Goal: Task Accomplishment & Management: Use online tool/utility

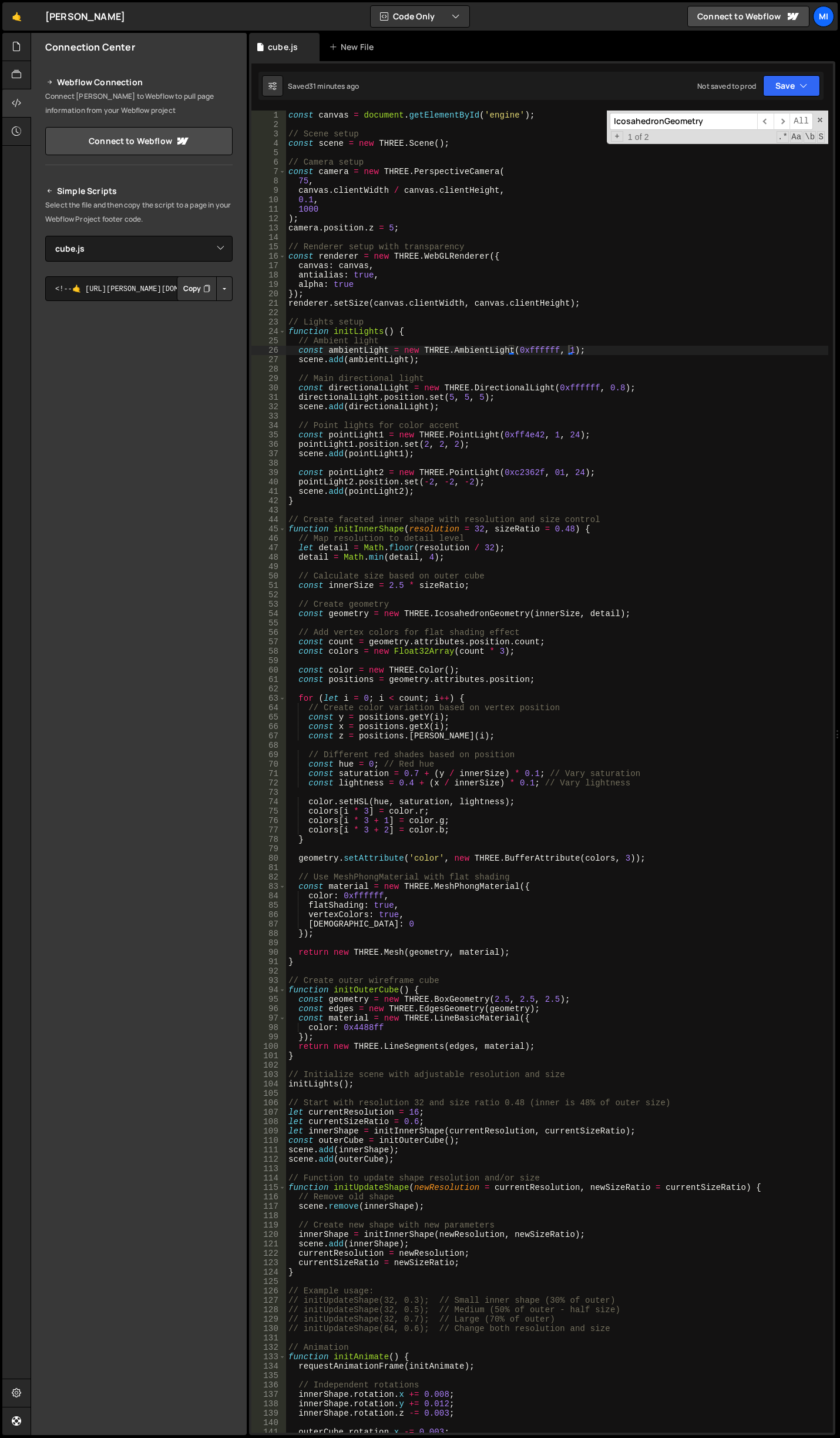
select select "46597"
click at [16, 54] on div at bounding box center [17, 46] width 29 height 28
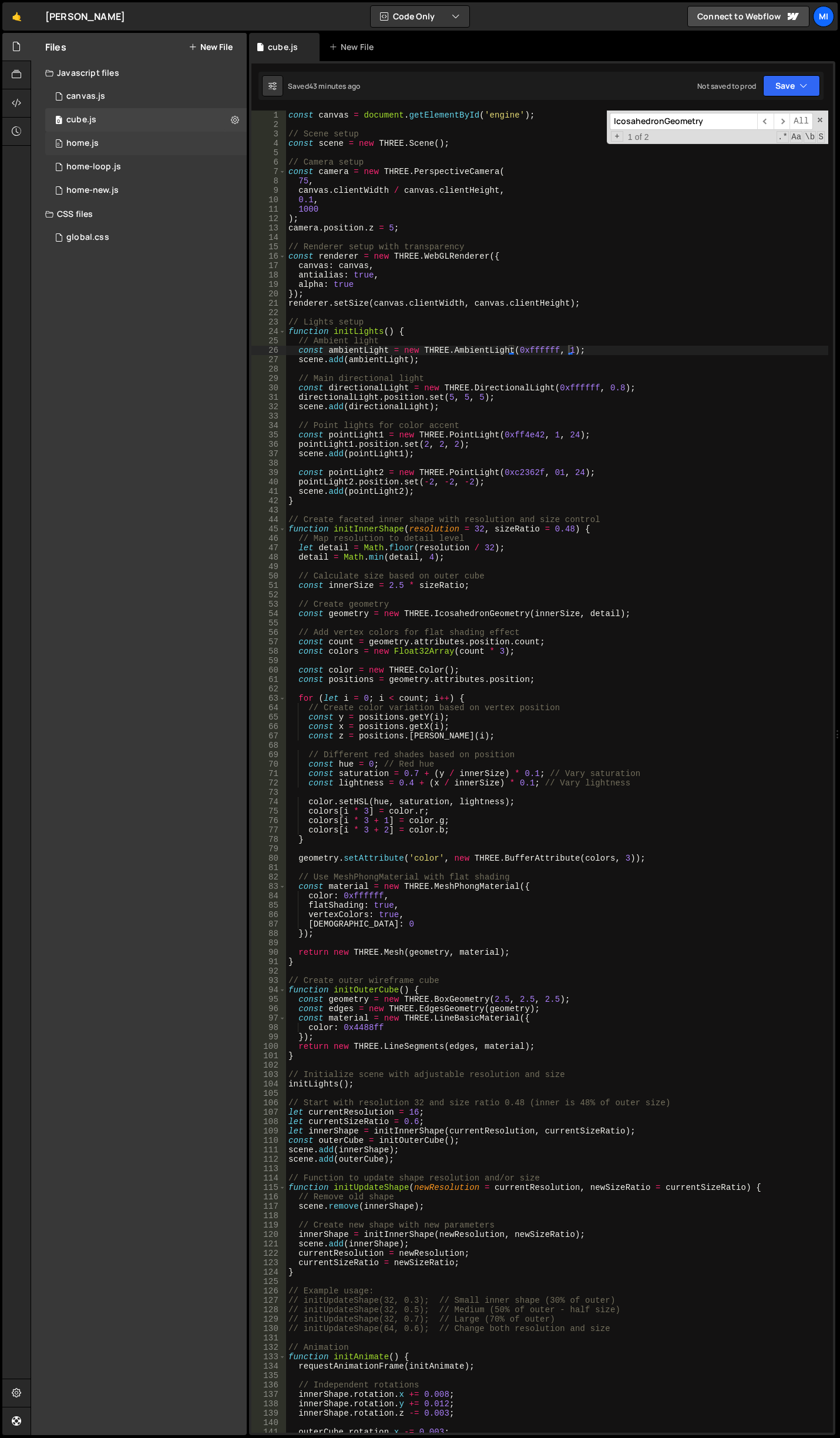
click at [117, 144] on div "0 home.js 0" at bounding box center [146, 144] width 202 height 24
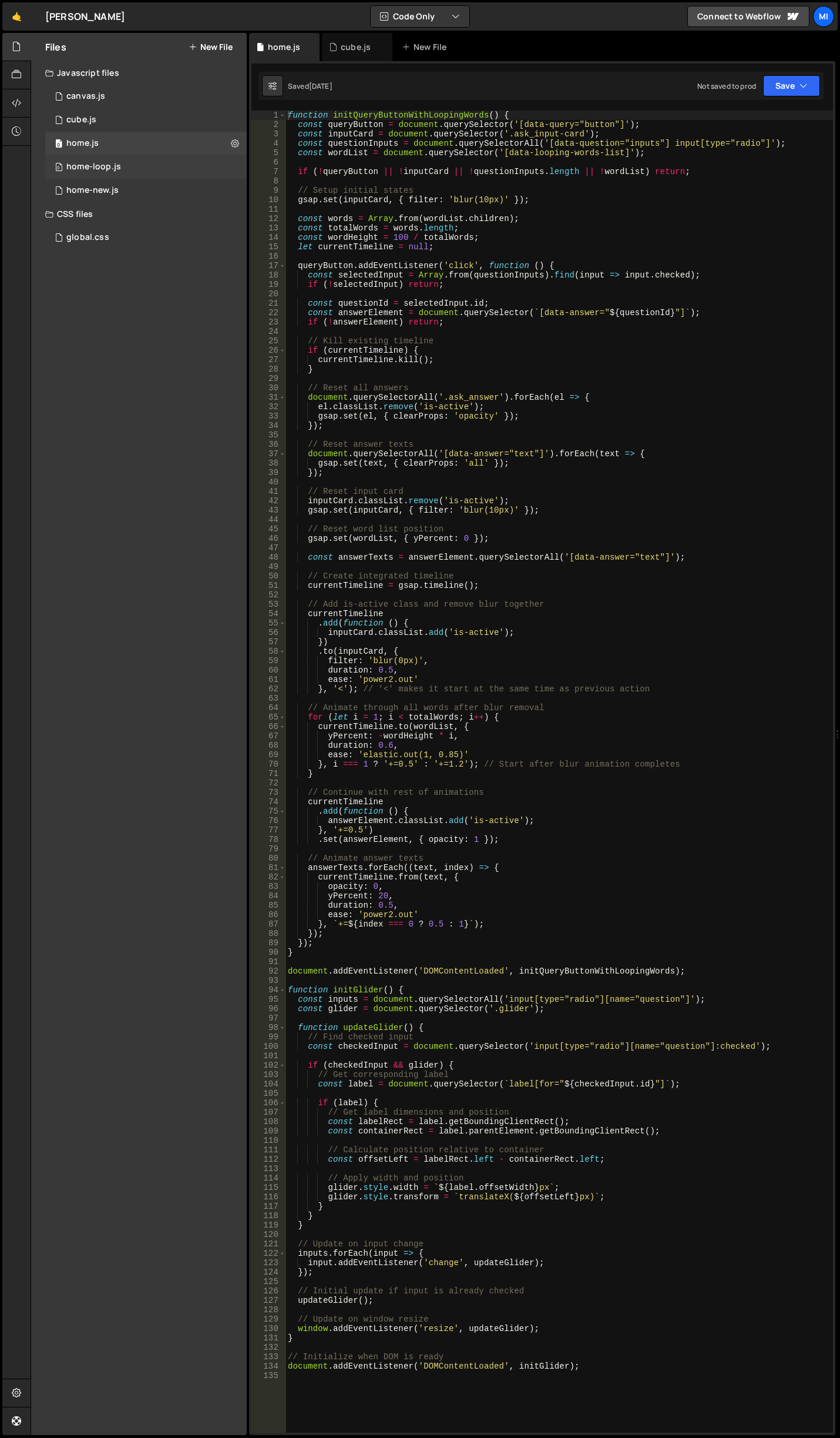
click at [134, 174] on div "0 home-loop.js 0" at bounding box center [146, 167] width 202 height 24
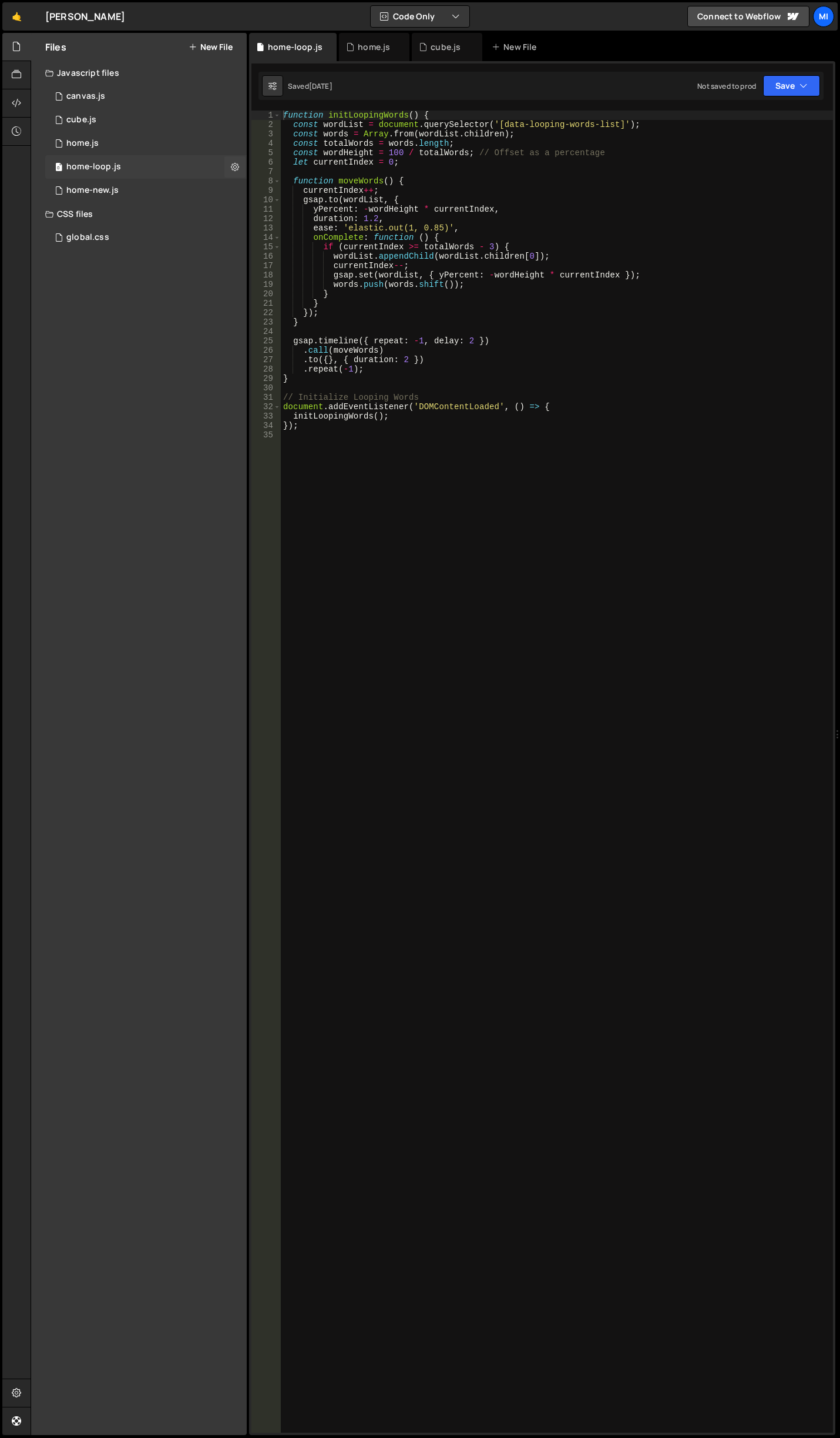
click at [152, 156] on div "0 home-loop.js 0" at bounding box center [146, 167] width 202 height 24
click at [143, 150] on div "0 home.js 0" at bounding box center [146, 144] width 202 height 24
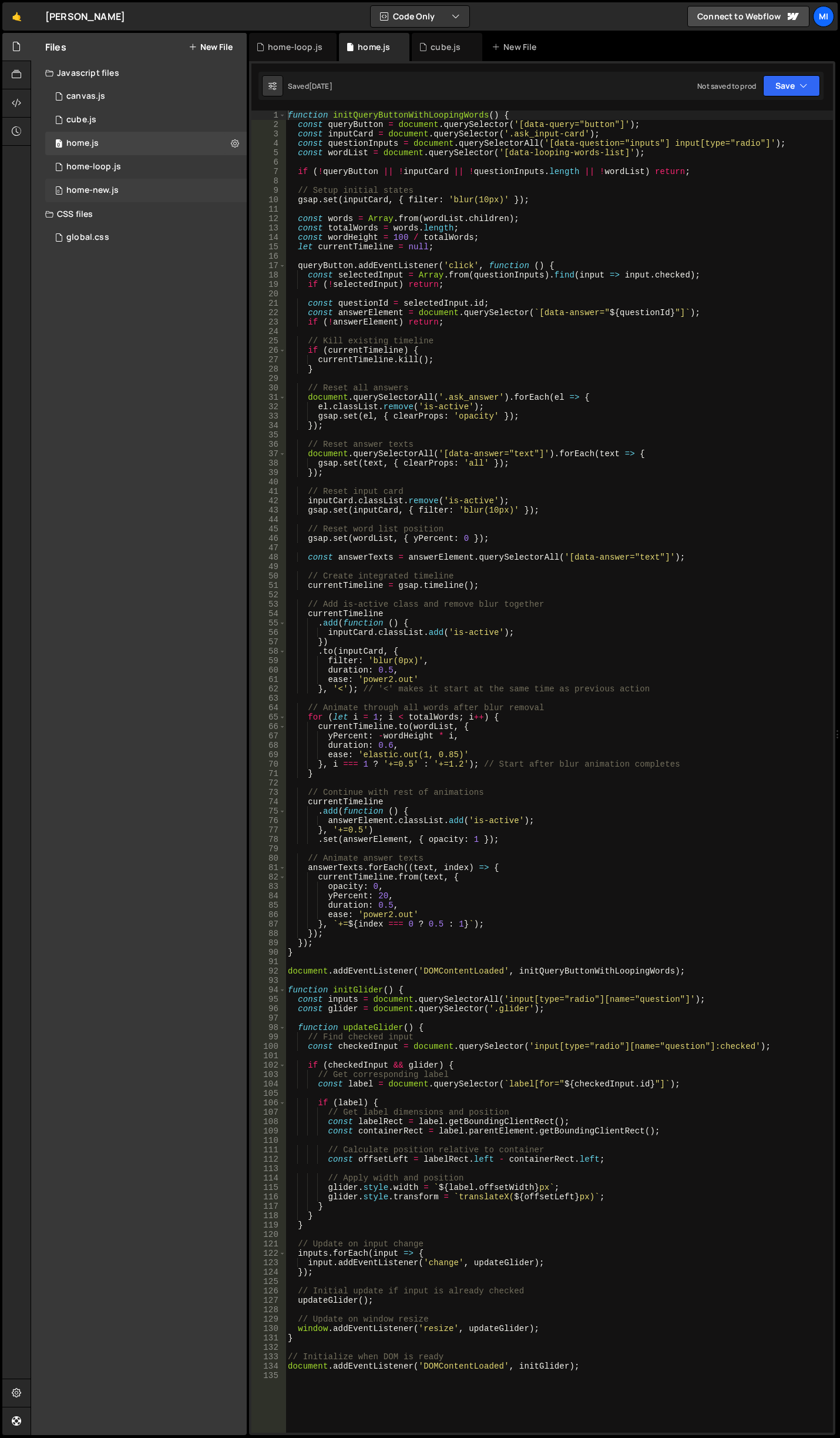
click at [150, 184] on div "0 home-new.js 0" at bounding box center [146, 191] width 202 height 24
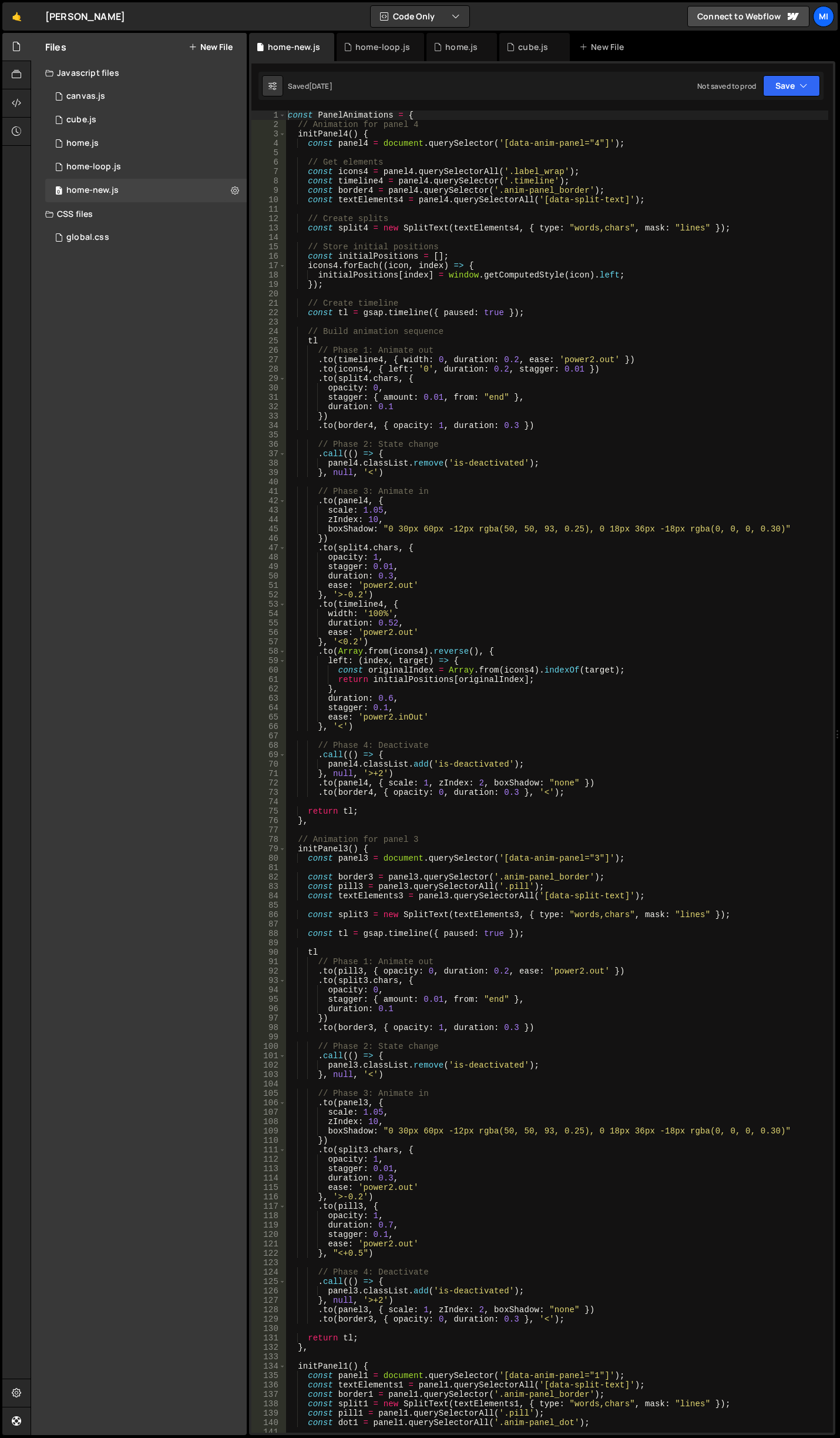
click at [471, 271] on div "const PanelAnimations = { // Animation for panel 4 initPanel4 ( ) { const panel…" at bounding box center [557, 780] width 543 height 1341
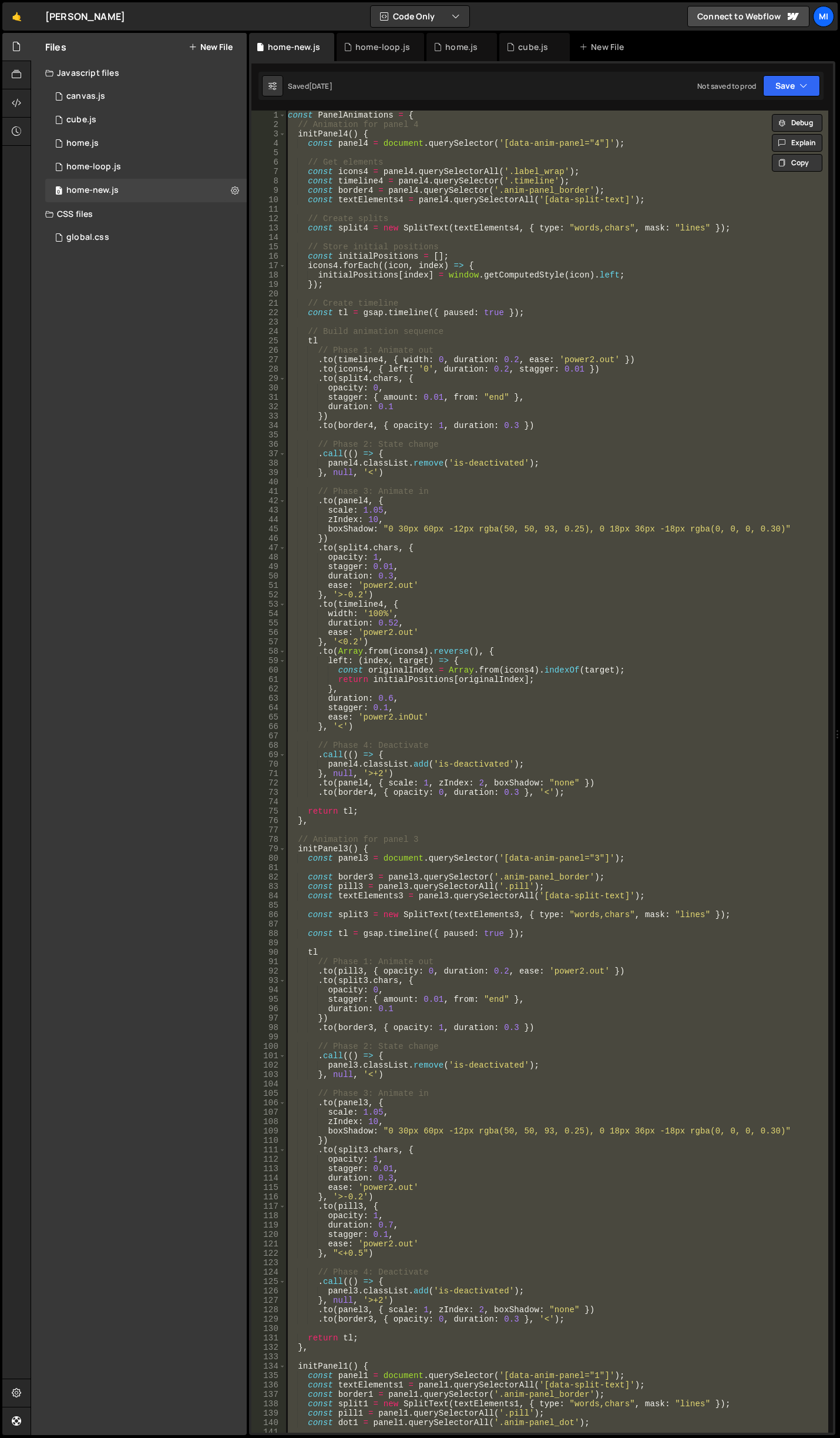
click at [483, 412] on div "const PanelAnimations = { // Animation for panel 4 initPanel4 ( ) { const panel…" at bounding box center [557, 780] width 543 height 1341
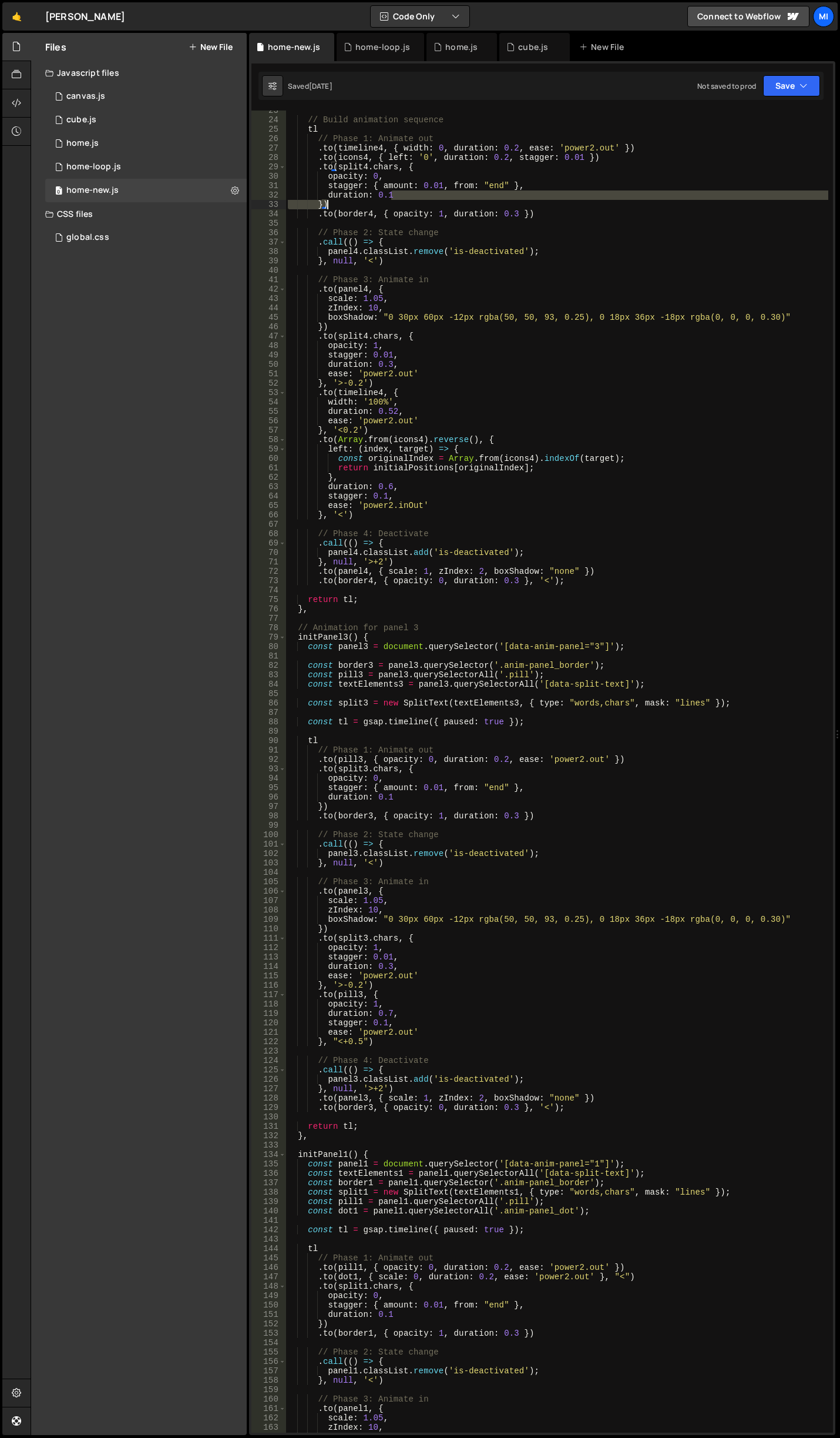
scroll to position [212, 0]
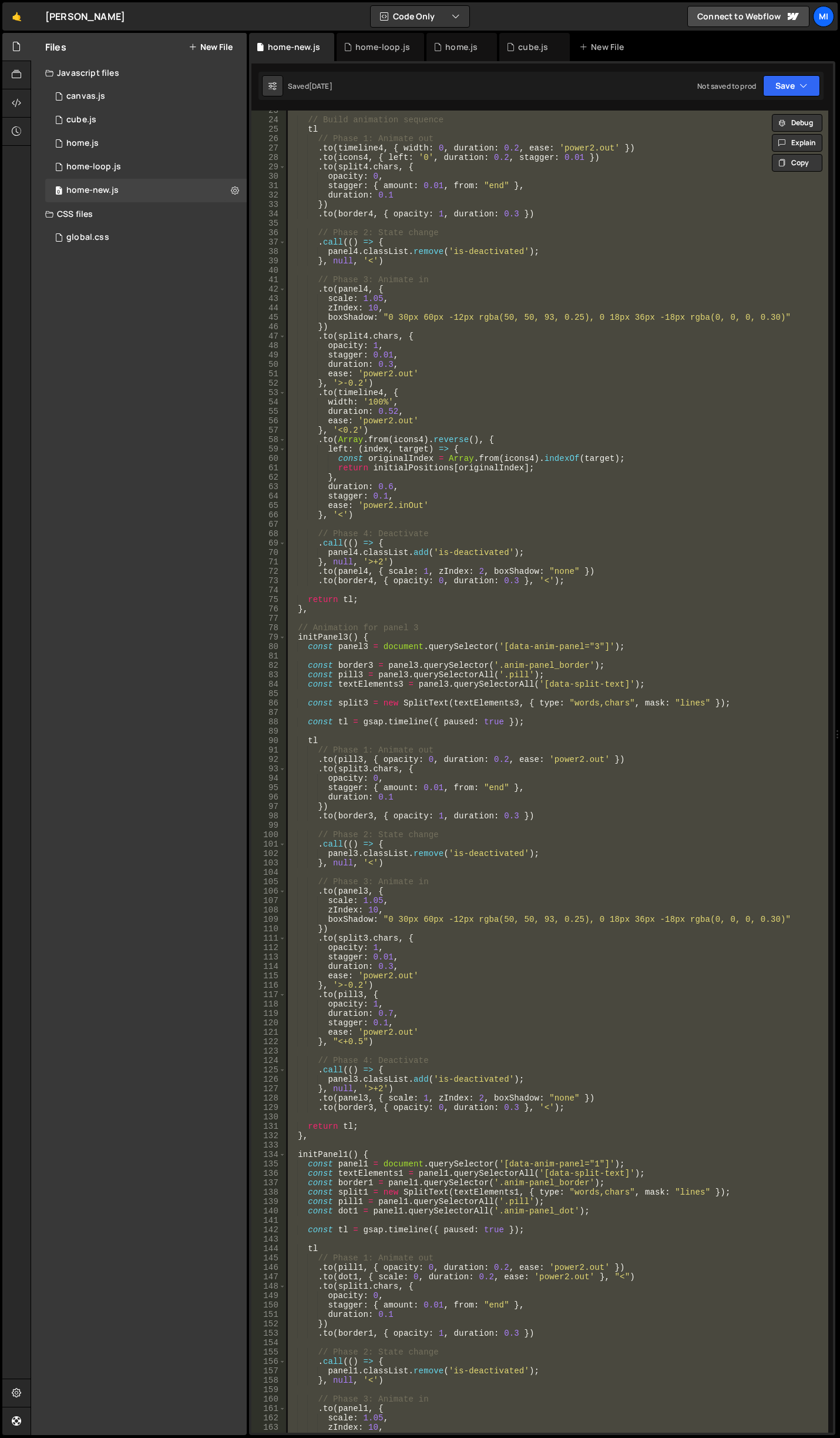
click at [760, 258] on div "// Build animation sequence tl // Phase 1: Animate out . to ( timeline4 , { wid…" at bounding box center [557, 771] width 543 height 1322
paste textarea
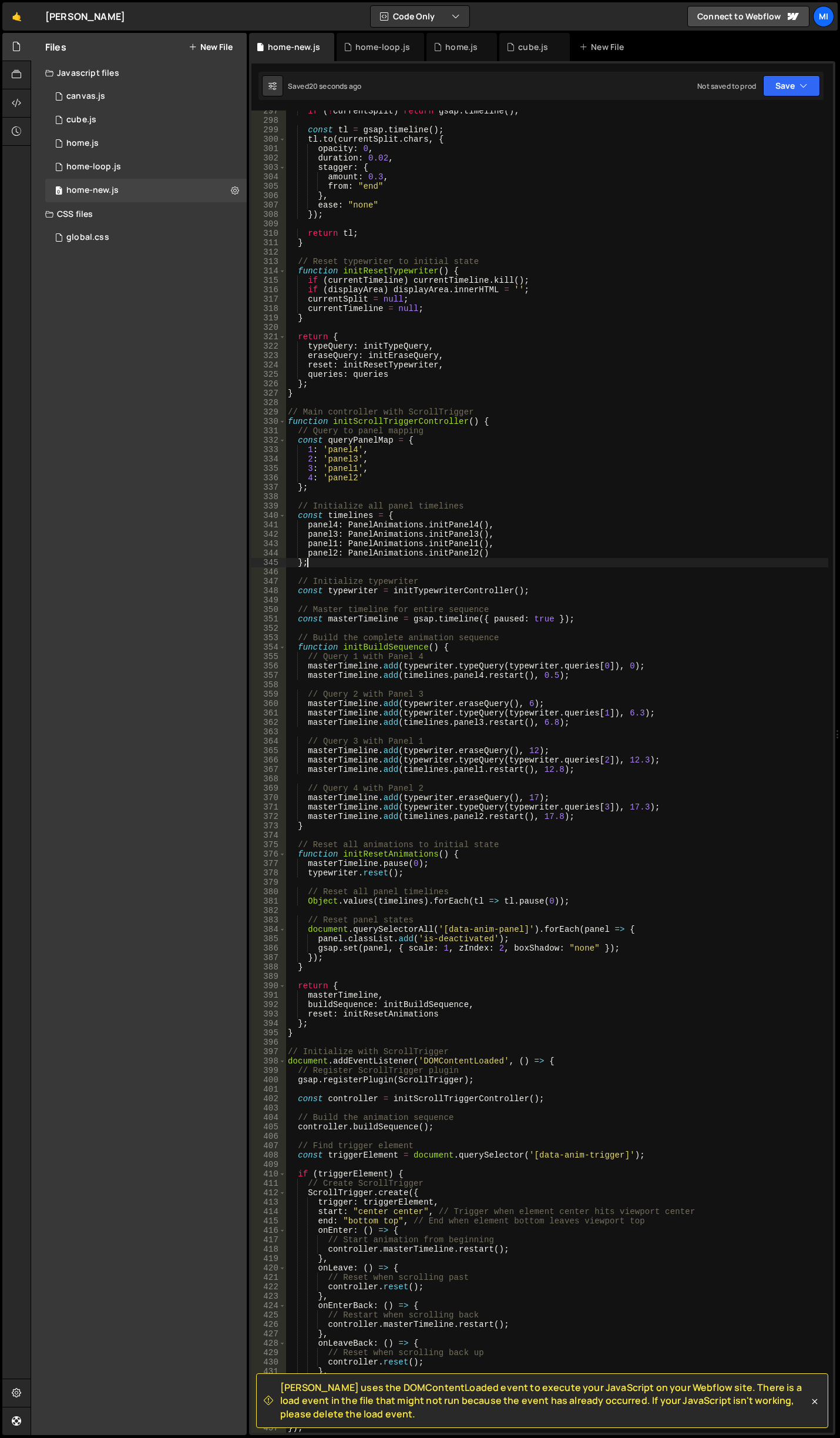
click at [479, 565] on div "if ( ! currentSplit ) return gsap . timeline ( ) ; const tl = gsap . timeline (…" at bounding box center [557, 777] width 543 height 1341
type textarea "};"
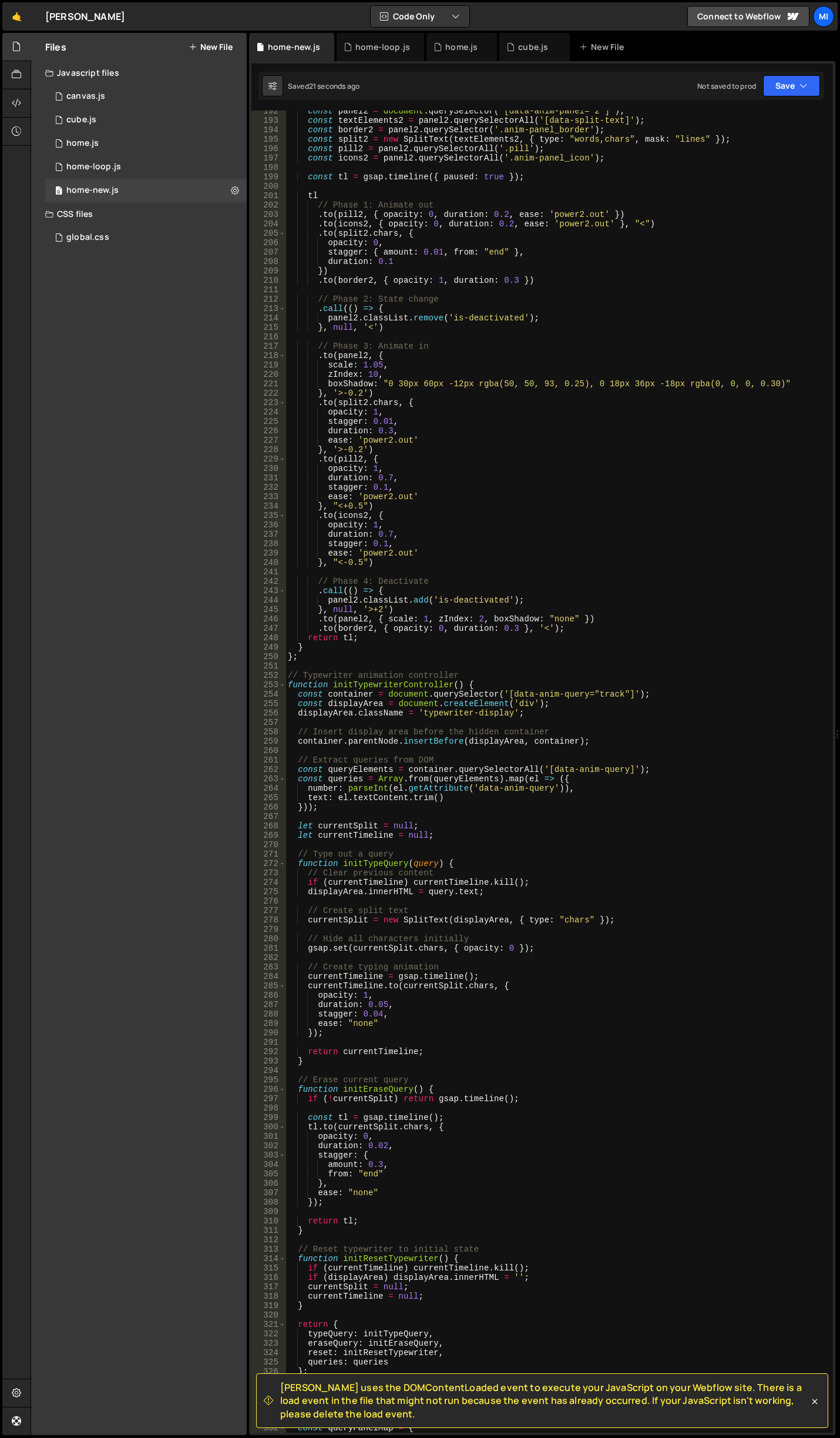
scroll to position [1695, 0]
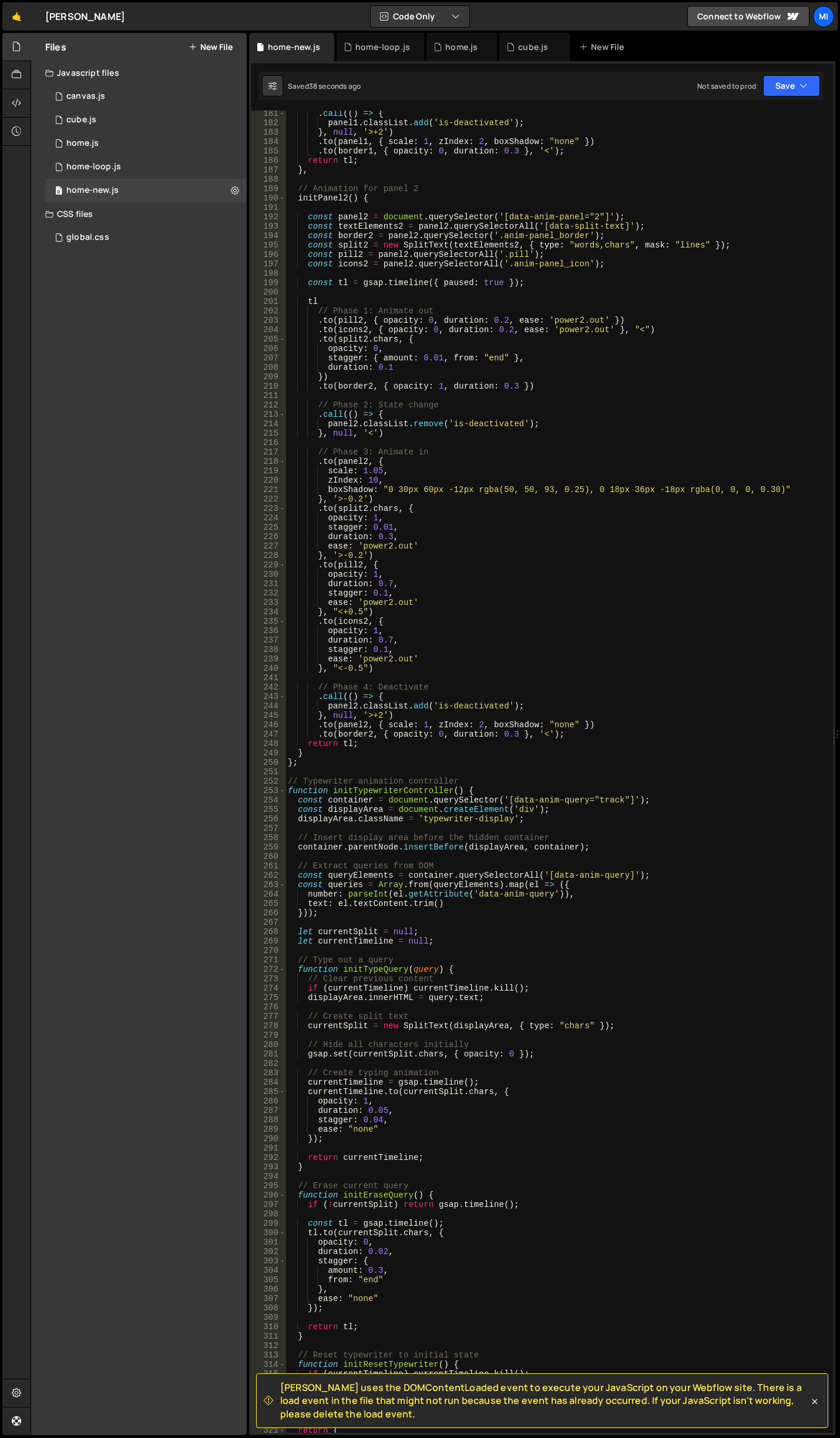
drag, startPoint x: 799, startPoint y: 769, endPoint x: 787, endPoint y: 743, distance: 28.6
click at [799, 769] on div ". call (( ) => { panel1 . classList . add ( 'is-deactivated' ) ; } , null , '>+…" at bounding box center [557, 779] width 543 height 1341
click at [694, 478] on div ". call (( ) => { panel1 . classList . add ( 'is-deactivated' ) ; } , null , '>+…" at bounding box center [557, 779] width 543 height 1341
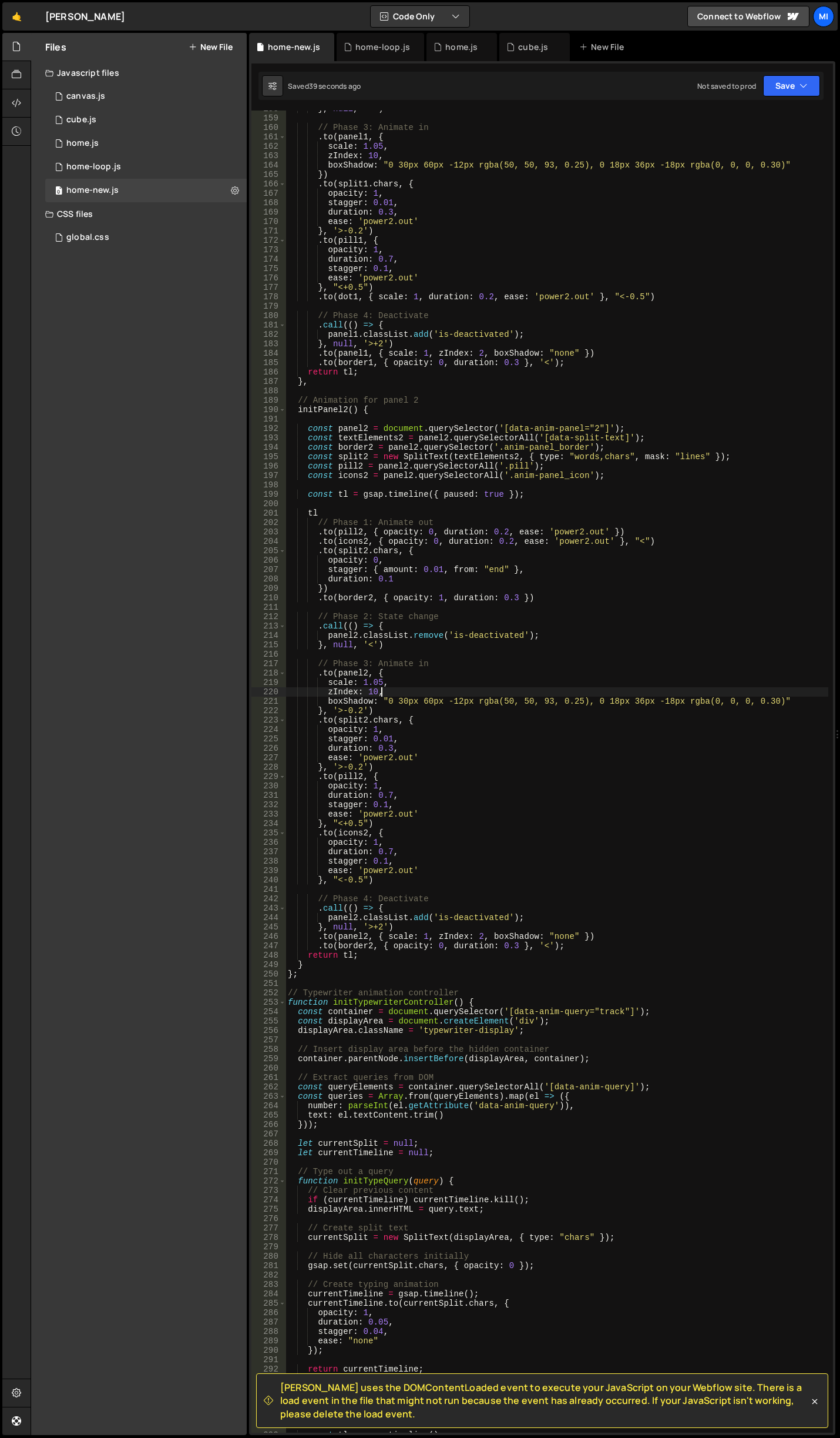
scroll to position [1483, 0]
click at [541, 595] on div "} , null , '<' ) // Phase 3: Animate in . to ( panel1 , { scale : 1.05 , zIndex…" at bounding box center [557, 774] width 543 height 1341
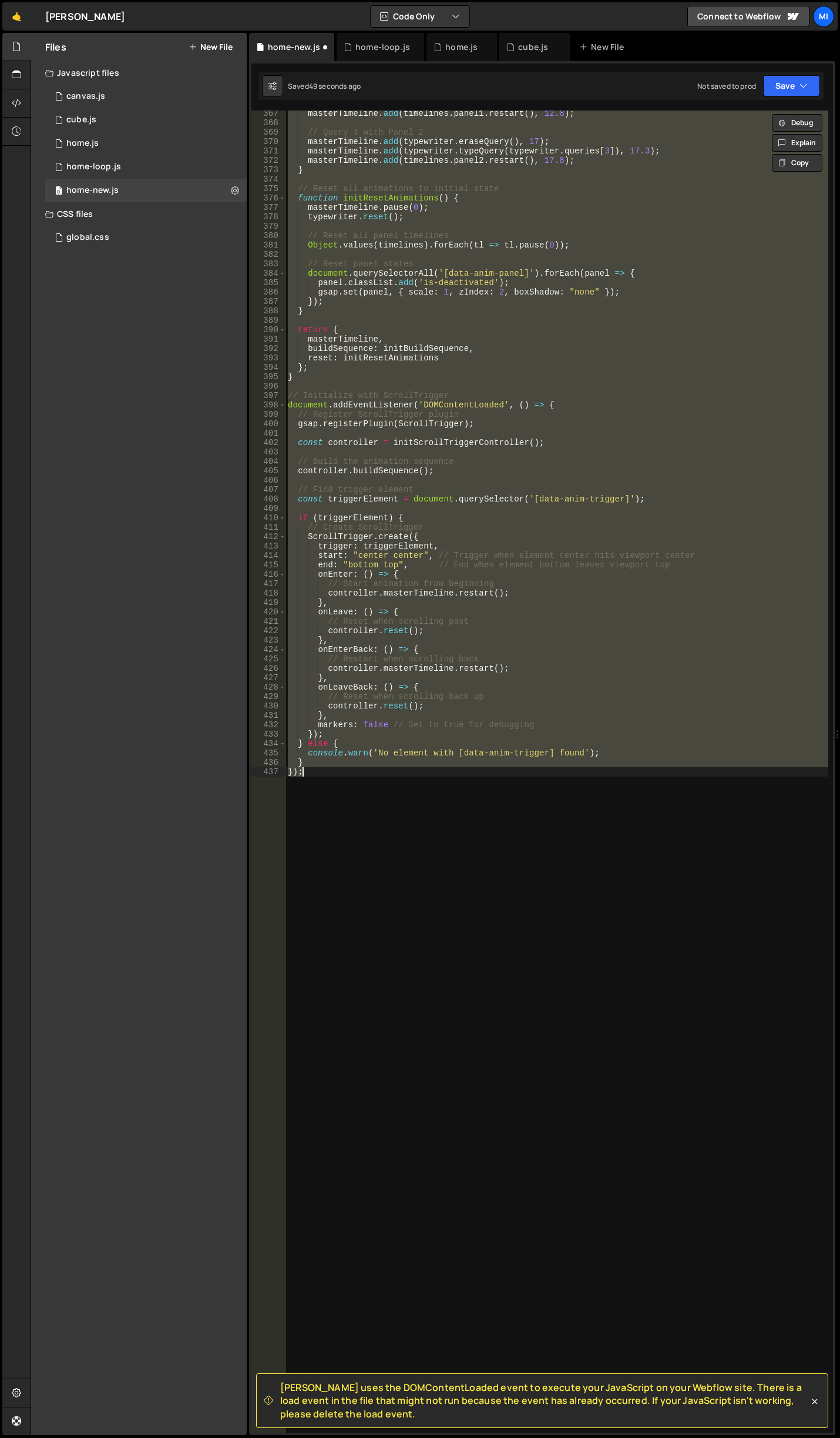
type textarea "});"
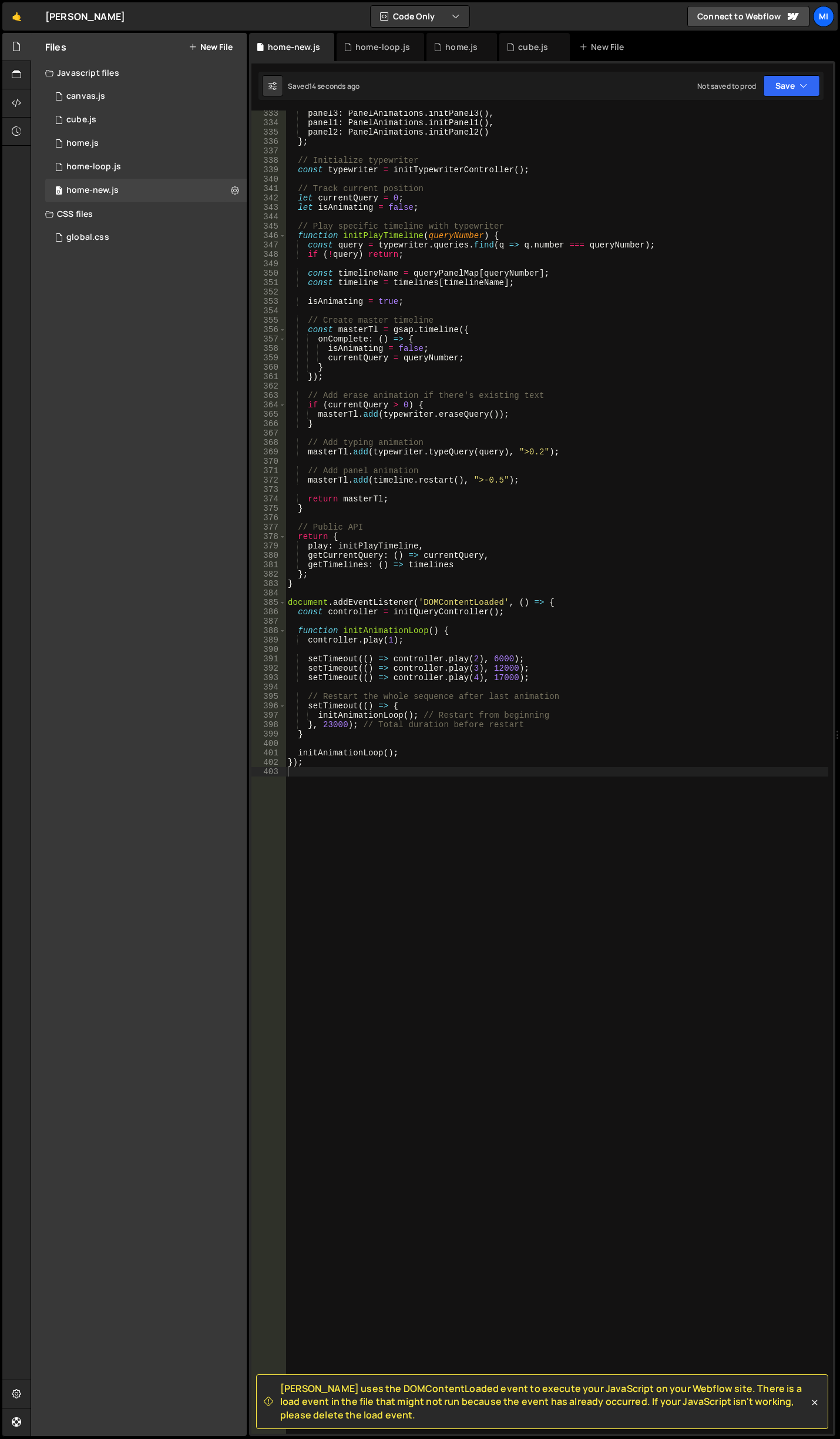
scroll to position [3125, 0]
click at [639, 530] on div "panel3 : PanelAnimations . initPanel3 ( ) , panel1 : PanelAnimations . initPane…" at bounding box center [557, 781] width 543 height 1342
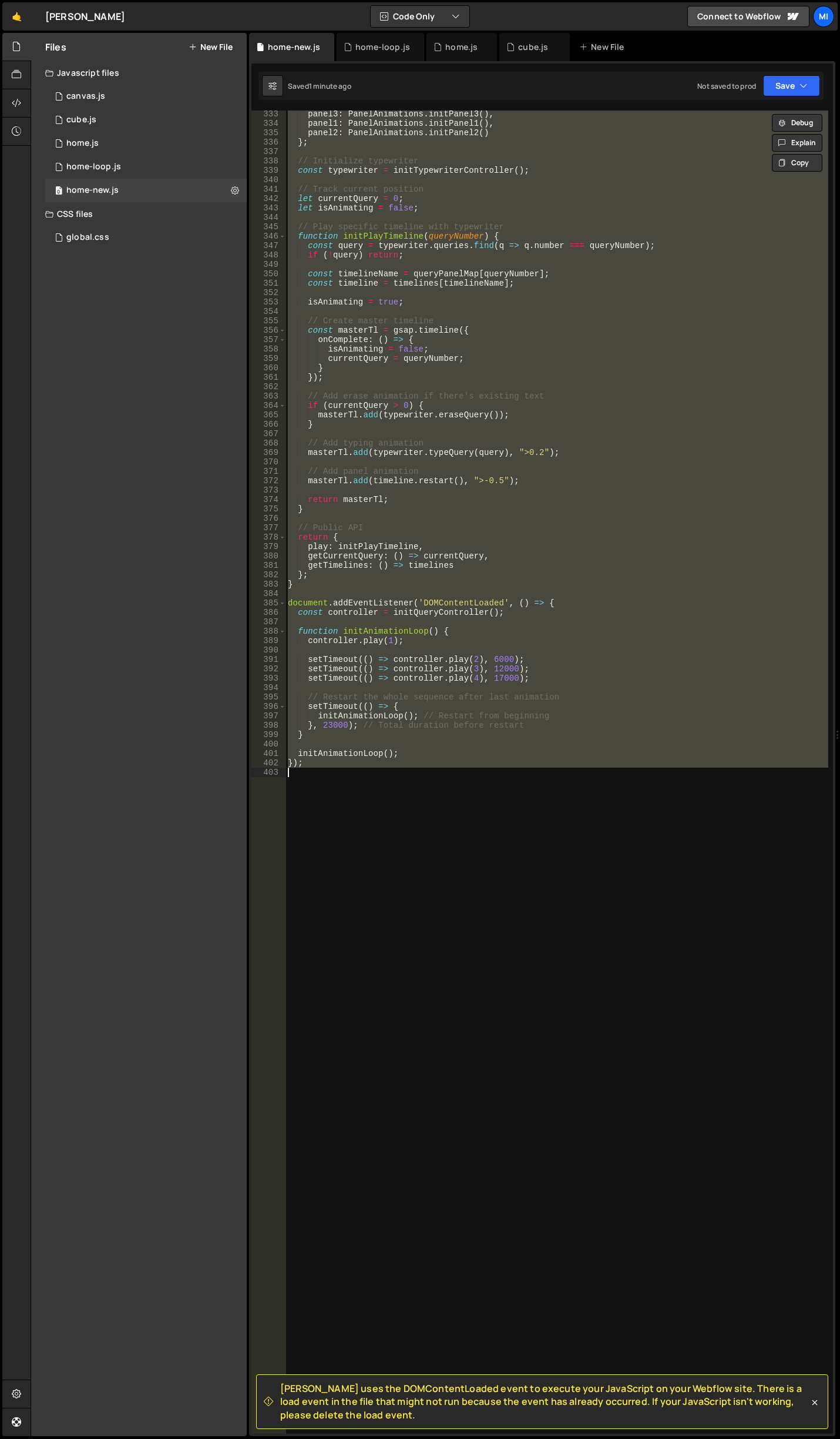
paste textarea
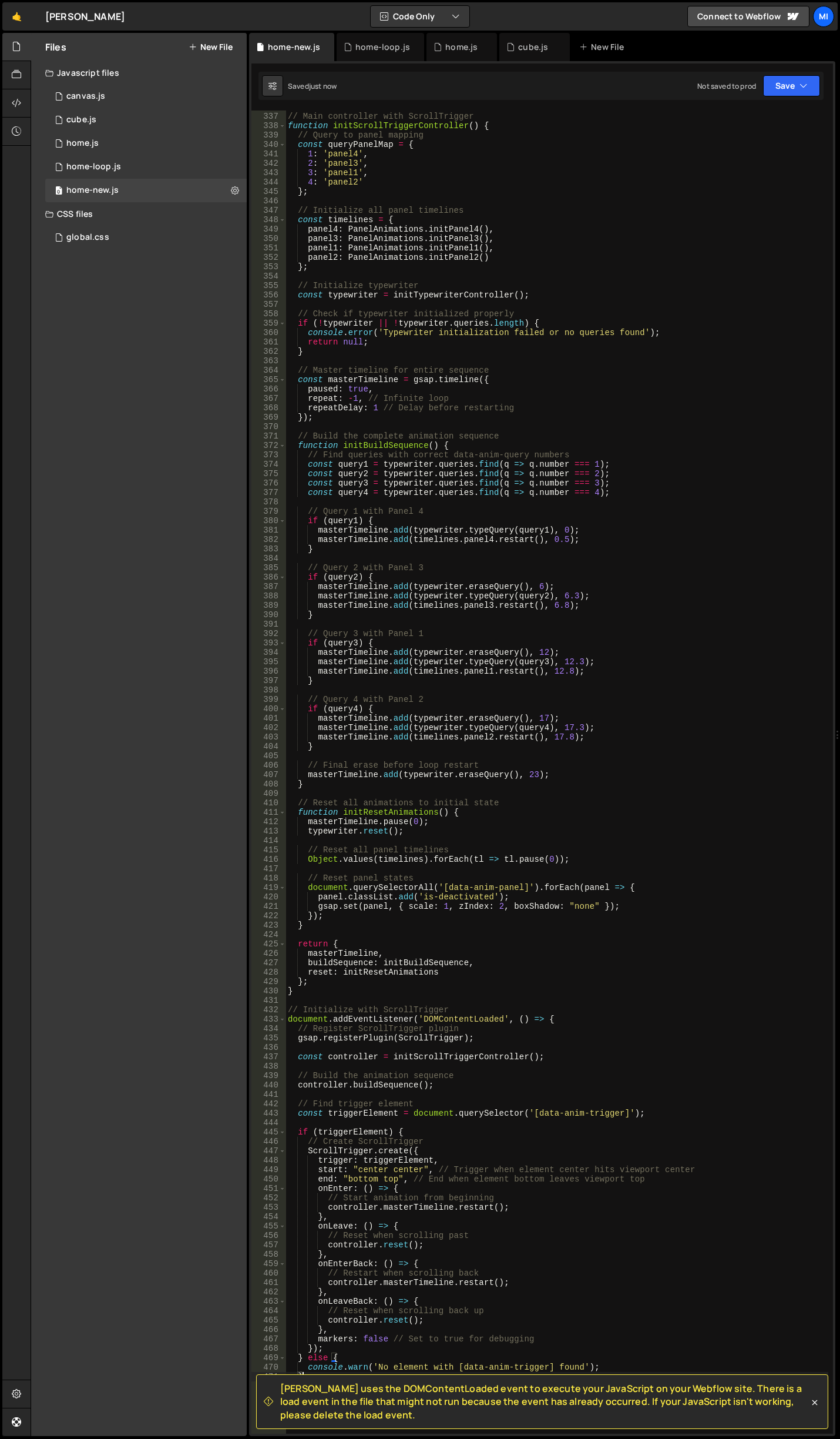
scroll to position [3783, 0]
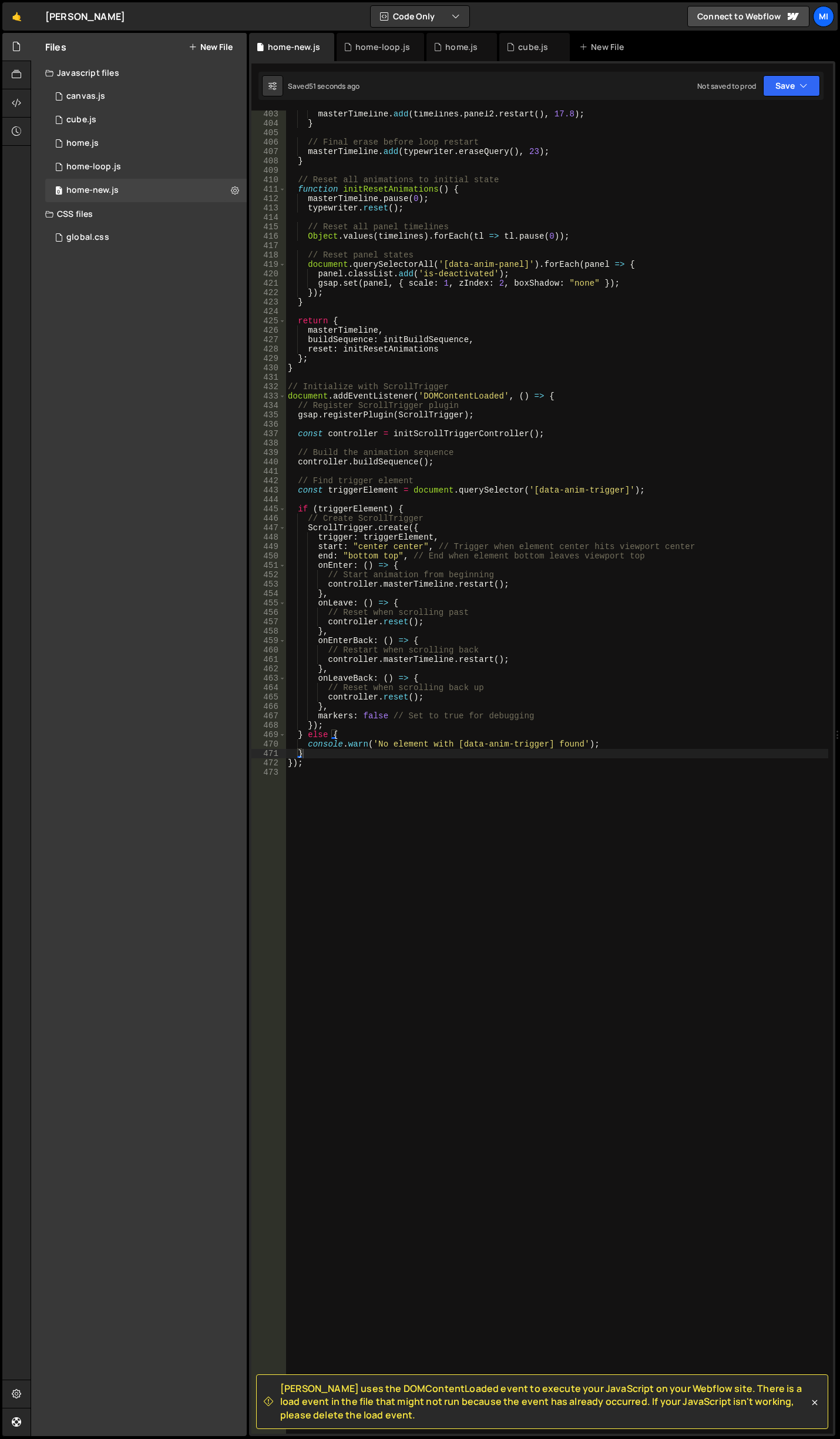
click at [469, 663] on div "masterTimeline . add ( timelines . panel2 . restart ( ) , 17.8 ) ; } // Final e…" at bounding box center [557, 781] width 543 height 1342
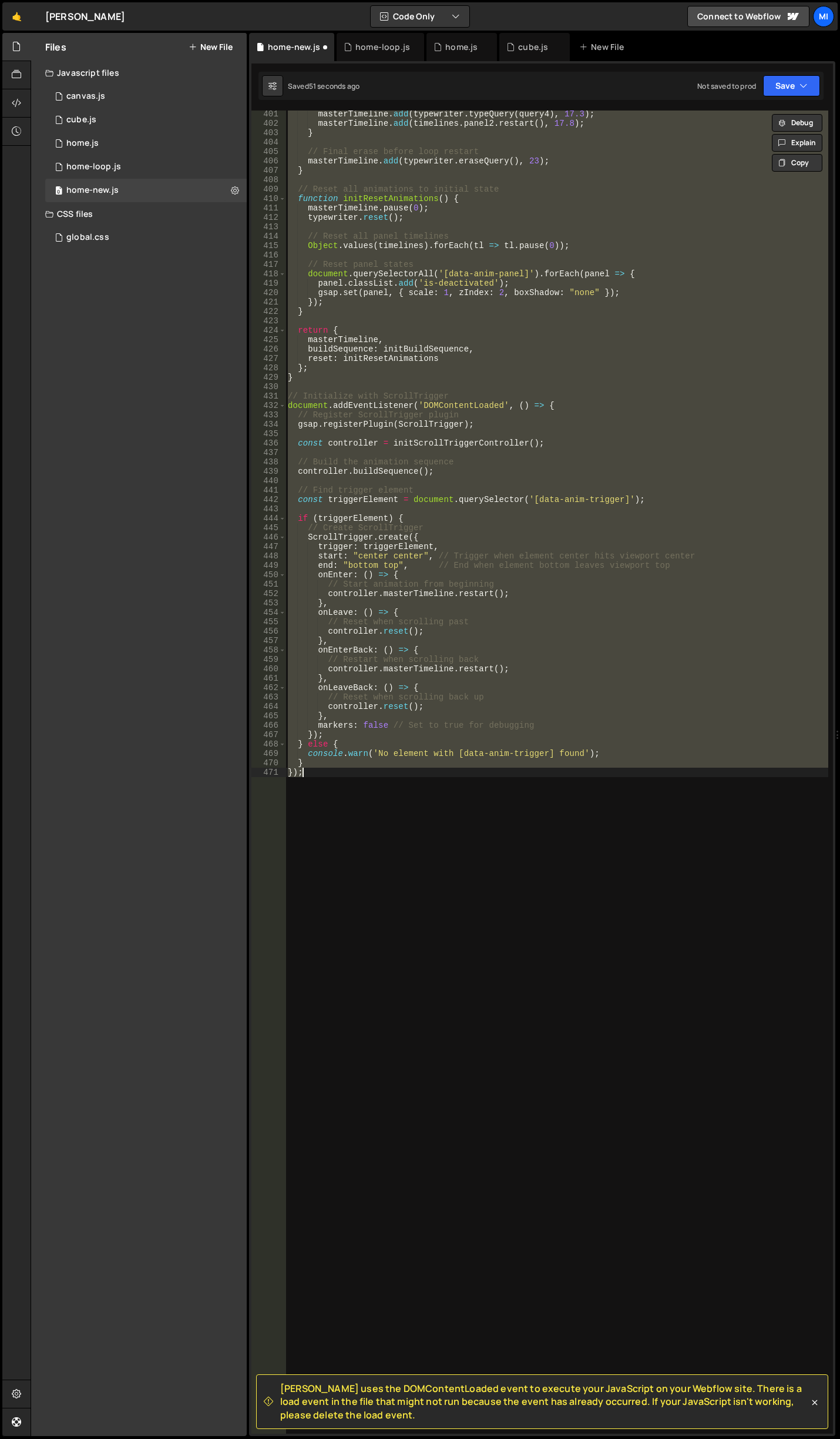
type textarea "});"
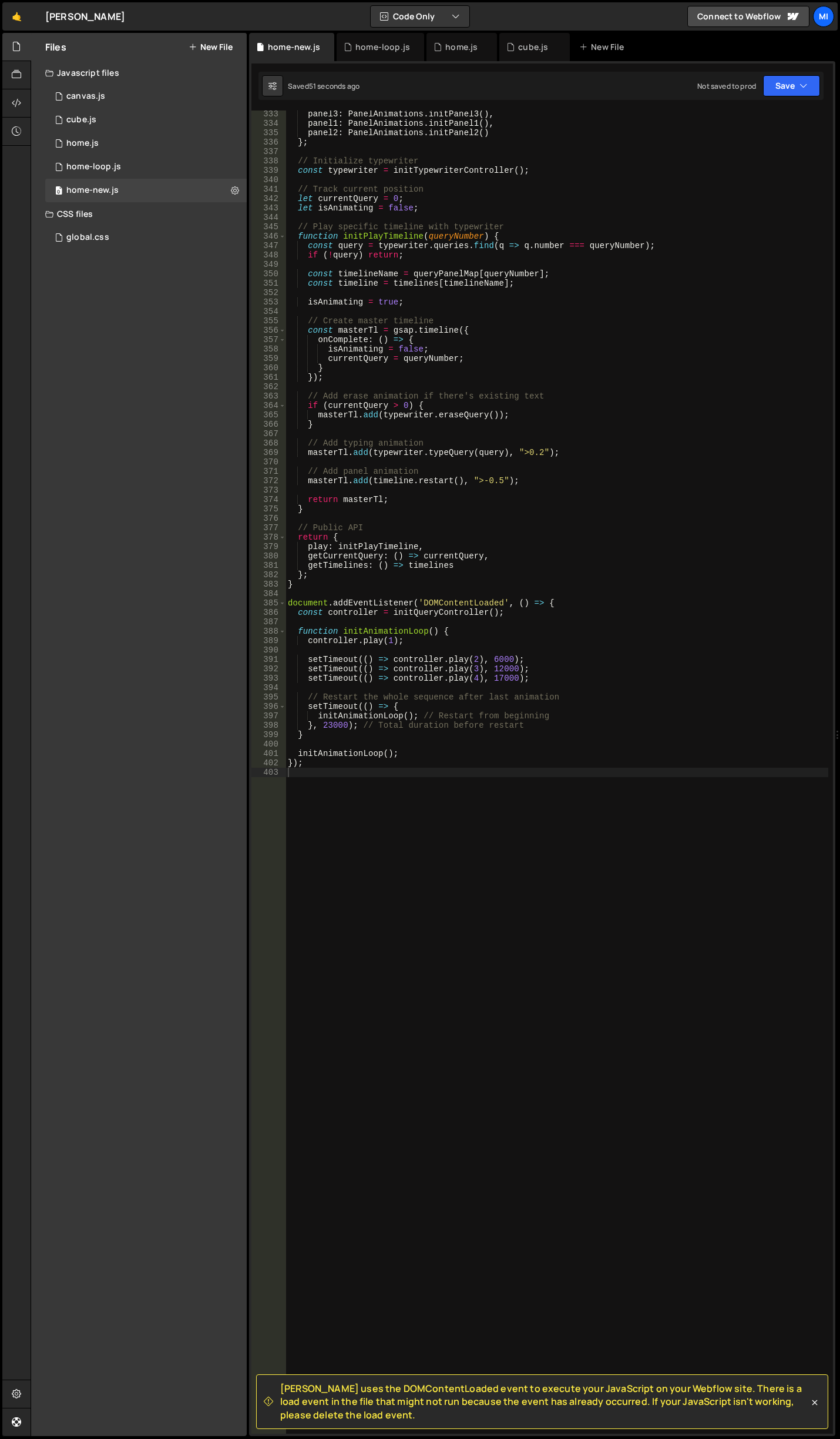
click at [515, 387] on div "panel3 : PanelAnimations . initPanel3 ( ) , panel1 : PanelAnimations . initPane…" at bounding box center [557, 781] width 543 height 1342
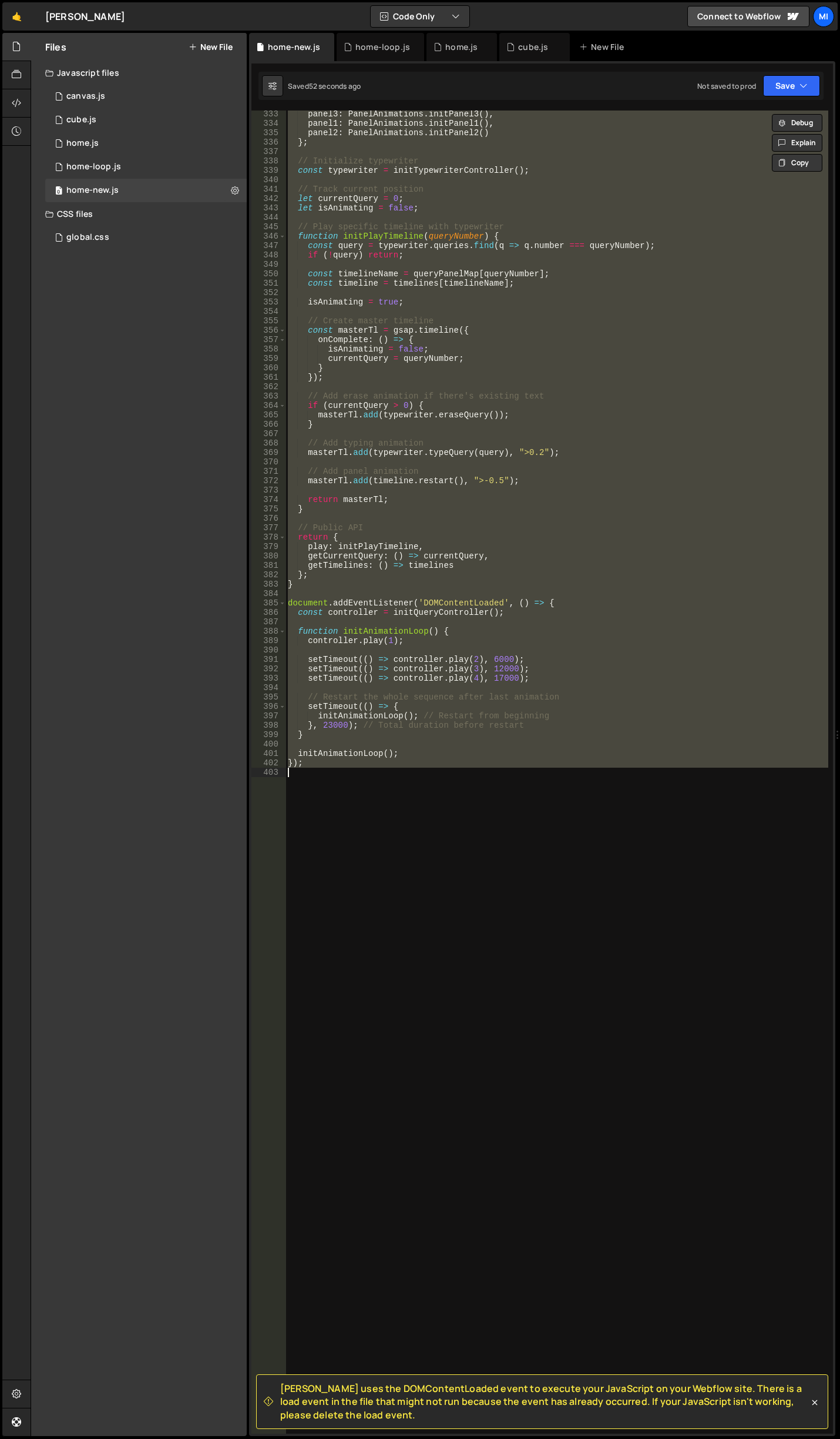
paste textarea
type textarea "});"
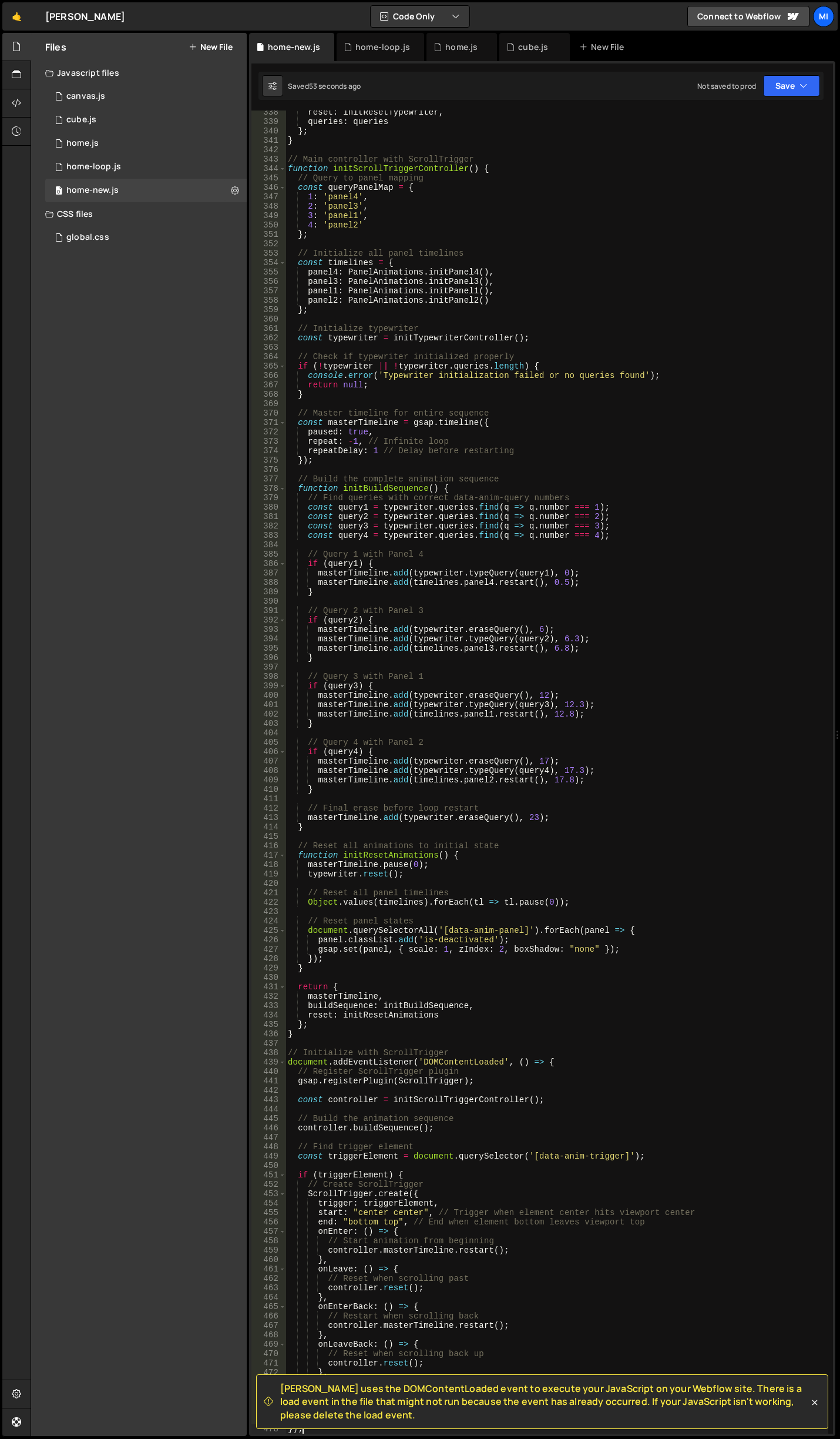
click at [446, 664] on div "reset : initResetTypewriter , queries : queries } ; } // Main controller with S…" at bounding box center [557, 779] width 543 height 1342
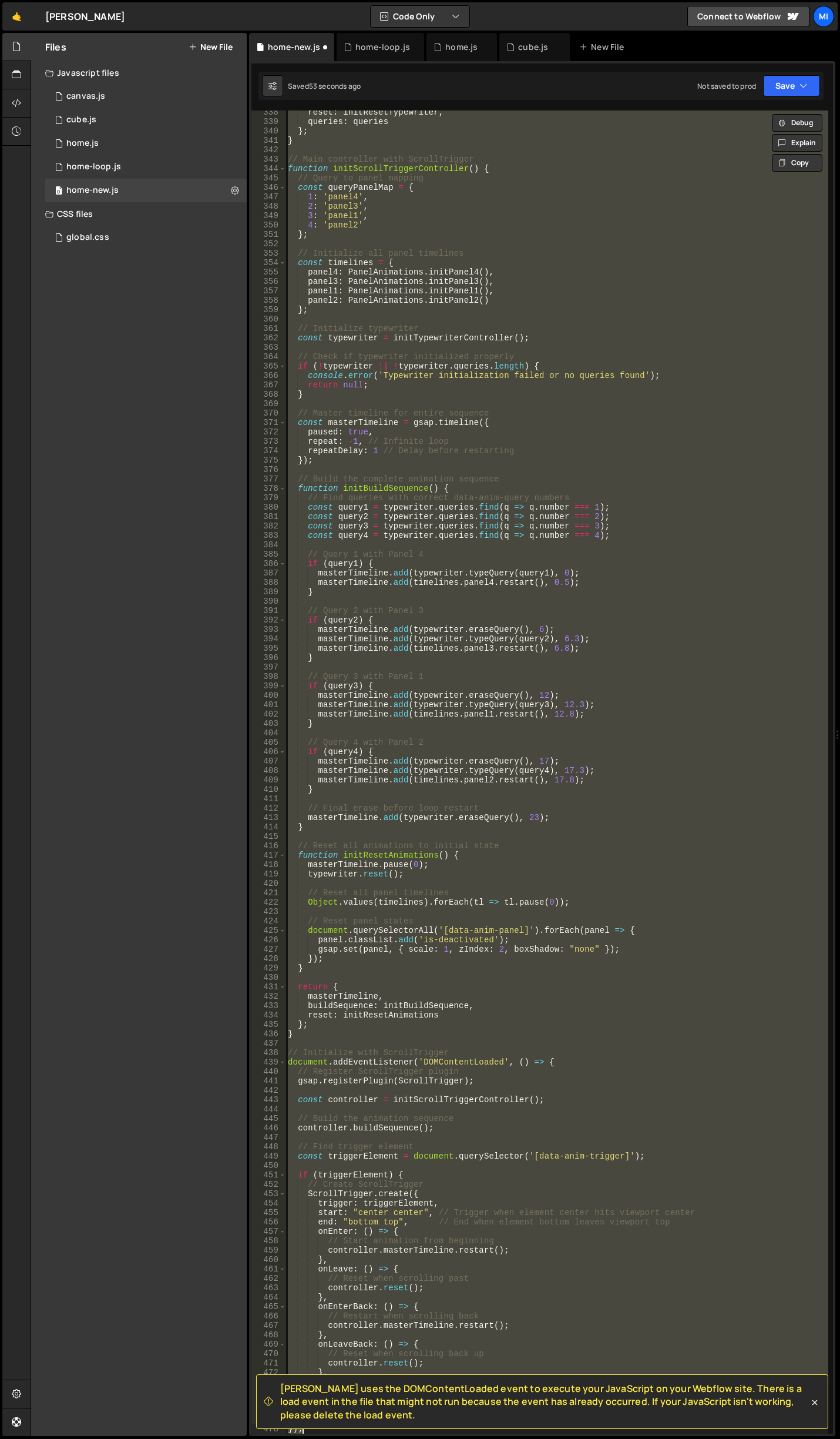
type textarea "});"
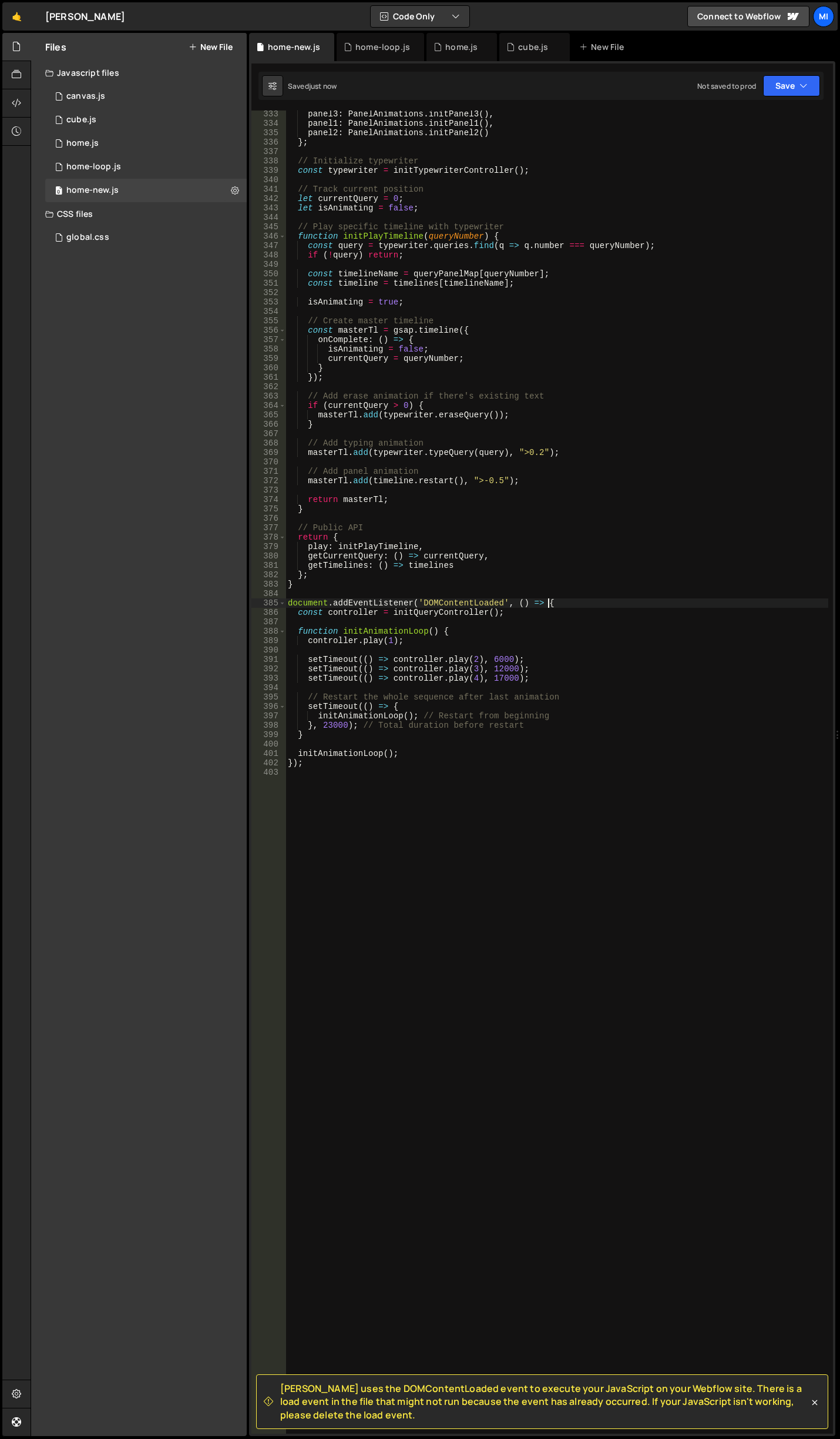
click at [568, 601] on div "panel3 : PanelAnimations . initPanel3 ( ) , panel1 : PanelAnimations . initPane…" at bounding box center [557, 781] width 543 height 1342
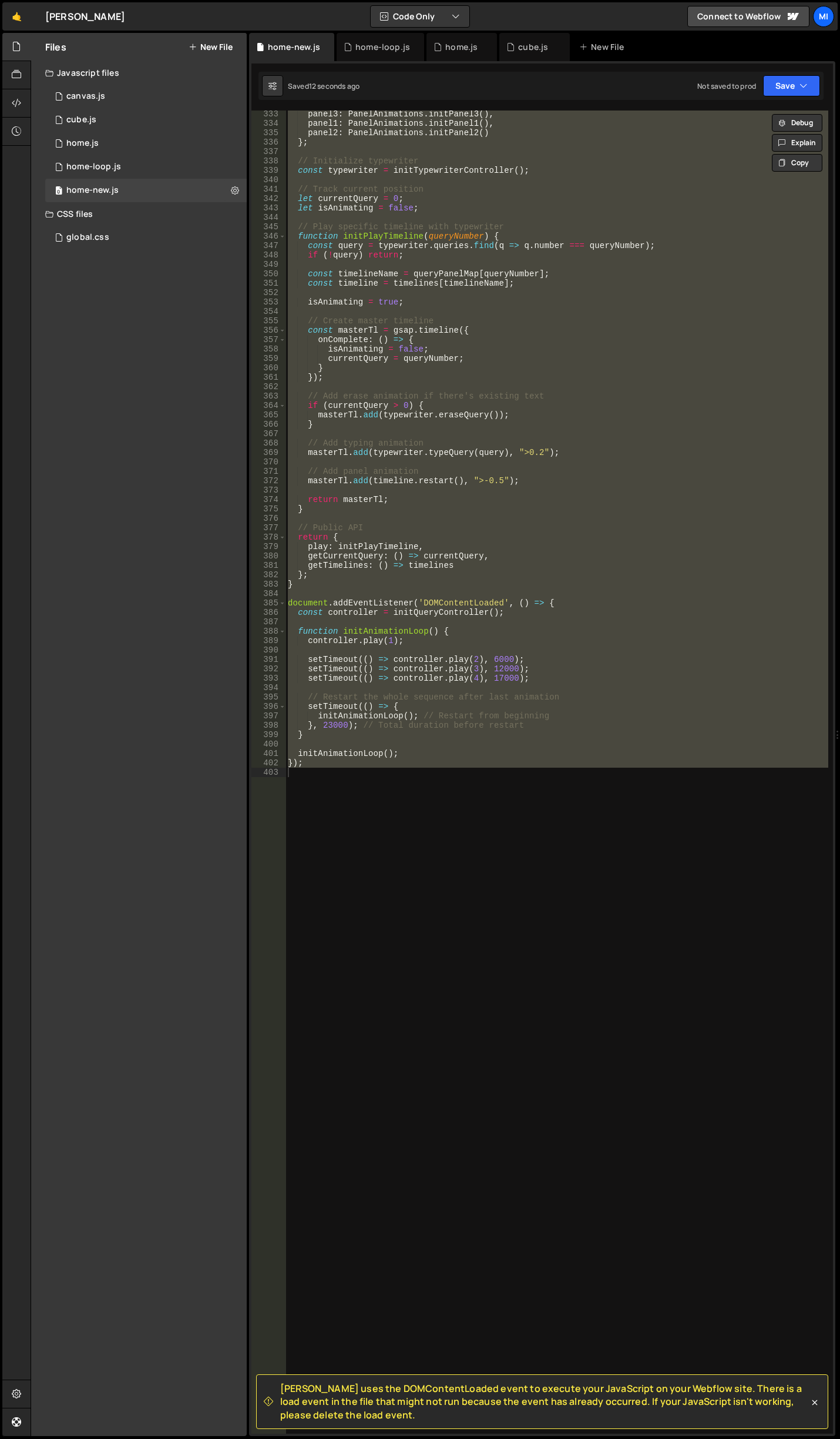
click at [407, 717] on div "panel3 : PanelAnimations . initPanel3 ( ) , panel1 : PanelAnimations . initPane…" at bounding box center [557, 772] width 543 height 1323
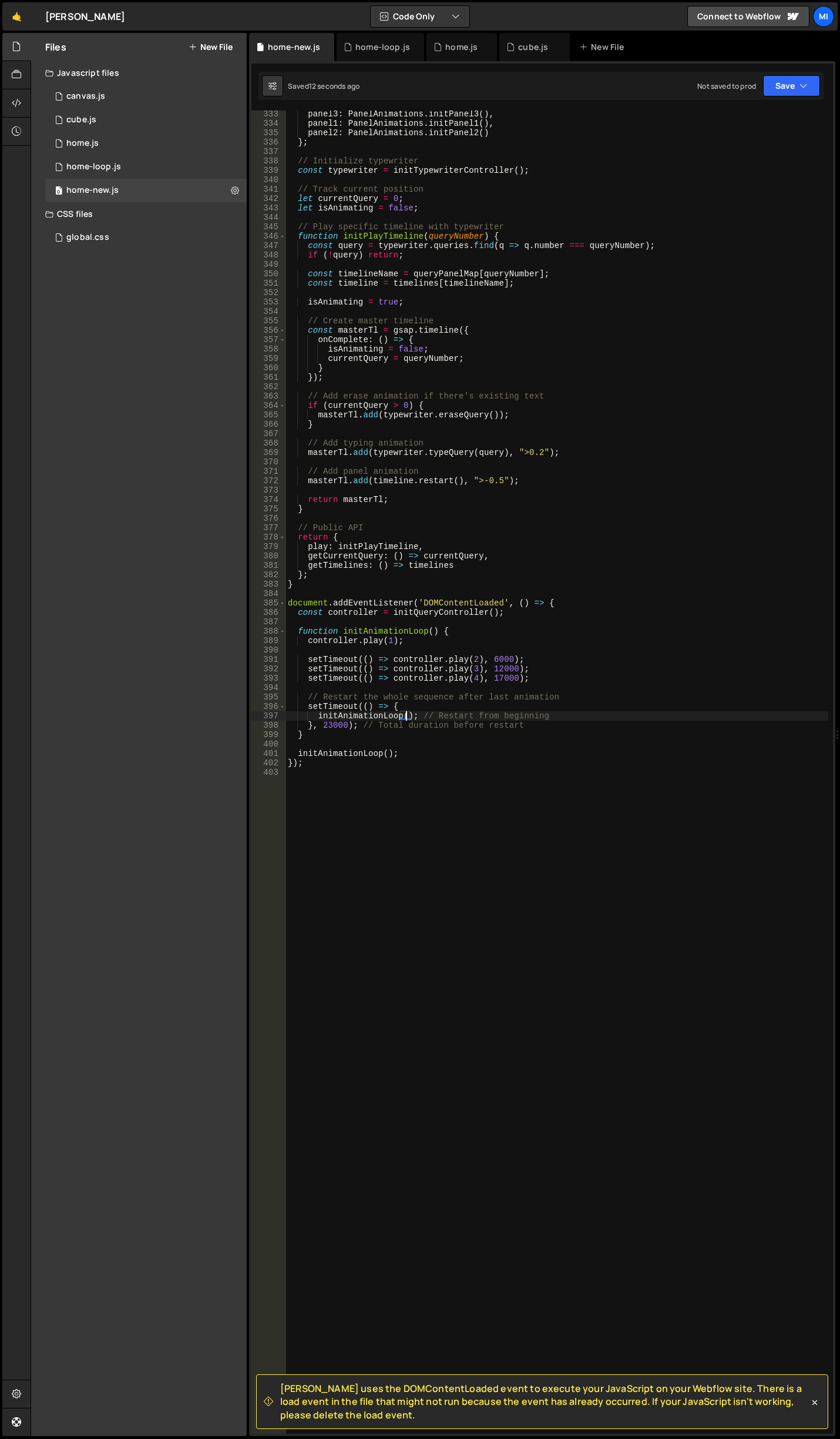
click at [431, 575] on div "panel3 : PanelAnimations . initPanel3 ( ) , panel1 : PanelAnimations . initPane…" at bounding box center [557, 781] width 543 height 1342
click at [444, 563] on div "panel3 : PanelAnimations . initPanel3 ( ) , panel1 : PanelAnimations . initPane…" at bounding box center [557, 781] width 543 height 1342
click at [447, 569] on div "panel3 : PanelAnimations . initPanel3 ( ) , panel1 : PanelAnimations . initPane…" at bounding box center [557, 781] width 543 height 1342
click at [458, 575] on div "panel3 : PanelAnimations . initPanel3 ( ) , panel1 : PanelAnimations . initPane…" at bounding box center [557, 781] width 543 height 1342
click at [471, 573] on div "panel3 : PanelAnimations . initPanel3 ( ) , panel1 : PanelAnimations . initPane…" at bounding box center [557, 781] width 543 height 1342
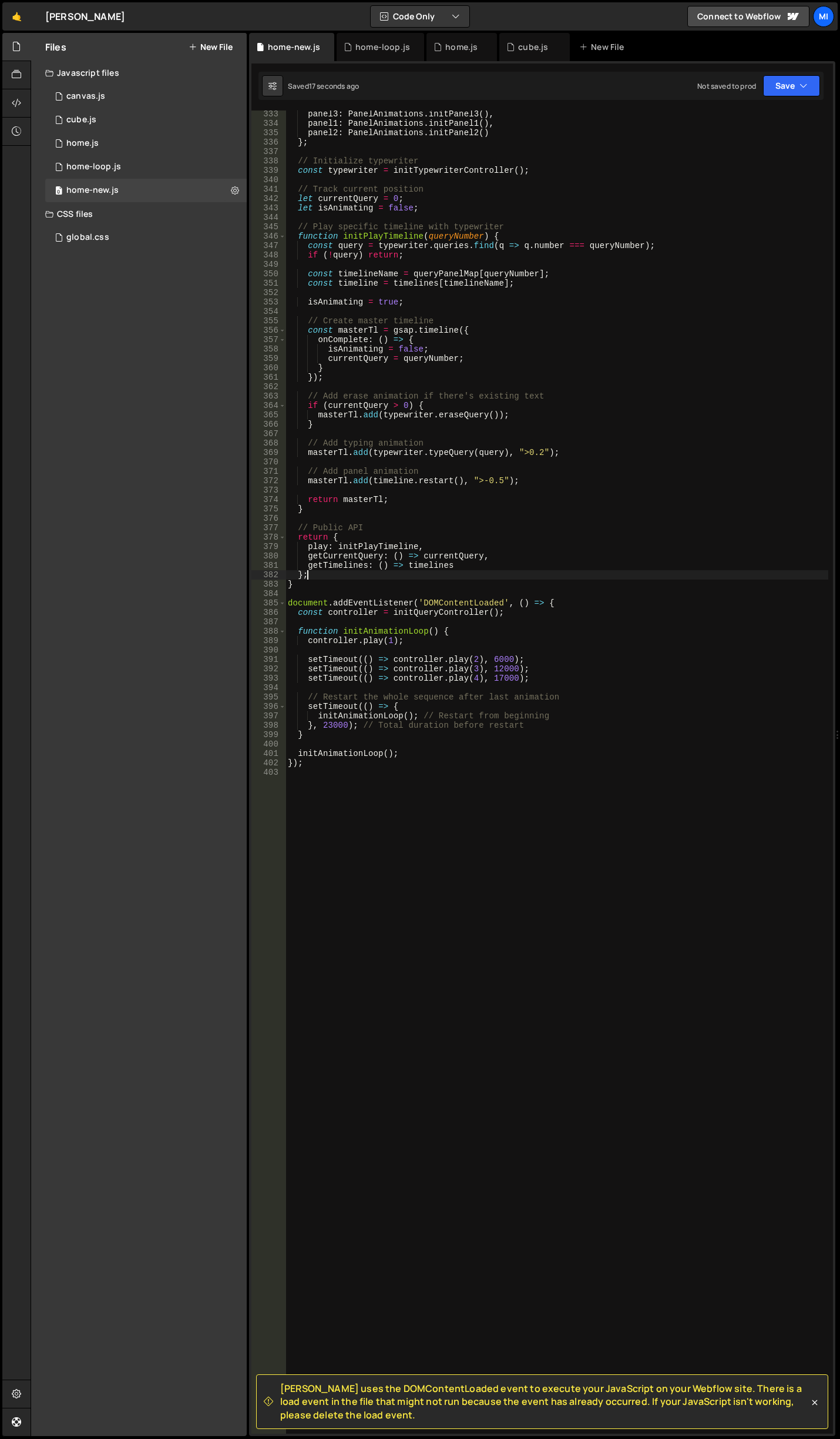
click at [570, 668] on div "panel3 : PanelAnimations . initPanel3 ( ) , panel1 : PanelAnimations . initPane…" at bounding box center [557, 781] width 543 height 1342
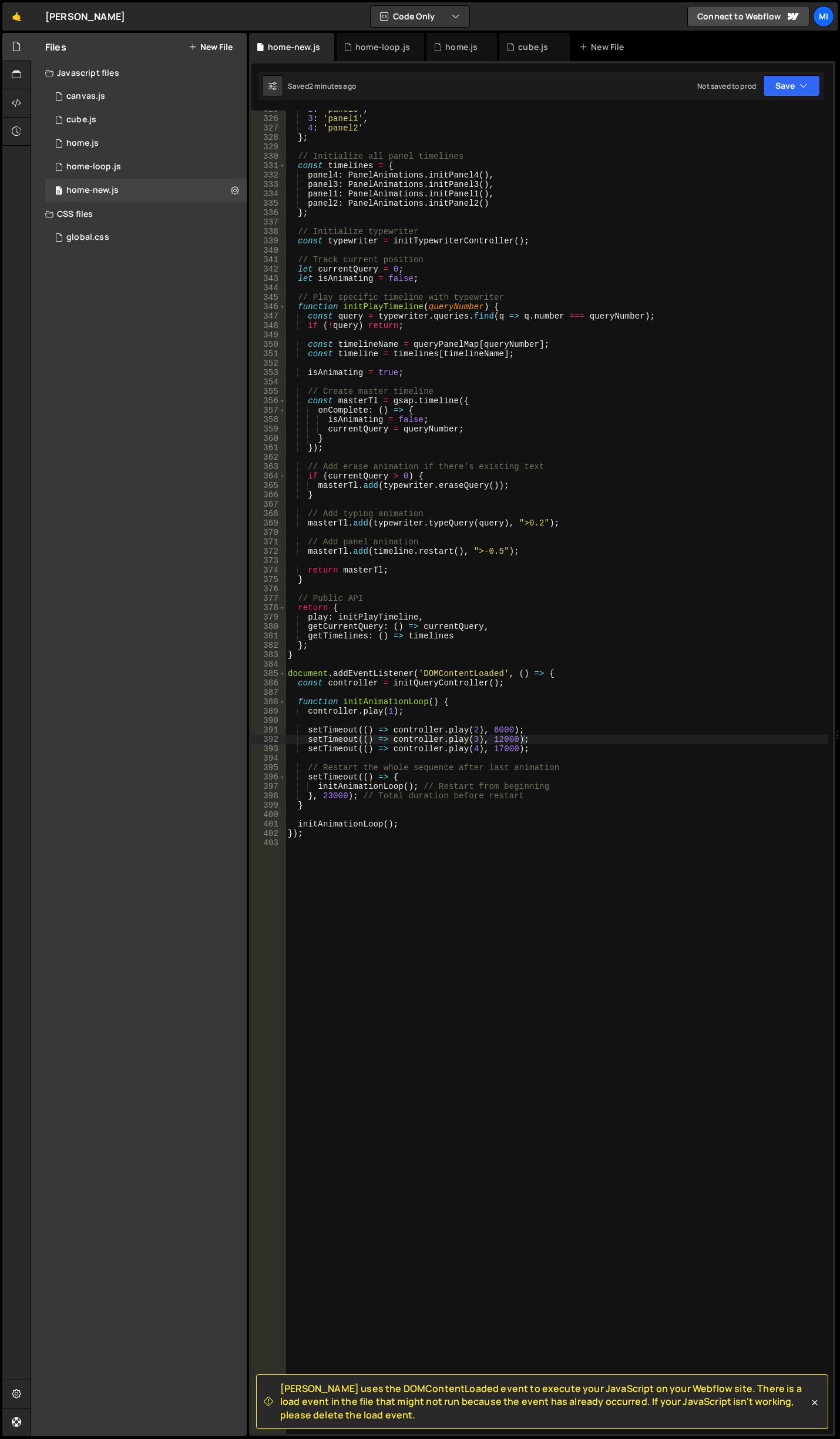
click at [562, 368] on div "2 : 'panel3' , 3 : 'panel1' , 4 : 'panel2' } ; // Initialize all panel timeline…" at bounding box center [557, 776] width 543 height 1342
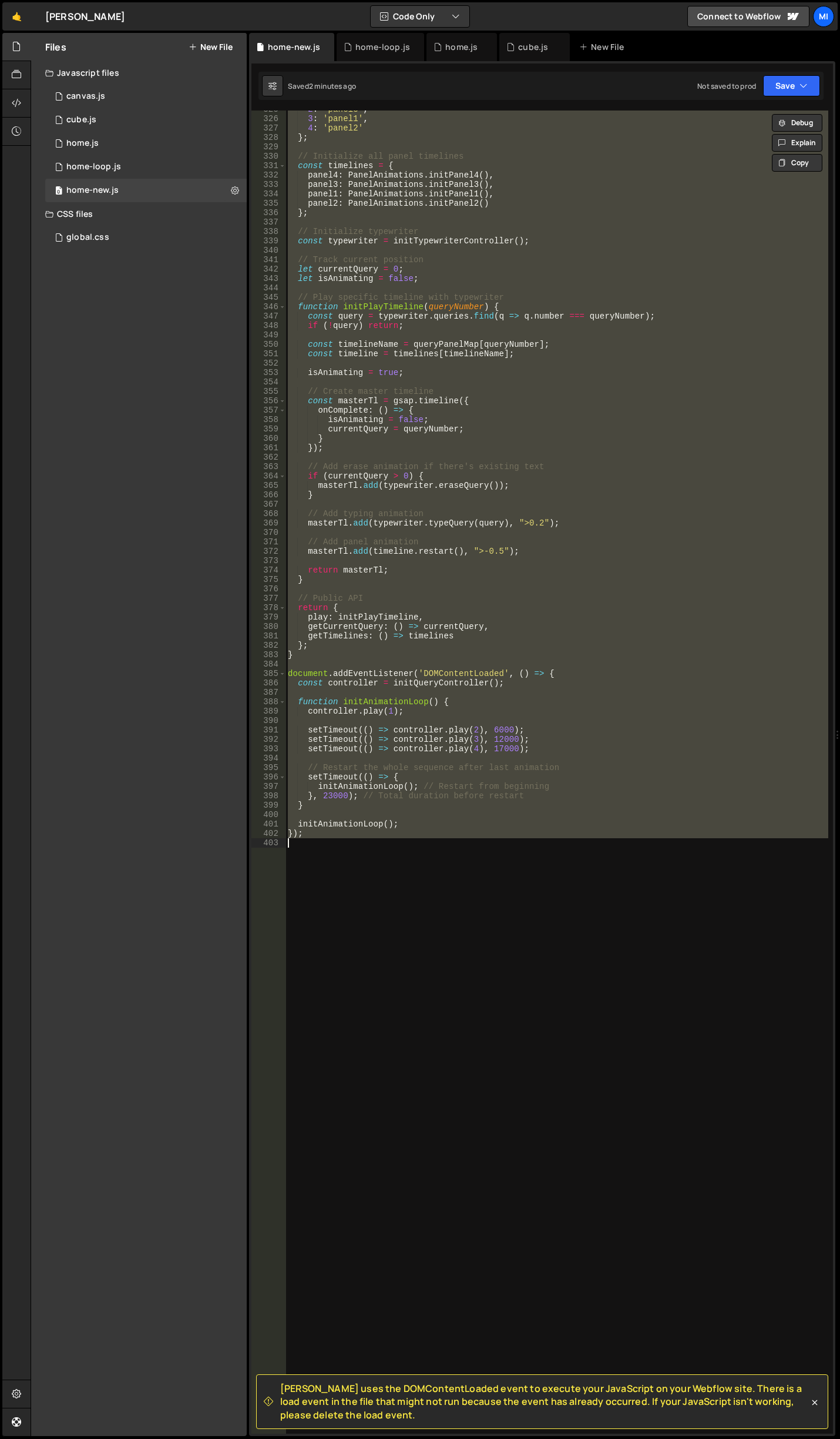
paste textarea
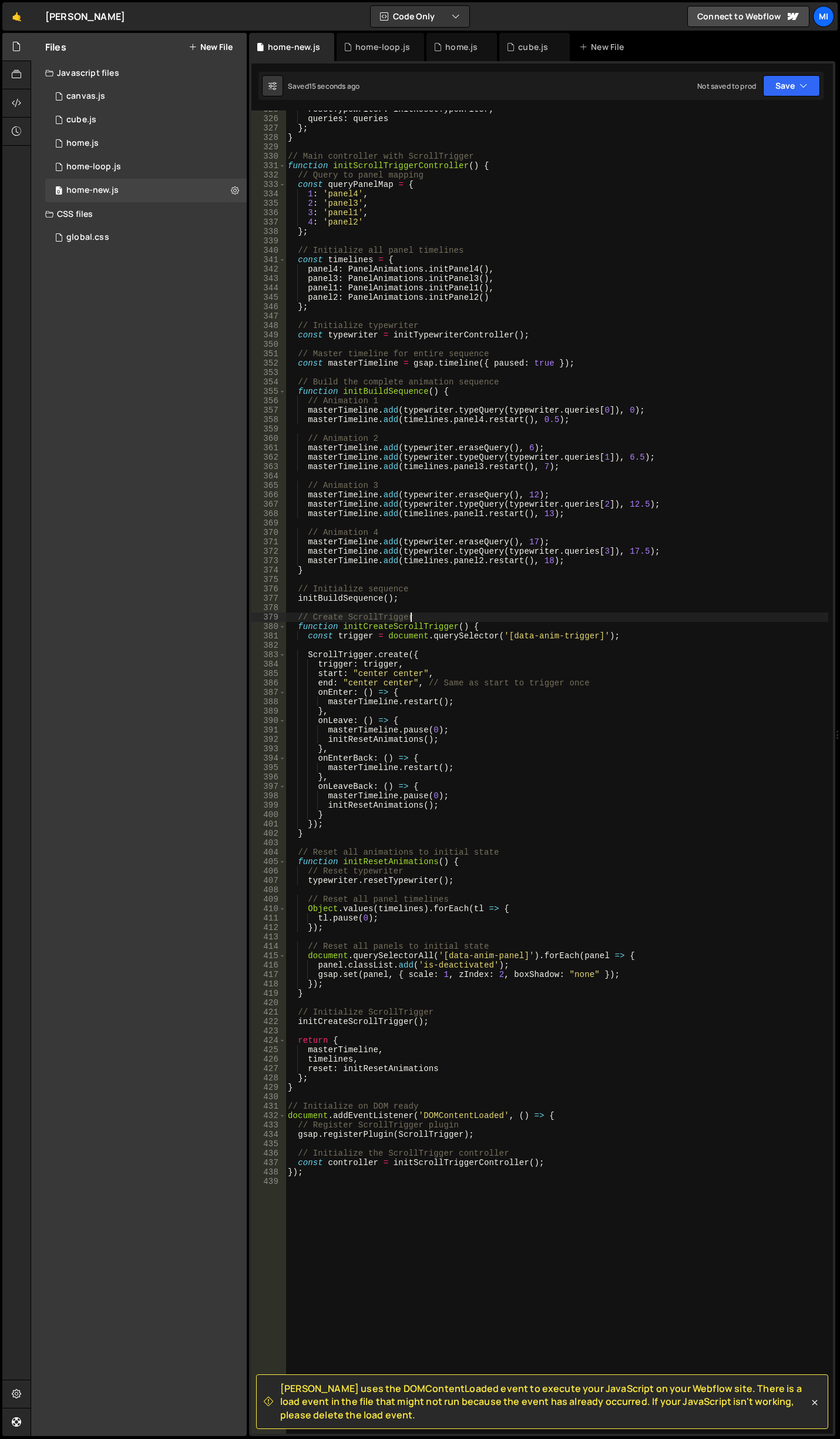
click at [510, 619] on div "resetTypewriter : initResetTypewriter , queries : queries } ; } // Main control…" at bounding box center [557, 776] width 543 height 1342
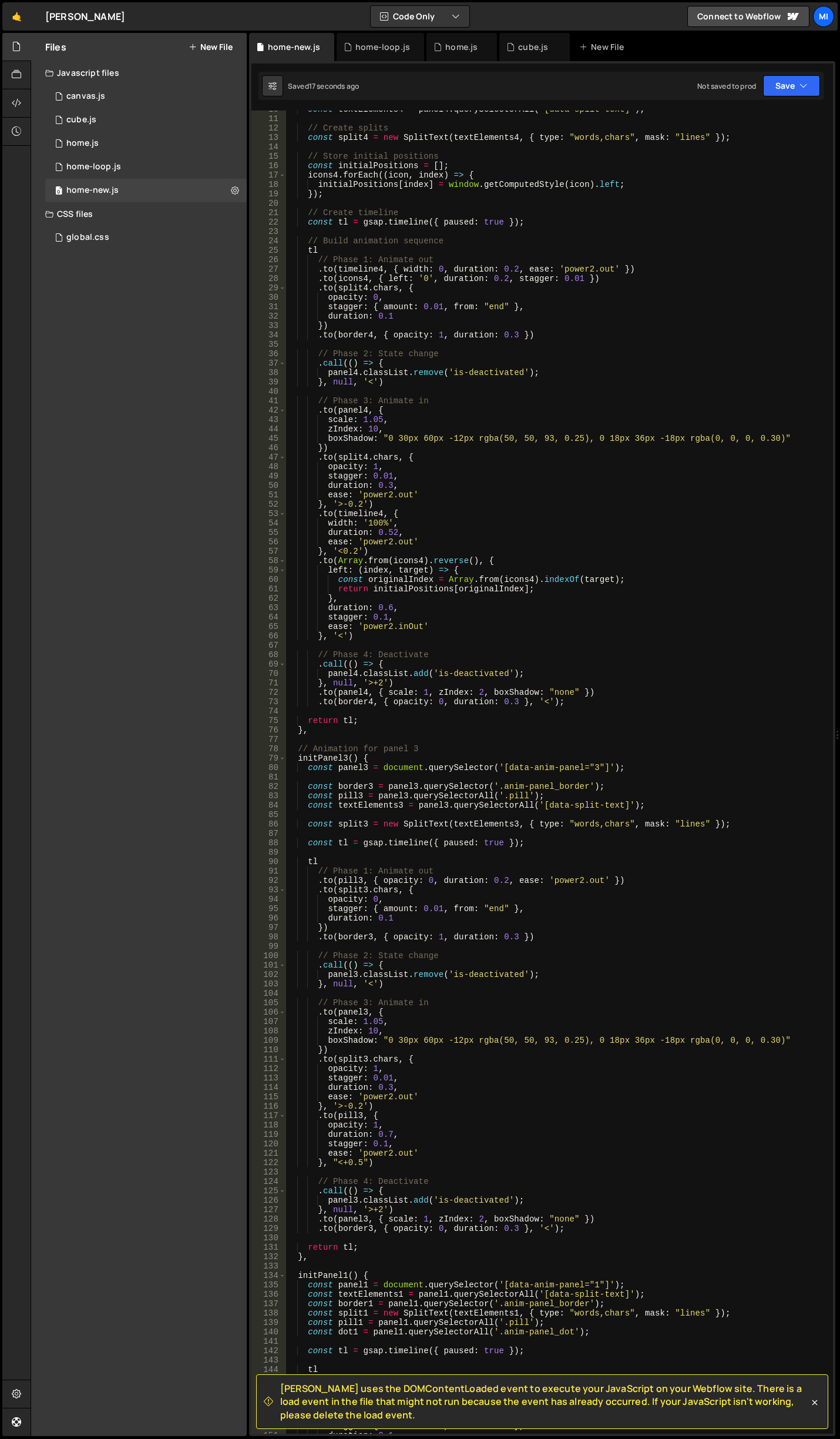
scroll to position [0, 0]
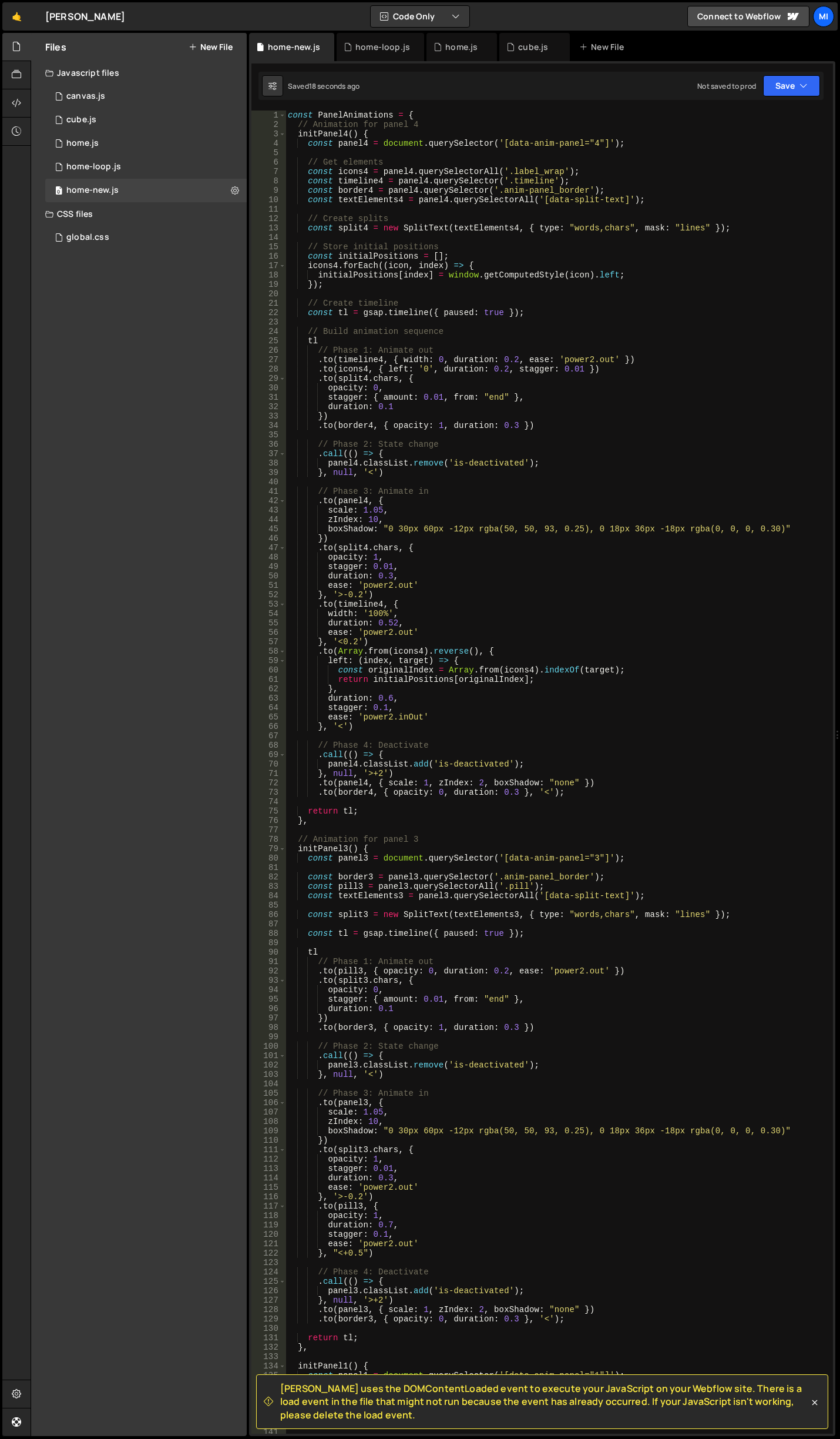
click at [511, 424] on div "const PanelAnimations = { // Animation for panel 4 initPanel4 ( ) { const panel…" at bounding box center [557, 781] width 543 height 1342
click at [480, 538] on div "const PanelAnimations = { // Animation for panel 4 initPanel4 ( ) { const panel…" at bounding box center [557, 781] width 543 height 1342
click at [450, 583] on div "const PanelAnimations = { // Animation for panel 4 initPanel4 ( ) { const panel…" at bounding box center [557, 781] width 543 height 1342
click at [442, 554] on div "const PanelAnimations = { // Animation for panel 4 initPanel4 ( ) { const panel…" at bounding box center [557, 781] width 543 height 1342
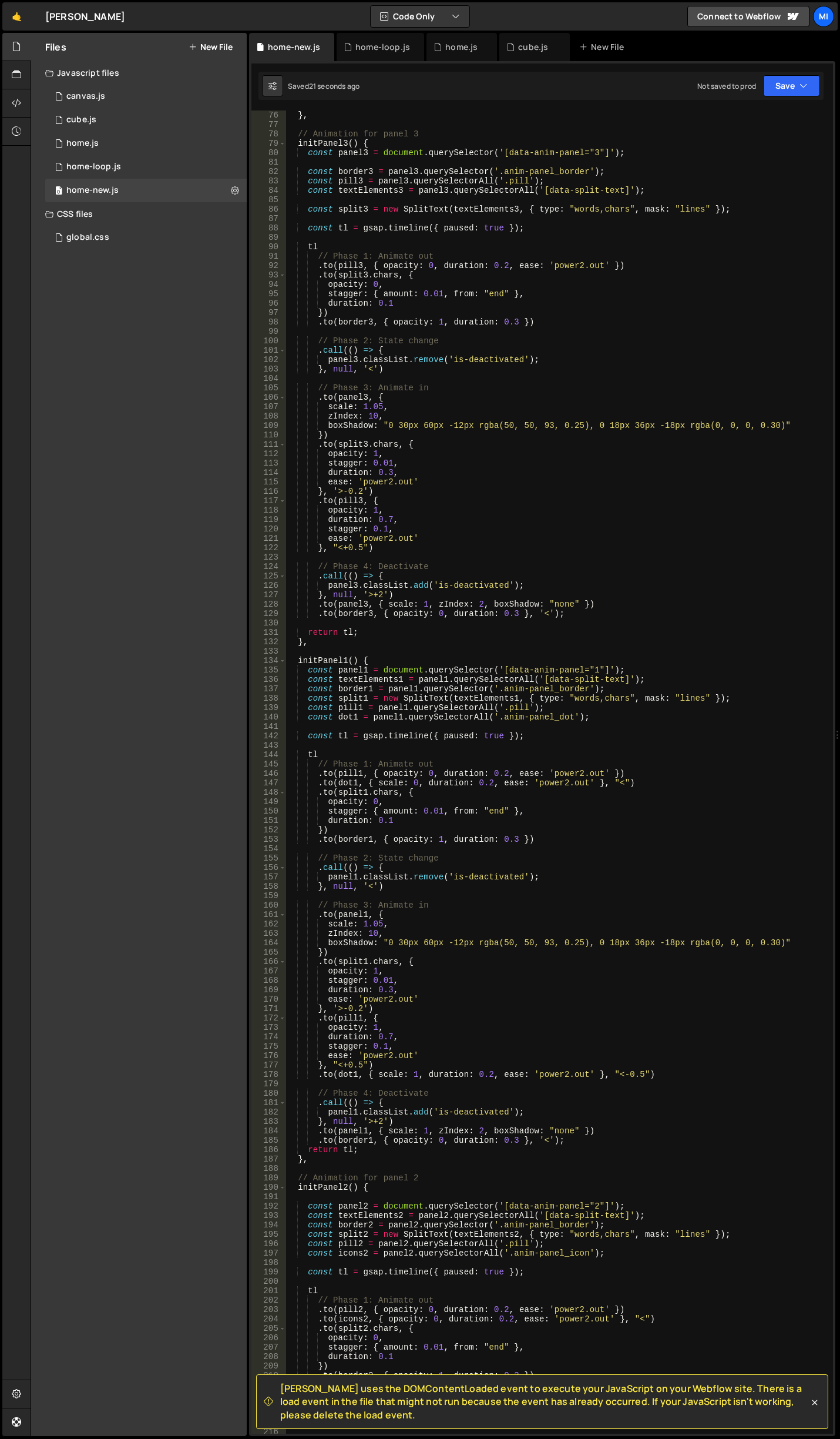
scroll to position [1305, 0]
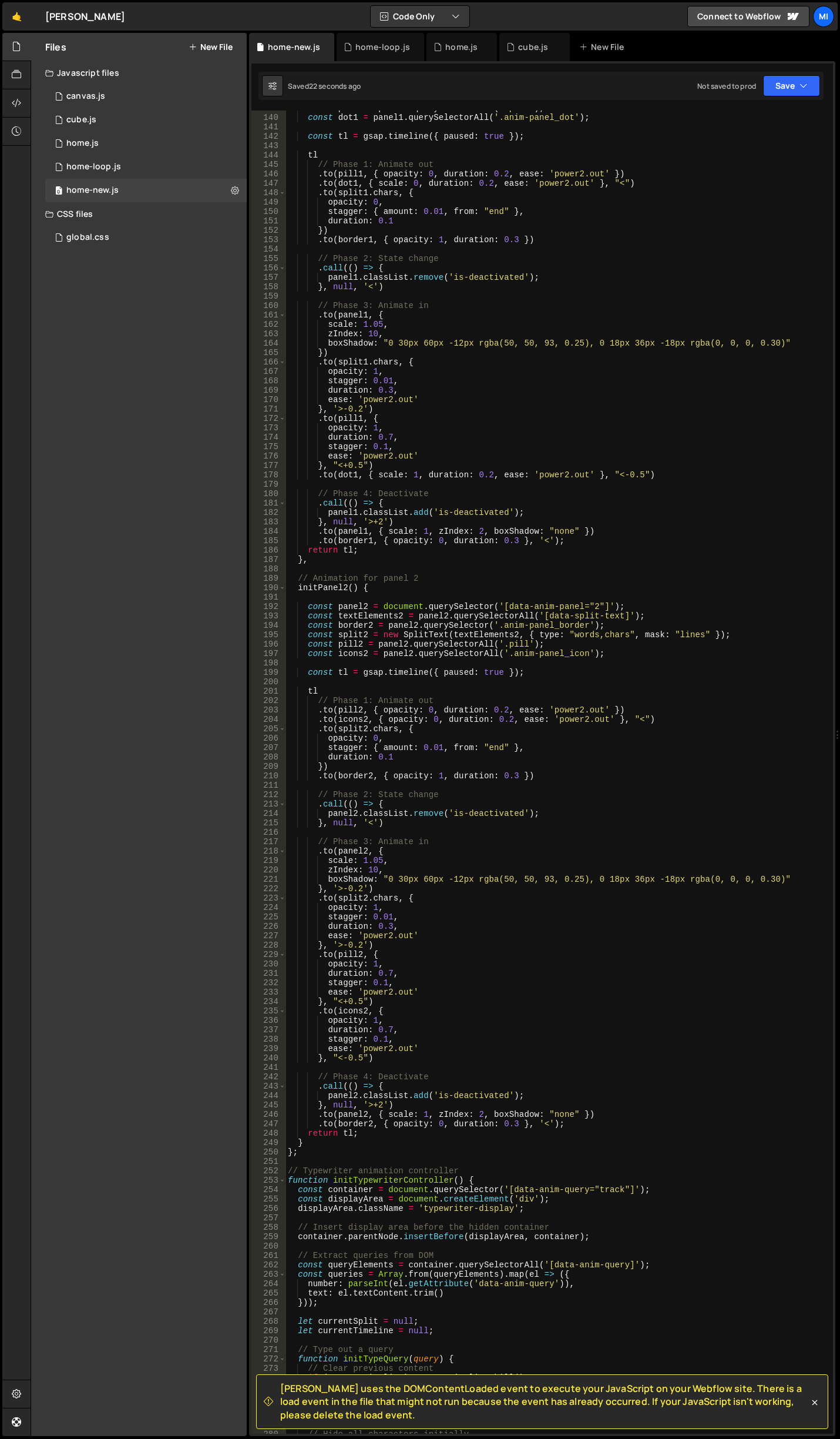
click at [525, 501] on div "const pill1 = panel1 . querySelectorAll ( '.pill' ) ; const dot1 = panel1 . que…" at bounding box center [557, 774] width 543 height 1342
type textarea ".call(() => {"
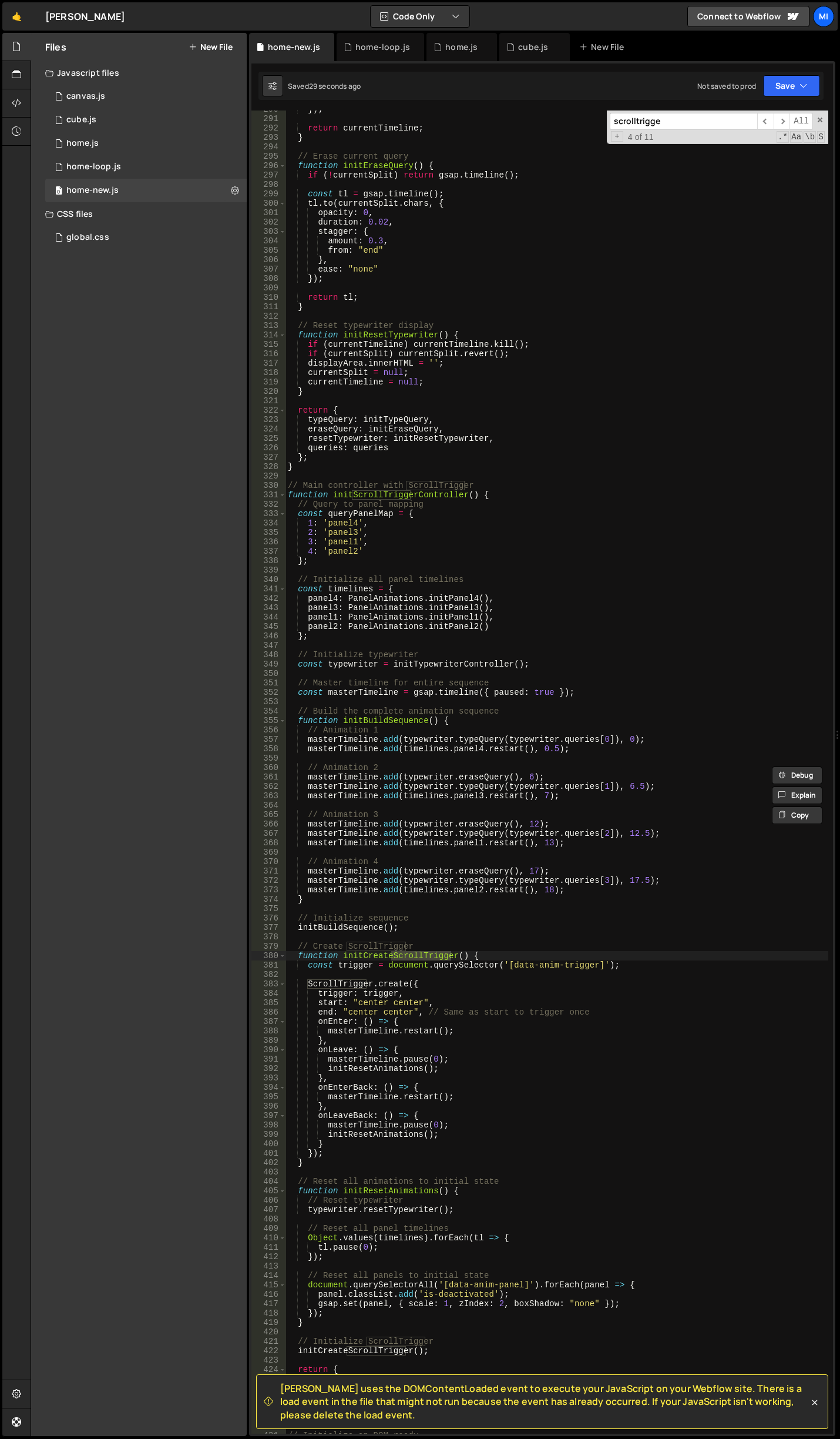
scroll to position [2760, 0]
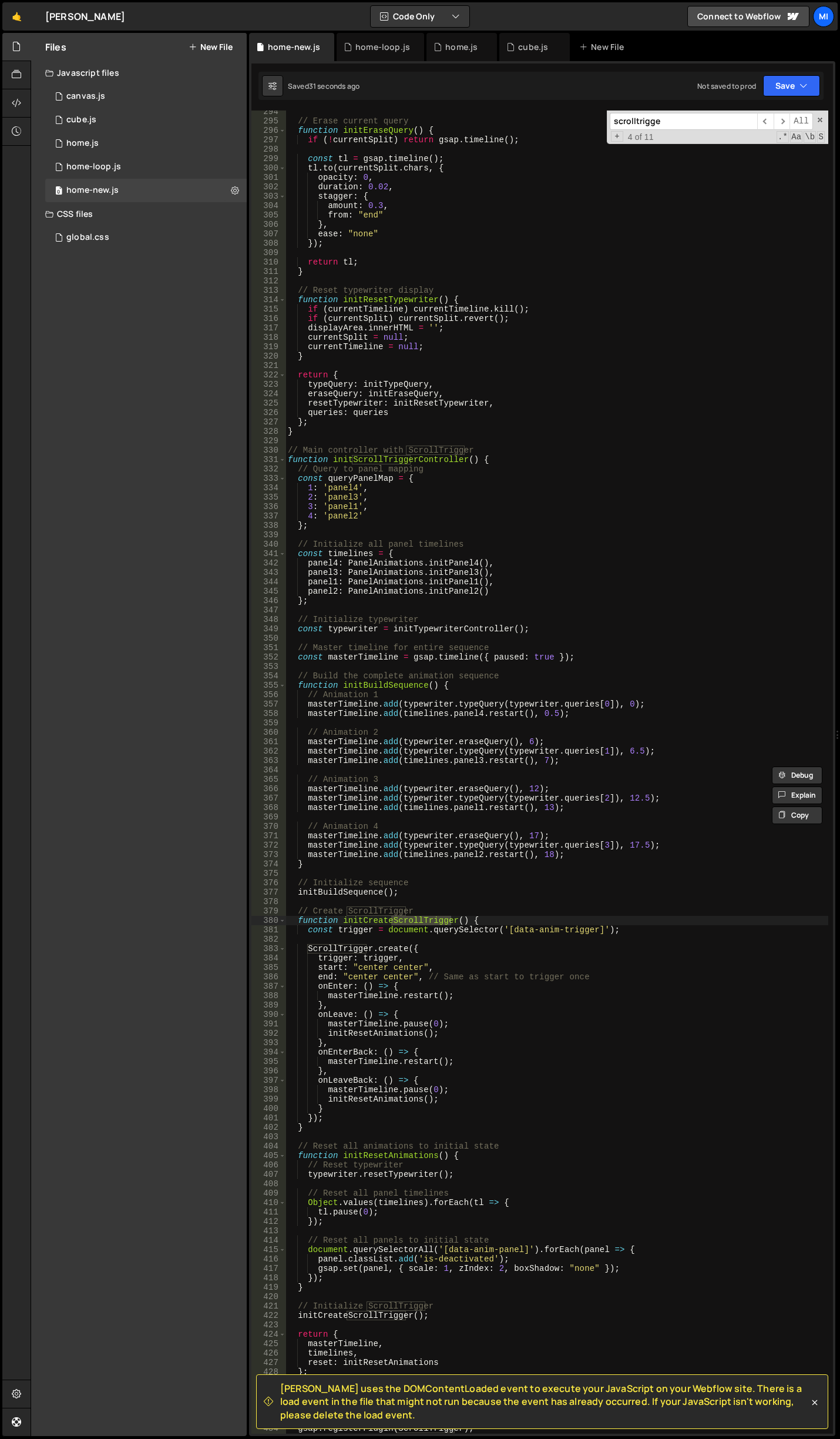
type input "scrolltrigge"
click at [493, 993] on div "// Erase current query function initEraseQuery ( ) { if ( ! currentSplit ) retu…" at bounding box center [557, 778] width 543 height 1342
click at [459, 1008] on div "// Erase current query function initEraseQuery ( ) { if ( ! currentSplit ) retu…" at bounding box center [557, 778] width 543 height 1342
click at [454, 1028] on div "// Erase current query function initEraseQuery ( ) { if ( ! currentSplit ) retu…" at bounding box center [557, 778] width 543 height 1342
click at [456, 1064] on div "// Erase current query function initEraseQuery ( ) { if ( ! currentSplit ) retu…" at bounding box center [557, 778] width 543 height 1342
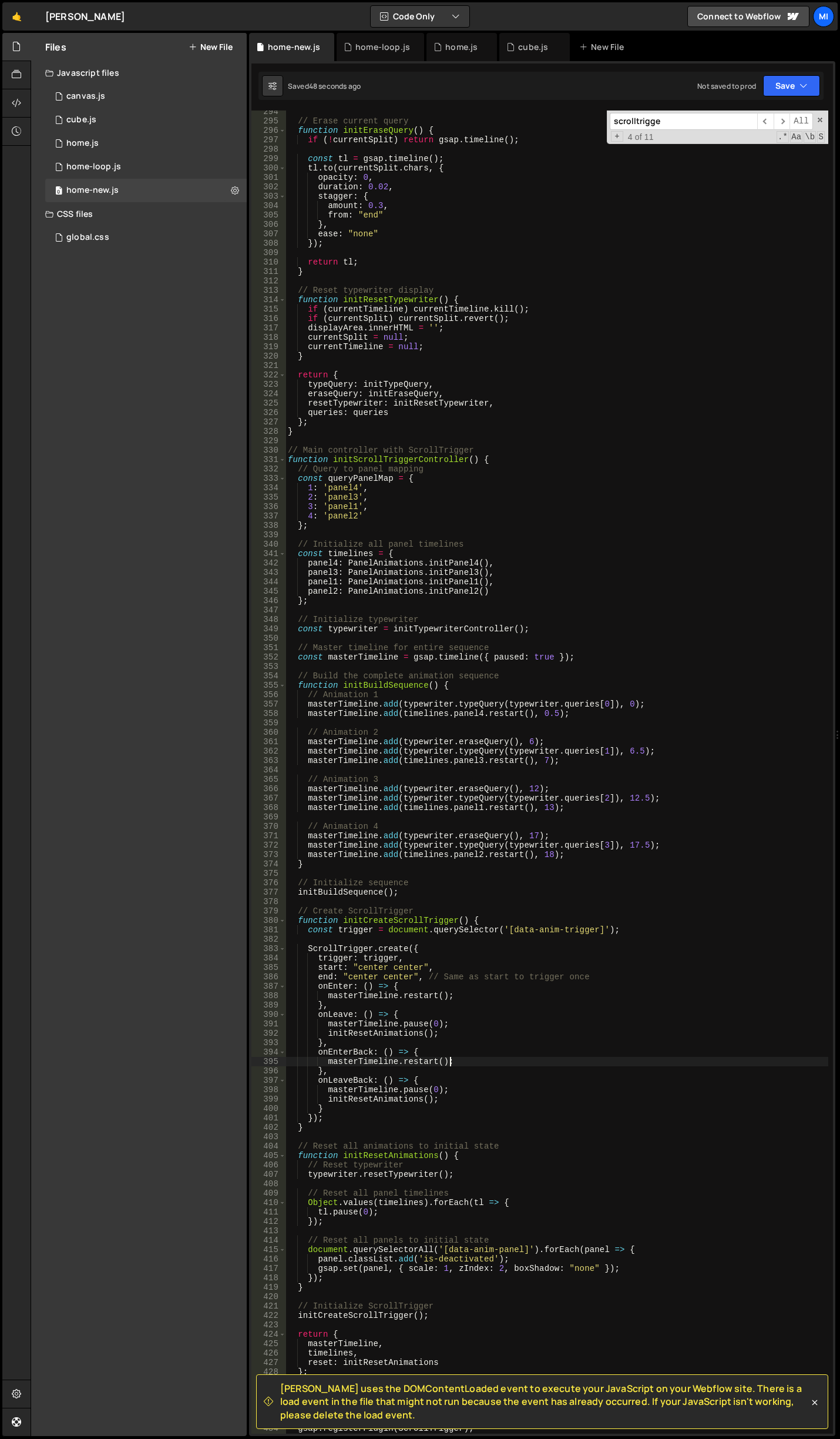
click at [454, 1058] on div "// Erase current query function initEraseQuery ( ) { if ( ! currentSplit ) retu…" at bounding box center [557, 778] width 543 height 1342
click at [438, 993] on div "// Erase current query function initEraseQuery ( ) { if ( ! currentSplit ) retu…" at bounding box center [557, 778] width 543 height 1342
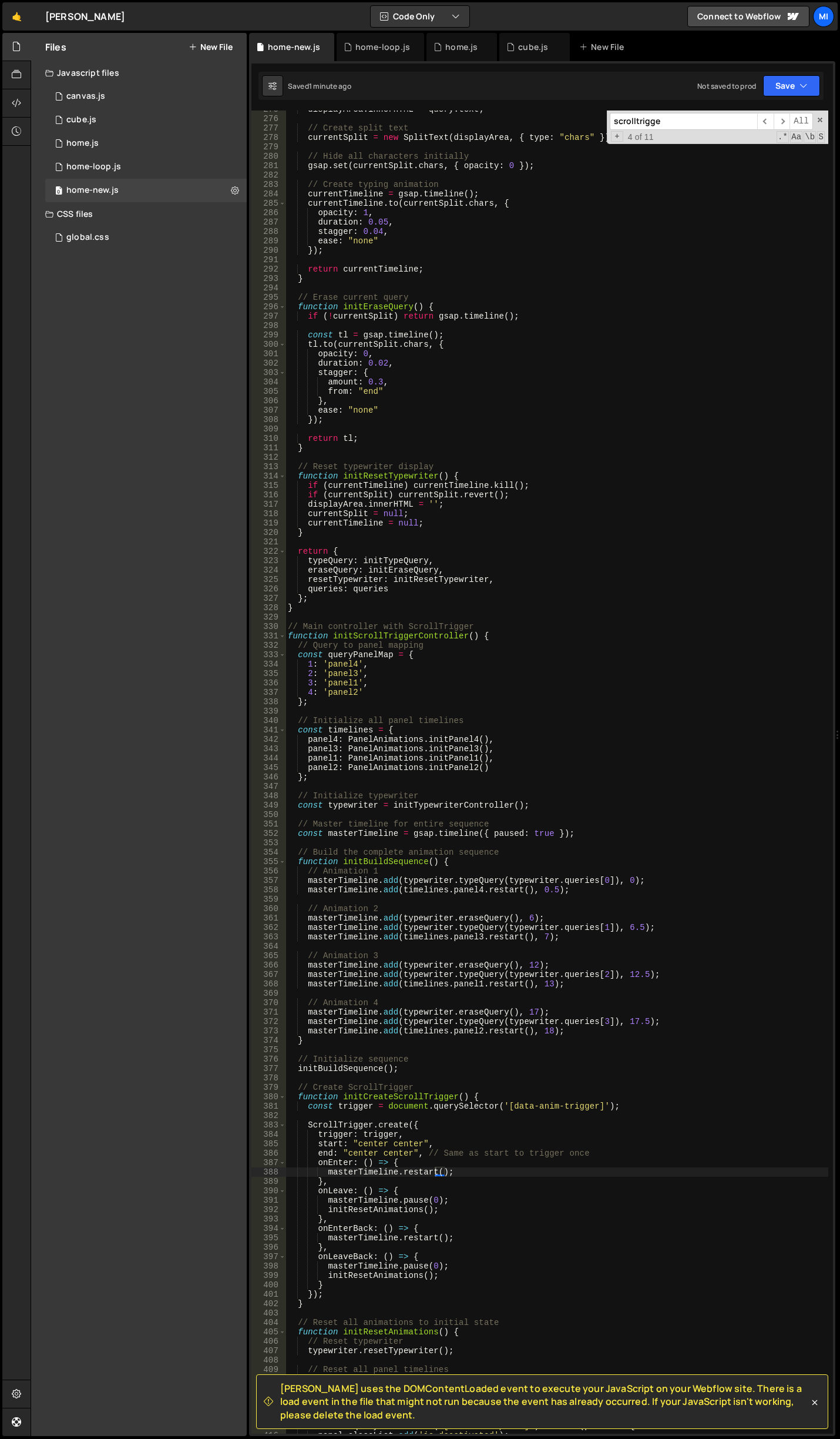
scroll to position [2584, 0]
click at [626, 442] on div "displayArea . innerHTML = query . text ; // Create split text currentSplit = ne…" at bounding box center [557, 776] width 543 height 1342
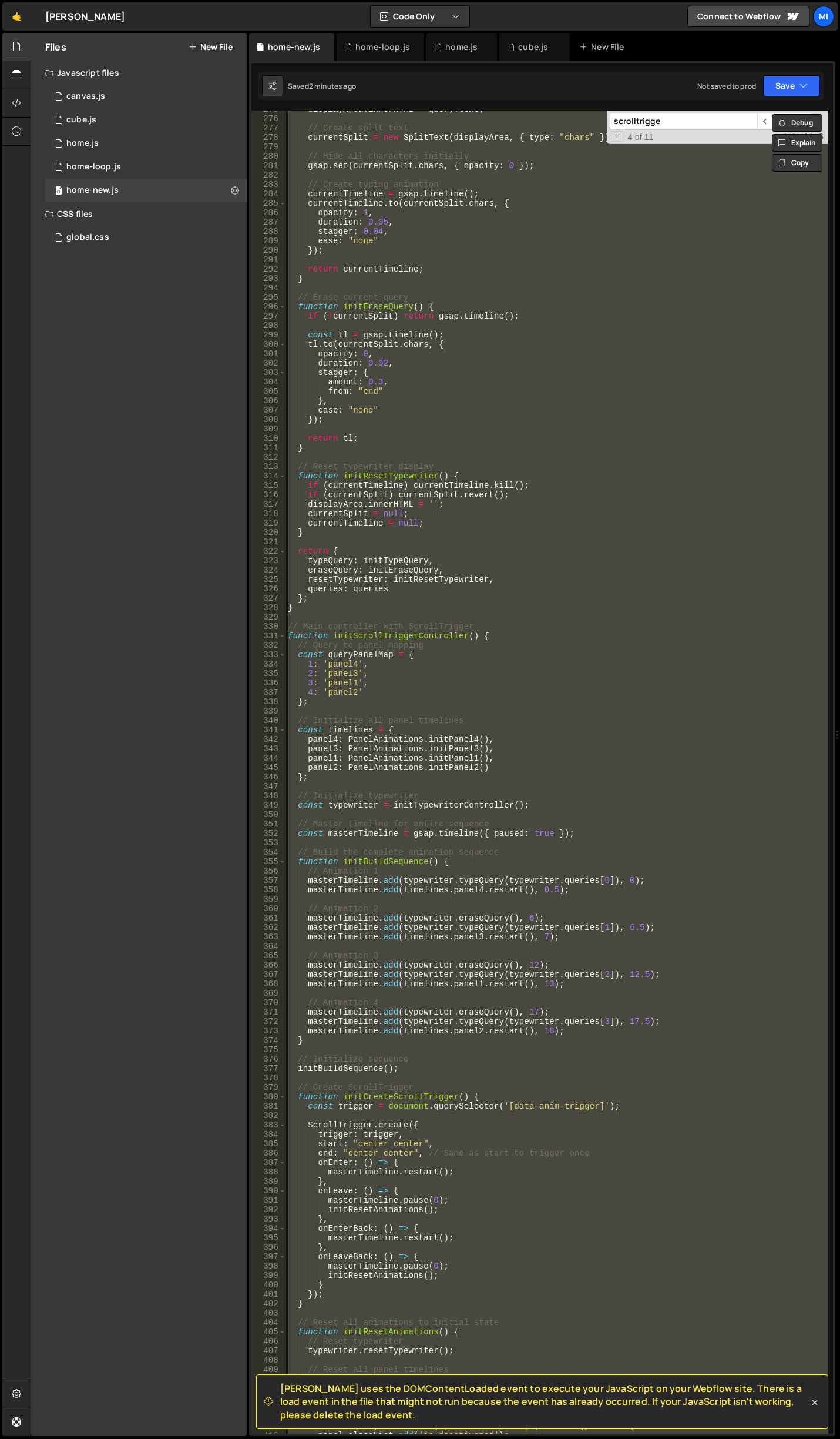
paste textarea
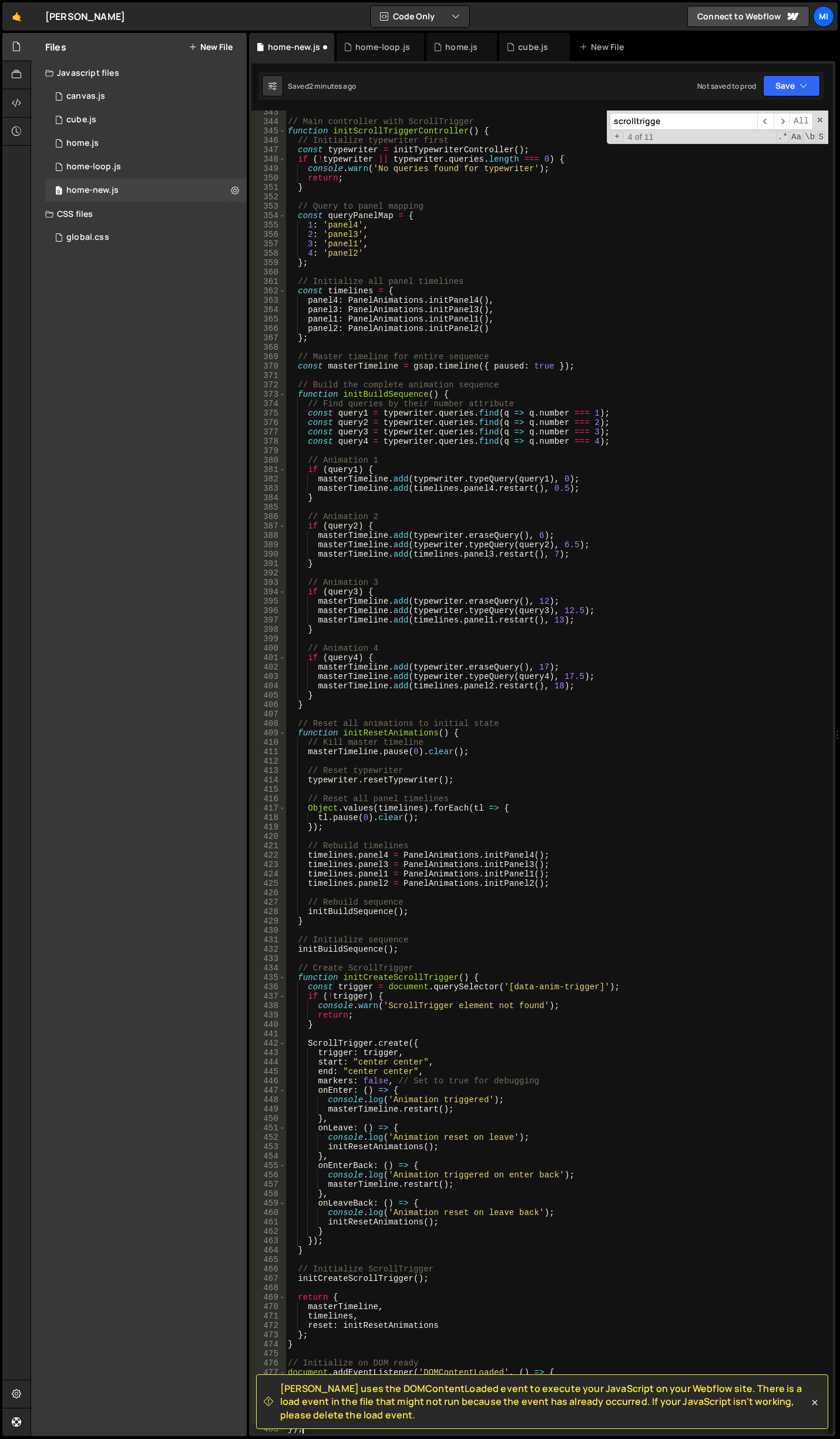
scroll to position [3220, 0]
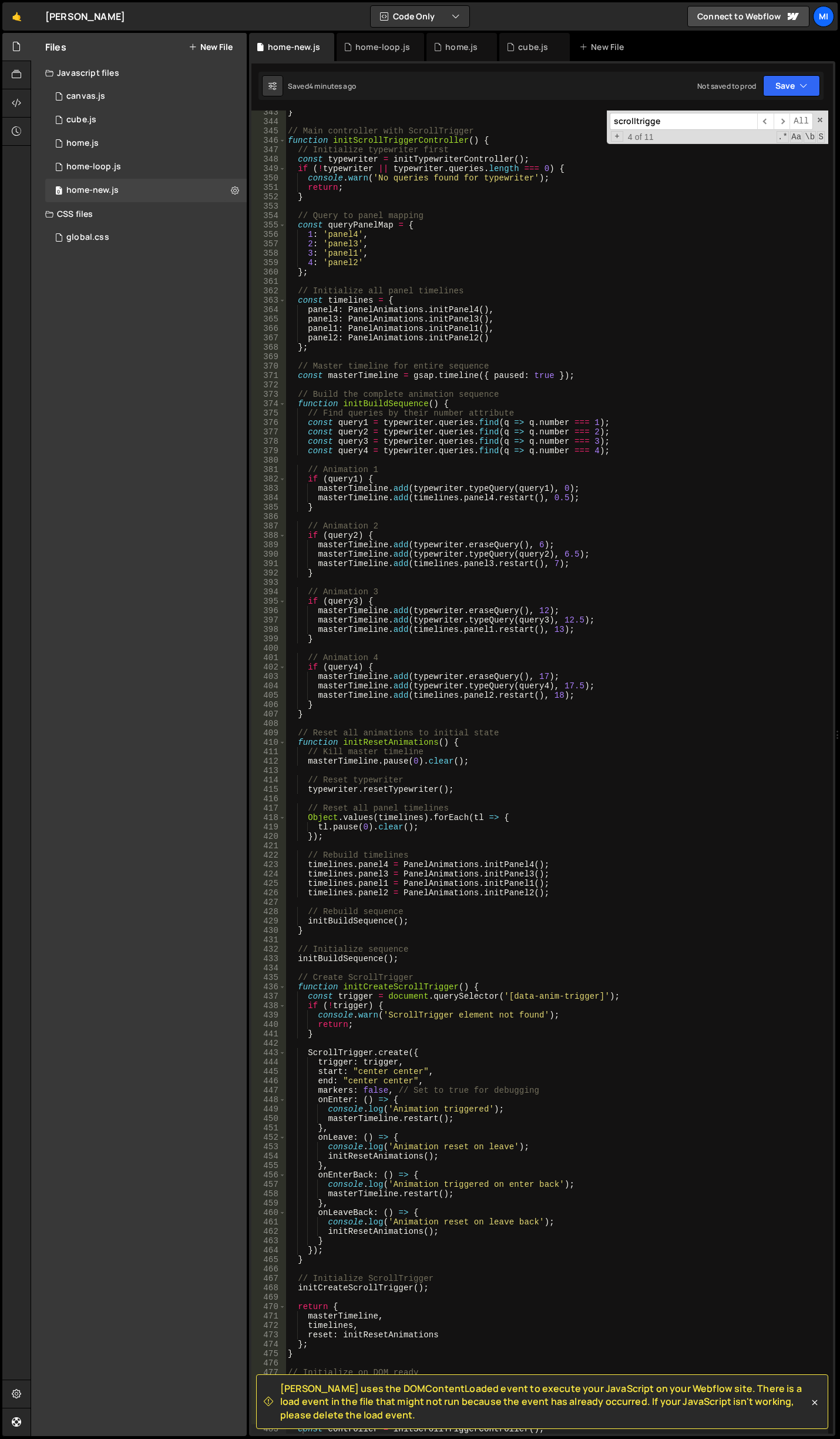
click at [511, 567] on div "} // Main controller with ScrollTrigger function initScrollTriggerController ( …" at bounding box center [557, 779] width 543 height 1342
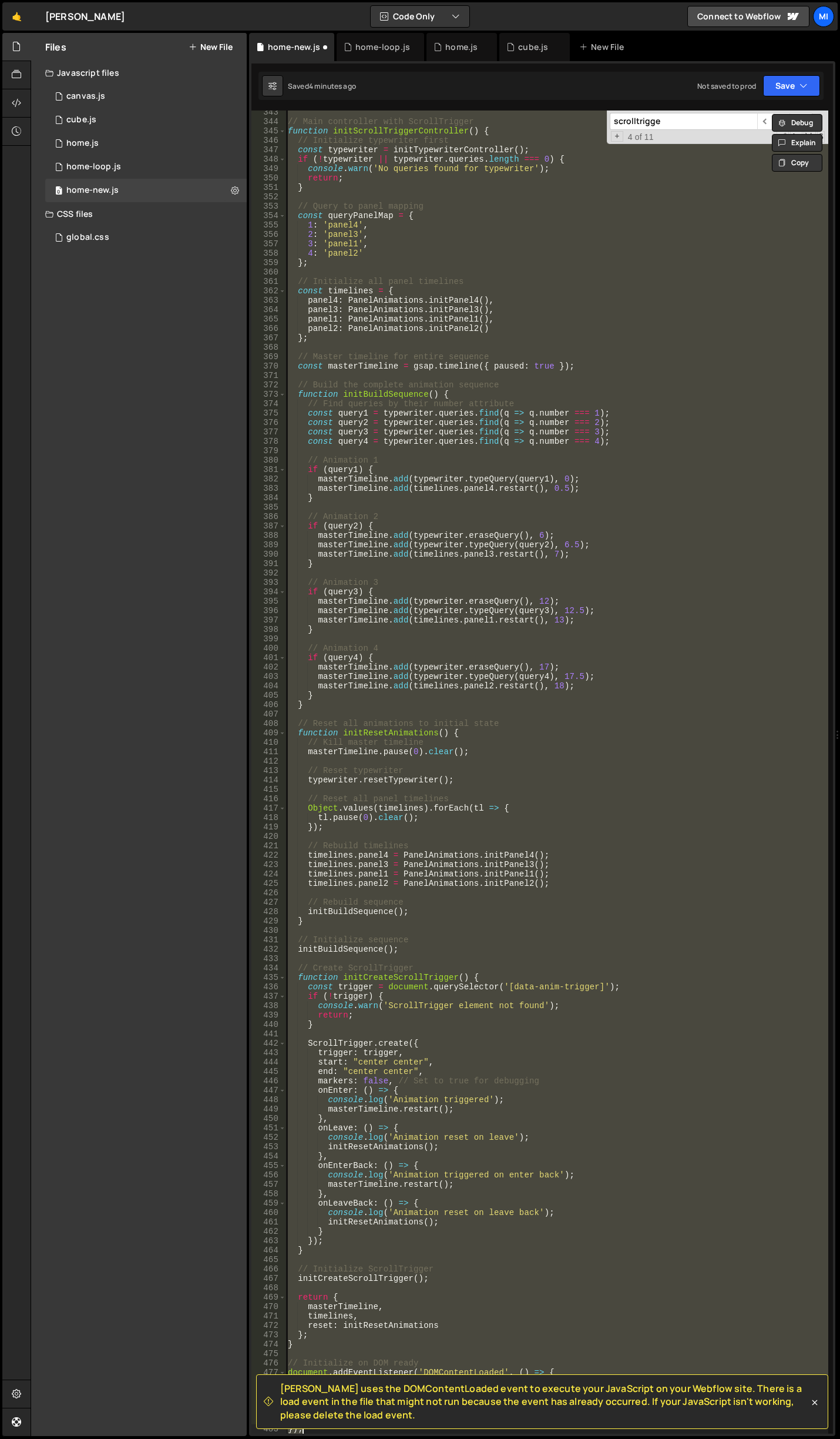
type textarea "});"
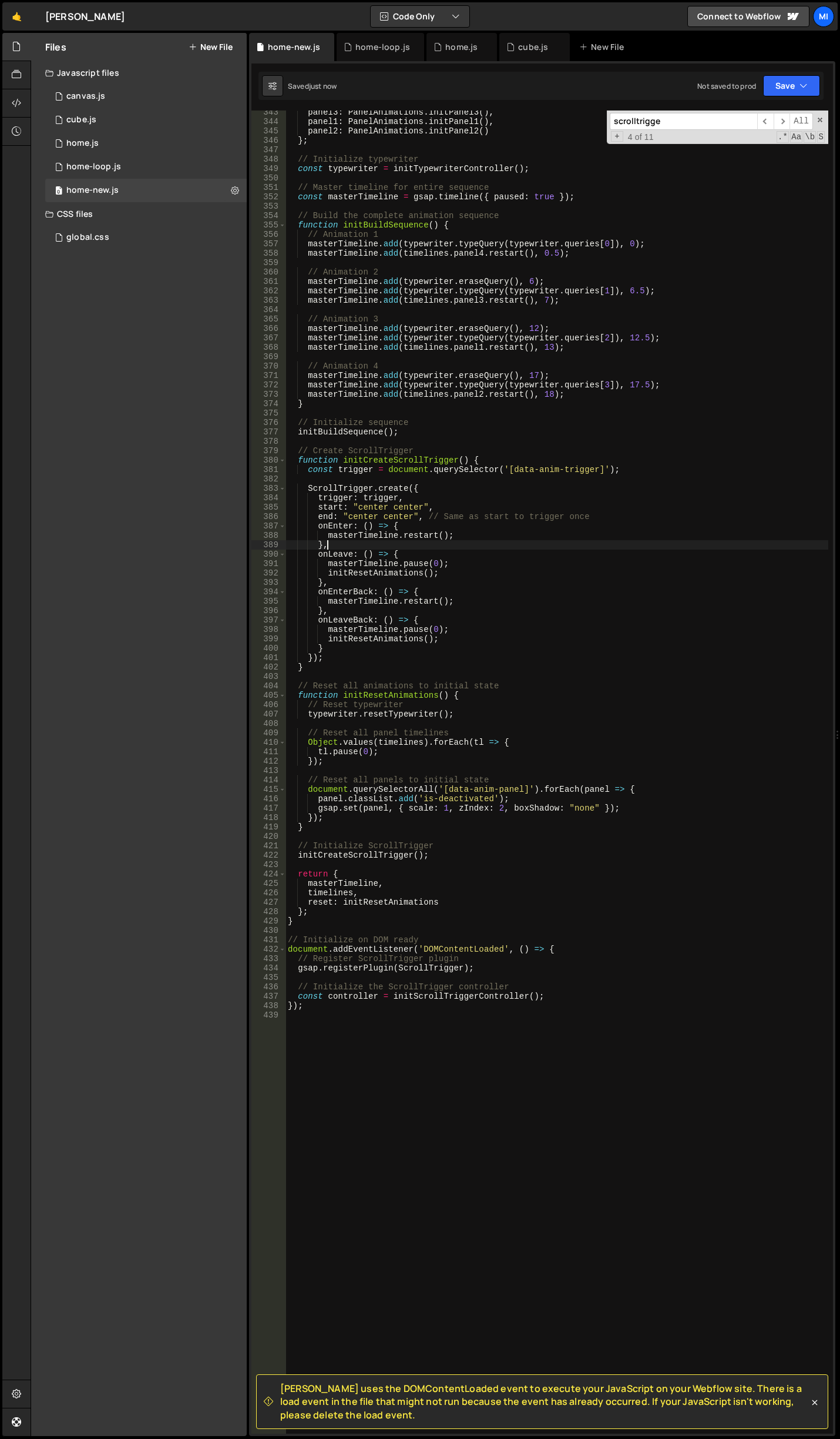
click at [571, 544] on div "panel3 : PanelAnimations . initPanel3 ( ) , panel1 : PanelAnimations . initPane…" at bounding box center [557, 779] width 543 height 1342
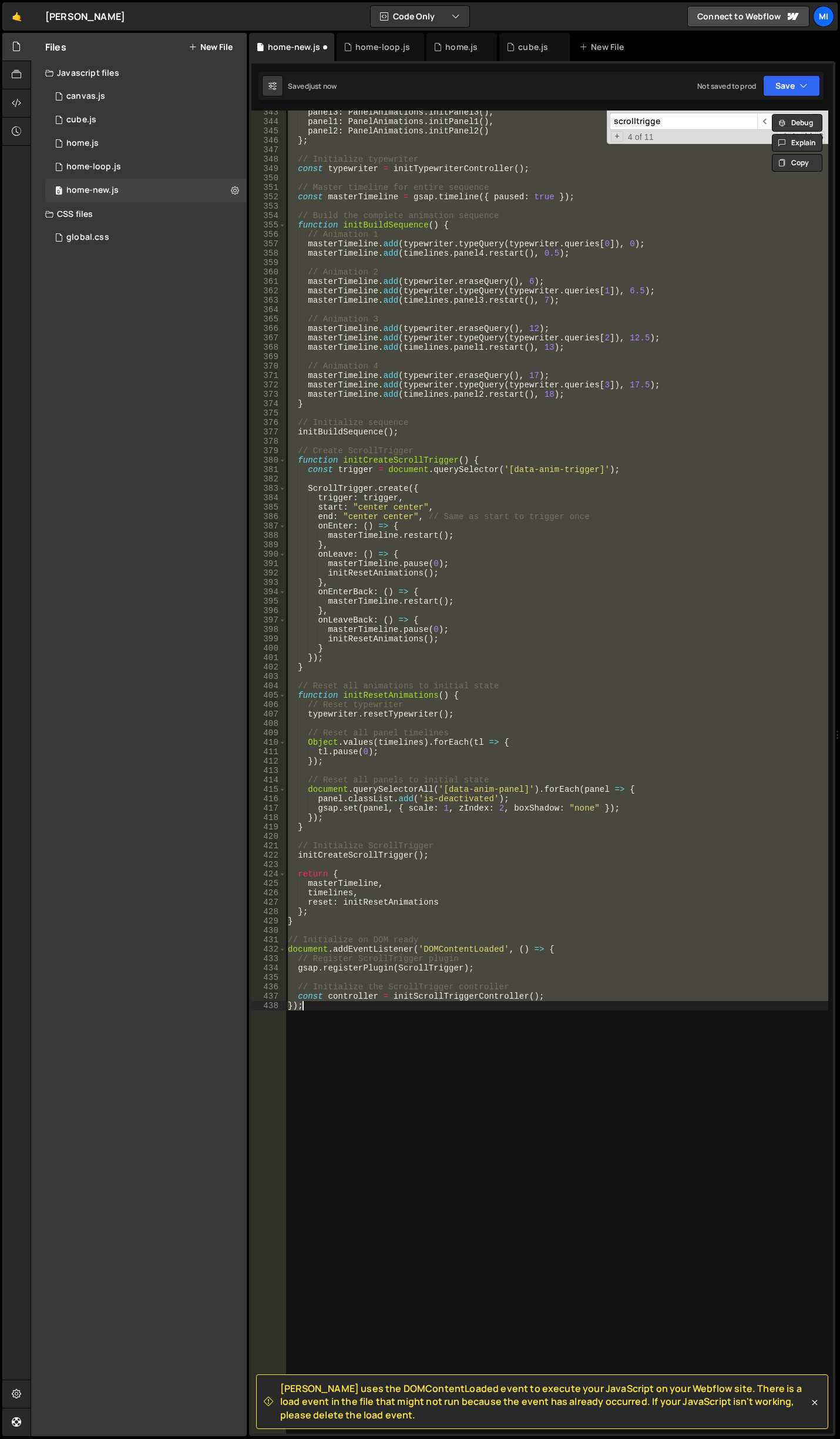
type textarea "});"
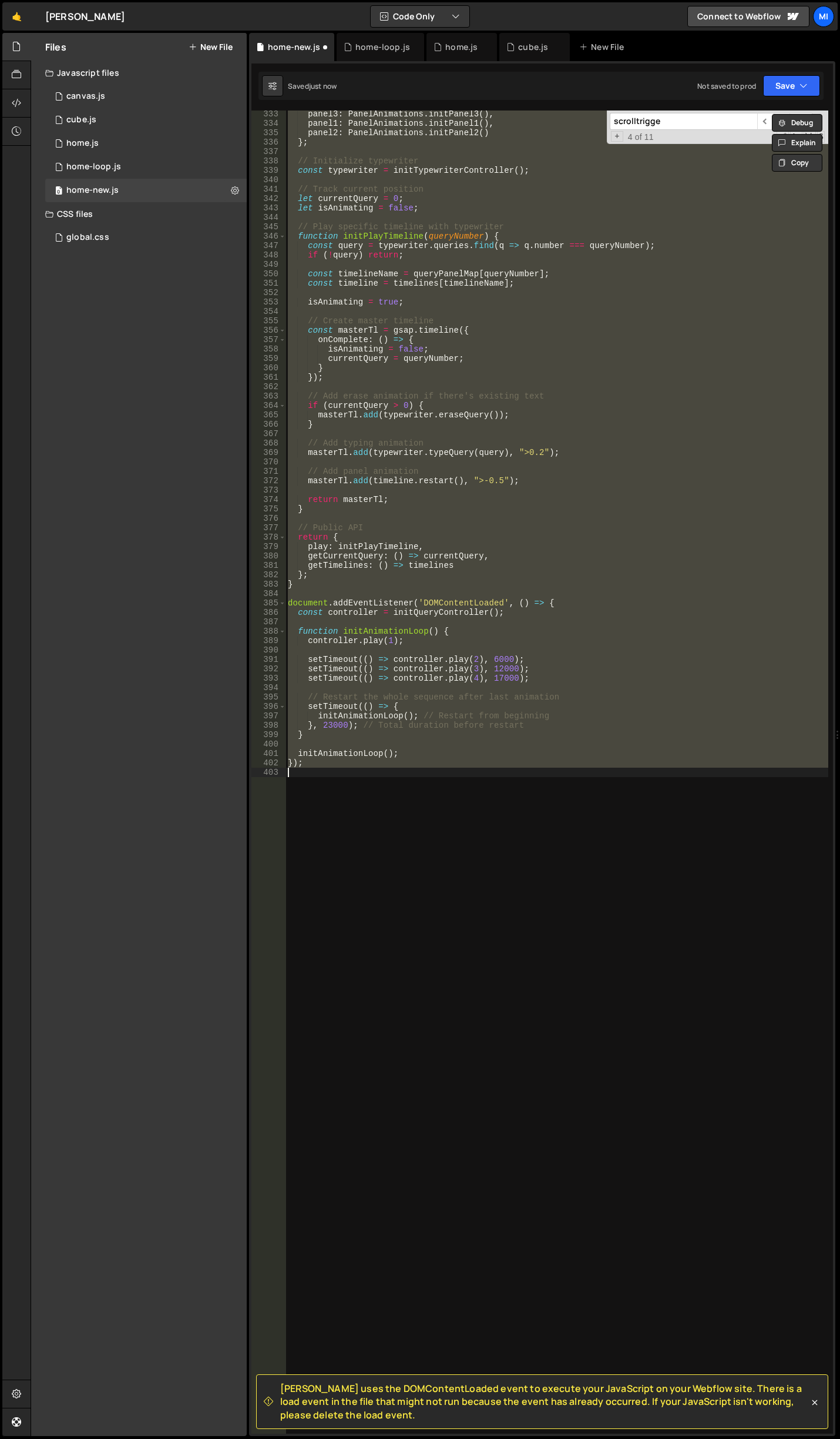
scroll to position [3125, 0]
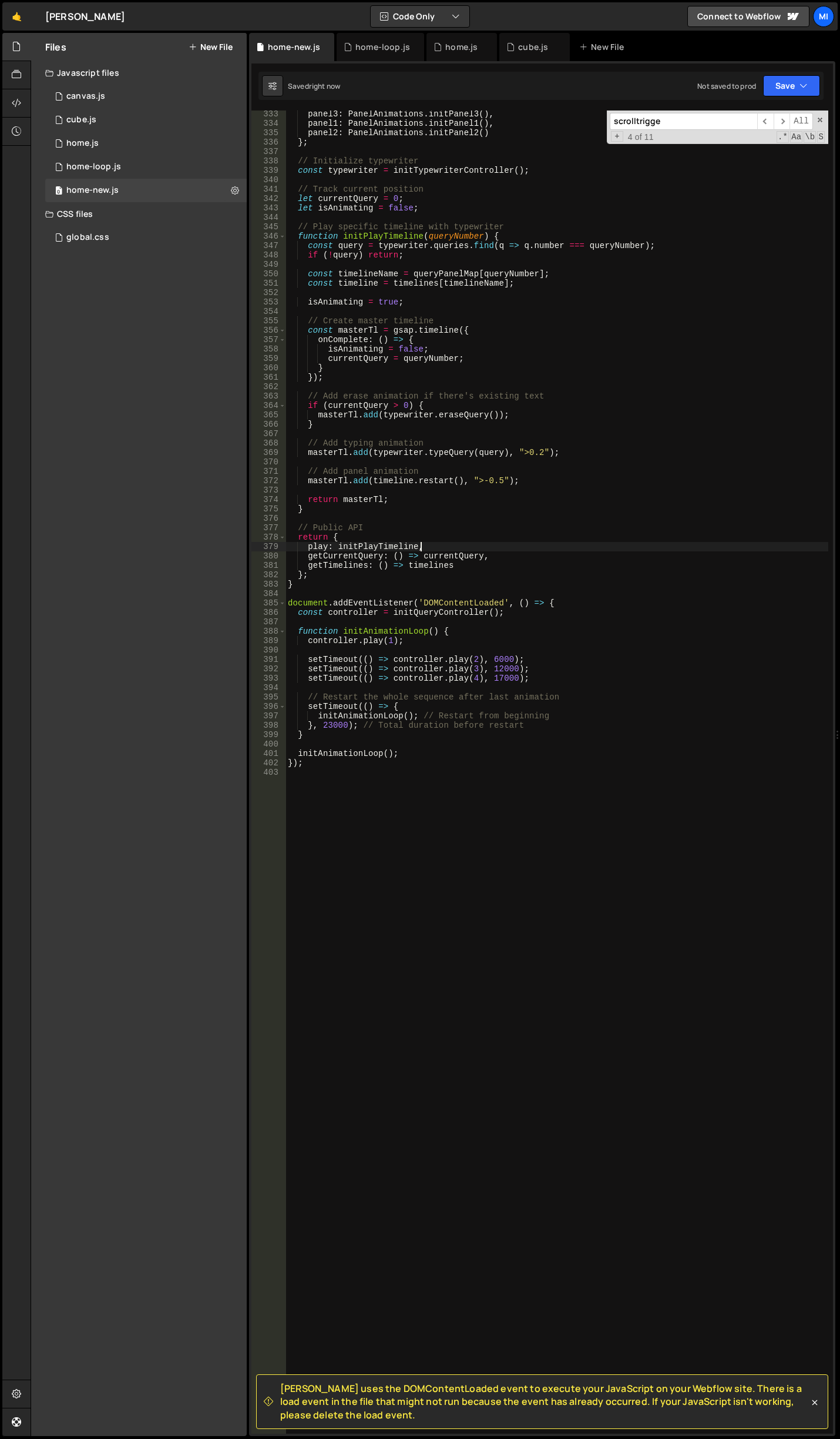
click at [571, 544] on div "panel3 : PanelAnimations . initPanel3 ( ) , panel1 : PanelAnimations . initPane…" at bounding box center [557, 781] width 543 height 1342
type textarea "play: initPlayTimeline,"
click at [27, 143] on div at bounding box center [17, 131] width 29 height 28
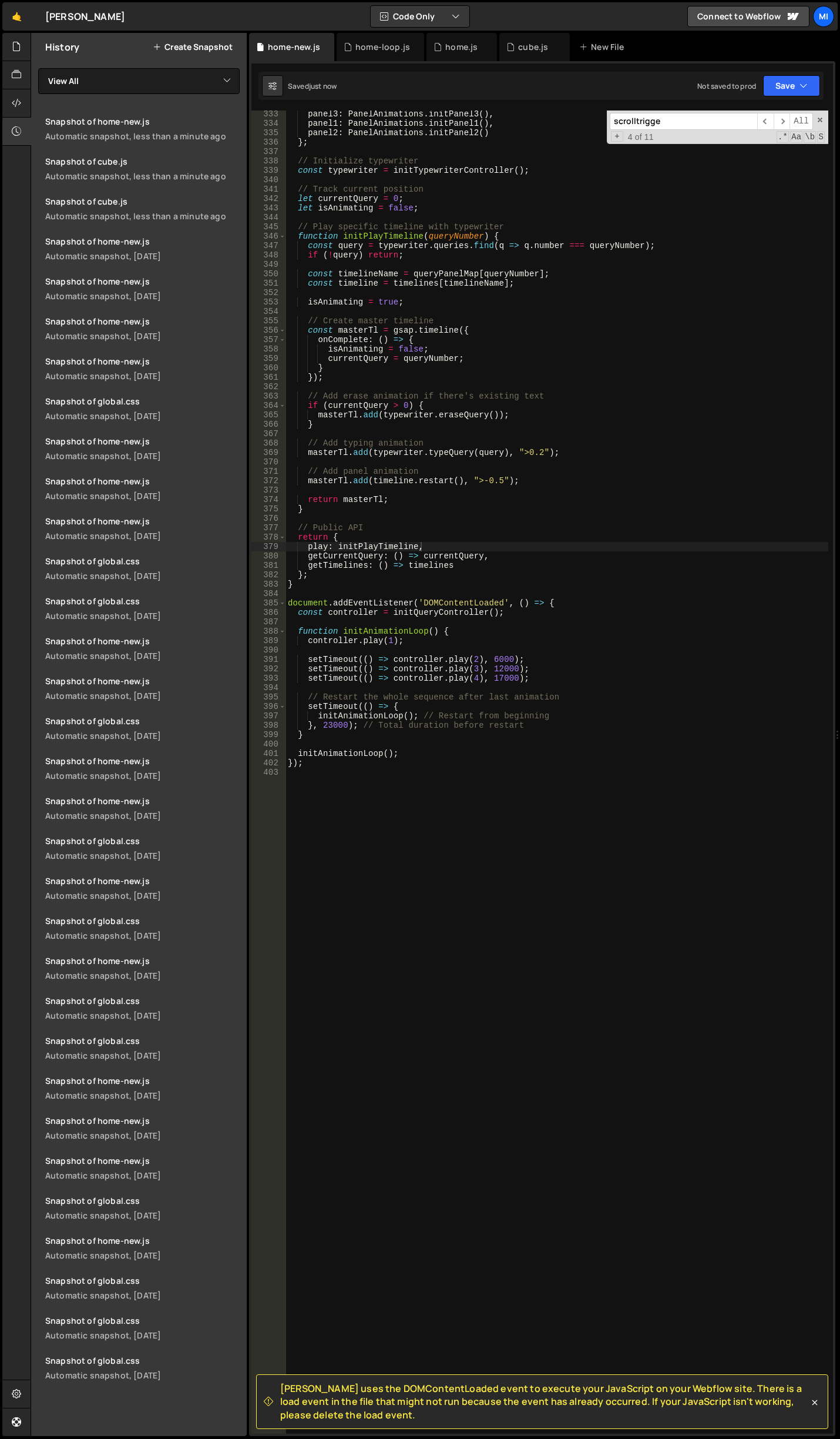
click at [187, 49] on button "Create Snapshot" at bounding box center [193, 47] width 80 height 9
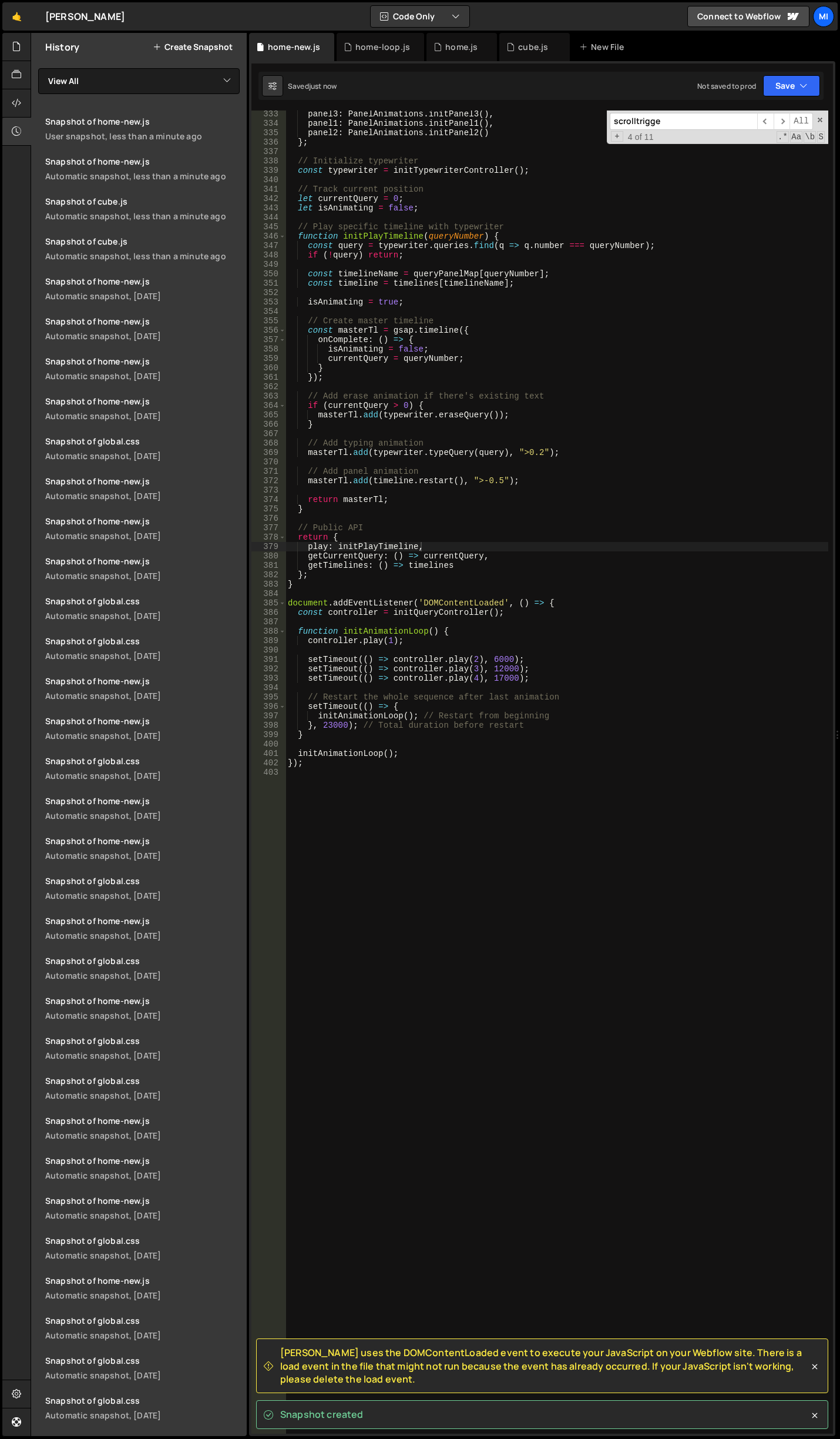
click at [602, 432] on div "panel3 : PanelAnimations . initPanel3 ( ) , panel1 : PanelAnimations . initPane…" at bounding box center [557, 781] width 543 height 1342
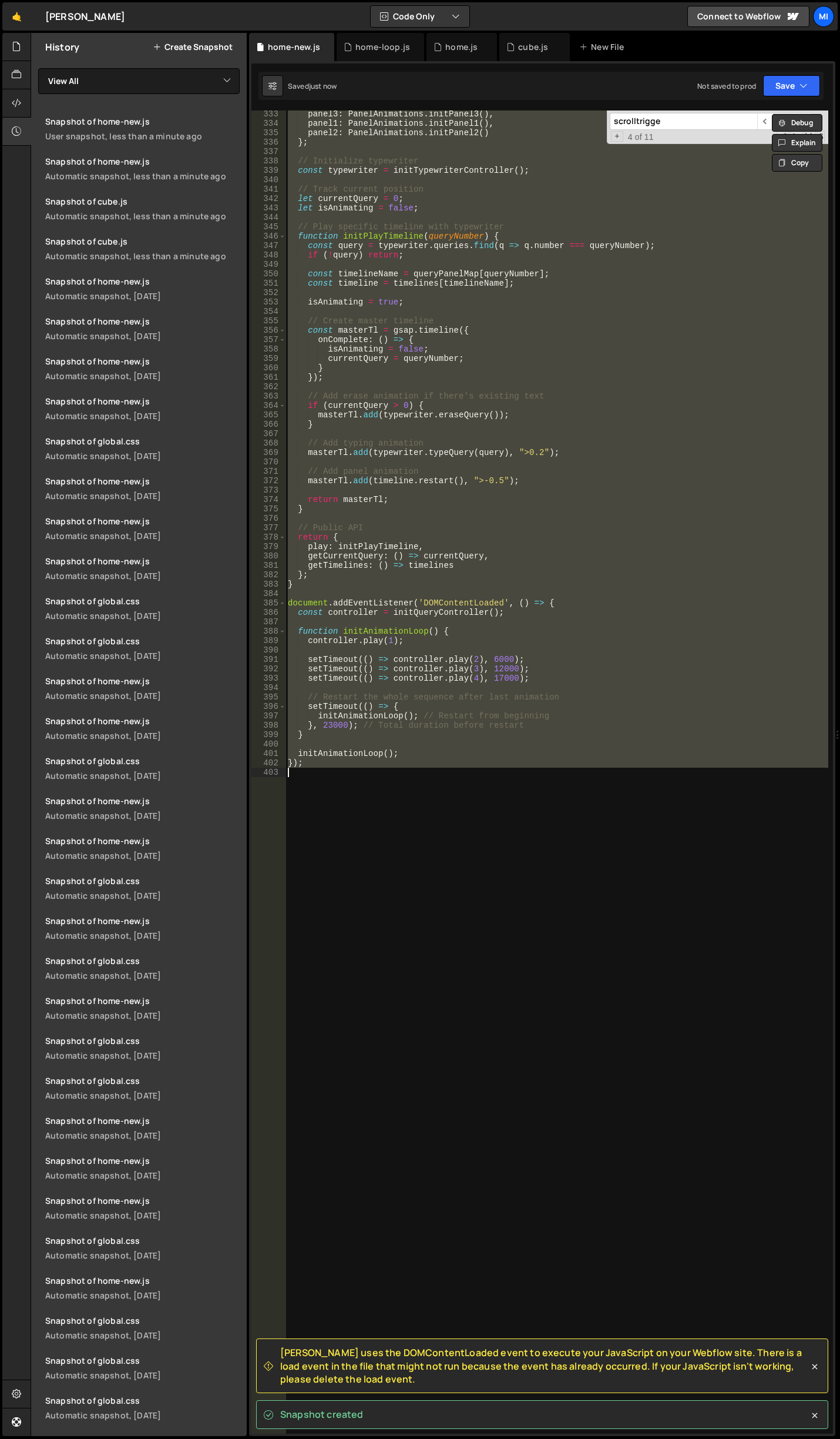
paste textarea
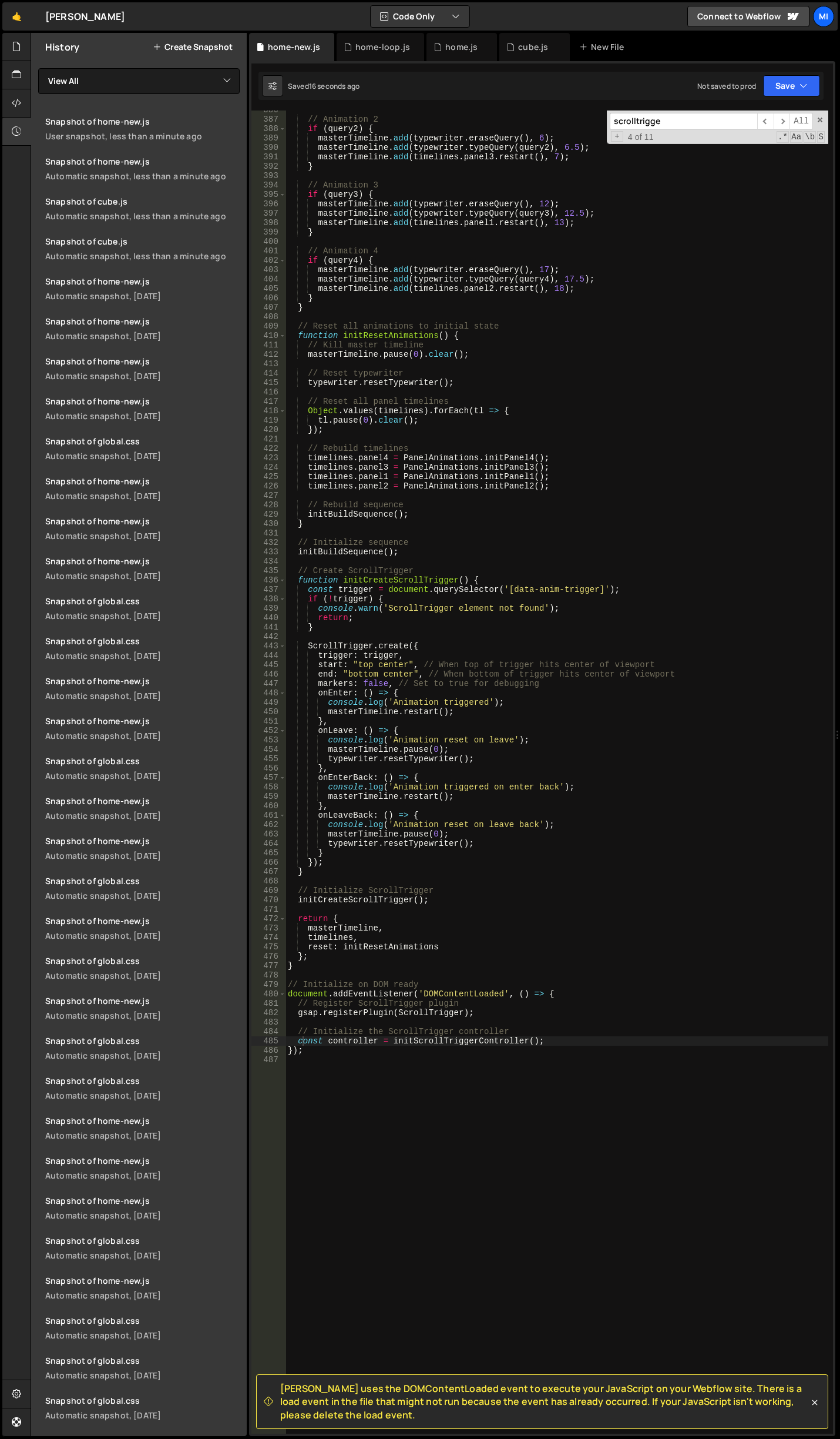
scroll to position [3915, 0]
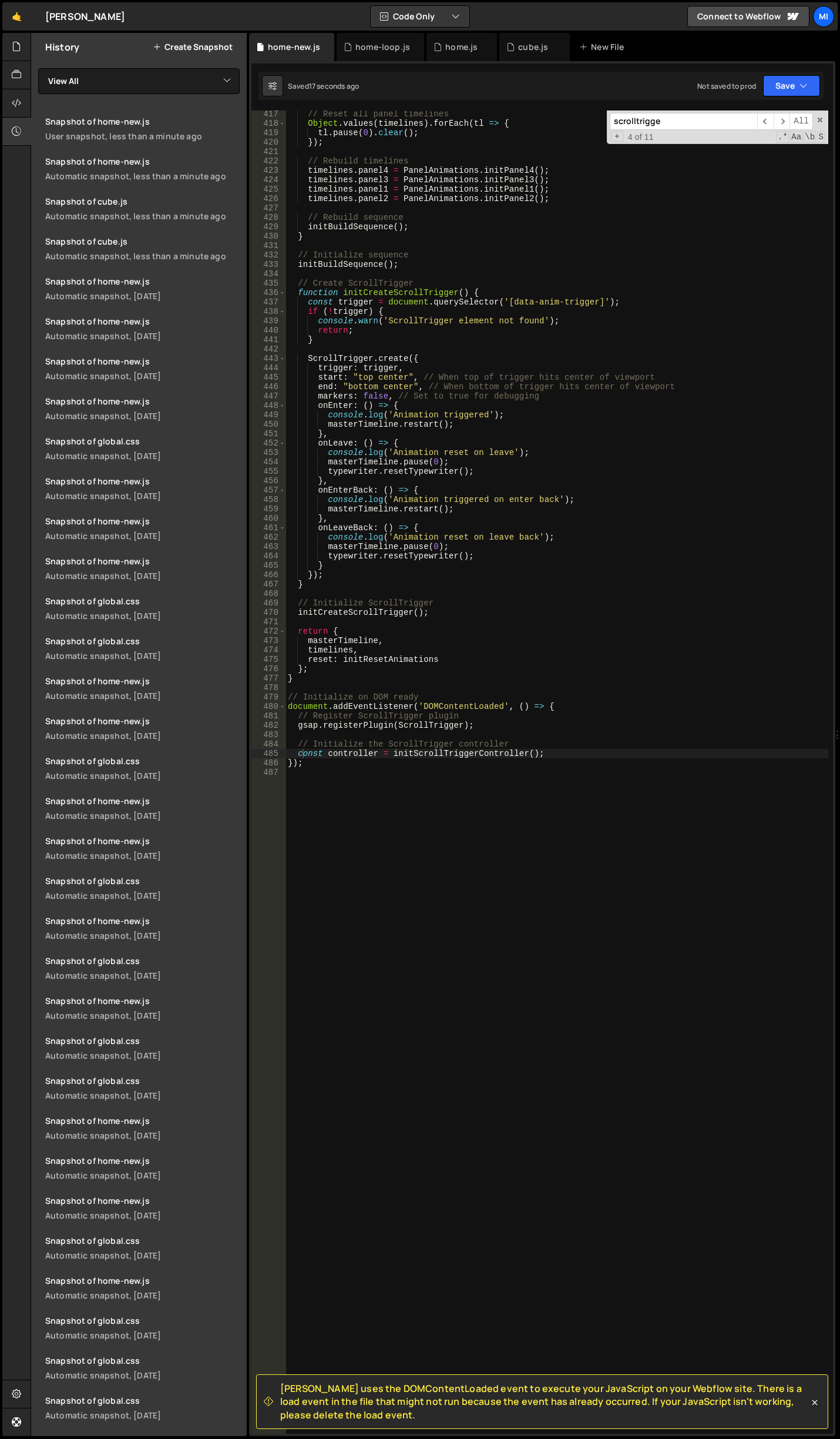
click at [518, 553] on div "// Reset all panel timelines Object . values ( timelines ) . forEach ( tl => { …" at bounding box center [557, 781] width 543 height 1342
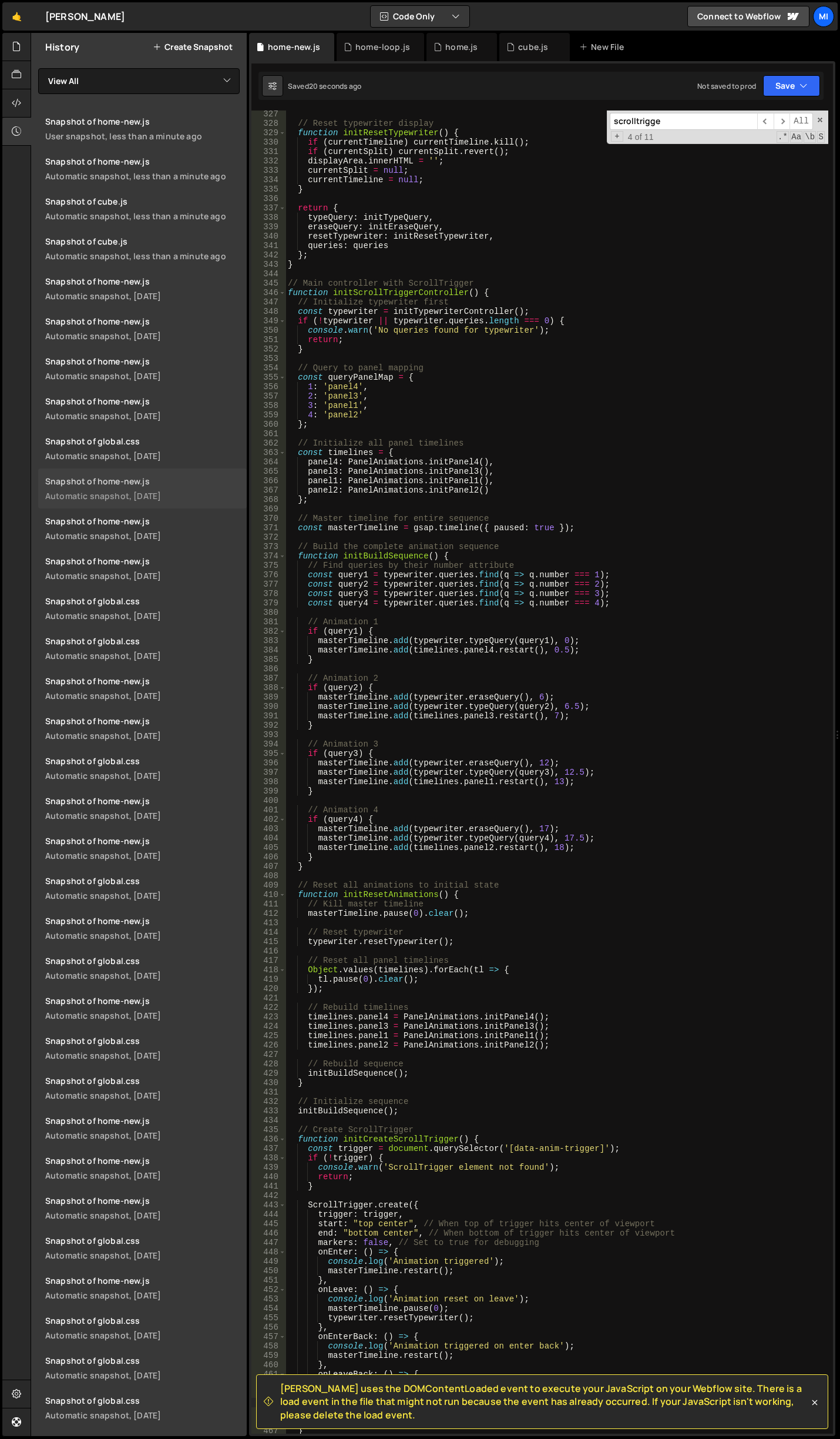
scroll to position [3068, 0]
click at [722, 528] on div "// Reset typewriter display function initResetTypewriter ( ) { if ( currentTime…" at bounding box center [557, 781] width 543 height 1342
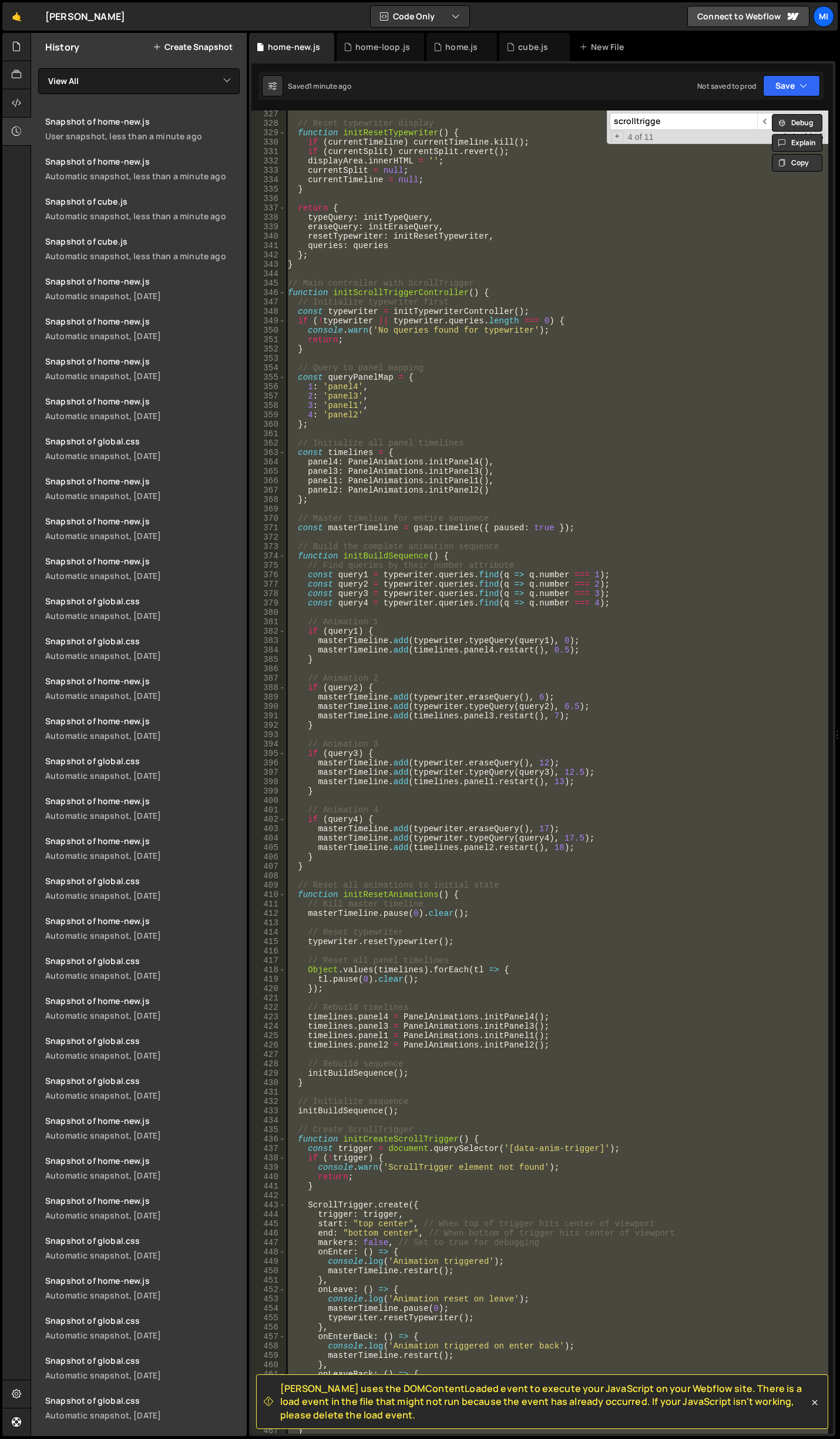
paste textarea
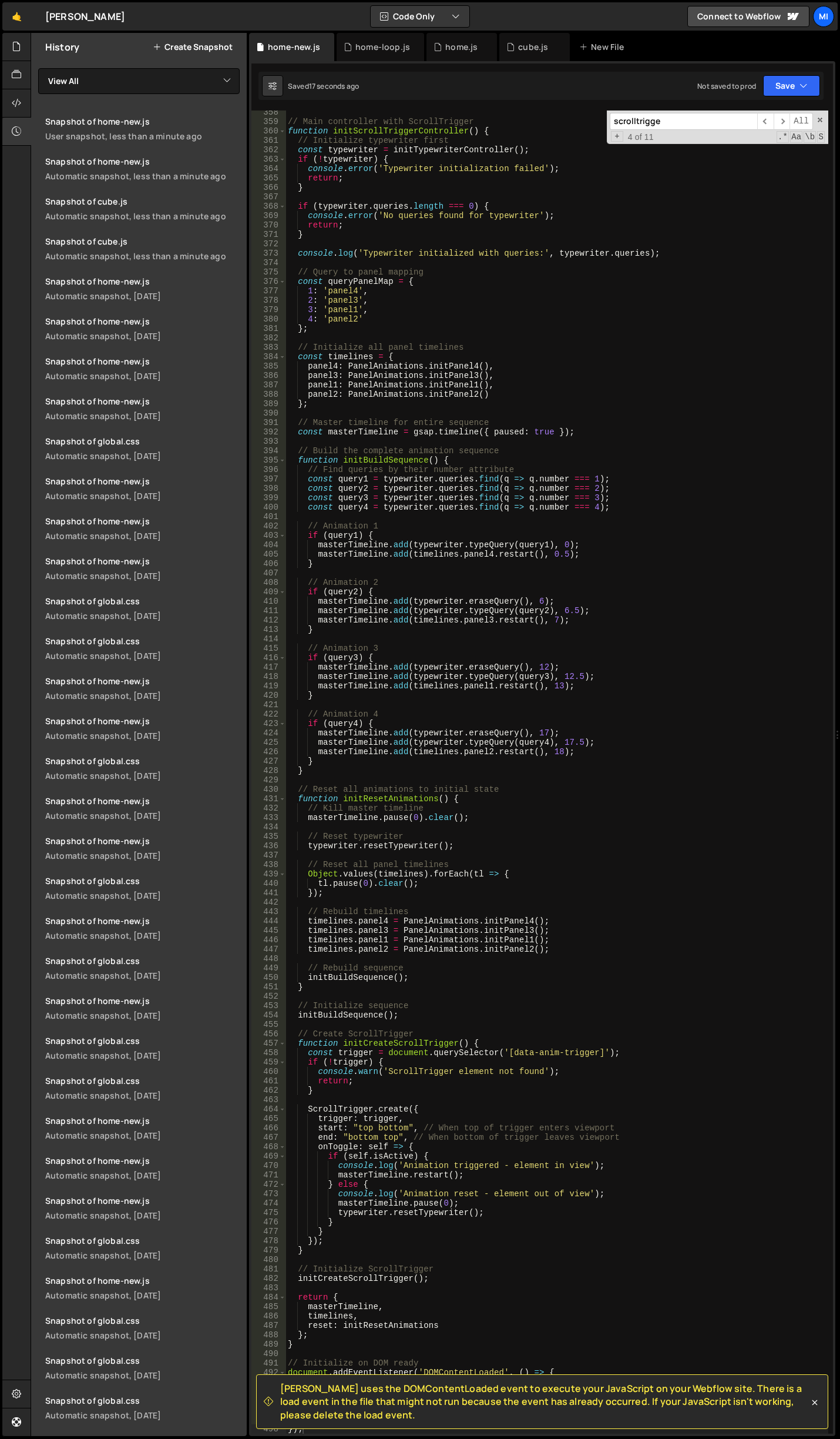
click at [704, 307] on div "// Main controller with ScrollTrigger function initScrollTriggerController ( ) …" at bounding box center [557, 779] width 543 height 1342
type textarea "3: 'panel1',"
click at [665, 520] on div "// Main controller with ScrollTrigger function initScrollTriggerController ( ) …" at bounding box center [557, 779] width 543 height 1342
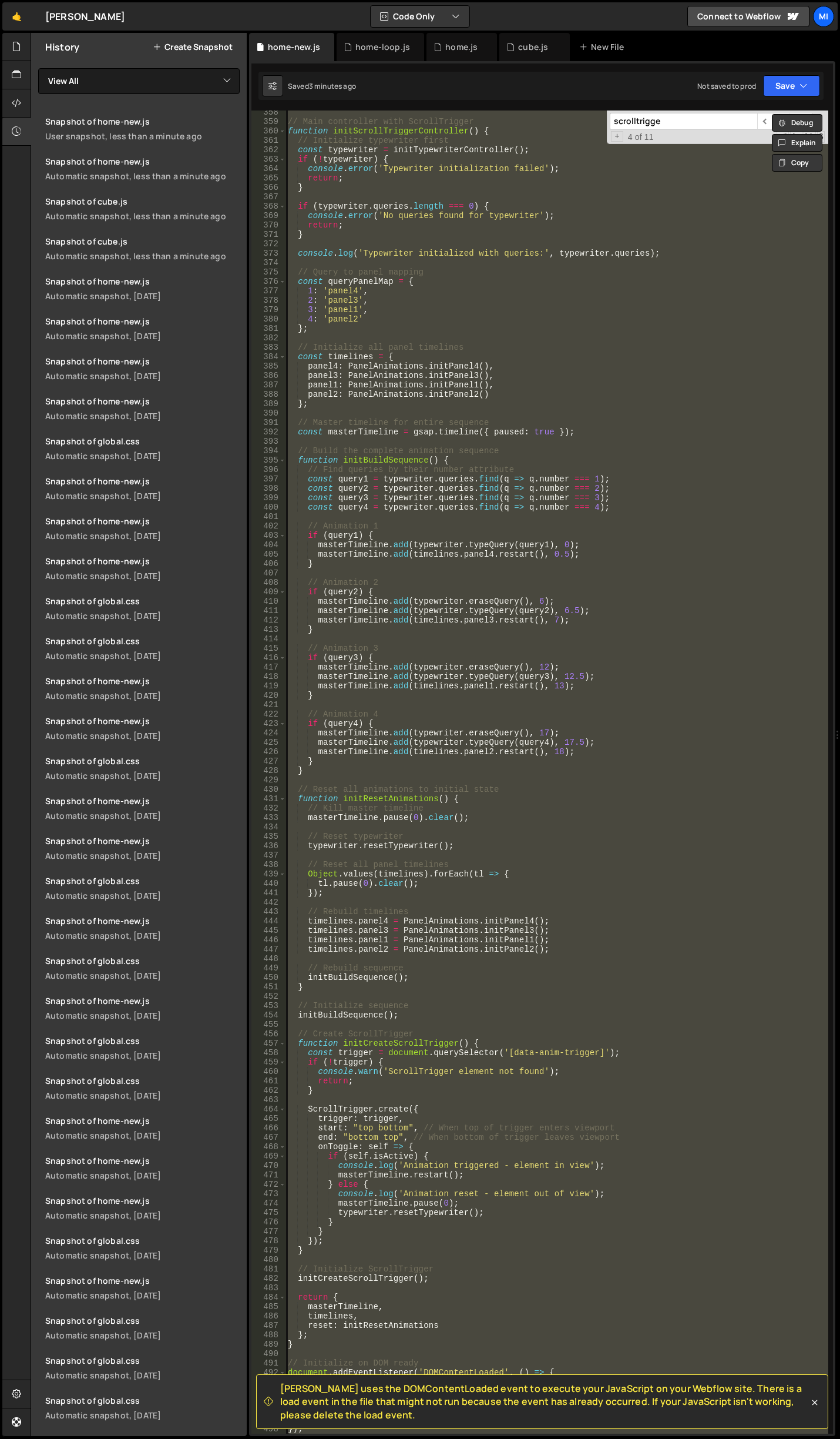
paste textarea
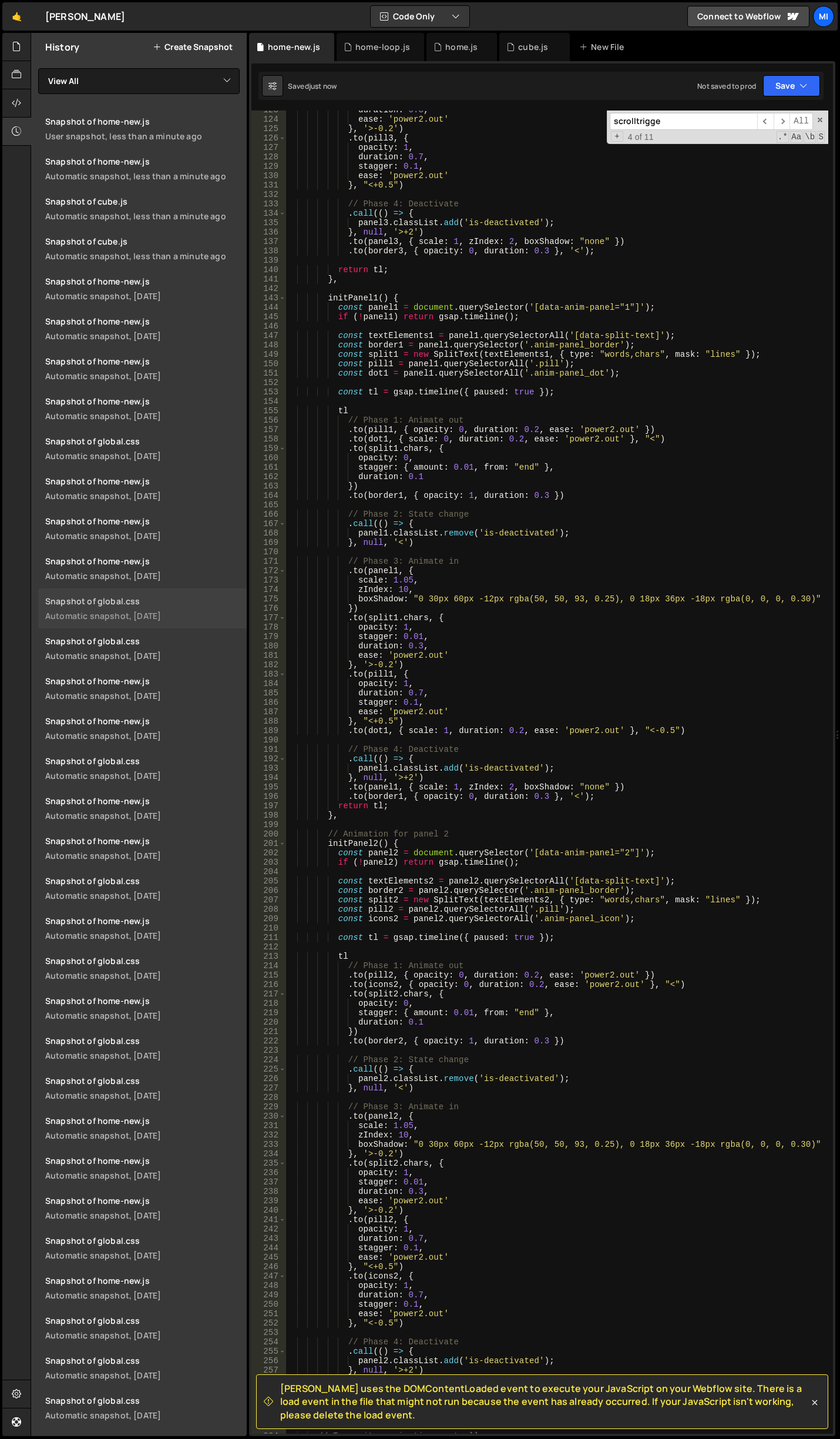
scroll to position [977, 0]
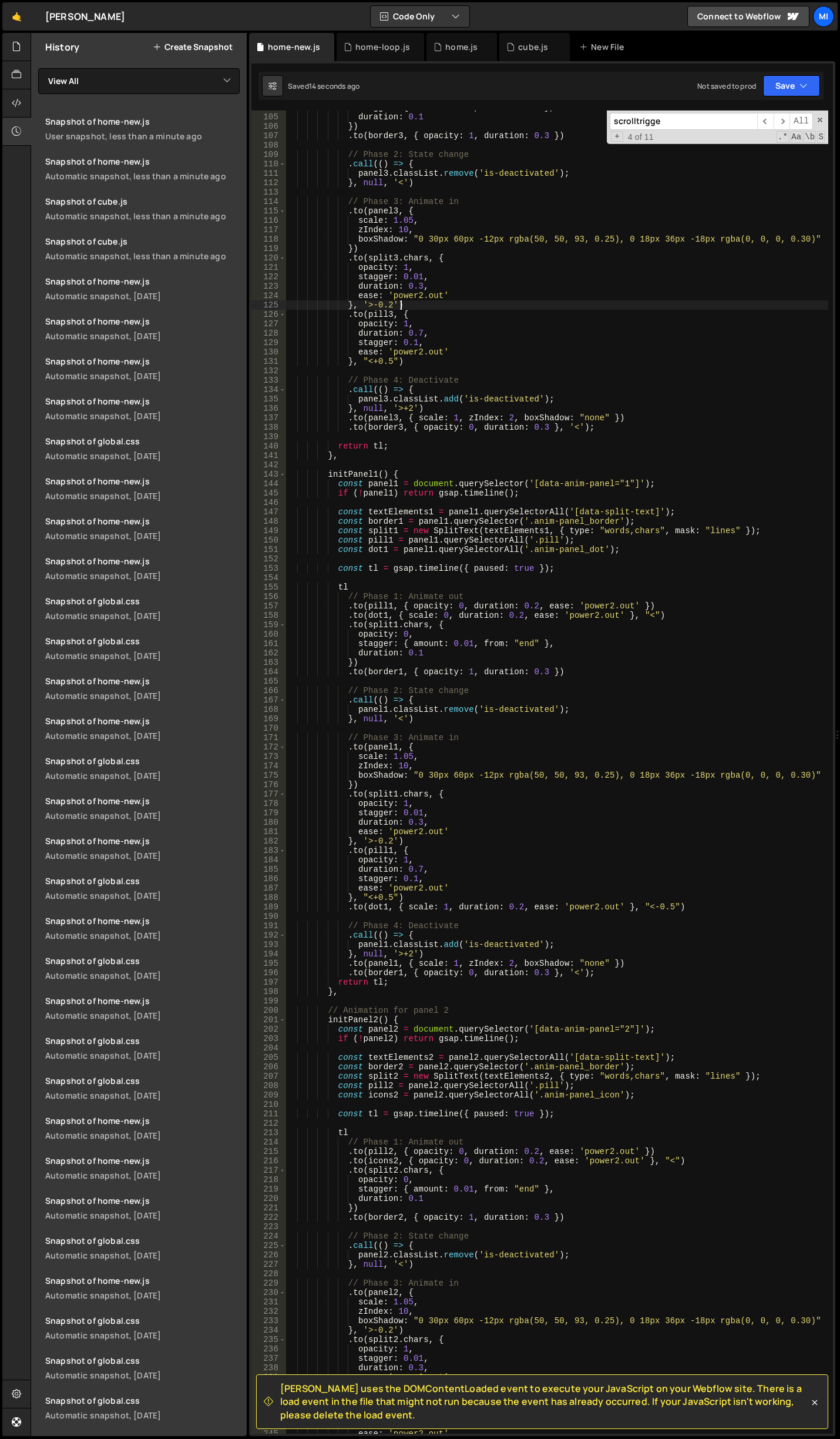
click at [639, 302] on div "stagger : { amount : 0.01 , from : "end" } , duration : 0.1 }) . to ( border3 ,…" at bounding box center [557, 774] width 543 height 1342
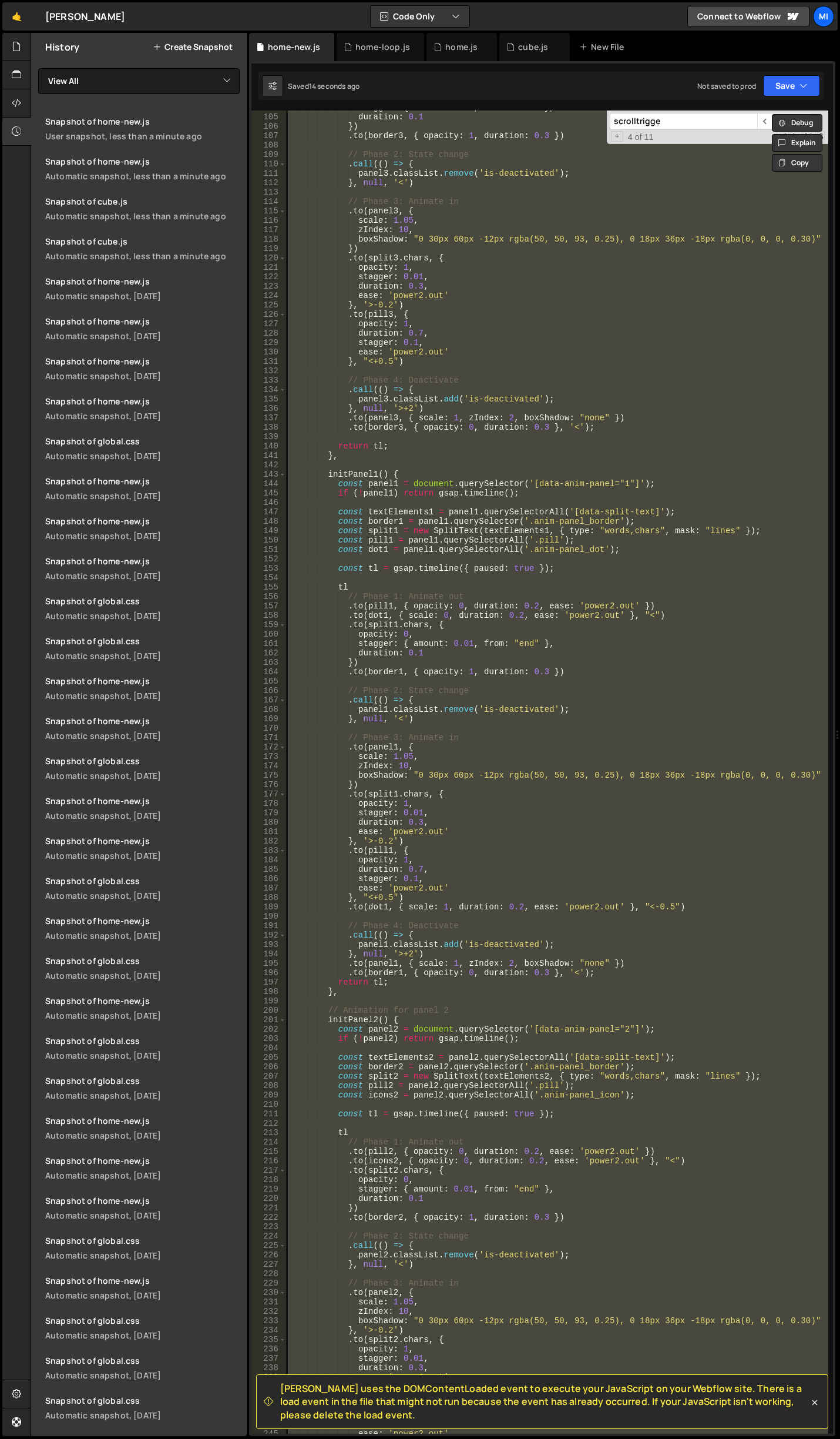
paste textarea "});"
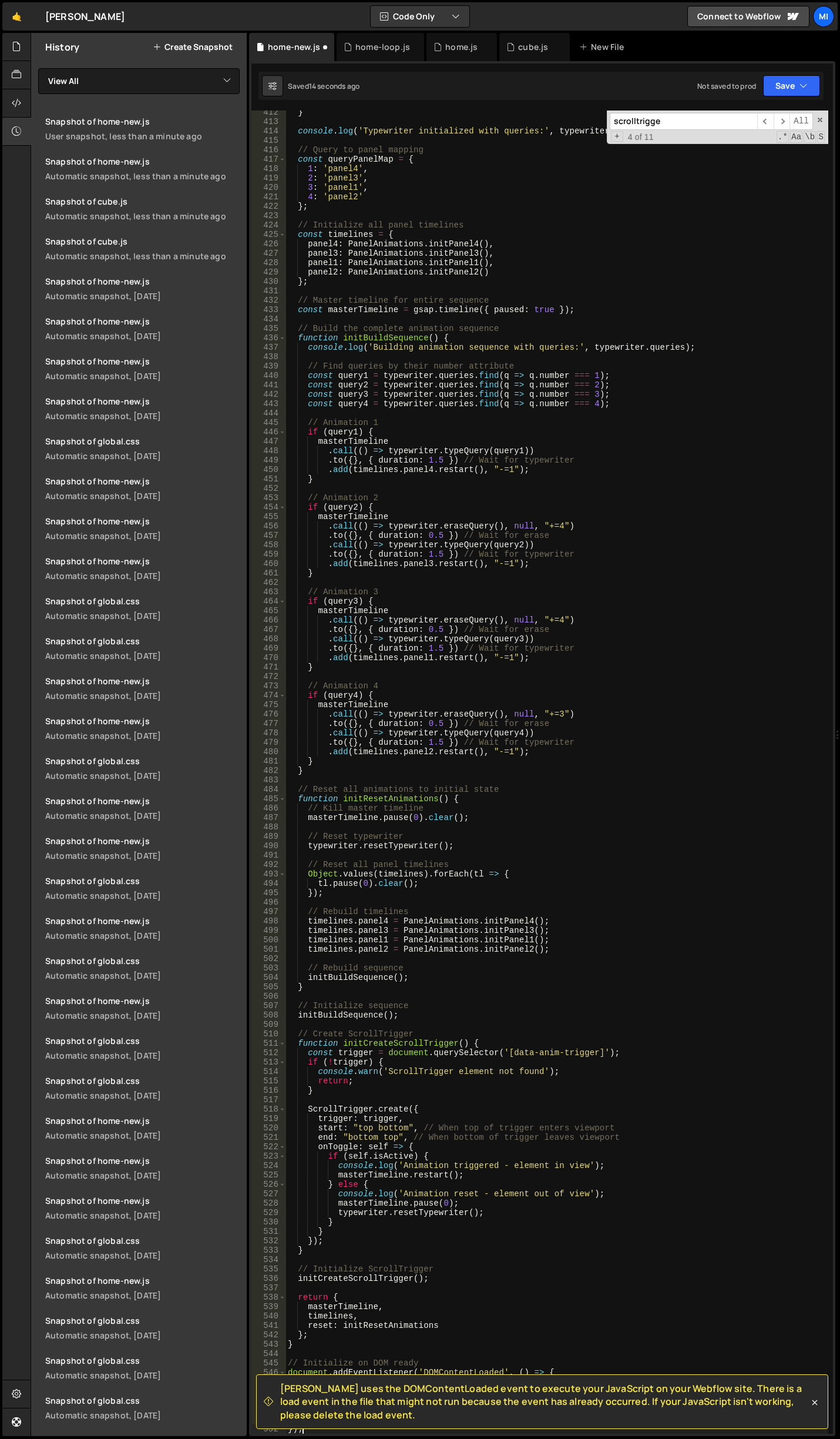
scroll to position [3869, 0]
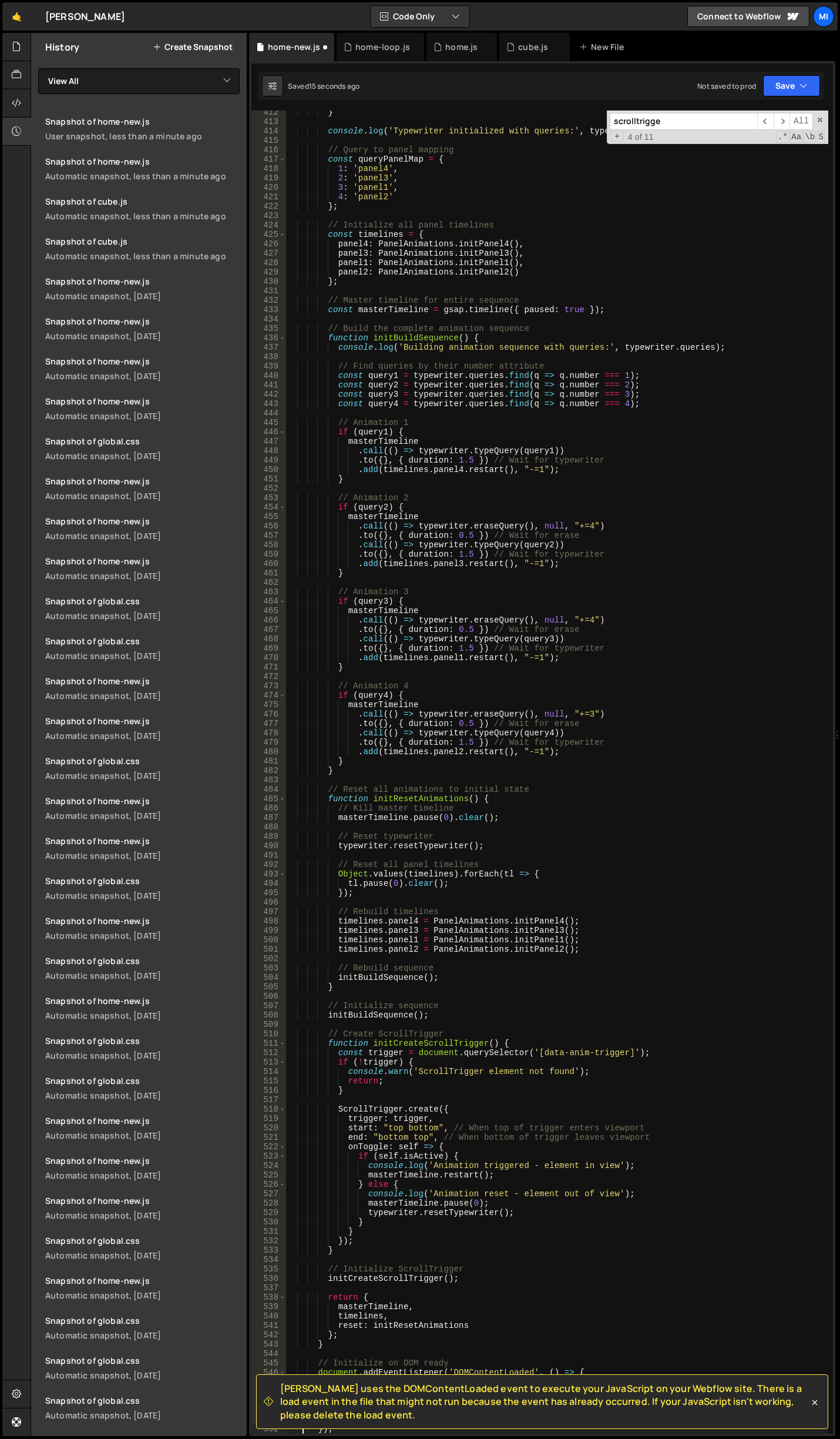
type textarea "});"
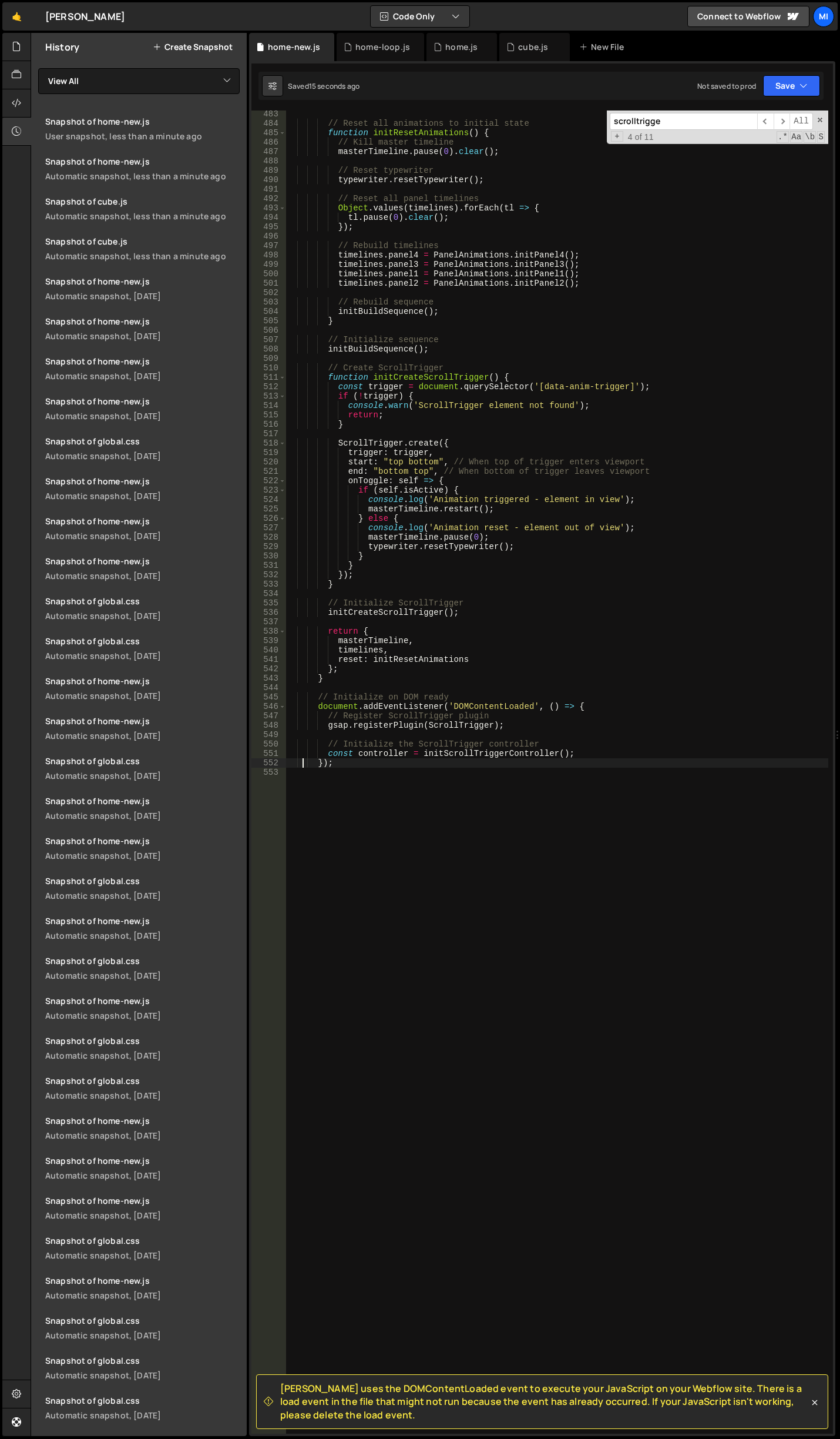
scroll to position [4536, 0]
click at [675, 784] on div "// Reset all animations to initial state function initResetAnimations ( ) { // …" at bounding box center [557, 781] width 543 height 1342
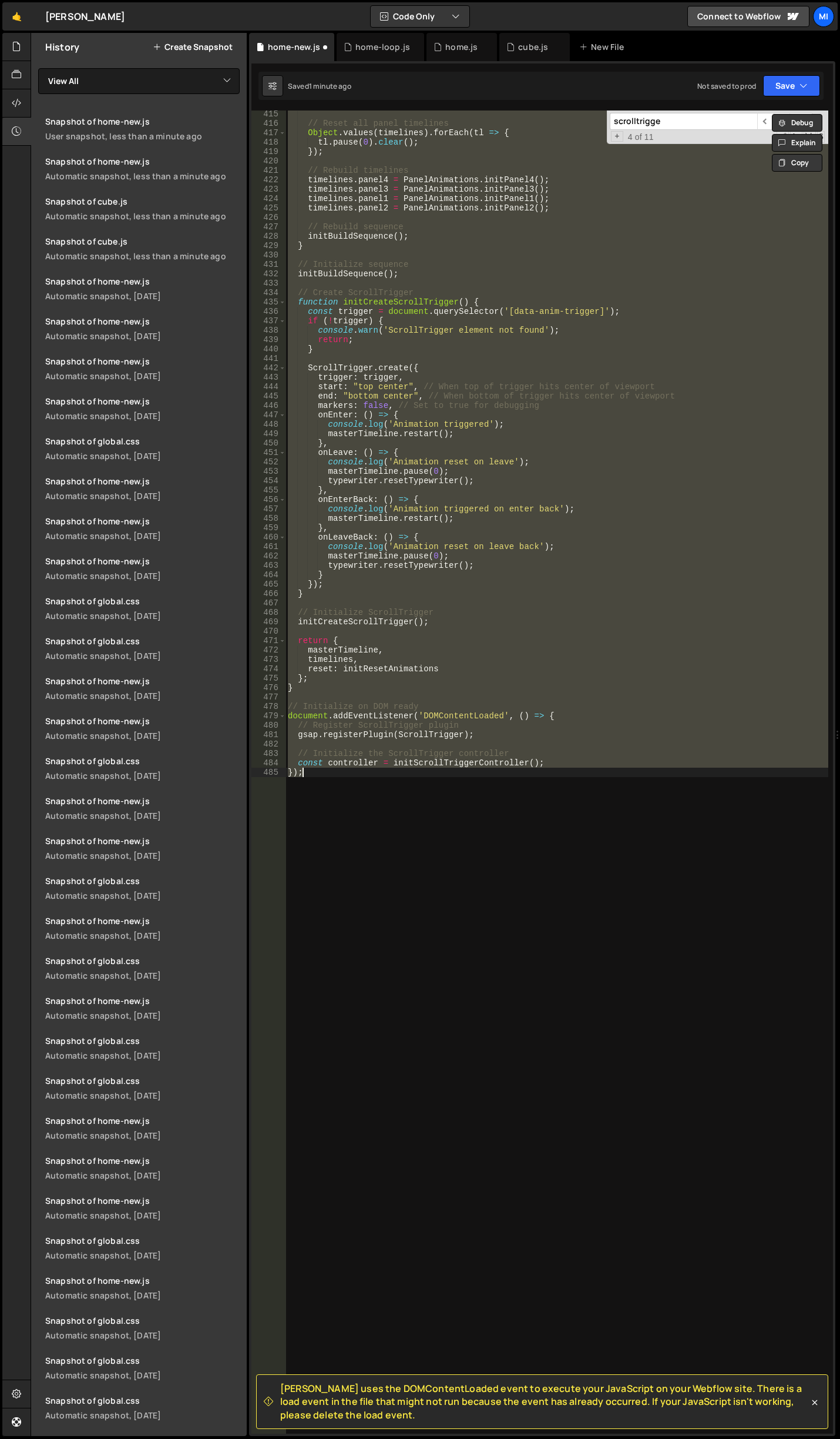
type textarea "});"
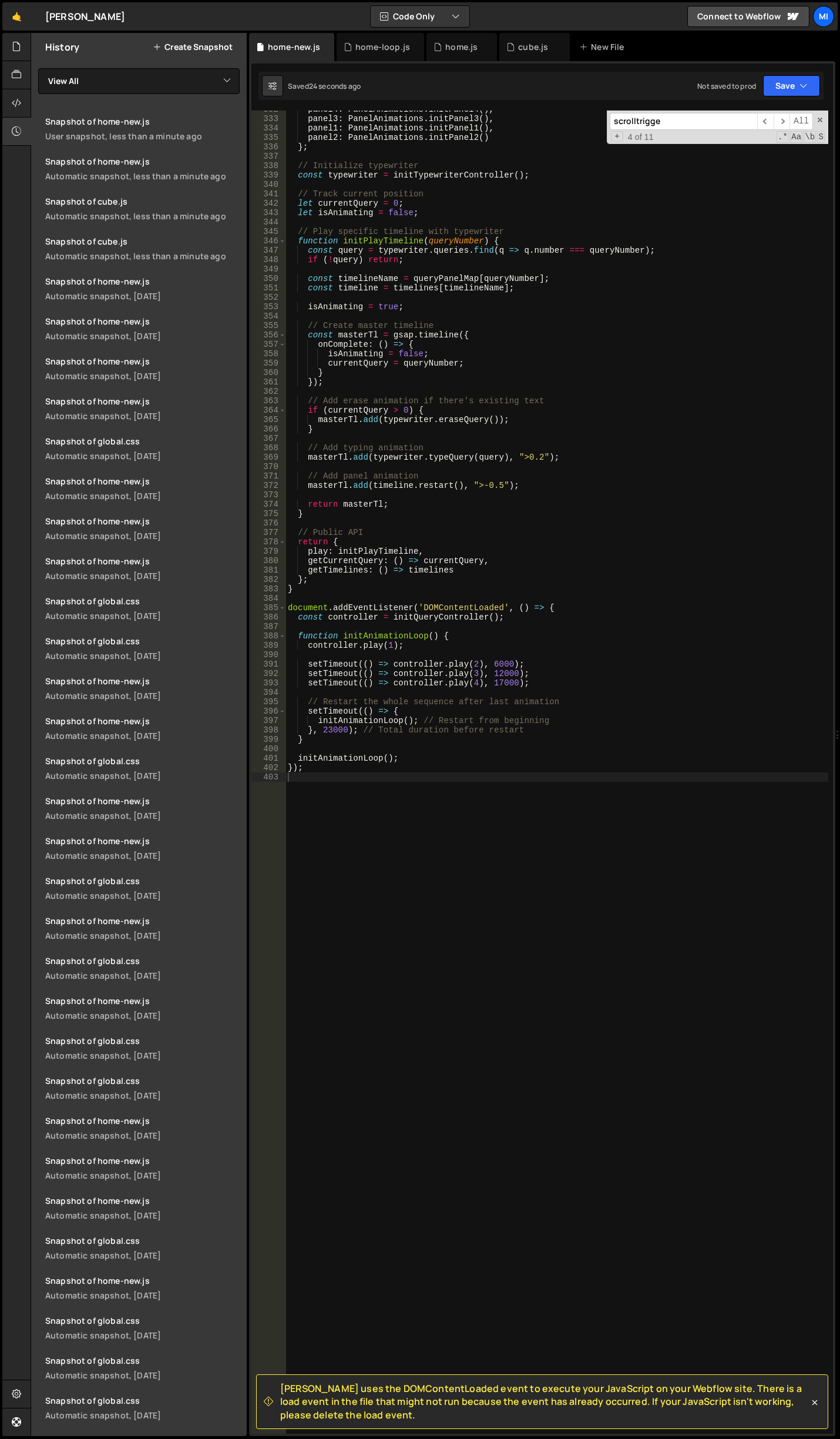
click at [539, 593] on div "panel4 : PanelAnimations . initPanel4 ( ) , panel3 : PanelAnimations . initPane…" at bounding box center [557, 776] width 543 height 1342
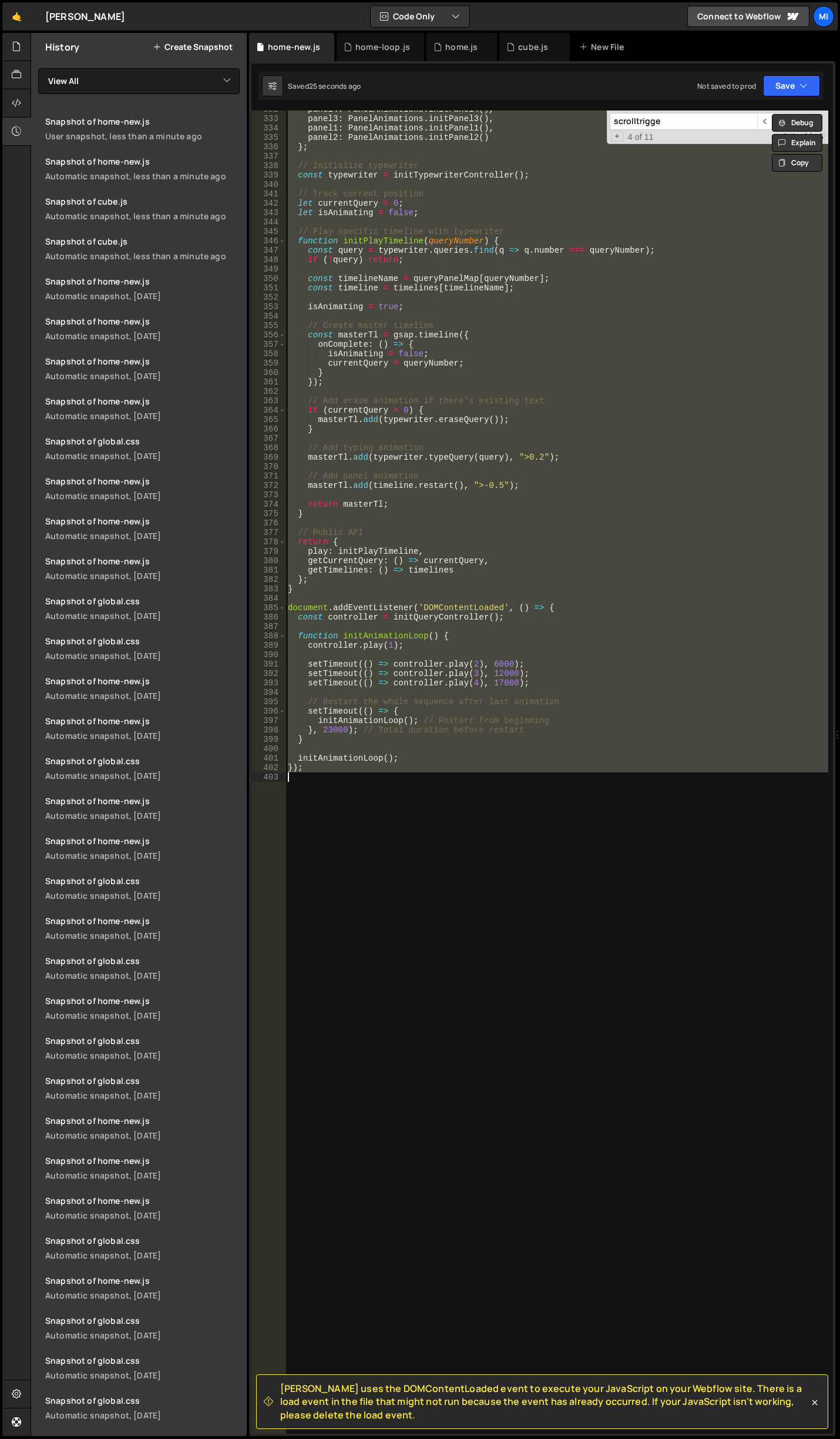
paste textarea
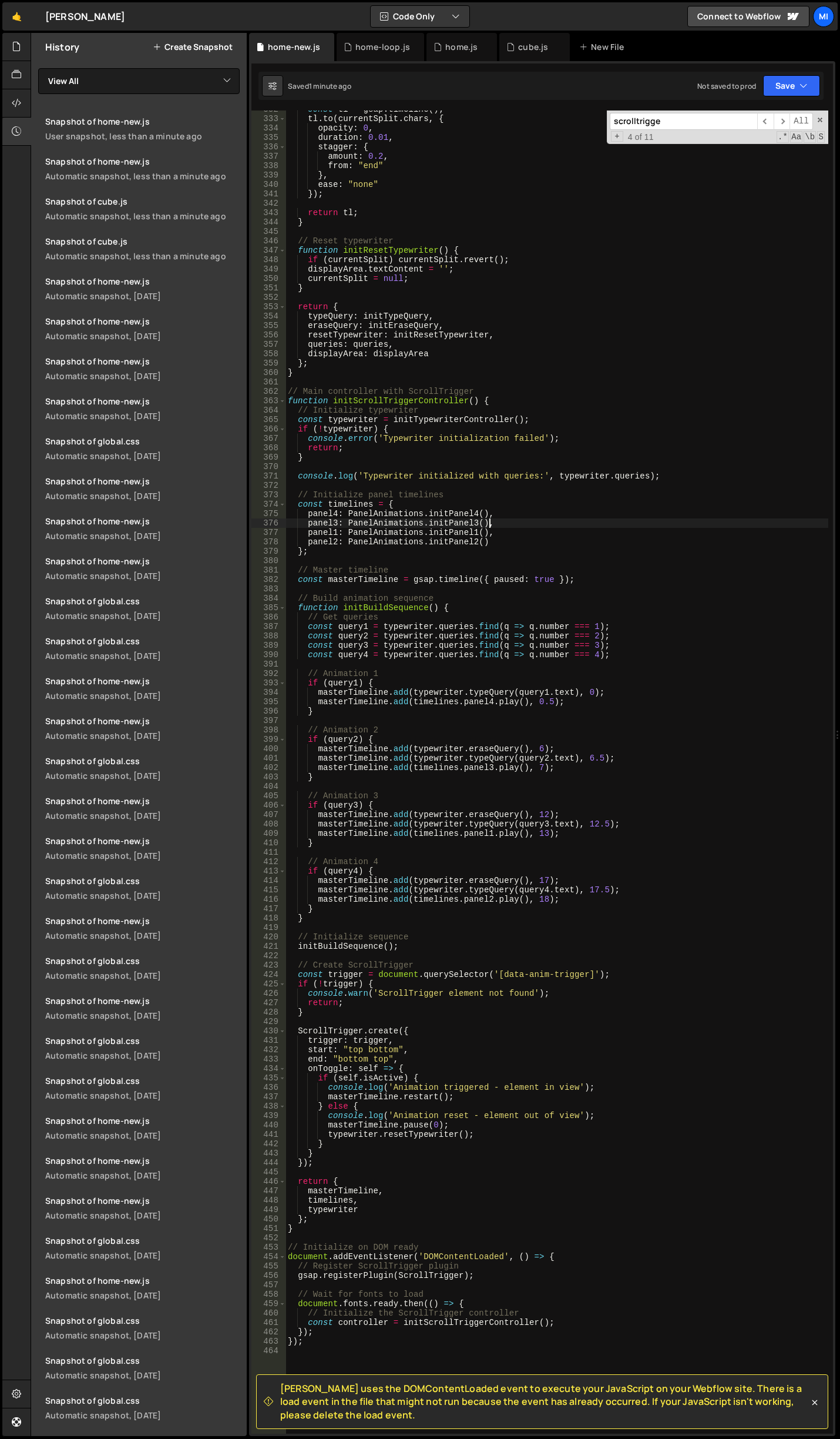
click at [607, 523] on div "const tl = gsap . timeline ( ) ; tl . to ( currentSplit . chars , { opacity : 0…" at bounding box center [557, 776] width 543 height 1342
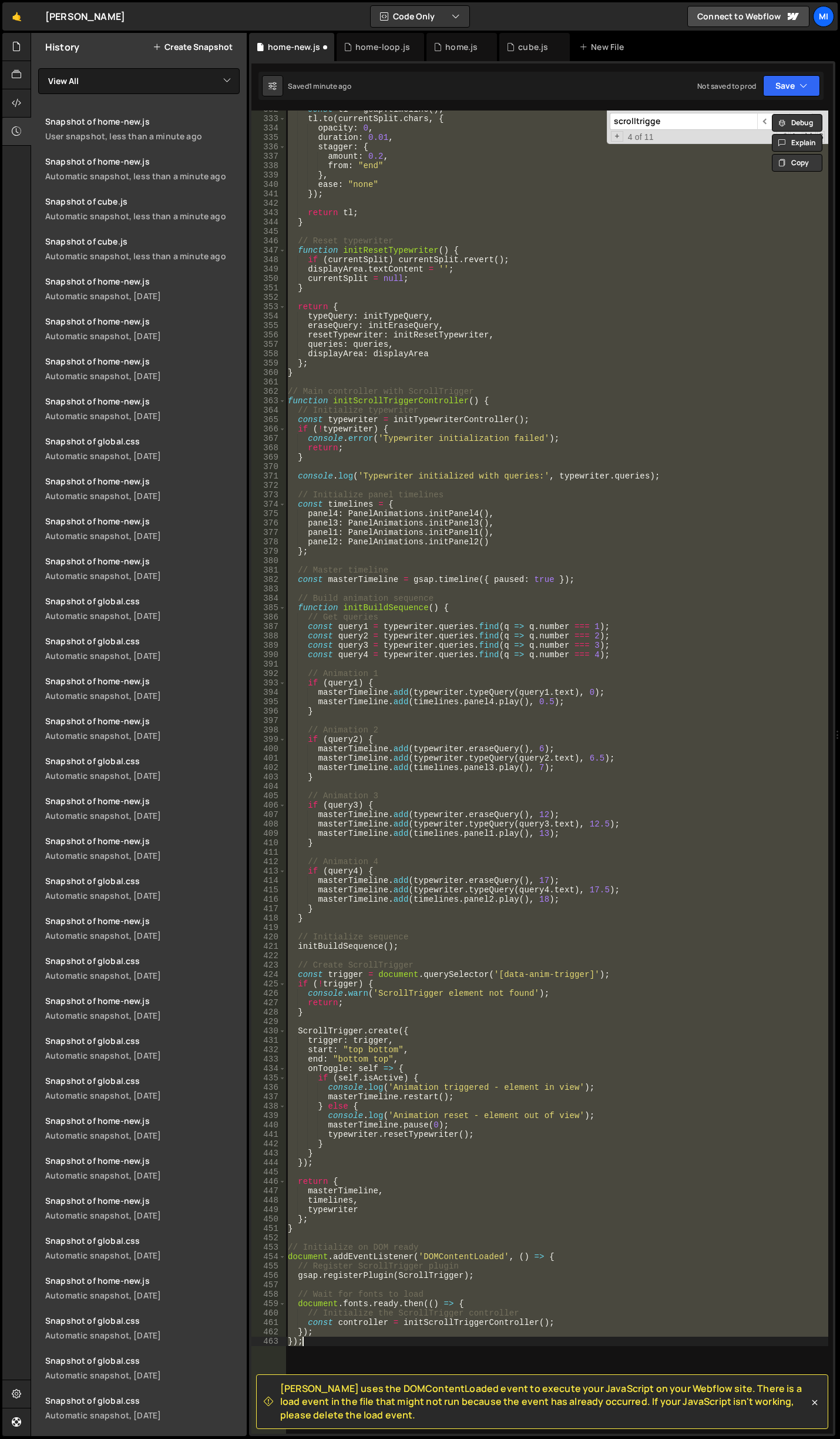
type textarea "});"
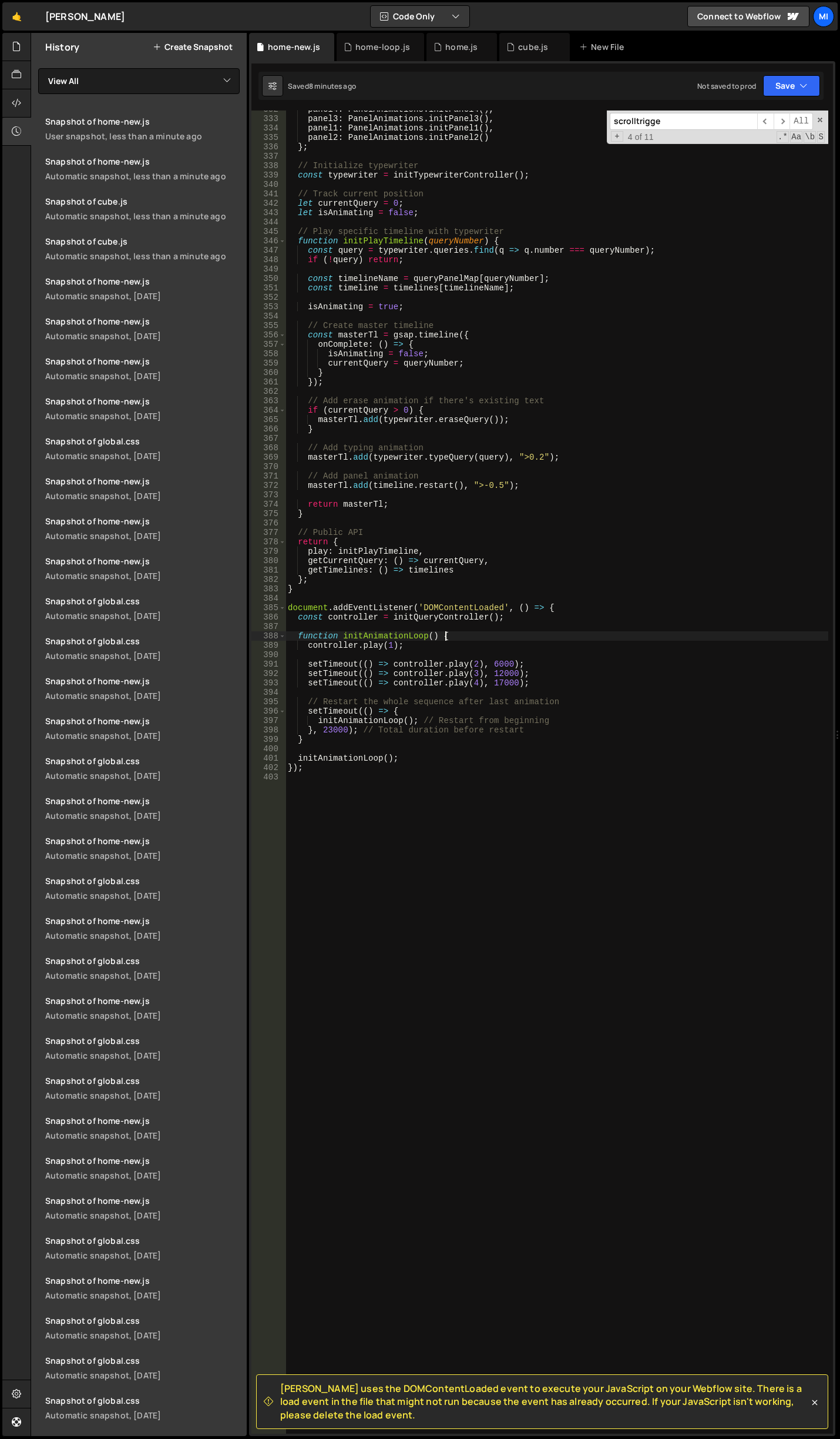
click at [483, 634] on div "panel4 : PanelAnimations . initPanel4 ( ) , panel3 : PanelAnimations . initPane…" at bounding box center [557, 776] width 543 height 1342
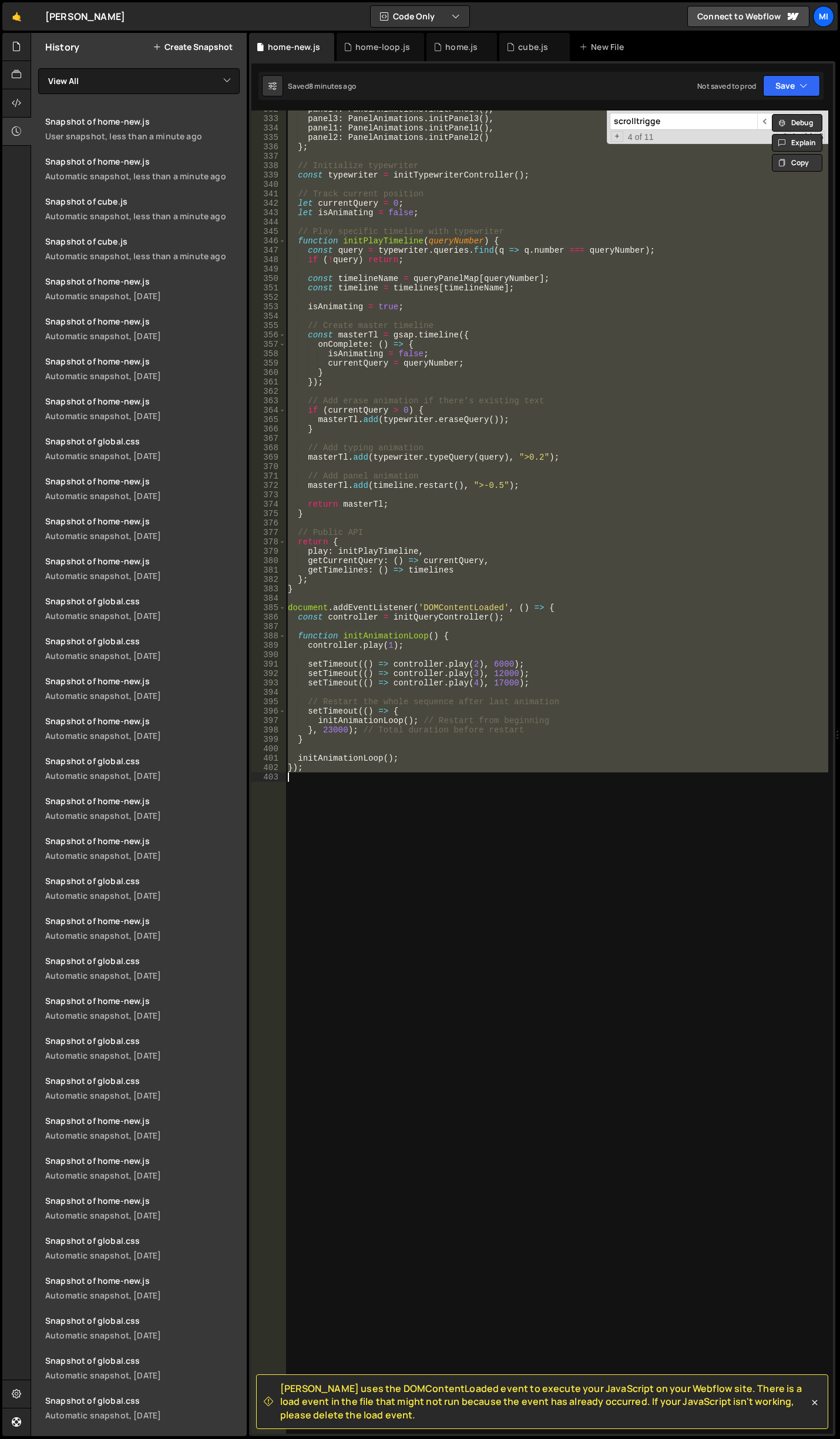
paste textarea
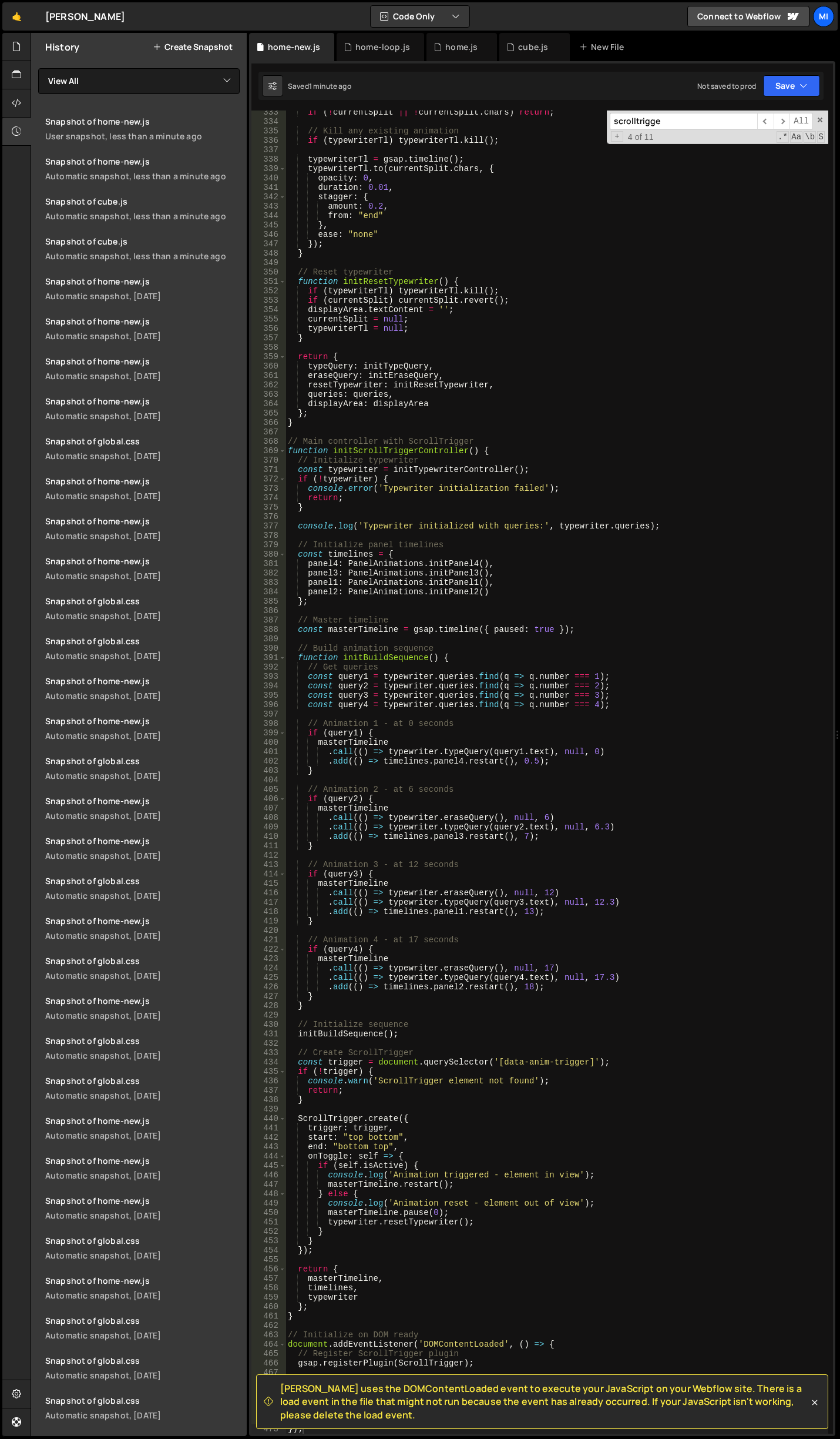
click at [646, 497] on div "if ( ! currentSplit || ! currentSplit . chars ) return ; // Kill any existing a…" at bounding box center [557, 779] width 543 height 1342
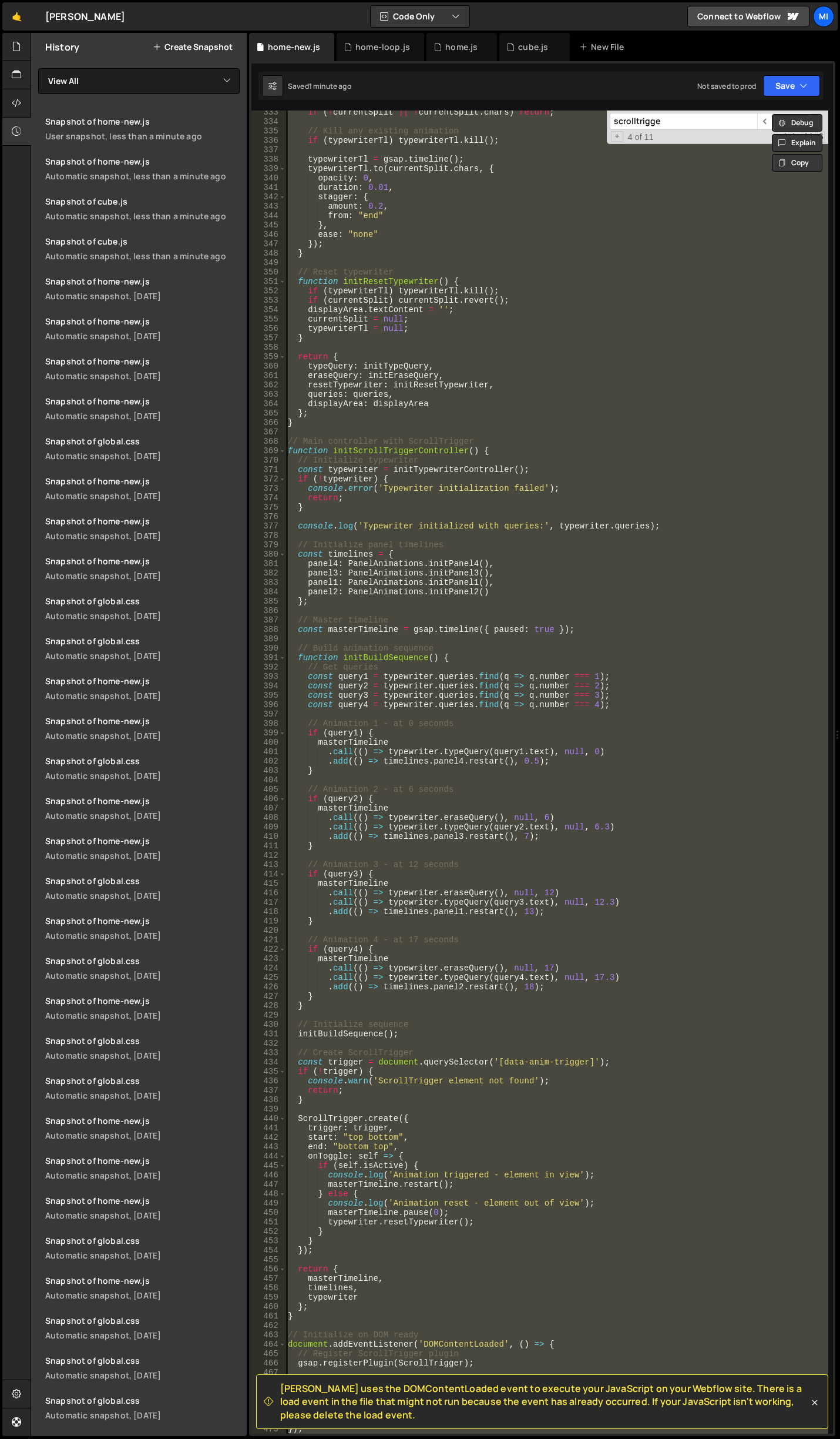
paste textarea
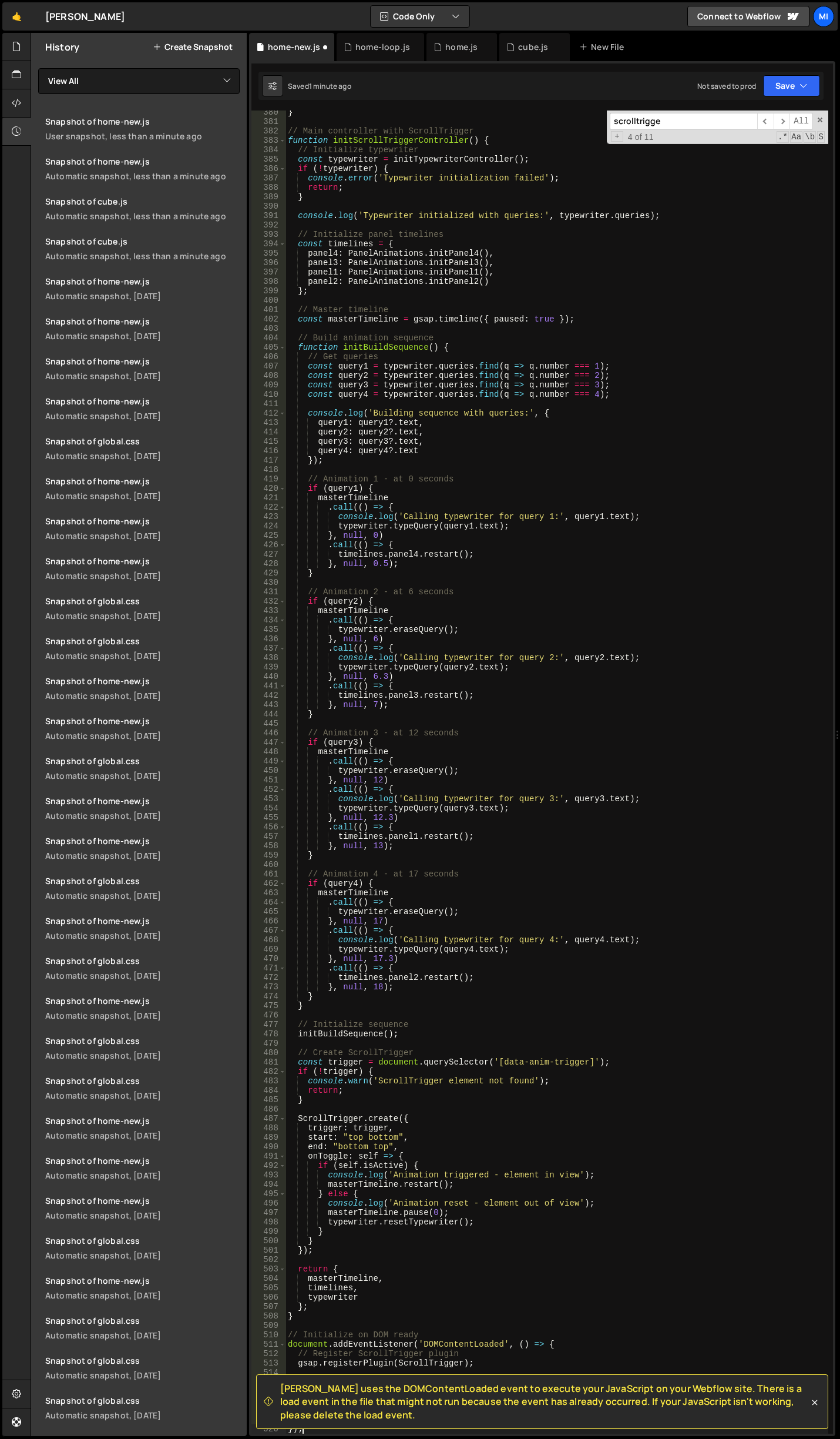
scroll to position [3568, 0]
click at [501, 477] on div "} // Main controller with ScrollTrigger function initScrollTriggerController ( …" at bounding box center [557, 779] width 543 height 1342
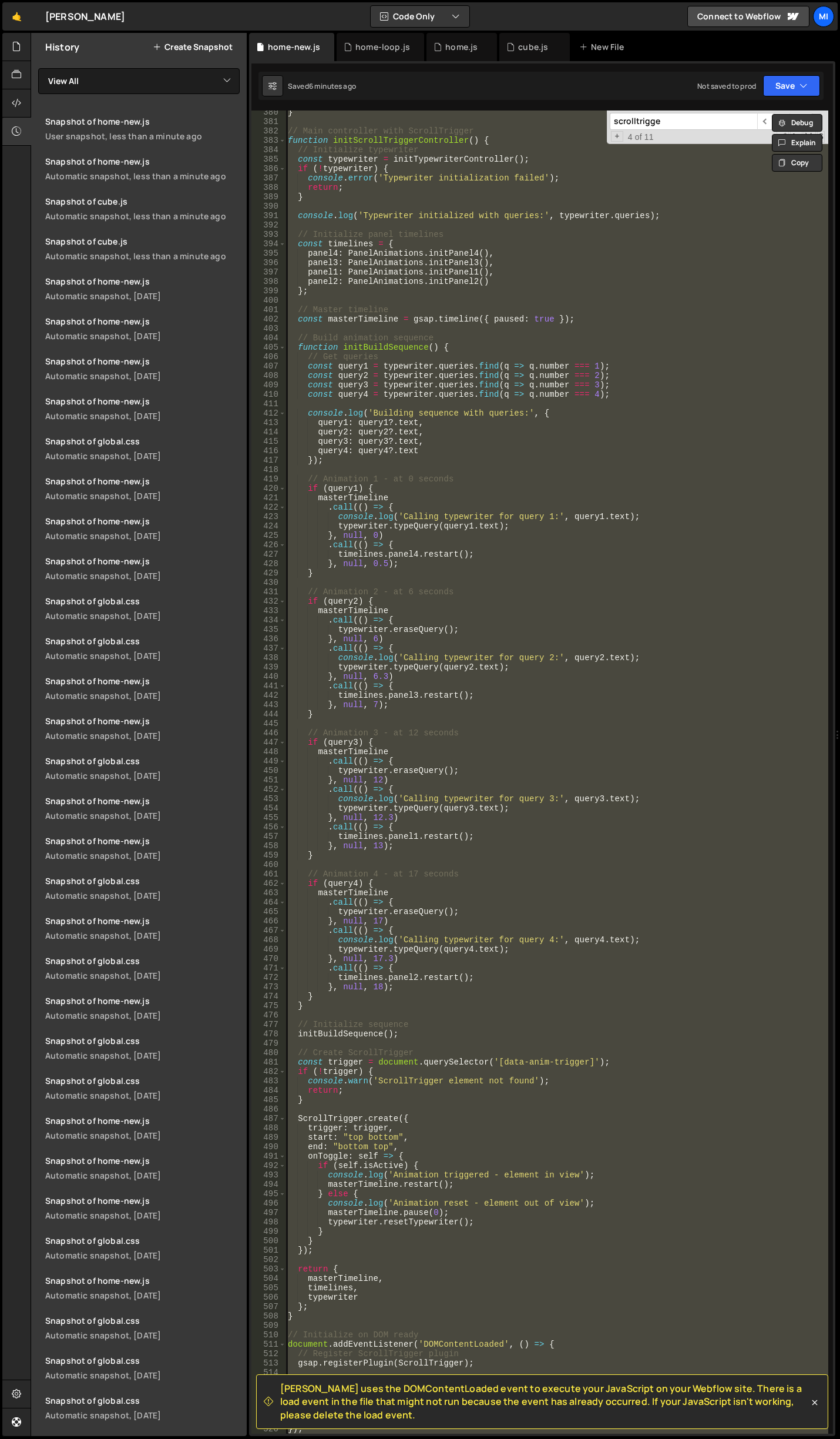
paste textarea
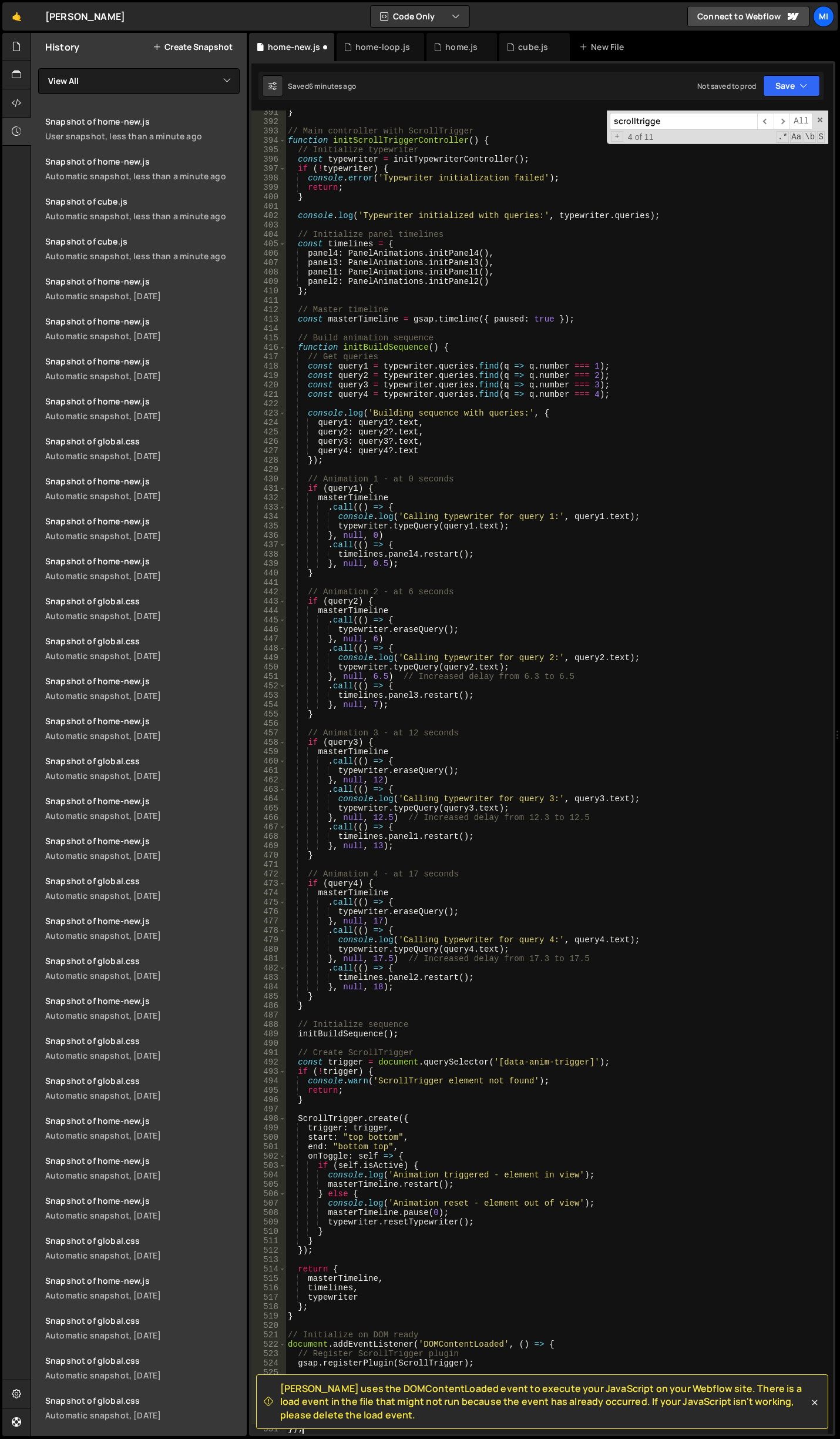
scroll to position [3671, 0]
click at [643, 513] on div "} // Main controller with ScrollTrigger function initScrollTriggerController ( …" at bounding box center [557, 779] width 543 height 1342
click at [773, 575] on div "} // Main controller with ScrollTrigger function initScrollTriggerController ( …" at bounding box center [557, 779] width 543 height 1342
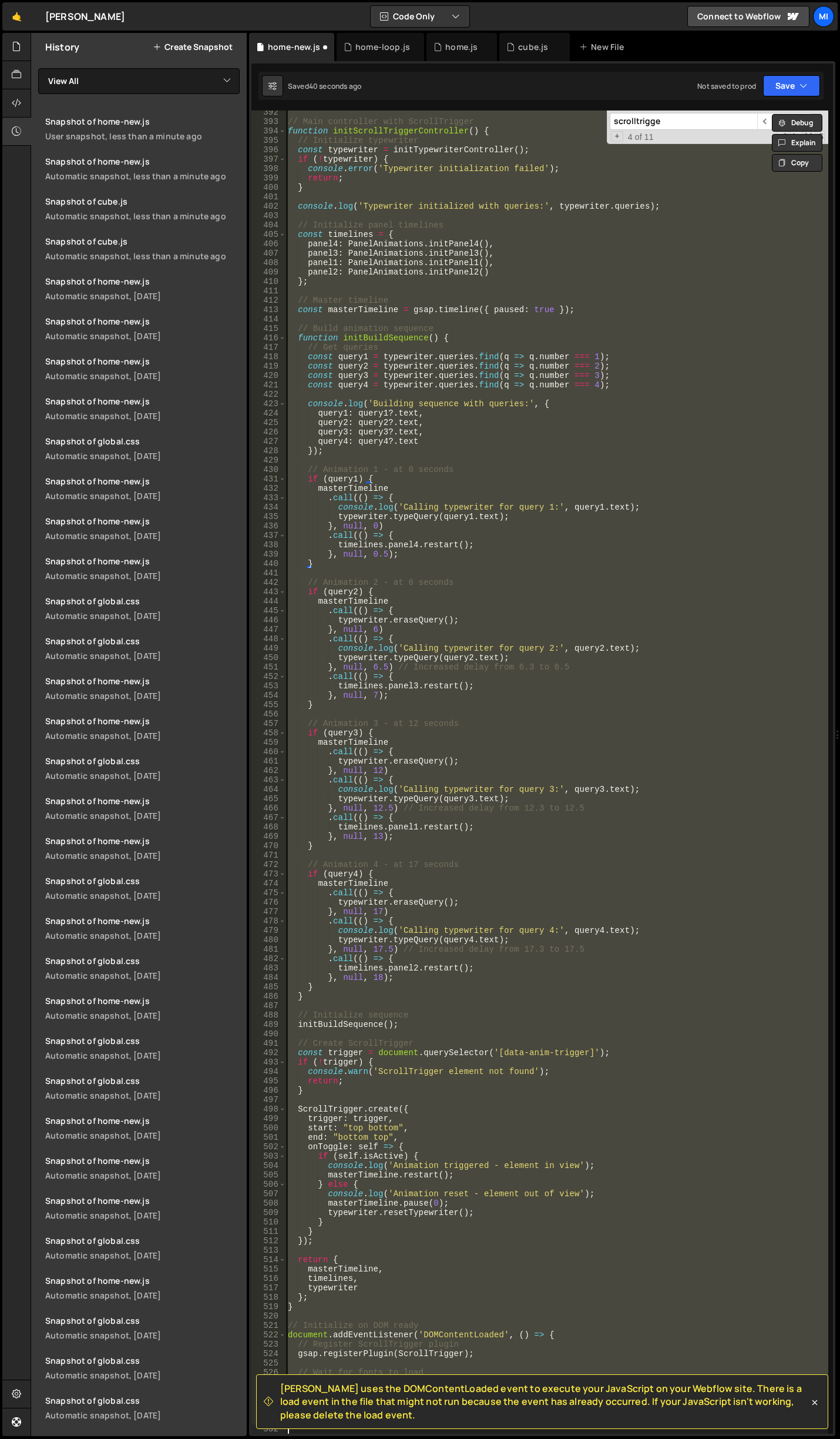
scroll to position [3681, 0]
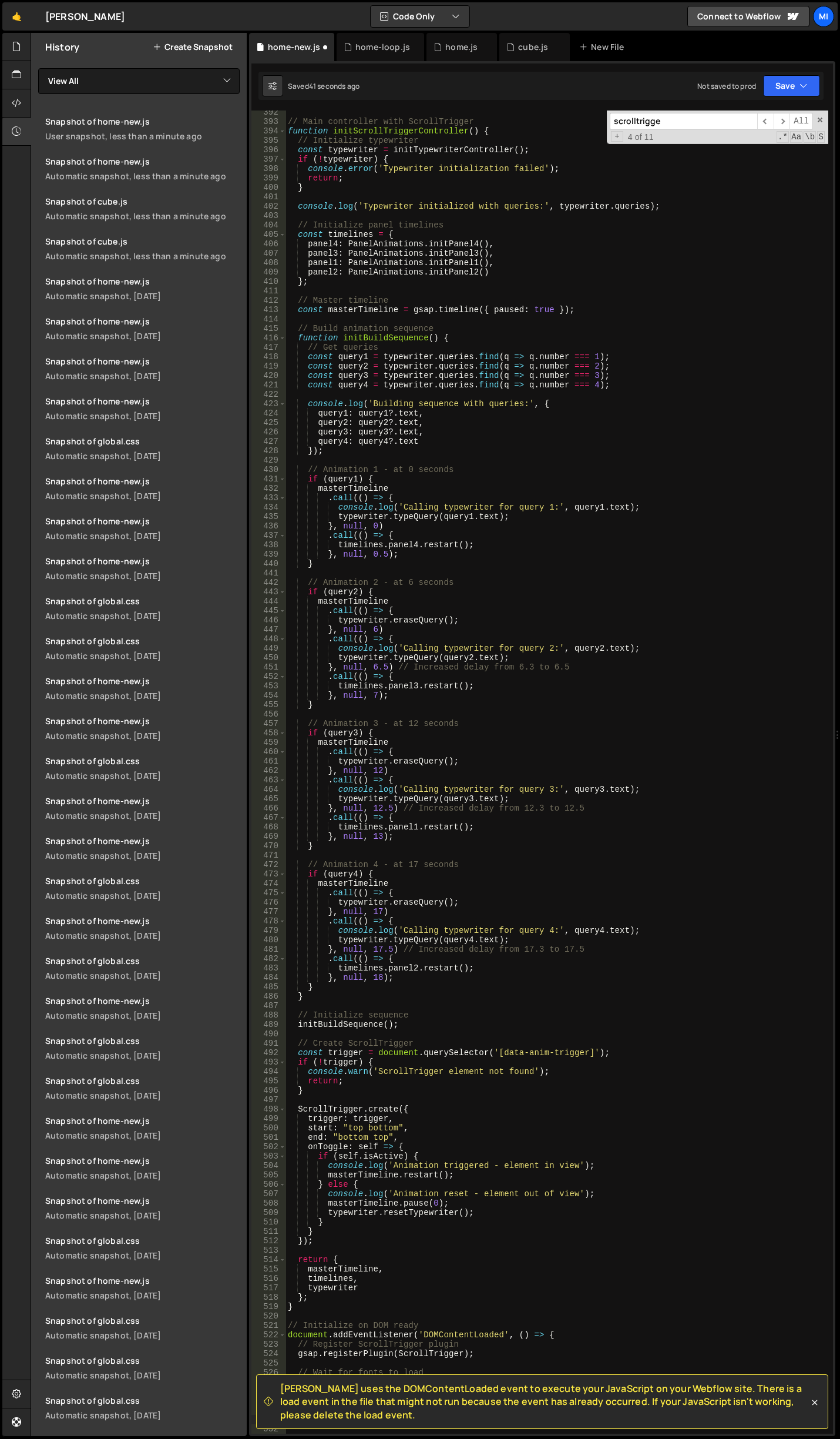
type textarea "});"
click at [565, 570] on div "// Main controller with ScrollTrigger function initScrollTriggerController ( ) …" at bounding box center [557, 779] width 543 height 1342
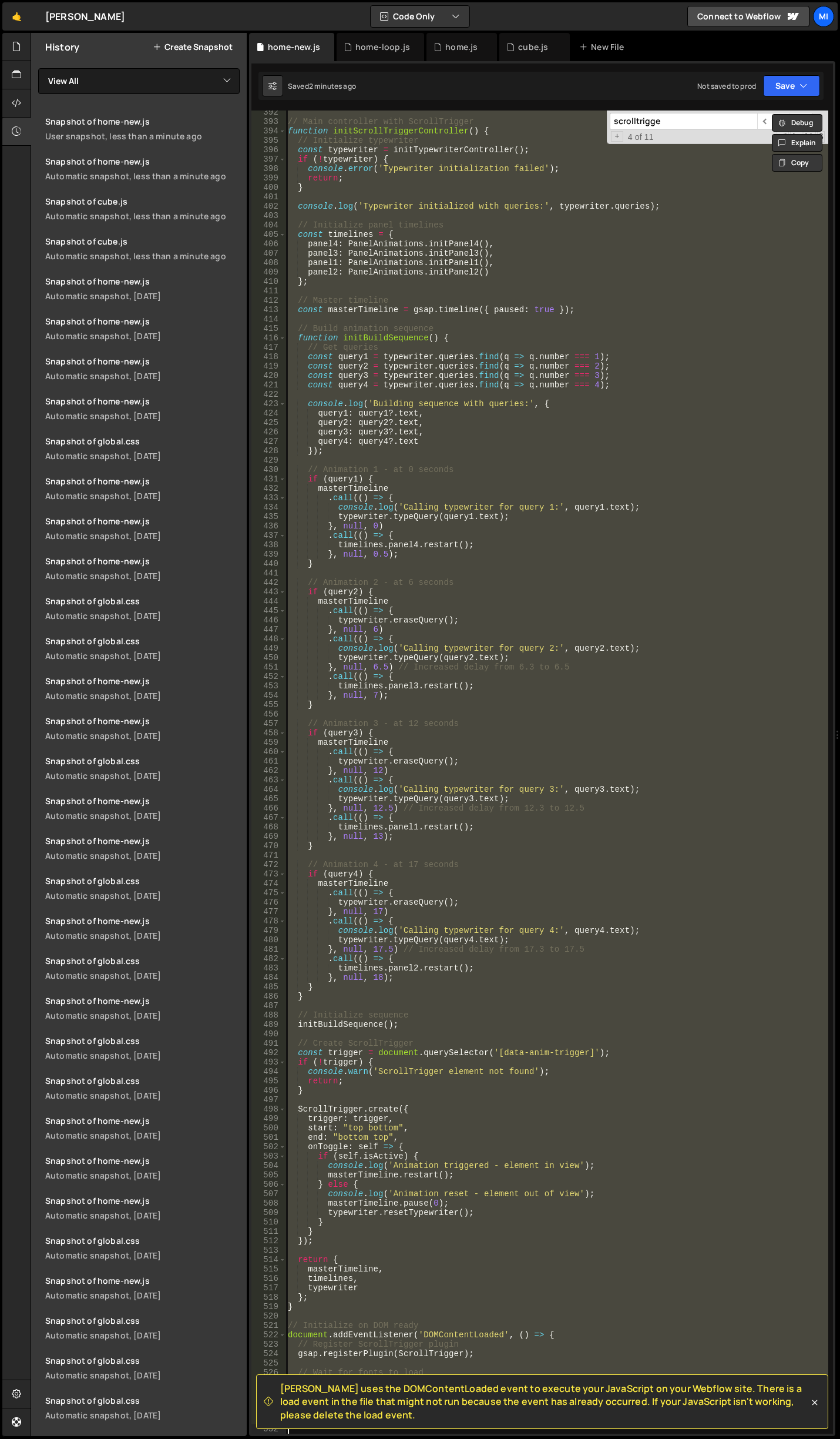
paste textarea
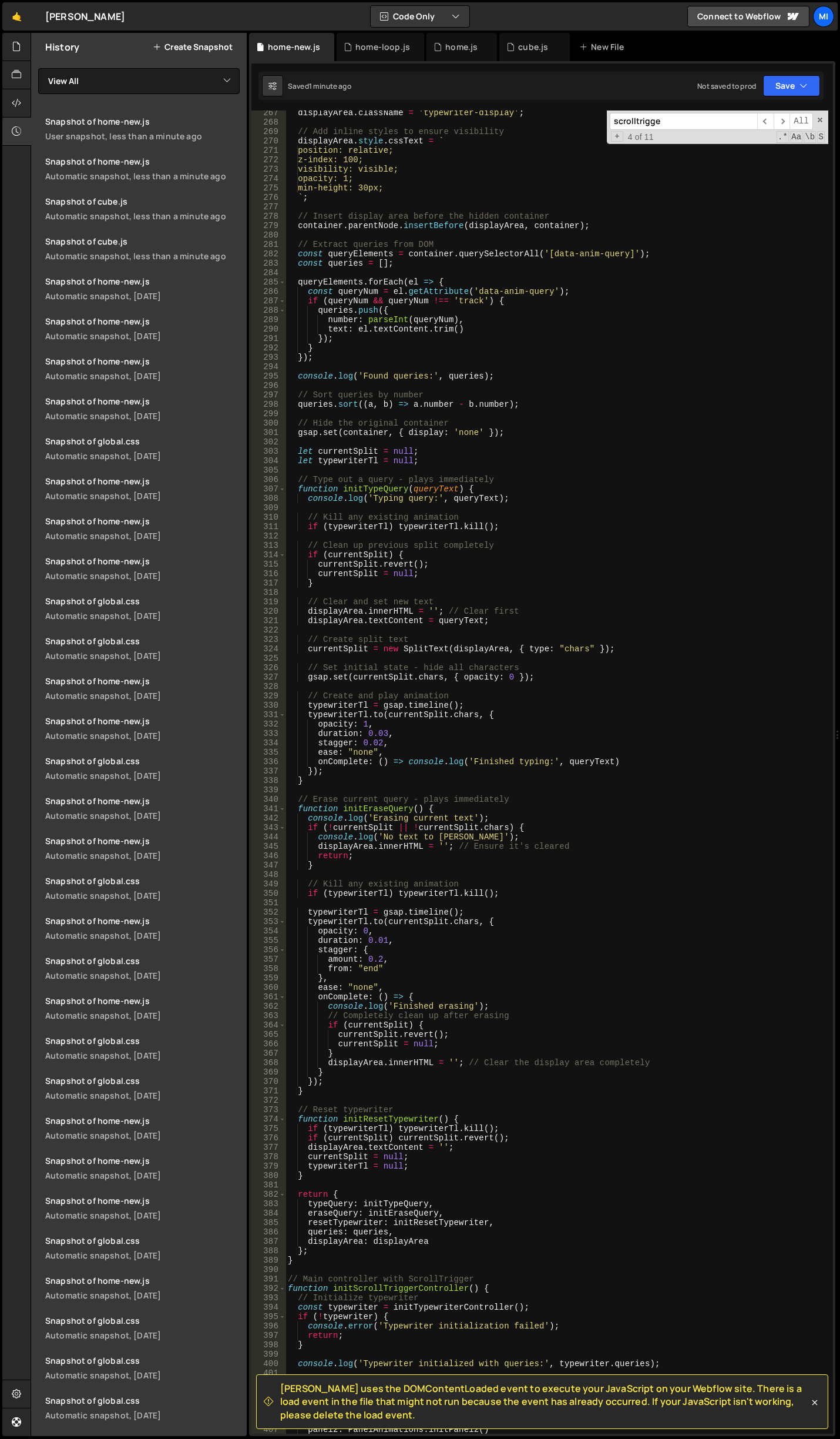
scroll to position [2575, 0]
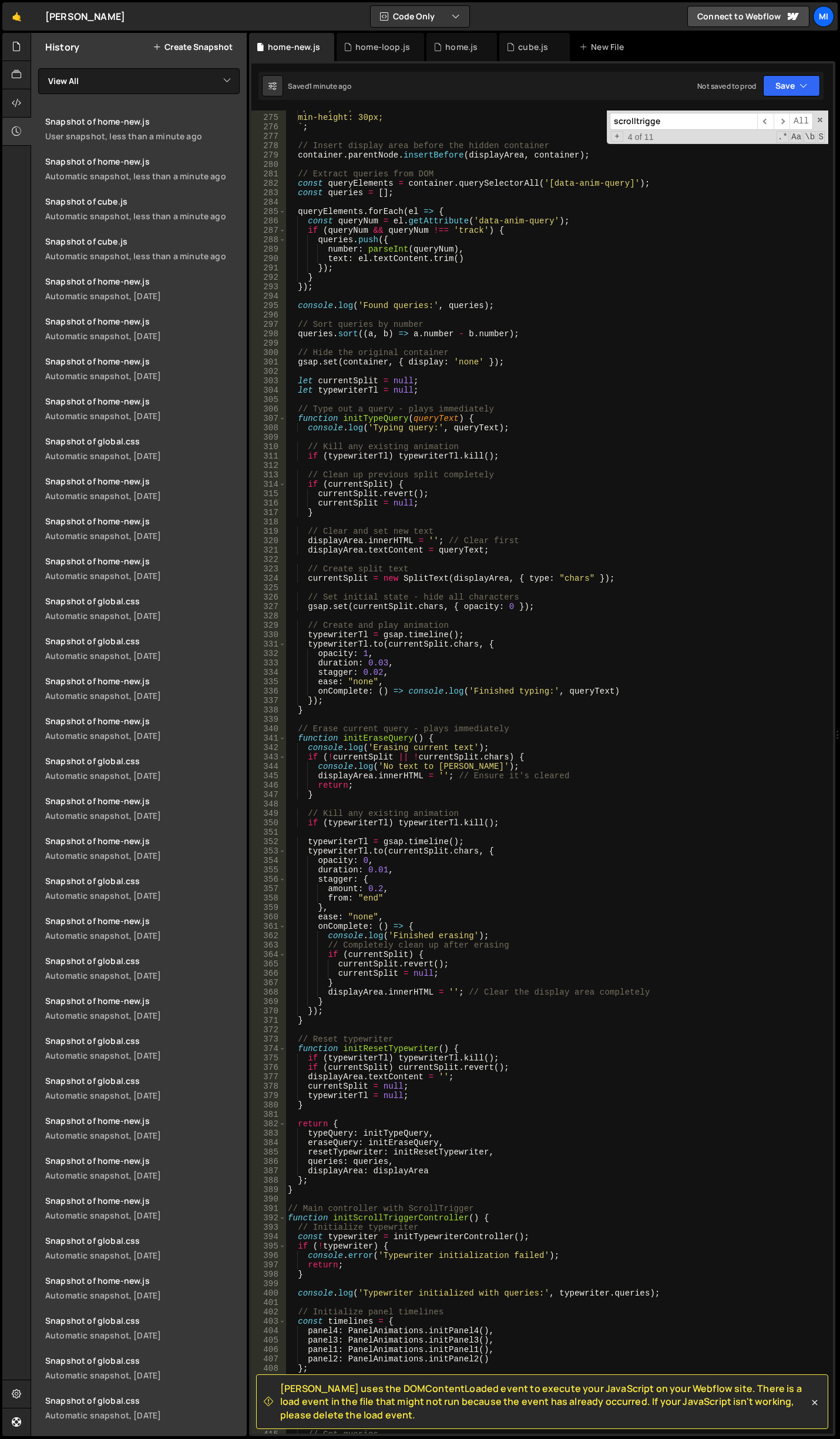
drag, startPoint x: 580, startPoint y: 799, endPoint x: 590, endPoint y: 771, distance: 29.7
click at [580, 799] on div "opacity: 1; min-height: 30px; ` ; // Insert display area before the hidden cont…" at bounding box center [557, 774] width 543 height 1342
type textarea "}"
click at [711, 131] on div "scrolltrigge ​ ​ All Replace All + 4 of 11 .* Aa \b S" at bounding box center [717, 127] width 222 height 33
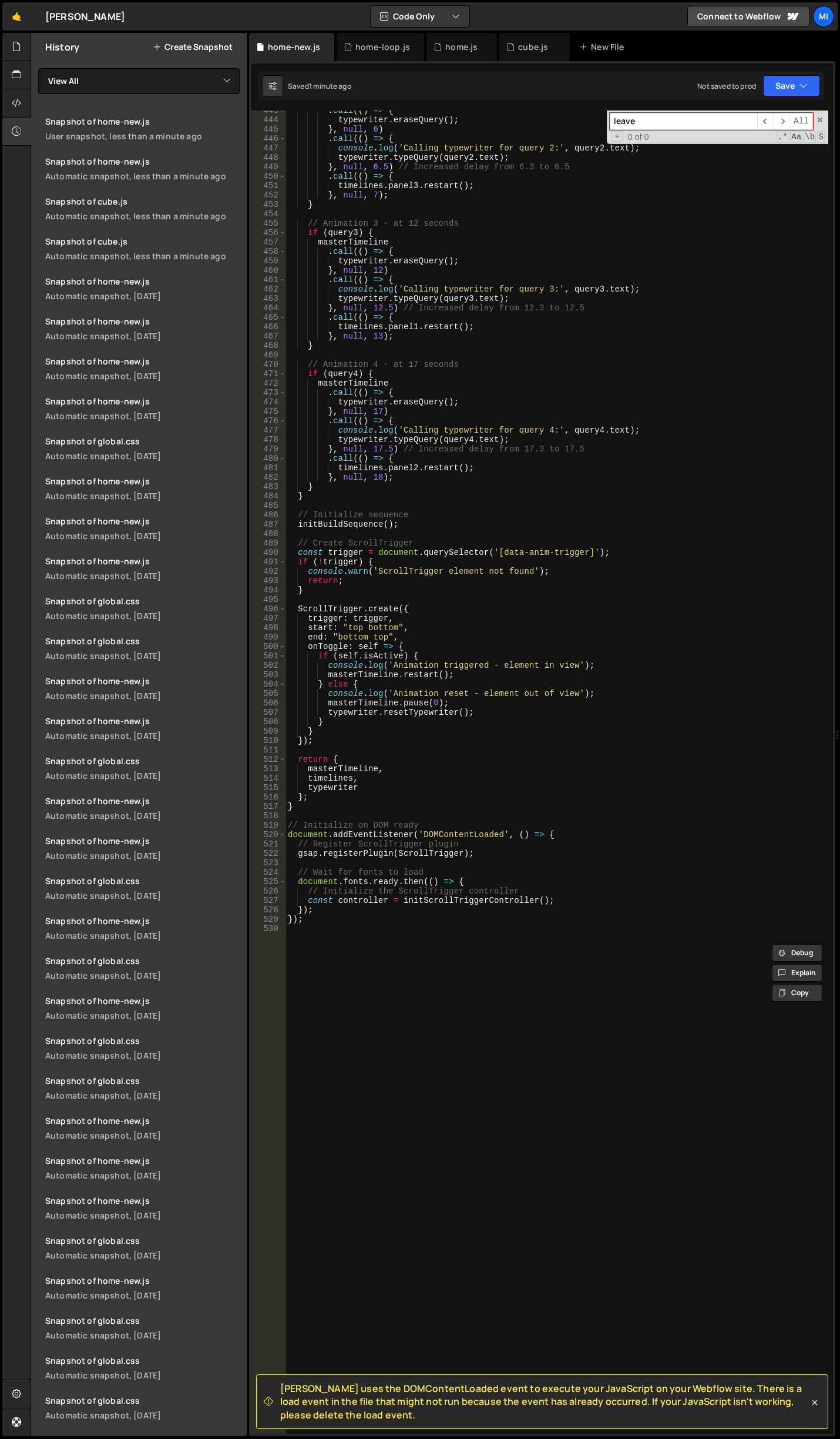
scroll to position [4162, 0]
type input "leave"
click at [527, 615] on div ". call (( ) => { typewriter . eraseQuery ( ) ; } , null , 6 ) . call (( ) => { …" at bounding box center [557, 777] width 543 height 1342
click at [519, 703] on div ". call (( ) => { typewriter . eraseQuery ( ) ; } , null , 6 ) . call (( ) => { …" at bounding box center [557, 777] width 543 height 1342
click at [529, 707] on div ". call (( ) => { typewriter . eraseQuery ( ) ; } , null , 6 ) . call (( ) => { …" at bounding box center [557, 777] width 543 height 1342
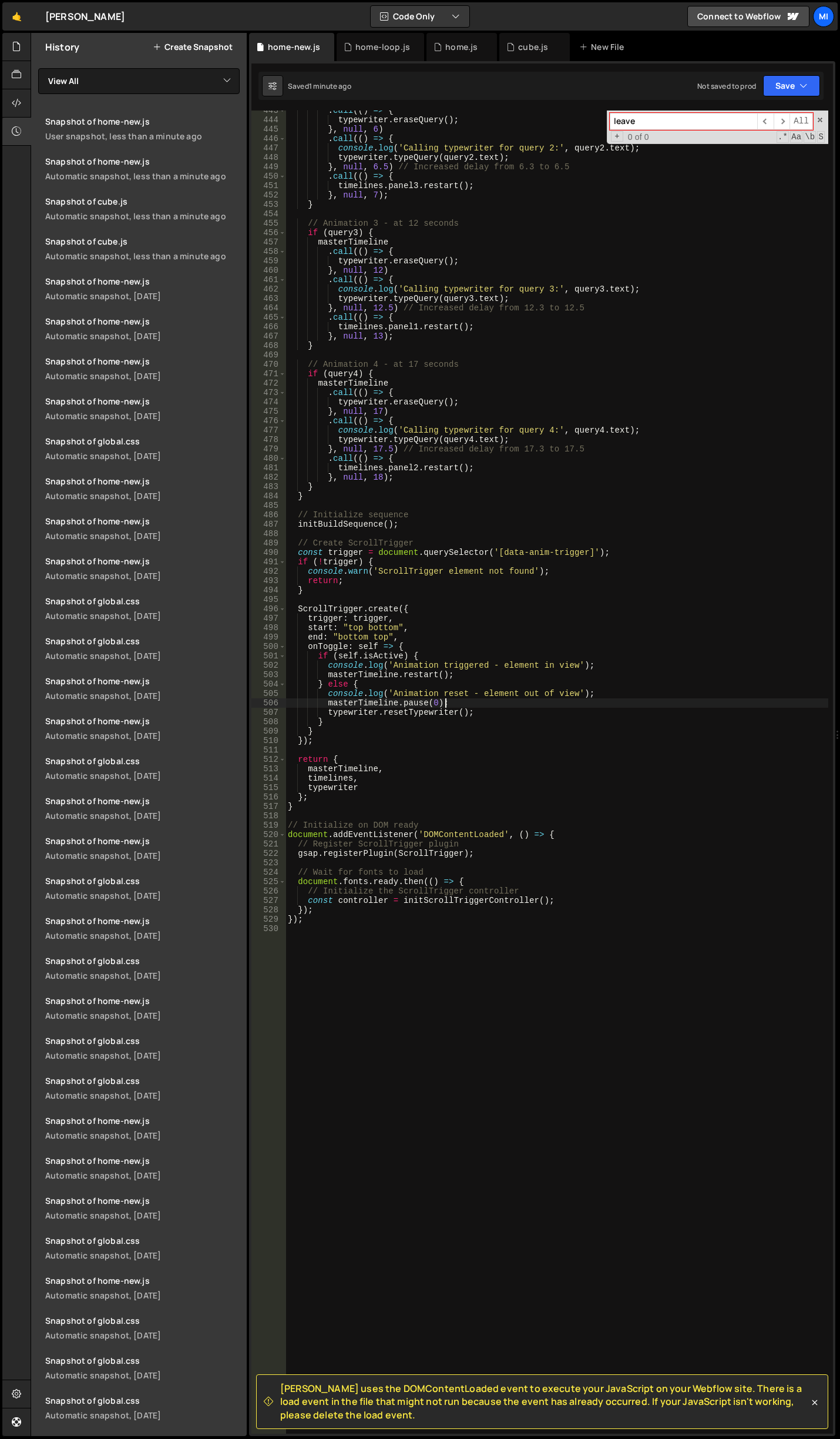
click at [536, 710] on div ". call (( ) => { typewriter . eraseQuery ( ) ; } , null , 6 ) . call (( ) => { …" at bounding box center [557, 777] width 543 height 1342
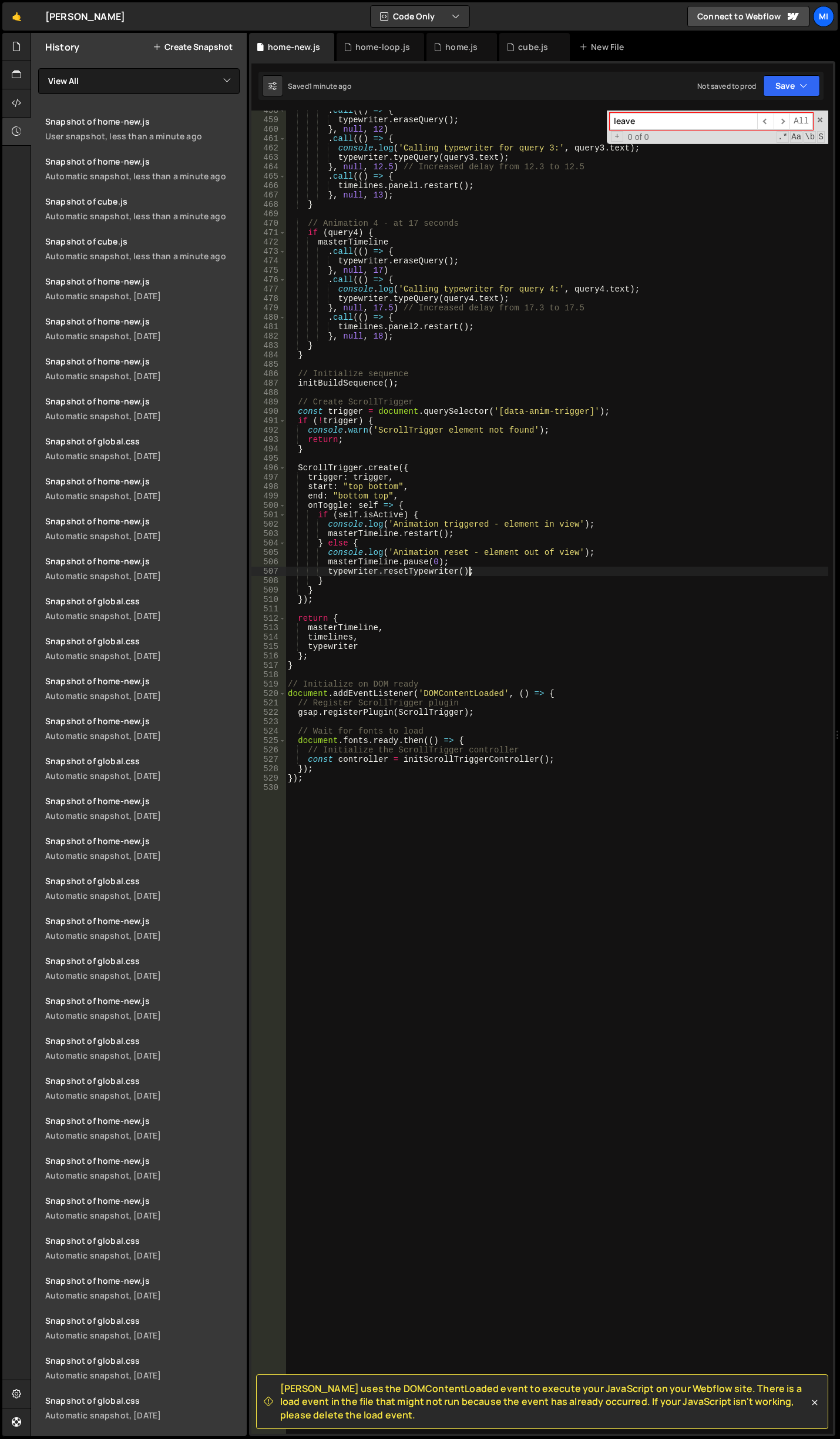
scroll to position [4303, 0]
click at [505, 626] on div ". call (( ) => { typewriter . eraseQuery ( ) ; } , null , 12 ) . call (( ) => {…" at bounding box center [557, 777] width 543 height 1342
type textarea "masterTimeline,"
click at [646, 846] on div ". call (( ) => { typewriter . eraseQuery ( ) ; } , null , 12 ) . call (( ) => {…" at bounding box center [557, 777] width 543 height 1342
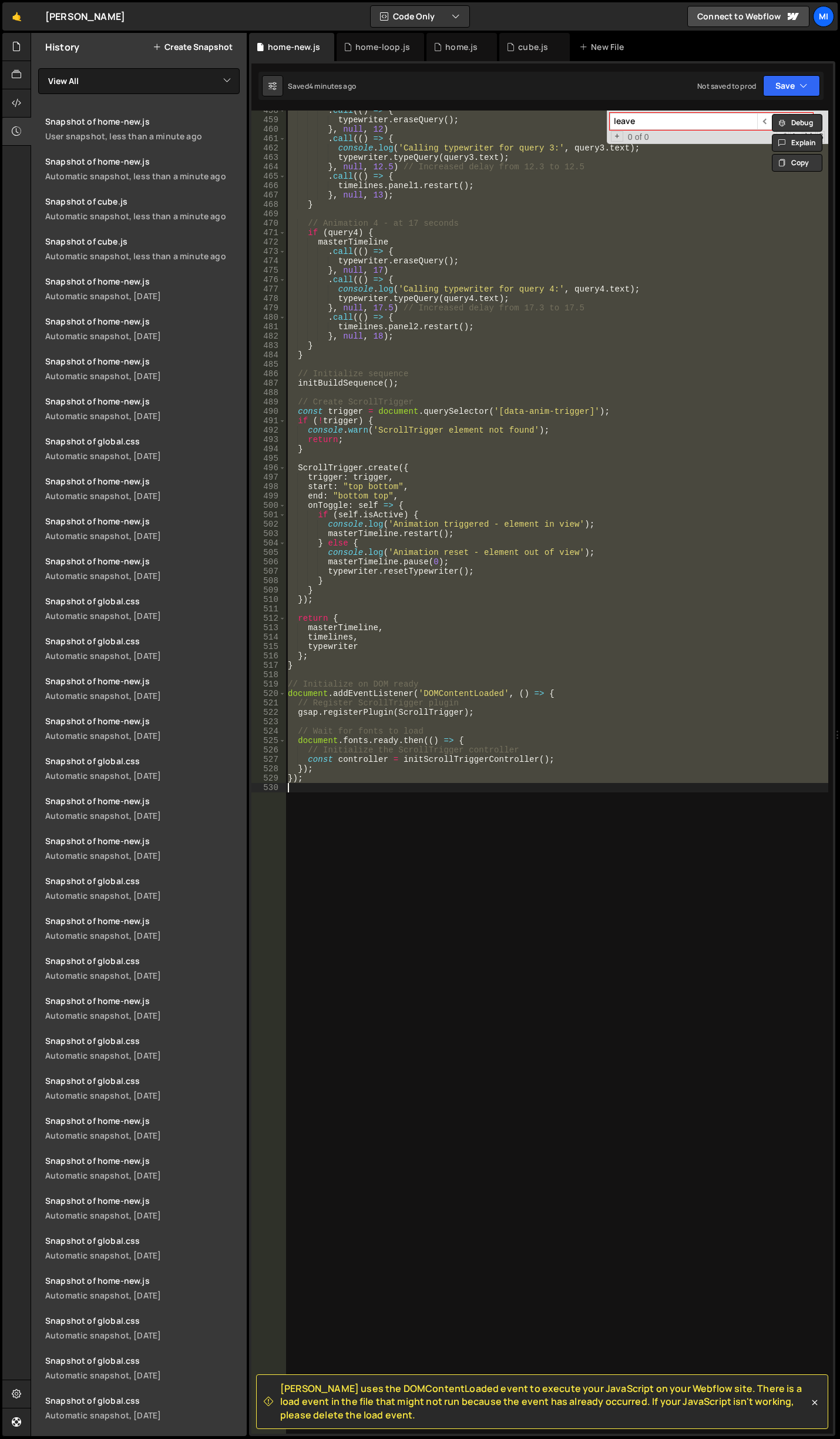
paste textarea
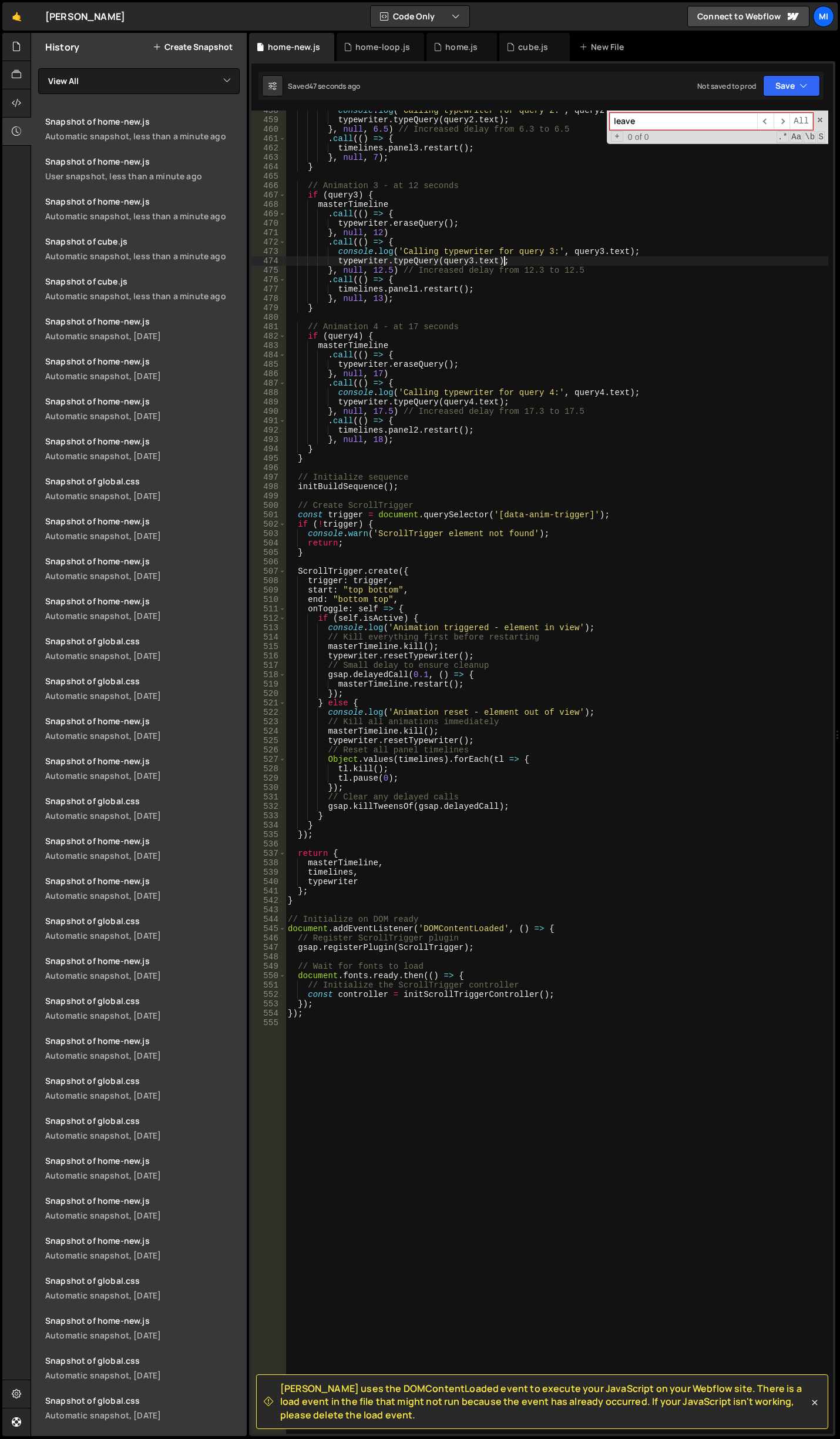
click at [659, 263] on div "console . log ( 'Calling typewriter for query 2:' , query2 . text ) ; typewrite…" at bounding box center [557, 777] width 543 height 1342
type textarea "typewriter.typeQuery(query3.text);"
click at [684, 127] on input "leave" at bounding box center [684, 121] width 147 height 17
type input "d"
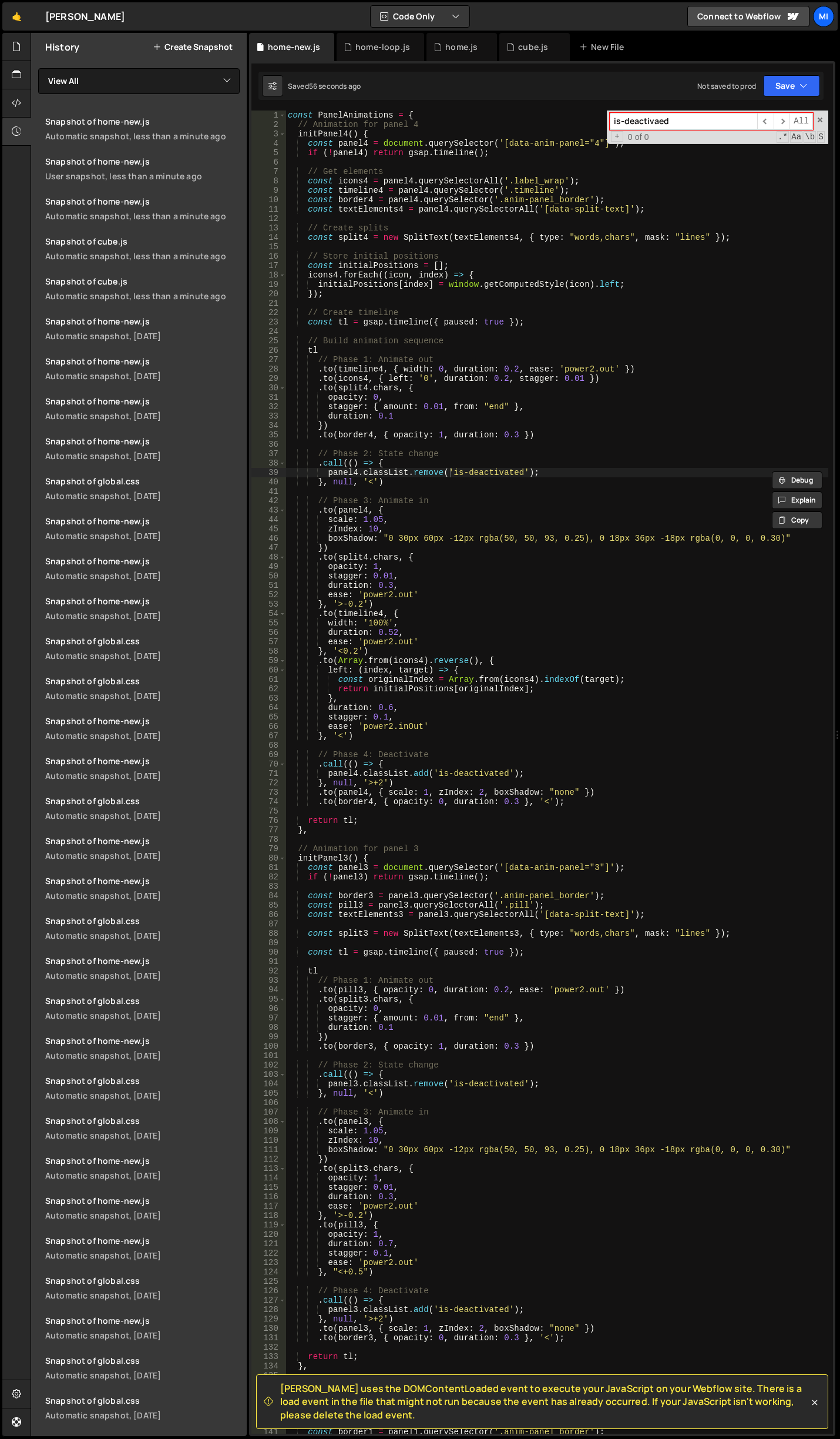
type input "is-deactivaed"
click at [483, 472] on div "const PanelAnimations = { // Animation for panel 4 initPanel4 ( ) { const panel…" at bounding box center [557, 781] width 543 height 1342
drag, startPoint x: 453, startPoint y: 475, endPoint x: 518, endPoint y: 471, distance: 65.1
click at [518, 471] on div "const PanelAnimations = { // Animation for panel 4 initPanel4 ( ) { const panel…" at bounding box center [557, 781] width 543 height 1342
click at [617, 598] on div "const PanelAnimations = { // Animation for panel 4 initPanel4 ( ) { const panel…" at bounding box center [557, 781] width 543 height 1342
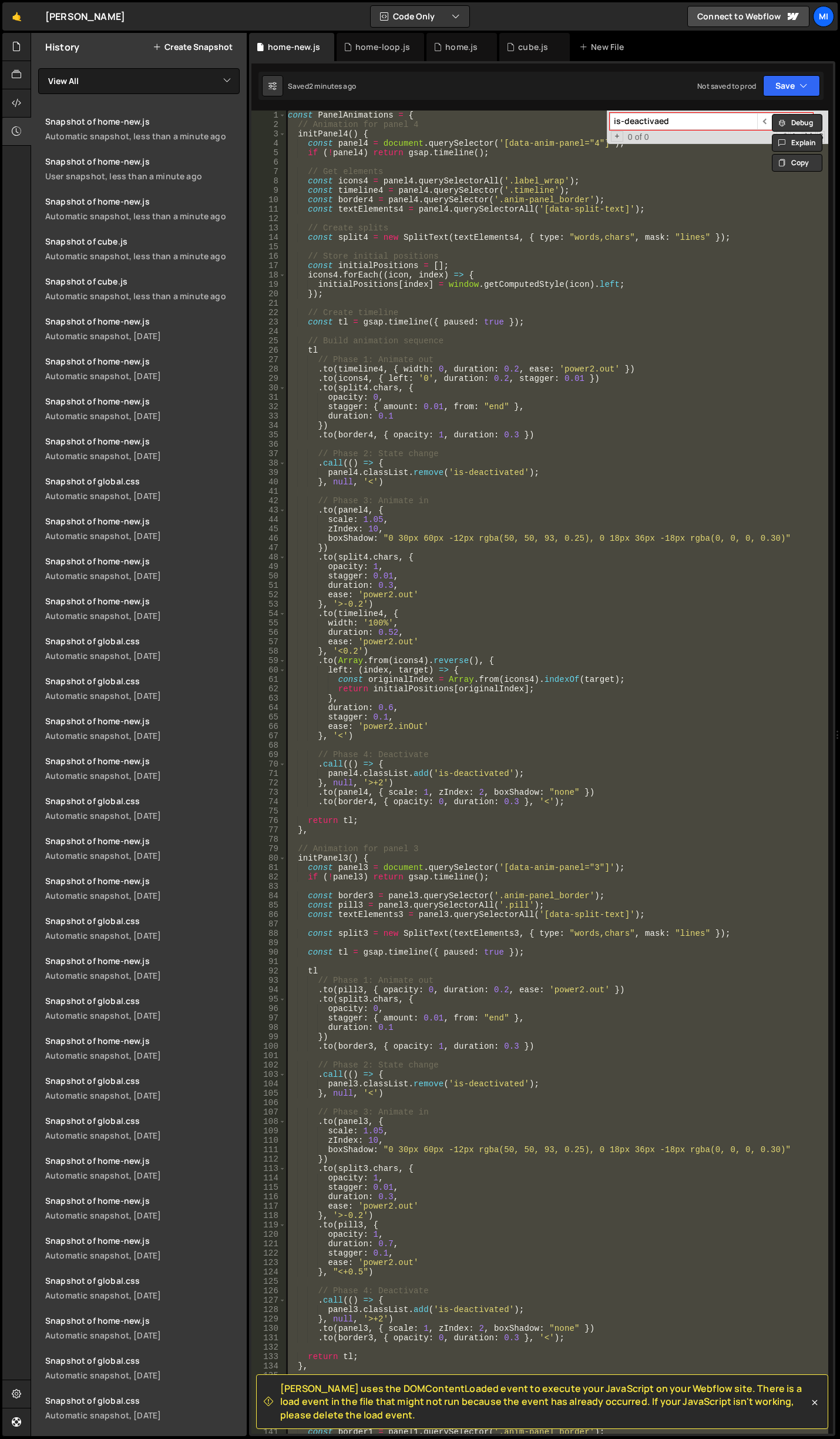
paste textarea
type textarea "});"
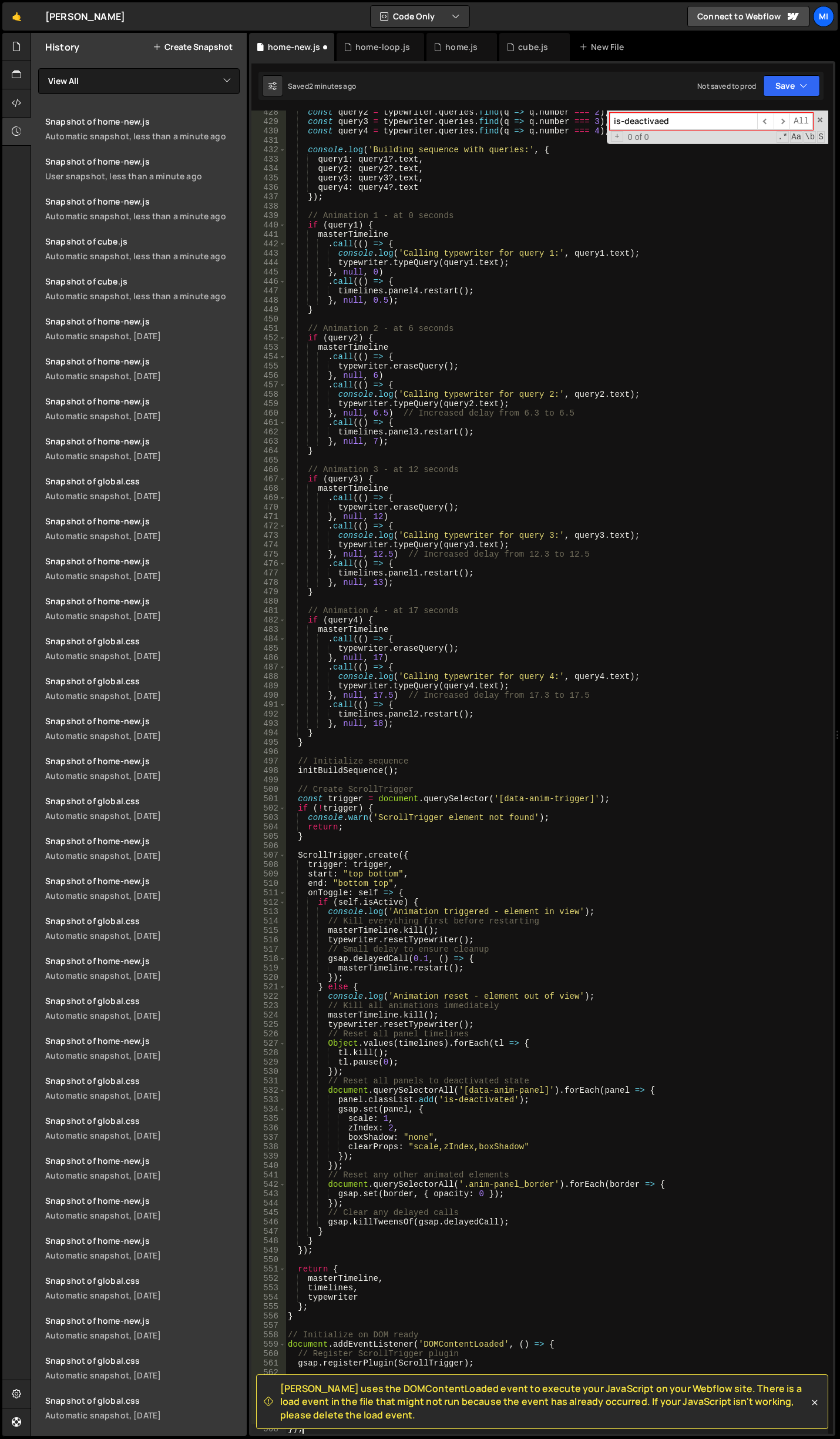
scroll to position [4019, 0]
click at [24, 41] on div at bounding box center [17, 46] width 29 height 28
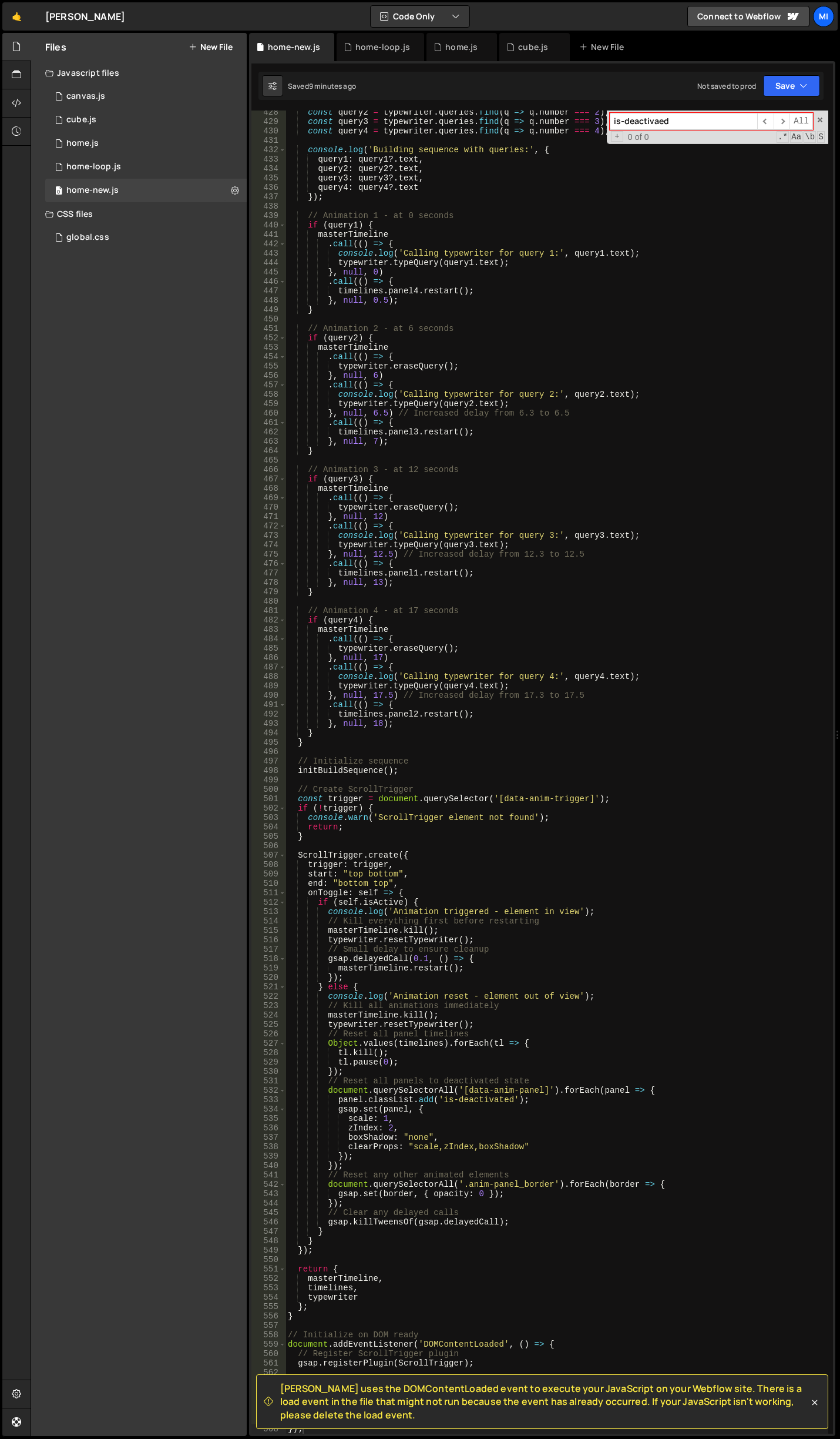
click at [212, 46] on button "New File" at bounding box center [211, 47] width 44 height 9
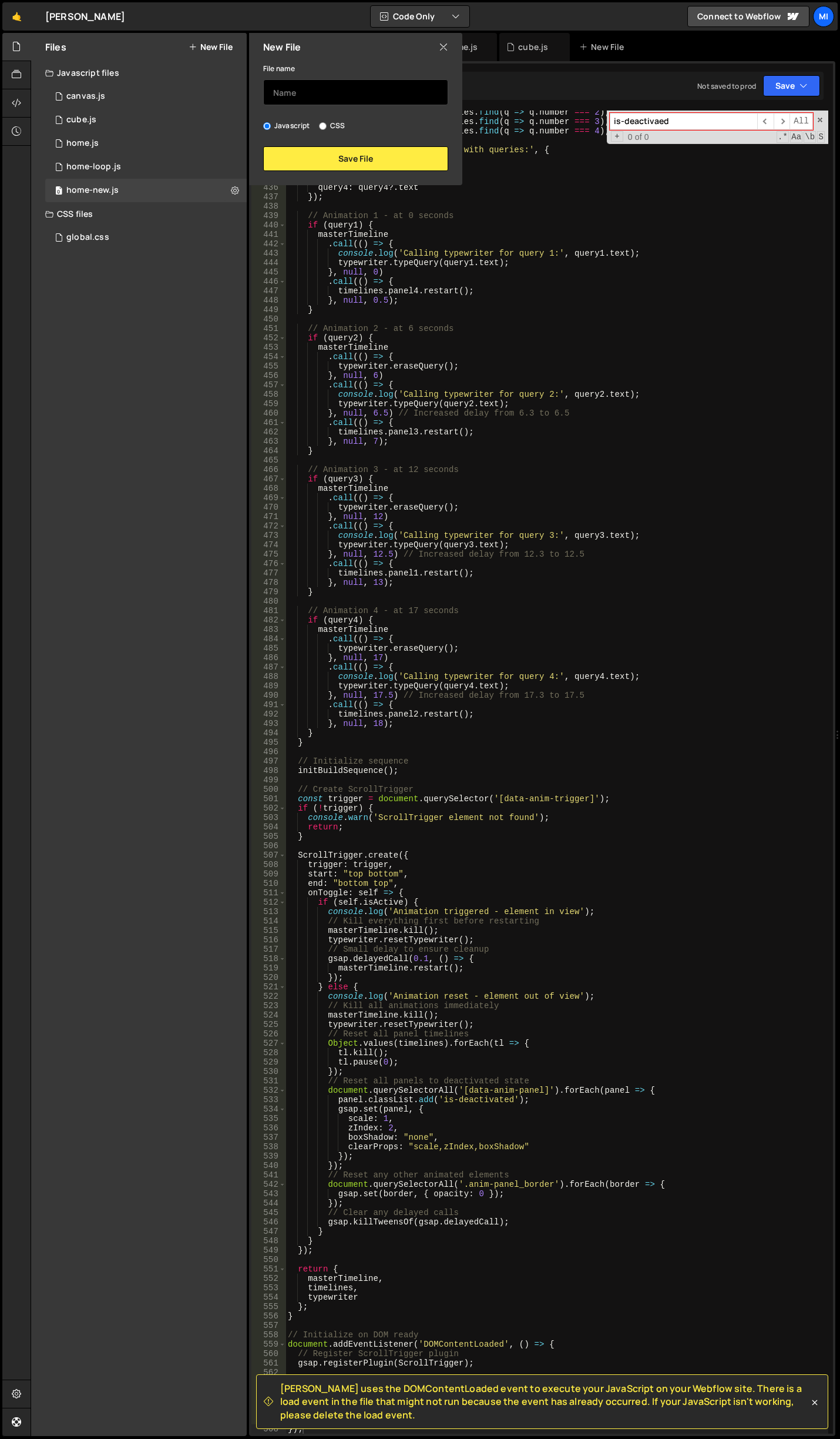
click at [332, 91] on input "text" at bounding box center [355, 92] width 185 height 26
type input "f"
type input "home-flip"
click at [359, 165] on button "Save File" at bounding box center [355, 158] width 185 height 24
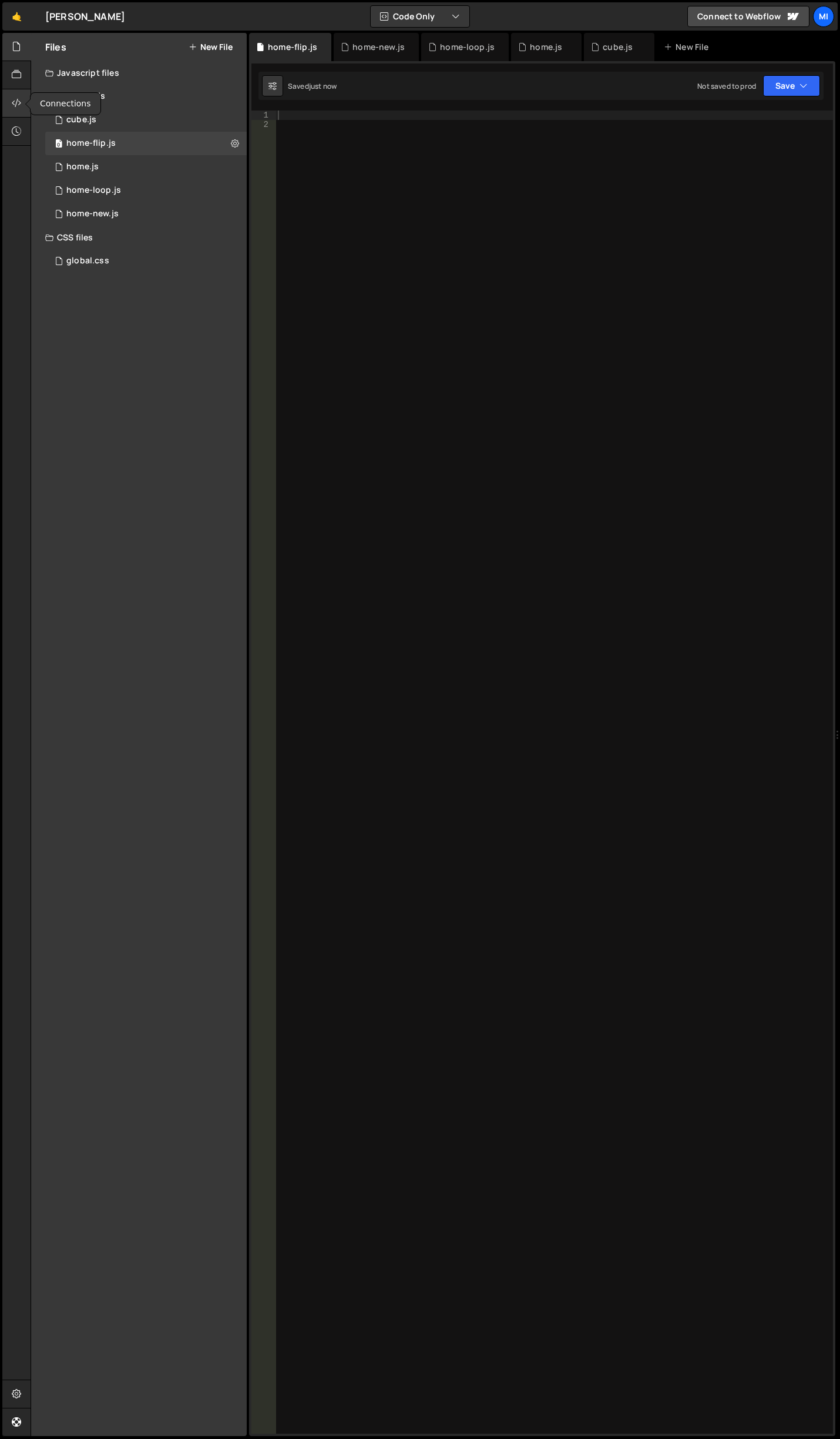
click at [19, 94] on div at bounding box center [17, 103] width 29 height 28
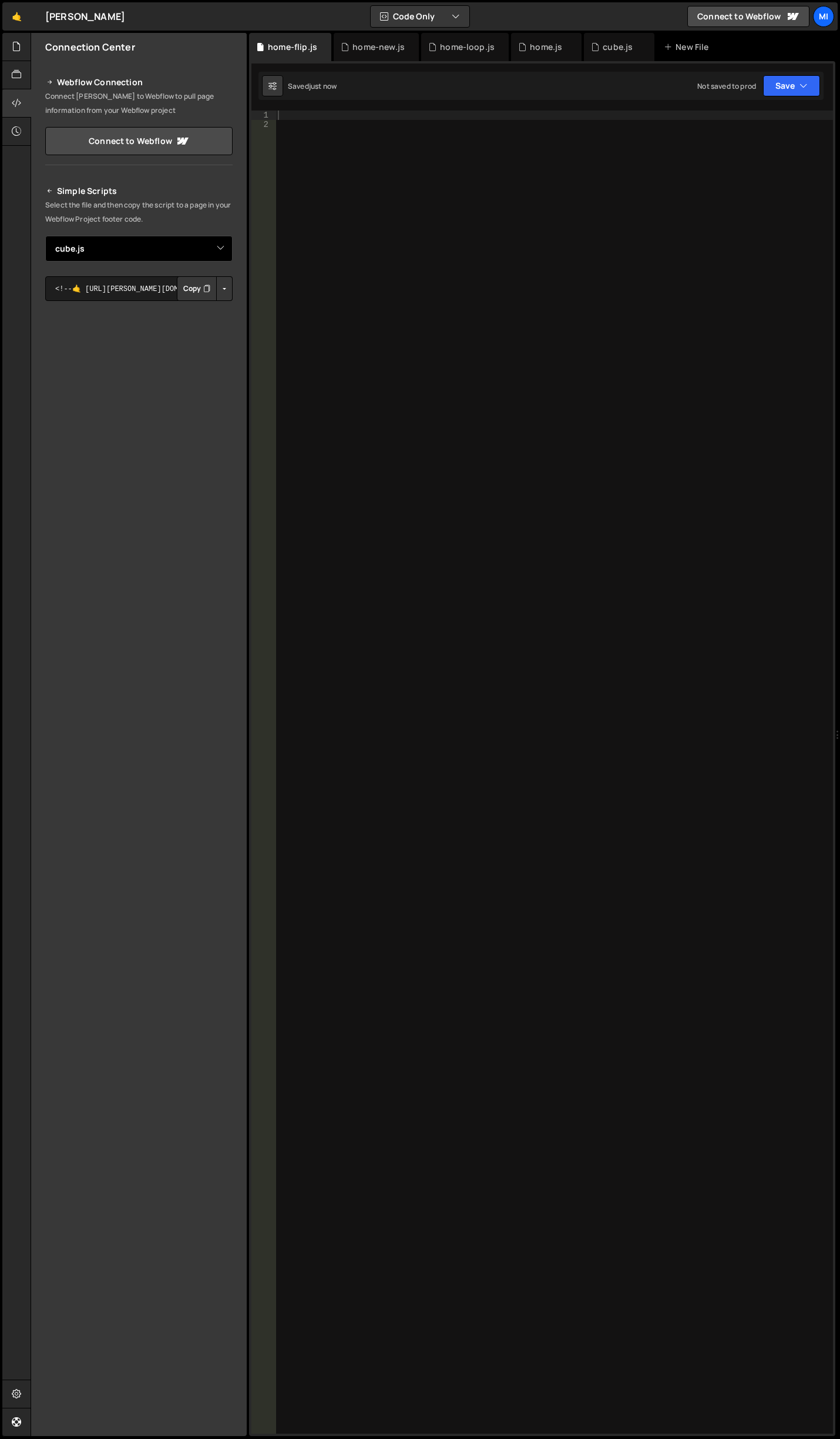
click at [214, 242] on select "Select File canvas.js home.js home-loop.js home-new.js global.css cube.js home-…" at bounding box center [138, 249] width 187 height 26
select select "46608"
click at [45, 236] on select "Select File canvas.js home.js home-loop.js home-new.js global.css cube.js home-…" at bounding box center [138, 249] width 187 height 26
click at [224, 287] on button "Button group with nested dropdown" at bounding box center [224, 288] width 16 height 24
click at [204, 305] on link "Copy Staging js" at bounding box center [184, 311] width 98 height 16
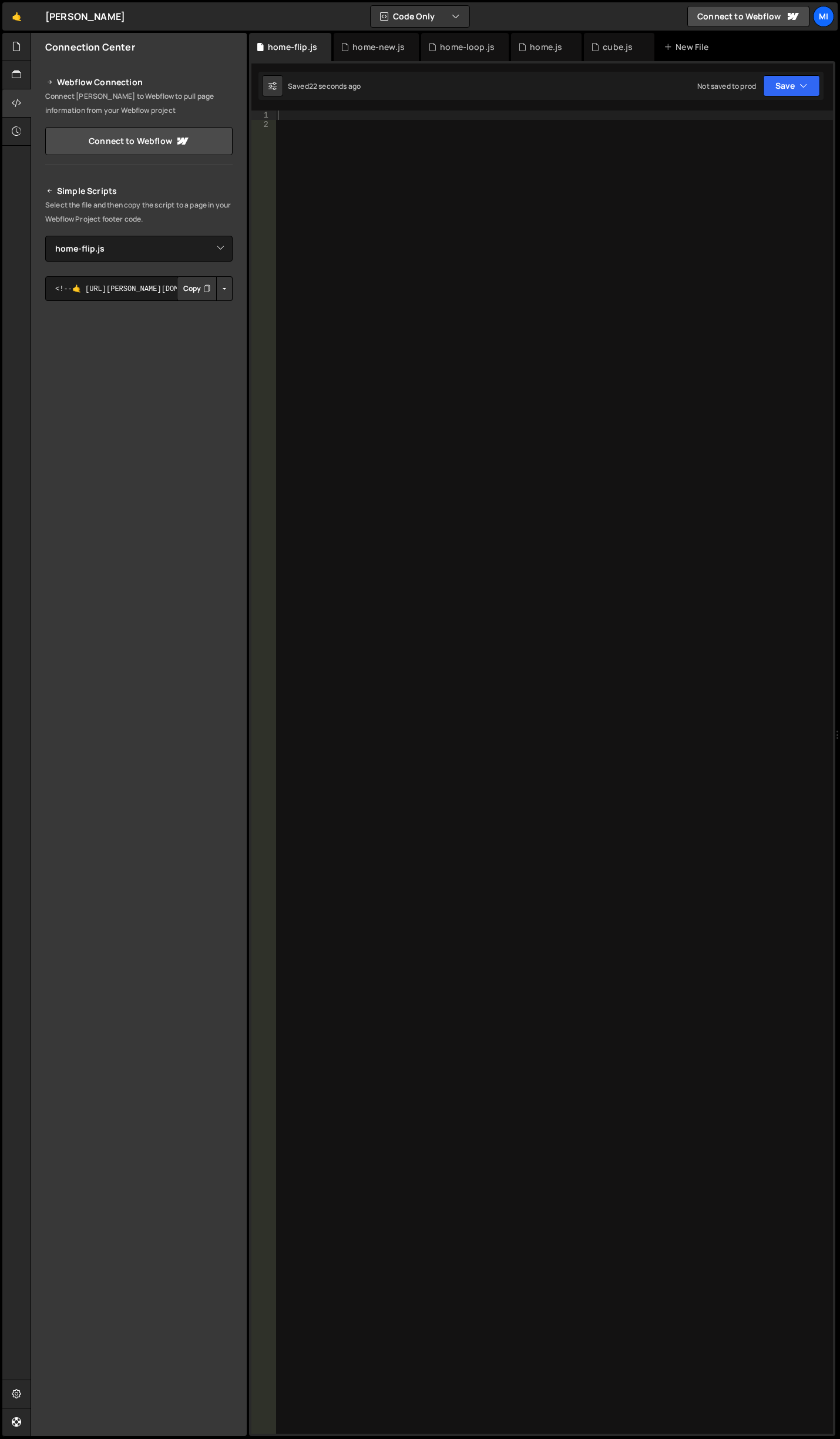
click at [383, 342] on div at bounding box center [554, 781] width 558 height 1342
paste textarea "document.addEventListener('DOMContentLoaded', initFlipAnimation);"
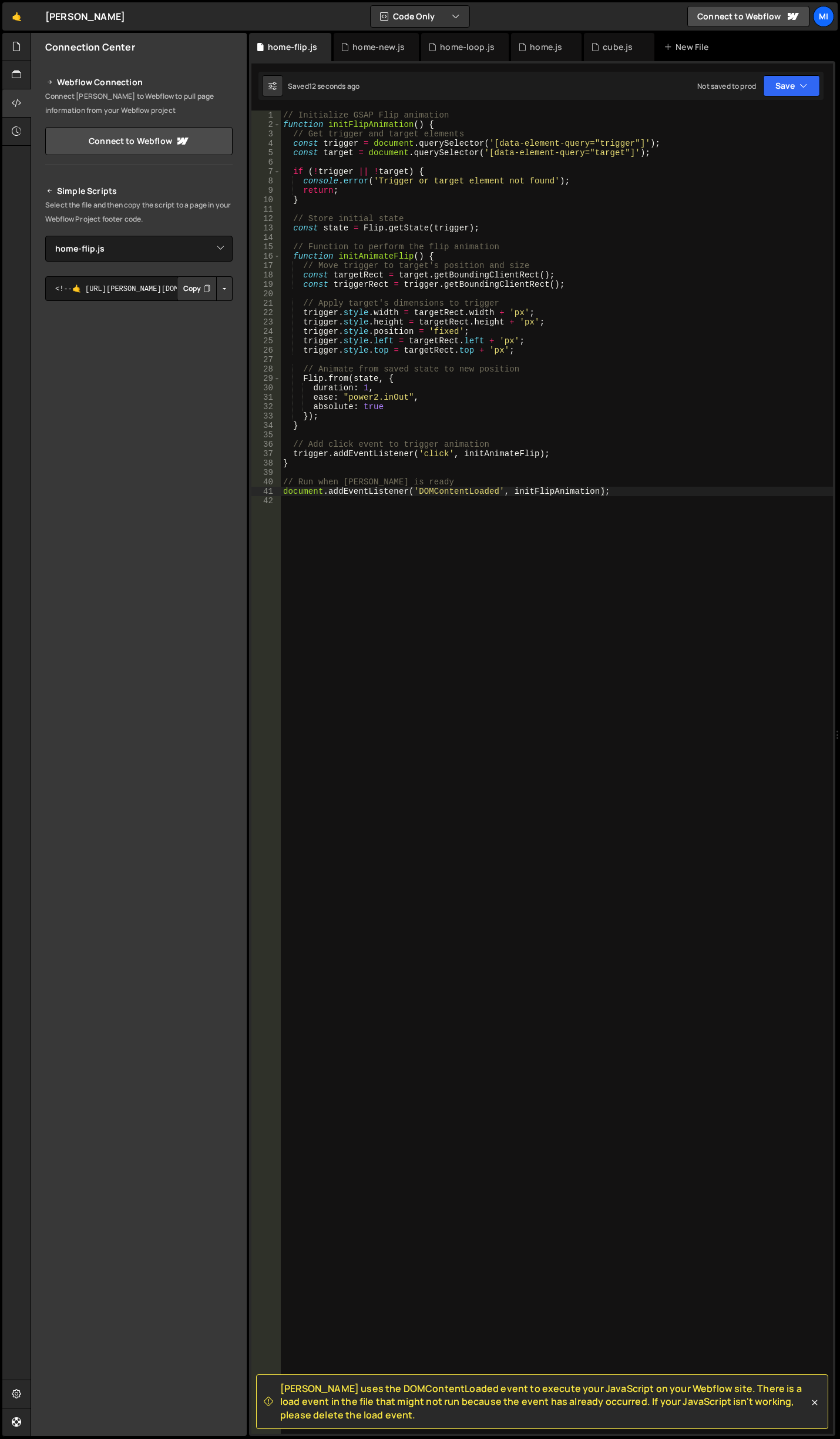
click at [585, 419] on div "// Initialize GSAP Flip animation function initFlipAnimation ( ) { // Get trigg…" at bounding box center [557, 781] width 552 height 1342
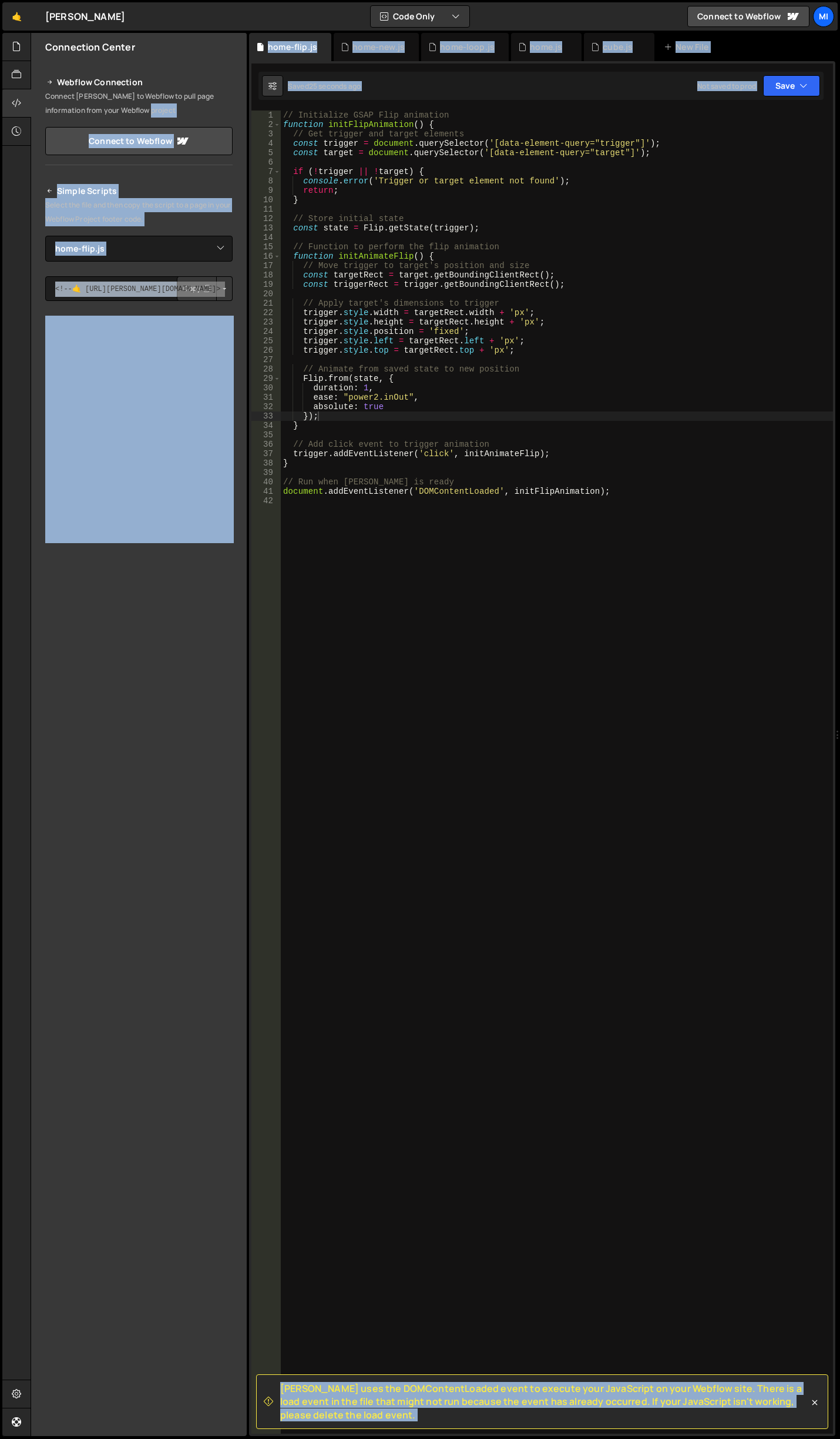
drag, startPoint x: 454, startPoint y: 109, endPoint x: 172, endPoint y: 109, distance: 282.0
click at [172, 109] on div "Files New File Javascript files 0 canvas.js 0 0 cube.js 0 0 home-flip.js 0 0 ho…" at bounding box center [436, 734] width 810 height 1404
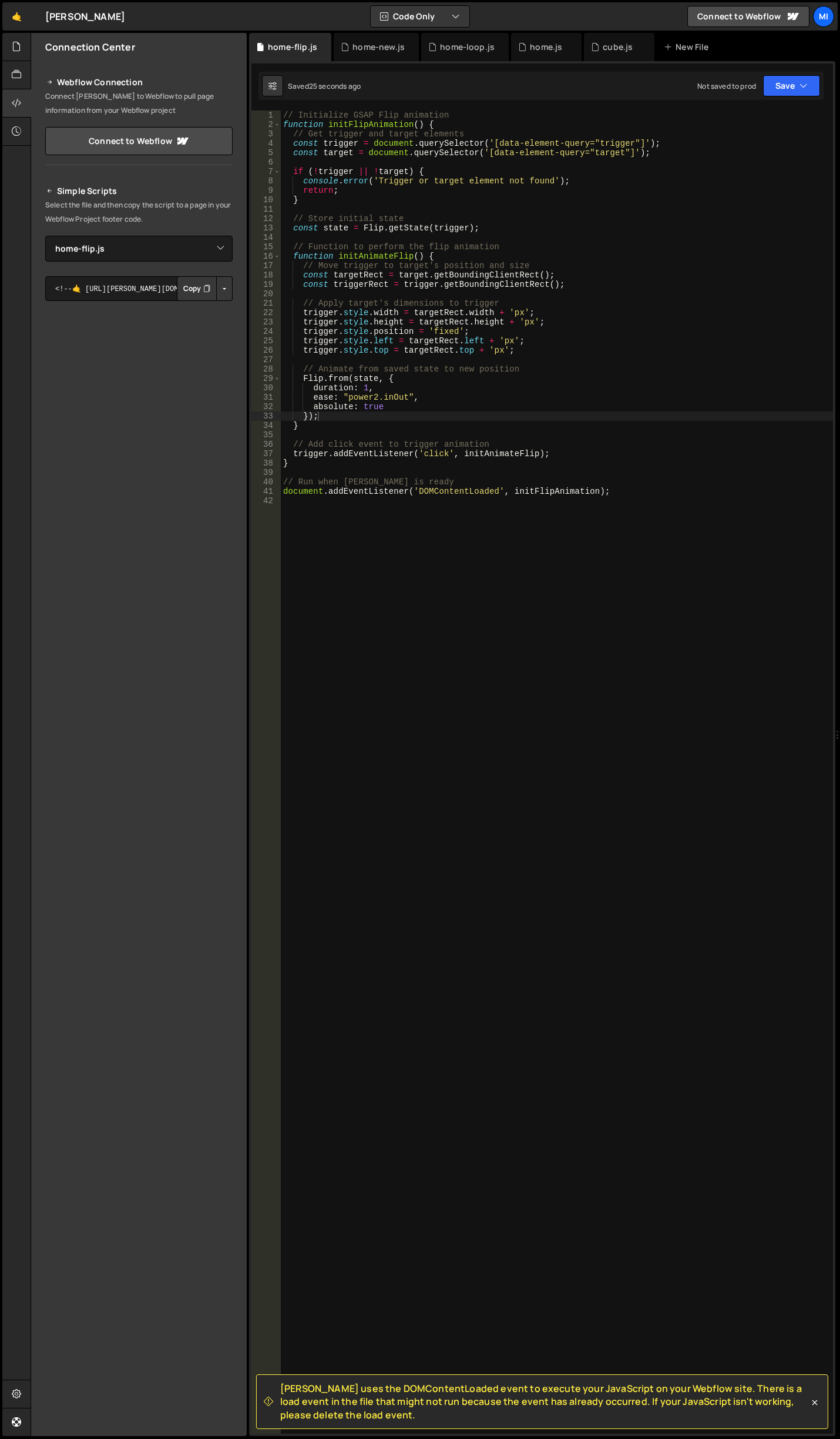
click at [446, 122] on div "// Initialize GSAP Flip animation function initFlipAnimation ( ) { // Get trigg…" at bounding box center [557, 781] width 552 height 1342
drag, startPoint x: 458, startPoint y: 114, endPoint x: 187, endPoint y: 109, distance: 271.0
click at [190, 109] on div "Files New File Javascript files 0 canvas.js 0 0 cube.js 0 0 home-flip.js 0 0 ho…" at bounding box center [436, 734] width 810 height 1404
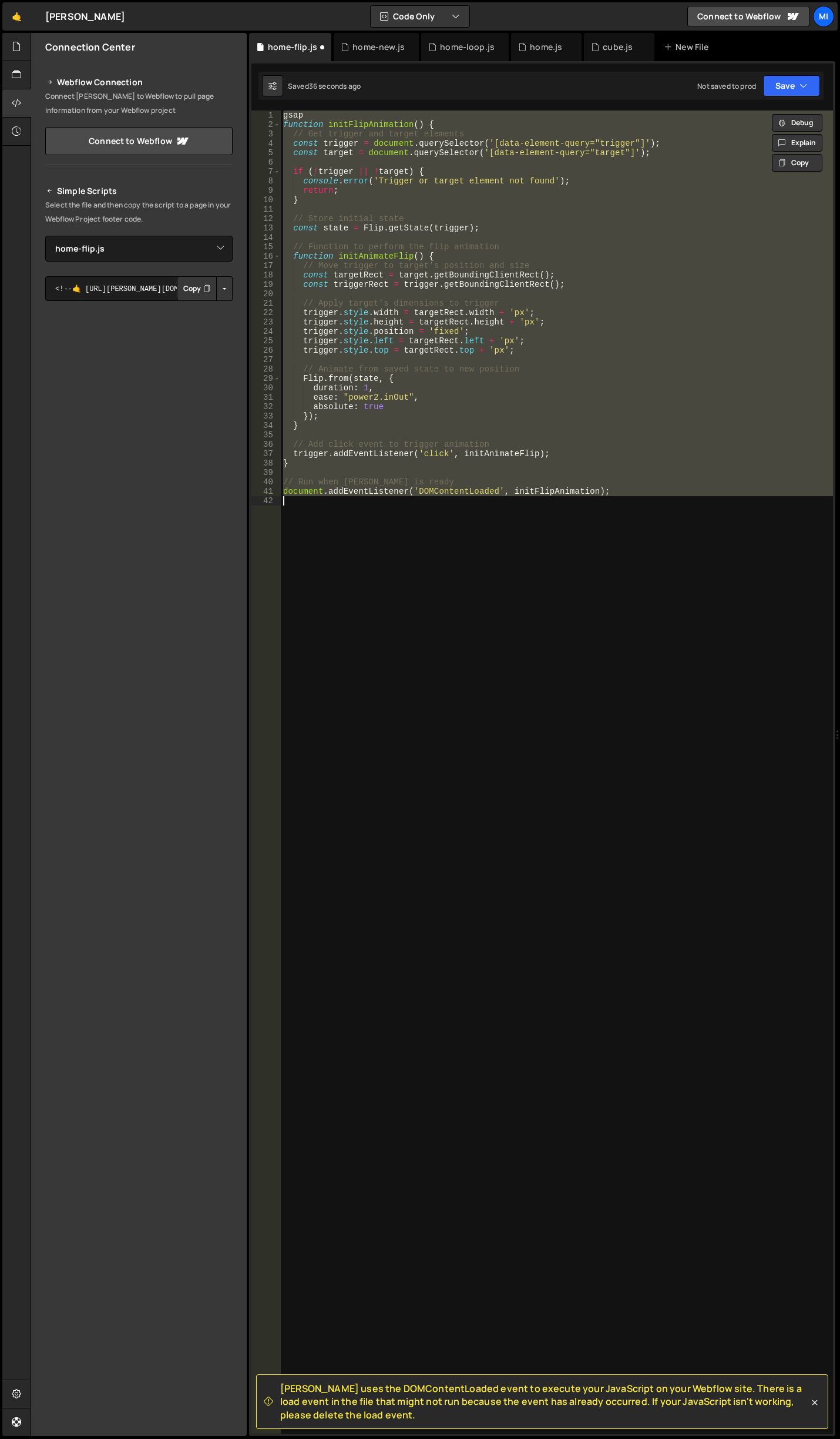
click at [444, 109] on div "Slater uses the DOMContentLoaded event to execute your JavaScript on your Webfl…" at bounding box center [543, 749] width 587 height 1375
click at [379, 118] on div "gsap function initFlipAnimation ( ) { // Get trigger and target elements const …" at bounding box center [557, 772] width 552 height 1323
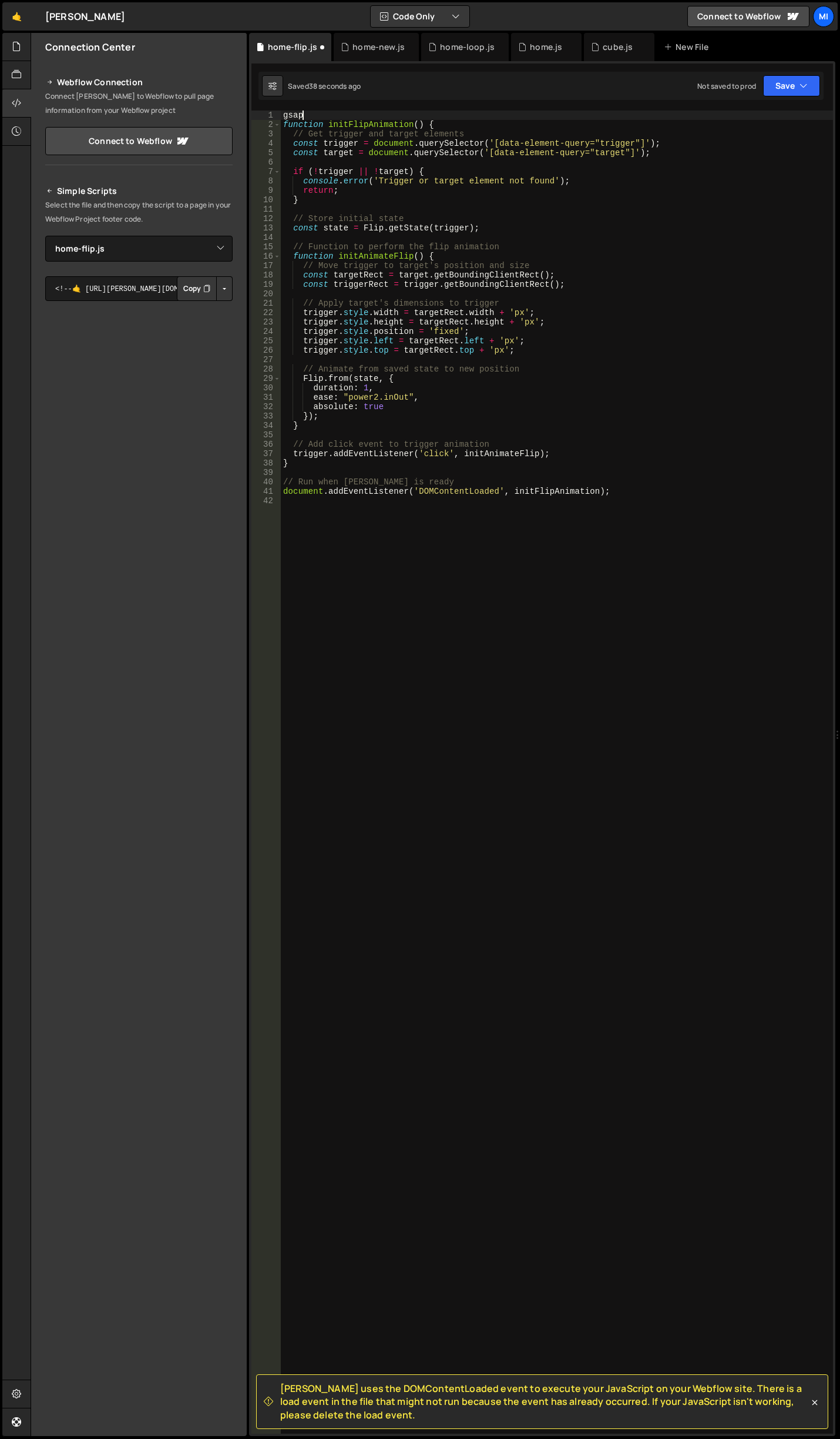
click at [379, 118] on div "gsap function initFlipAnimation ( ) { // Get trigger and target elements const …" at bounding box center [557, 781] width 552 height 1342
click at [379, 118] on div "register function initFlipAnimation ( ) { // Get trigger and target elements co…" at bounding box center [557, 781] width 552 height 1342
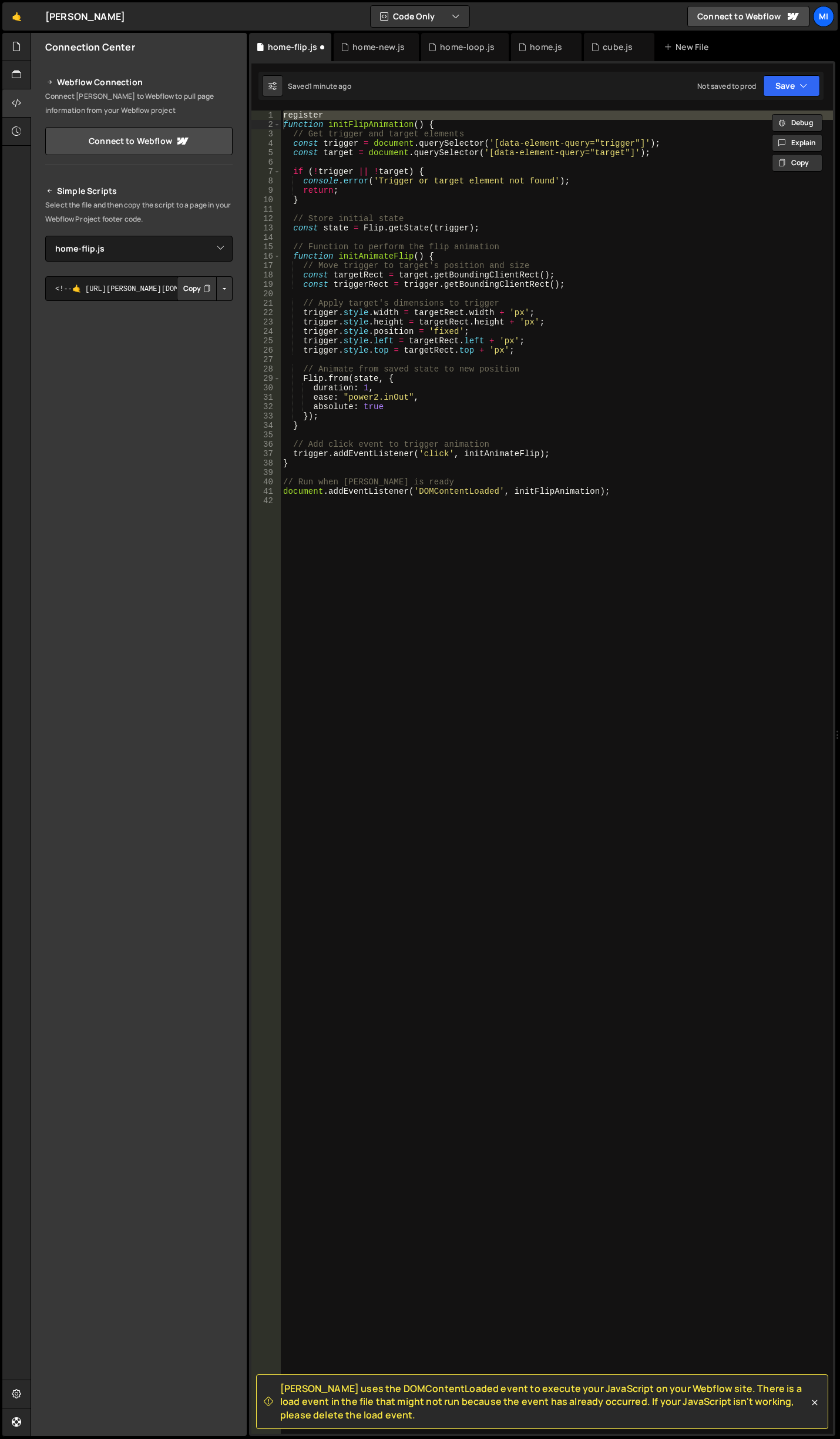
click at [412, 112] on div "register function initFlipAnimation ( ) { // Get trigger and target elements co…" at bounding box center [557, 772] width 552 height 1323
type textarea "register"
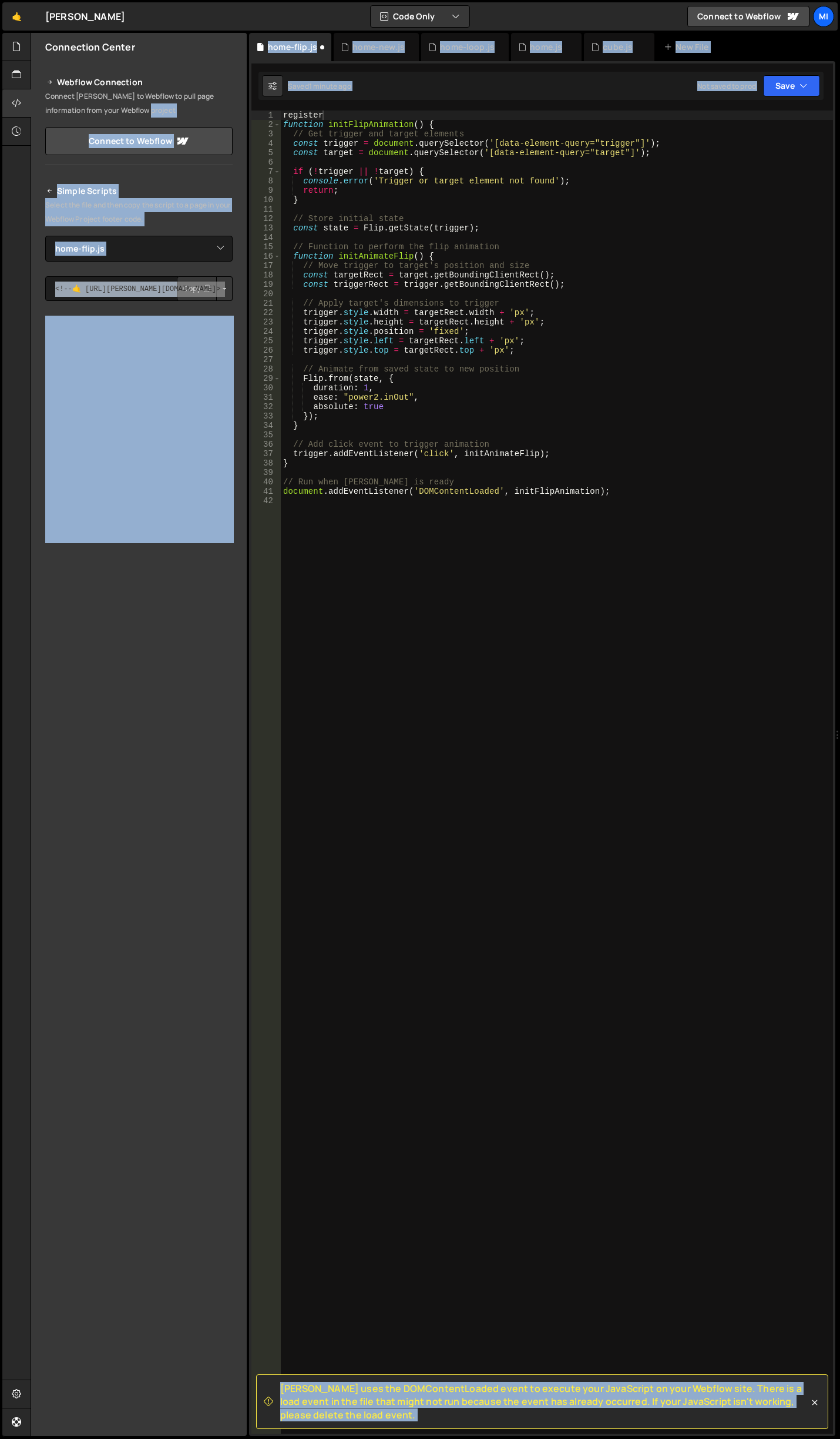
drag, startPoint x: 359, startPoint y: 109, endPoint x: 241, endPoint y: 107, distance: 118.0
click at [241, 107] on div "Files New File Javascript files 0 canvas.js 0 0 cube.js 0 0 home-flip.js 0 0 ho…" at bounding box center [436, 734] width 810 height 1404
click at [310, 108] on div "Slater uses the DOMContentLoaded event to execute your JavaScript on your Webfl…" at bounding box center [543, 749] width 587 height 1375
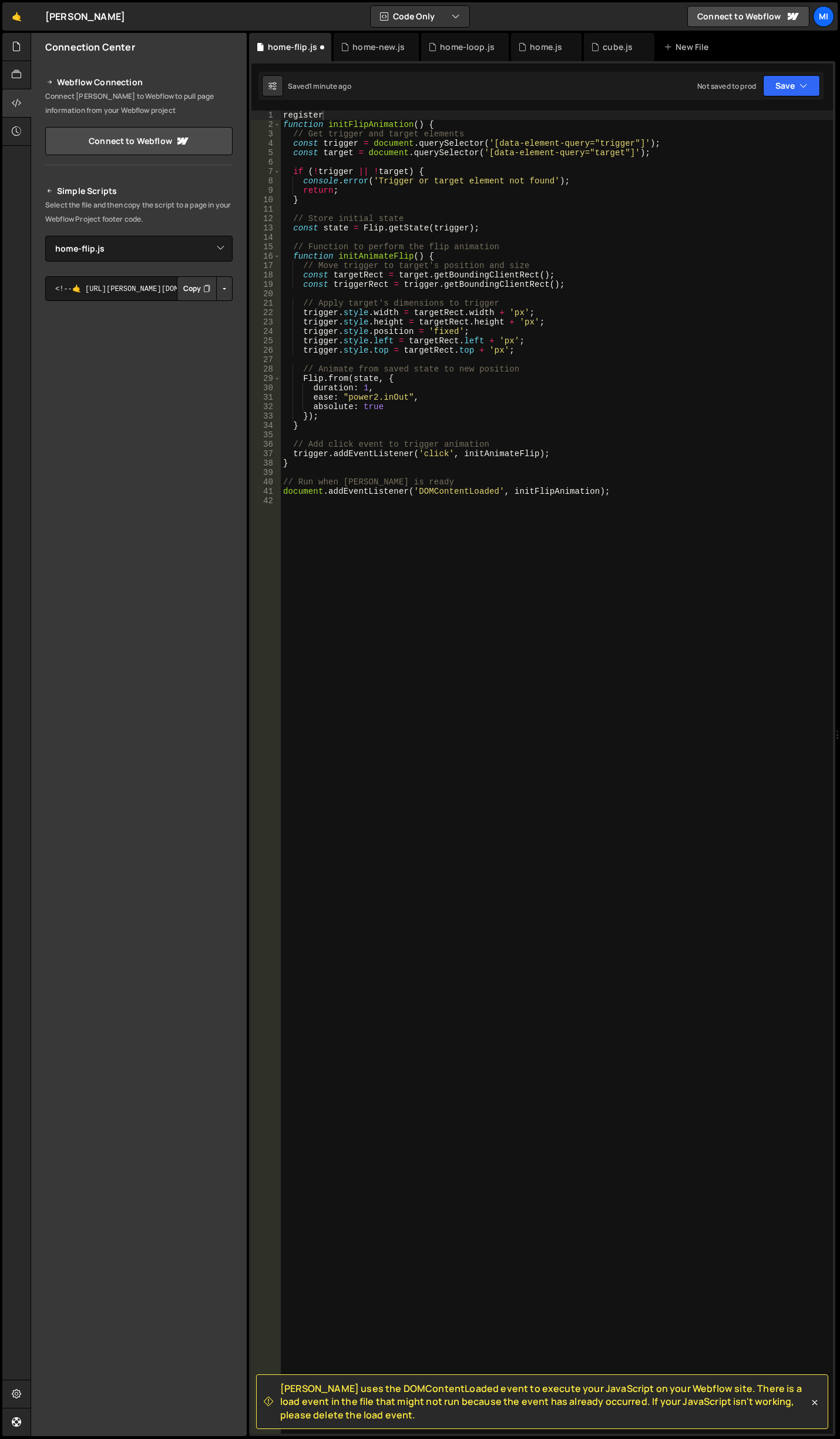
click at [315, 113] on div "register function initFlipAnimation ( ) { // Get trigger and target elements co…" at bounding box center [557, 781] width 552 height 1342
paste textarea
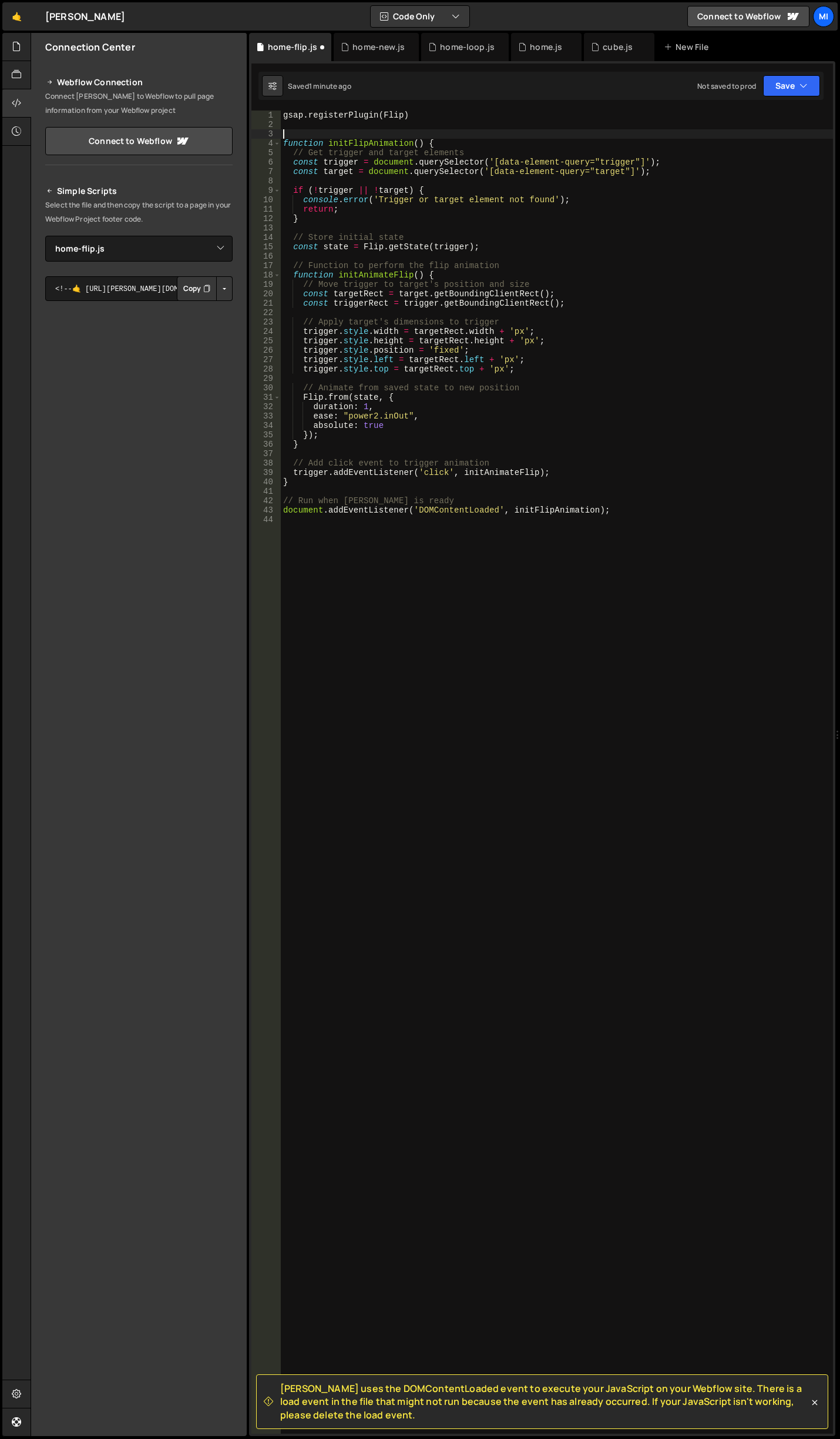
scroll to position [0, 0]
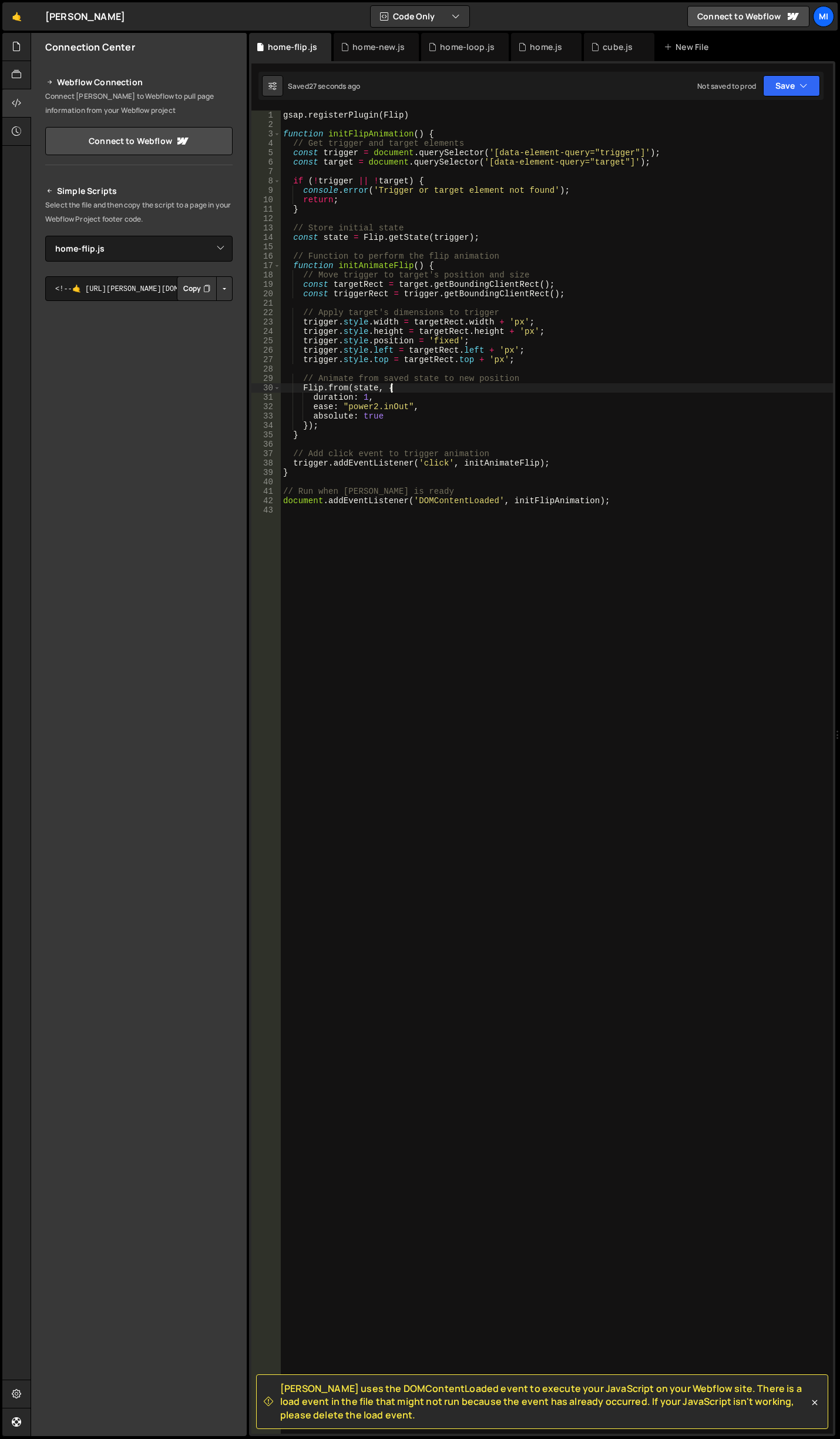
click at [546, 383] on div "gsap . registerPlugin ( Flip ) function initFlipAnimation ( ) { // Get trigger …" at bounding box center [557, 781] width 552 height 1342
click at [718, 387] on div "gsap . registerPlugin ( Flip ) function initFlipAnimation ( ) { // Get trigger …" at bounding box center [557, 781] width 552 height 1342
click at [441, 469] on div "gsap . registerPlugin ( Flip ) function initFlipAnimation ( ) { // Get trigger …" at bounding box center [557, 781] width 552 height 1342
type textarea "document.addEventListener('DOMContentLoaded', initFlipAnimation);"
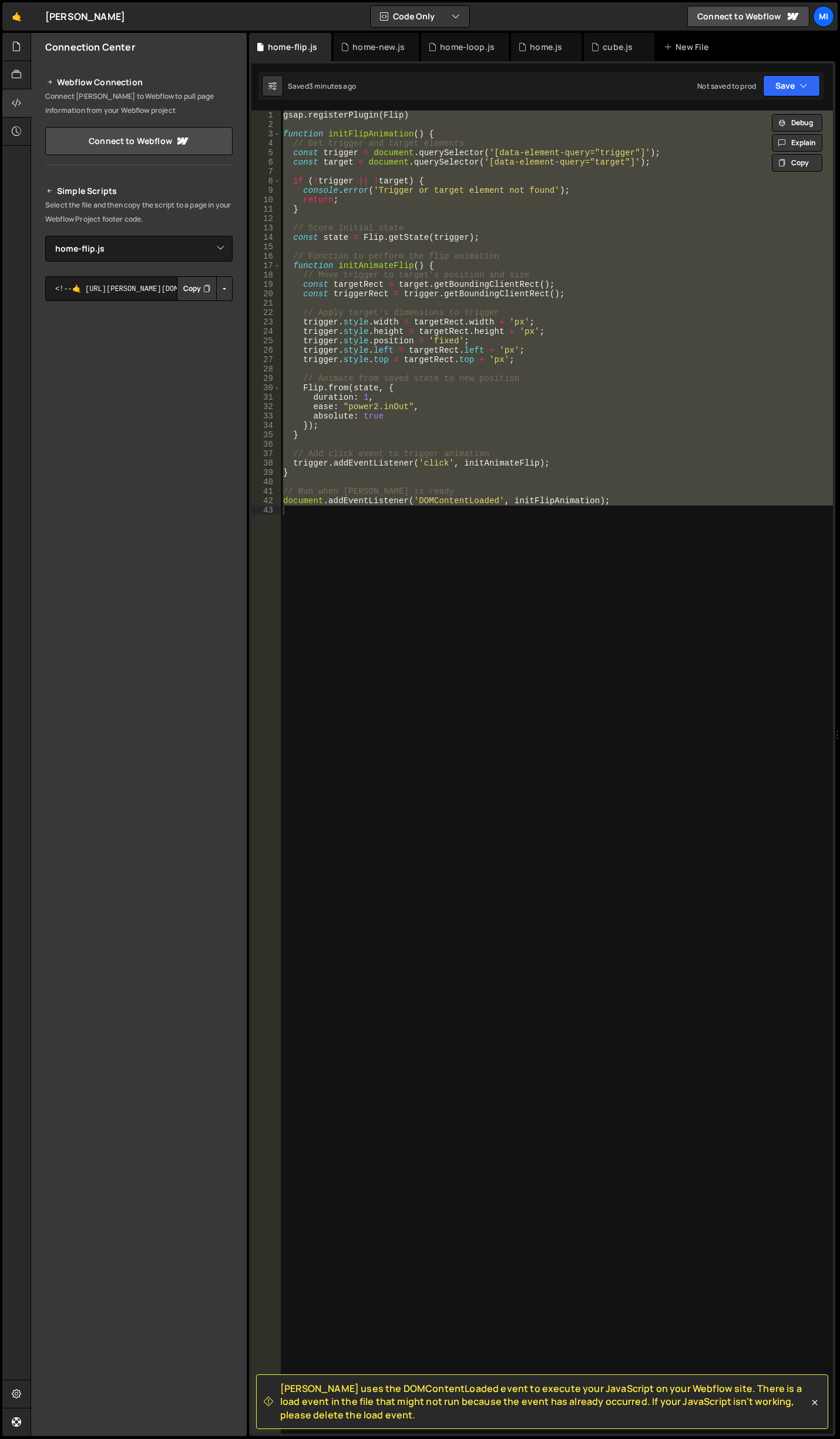
click at [495, 565] on div "gsap . registerPlugin ( Flip ) function initFlipAnimation ( ) { // Get trigger …" at bounding box center [557, 772] width 552 height 1323
paste textarea
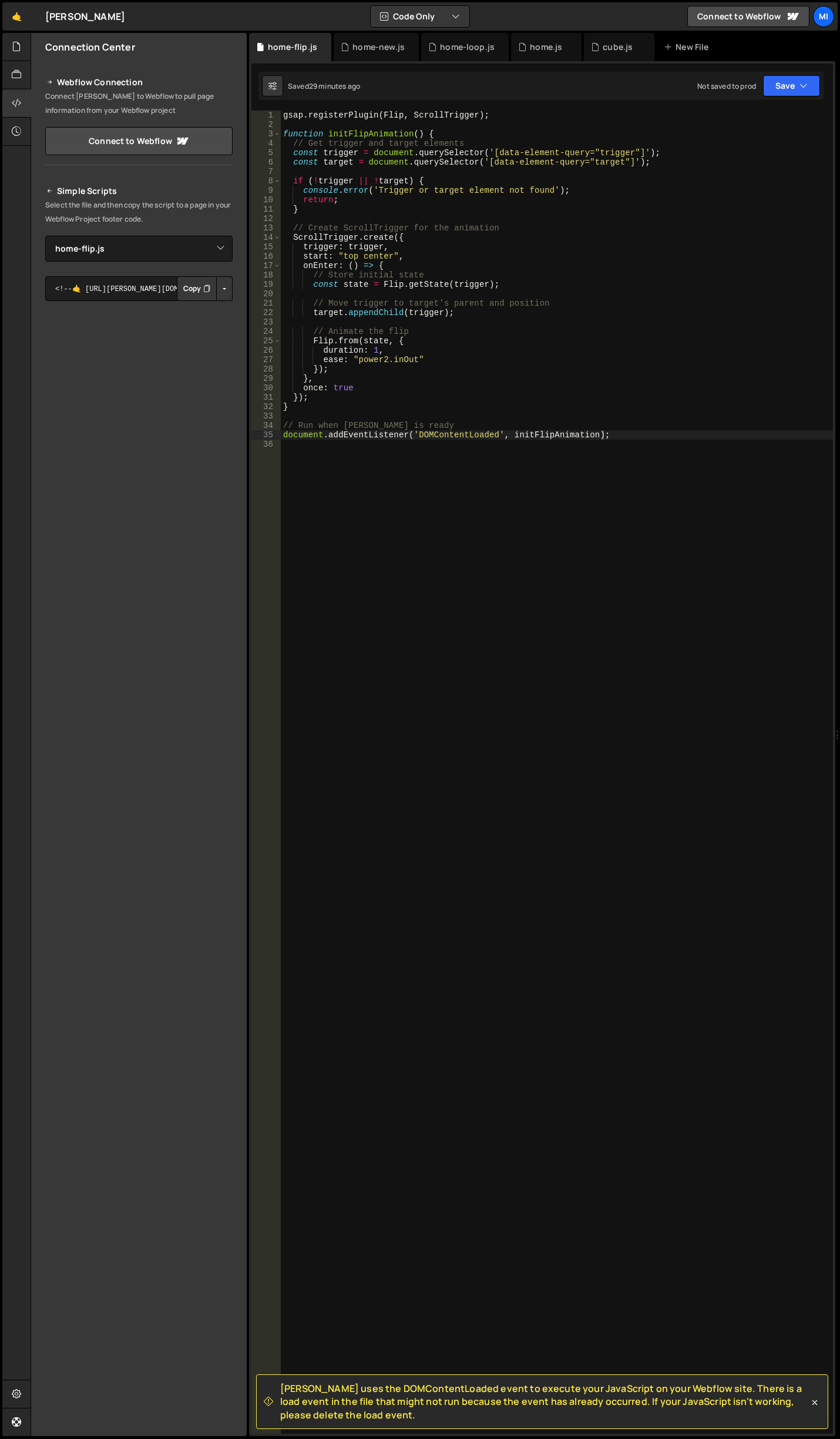
click at [429, 355] on div "gsap . registerPlugin ( Flip , ScrollTrigger ) ; function initFlipAnimation ( )…" at bounding box center [557, 781] width 552 height 1342
click at [378, 351] on div "gsap . registerPlugin ( Flip , ScrollTrigger ) ; function initFlipAnimation ( )…" at bounding box center [557, 781] width 552 height 1342
click at [413, 346] on div "gsap . registerPlugin ( Flip , ScrollTrigger ) ; function initFlipAnimation ( )…" at bounding box center [557, 781] width 552 height 1342
drag, startPoint x: 375, startPoint y: 347, endPoint x: 369, endPoint y: 348, distance: 6.1
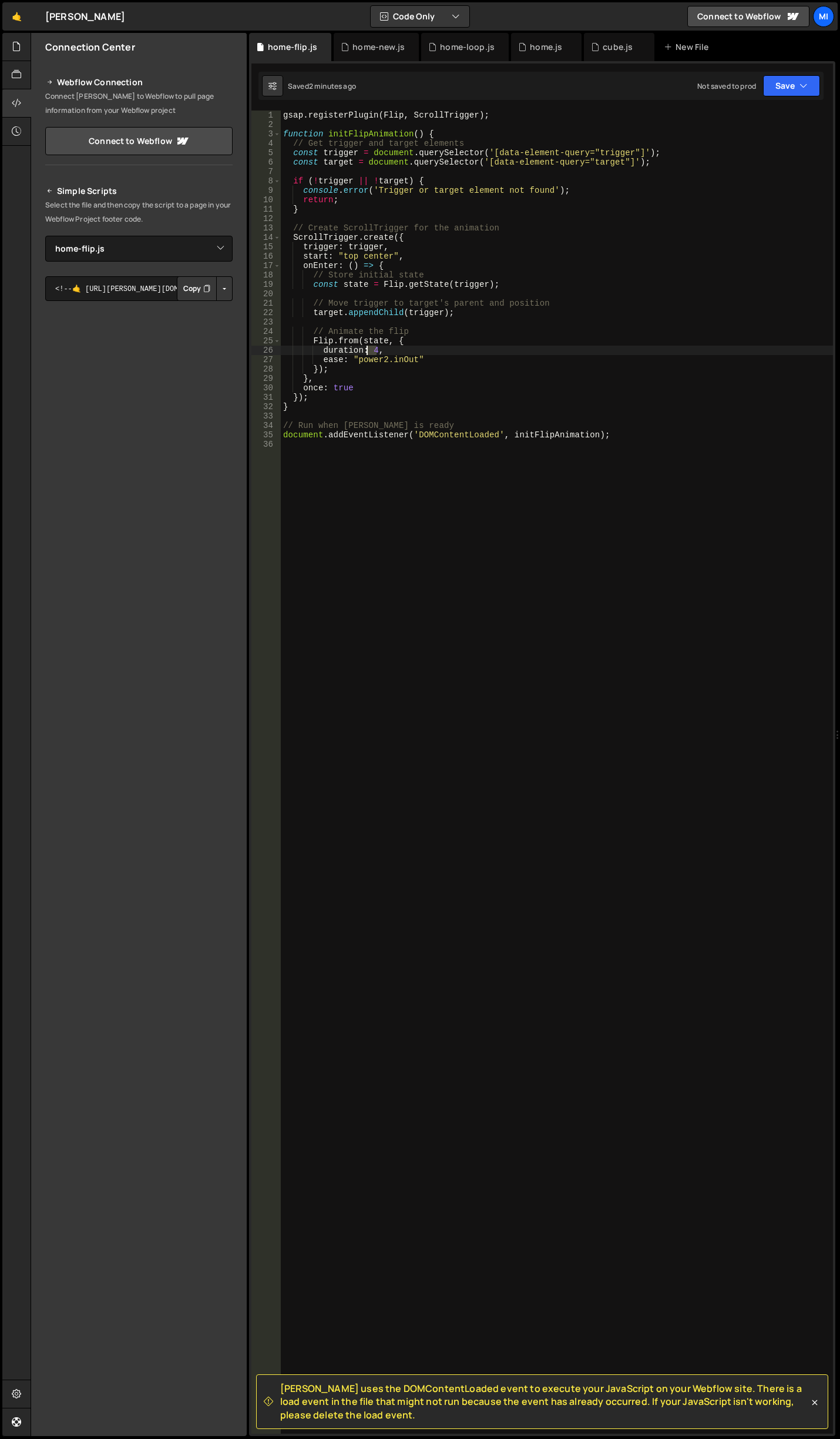
click at [369, 348] on div "gsap . registerPlugin ( Flip , ScrollTrigger ) ; function initFlipAnimation ( )…" at bounding box center [557, 781] width 552 height 1342
click at [451, 349] on div "gsap . registerPlugin ( Flip , ScrollTrigger ) ; function initFlipAnimation ( )…" at bounding box center [557, 781] width 552 height 1342
click at [440, 358] on div "gsap . registerPlugin ( Flip , ScrollTrigger ) ; function initFlipAnimation ( )…" at bounding box center [557, 781] width 552 height 1342
type textarea "ease: "power2.inOut","
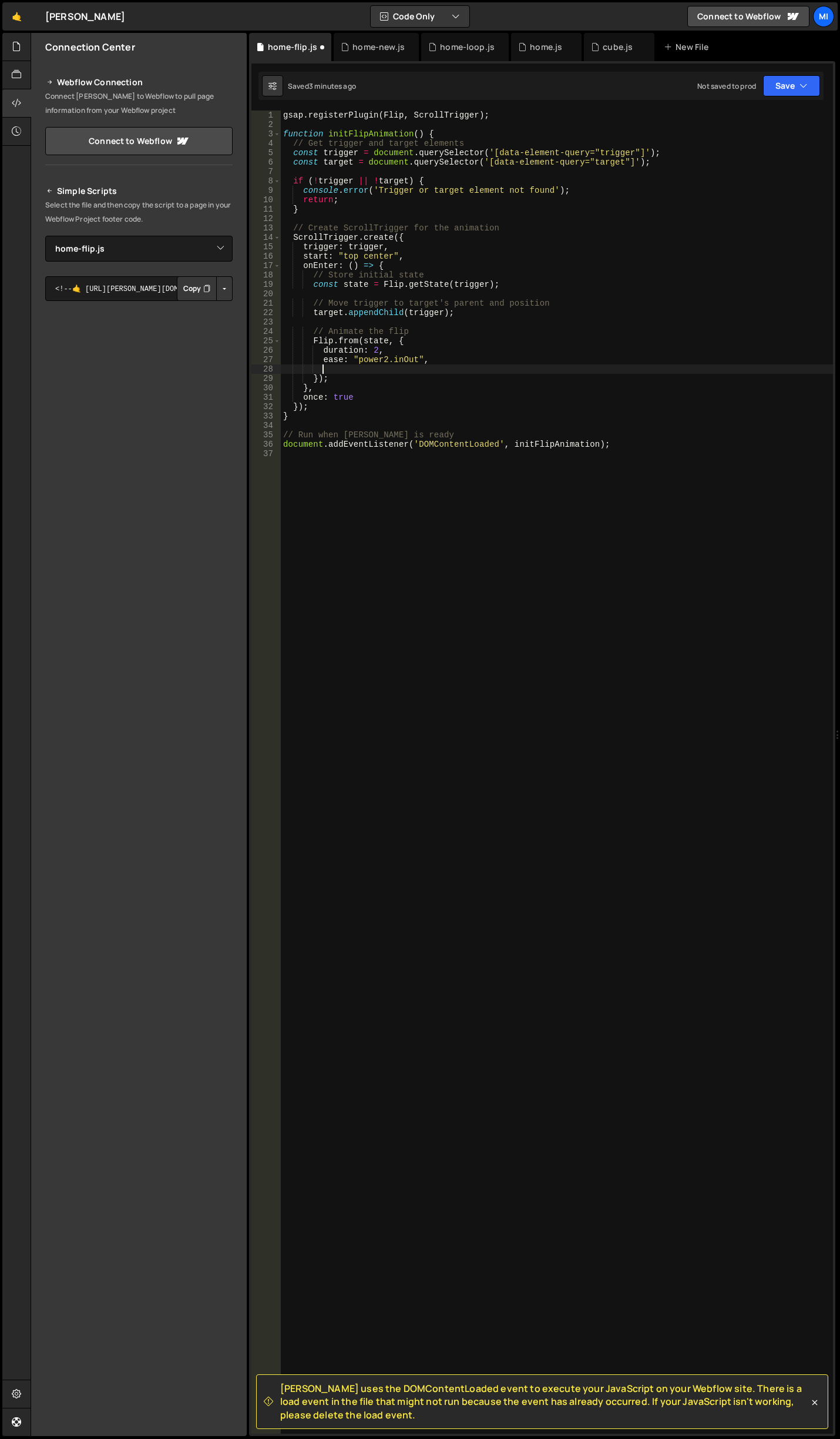
paste textarea "absolute: true"
drag, startPoint x: 416, startPoint y: 370, endPoint x: 322, endPoint y: 372, distance: 94.0
click at [322, 372] on div "gsap . registerPlugin ( Flip , ScrollTrigger ) ; function initFlipAnimation ( )…" at bounding box center [557, 781] width 552 height 1342
click at [485, 373] on div "gsap . registerPlugin ( Flip , ScrollTrigger ) ; function initFlipAnimation ( )…" at bounding box center [557, 772] width 552 height 1323
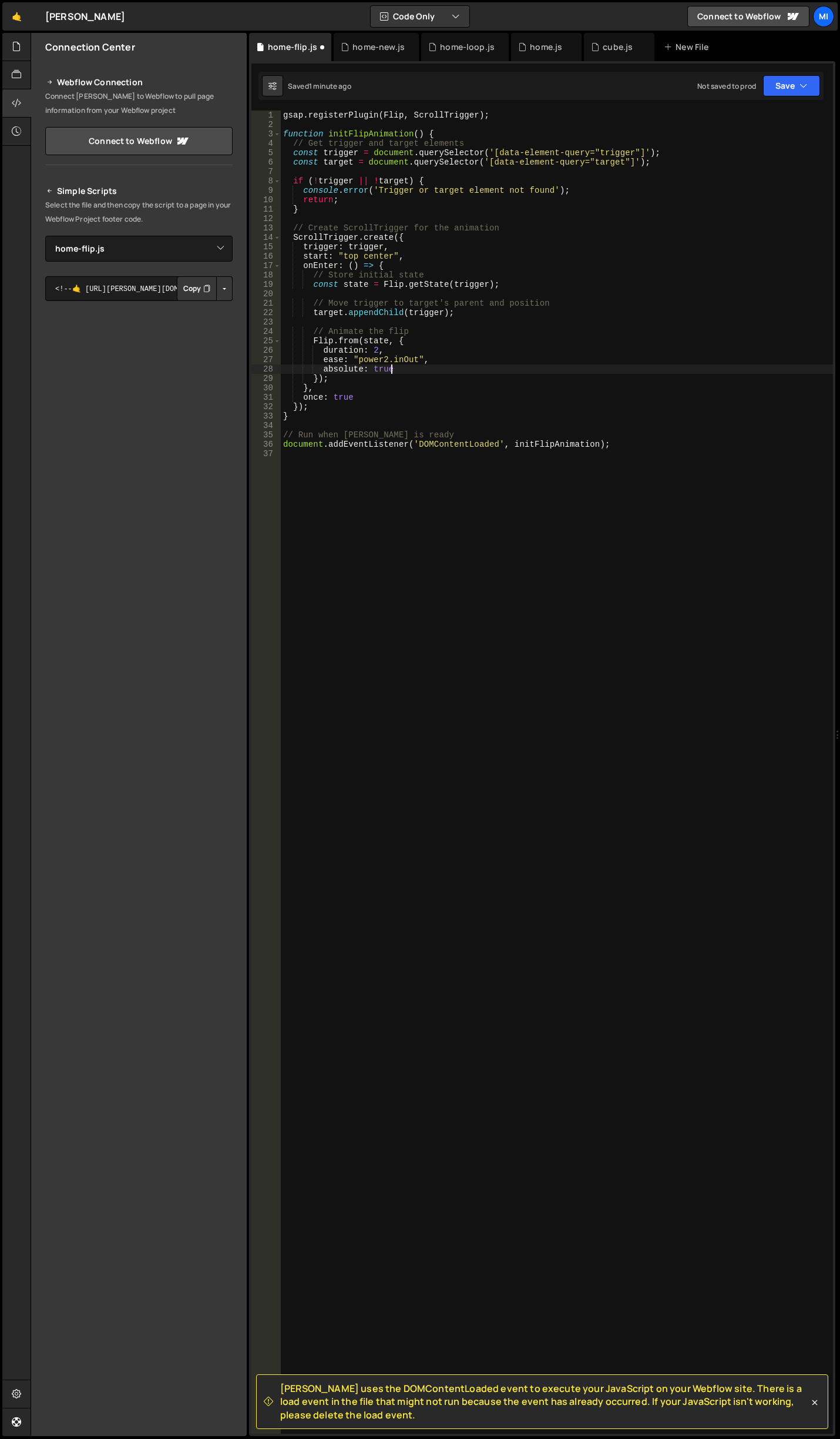
type textarea "absolute: true,"
paste textarea "appendTo: document.body // Temporarily append to body during animation"
type textarea "appendTo: document.body // Temporarily append to body during animation"
click at [342, 611] on div "gsap . registerPlugin ( Flip , ScrollTrigger ) ; function initFlipAnimation ( )…" at bounding box center [557, 781] width 552 height 1342
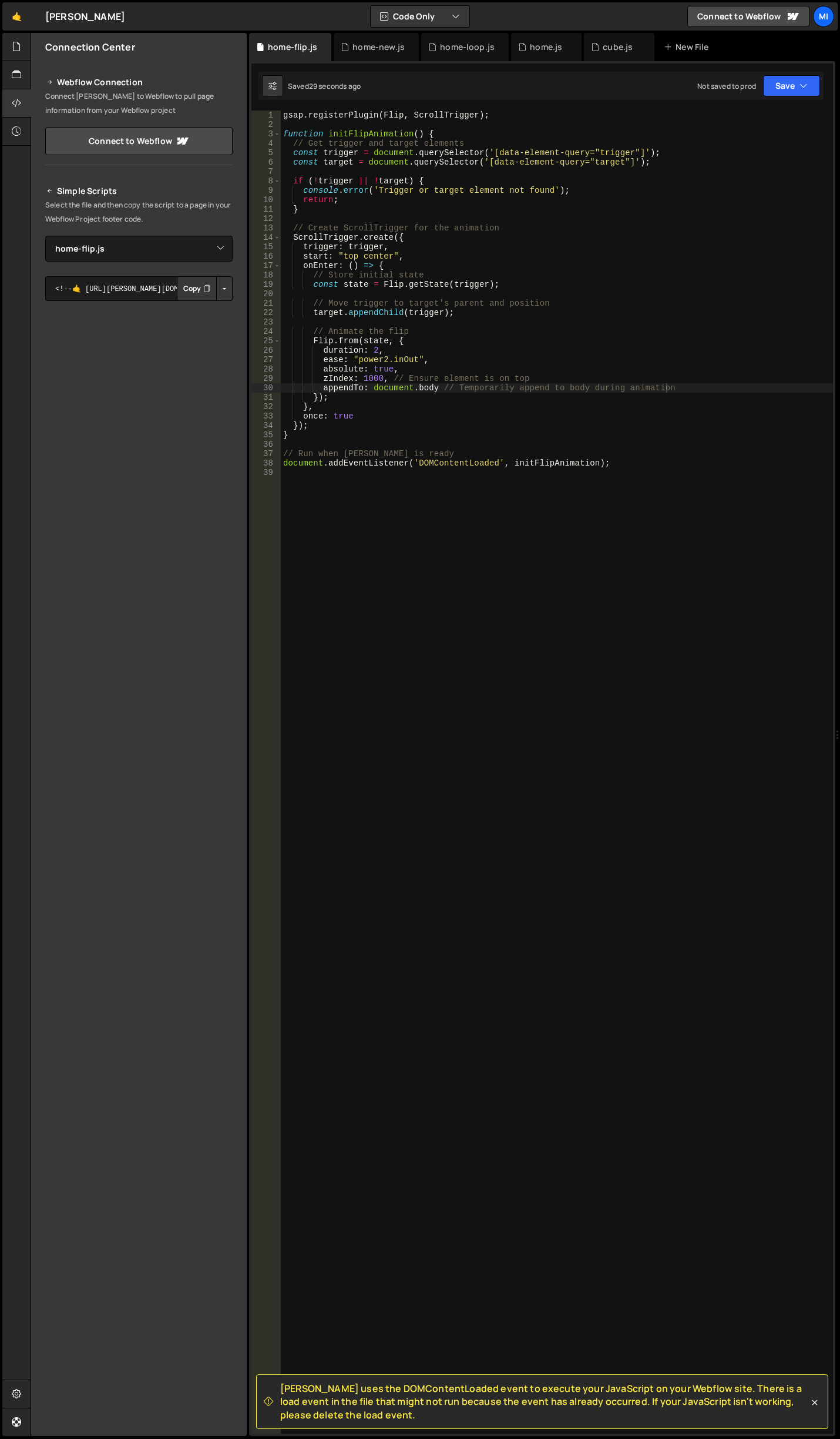
scroll to position [0, 0]
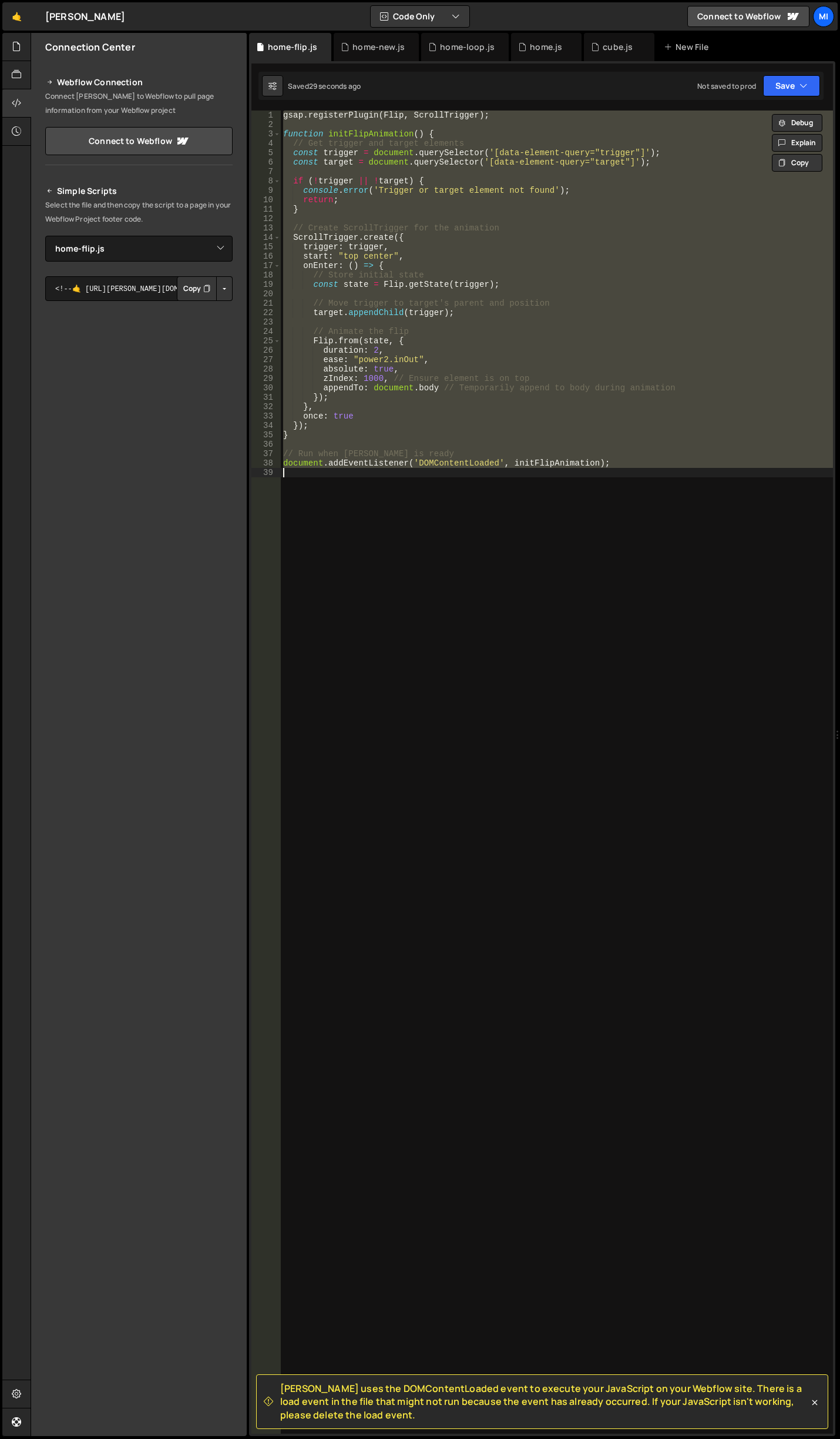
paste textarea
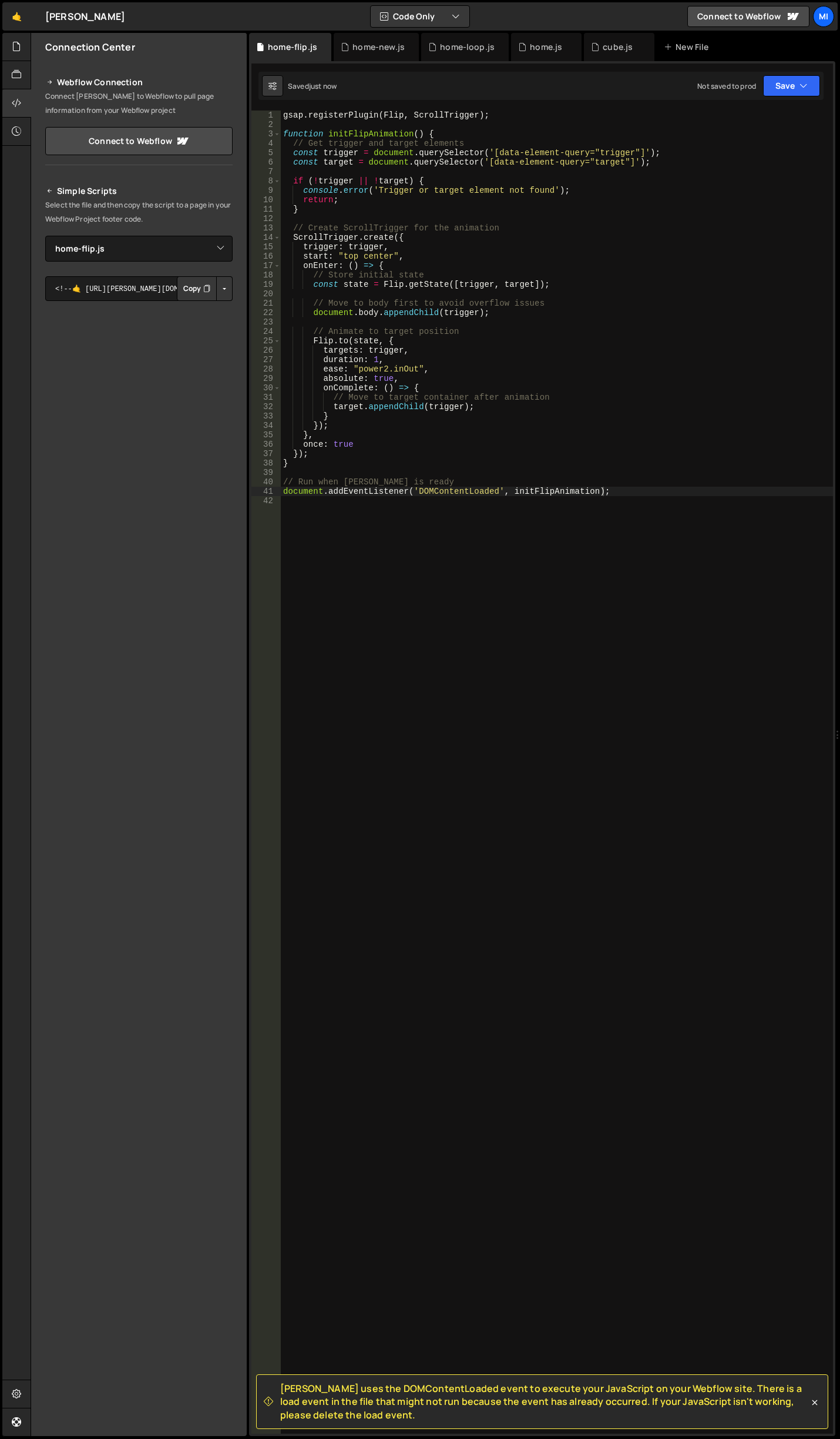
click at [483, 395] on div "gsap . registerPlugin ( Flip , ScrollTrigger ) ; function initFlipAnimation ( )…" at bounding box center [557, 781] width 552 height 1342
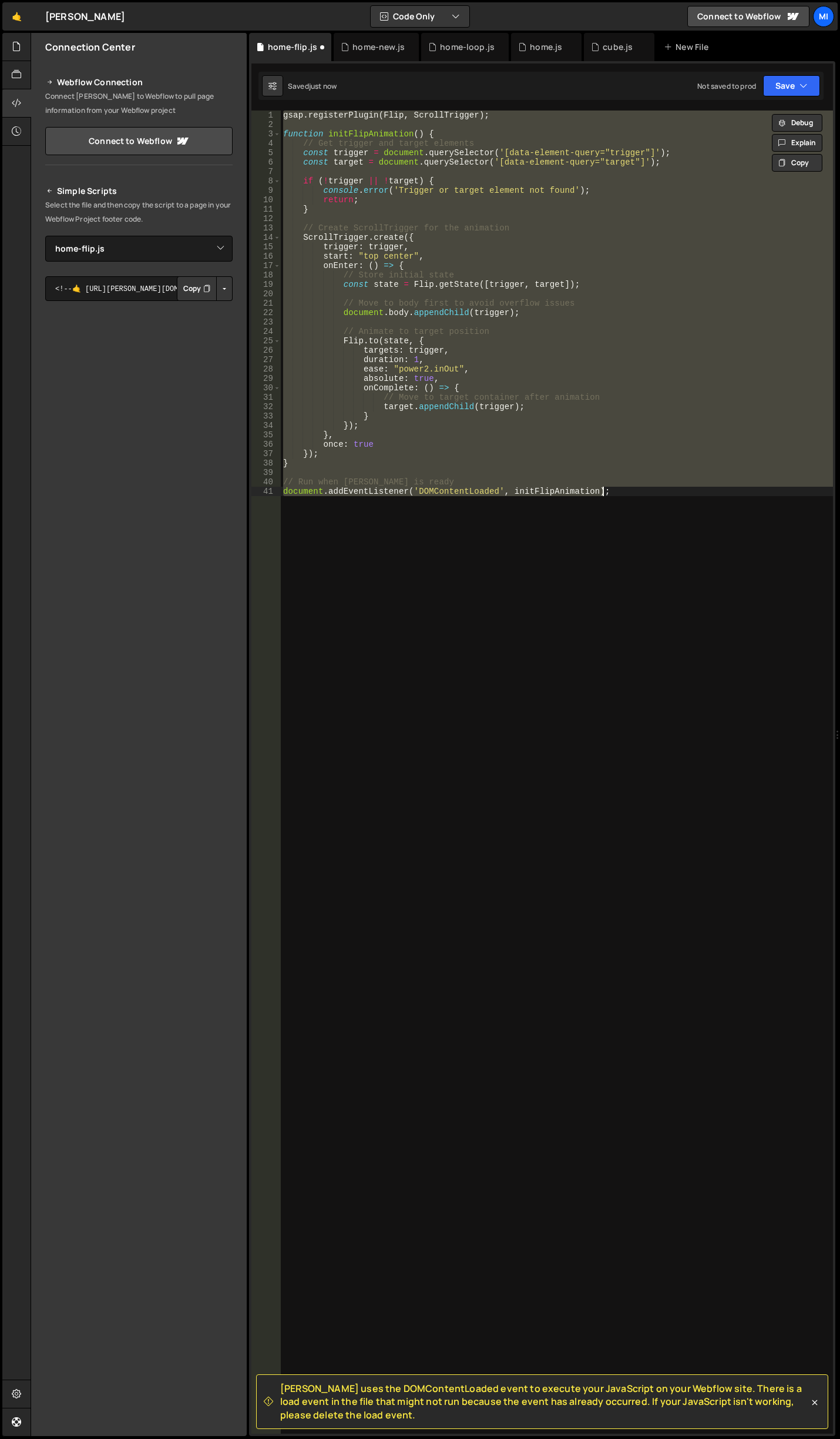
type textarea "document.addEventListener('DOMContentLoaded', initFlipAnimation);"
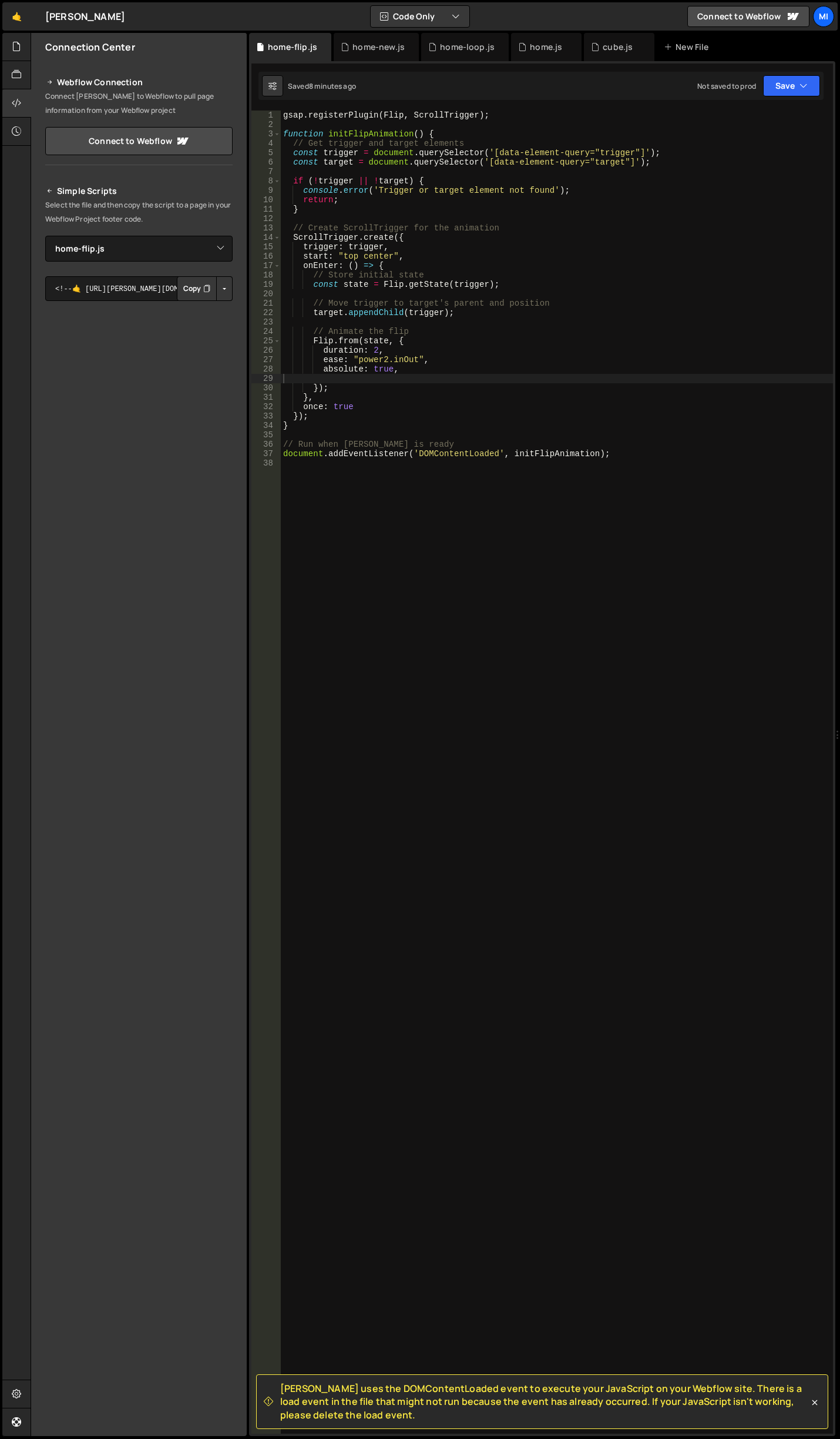
click at [459, 415] on div "gsap . registerPlugin ( Flip , ScrollTrigger ) ; function initFlipAnimation ( )…" at bounding box center [557, 781] width 552 height 1342
type textarea "document.addEventListener('DOMContentLoaded', initFlipAnimation);"
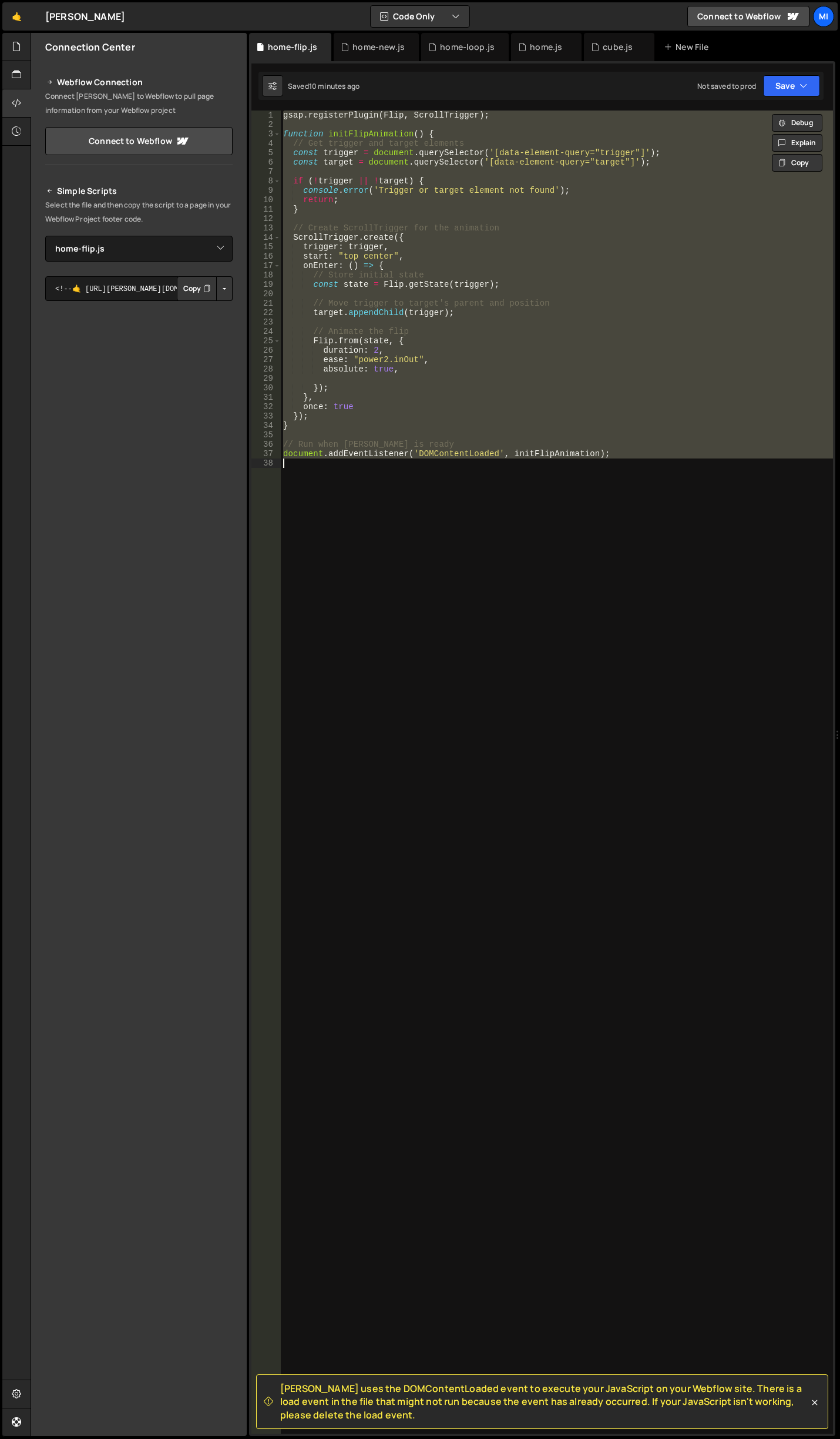
click at [637, 569] on div "gsap . registerPlugin ( Flip , ScrollTrigger ) ; function initFlipAnimation ( )…" at bounding box center [557, 772] width 552 height 1323
paste textarea
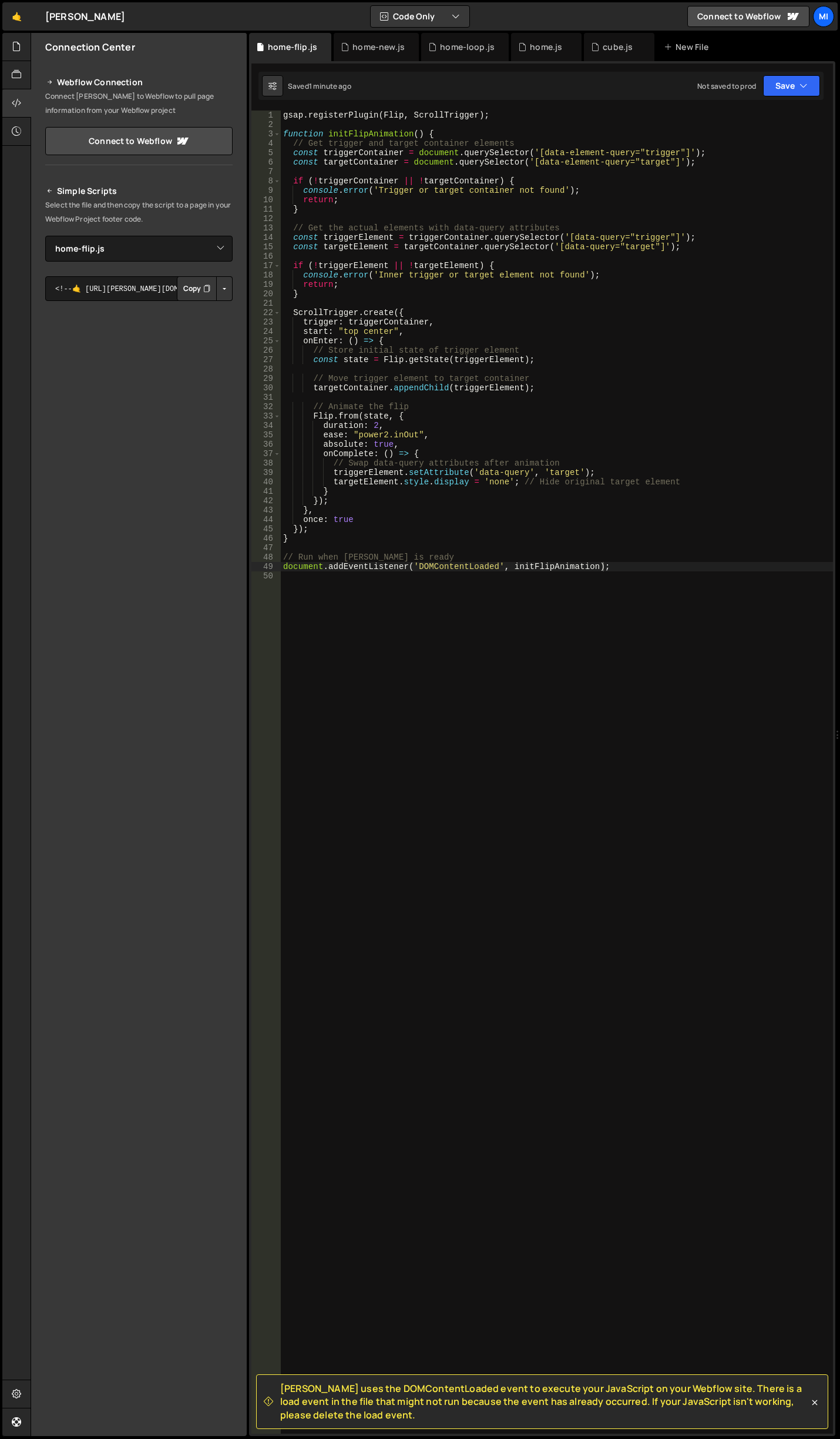
click at [636, 414] on div "gsap . registerPlugin ( Flip , ScrollTrigger ) ; function initFlipAnimation ( )…" at bounding box center [557, 781] width 552 height 1342
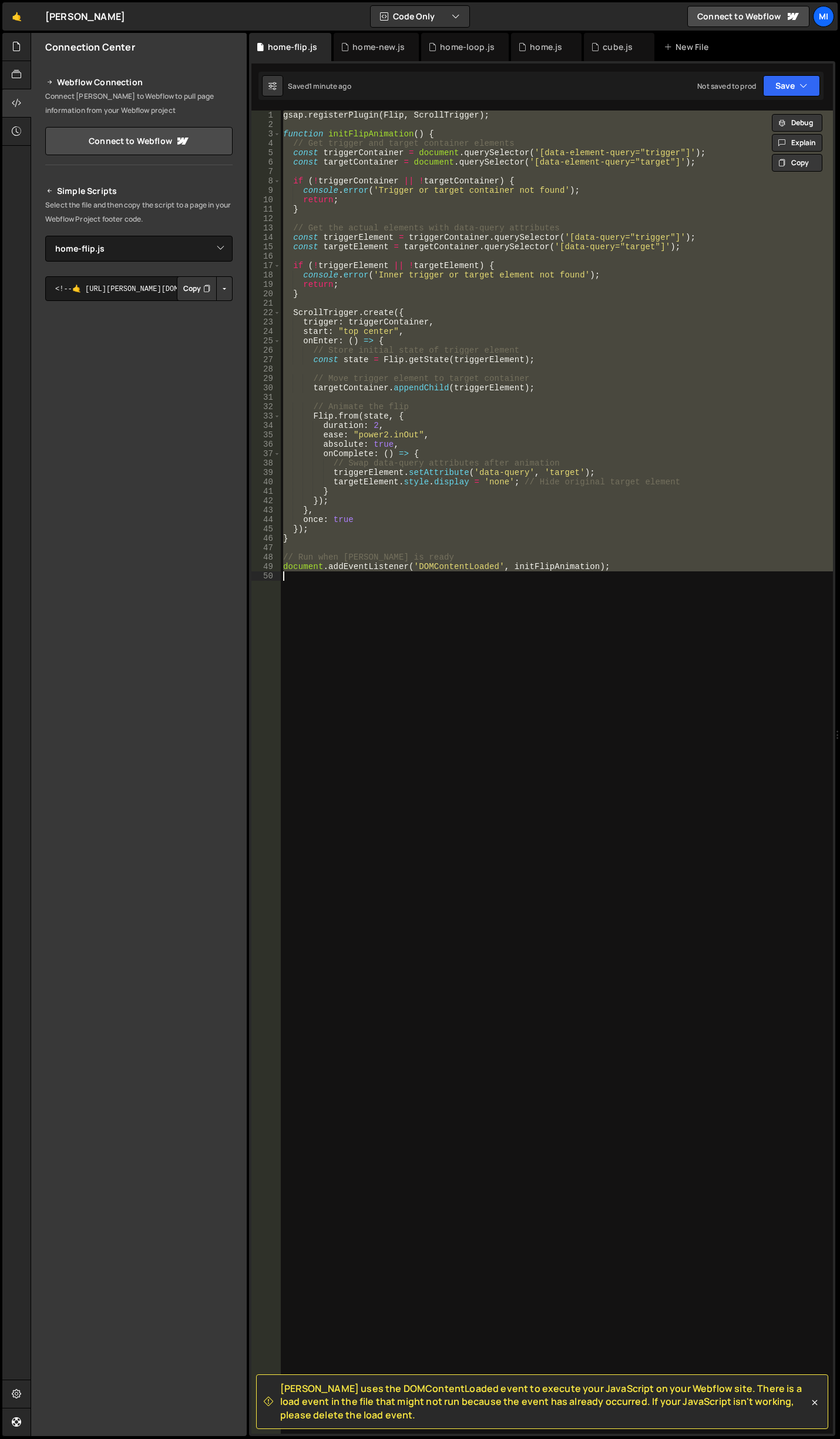
paste textarea
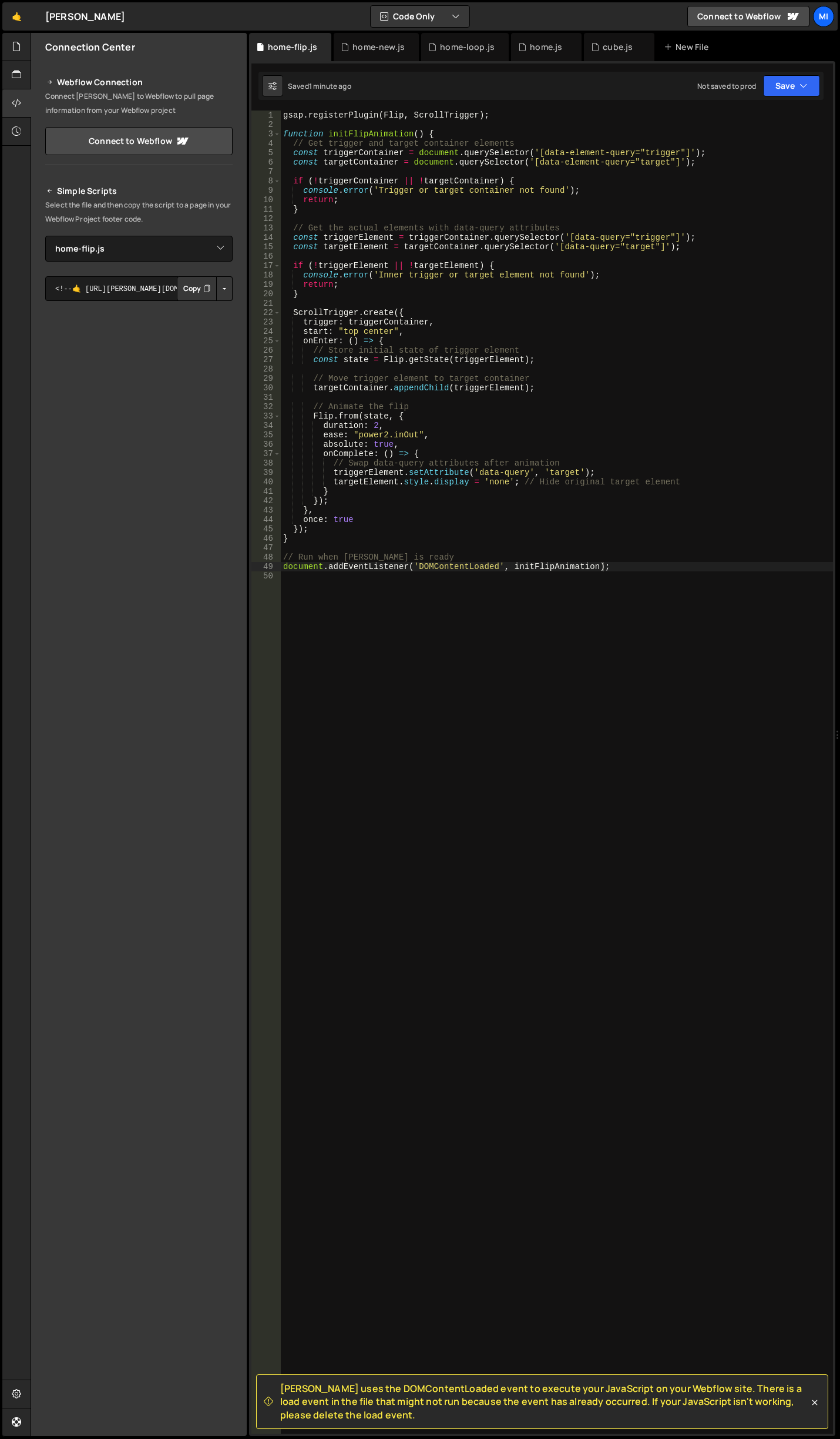
click at [380, 534] on div "gsap . registerPlugin ( Flip , ScrollTrigger ) ; function initFlipAnimation ( )…" at bounding box center [557, 781] width 552 height 1342
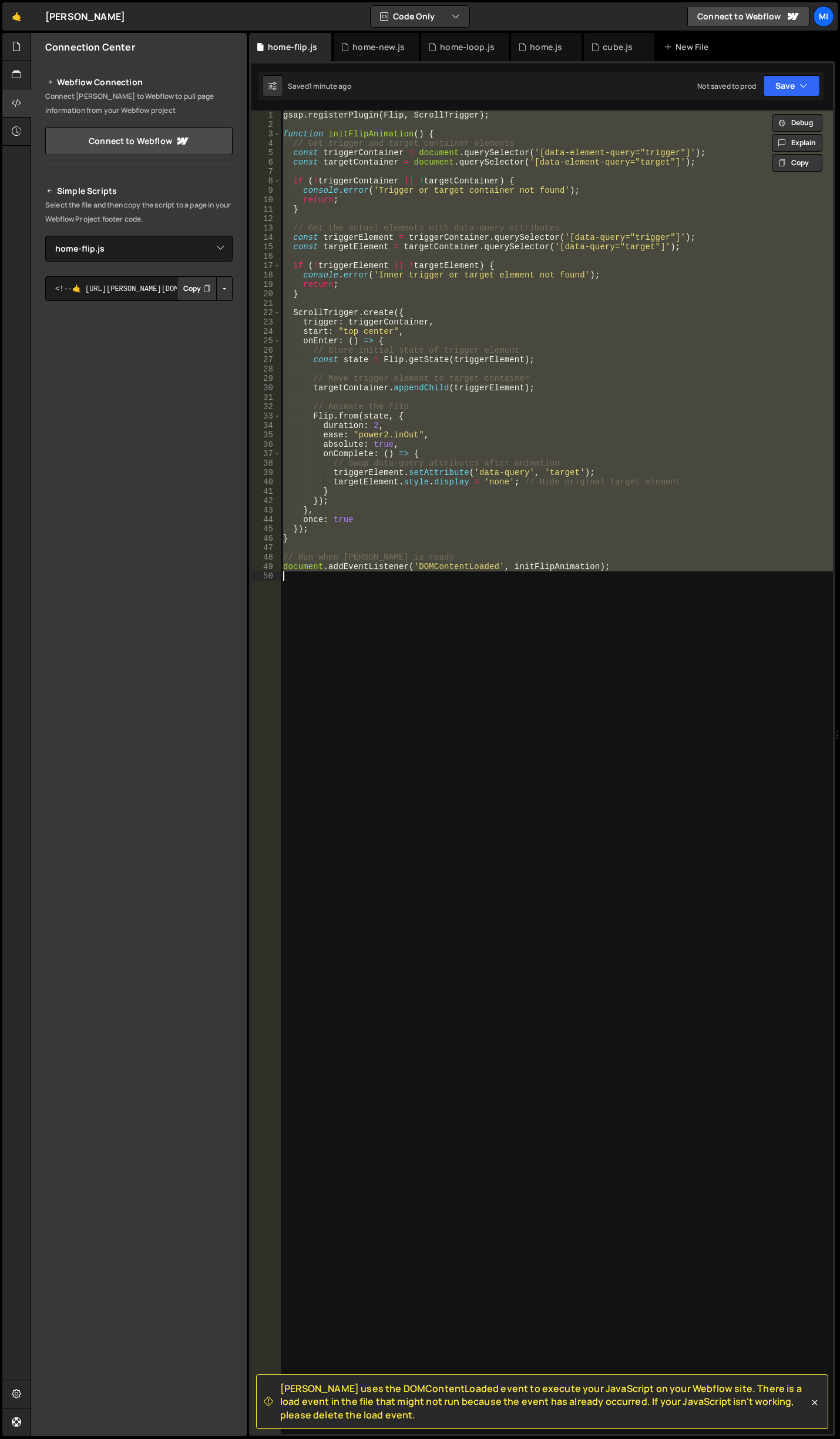
paste textarea
type textarea "document.addEventListener('DOMContentLoaded', initFlipAnimation);"
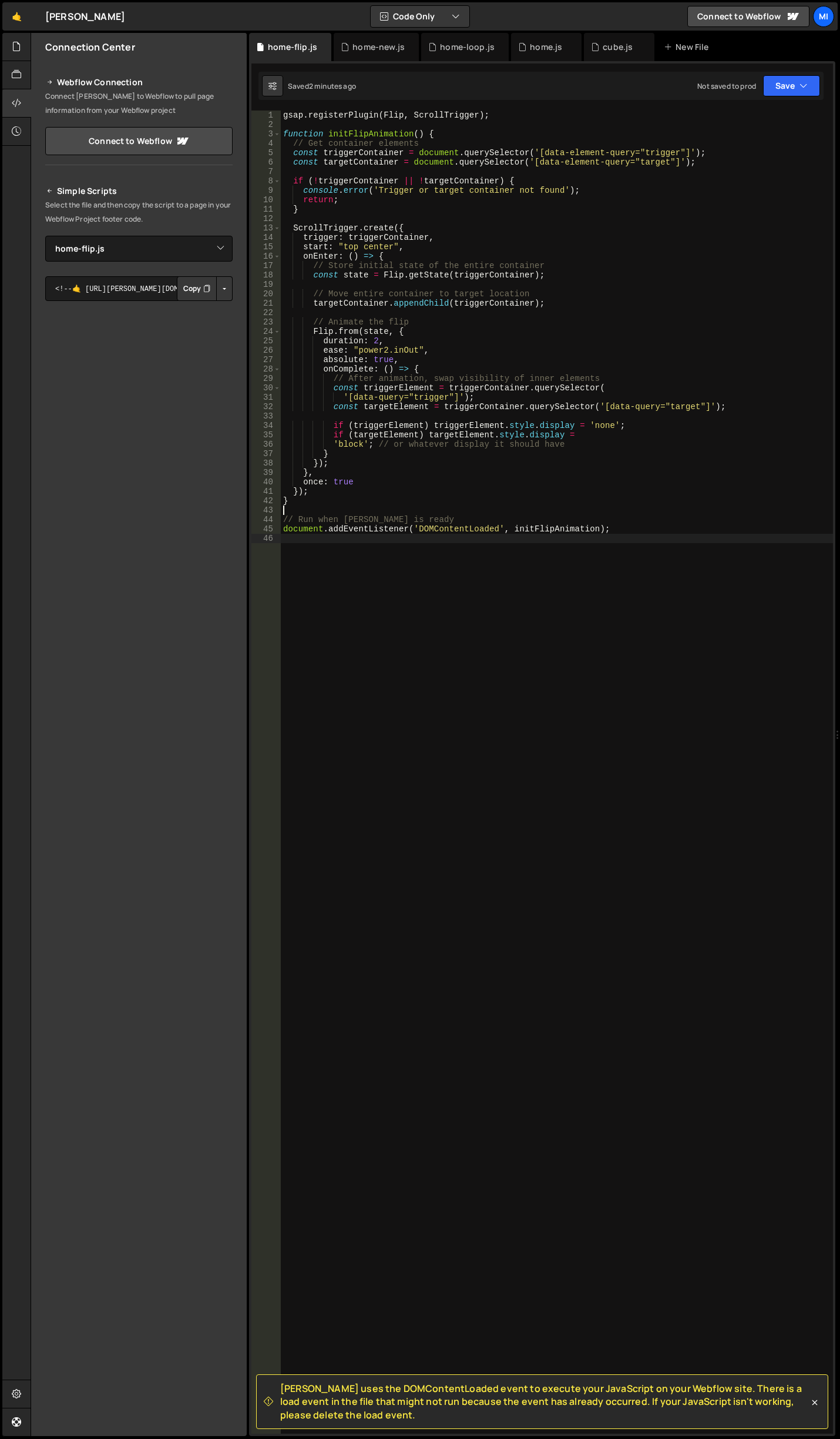
click at [522, 635] on div "gsap . registerPlugin ( Flip , ScrollTrigger ) ; function initFlipAnimation ( )…" at bounding box center [557, 781] width 552 height 1342
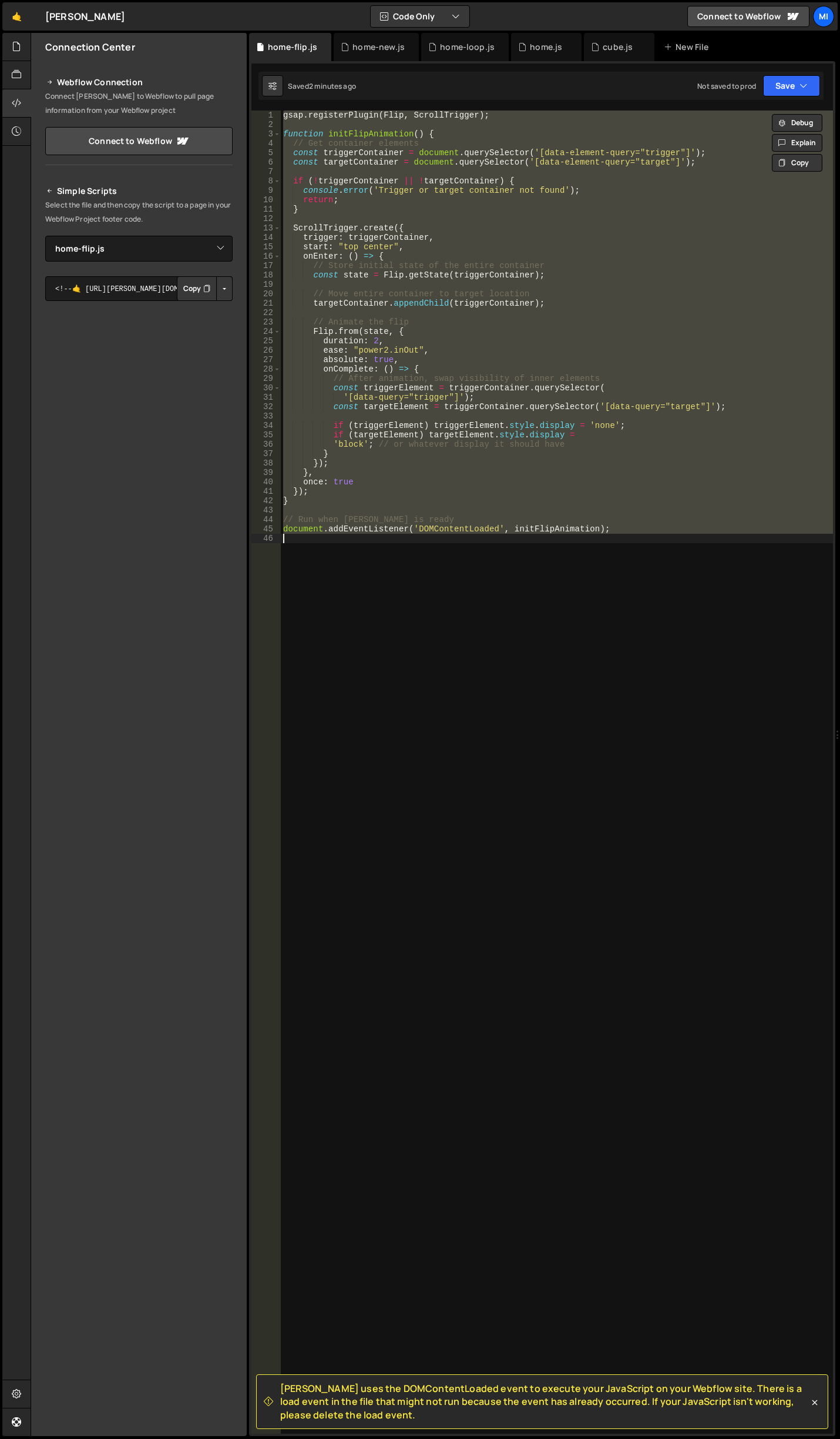
paste textarea
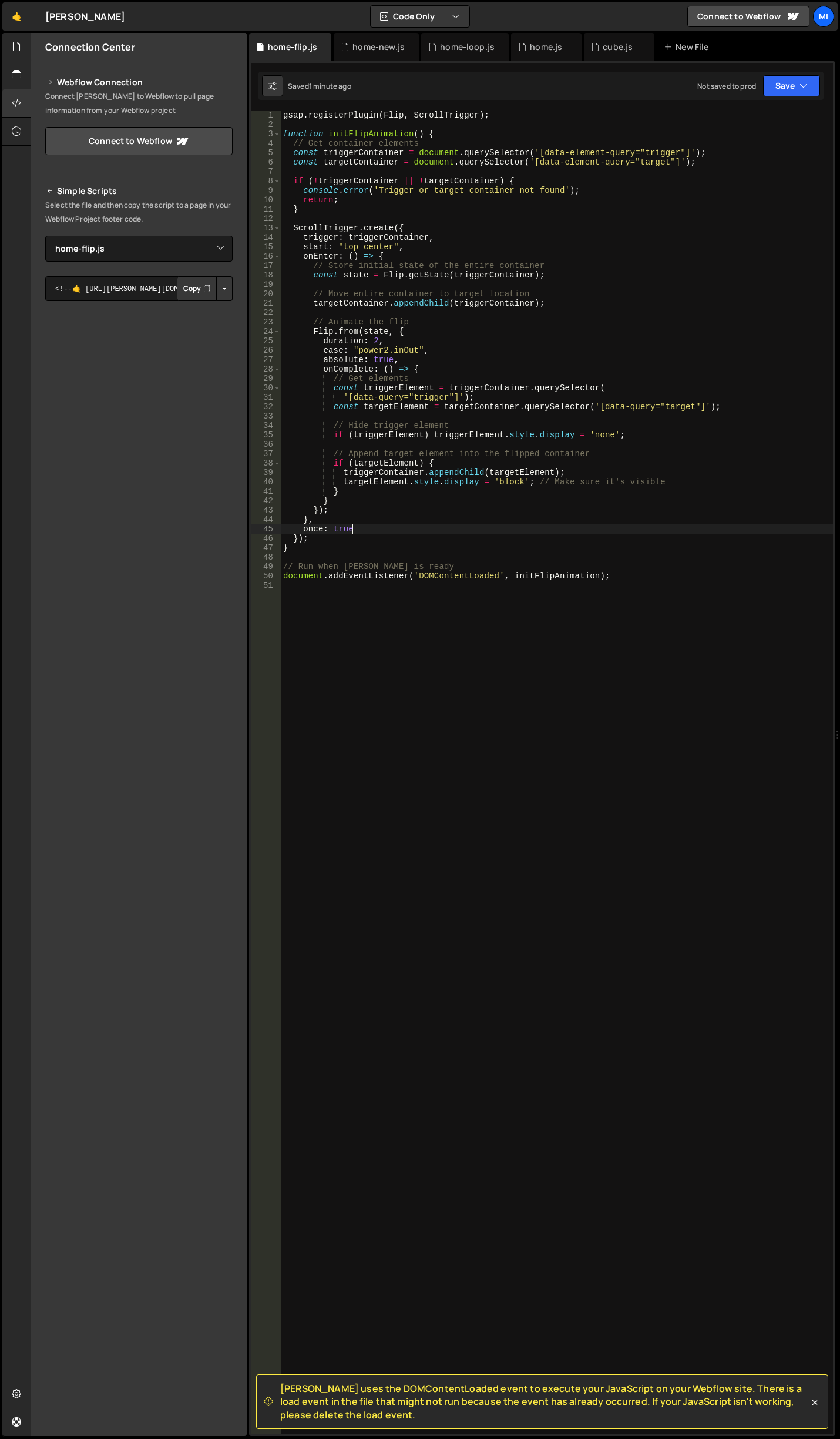
click at [571, 526] on div "gsap . registerPlugin ( Flip , ScrollTrigger ) ; function initFlipAnimation ( )…" at bounding box center [557, 781] width 552 height 1342
drag, startPoint x: 675, startPoint y: 479, endPoint x: 271, endPoint y: 478, distance: 404.0
click at [271, 478] on div "once: true 1 2 3 4 5 6 7 8 9 10 11 12 13 14 15 16 17 18 19 20 21 22 23 24 25 26…" at bounding box center [542, 772] width 581 height 1323
type textarea "targetElement.style.display = 'block'; // Make sure it's visible"
click at [662, 488] on div "gsap . registerPlugin ( Flip , ScrollTrigger ) ; function initFlipAnimation ( )…" at bounding box center [557, 781] width 552 height 1342
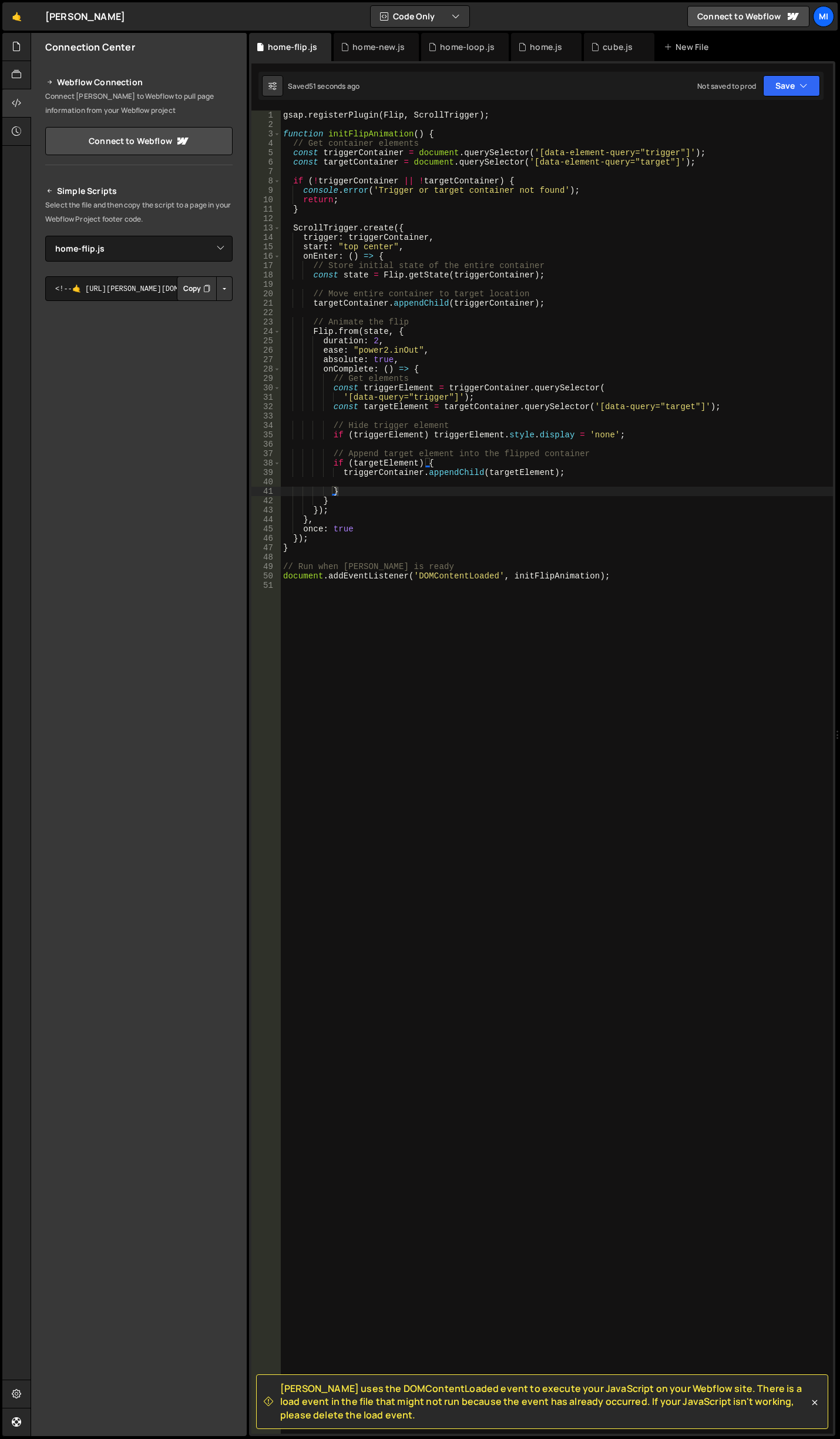
click at [685, 346] on div "gsap . registerPlugin ( Flip , ScrollTrigger ) ; function initFlipAnimation ( )…" at bounding box center [557, 781] width 552 height 1342
click at [676, 458] on div "gsap . registerPlugin ( Flip , ScrollTrigger ) ; function initFlipAnimation ( )…" at bounding box center [557, 781] width 552 height 1342
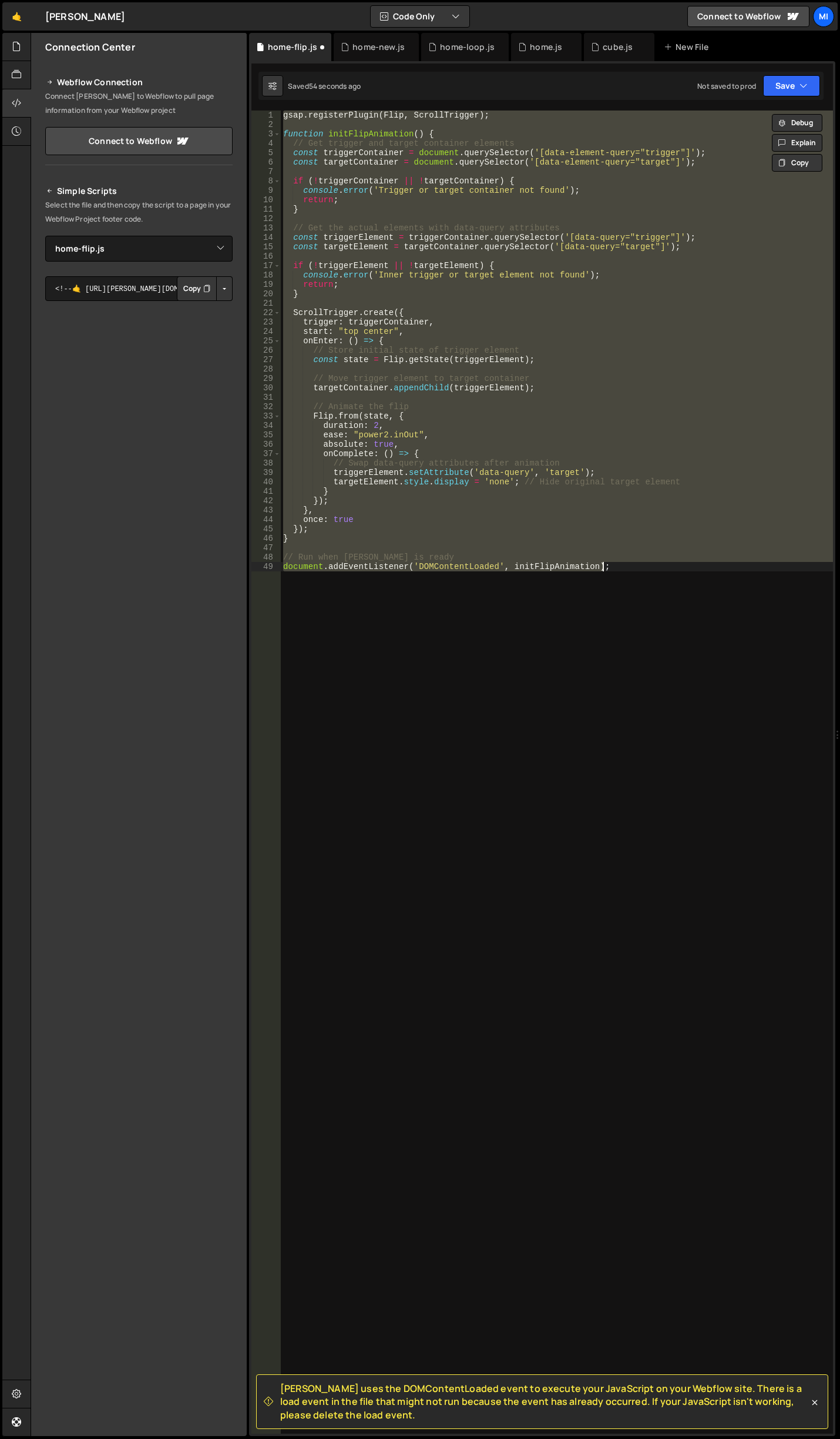
type textarea "document.addEventListener('DOMContentLoaded', initFlipAnimation);"
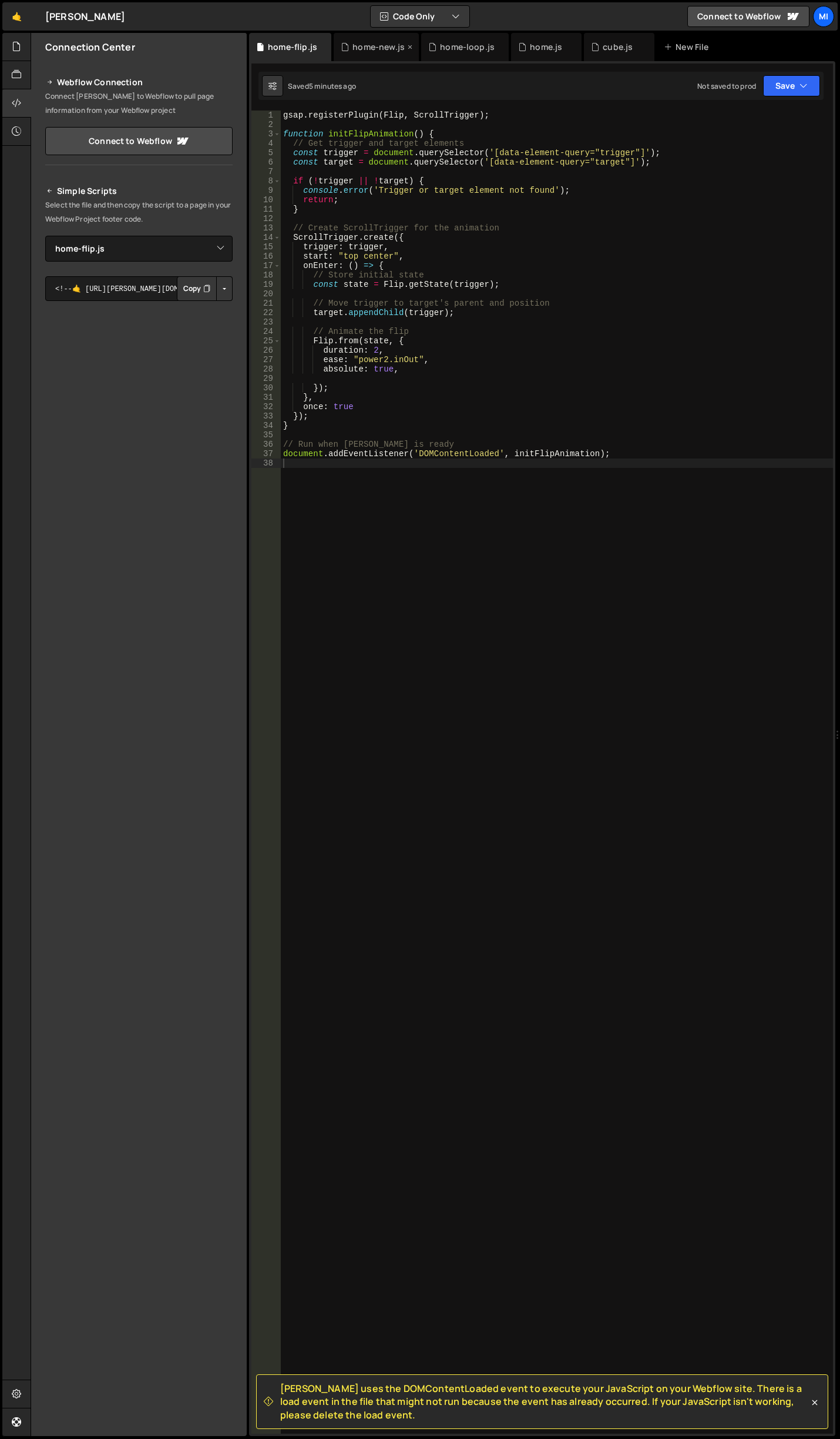
click at [373, 43] on div "home-new.js" at bounding box center [379, 46] width 52 height 12
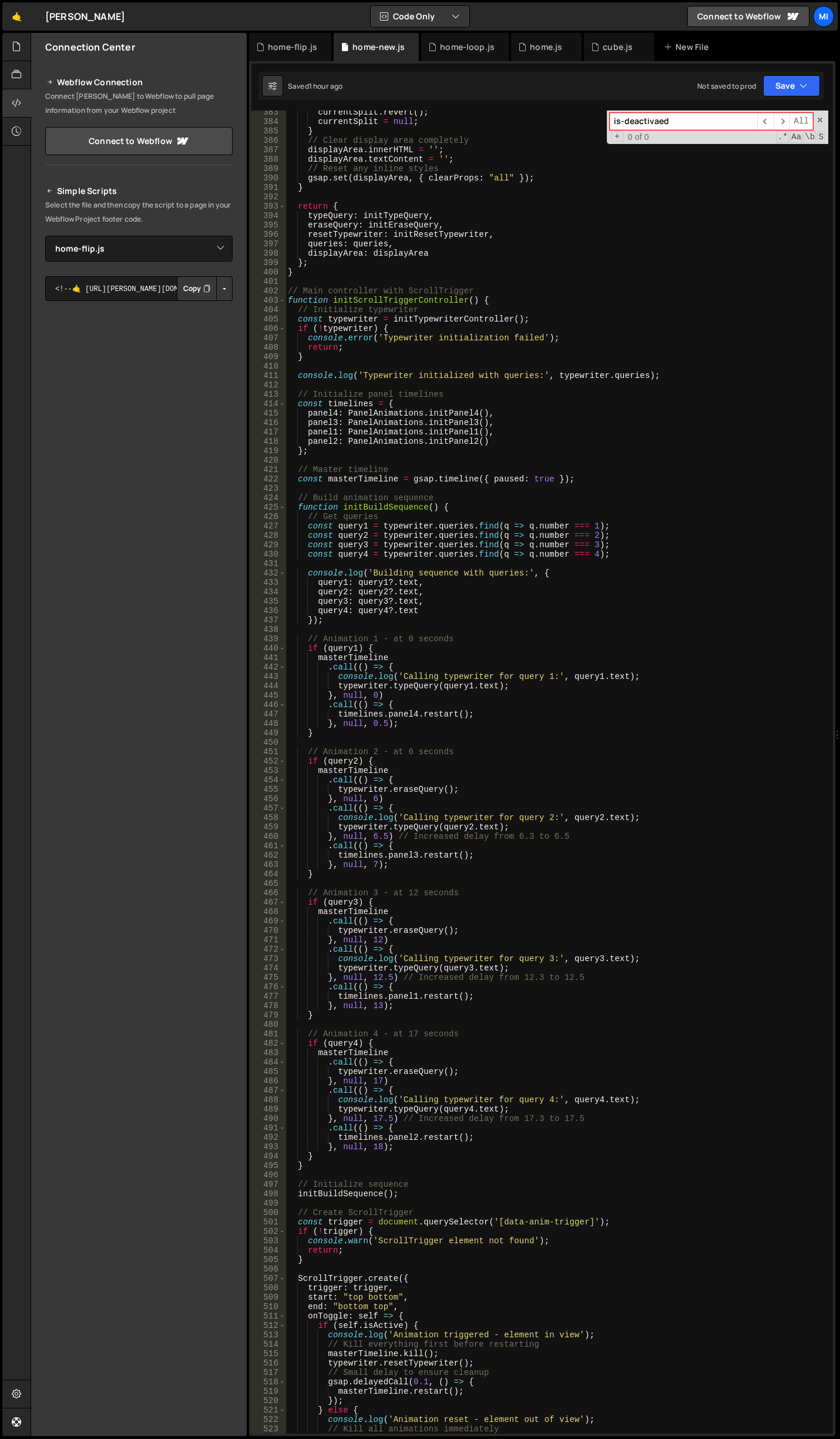
scroll to position [3526, 0]
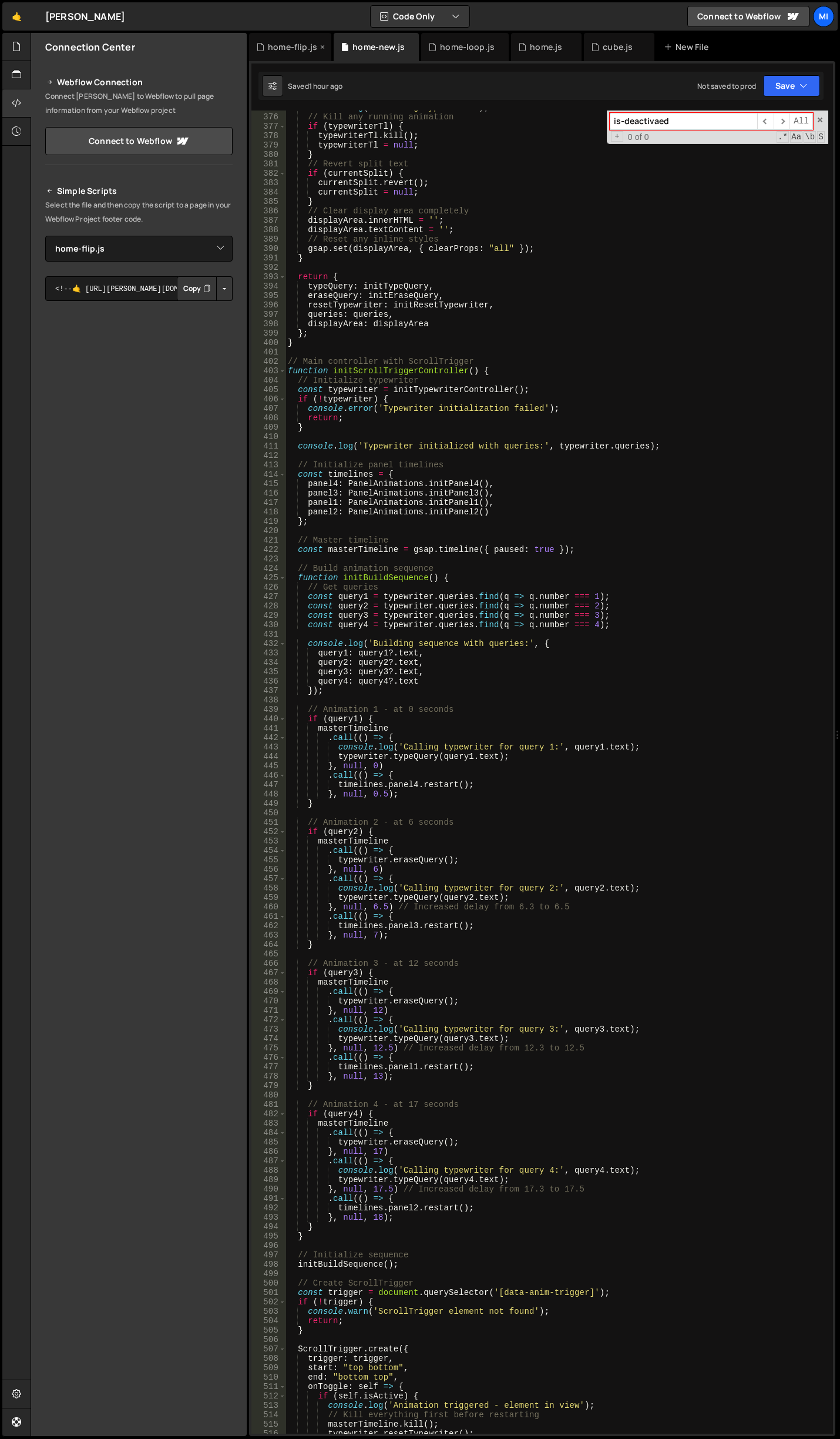
click at [289, 52] on div "home-flip.js" at bounding box center [292, 46] width 50 height 12
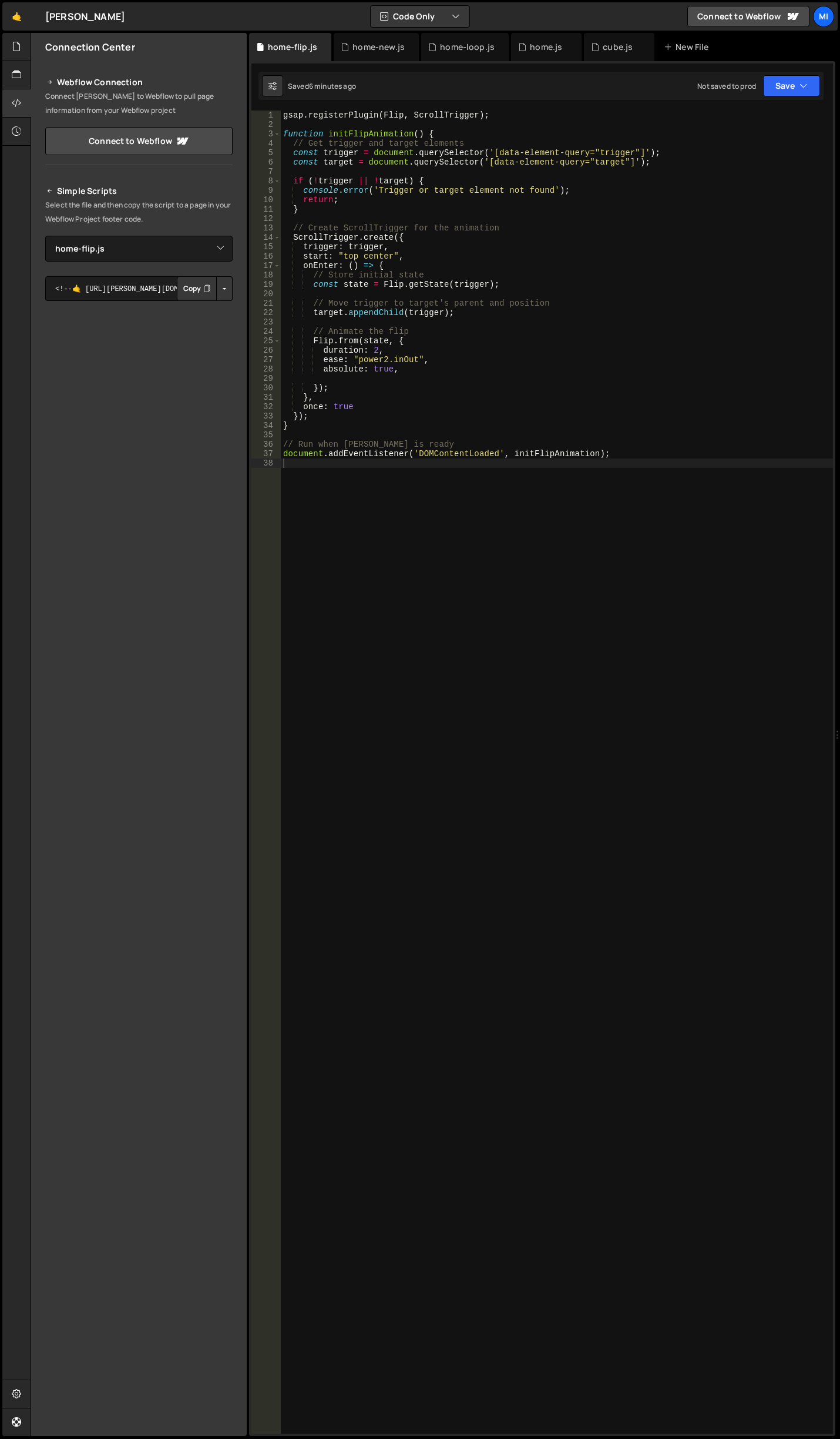
click at [493, 310] on div "gsap . registerPlugin ( Flip , ScrollTrigger ) ; function initFlipAnimation ( )…" at bounding box center [557, 781] width 552 height 1342
type textarea "gsap.registerPlugin(Flip, ScrollTrigger);"
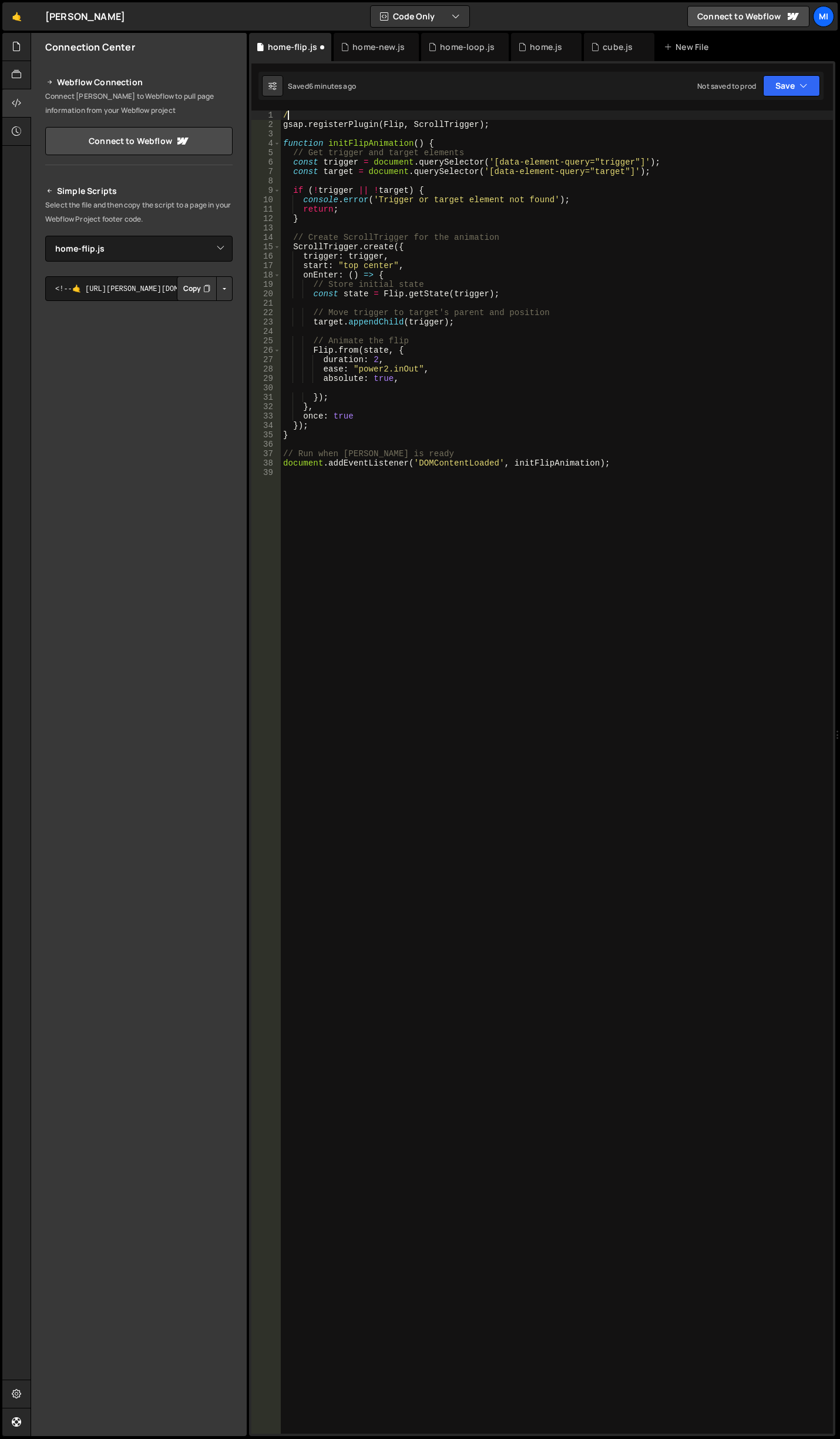
type textarea "/*"
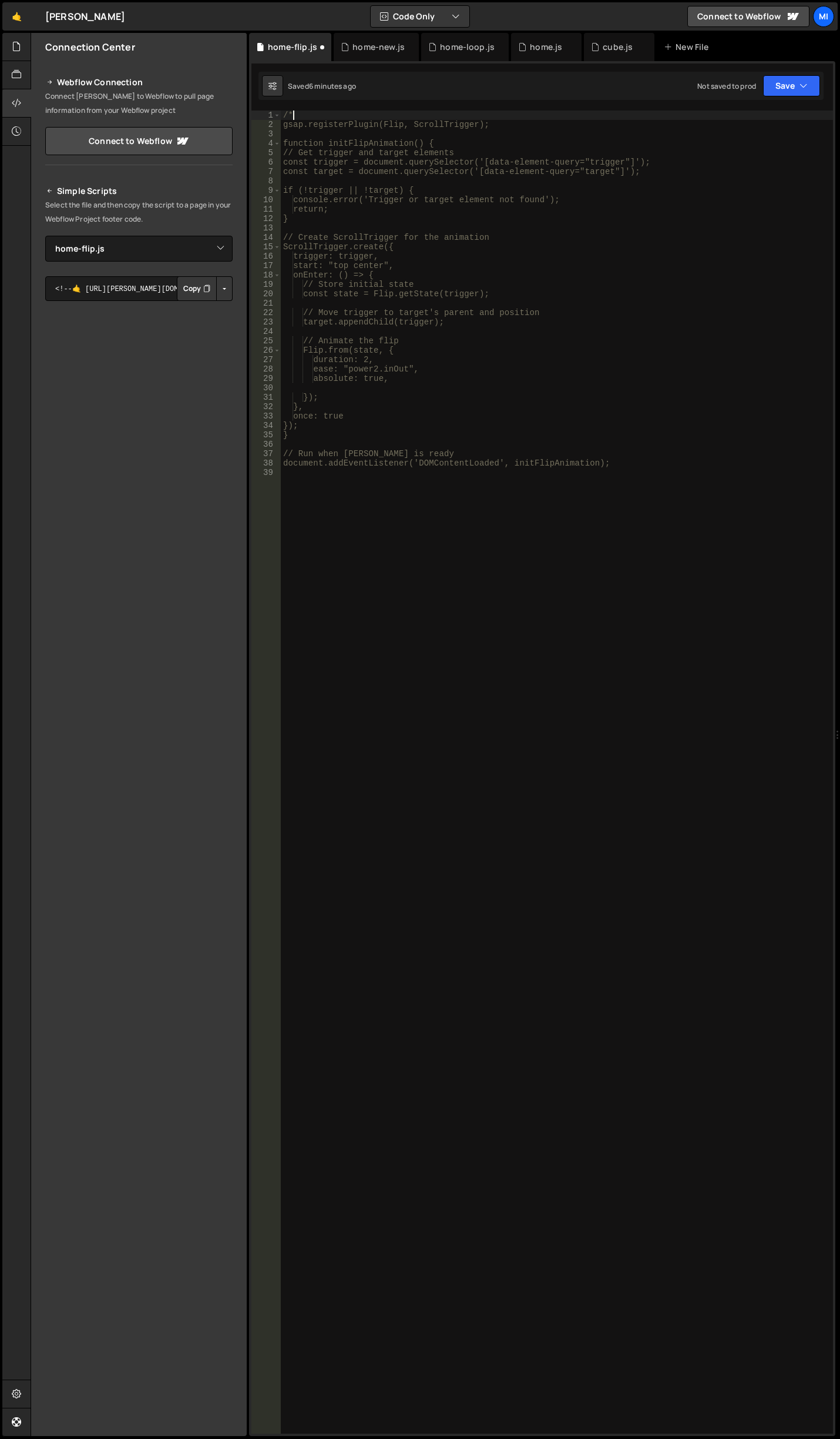
click at [482, 517] on div "/* gsap.registerPlugin(Flip, ScrollTrigger); function initFlipAnimation() { // …" at bounding box center [557, 781] width 552 height 1342
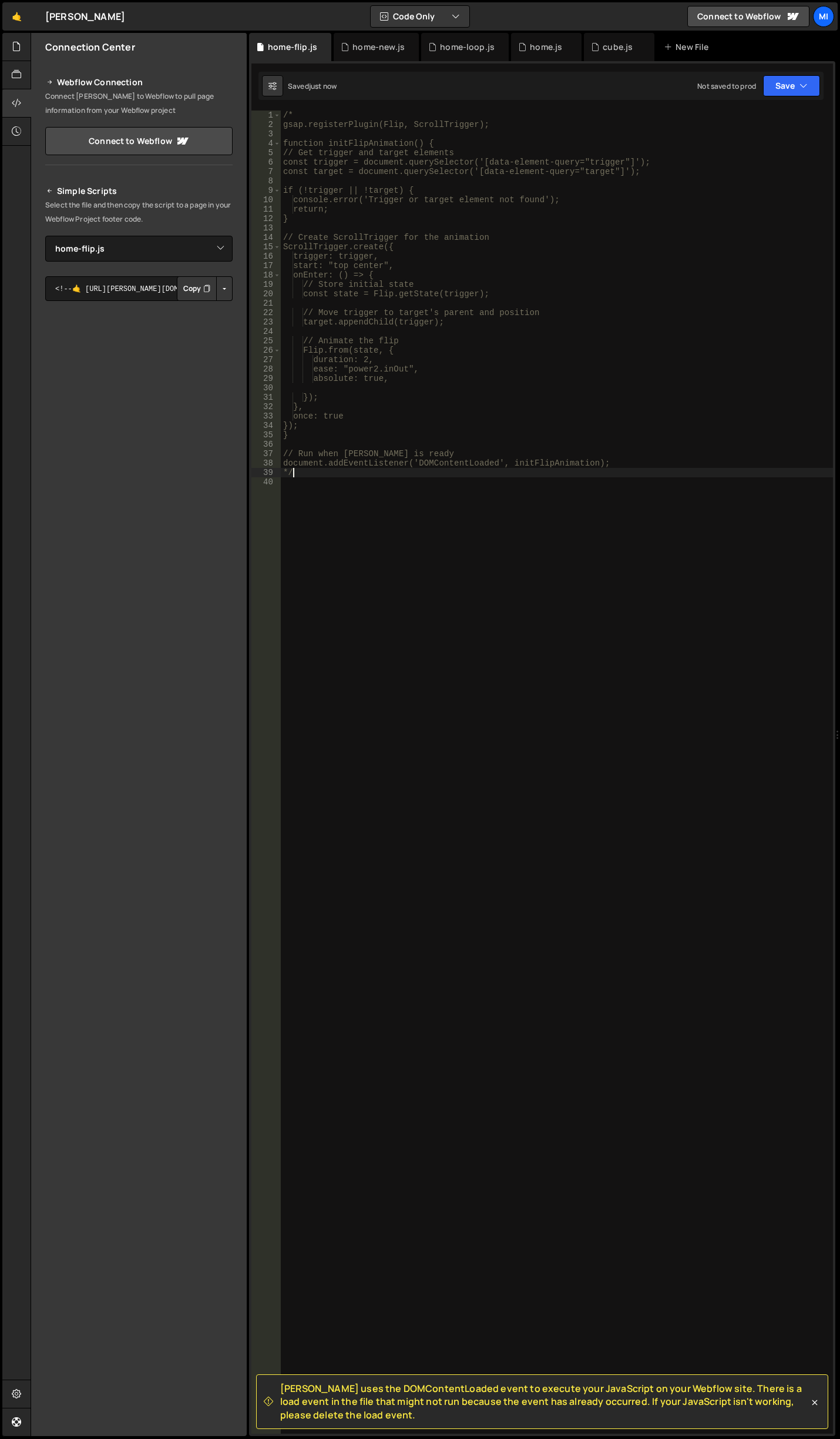
type textarea "*/"
click at [21, 52] on icon at bounding box center [16, 46] width 9 height 13
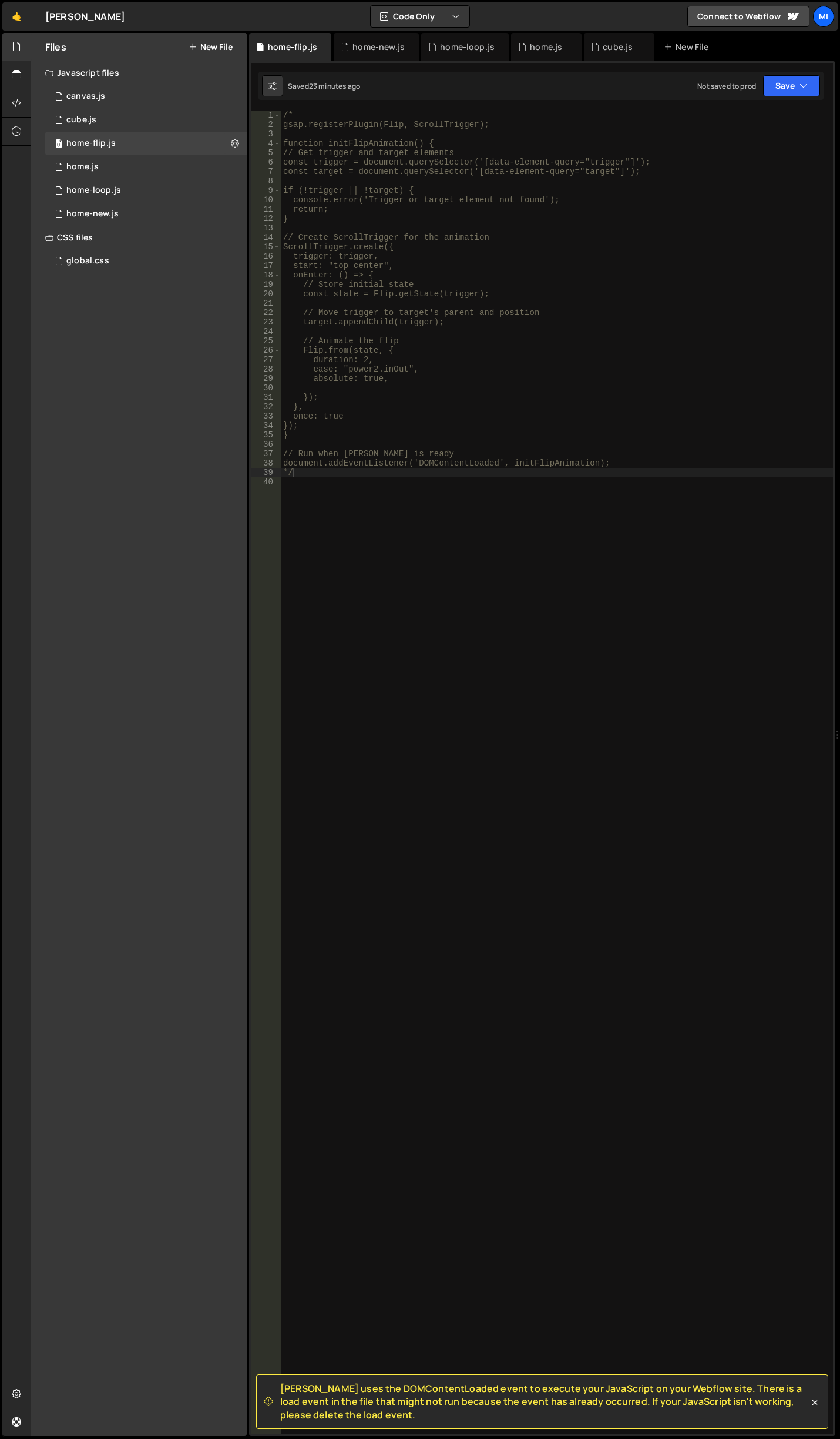
click at [87, 246] on div "CSS files" at bounding box center [138, 238] width 216 height 24
click at [90, 236] on div "CSS files" at bounding box center [138, 238] width 216 height 24
click at [97, 260] on div "global.css" at bounding box center [87, 261] width 42 height 11
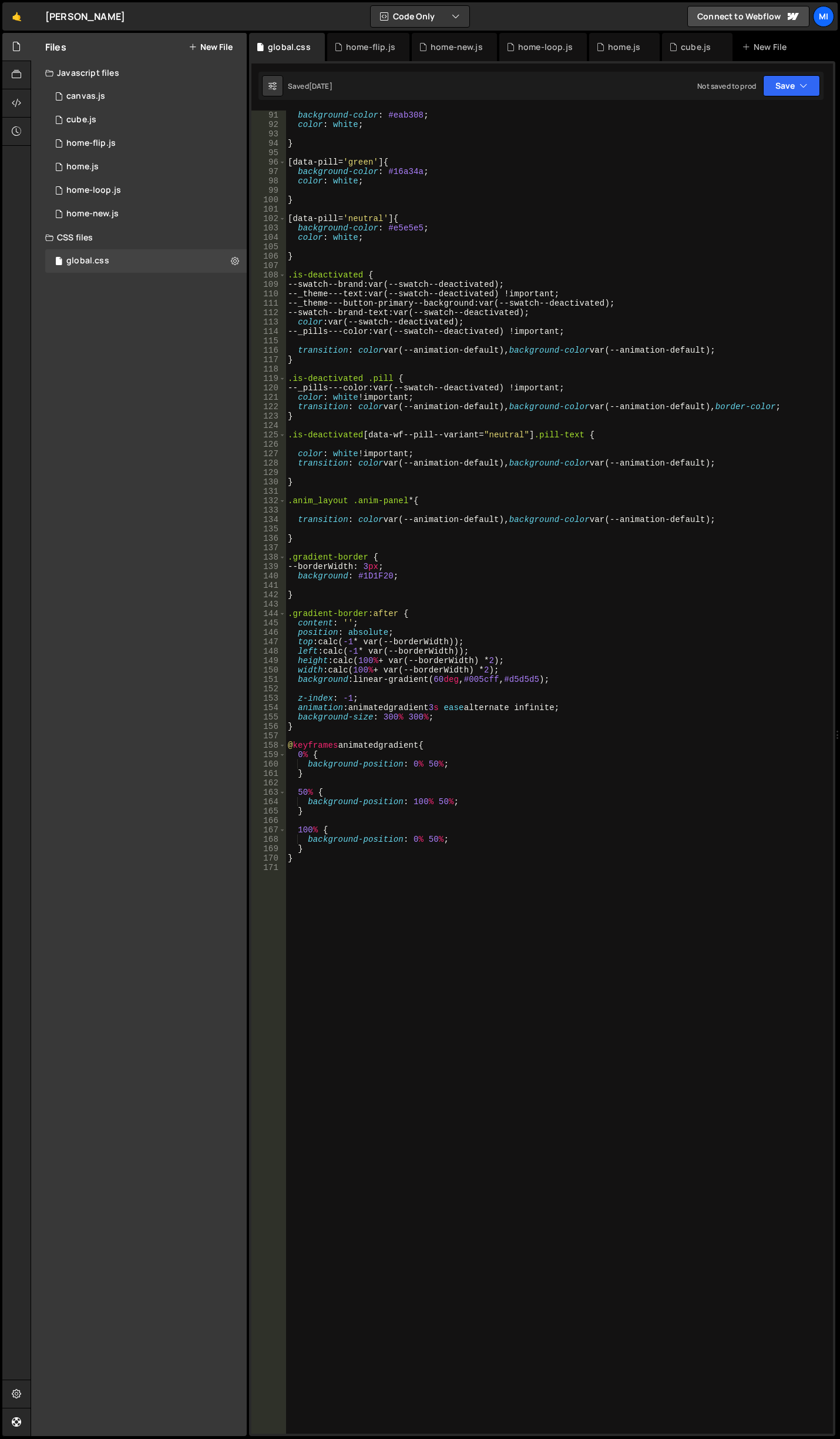
scroll to position [942, 0]
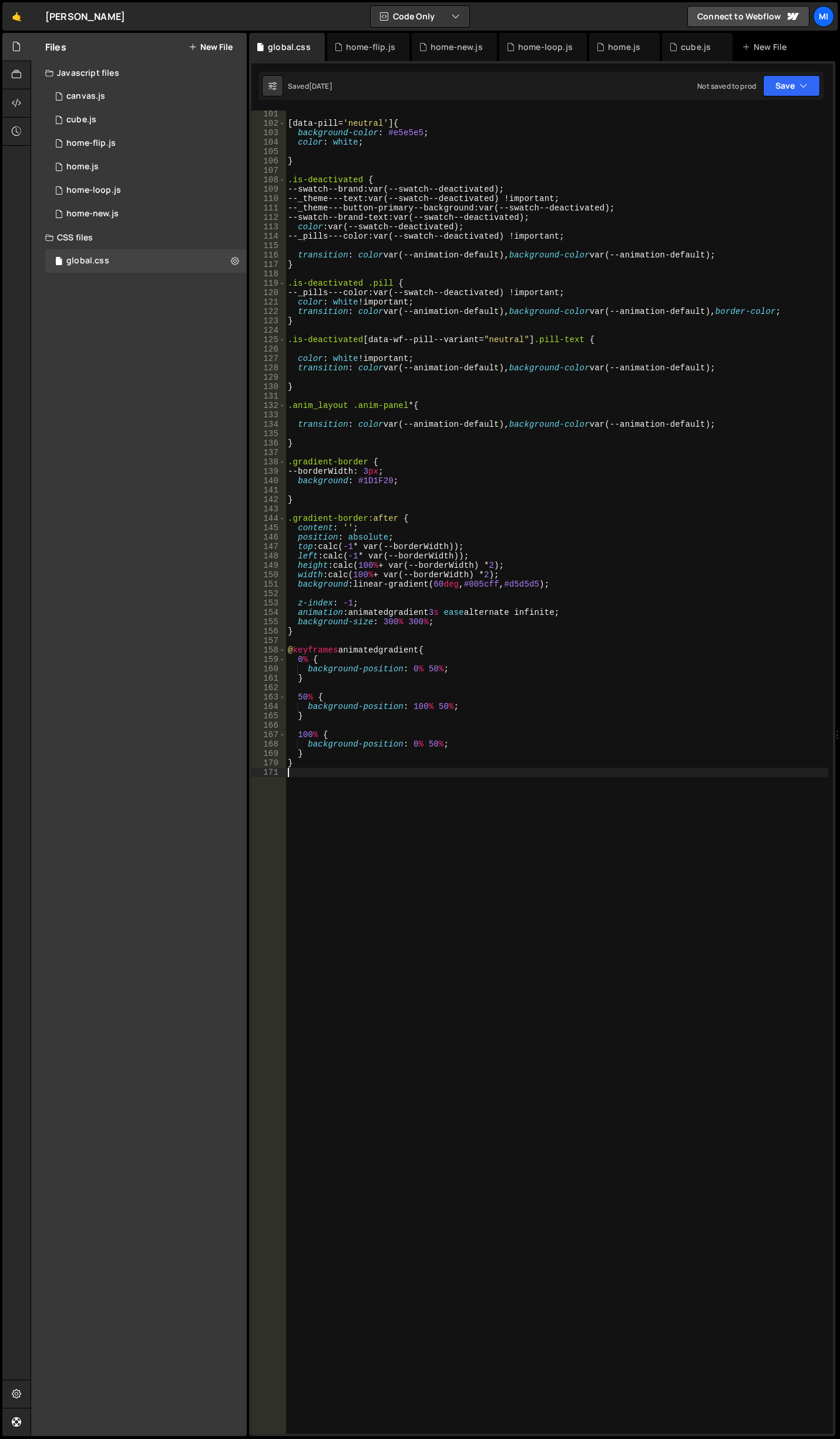
click at [426, 1016] on div "[ data-pill = ' neutral ' ] { background-color : #e5e5e5 ; color : white ; } .i…" at bounding box center [557, 781] width 543 height 1342
type textarea ".g_button_wrap:hover .g_button_icon {}"
click at [364, 807] on div "[ data-pill = ' neutral ' ] { background-color : #e5e5e5 ; color : white ; } .i…" at bounding box center [557, 781] width 543 height 1342
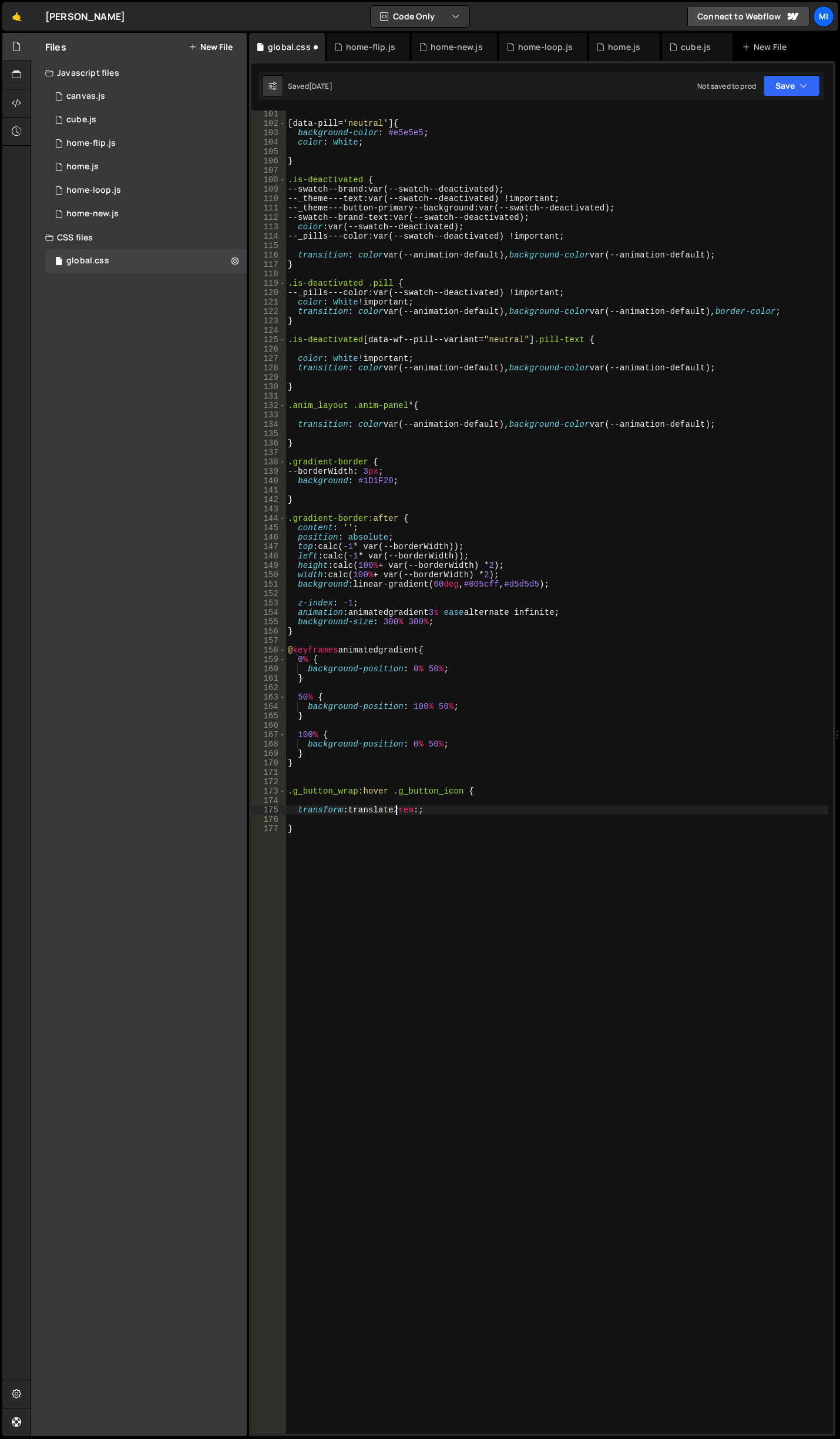
scroll to position [0, 8]
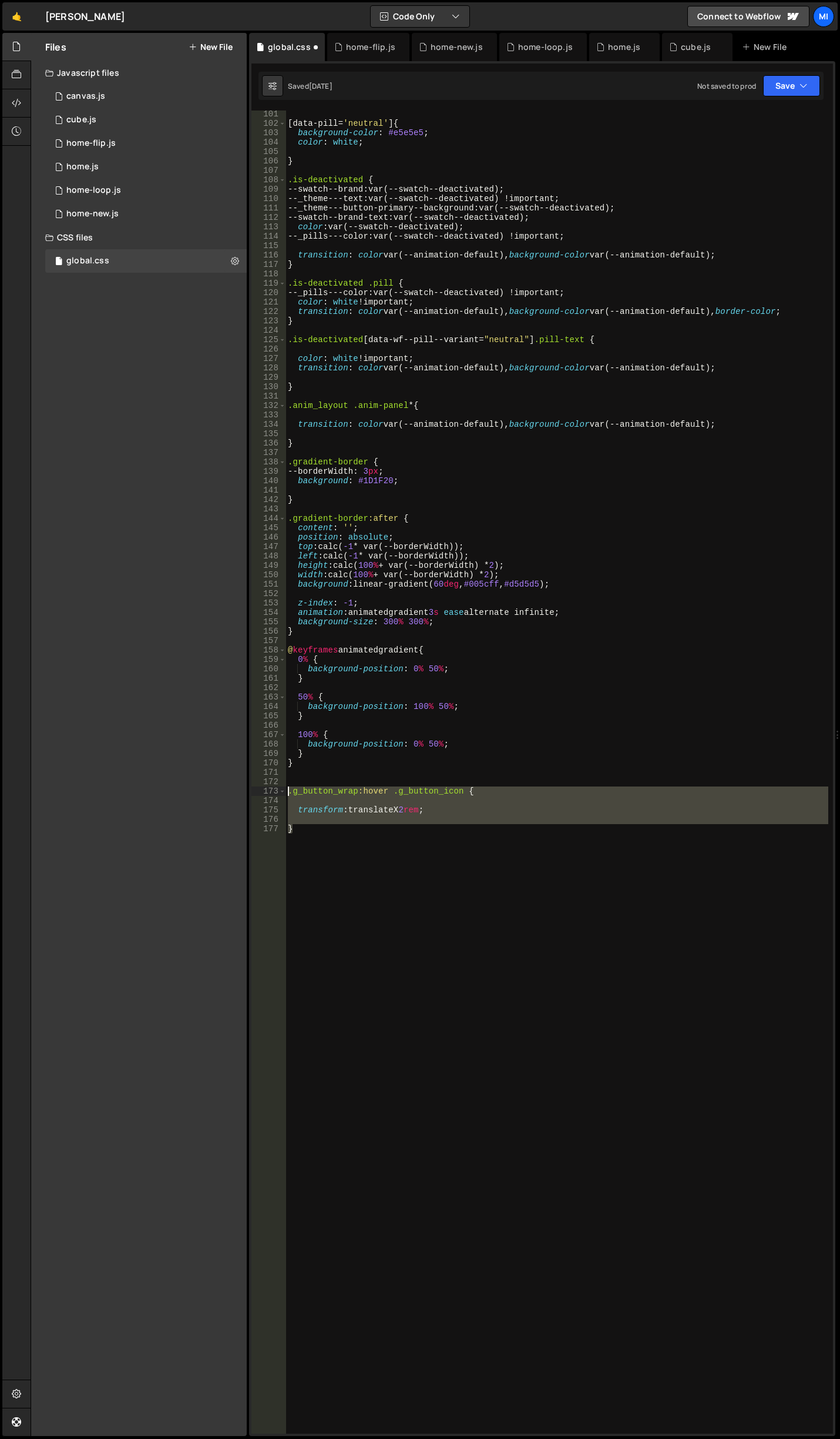
drag, startPoint x: 345, startPoint y: 857, endPoint x: 272, endPoint y: 793, distance: 97.1
click at [272, 793] on div "transform: translateX 2rem; 101 102 103 104 105 106 107 108 109 110 111 112 113…" at bounding box center [542, 772] width 581 height 1323
click at [328, 852] on div "[ data-pill = ' neutral ' ] { background-color : #e5e5e5 ; color : white ; } .i…" at bounding box center [557, 772] width 543 height 1323
type textarea "}"
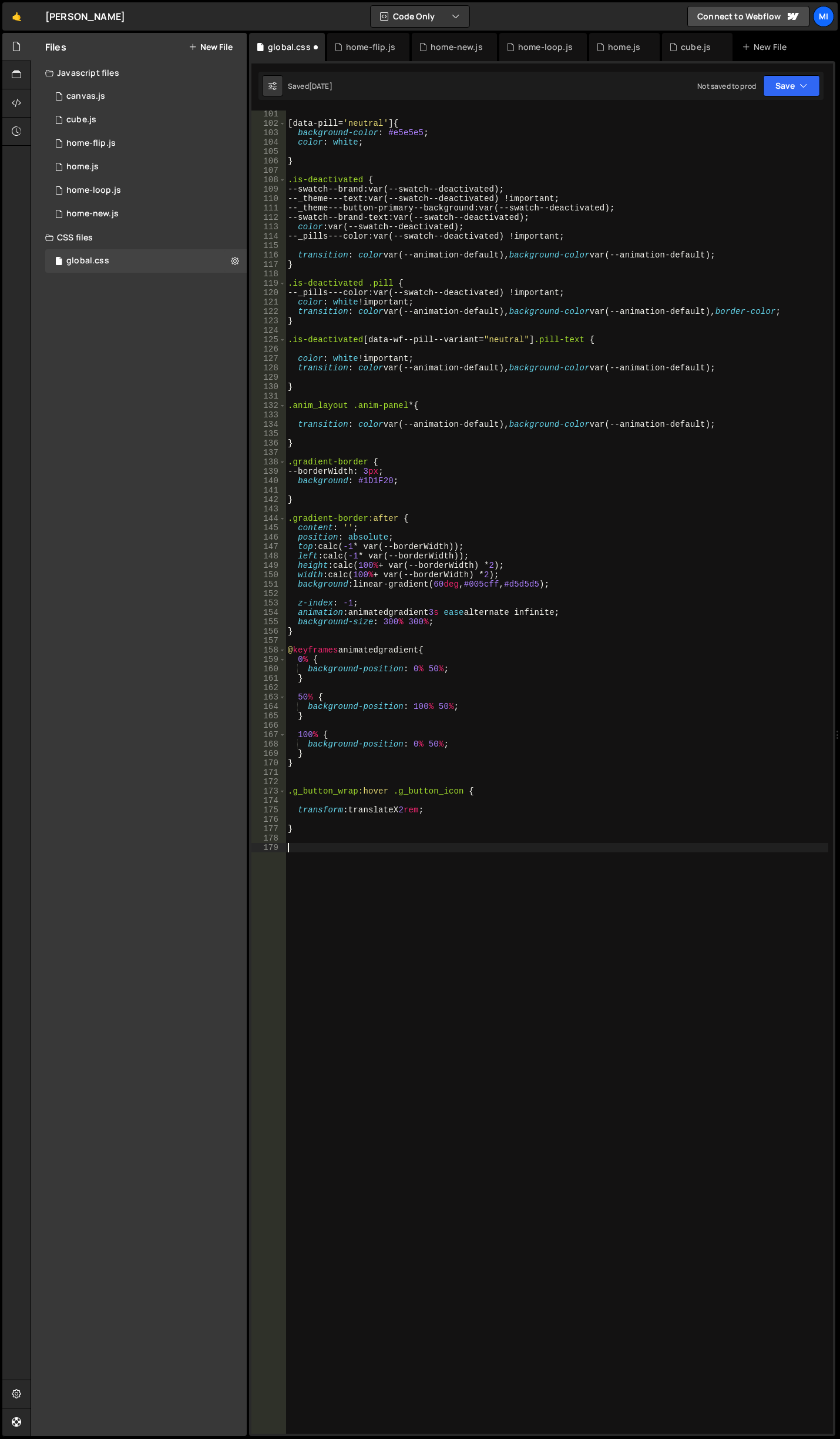
paste textarea "}"
click at [462, 850] on div "[ data-pill = ' neutral ' ] { background-color : #e5e5e5 ; color : white ; } .i…" at bounding box center [557, 781] width 543 height 1342
type textarea ".g_button_wrap:hover .g_button_icon.is-left {"
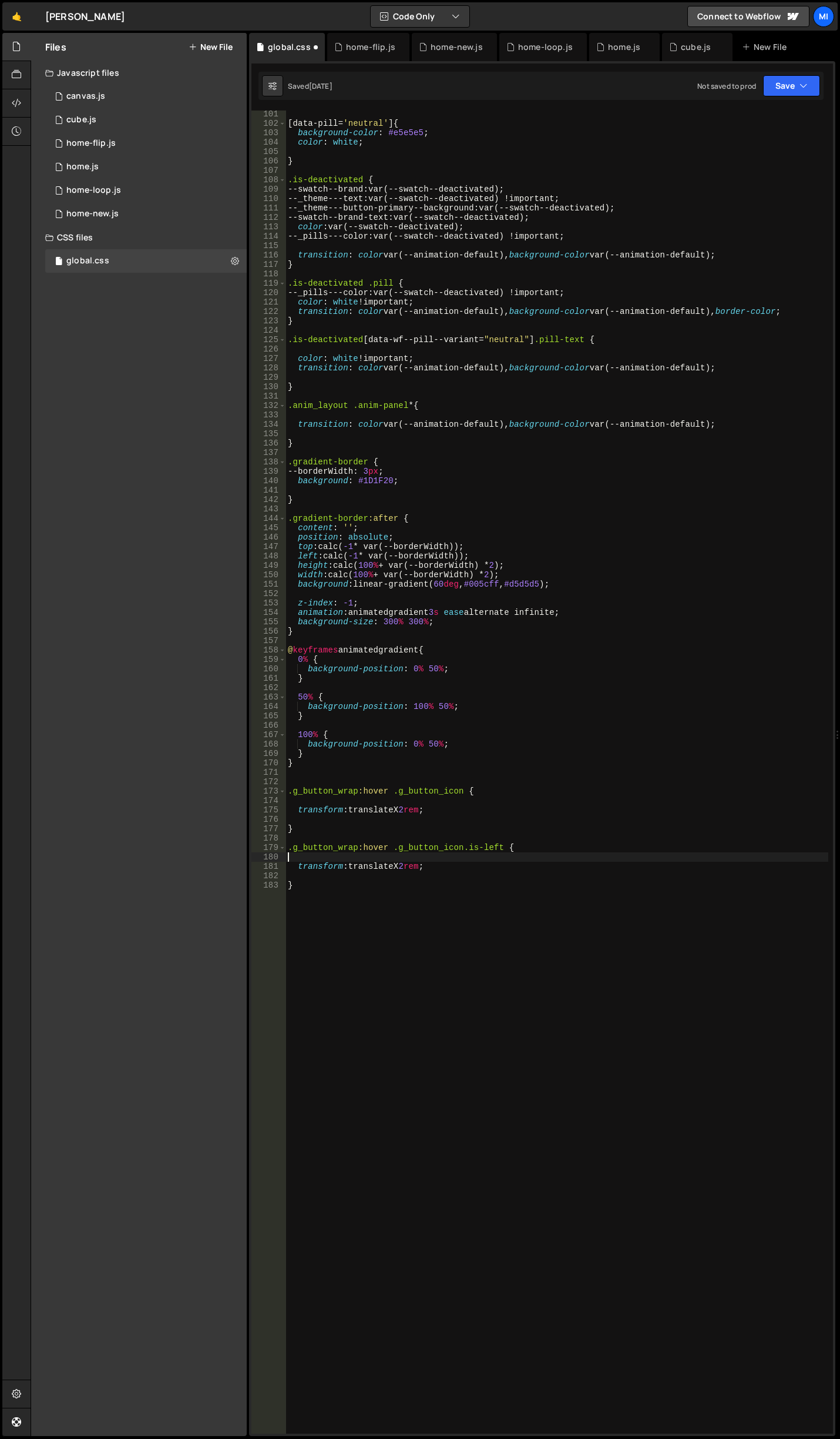
type textarea "transform: translateX 2rem;"
type textarea "transform: translateX 0rem;"
type textarea ".g_button_wrap:hover .g_button_icon.is-left {"
type textarea "}"
type textarea "transform: translateX 2rem;"
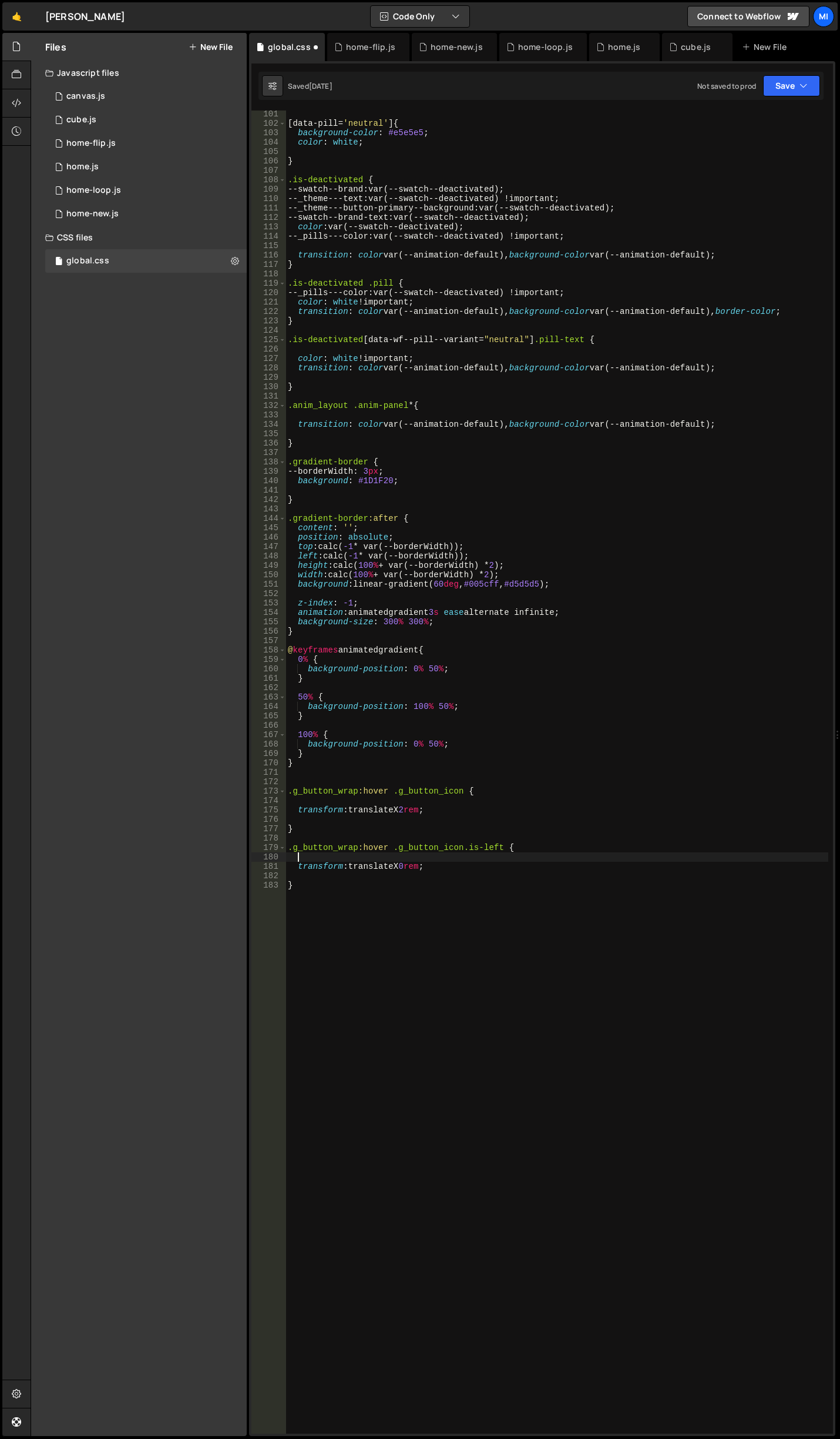
type textarea ".g_button_wrap:hover .g_button_icon {"
type textarea "transform: translateX 2rem;"
type textarea "}"
click at [420, 763] on div "[ data-pill = ' neutral ' ] { background-color : #e5e5e5 ; color : white ; } .i…" at bounding box center [557, 781] width 543 height 1342
type textarea "}"
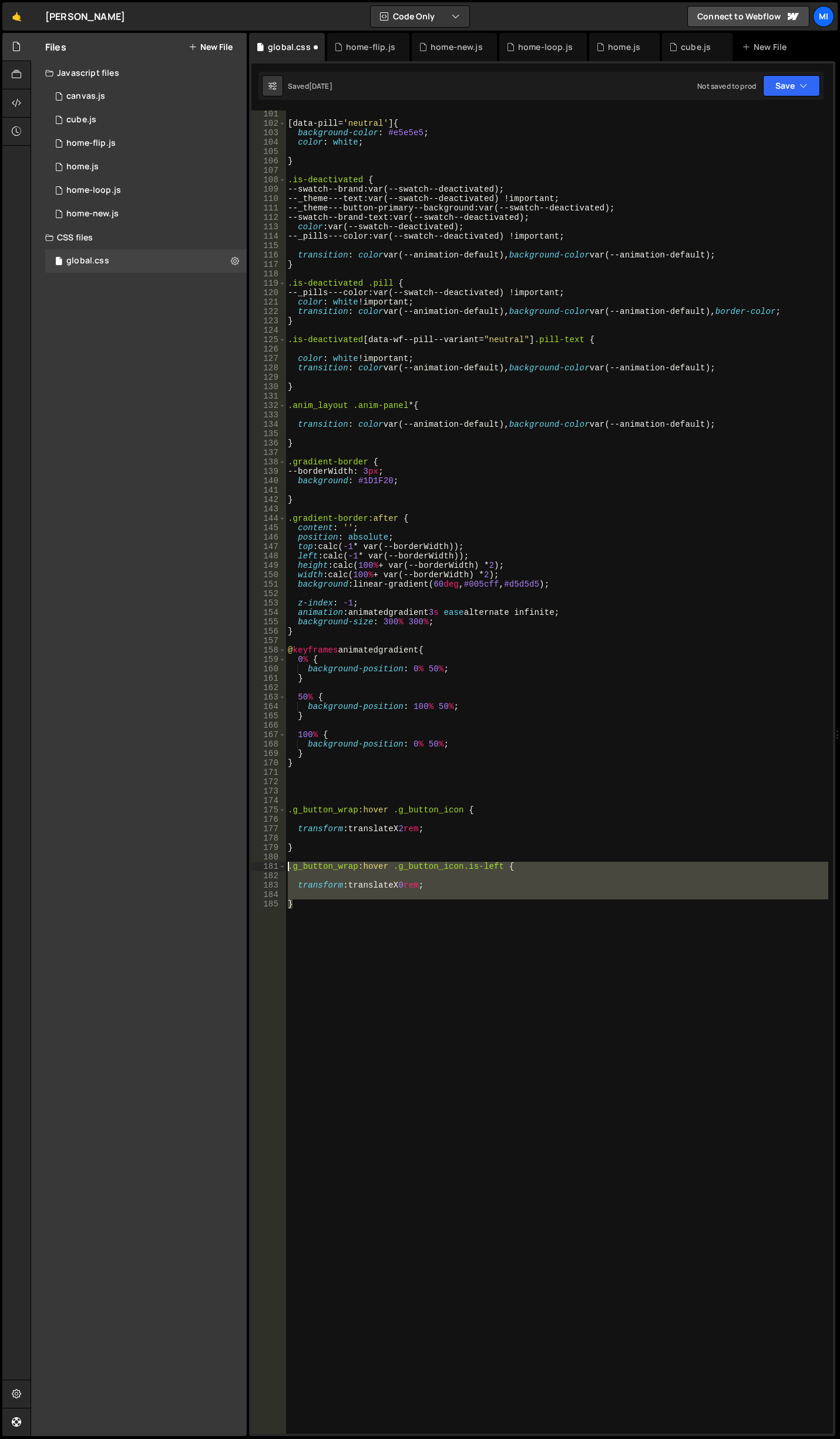
drag, startPoint x: 322, startPoint y: 911, endPoint x: 276, endPoint y: 871, distance: 61.0
click at [276, 871] on div "101 102 103 104 105 106 107 108 109 110 111 112 113 114 115 116 117 118 119 120…" at bounding box center [542, 772] width 581 height 1323
type textarea ".g_button_wrap:hover .g_button_icon.is-left {"
click at [323, 791] on div "[ data-pill = ' neutral ' ] { background-color : #e5e5e5 ; color : white ; } .i…" at bounding box center [557, 781] width 543 height 1342
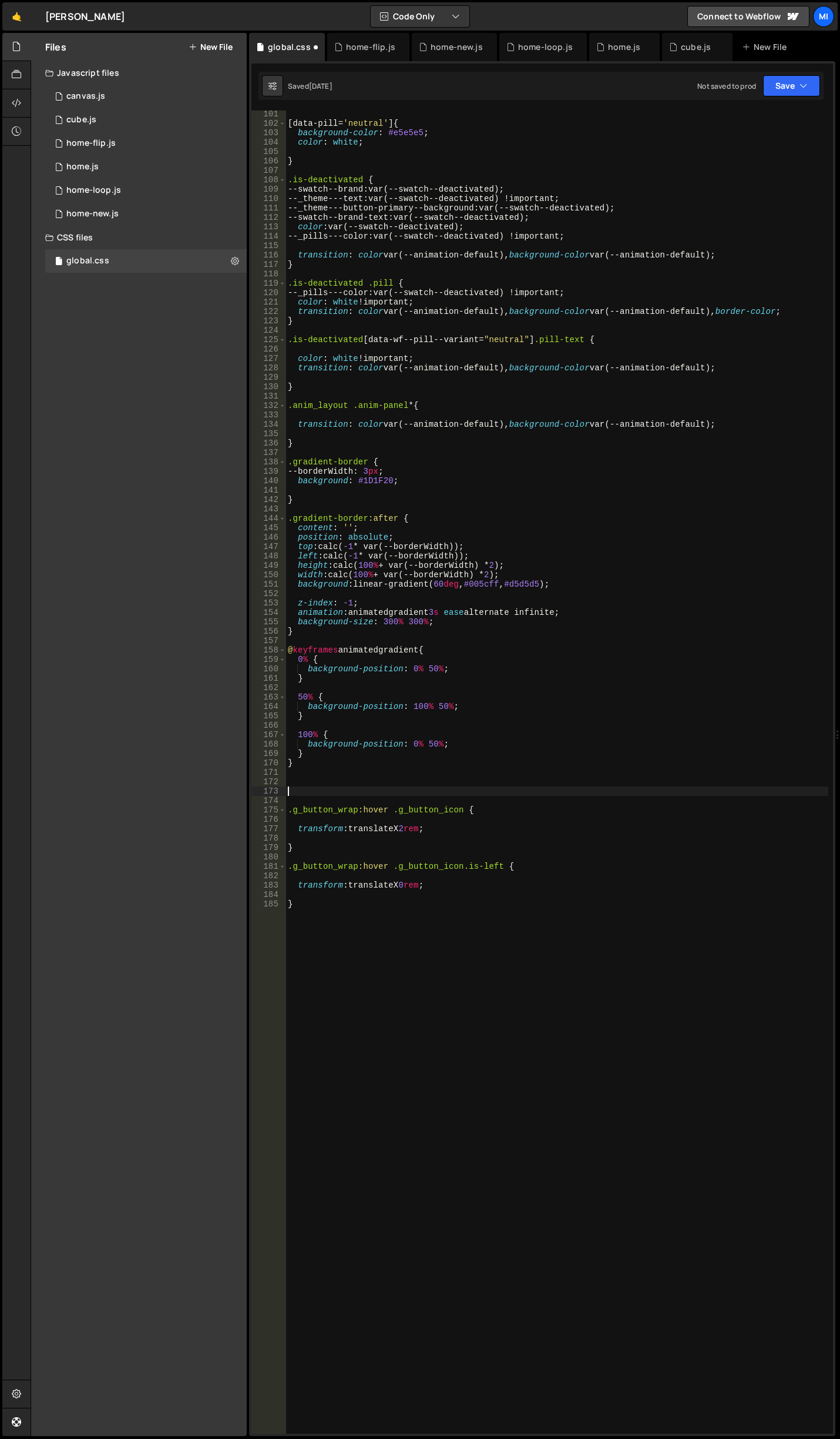
paste textarea "}"
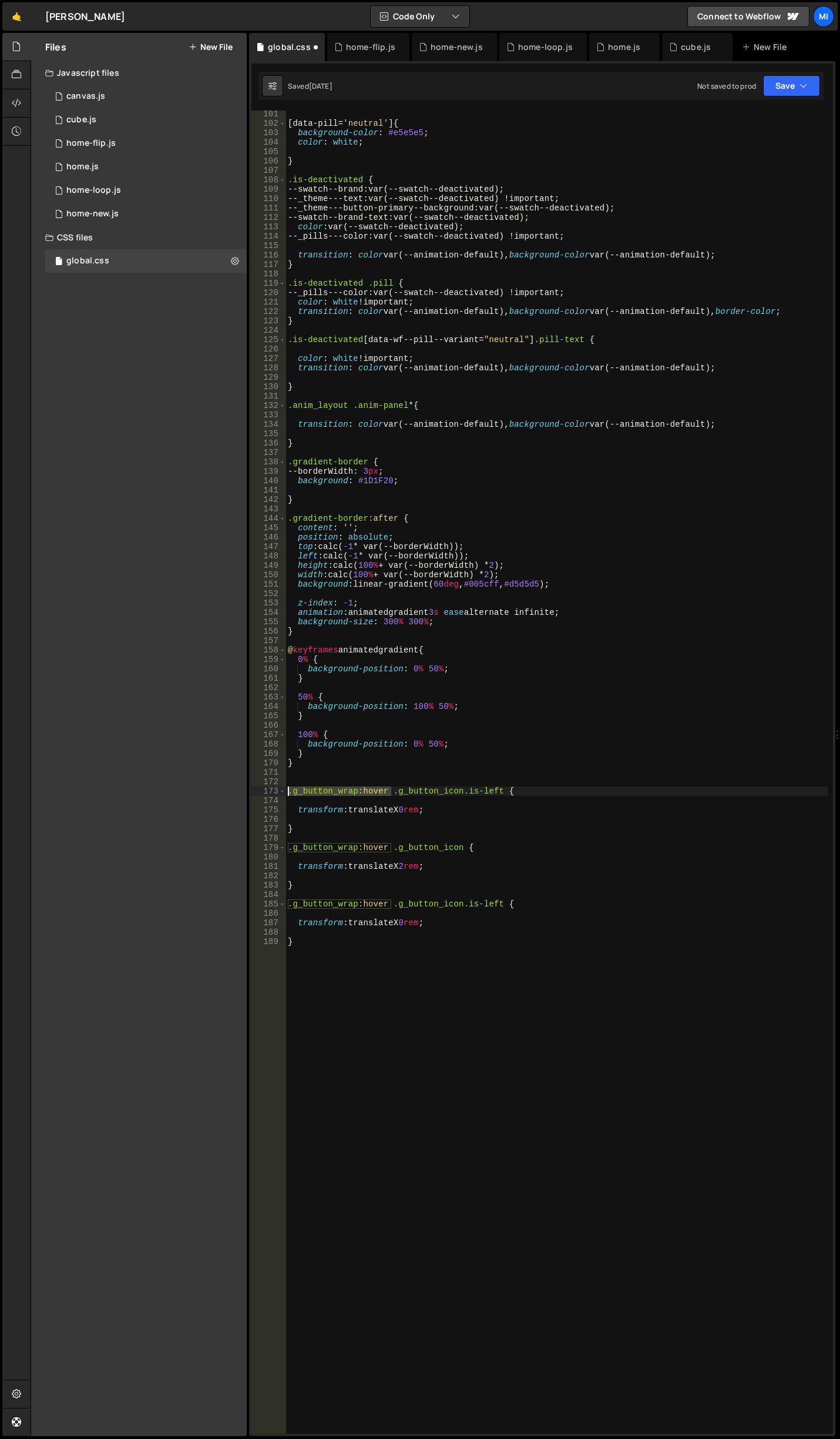
drag, startPoint x: 391, startPoint y: 791, endPoint x: 226, endPoint y: 793, distance: 165.0
click at [226, 793] on div "Files New File Javascript files 0 canvas.js 0 0 cube.js 0 0 home-flip.js 0 0 ho…" at bounding box center [436, 734] width 810 height 1404
type textarea ".g_button_wrap:hover .g_button_icon.is-left {"
click at [365, 797] on div "[ data-pill = ' neutral ' ] { background-color : #e5e5e5 ; color : white ; } .i…" at bounding box center [557, 781] width 543 height 1342
drag, startPoint x: 387, startPoint y: 791, endPoint x: 220, endPoint y: 791, distance: 167.0
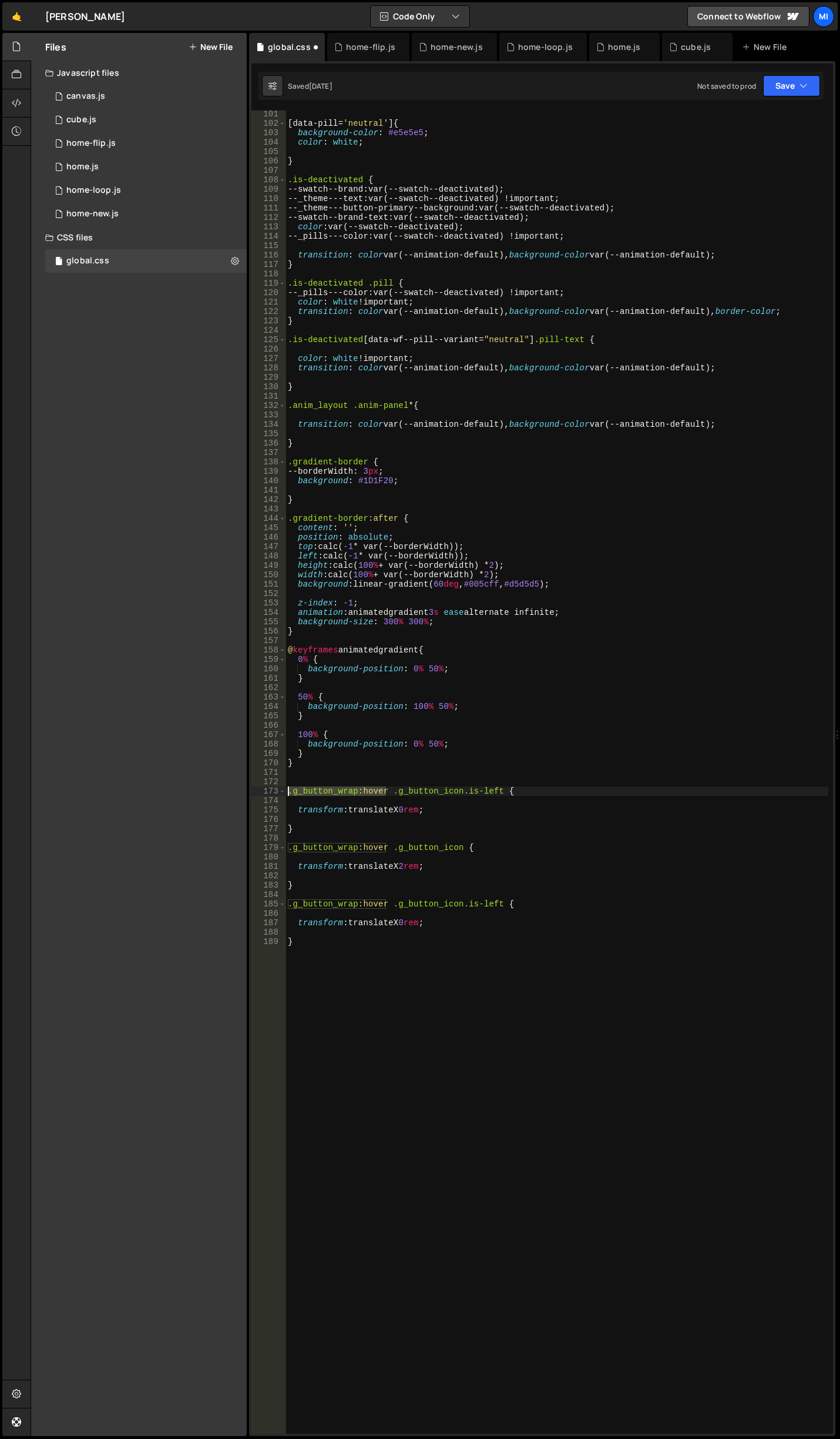
click at [220, 791] on div "Files New File Javascript files 0 canvas.js 0 0 cube.js 0 0 home-flip.js 0 0 ho…" at bounding box center [436, 734] width 810 height 1404
click at [408, 805] on div "[ data-pill = ' neutral ' ] { background-color : #e5e5e5 ; color : white ; } .i…" at bounding box center [557, 781] width 543 height 1342
type textarea "transform: translateX -2rem;"
click at [456, 809] on div "[ data-pill = ' neutral ' ] { background-color : #e5e5e5 ; color : white ; } .i…" at bounding box center [557, 781] width 543 height 1342
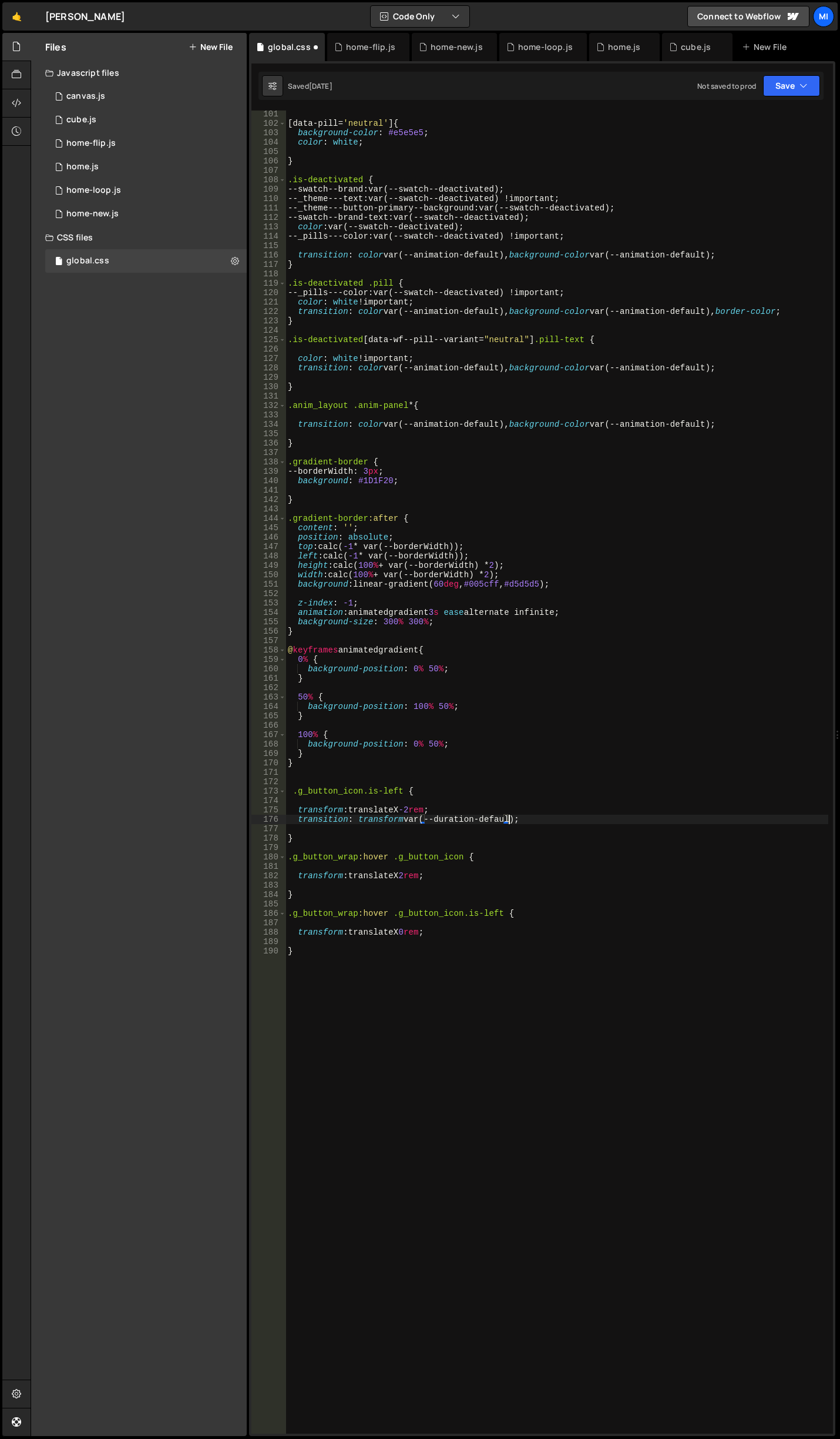
scroll to position [0, 15]
type textarea "transition: transform var(--duration-default);"
type textarea "}"
type textarea ".g_button_wrap:hover .g_button_icon {"
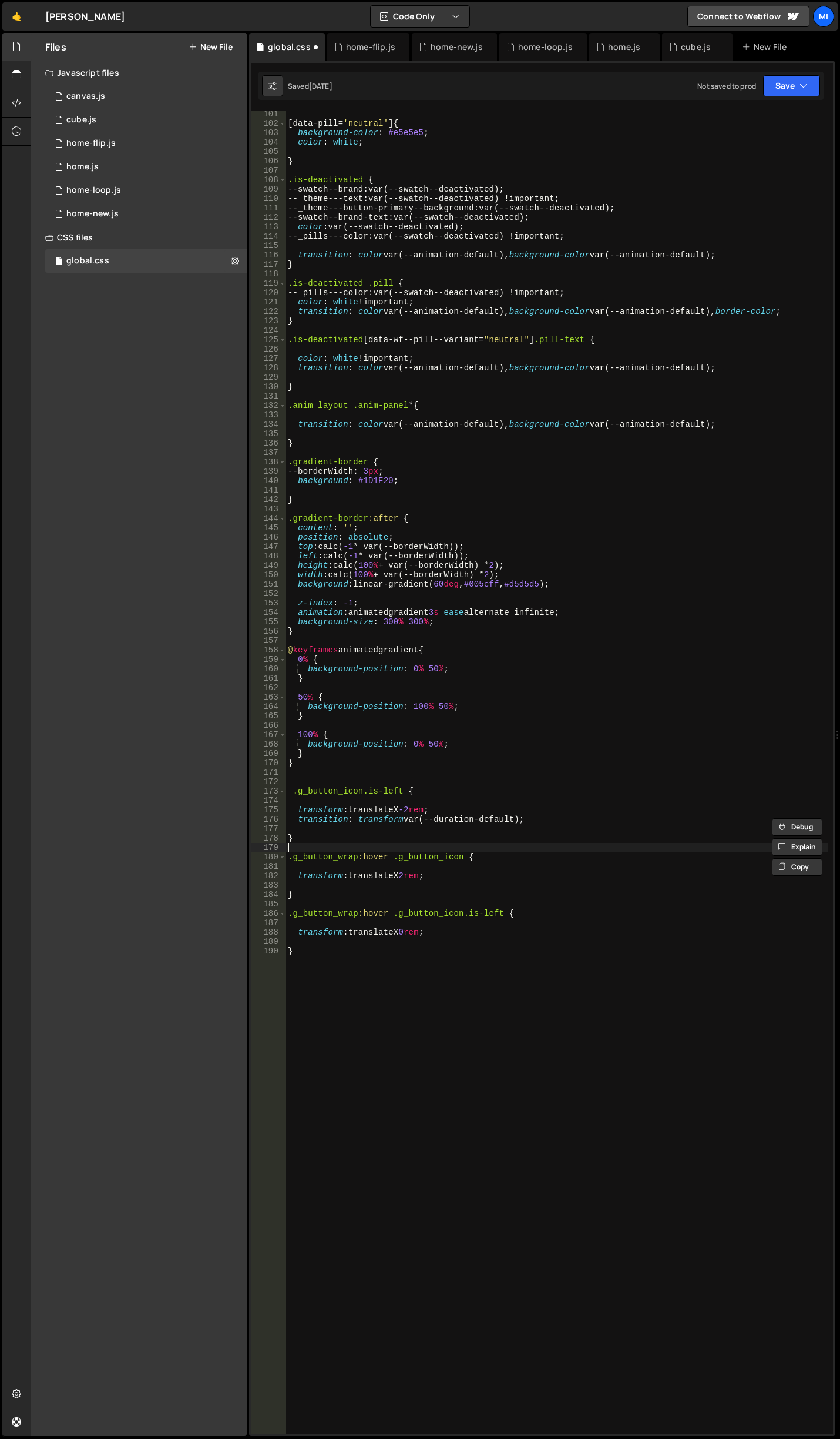
type textarea "}"
type textarea "transform: translateX -2rem;"
click at [407, 878] on div "[ data-pill = ' neutral ' ] { background-color : #e5e5e5 ; color : white ; } .i…" at bounding box center [557, 781] width 543 height 1342
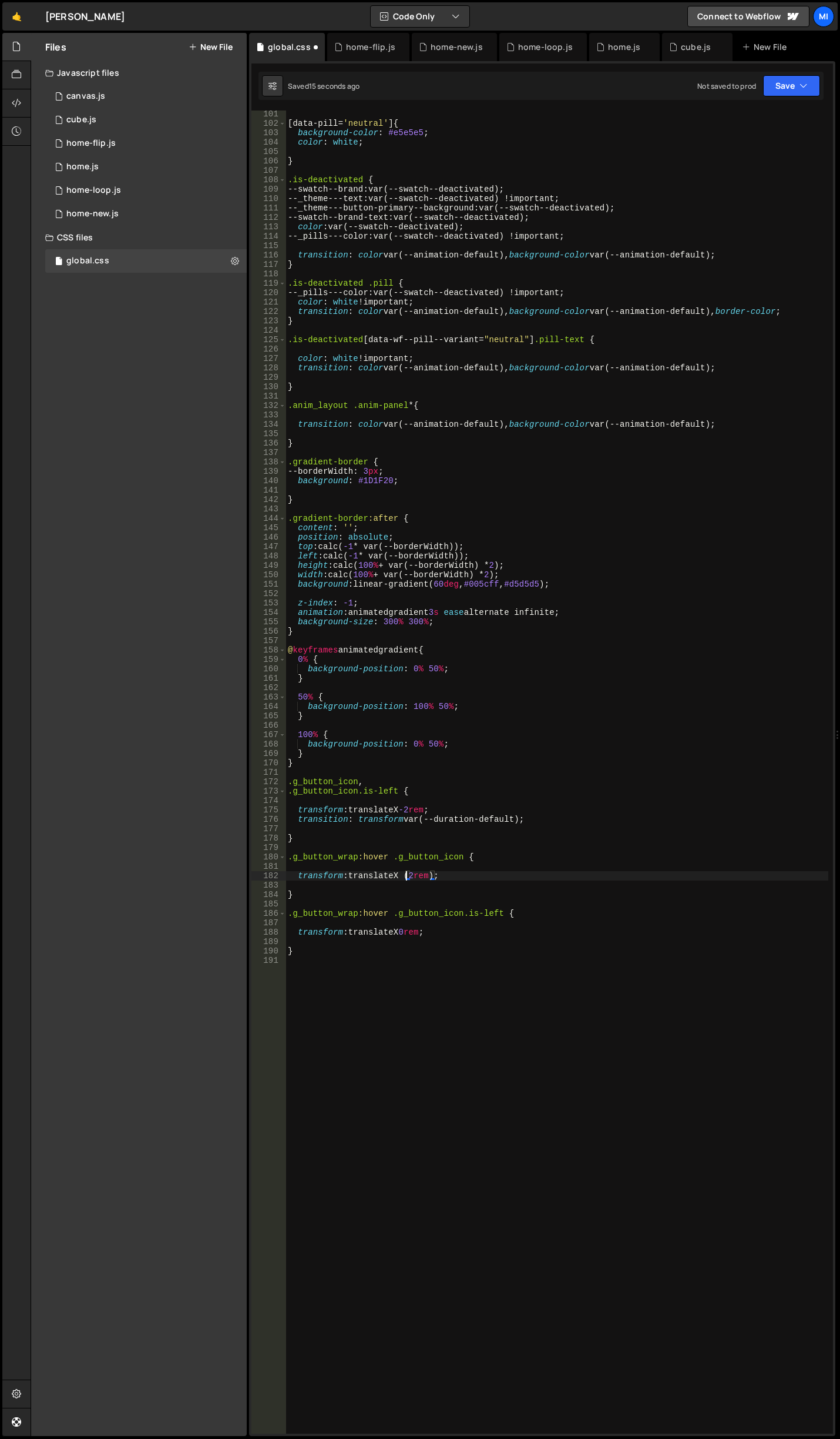
type textarea "transform: translateX(2rem);"
type textarea "}"
type textarea ".g_button_wrap:hover .g_button_icon.is-left {"
type textarea "transform: translateX 0rem;"
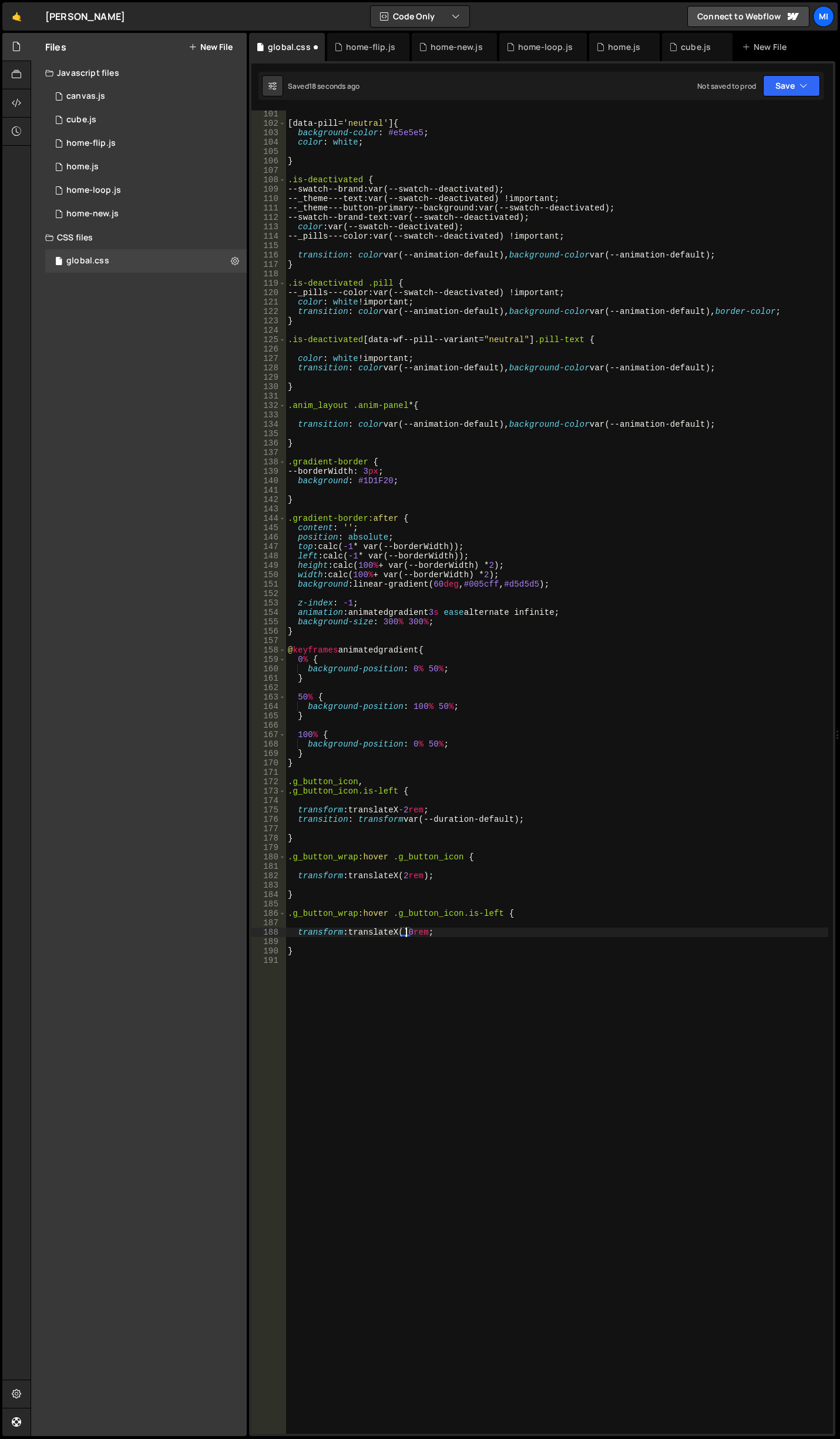
scroll to position [0, 8]
paste textarea ")"
type textarea "transform: translateX(0rem);"
type textarea ".g_button_wrap:hover .g_button_icon.is-left {"
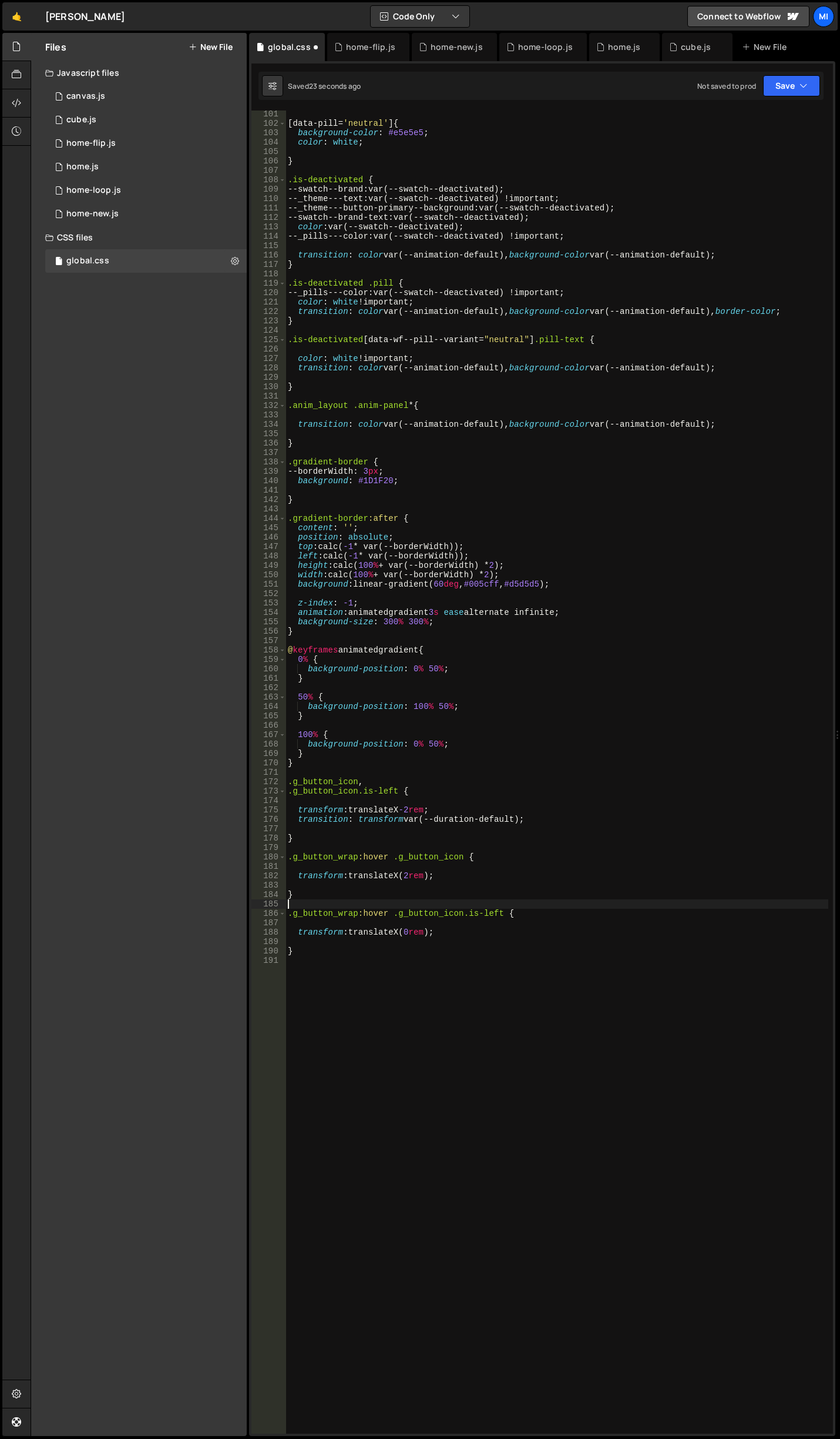
type textarea "}"
type textarea "transform: translateX(2rem);"
type textarea ".g_button_wrap:hover .g_button_icon {"
type textarea "}"
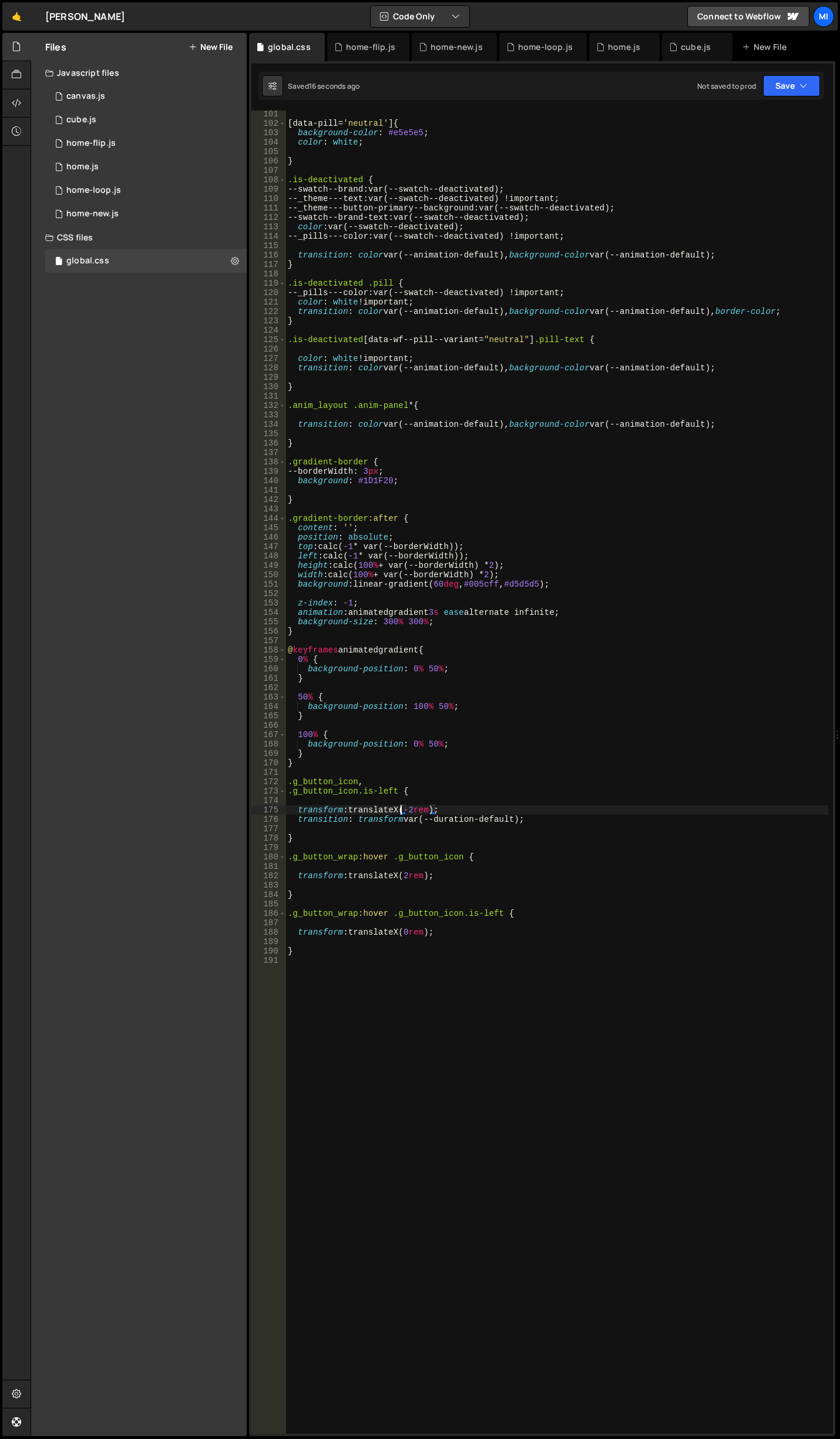
click at [472, 807] on div "[ data-pill = ' neutral ' ] { background-color : #e5e5e5 ; color : white ; } .i…" at bounding box center [557, 781] width 543 height 1342
drag, startPoint x: 369, startPoint y: 785, endPoint x: 269, endPoint y: 784, distance: 100.0
click at [269, 784] on div "transform: translateX(-2rem); 101 102 103 104 105 106 107 108 109 110 111 112 1…" at bounding box center [542, 772] width 581 height 1323
type textarea ".g_button_icon,"
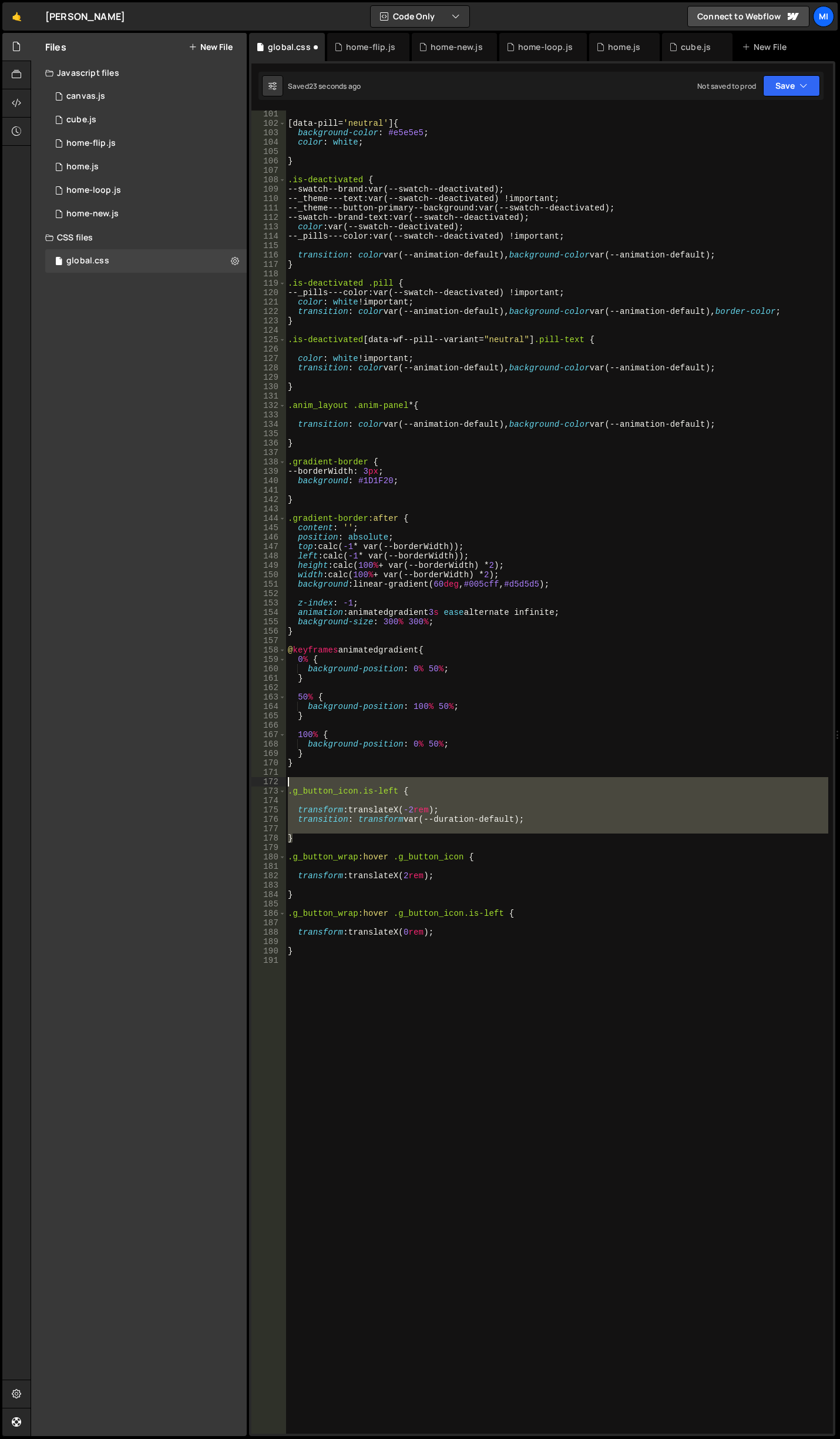
drag, startPoint x: 308, startPoint y: 838, endPoint x: 268, endPoint y: 785, distance: 66.4
click at [268, 785] on div "101 102 103 104 105 106 107 108 109 110 111 112 113 114 115 116 117 118 119 120…" at bounding box center [542, 772] width 581 height 1323
type textarea ".g_button_icon.is-left {"
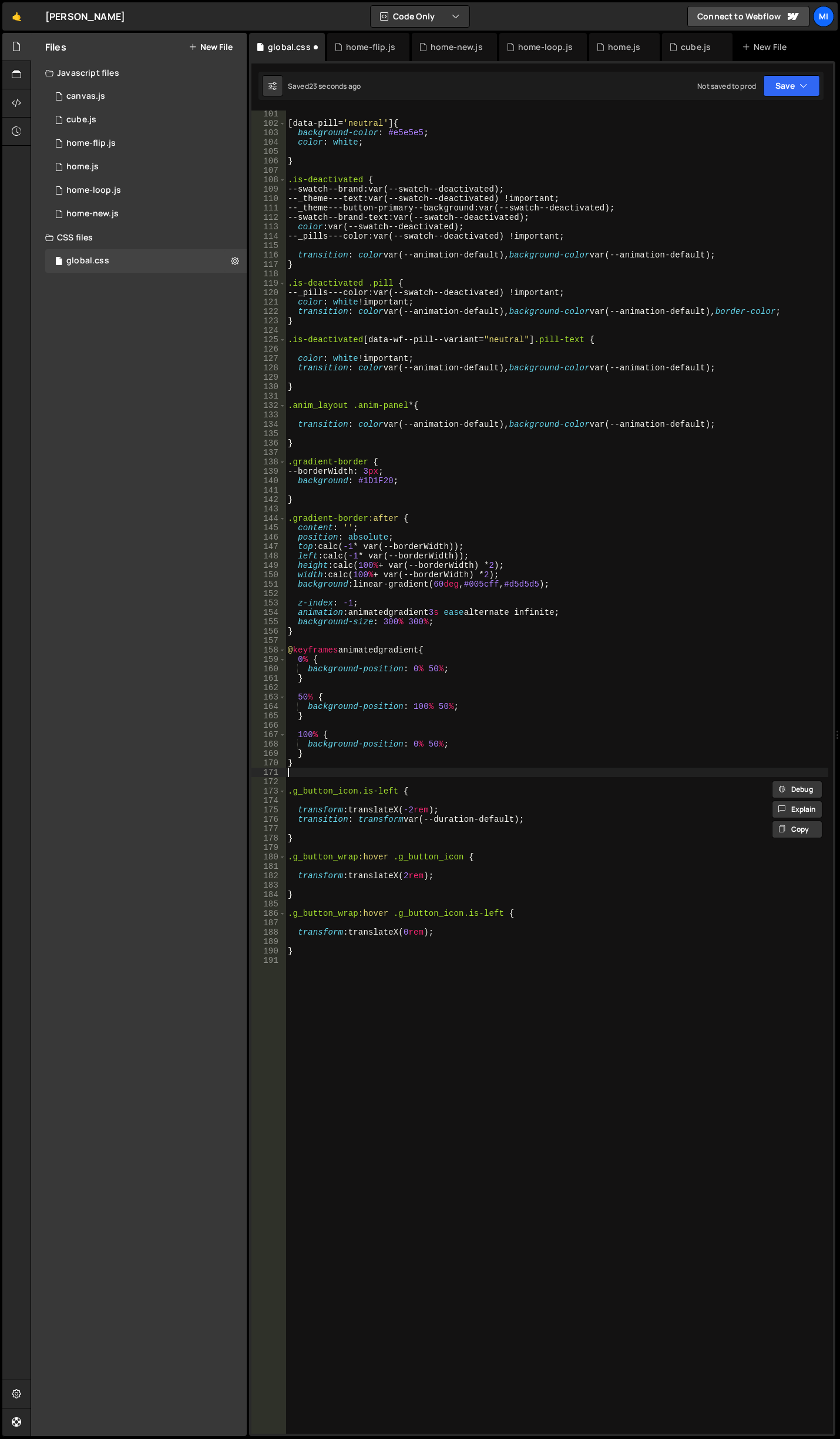
click at [308, 776] on div "[ data-pill = ' neutral ' ] { background-color : #e5e5e5 ; color : white ; } .i…" at bounding box center [557, 781] width 543 height 1342
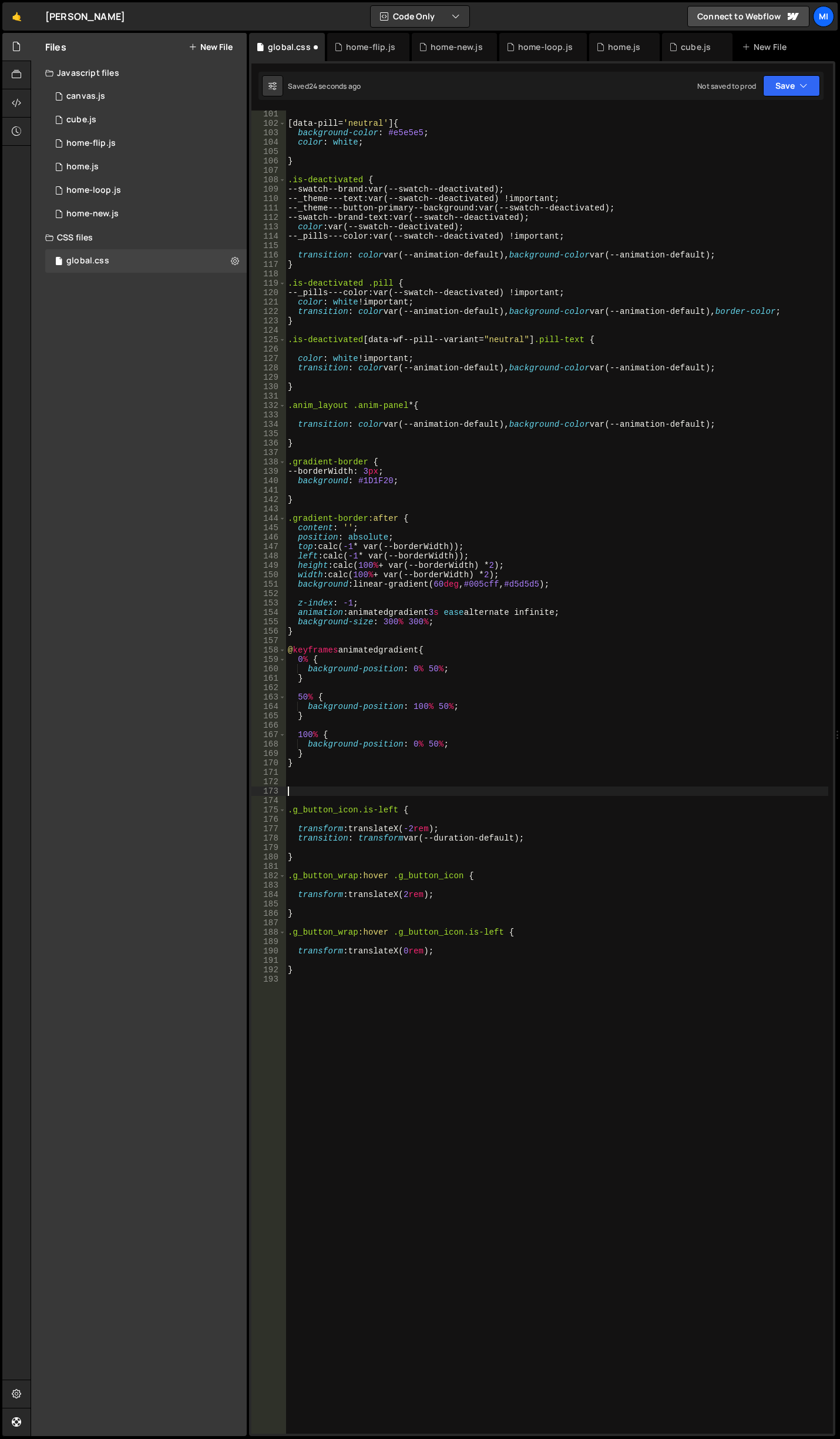
click at [311, 784] on div "[ data-pill = ' neutral ' ] { background-color : #e5e5e5 ; color : white ; } .i…" at bounding box center [557, 781] width 543 height 1342
paste textarea "}"
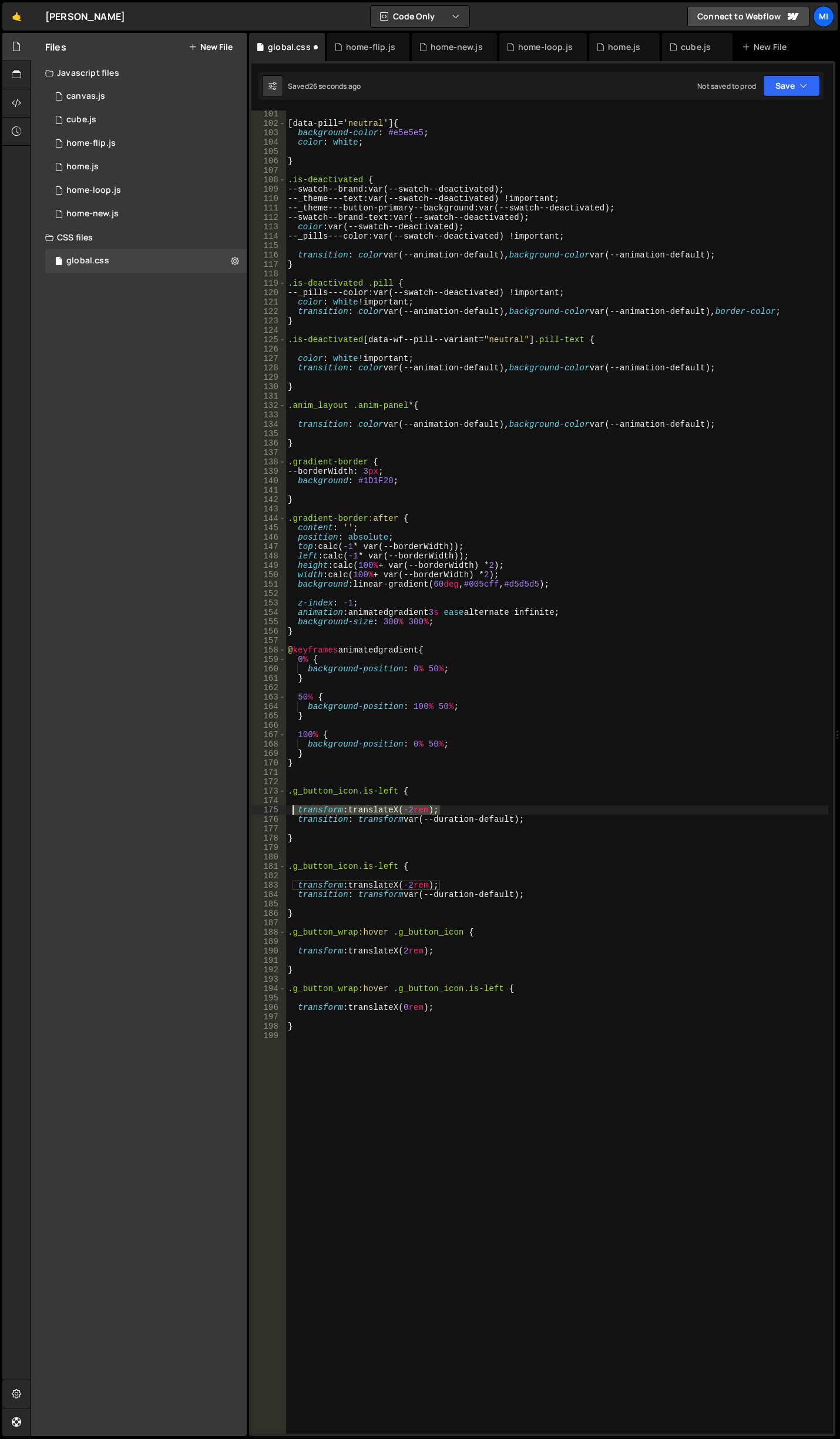
drag, startPoint x: 448, startPoint y: 808, endPoint x: 272, endPoint y: 804, distance: 176.0
click at [272, 804] on div "} 101 102 103 104 105 106 107 108 109 110 111 112 113 114 115 116 117 118 119 1…" at bounding box center [542, 772] width 581 height 1323
type textarea "transform: translateX(-2rem);"
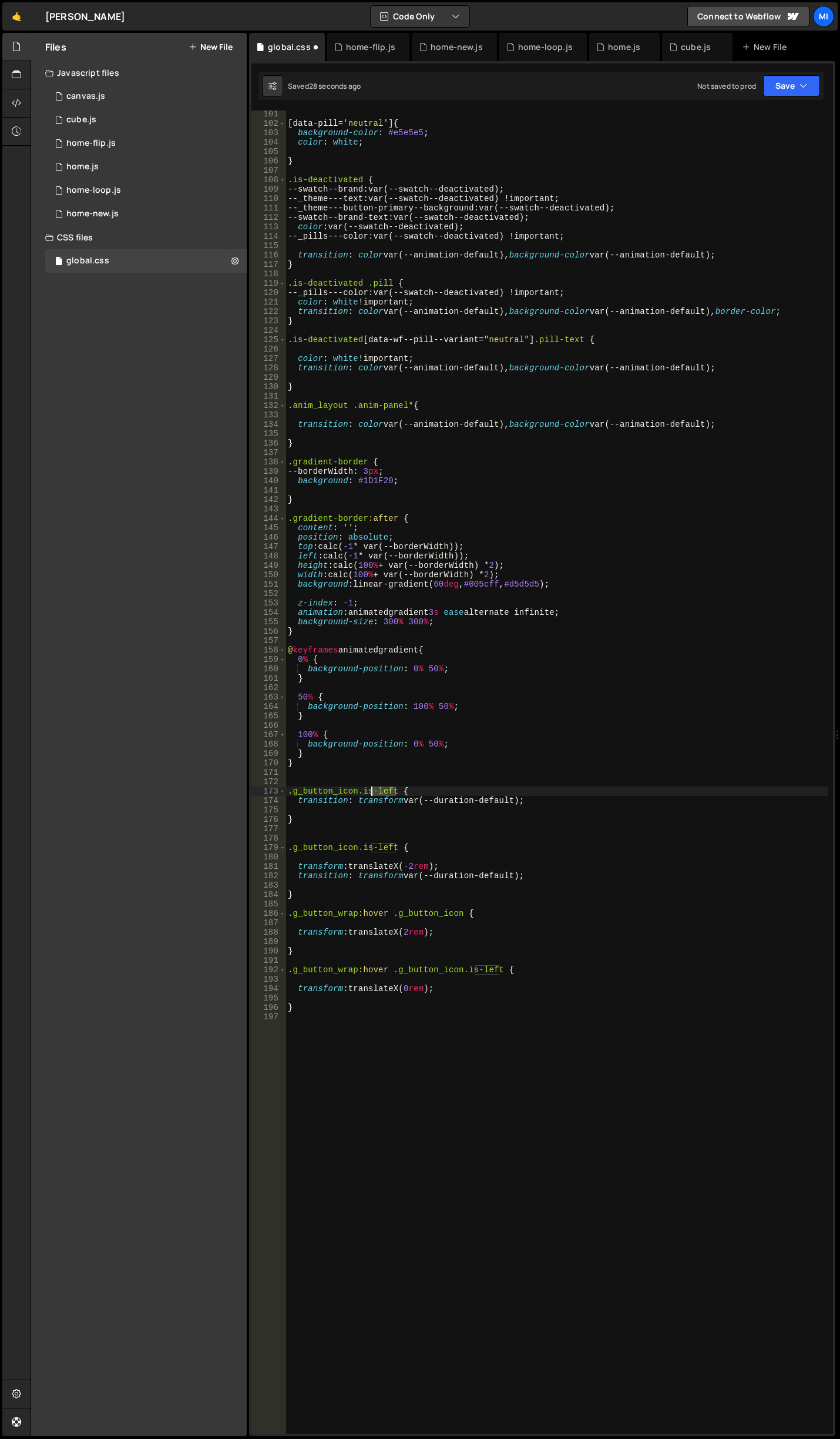
drag, startPoint x: 395, startPoint y: 791, endPoint x: 365, endPoint y: 791, distance: 30.0
click at [367, 791] on div "[ data-pill = ' neutral ' ] { background-color : #e5e5e5 ; color : white ; } .i…" at bounding box center [557, 781] width 543 height 1342
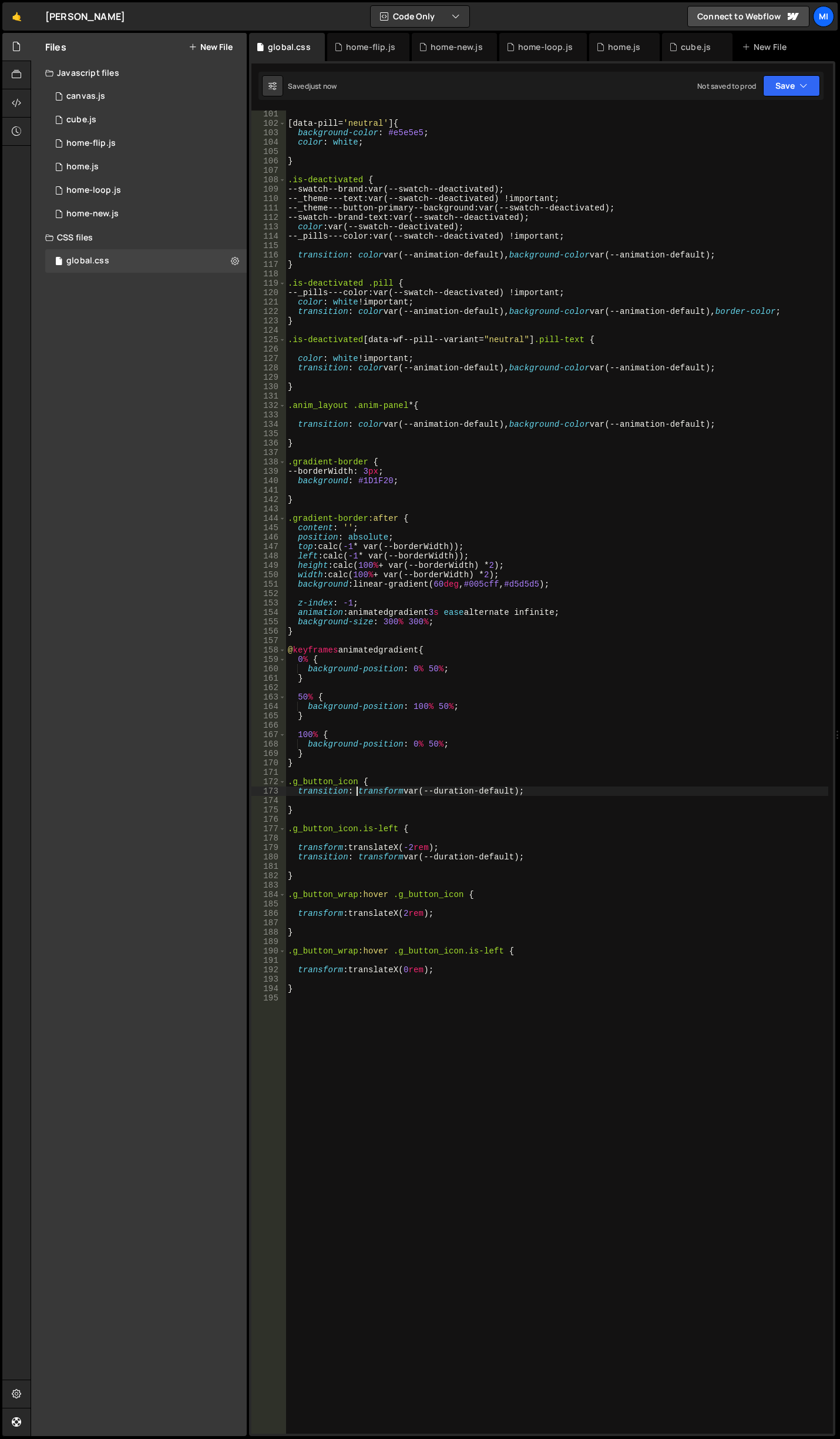
type textarea "transition: transform var(--duration-default);"
click at [426, 1043] on div "[ data-pill = ' neutral ' ] { background-color : #e5e5e5 ; color : white ; } .i…" at bounding box center [557, 781] width 543 height 1342
click at [370, 770] on div "[ data-pill = ' neutral ' ] { background-color : #e5e5e5 ; color : white ; } .i…" at bounding box center [557, 781] width 543 height 1342
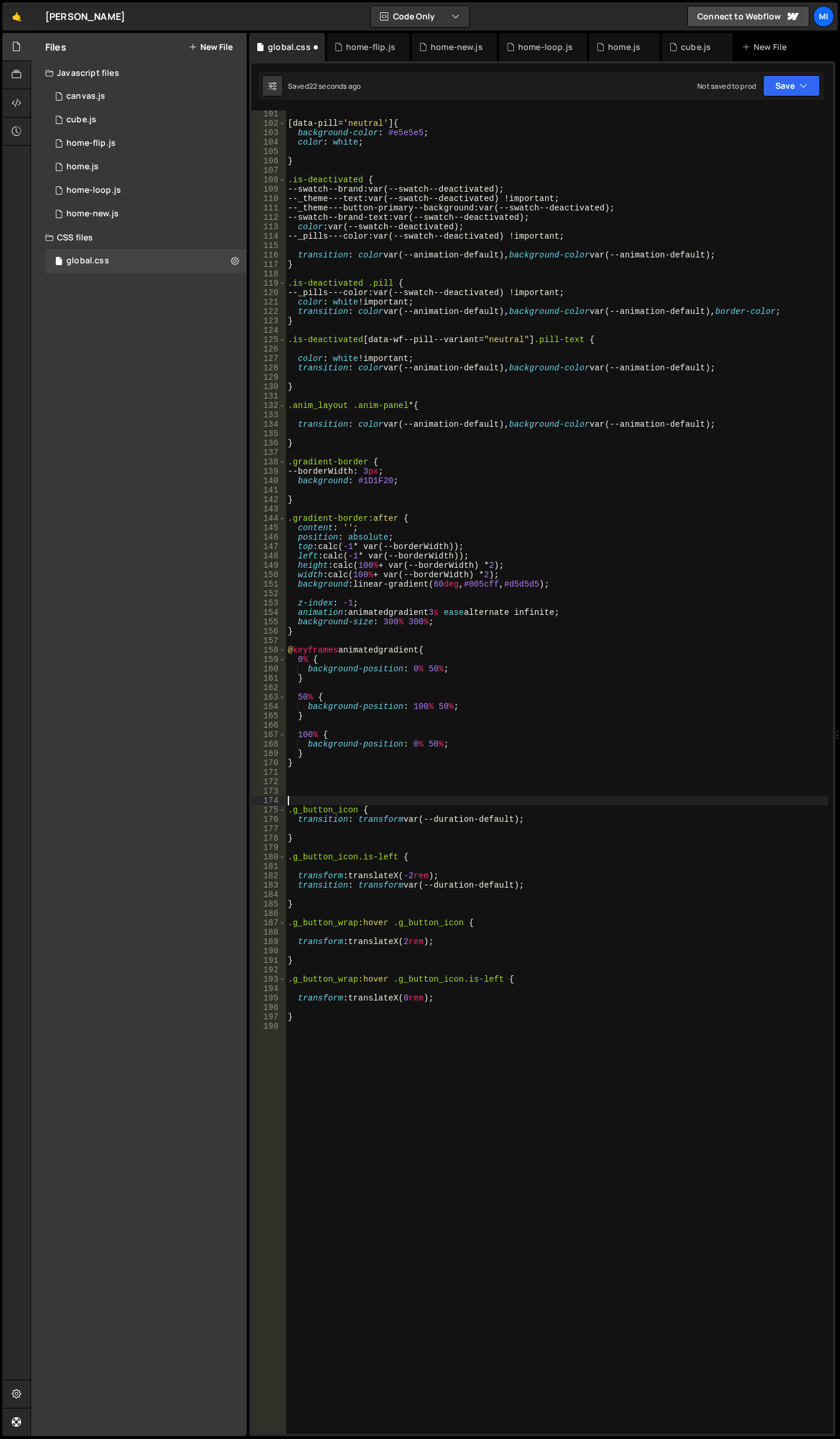
click at [354, 783] on div "[ data-pill = ' neutral ' ] { background-color : #e5e5e5 ; color : white ; } .i…" at bounding box center [557, 781] width 543 height 1342
paste textarea "g_button_wrap"
type textarea "/"
paste textarea "g_button_wrap"
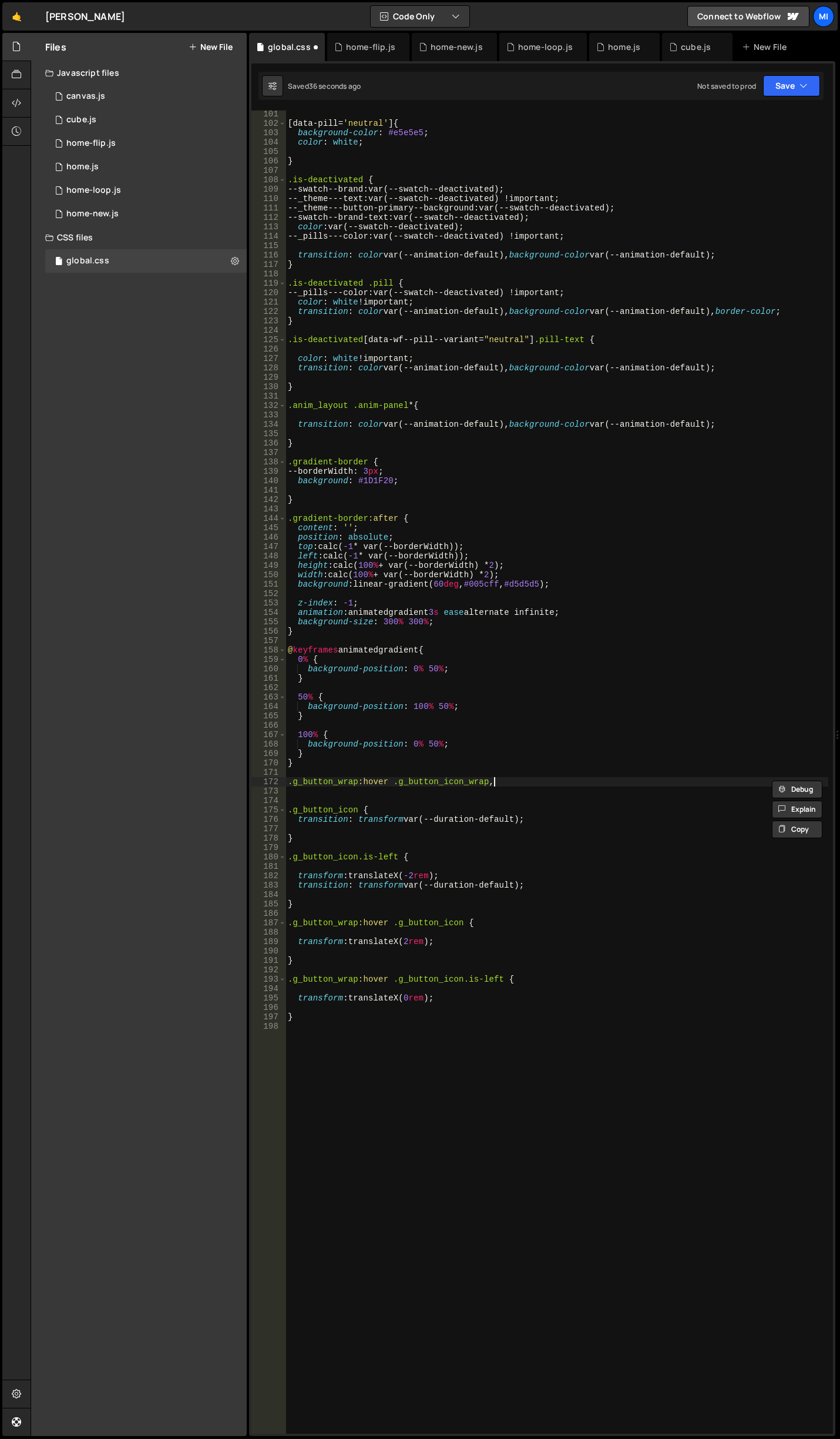
paste textarea ".g_button_wrap:hover .g_button_icon_wrap,"
type textarea ".g_button_wrap:hover .g_button_icon_wrap, .g_button_wrap:hover .g_button_c_wrap…"
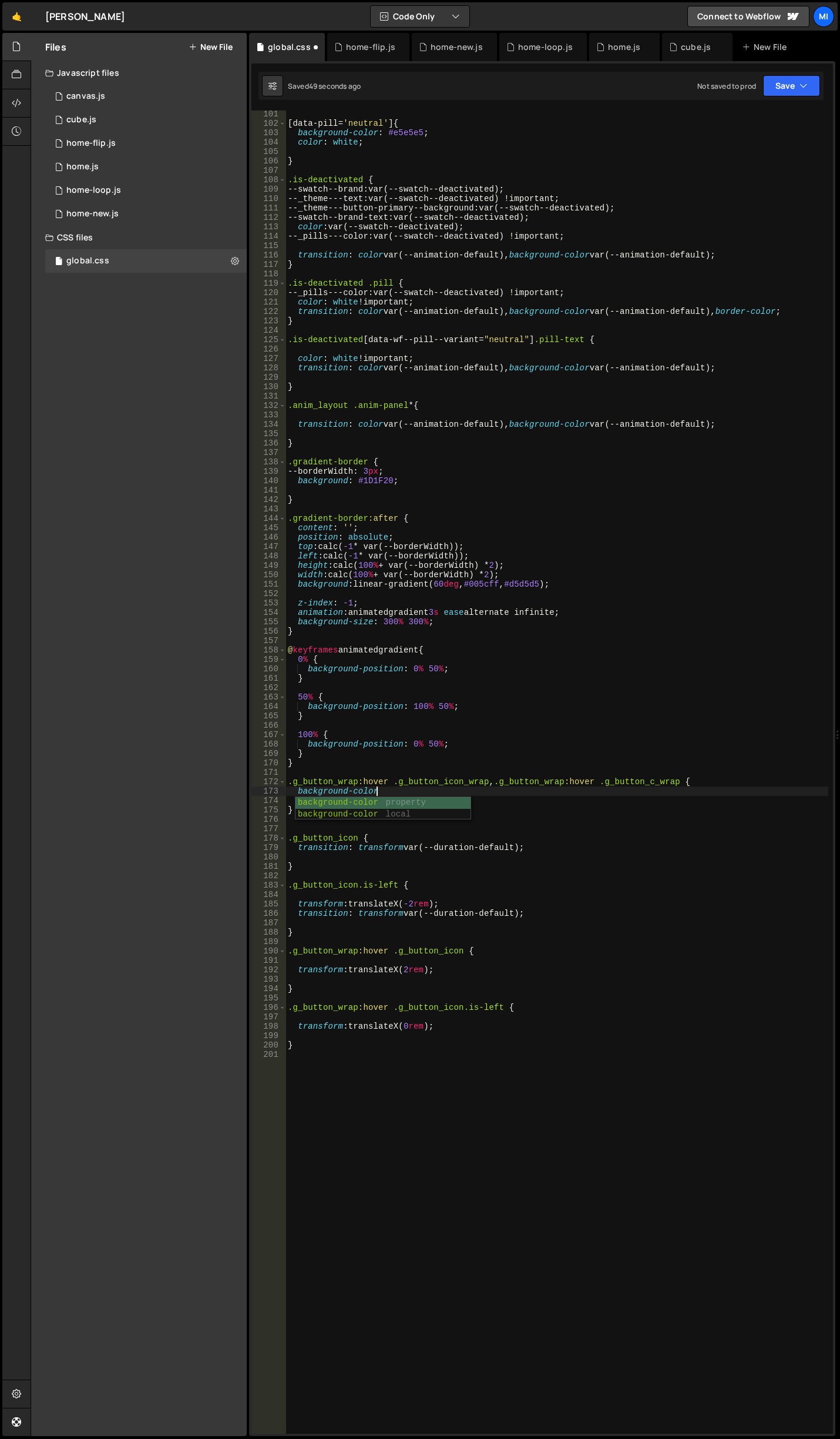
scroll to position [0, 5]
click at [381, 793] on div "[ data-pill = ' neutral ' ] { background-color : #e5e5e5 ; color : white ; } .i…" at bounding box center [557, 781] width 543 height 1342
paste textarea "var(--swatch--brand-2)"
click at [514, 787] on div "[ data-pill = ' neutral ' ] { background-color : #e5e5e5 ; color : white ; } .i…" at bounding box center [557, 781] width 543 height 1342
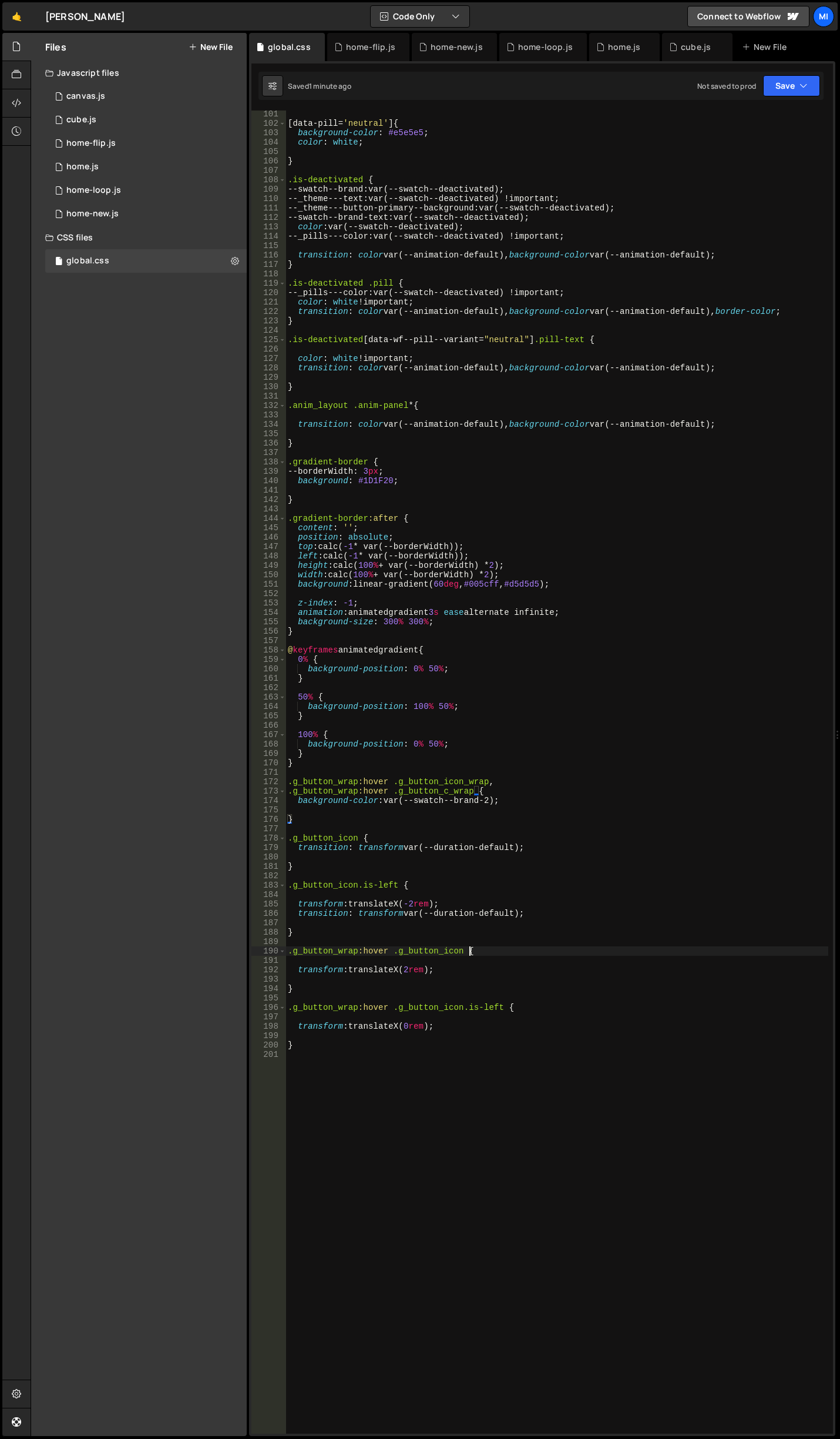
click at [501, 954] on div "[ data-pill = ' neutral ' ] { background-color : #e5e5e5 ; color : white ; } .i…" at bounding box center [557, 781] width 543 height 1342
type textarea ".g_button_wrap:hover .g_button_icon {"
click at [526, 1004] on div "[ data-pill = ' neutral ' ] { background-color : #e5e5e5 ; color : white ; } .i…" at bounding box center [557, 781] width 543 height 1342
click at [526, 997] on div "[ data-pill = ' neutral ' ] { background-color : #e5e5e5 ; color : white ; } .i…" at bounding box center [557, 781] width 543 height 1342
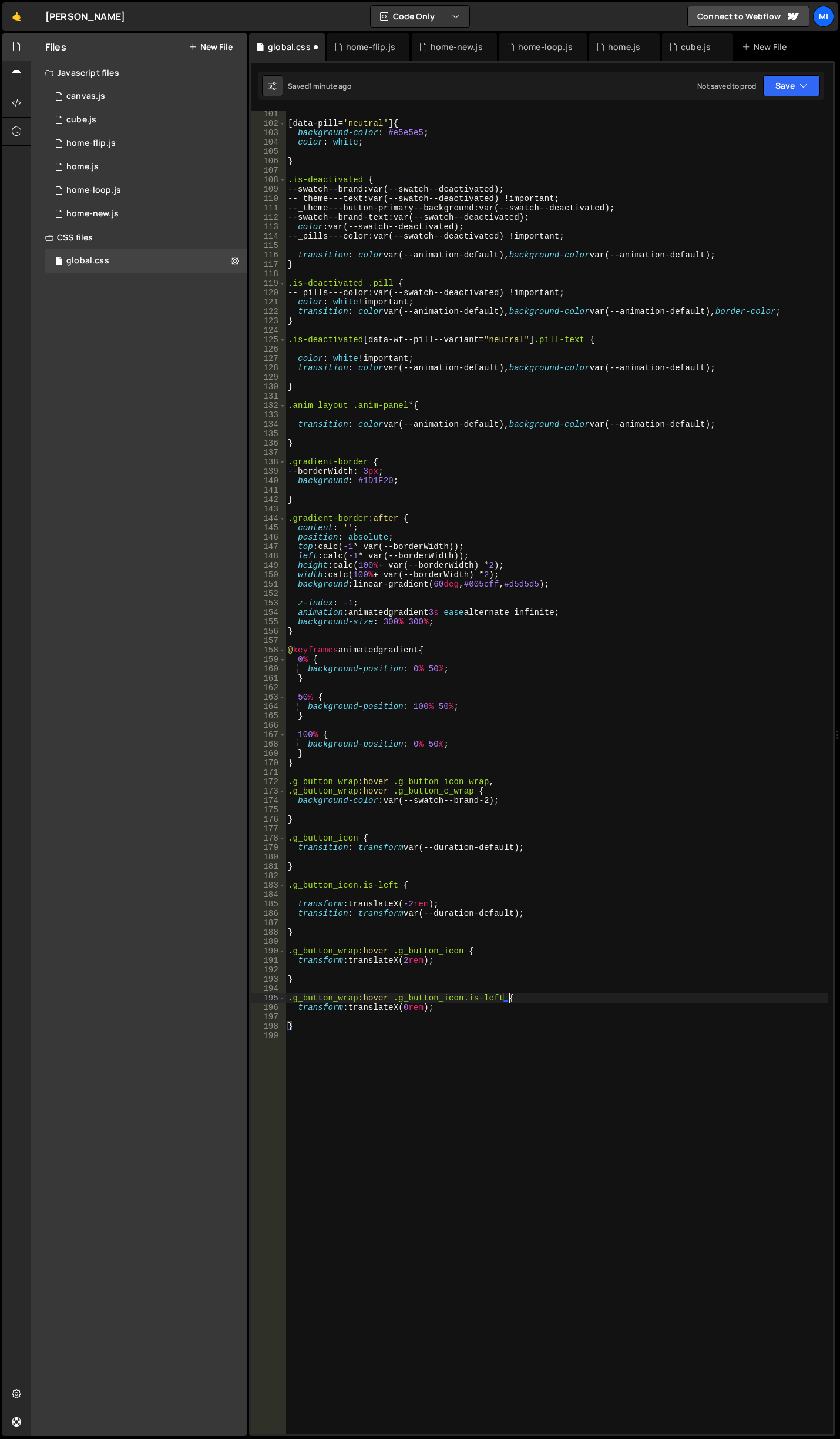
click at [519, 1003] on div "[ data-pill = ' neutral ' ] { background-color : #e5e5e5 ; color : white ; } .i…" at bounding box center [557, 781] width 543 height 1342
click at [480, 947] on div "[ data-pill = ' neutral ' ] { background-color : #e5e5e5 ; color : white ; } .i…" at bounding box center [557, 781] width 543 height 1342
click at [478, 955] on div "[ data-pill = ' neutral ' ] { background-color : #e5e5e5 ; color : white ; } .i…" at bounding box center [557, 781] width 543 height 1342
click at [477, 961] on div "[ data-pill = ' neutral ' ] { background-color : #e5e5e5 ; color : white ; } .i…" at bounding box center [557, 781] width 543 height 1342
click at [444, 887] on div "[ data-pill = ' neutral ' ] { background-color : #e5e5e5 ; color : white ; } .i…" at bounding box center [557, 781] width 543 height 1342
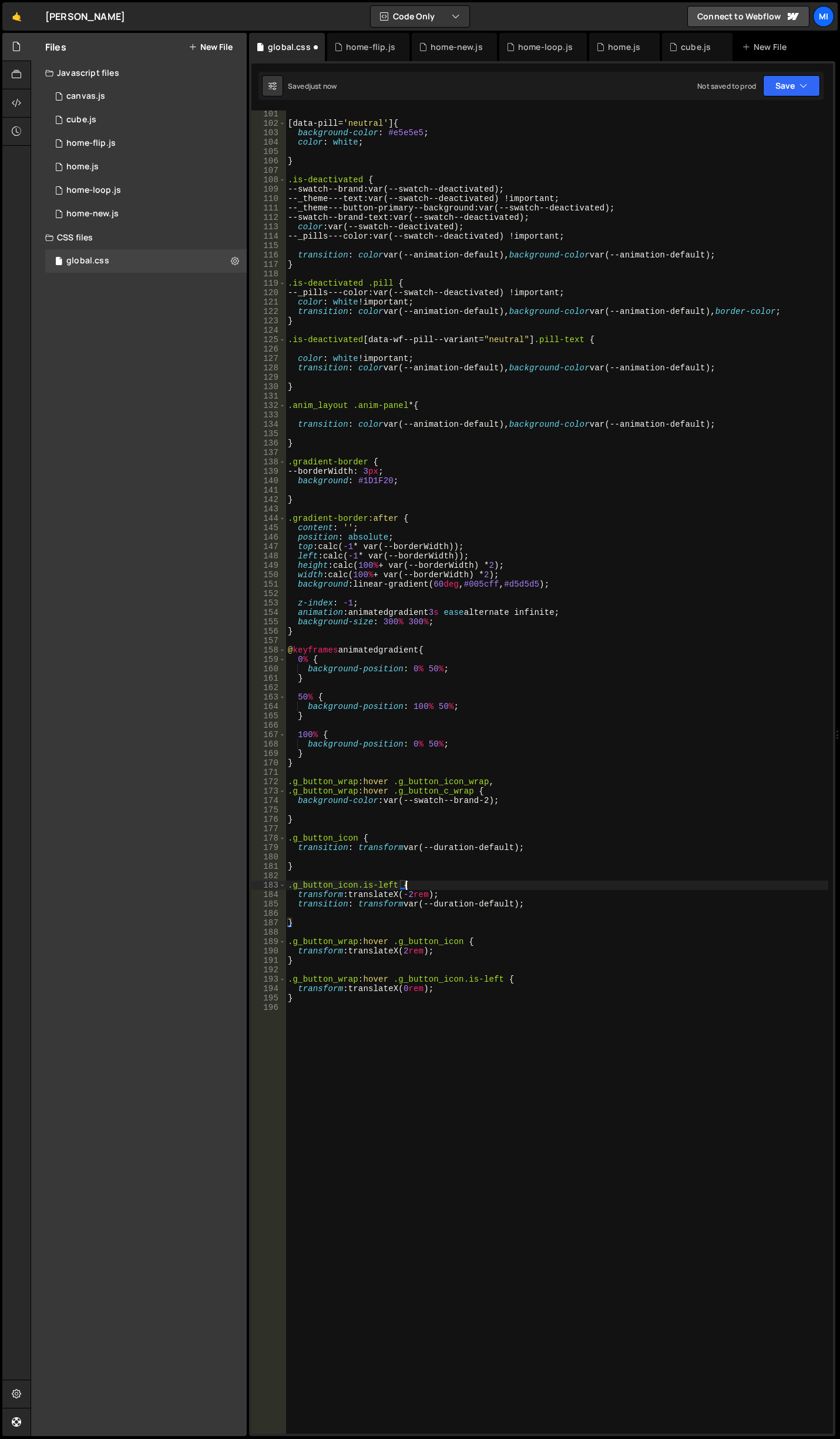
click at [544, 908] on div "[ data-pill = ' neutral ' ] { background-color : #e5e5e5 ; color : white ; } .i…" at bounding box center [557, 781] width 543 height 1342
drag, startPoint x: 471, startPoint y: 791, endPoint x: 221, endPoint y: 789, distance: 250.0
click at [221, 789] on div "Files New File Javascript files 0 canvas.js 0 0 cube.js 0 0 home-flip.js 0 0 ho…" at bounding box center [436, 734] width 810 height 1404
drag, startPoint x: 357, startPoint y: 780, endPoint x: 295, endPoint y: 779, distance: 62.0
click at [295, 779] on div "[ data-pill = ' neutral ' ] { background-color : #e5e5e5 ; color : white ; } .i…" at bounding box center [557, 781] width 543 height 1342
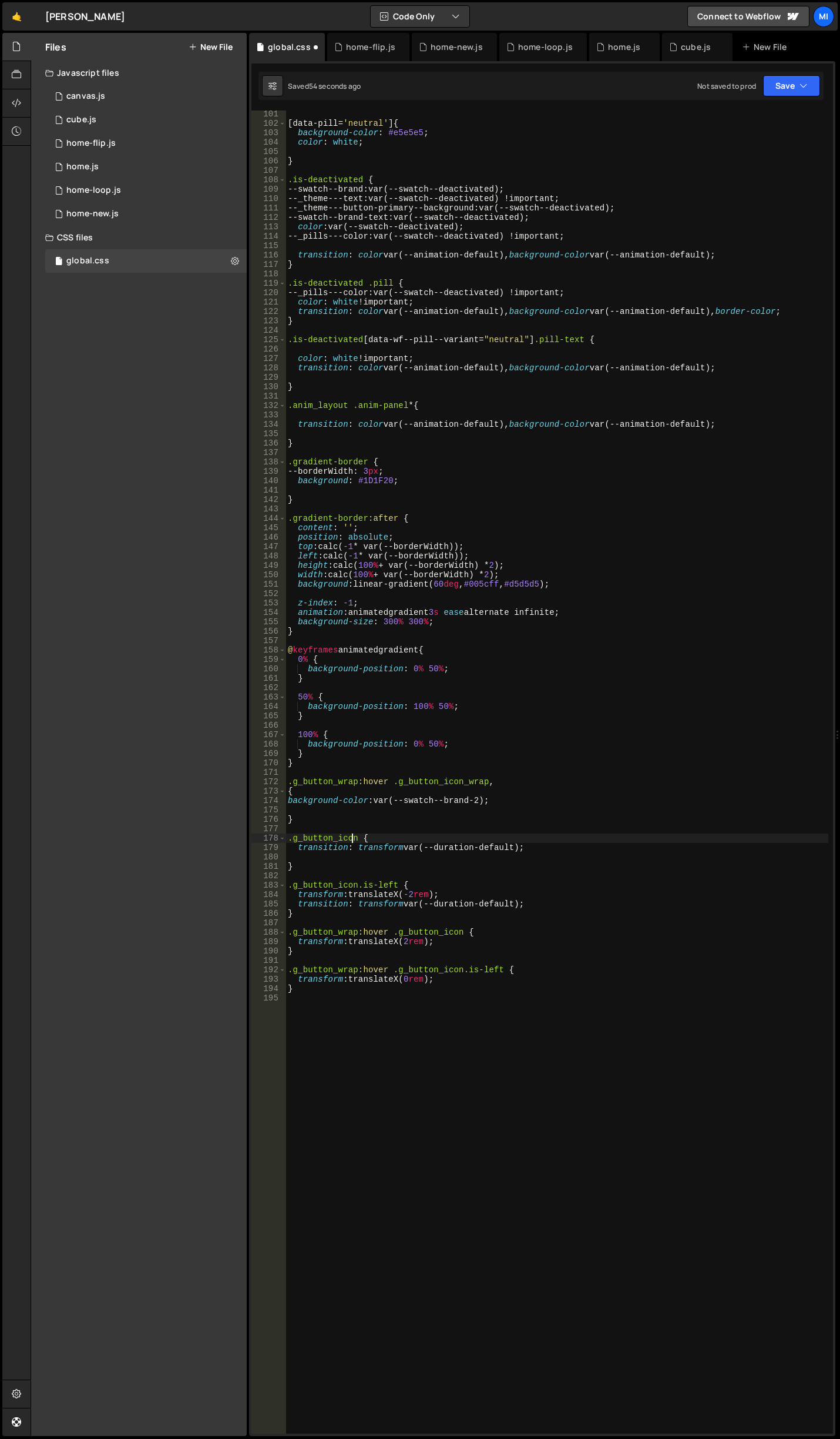
click at [354, 838] on div "[ data-pill = ' neutral ' ] { background-color : #e5e5e5 ; color : white ; } .i…" at bounding box center [557, 781] width 543 height 1342
drag, startPoint x: 398, startPoint y: 784, endPoint x: 485, endPoint y: 779, distance: 87.1
click at [485, 779] on div "[ data-pill = ' neutral ' ] { background-color : #e5e5e5 ; color : white ; } .i…" at bounding box center [557, 781] width 543 height 1342
paste textarea "-"
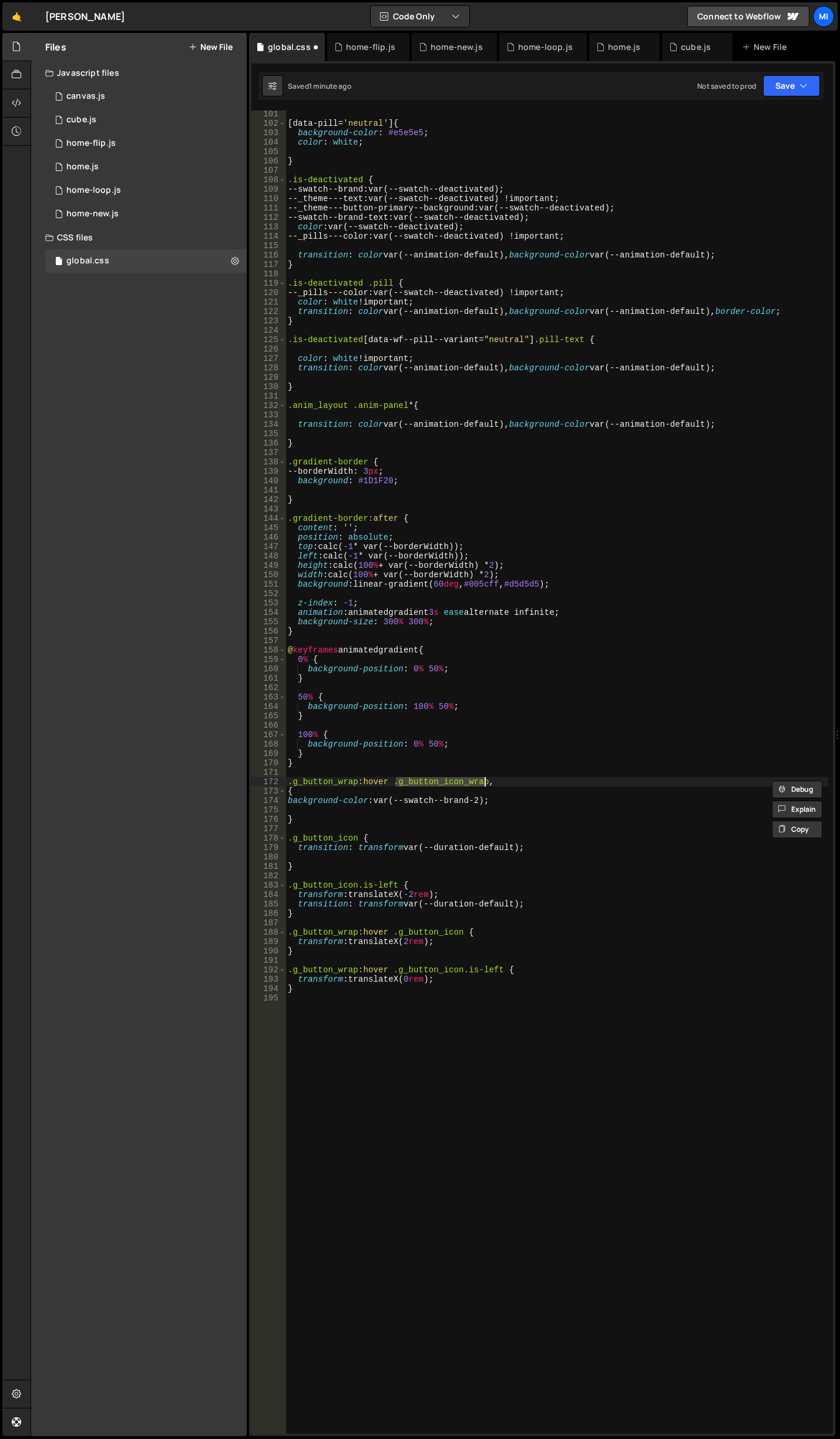
paste textarea "-"
paste textarea "g_button_icon-wrap"
click at [486, 798] on div "[ data-pill = ' neutral ' ] { background-color : #e5e5e5 ; color : white ; } .i…" at bounding box center [557, 781] width 543 height 1342
click at [483, 801] on div "[ data-pill = ' neutral ' ] { background-color : #e5e5e5 ; color : white ; } .i…" at bounding box center [557, 772] width 543 height 1323
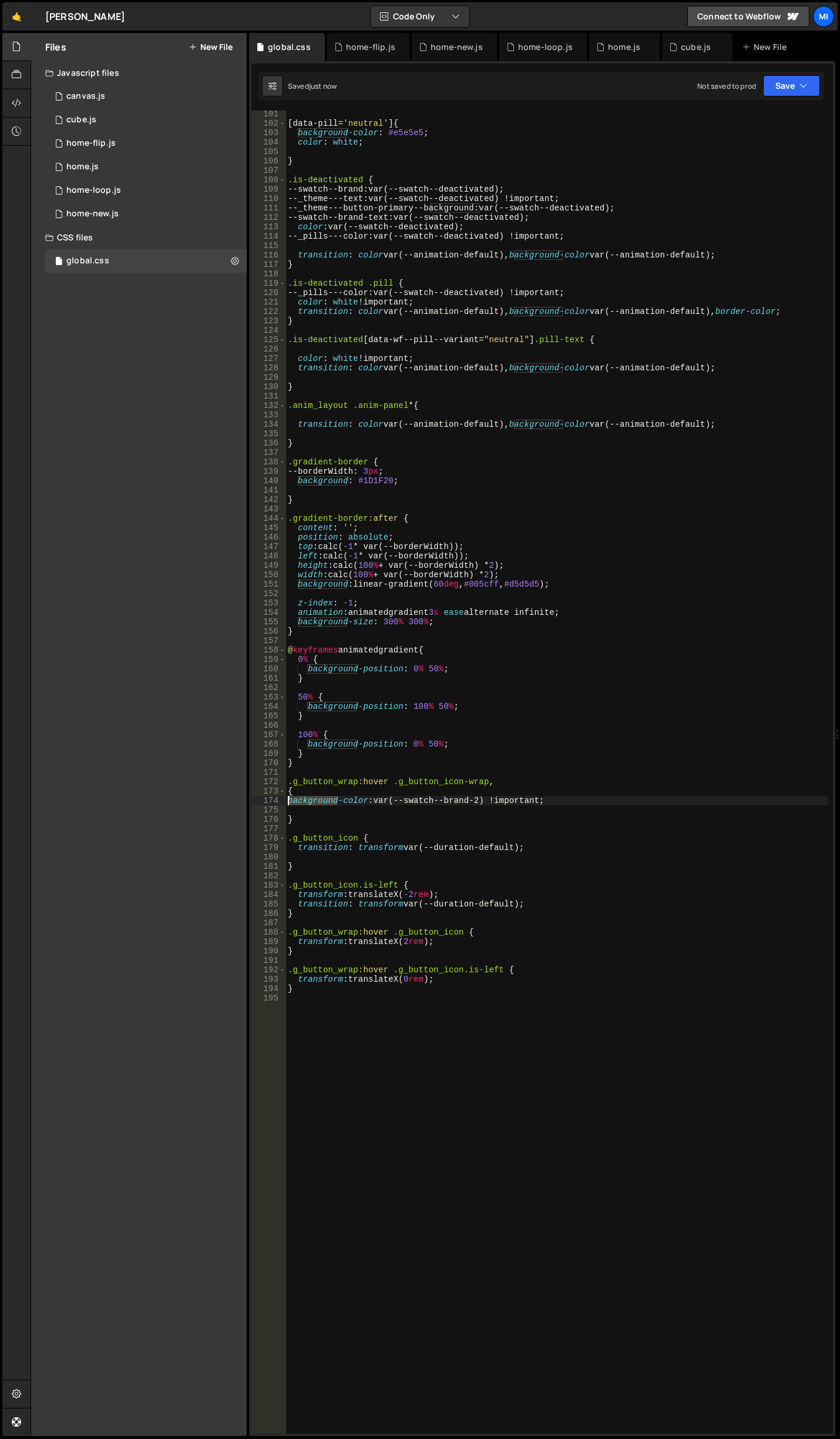
drag, startPoint x: 338, startPoint y: 800, endPoint x: 232, endPoint y: 800, distance: 106.0
click at [232, 800] on div "Files New File Javascript files 0 canvas.js 0 0 cube.js 0 0 home-flip.js 0 0 ho…" at bounding box center [436, 734] width 810 height 1404
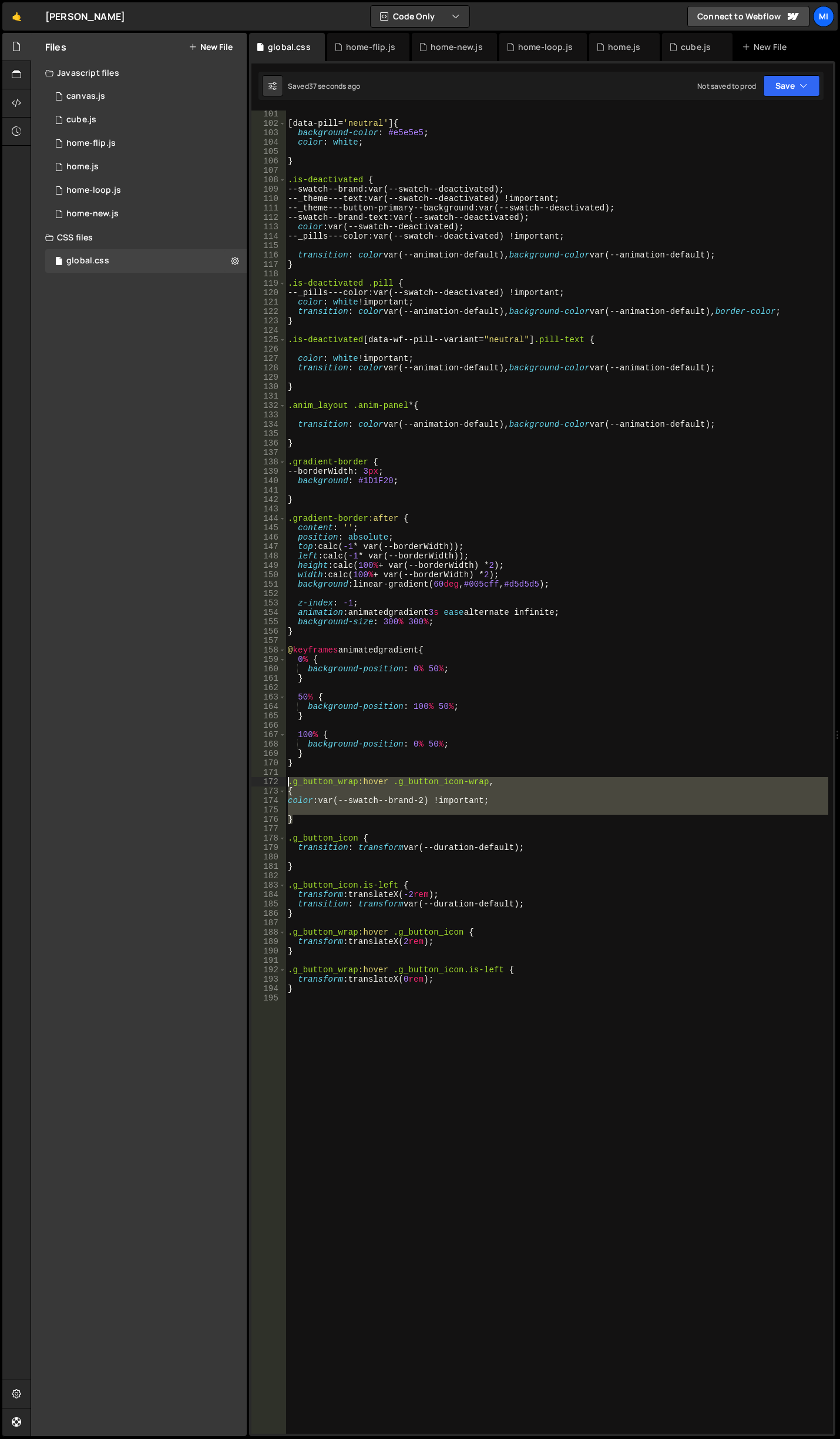
drag, startPoint x: 308, startPoint y: 819, endPoint x: 273, endPoint y: 780, distance: 52.4
click at [273, 780] on div "color: var(--swatch--brand-2) !important; 101 102 103 104 105 106 107 108 109 1…" at bounding box center [542, 772] width 581 height 1323
click at [389, 793] on div "[ data-pill = ' neutral ' ] { background-color : #e5e5e5 ; color : white ; } .i…" at bounding box center [557, 772] width 543 height 1323
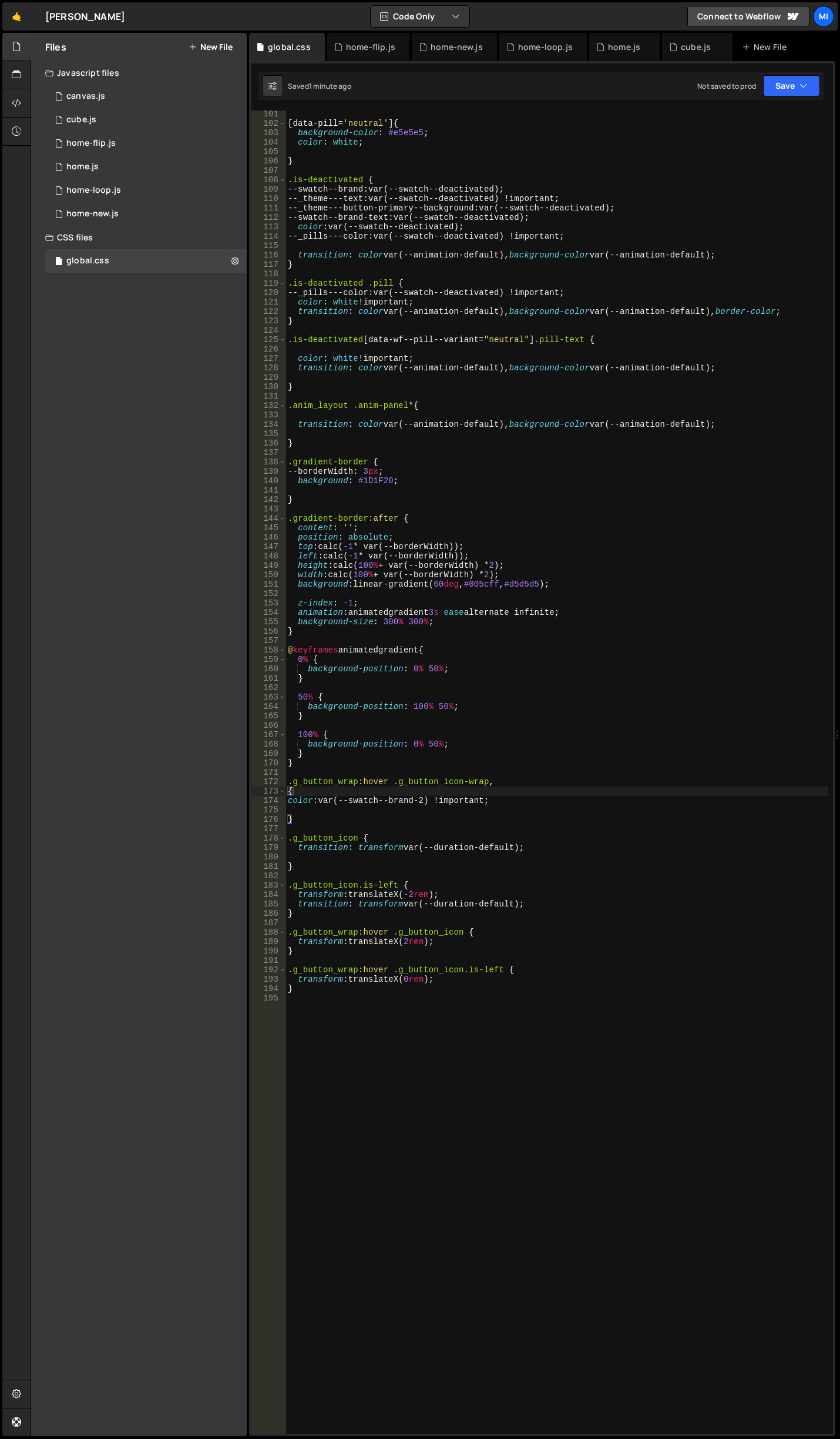
click at [487, 781] on div "[ data-pill = ' neutral ' ] { background-color : #e5e5e5 ; color : white ; } .i…" at bounding box center [557, 781] width 543 height 1342
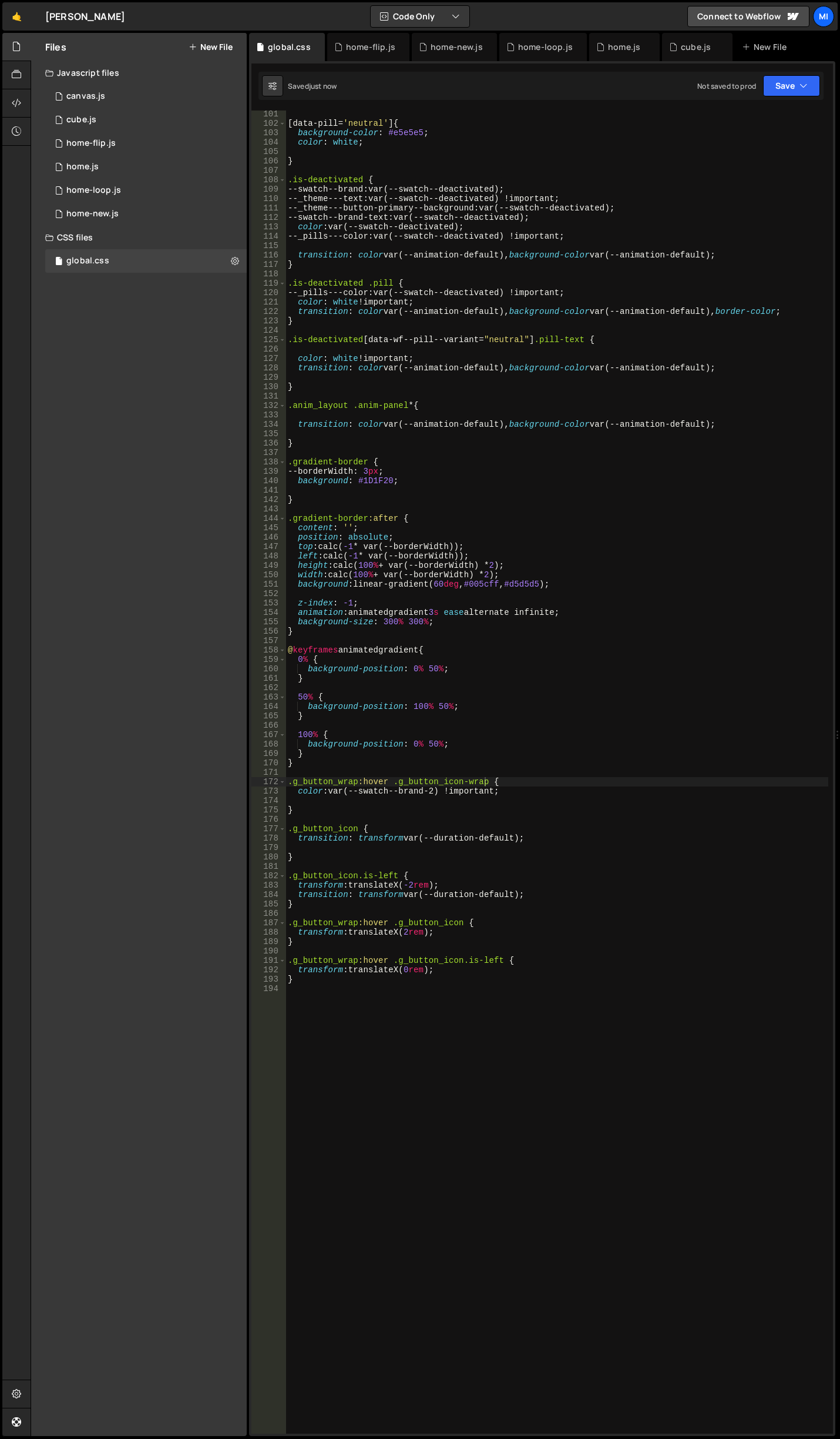
click at [295, 792] on div "[ data-pill = ' neutral ' ] { background-color : #e5e5e5 ; color : white ; } .i…" at bounding box center [557, 781] width 543 height 1342
click at [486, 783] on div "[ data-pill = ' neutral ' ] { background-color : #e5e5e5 ; color : white ; } .i…" at bounding box center [557, 781] width 543 height 1342
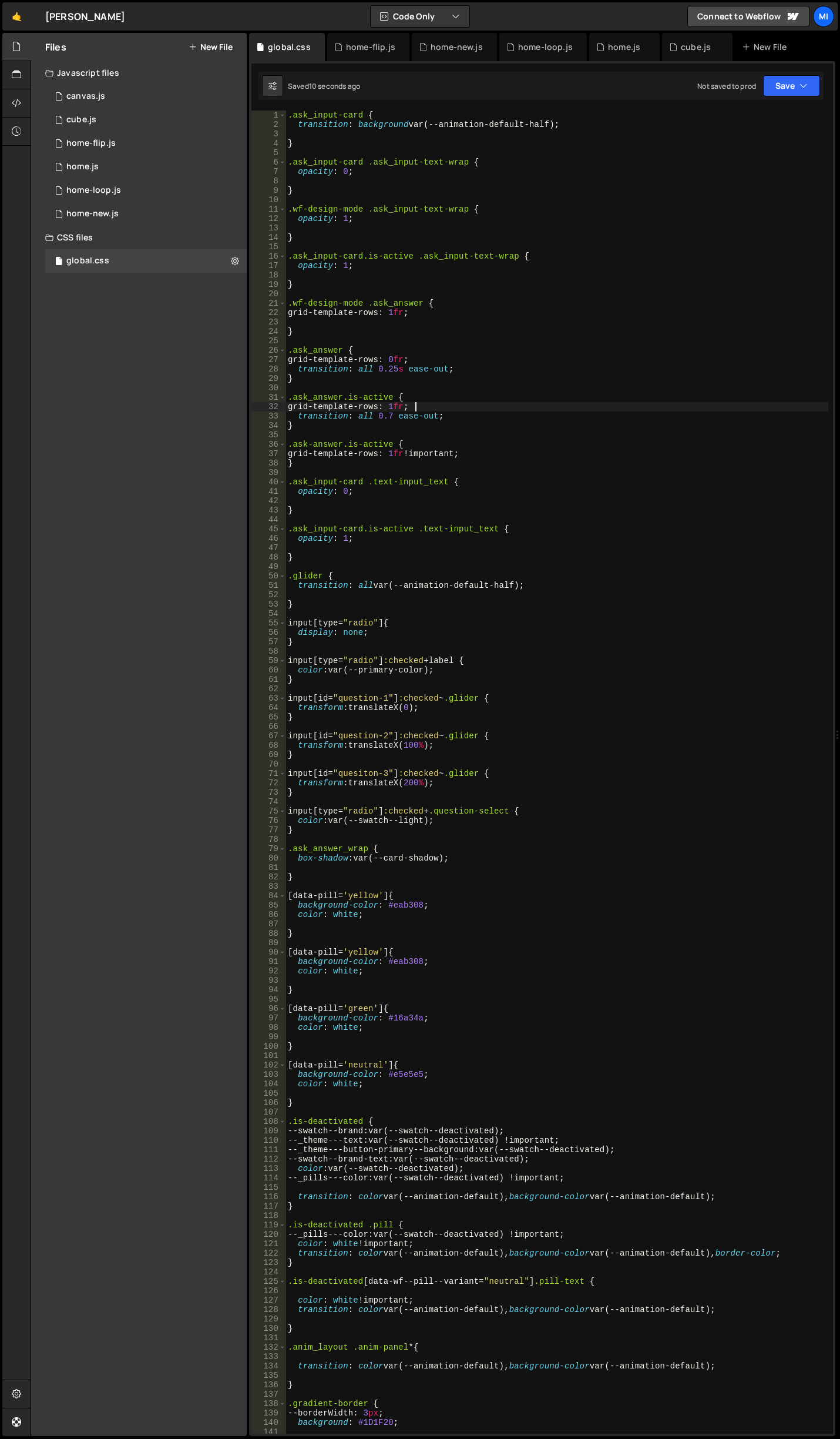
type textarea "}"
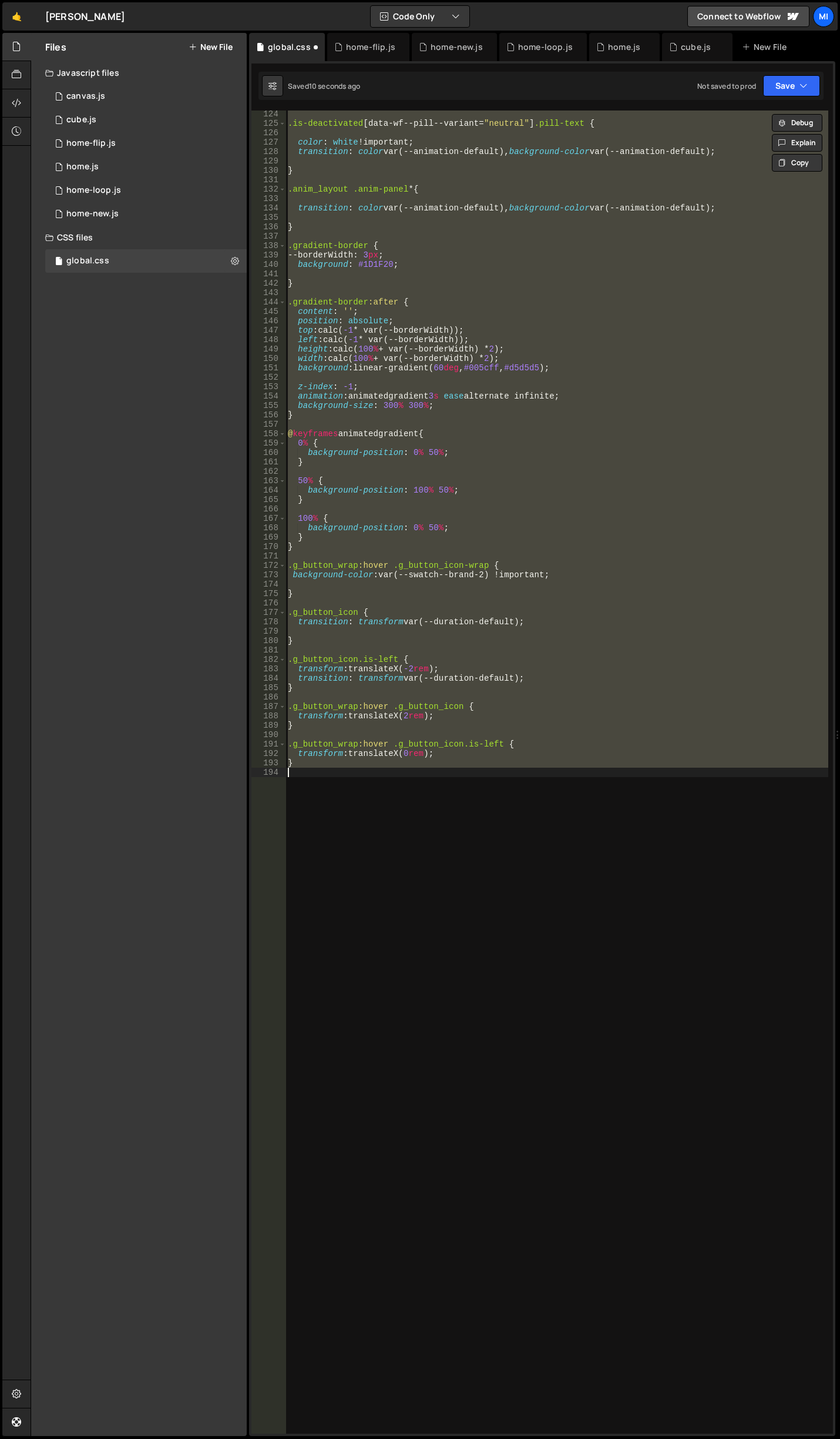
scroll to position [1159, 0]
click at [429, 632] on div ".is-deactivated [ data-wf--pill--variant = " neutral " ] .pill-text { color : w…" at bounding box center [557, 772] width 543 height 1323
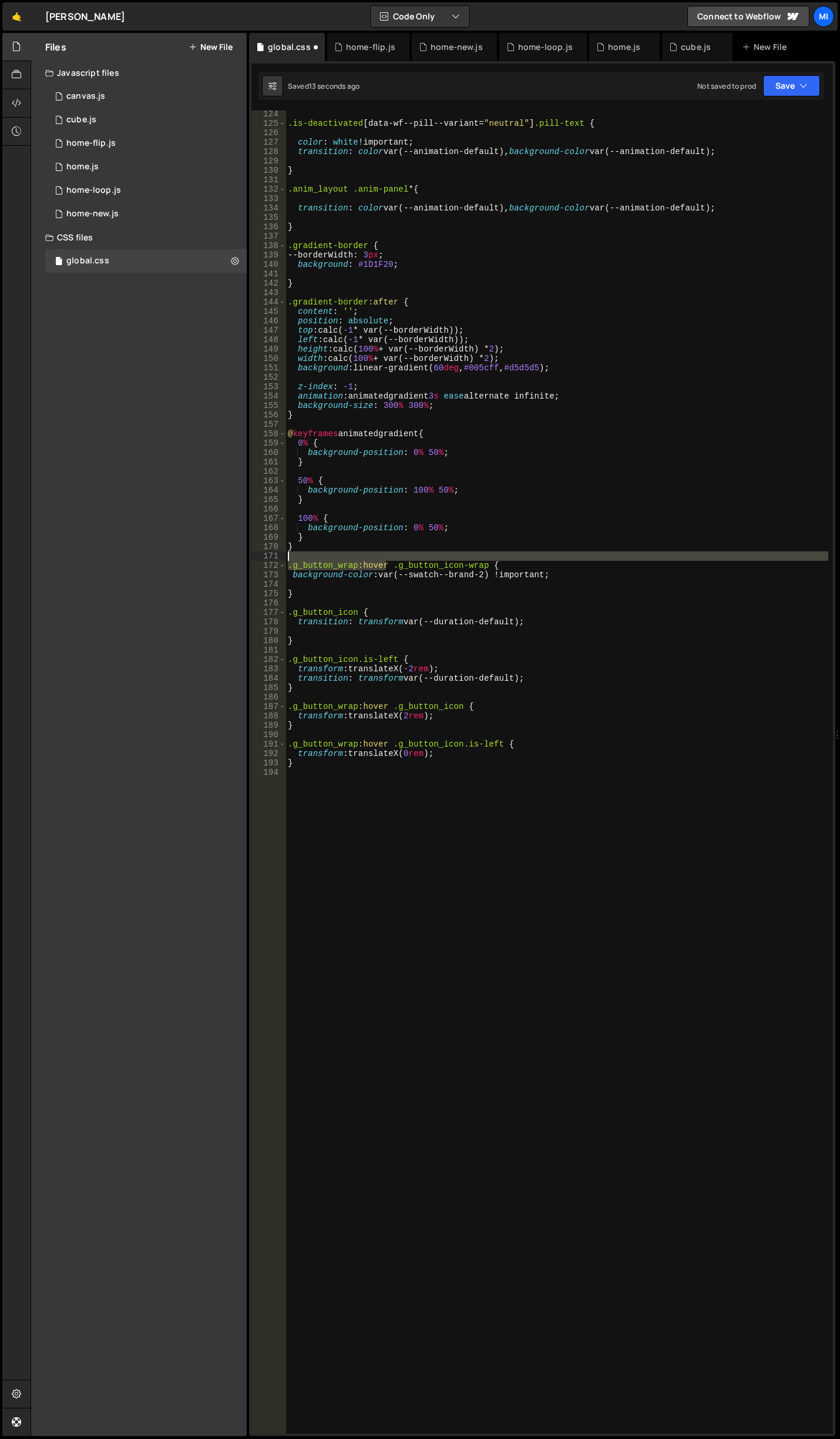
drag, startPoint x: 388, startPoint y: 567, endPoint x: 295, endPoint y: 560, distance: 93.3
click at [295, 560] on div ".is-deactivated [ data-wf--pill--variant = " neutral " ] .pill-text { color : w…" at bounding box center [557, 781] width 543 height 1342
drag, startPoint x: 485, startPoint y: 567, endPoint x: 258, endPoint y: 557, distance: 227.2
click at [258, 557] on div ".g_button_wrap:hover .g_button_icon-wrap { 124 125 126 127 128 129 130 131 132 …" at bounding box center [542, 772] width 581 height 1323
click at [485, 566] on div ".is-deactivated [ data-wf--pill--variant = " neutral " ] .pill-text { color : w…" at bounding box center [557, 772] width 543 height 1323
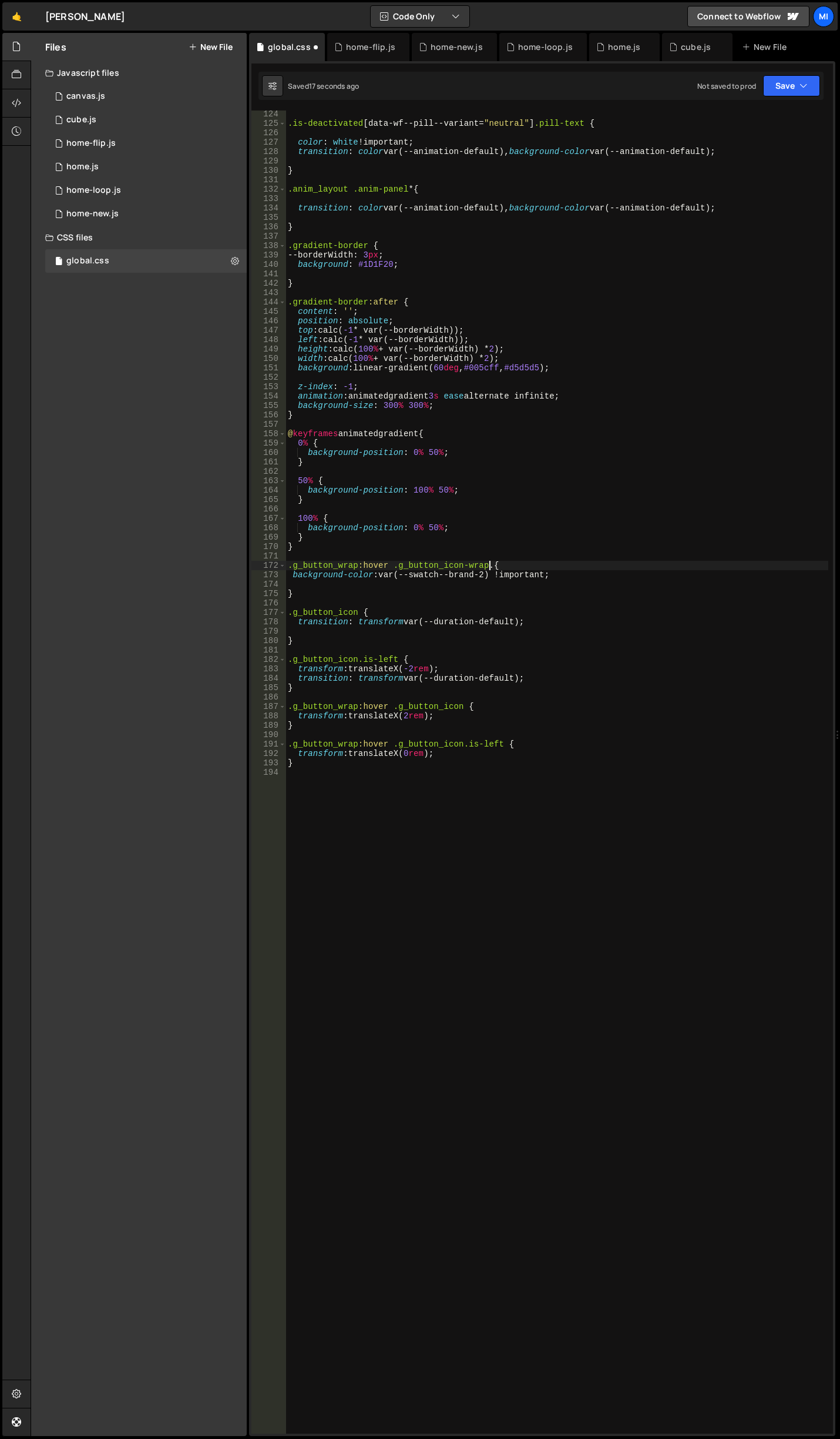
scroll to position [0, 14]
paste textarea
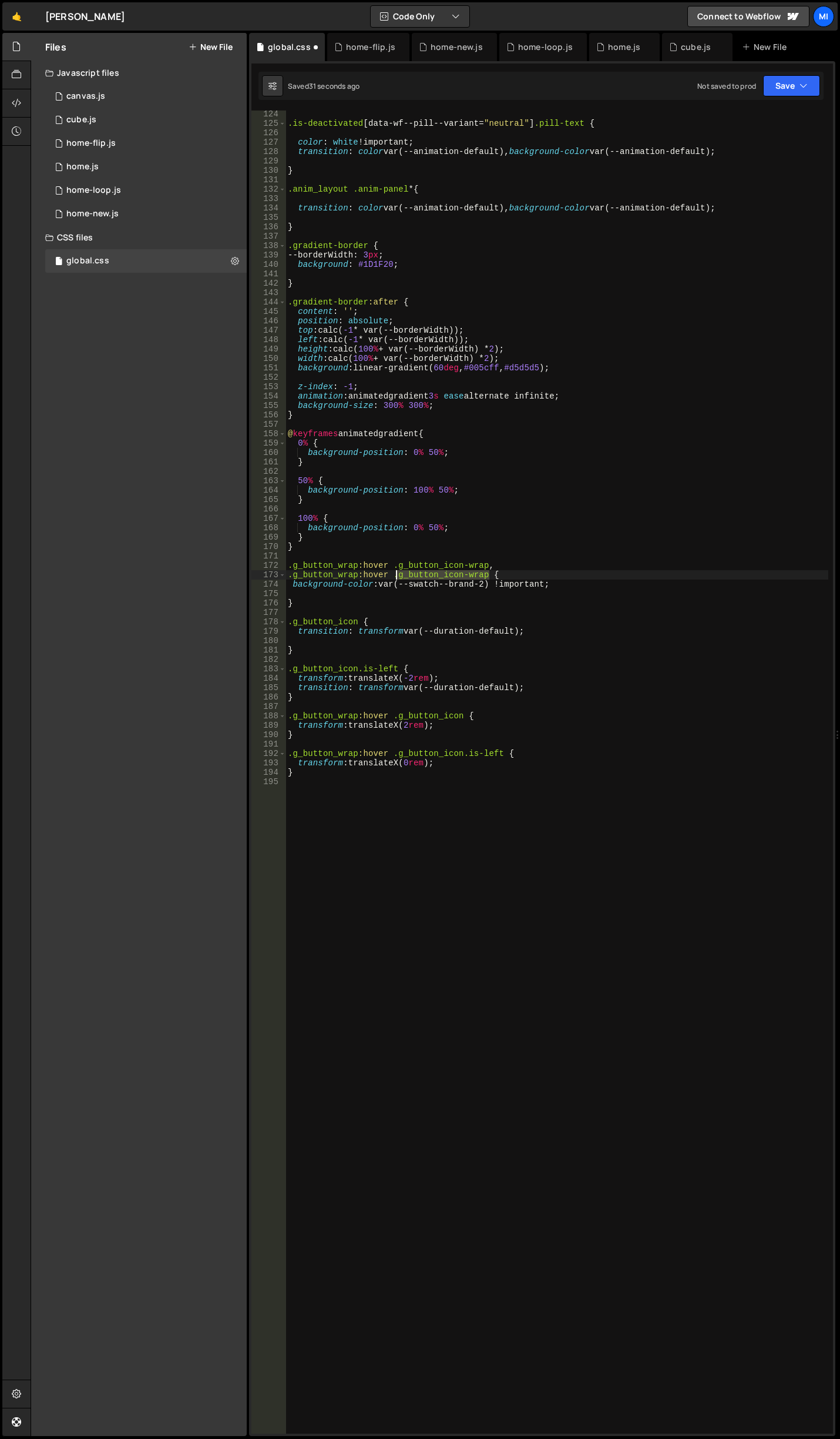
drag, startPoint x: 487, startPoint y: 573, endPoint x: 397, endPoint y: 574, distance: 90.0
click at [397, 574] on div ".is-deactivated [ data-wf--pill--variant = " neutral " ] .pill-text { color : w…" at bounding box center [557, 781] width 543 height 1342
paste textarea "c-wrap"
drag, startPoint x: 567, startPoint y: 582, endPoint x: 285, endPoint y: 582, distance: 282.0
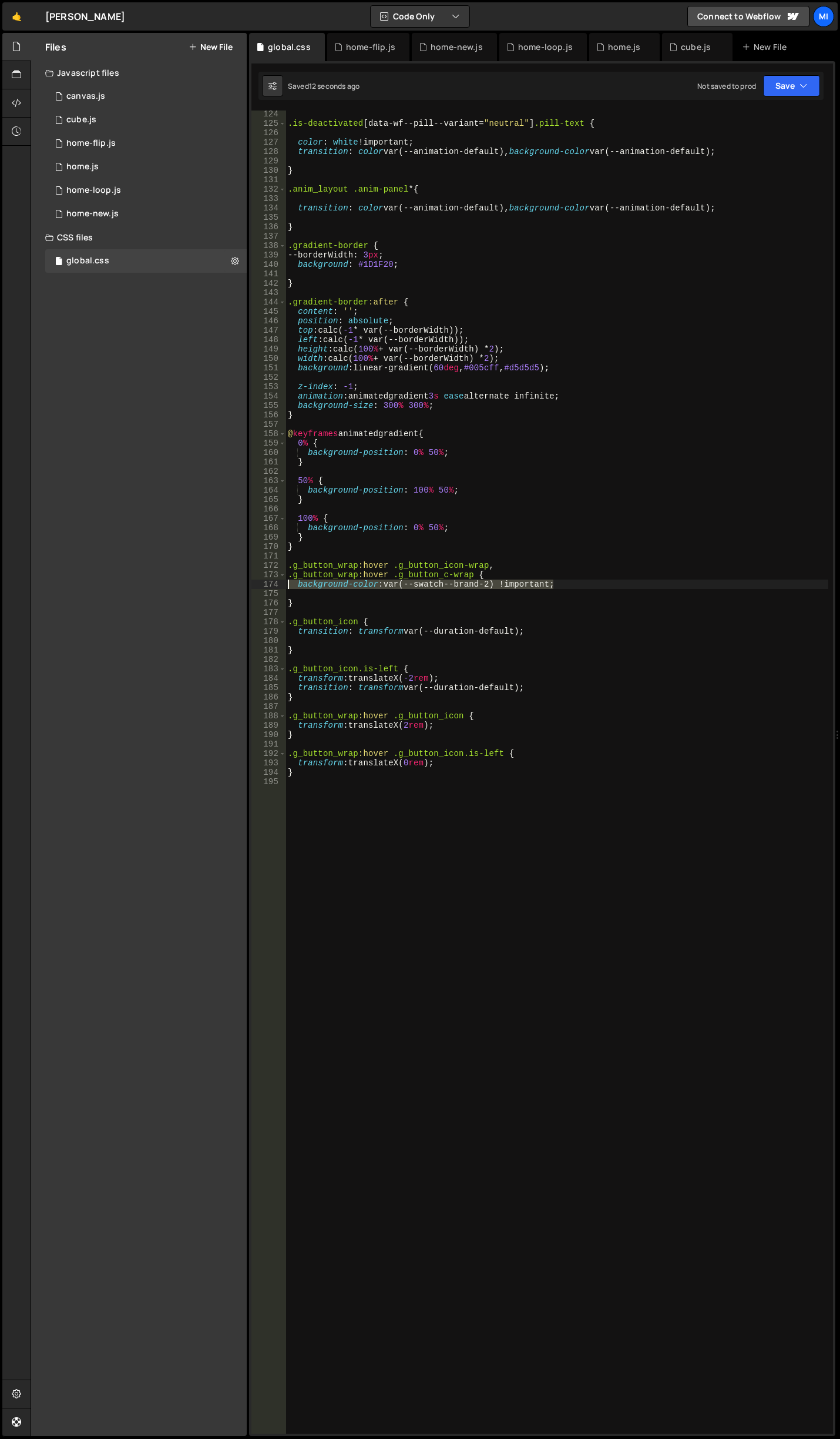
click at [285, 582] on div ".g_button_wrap:hover .g_button_c-wrap { 124 125 126 127 128 129 130 131 132 133…" at bounding box center [542, 772] width 581 height 1323
type textarea "background-color: var(--swatch--brand-2) !important;"
click at [562, 586] on div ".is-deactivated [ data-wf--pill--variant = " neutral " ] .pill-text { color : w…" at bounding box center [557, 772] width 543 height 1323
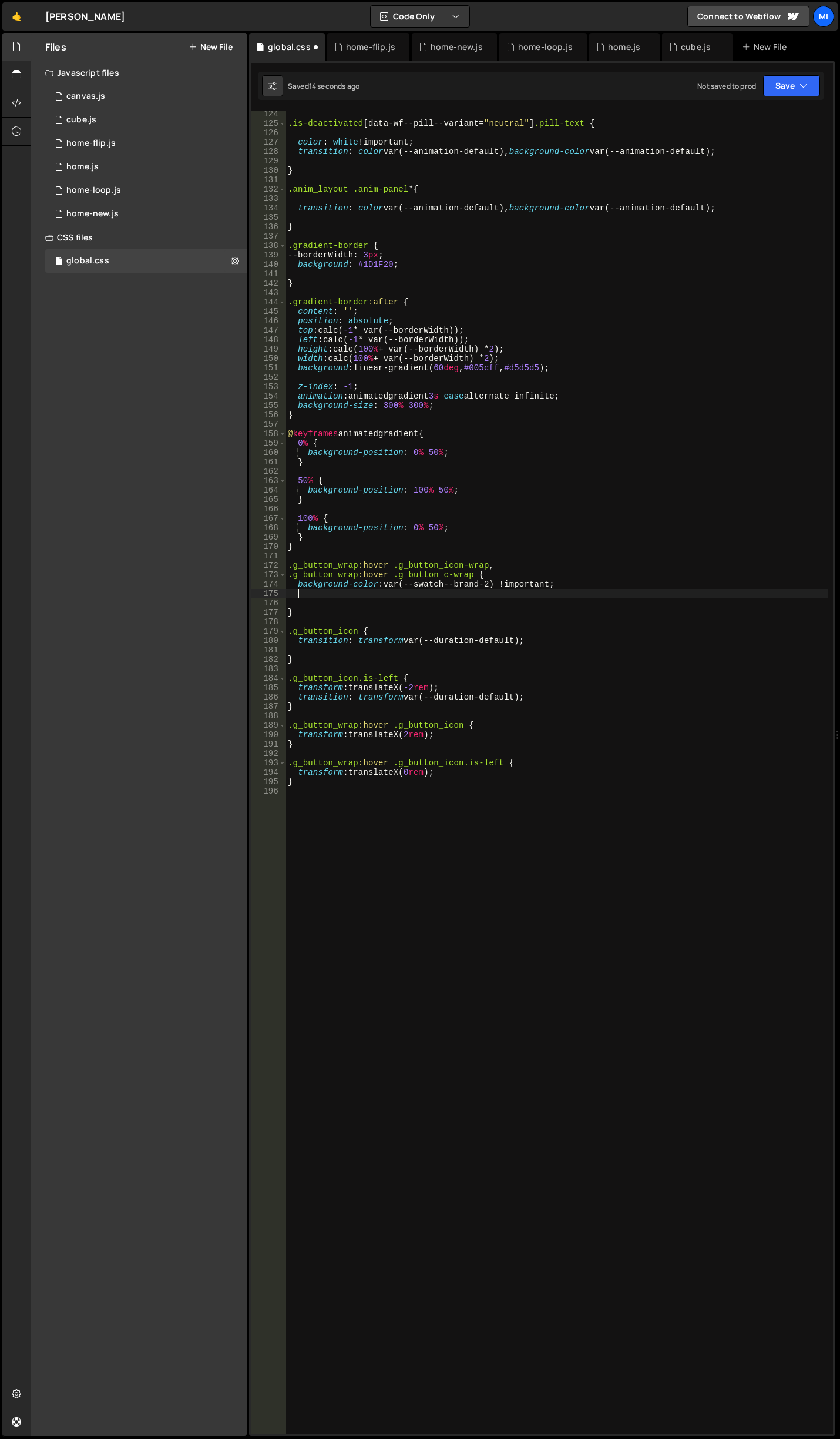
paste textarea "background-color: var(--swatch--brand-2) !important;"
type textarea "background-color: var(--swatch--brand-2) !important;"
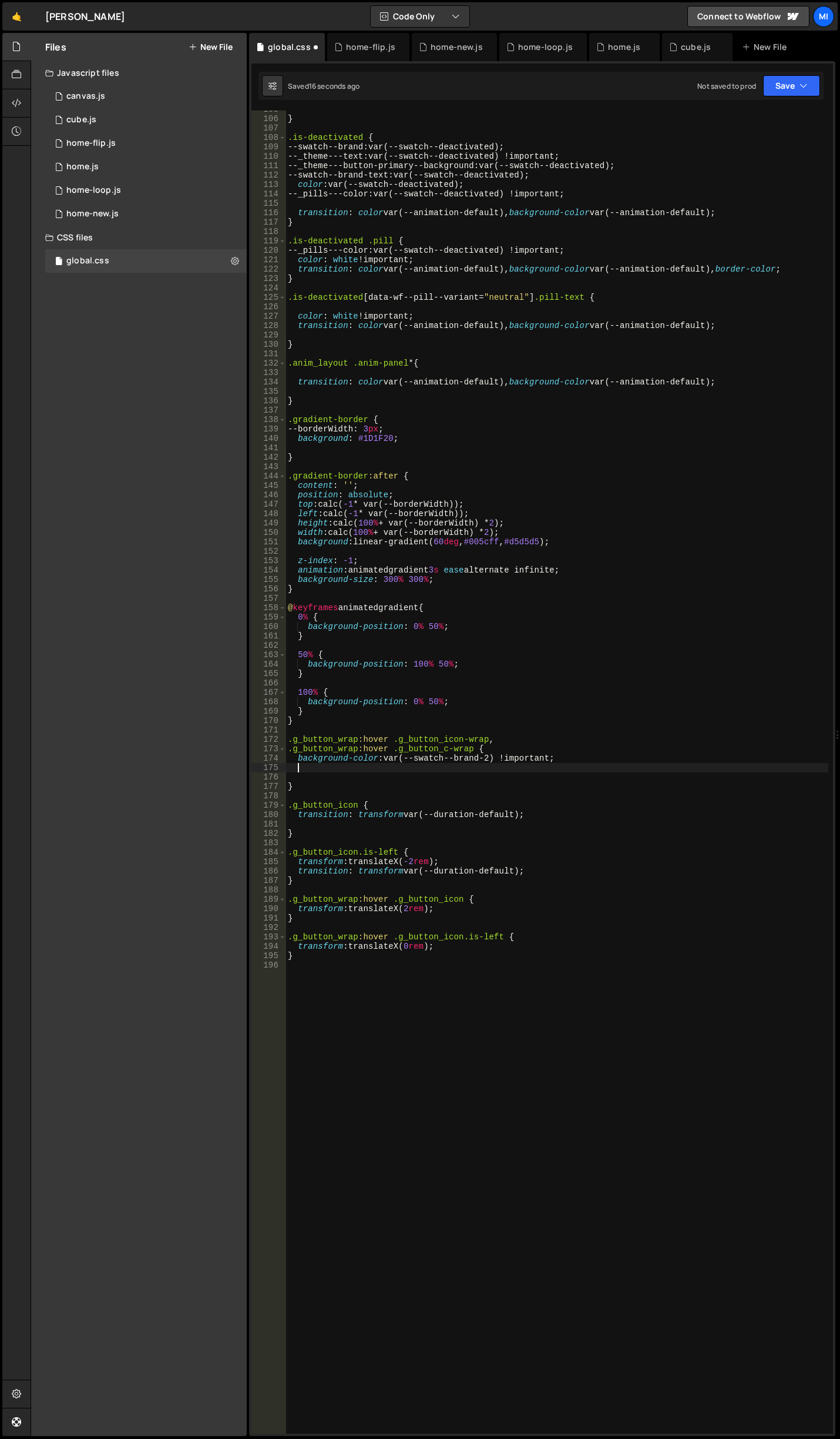
scroll to position [985, 0]
type textarea "background-color: var(--swatch--brand-2) !important;"
paste textarea "background-color: var(--swatch--brand-2) !important;"
type textarea "border-color: var(--swatch--brand-2) !important;"
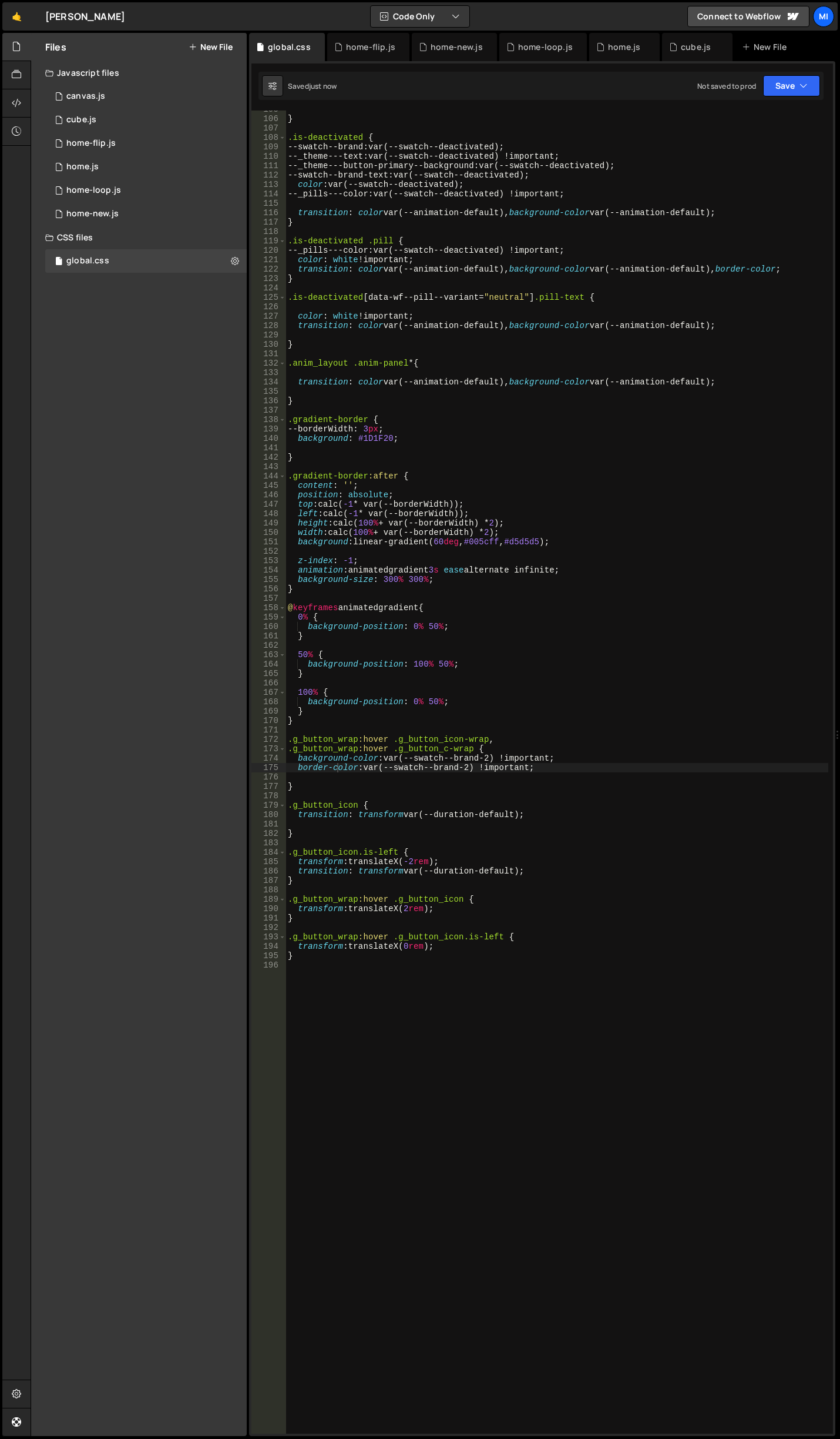
click at [313, 781] on div "} .is-deactivated { --swatch--brand : var(--swatch--deactivated) ; --_theme---t…" at bounding box center [557, 776] width 543 height 1342
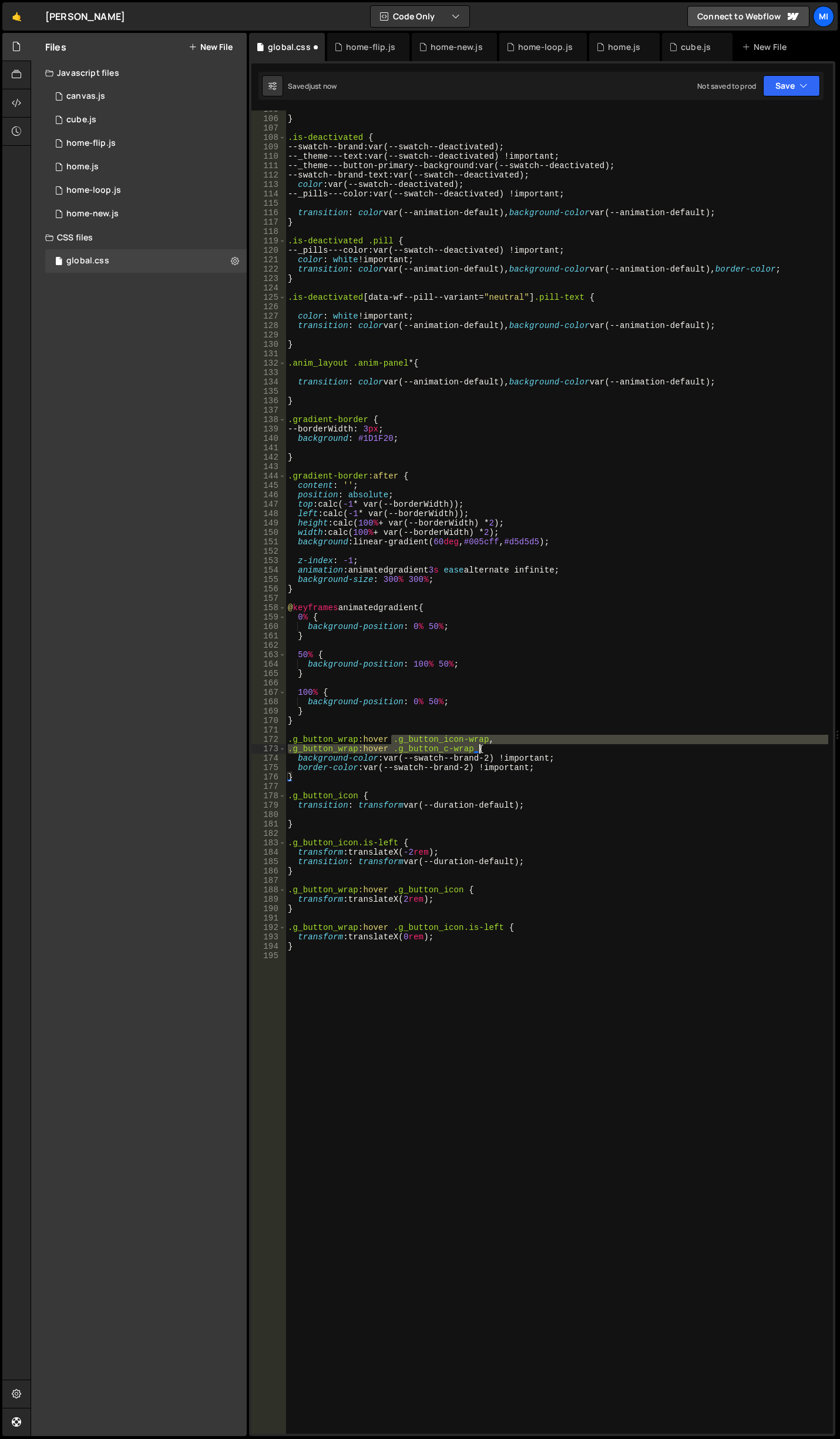
drag, startPoint x: 392, startPoint y: 741, endPoint x: 490, endPoint y: 749, distance: 98.3
click at [490, 749] on div "} .is-deactivated { --swatch--brand : var(--swatch--deactivated) ; --_theme---t…" at bounding box center [557, 776] width 543 height 1342
type textarea ".g_button_wrap:hover .g_button_icon-wrap, .g_button_wrap:hover .g_button_c-wrap…"
click at [378, 728] on div "} .is-deactivated { --swatch--brand : var(--swatch--deactivated) ; --_theme---t…" at bounding box center [557, 776] width 543 height 1342
click at [371, 725] on div "} .is-deactivated { --swatch--brand : var(--swatch--deactivated) ; --_theme---t…" at bounding box center [557, 776] width 543 height 1342
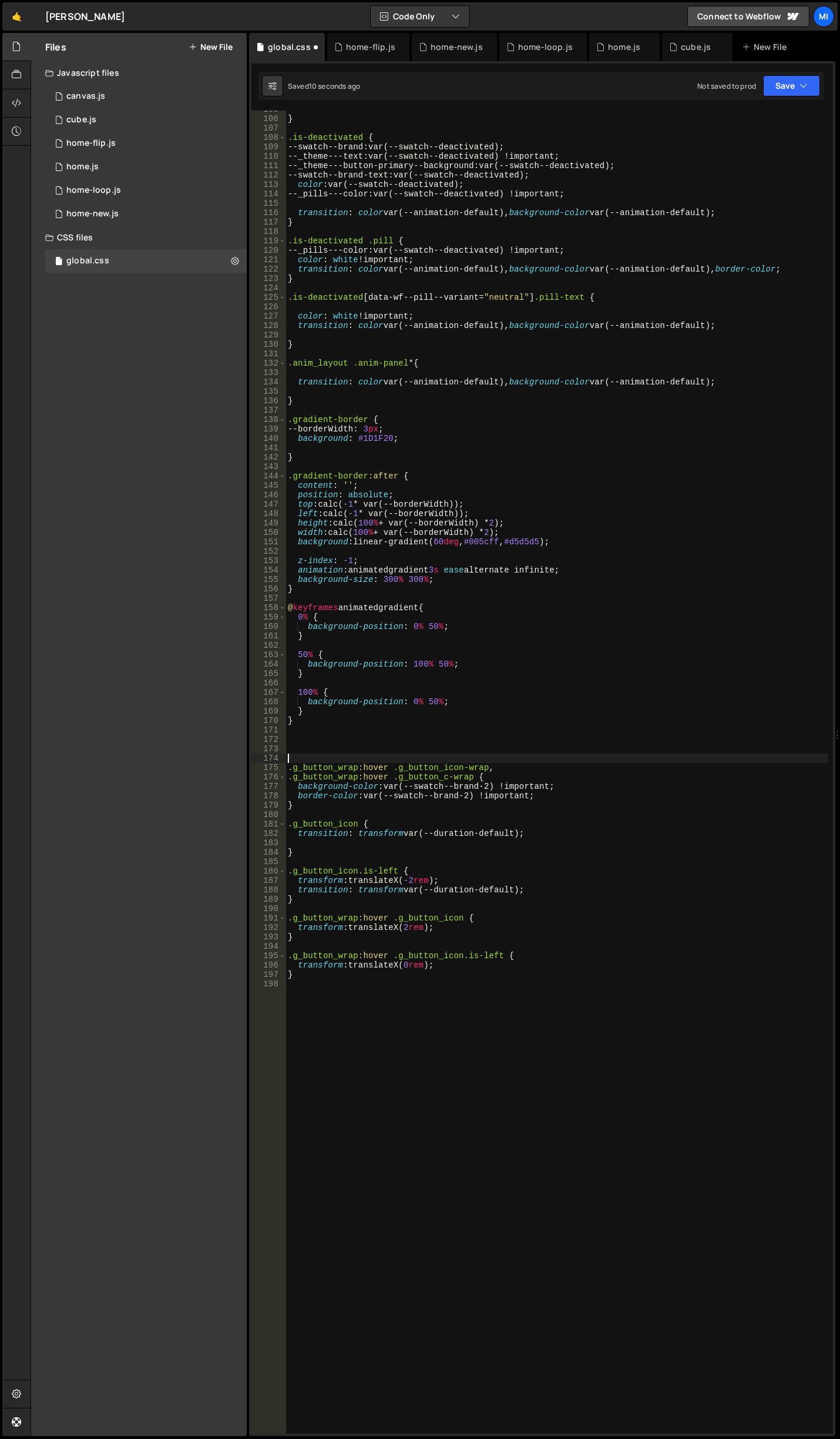
click at [362, 732] on div "} .is-deactivated { --swatch--brand : var(--swatch--deactivated) ; --_theme---t…" at bounding box center [557, 776] width 543 height 1342
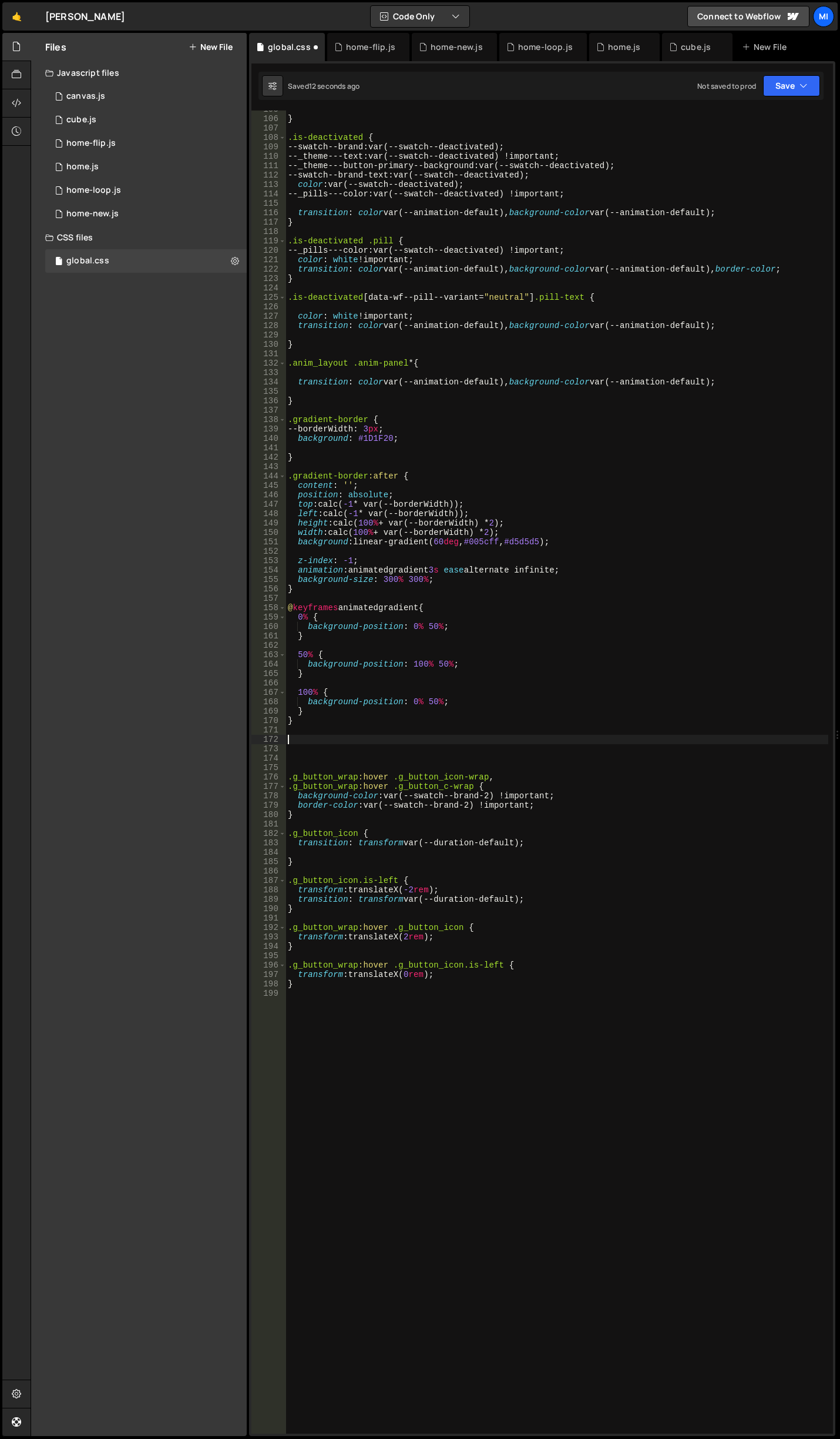
paste textarea ".g_button_wrap:hover .g_button_c-wrap {"
type textarea ".g_button_icon-wrap, .g_button_c-wrap { }"
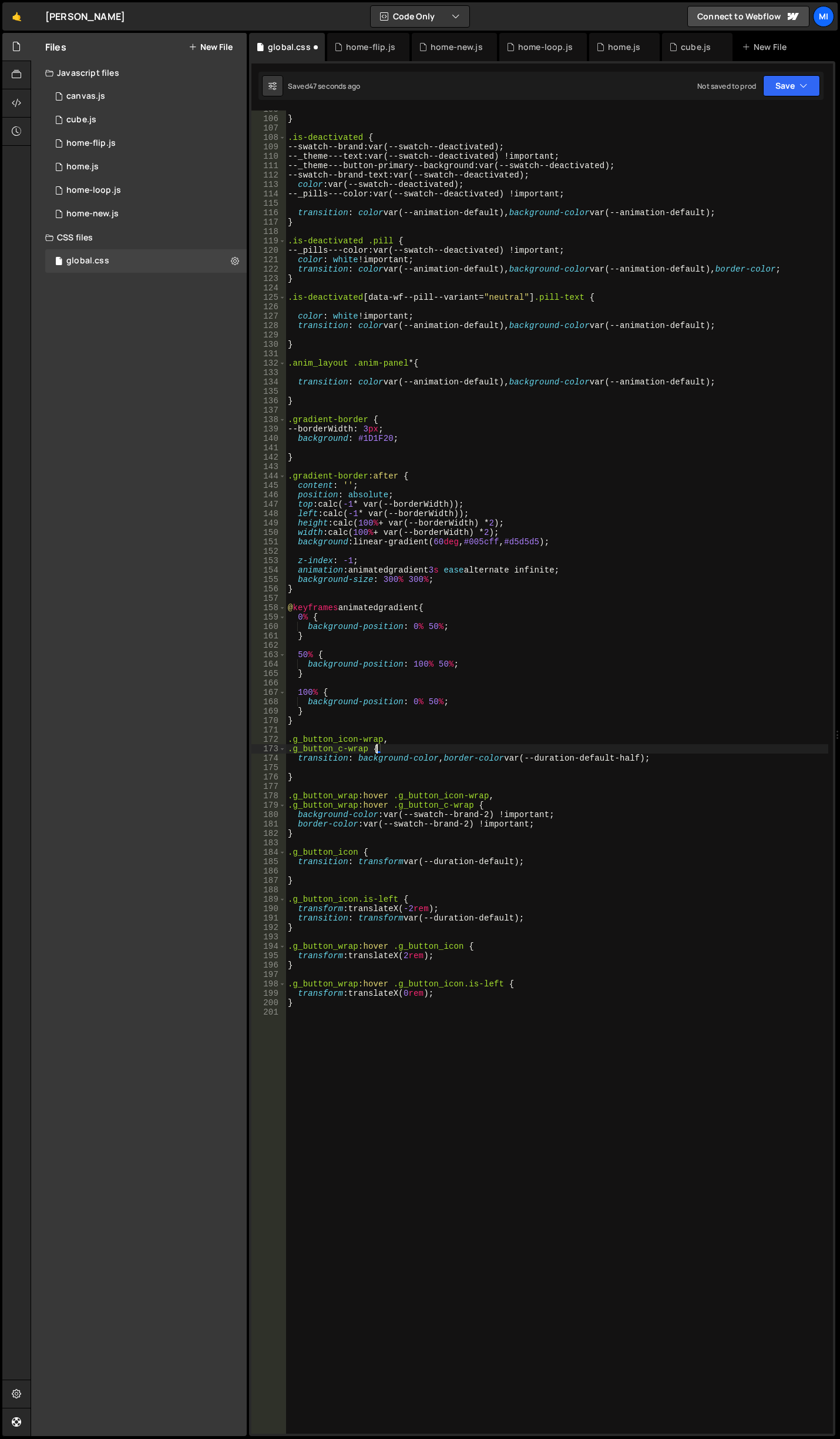
scroll to position [0, 5]
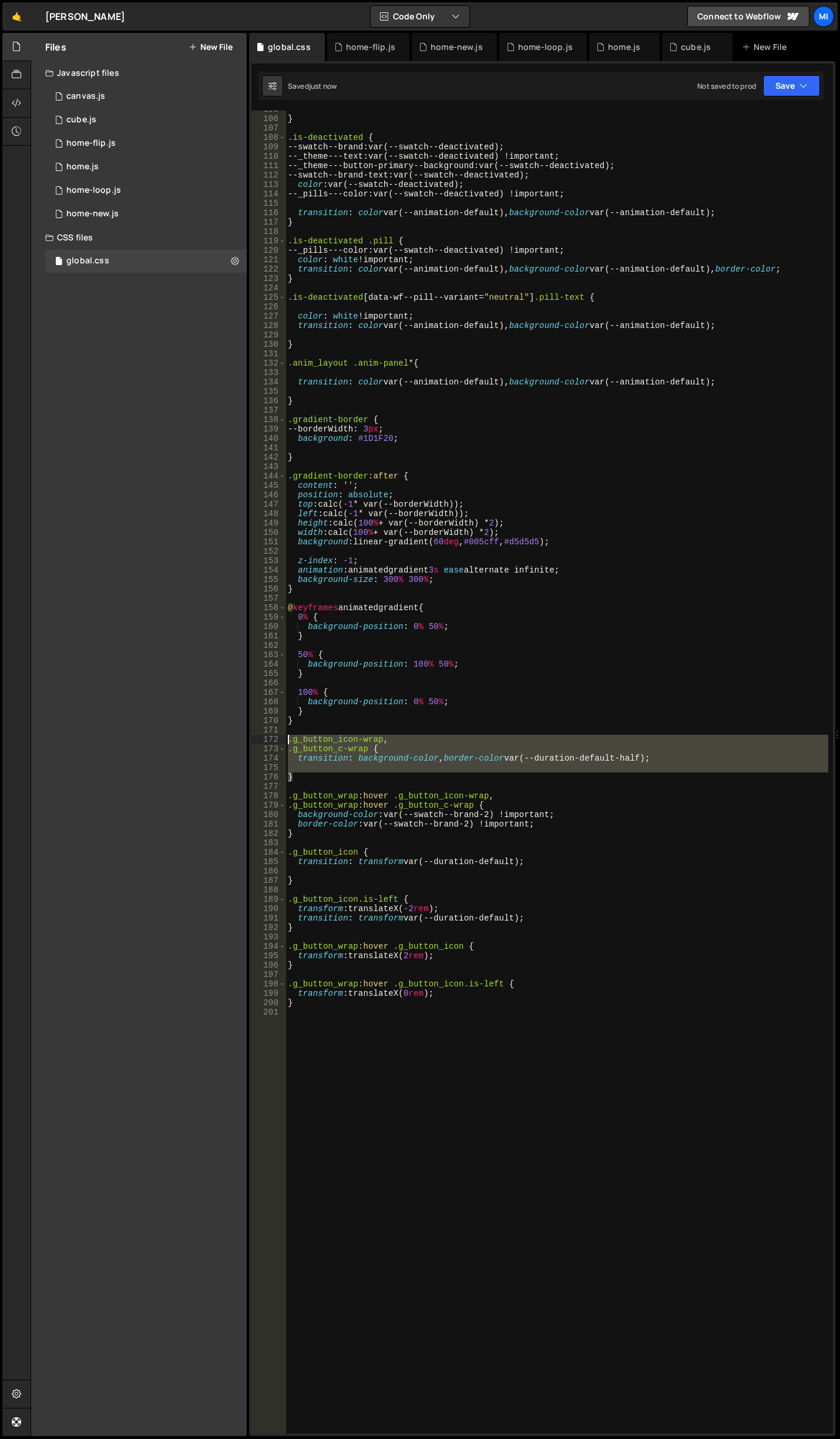
drag, startPoint x: 269, startPoint y: 764, endPoint x: 242, endPoint y: 742, distance: 34.8
click at [242, 742] on div "Files New File Javascript files 0 canvas.js 0 0 cube.js 0 0 home-flip.js 0 0 ho…" at bounding box center [436, 734] width 810 height 1404
click at [310, 777] on div "} .is-deactivated { --swatch--brand : var(--swatch--deactivated) ; --_theme---t…" at bounding box center [557, 772] width 543 height 1323
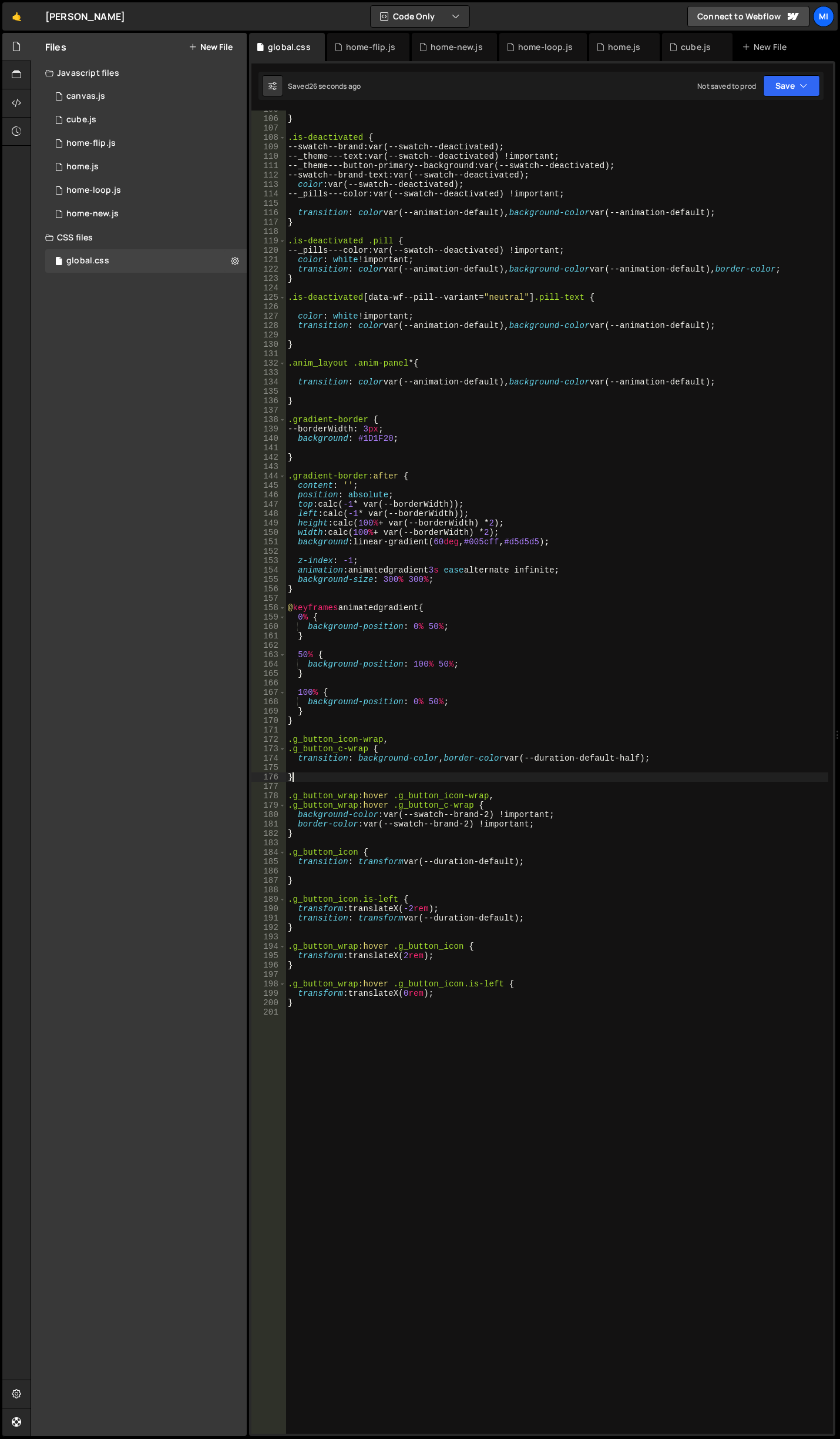
scroll to position [0, 0]
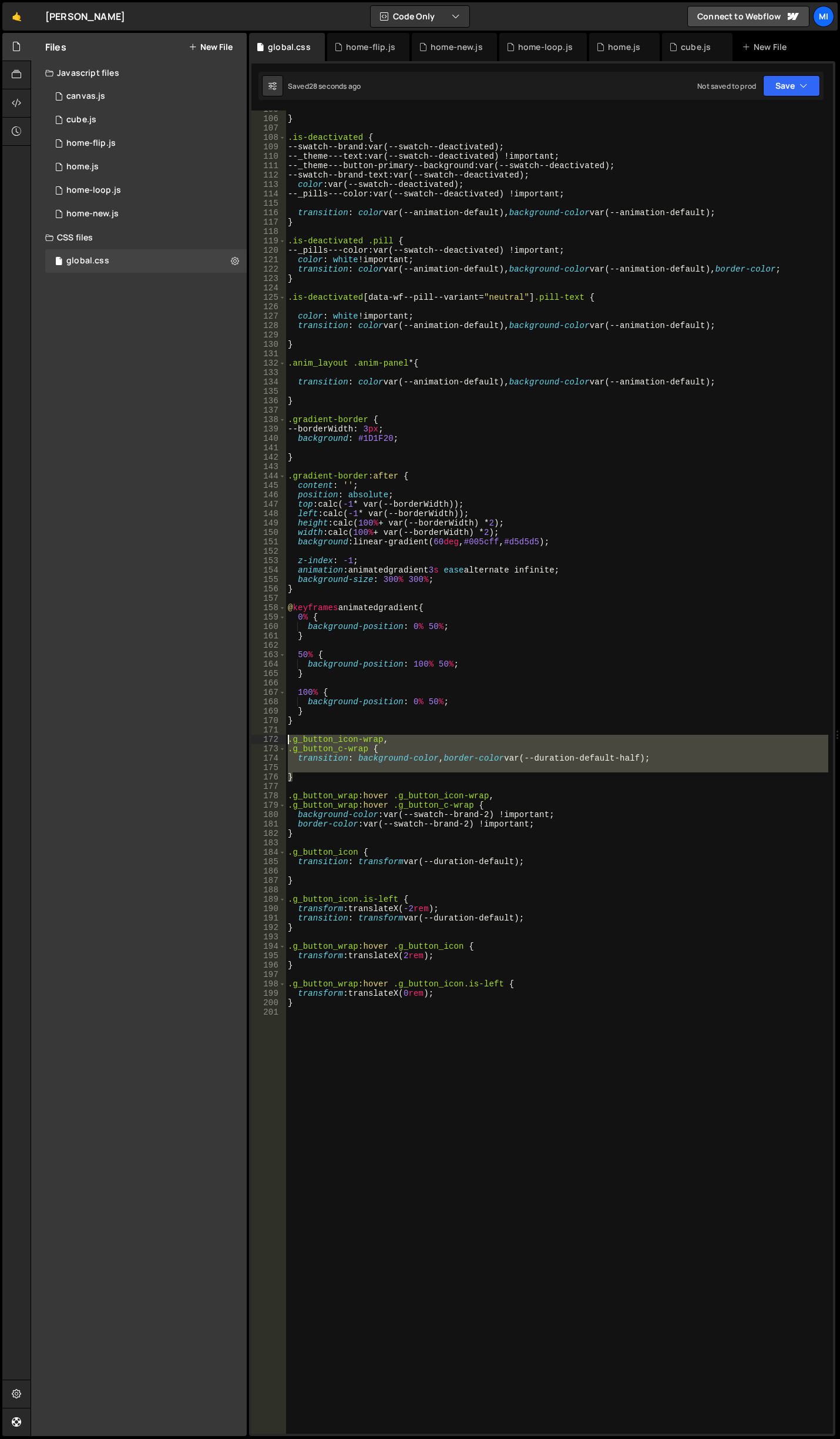
drag, startPoint x: 310, startPoint y: 777, endPoint x: 258, endPoint y: 743, distance: 62.1
click at [258, 743] on div "} 105 106 107 108 109 110 111 112 113 114 115 116 117 118 119 120 121 122 123 1…" at bounding box center [542, 772] width 581 height 1323
paste textarea "transition: background-color, border-color var(--duration-default-half);"
click at [420, 752] on div "} .is-deactivated { --swatch--brand : var(--swatch--deactivated) ; --_theme---t…" at bounding box center [557, 772] width 543 height 1323
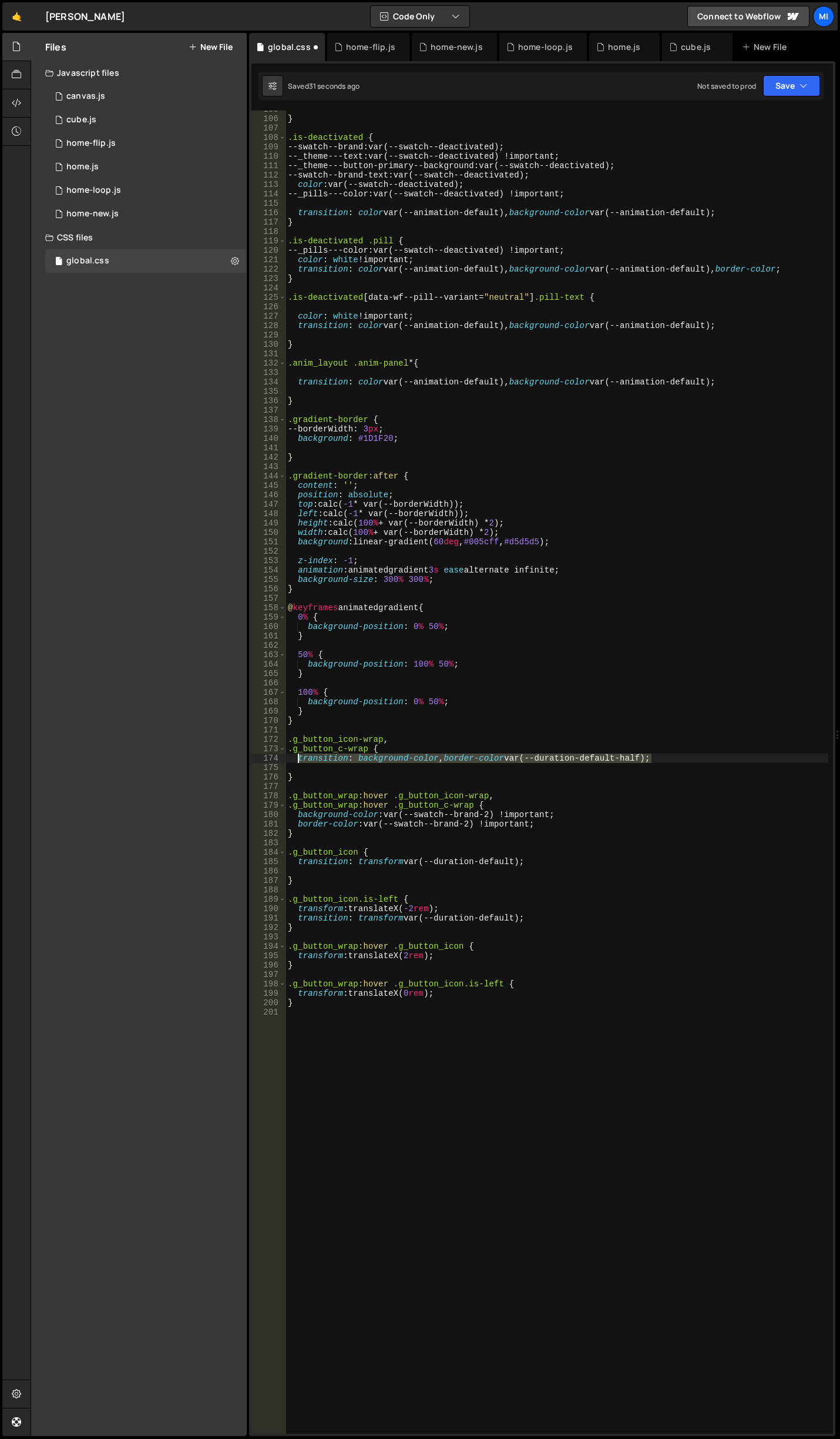
drag, startPoint x: 659, startPoint y: 757, endPoint x: 297, endPoint y: 762, distance: 362.0
click at [297, 762] on div "} .is-deactivated { --swatch--brand : var(--swatch--deactivated) ; --_theme---t…" at bounding box center [557, 776] width 543 height 1342
paste textarea "q"
drag, startPoint x: 620, startPoint y: 758, endPoint x: 642, endPoint y: 758, distance: 22.0
click at [642, 758] on div "} .is-deactivated { --swatch--brand : var(--swatch--deactivated) ; --_theme---t…" at bounding box center [557, 776] width 543 height 1342
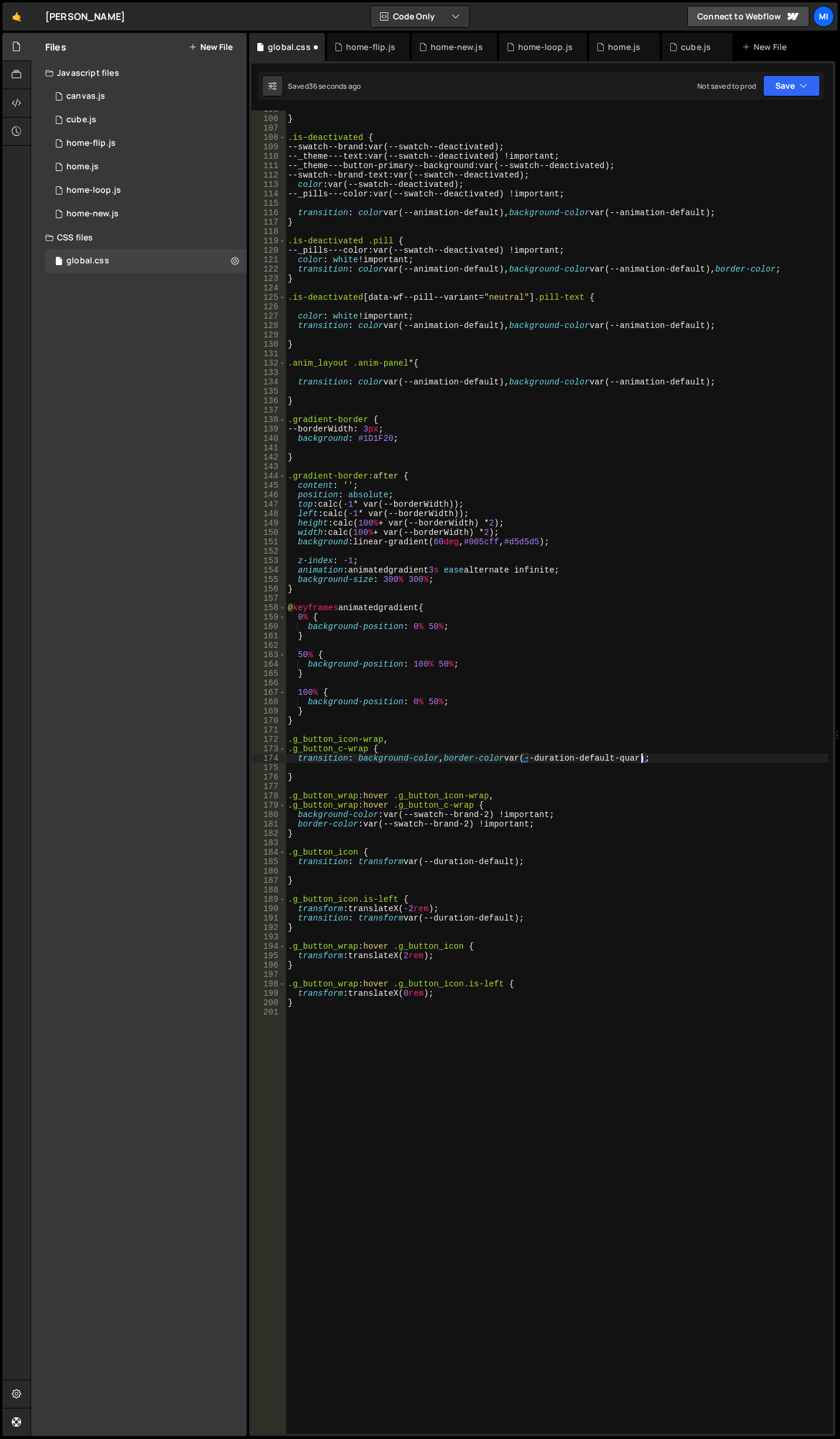
scroll to position [0, 25]
drag, startPoint x: 622, startPoint y: 758, endPoint x: 656, endPoint y: 757, distance: 34.0
click at [656, 757] on div "} .is-deactivated { --swatch--brand : var(--swatch--deactivated) ; --_theme---t…" at bounding box center [557, 776] width 543 height 1342
drag, startPoint x: 300, startPoint y: 760, endPoint x: 708, endPoint y: 755, distance: 408.0
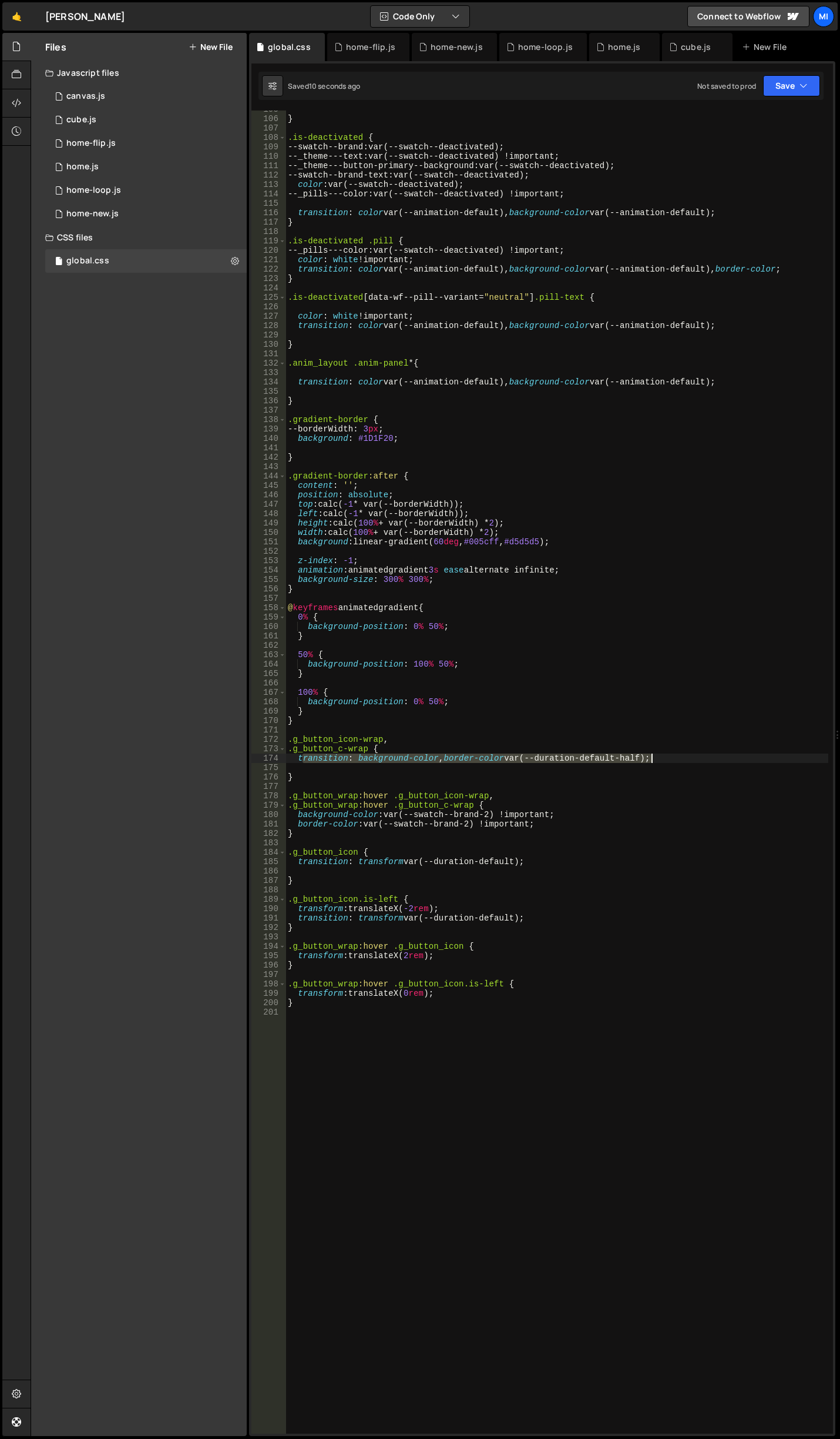
click at [708, 755] on div "} .is-deactivated { --swatch--brand : var(--swatch--deactivated) ; --_theme---t…" at bounding box center [557, 776] width 543 height 1342
click at [679, 755] on div "} .is-deactivated { --swatch--brand : var(--swatch--deactivated) ; --_theme---t…" at bounding box center [557, 772] width 543 height 1323
drag, startPoint x: 675, startPoint y: 756, endPoint x: 293, endPoint y: 757, distance: 382.0
click at [293, 757] on div "} .is-deactivated { --swatch--brand : var(--swatch--deactivated) ; --_theme---t…" at bounding box center [557, 776] width 543 height 1342
click at [575, 822] on div "} .is-deactivated { --swatch--brand : var(--swatch--deactivated) ; --_theme---t…" at bounding box center [557, 776] width 543 height 1342
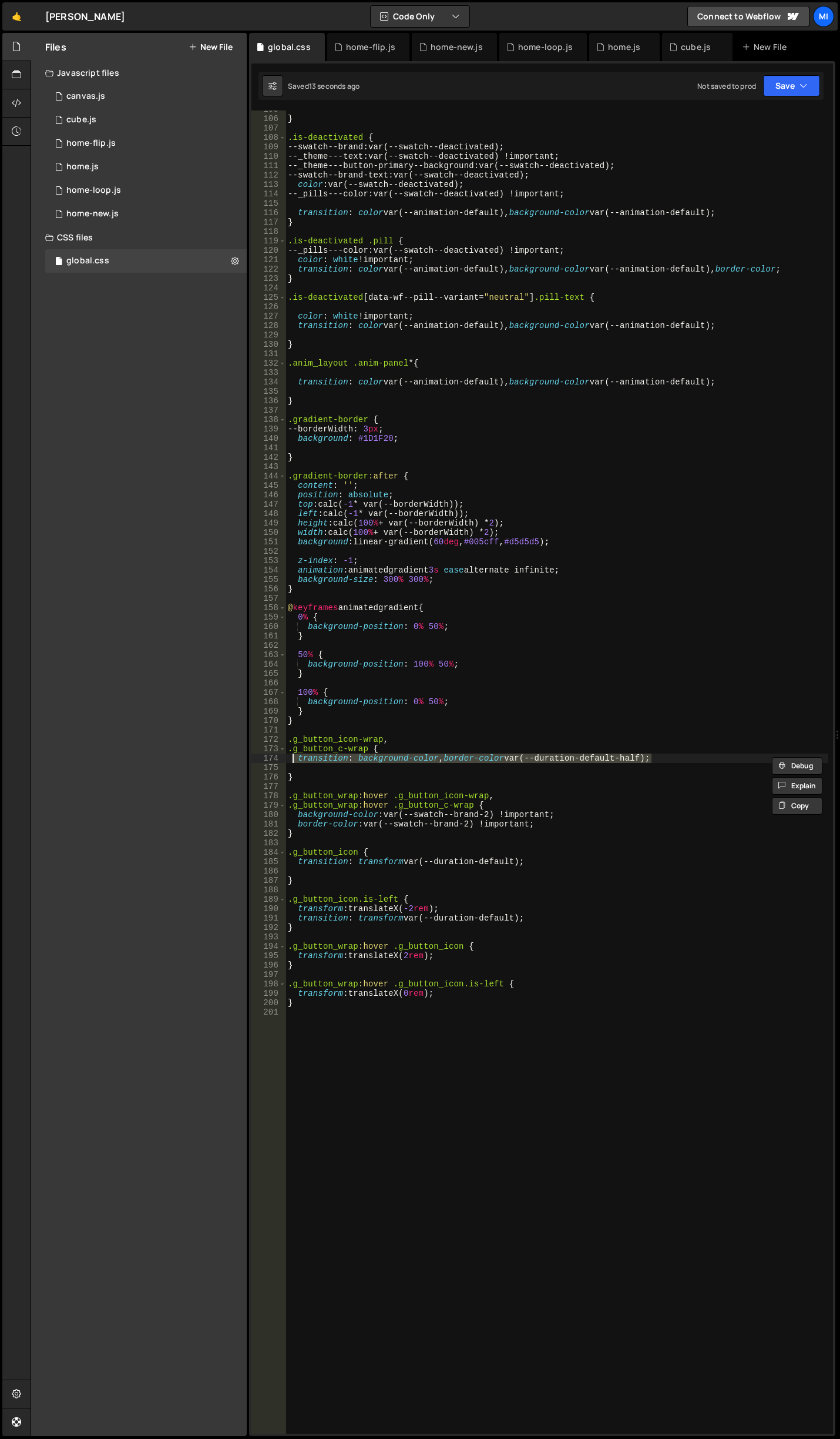
type textarea "border-color: var(--swatch--brand-2) !important;"
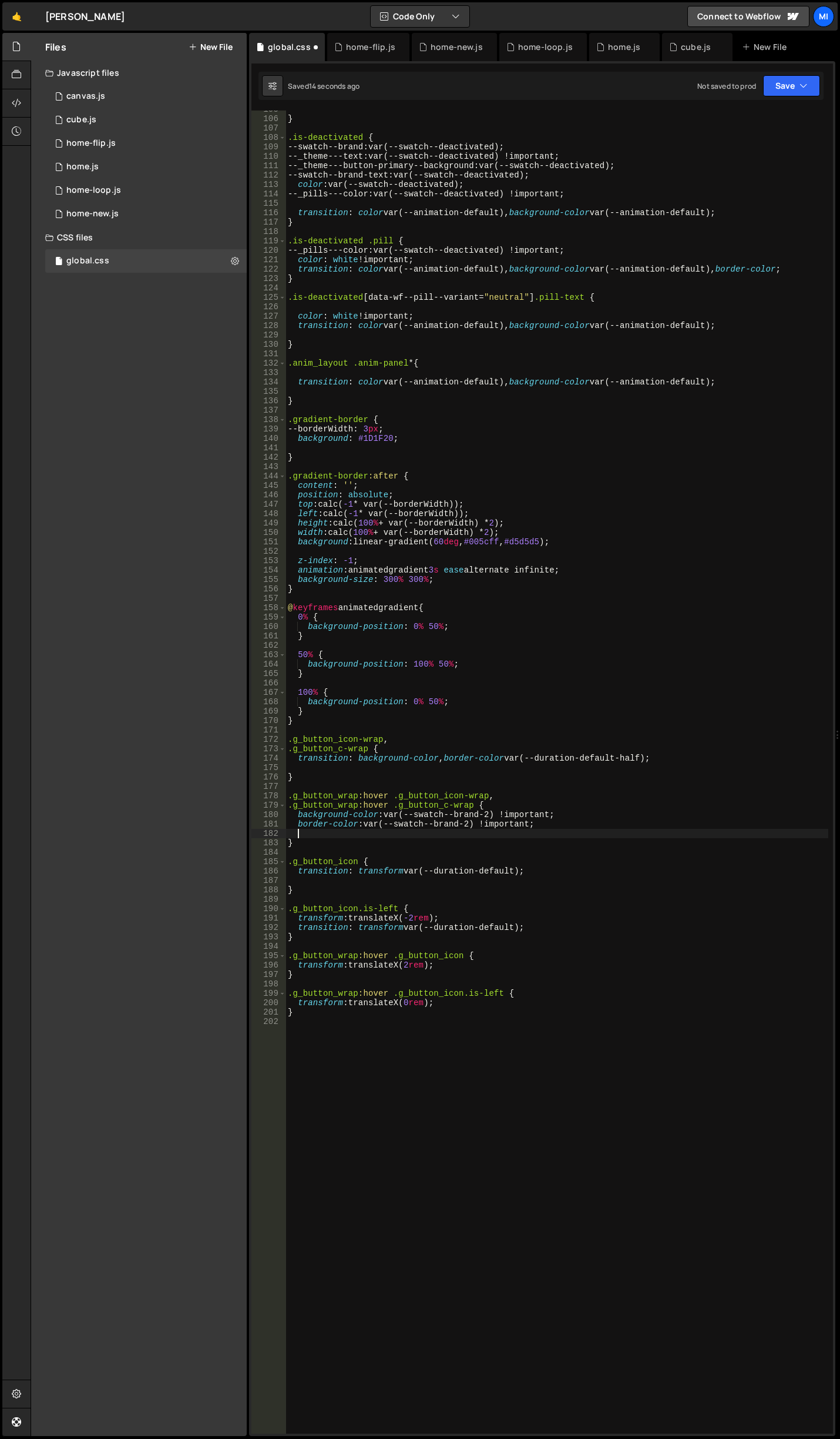
paste textarea "transition: background-color, border-color var(--duration-default-half);"
type textarea "transition: background-color, border-color var(--duration-default-half);"
click at [439, 758] on div "} .is-deactivated { --swatch--brand : var(--swatch--deactivated) ; --_theme---t…" at bounding box center [557, 776] width 543 height 1342
click at [357, 757] on div "} .is-deactivated { --swatch--brand : var(--swatch--deactivated) ; --_theme---t…" at bounding box center [557, 776] width 543 height 1342
click at [439, 761] on div "} .is-deactivated { --swatch--brand : var(--swatch--deactivated) ; --_theme---t…" at bounding box center [557, 776] width 543 height 1342
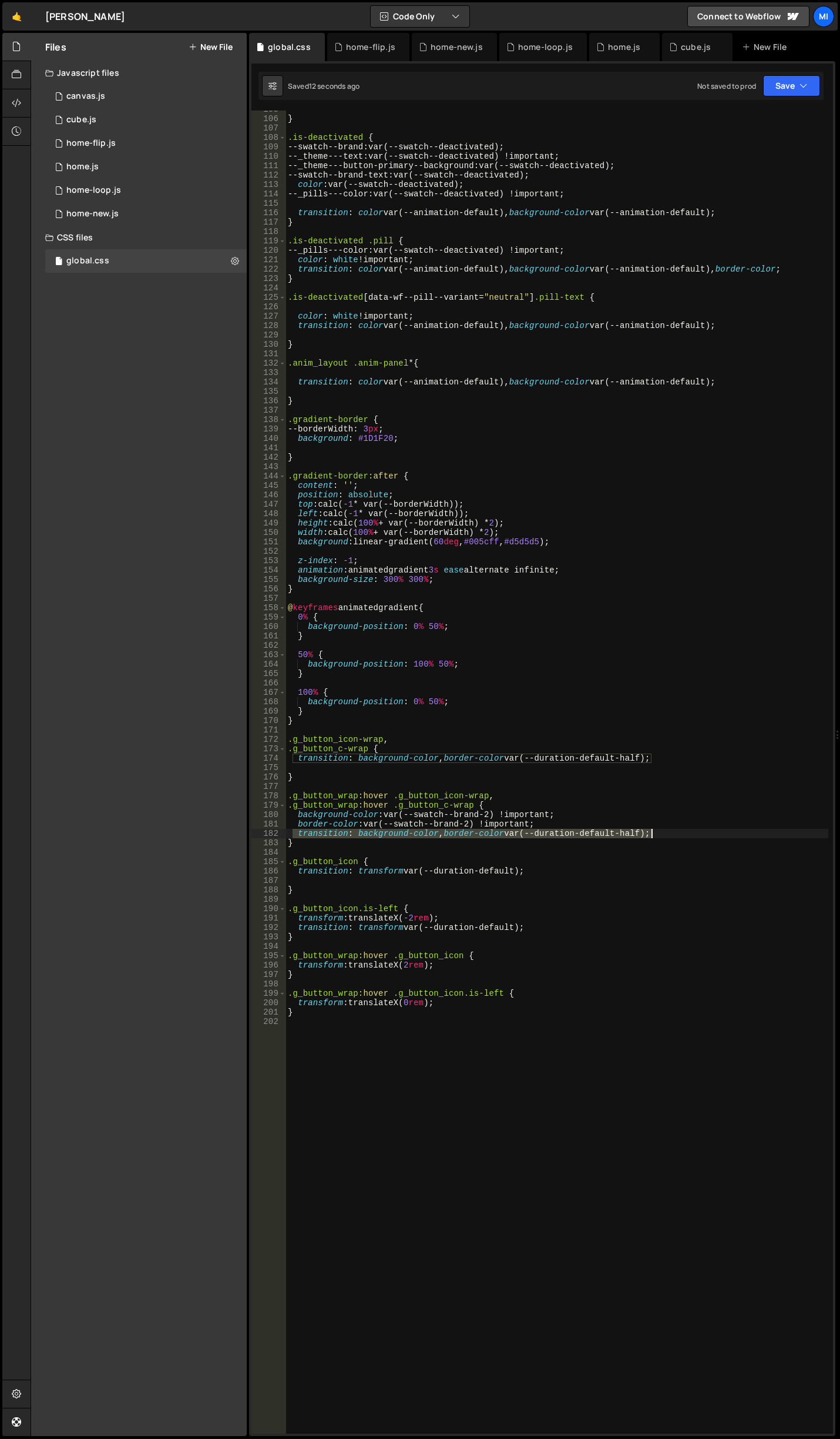
drag, startPoint x: 295, startPoint y: 836, endPoint x: 659, endPoint y: 829, distance: 364.1
click at [659, 829] on div "} .is-deactivated { --swatch--brand : var(--swatch--deactivated) ; --_theme---t…" at bounding box center [557, 776] width 543 height 1342
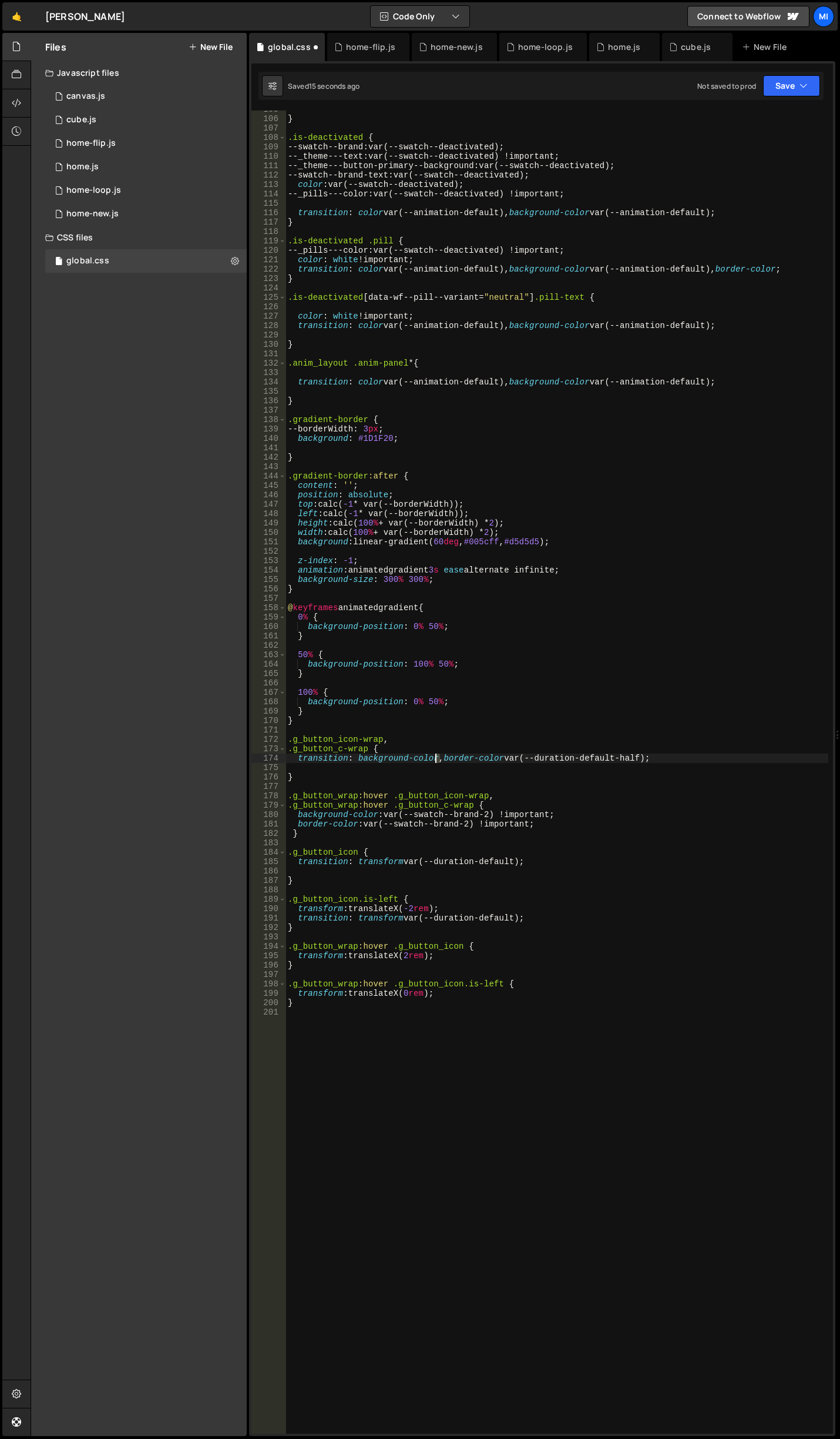
drag, startPoint x: 441, startPoint y: 762, endPoint x: 436, endPoint y: 762, distance: 5.0
click at [436, 762] on div "} .is-deactivated { --swatch--brand : var(--swatch--deactivated) ; --_theme---t…" at bounding box center [557, 776] width 543 height 1342
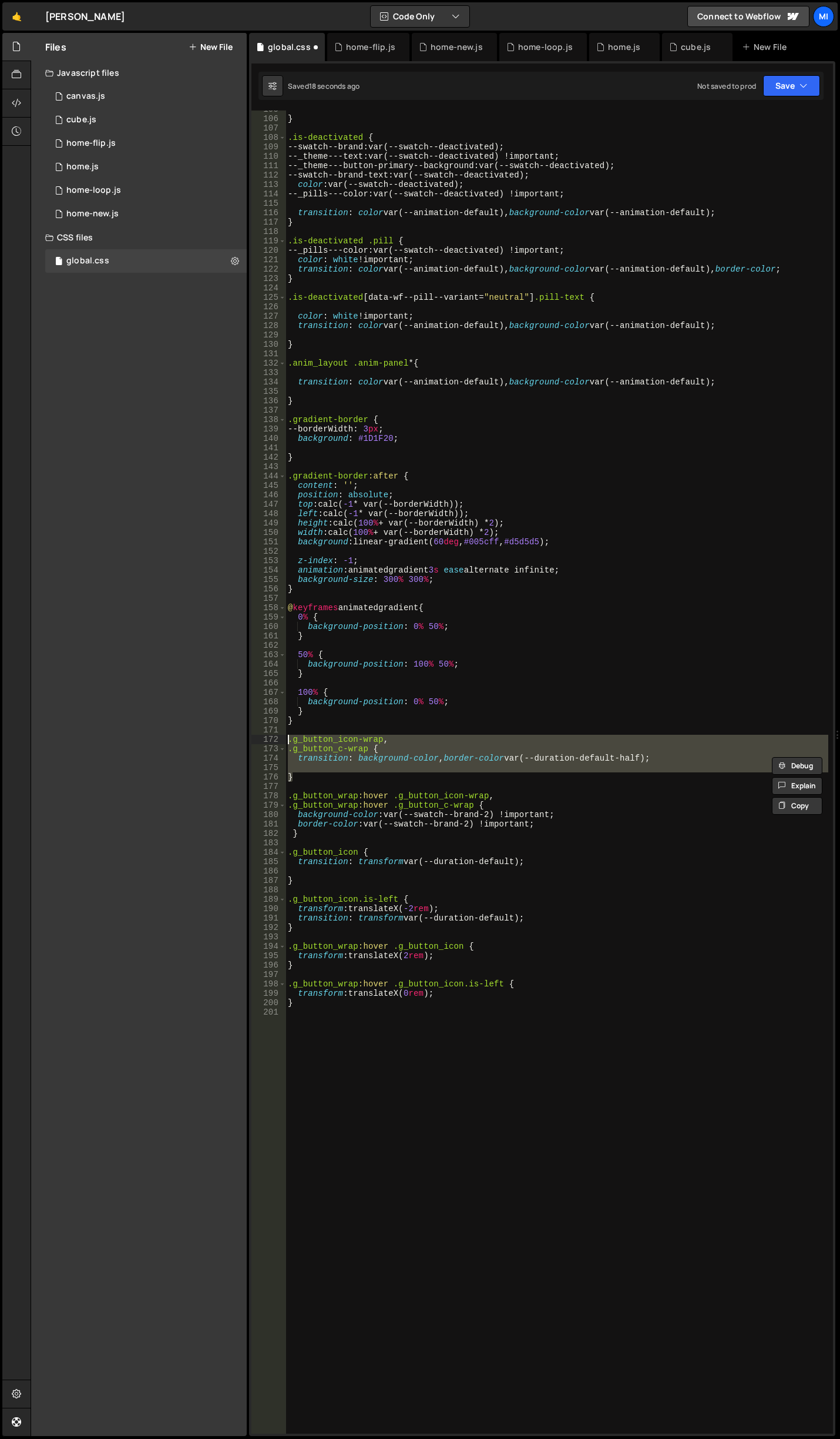
drag, startPoint x: 303, startPoint y: 779, endPoint x: 260, endPoint y: 735, distance: 61.5
click at [260, 735] on div "transition: background-color, border-color var(--duration-default-half); 105 10…" at bounding box center [542, 772] width 581 height 1323
type textarea ".g_button_icon-wrap, .g_button_c-wrap {"
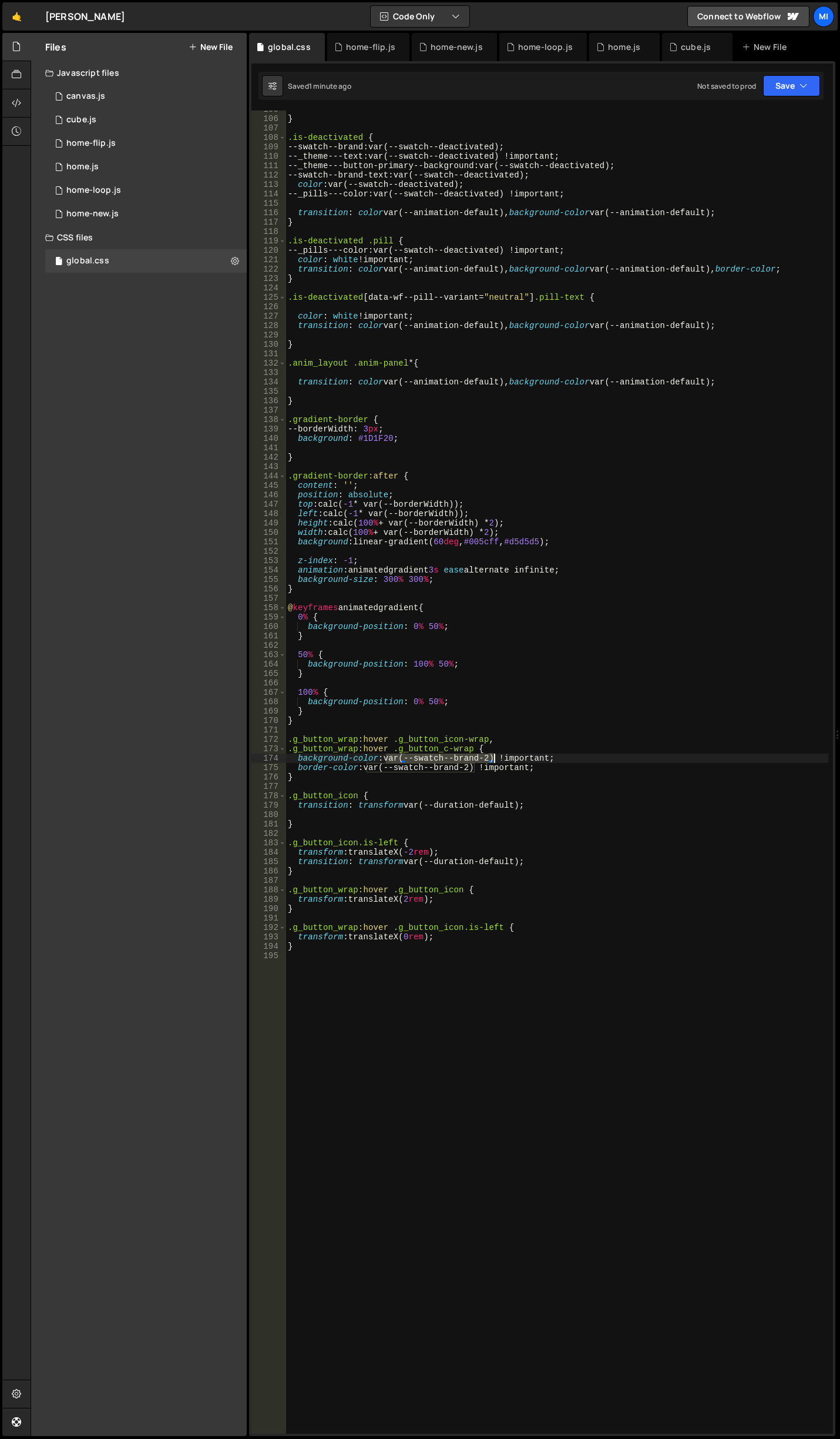
drag, startPoint x: 388, startPoint y: 758, endPoint x: 494, endPoint y: 755, distance: 106.0
click at [494, 755] on div "} .is-deactivated { --swatch--brand : var(--swatch--deactivated) ; --_theme---t…" at bounding box center [557, 776] width 543 height 1342
paste textarea "_theme---button-primary--background-hover"
drag, startPoint x: 369, startPoint y: 768, endPoint x: 474, endPoint y: 765, distance: 105.0
click at [474, 765] on div "} .is-deactivated { --swatch--brand : var(--swatch--deactivated) ; --_theme---t…" at bounding box center [557, 776] width 543 height 1342
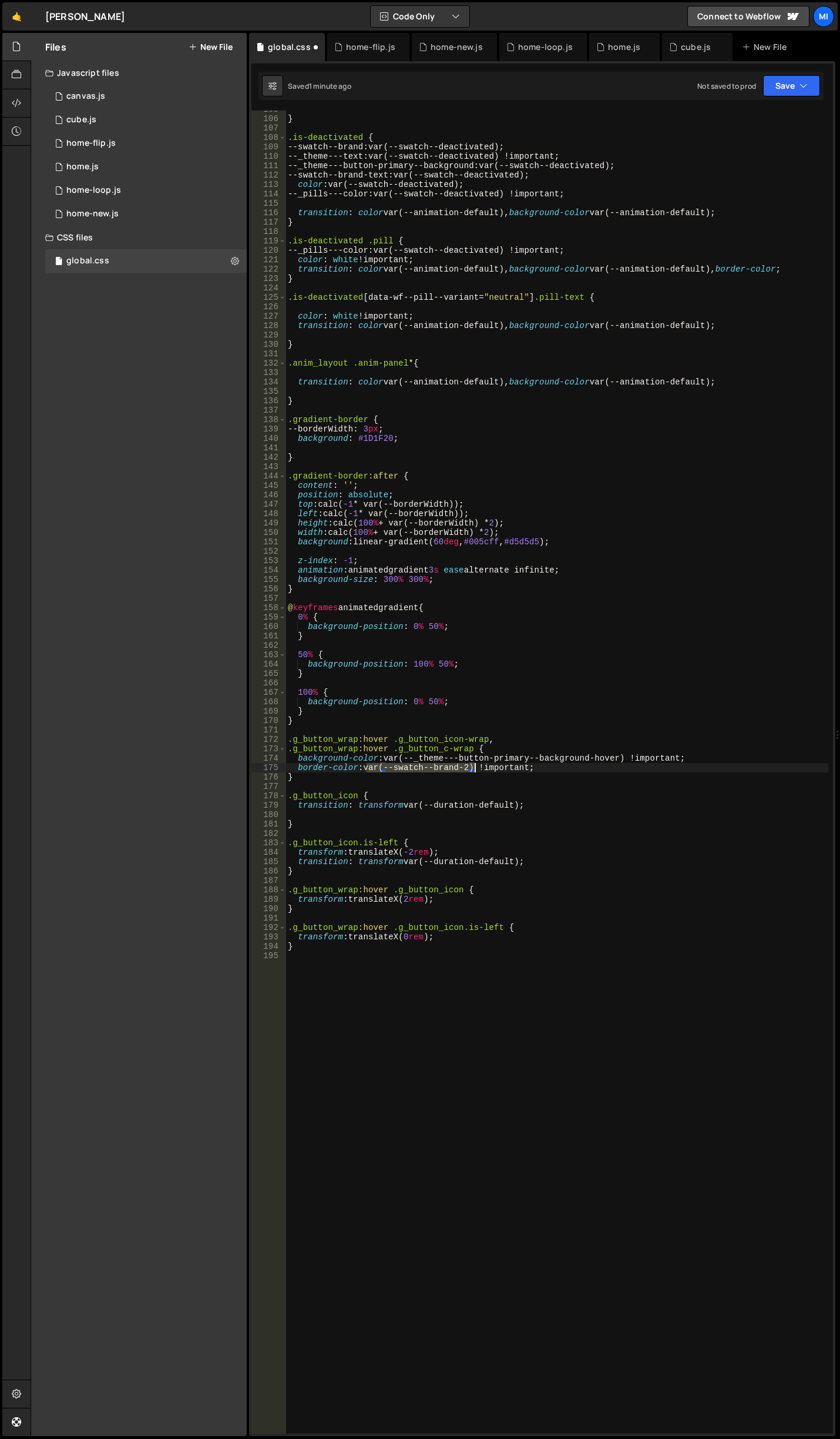
paste textarea "_theme---button-primary--background-hover"
drag, startPoint x: 389, startPoint y: 742, endPoint x: 259, endPoint y: 743, distance: 130.0
click at [259, 743] on div "border-color: var(--_theme---button-primary--background-hover) !important; 105 …" at bounding box center [542, 772] width 581 height 1323
type textarea ".g_button_wrap:hover .g_button_icon-wrap,"
click at [328, 781] on div "} .is-deactivated { --swatch--brand : var(--swatch--deactivated) ; --_theme---t…" at bounding box center [557, 776] width 543 height 1342
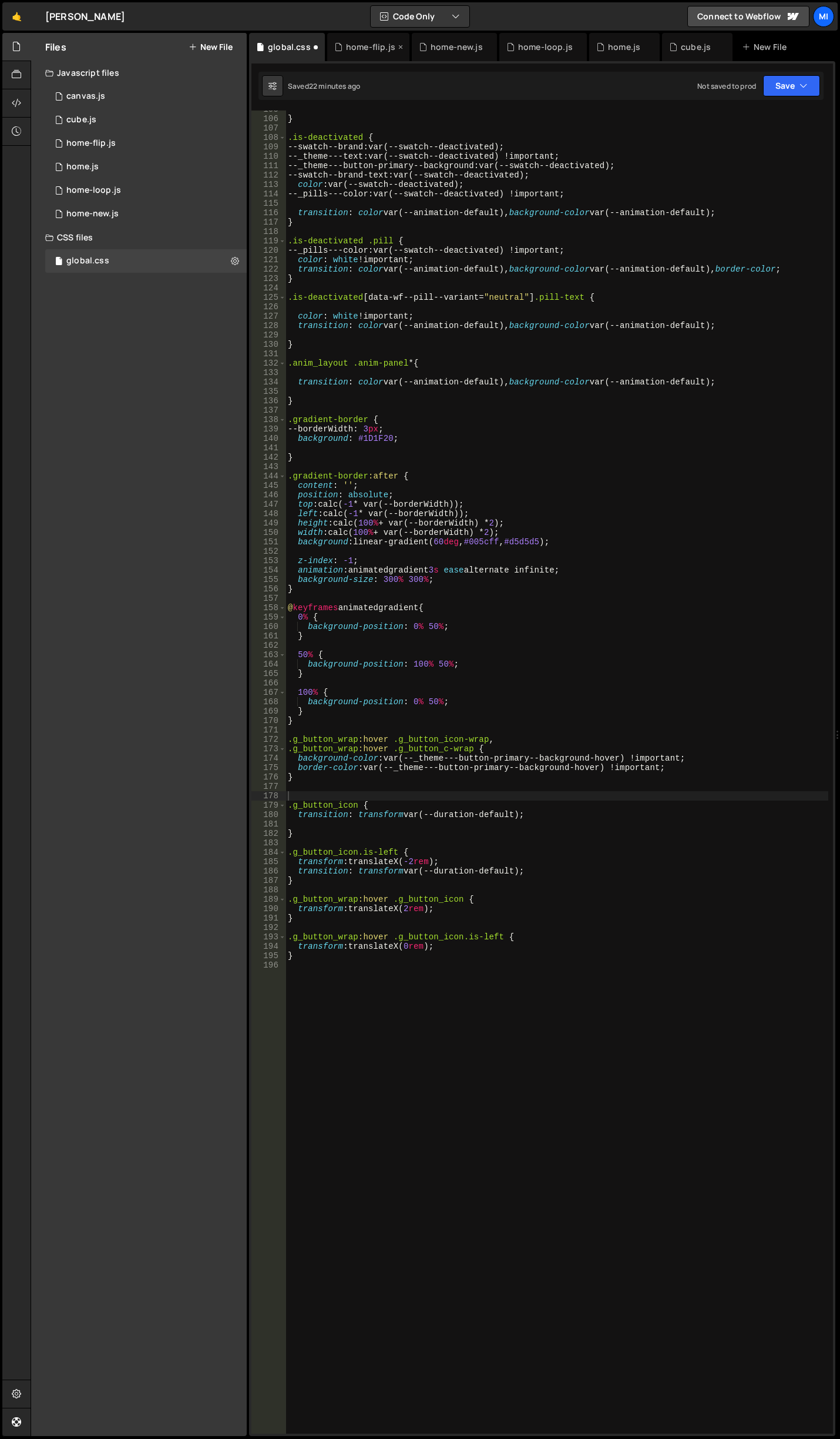
click at [355, 49] on div "home-flip.js" at bounding box center [371, 46] width 50 height 12
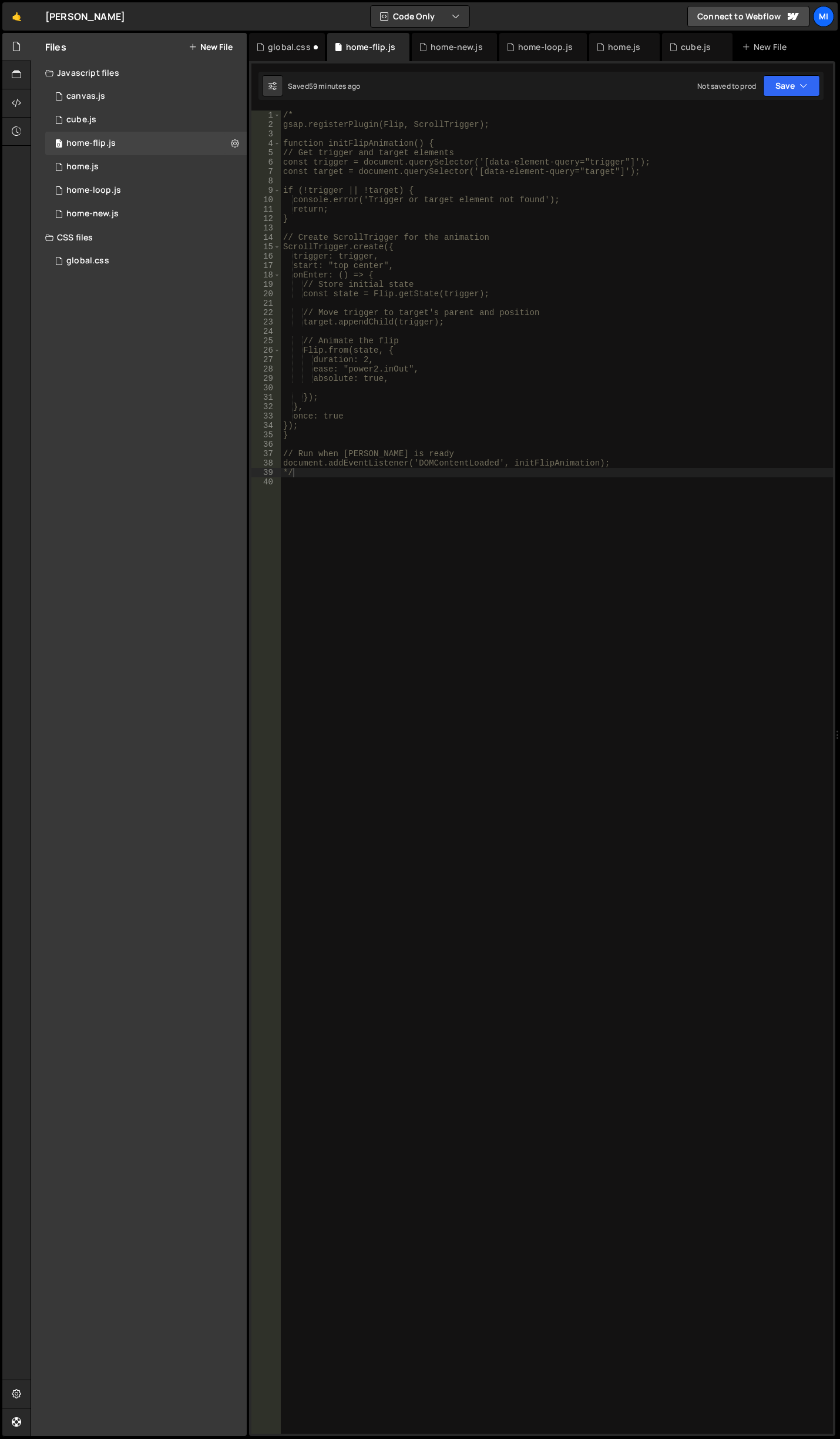
type textarea "/*"
drag, startPoint x: 317, startPoint y: 117, endPoint x: 239, endPoint y: 110, distance: 78.3
click at [239, 110] on div "Files New File Javascript files 0 canvas.js 0 0 cube.js 0 0 home-flip.js 0 0 ho…" at bounding box center [436, 734] width 810 height 1404
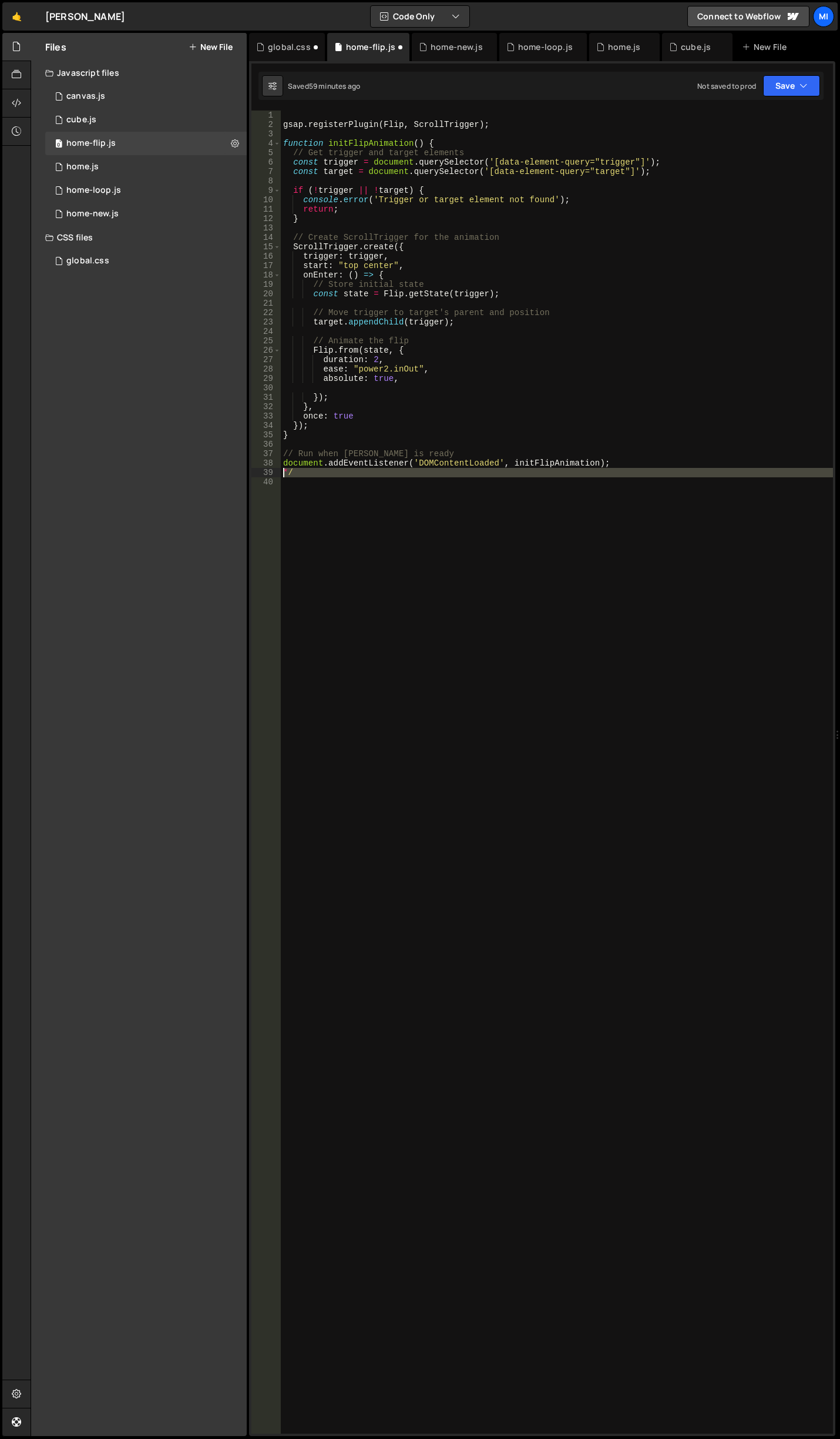
drag, startPoint x: 321, startPoint y: 480, endPoint x: 275, endPoint y: 473, distance: 46.5
click at [275, 473] on div "1 2 3 4 5 6 7 8 9 10 11 12 13 14 15 16 17 18 19 20 21 22 23 24 25 26 27 28 29 3…" at bounding box center [542, 772] width 581 height 1323
type textarea "*/"
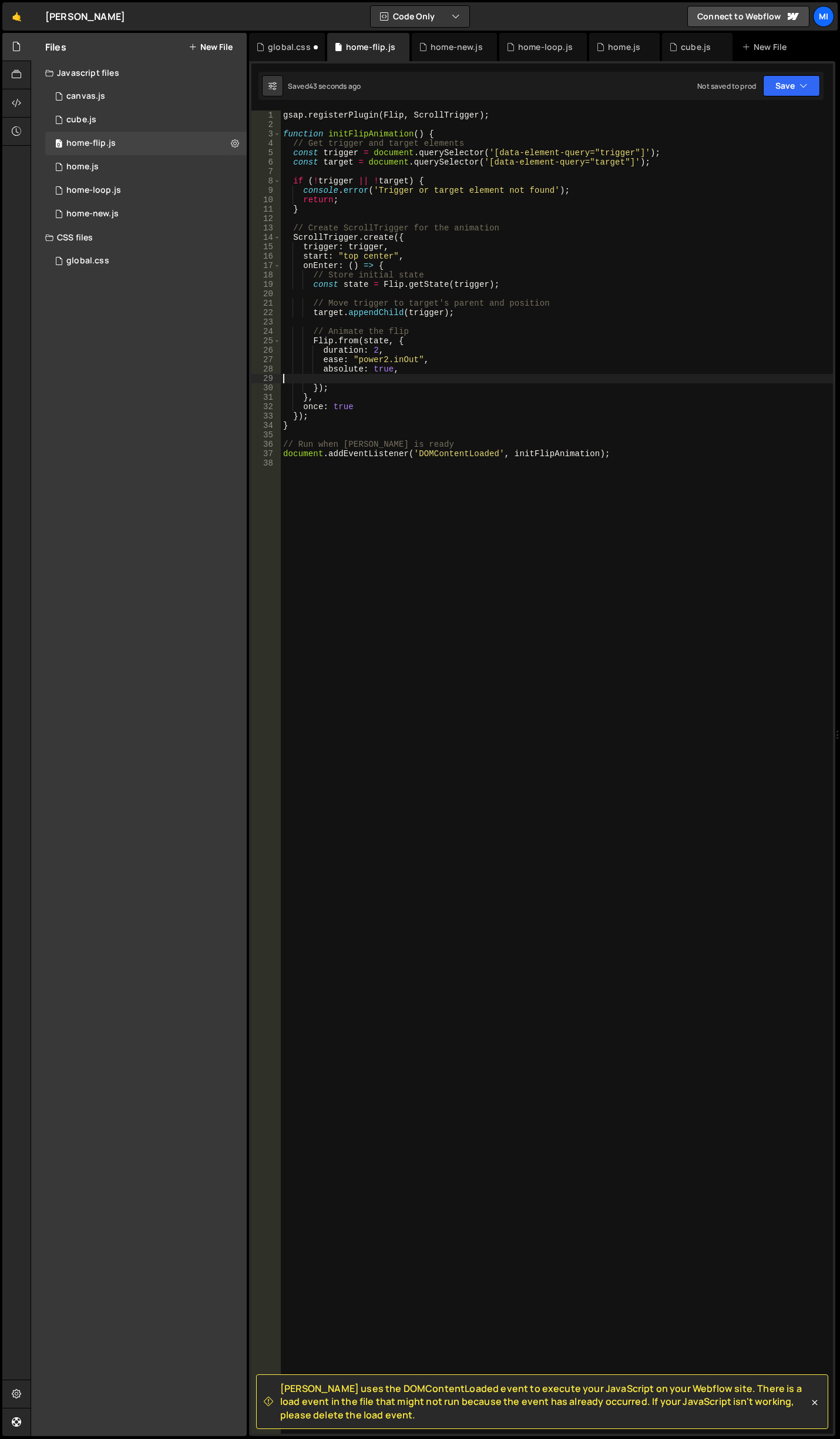
click at [404, 376] on div "gsap . registerPlugin ( Flip , ScrollTrigger ) ; function initFlipAnimation ( )…" at bounding box center [557, 781] width 552 height 1342
click at [523, 506] on div "gsap . registerPlugin ( Flip , ScrollTrigger ) ; function initFlipAnimation ( )…" at bounding box center [557, 781] width 552 height 1342
click at [530, 364] on div "gsap . registerPlugin ( Flip , ScrollTrigger ) ; function initFlipAnimation ( )…" at bounding box center [557, 781] width 552 height 1342
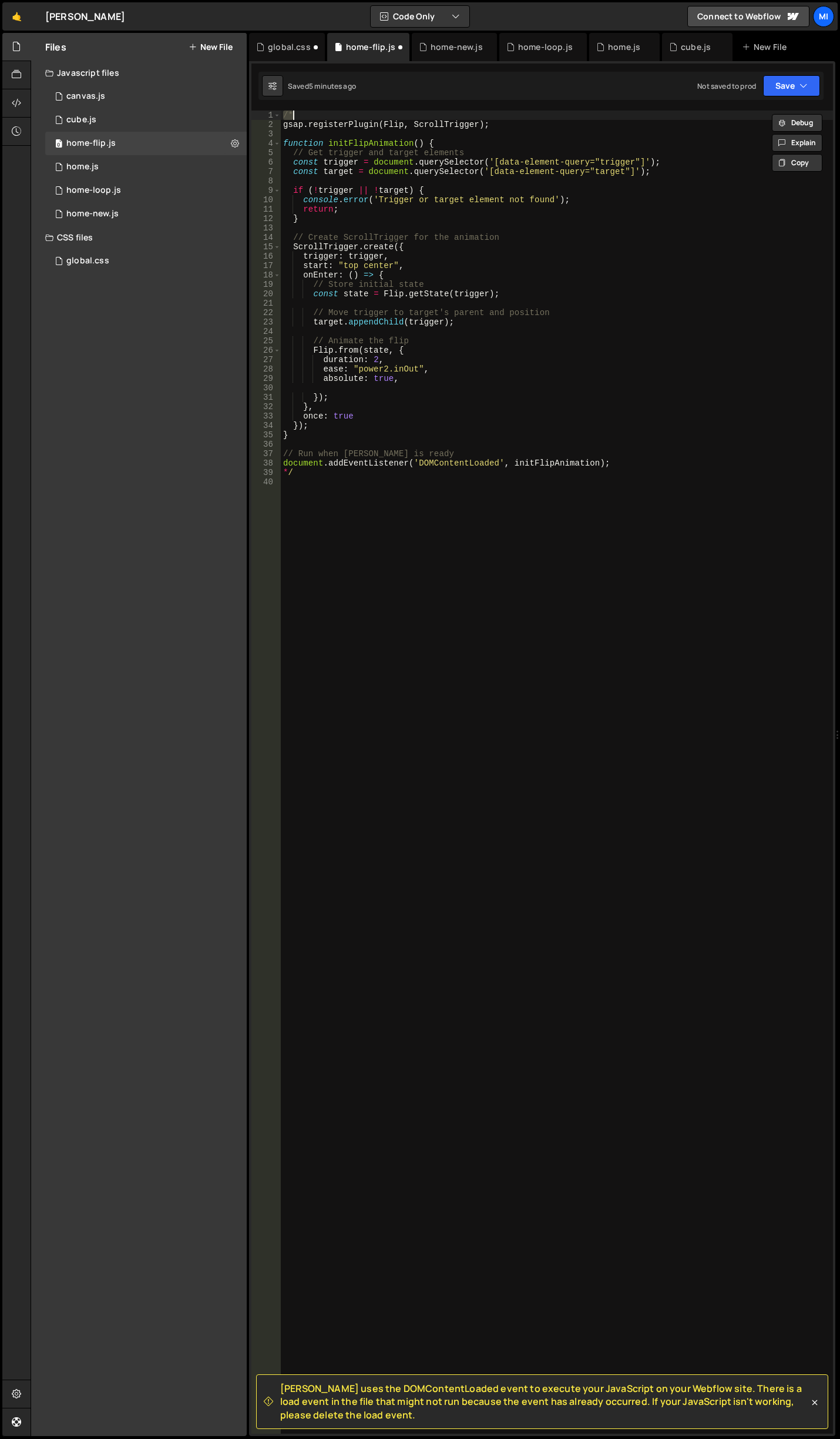
type textarea "document.addEventListener('DOMContentLoaded', initFlipAnimation); */"
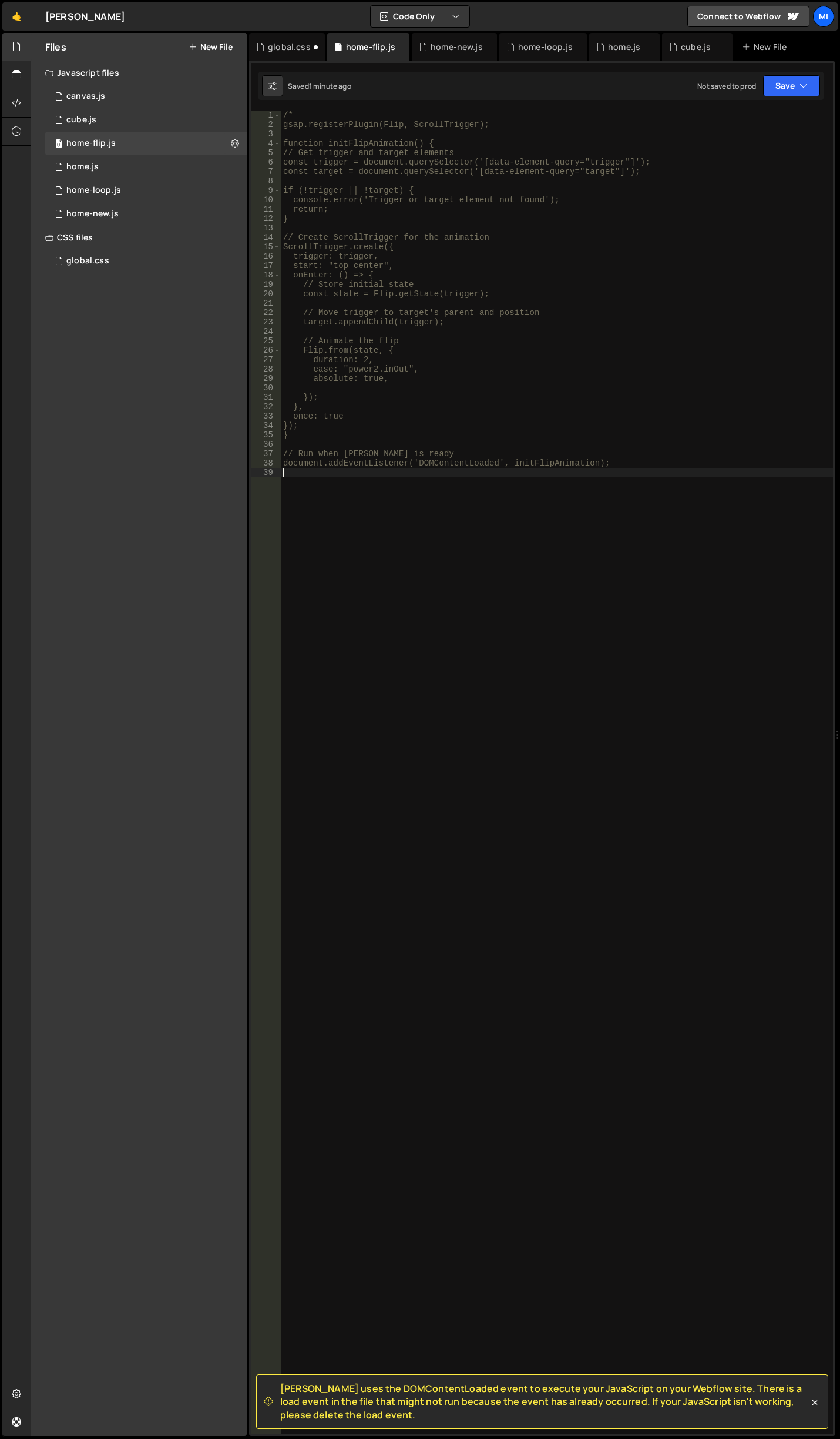
click at [696, 544] on div "/* gsap.registerPlugin(Flip, ScrollTrigger); function initFlipAnimation() { // …" at bounding box center [557, 781] width 552 height 1342
type textarea "document.addEventListener('DOMContentLoaded', initFlipAnimation);"
type textarea "gsap.registerPlugin(Flip, ScrollTrigger);"
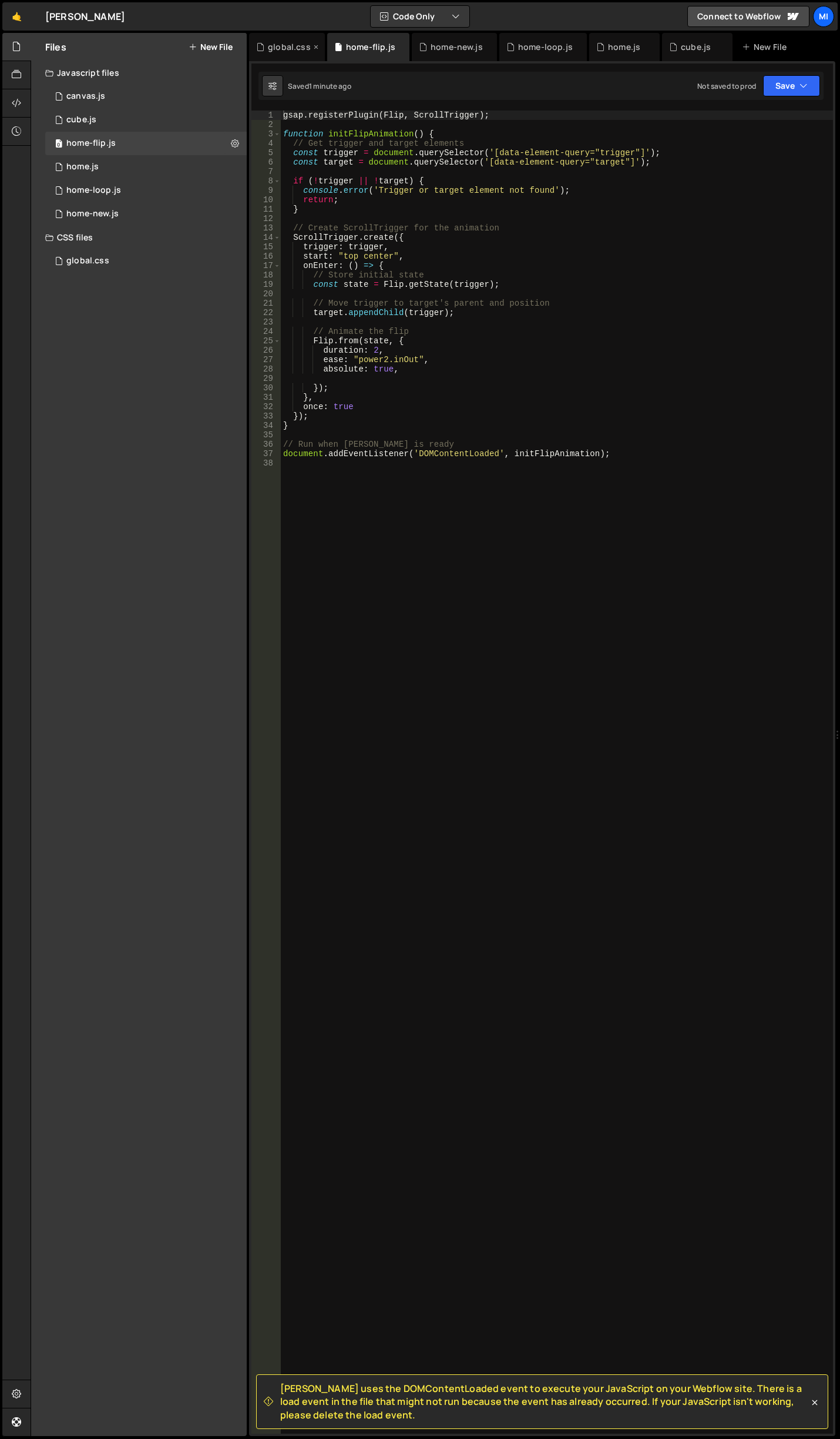
click at [276, 50] on div "global.css" at bounding box center [288, 46] width 42 height 12
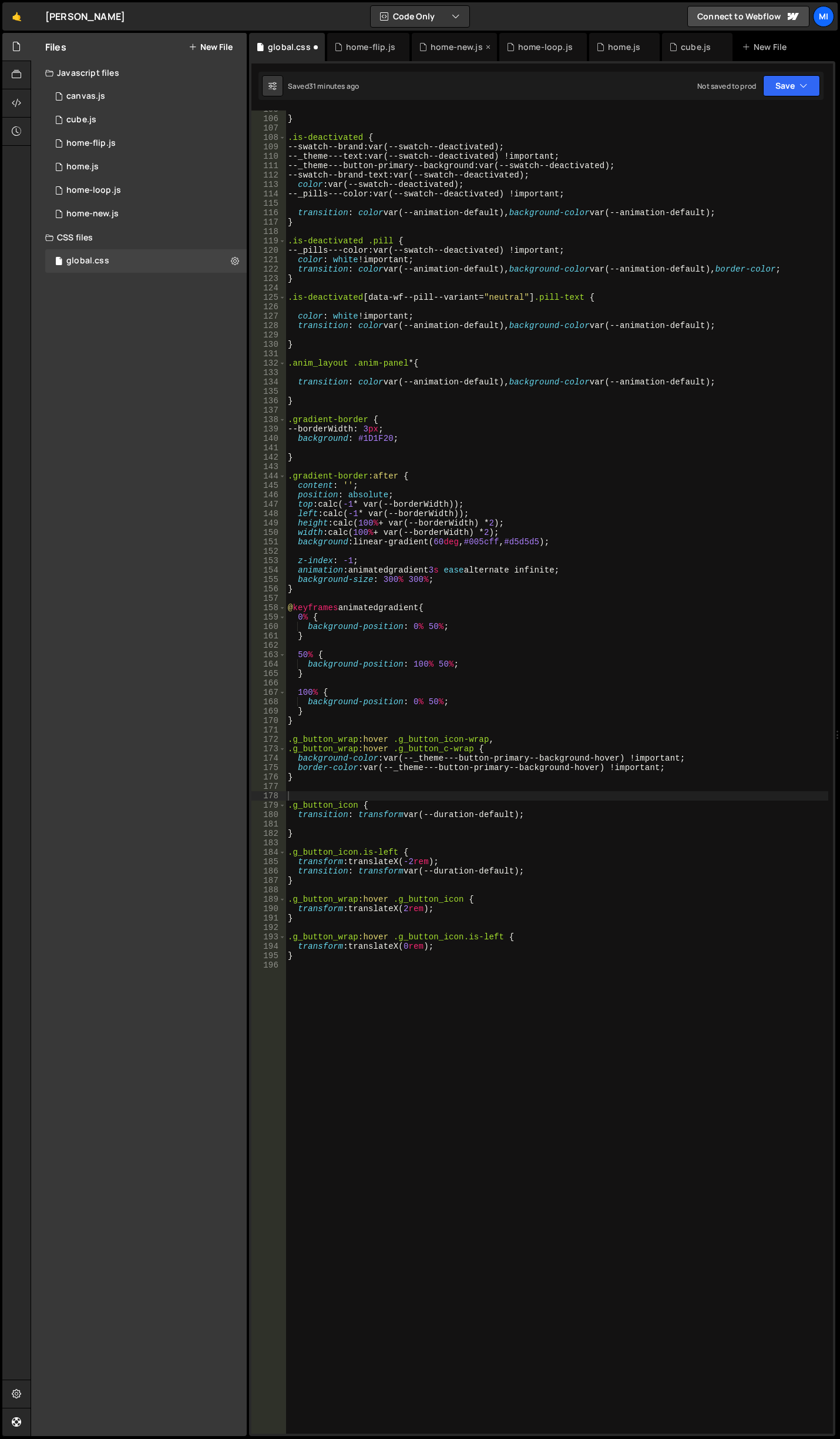
click at [439, 48] on div "home-new.js" at bounding box center [457, 46] width 52 height 12
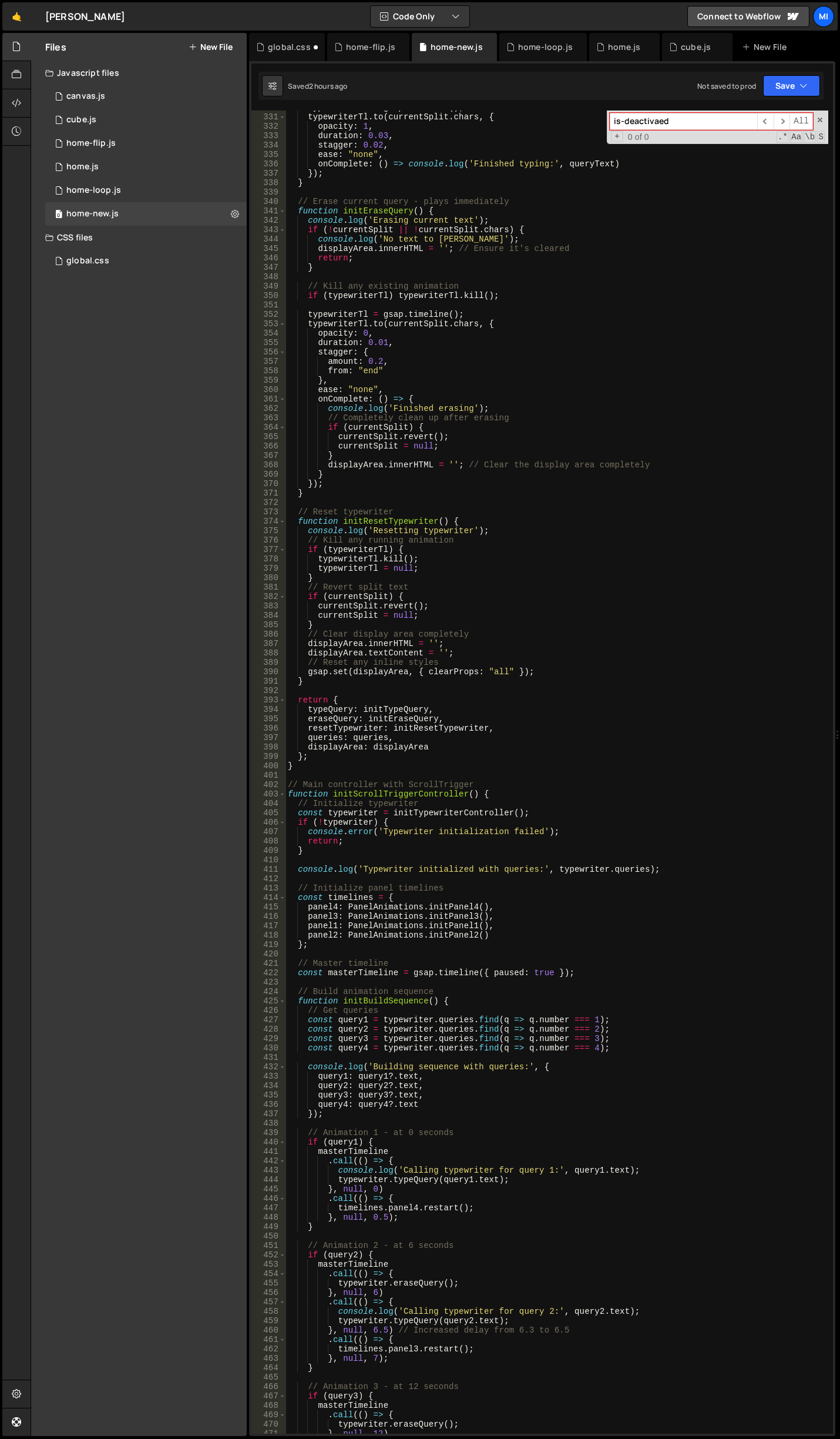
scroll to position [2996, 0]
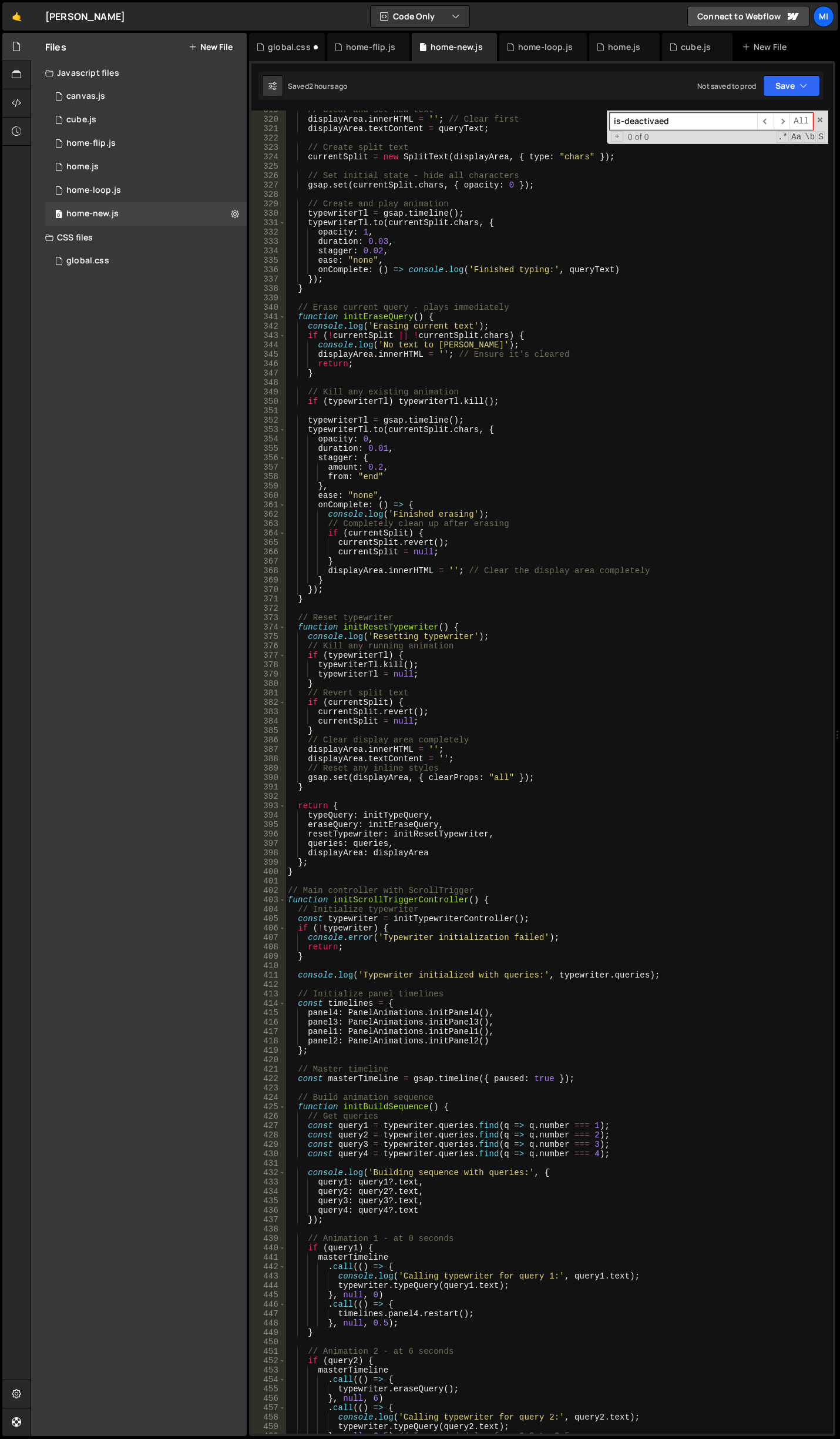
click at [711, 132] on div "+ 0 of 0 .* Aa \b S" at bounding box center [718, 137] width 215 height 9
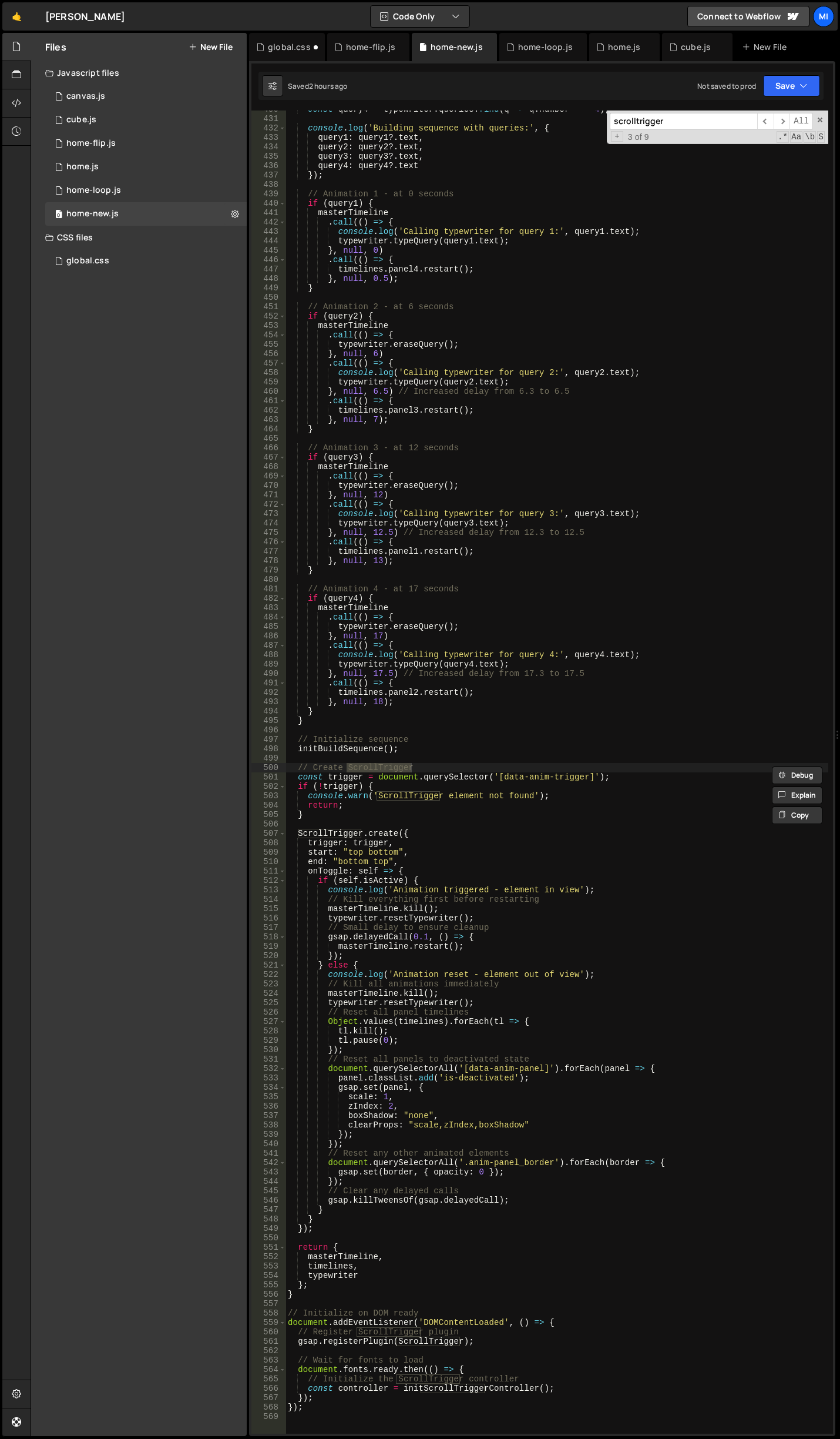
scroll to position [4042, 0]
type input "scrolltrigger"
drag, startPoint x: 369, startPoint y: 854, endPoint x: 394, endPoint y: 851, distance: 25.2
click at [394, 851] on div "const query4 = typewriter . queries . find ( q => q . number === 4 ) ; console …" at bounding box center [557, 776] width 543 height 1342
drag, startPoint x: 346, startPoint y: 852, endPoint x: 391, endPoint y: 847, distance: 45.3
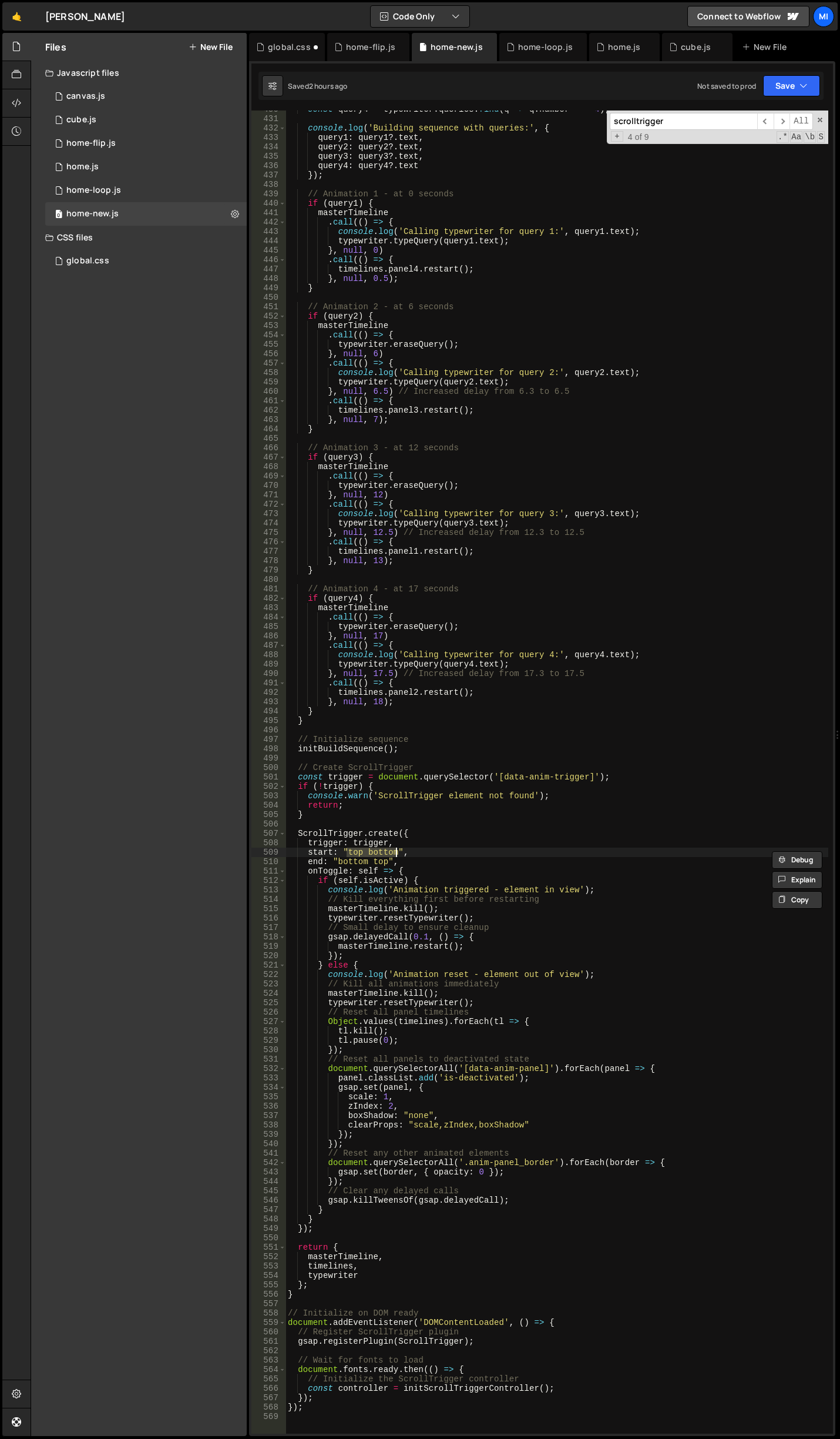
click at [393, 852] on div "const query4 = typewriter . queries . find ( q => q . number === 4 ) ; console …" at bounding box center [557, 776] width 543 height 1342
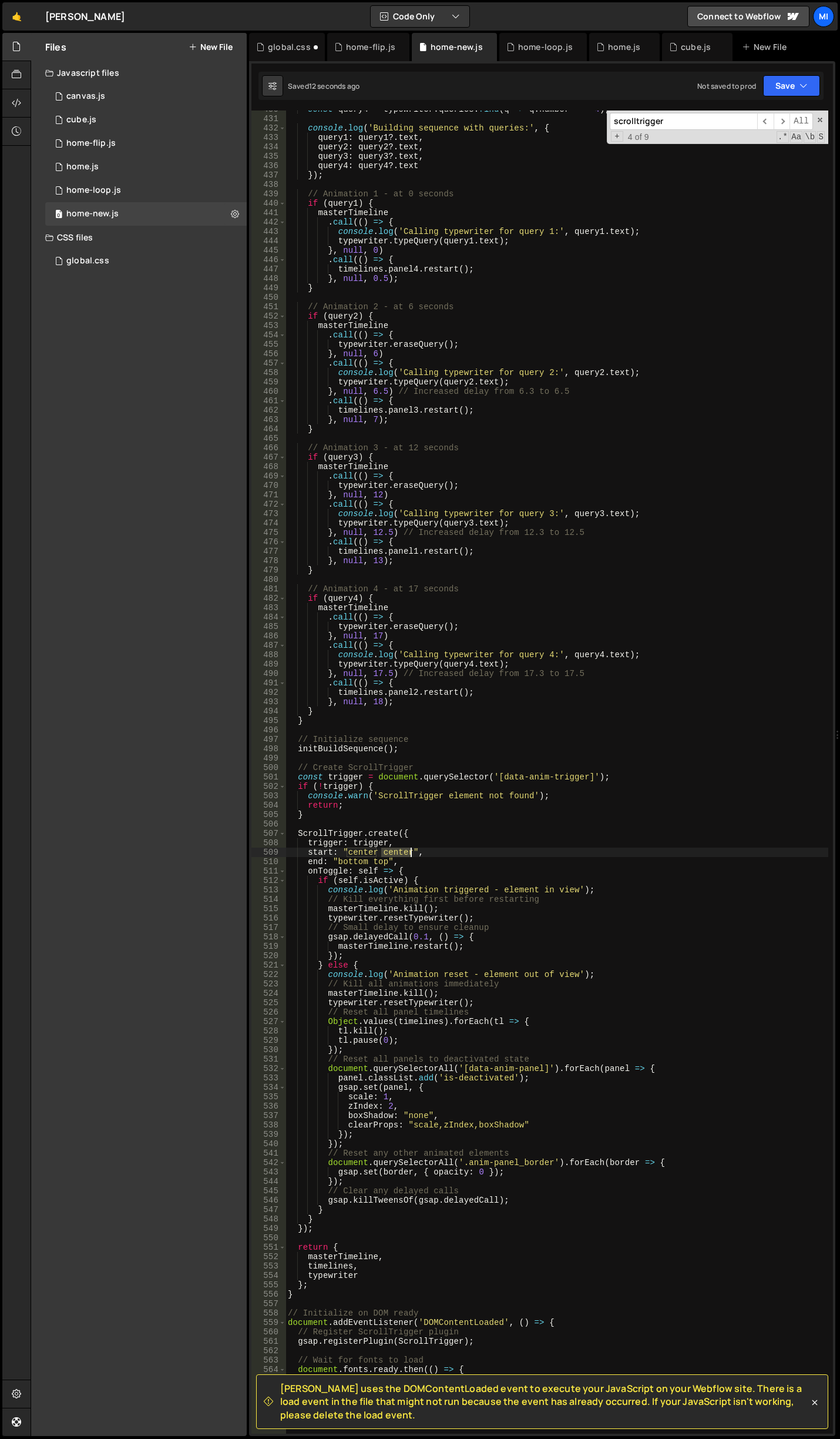
drag, startPoint x: 383, startPoint y: 854, endPoint x: 412, endPoint y: 853, distance: 29.0
click at [412, 853] on div "const query4 = typewriter . queries . find ( q => q . number === 4 ) ; console …" at bounding box center [557, 776] width 543 height 1342
drag, startPoint x: 378, startPoint y: 854, endPoint x: 350, endPoint y: 854, distance: 28.0
click at [350, 854] on div "const query4 = typewriter . queries . find ( q => q . number === 4 ) ; console …" at bounding box center [557, 776] width 543 height 1342
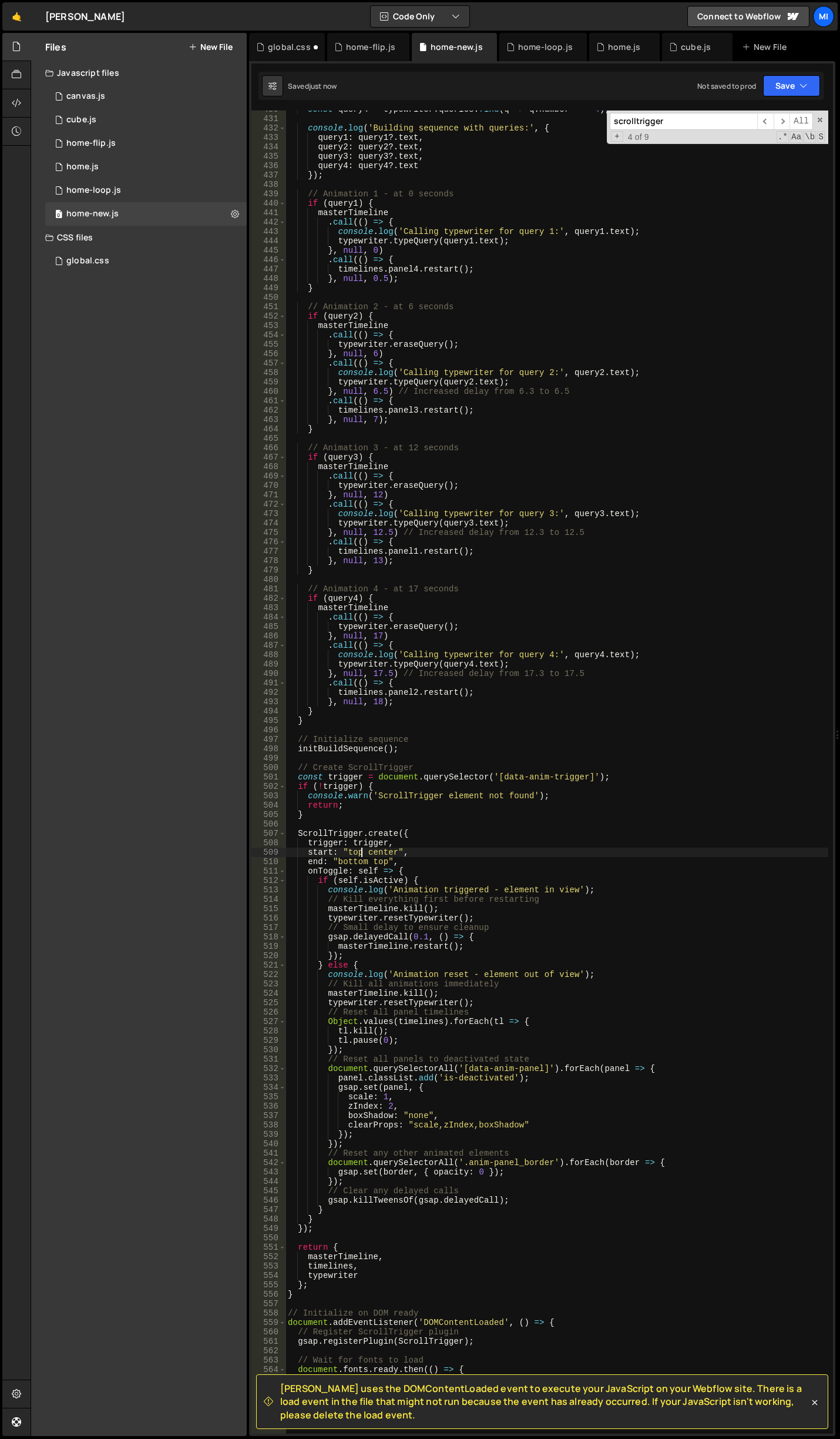
type textarea "start: "top center","
click at [281, 44] on div "global.css" at bounding box center [288, 46] width 42 height 12
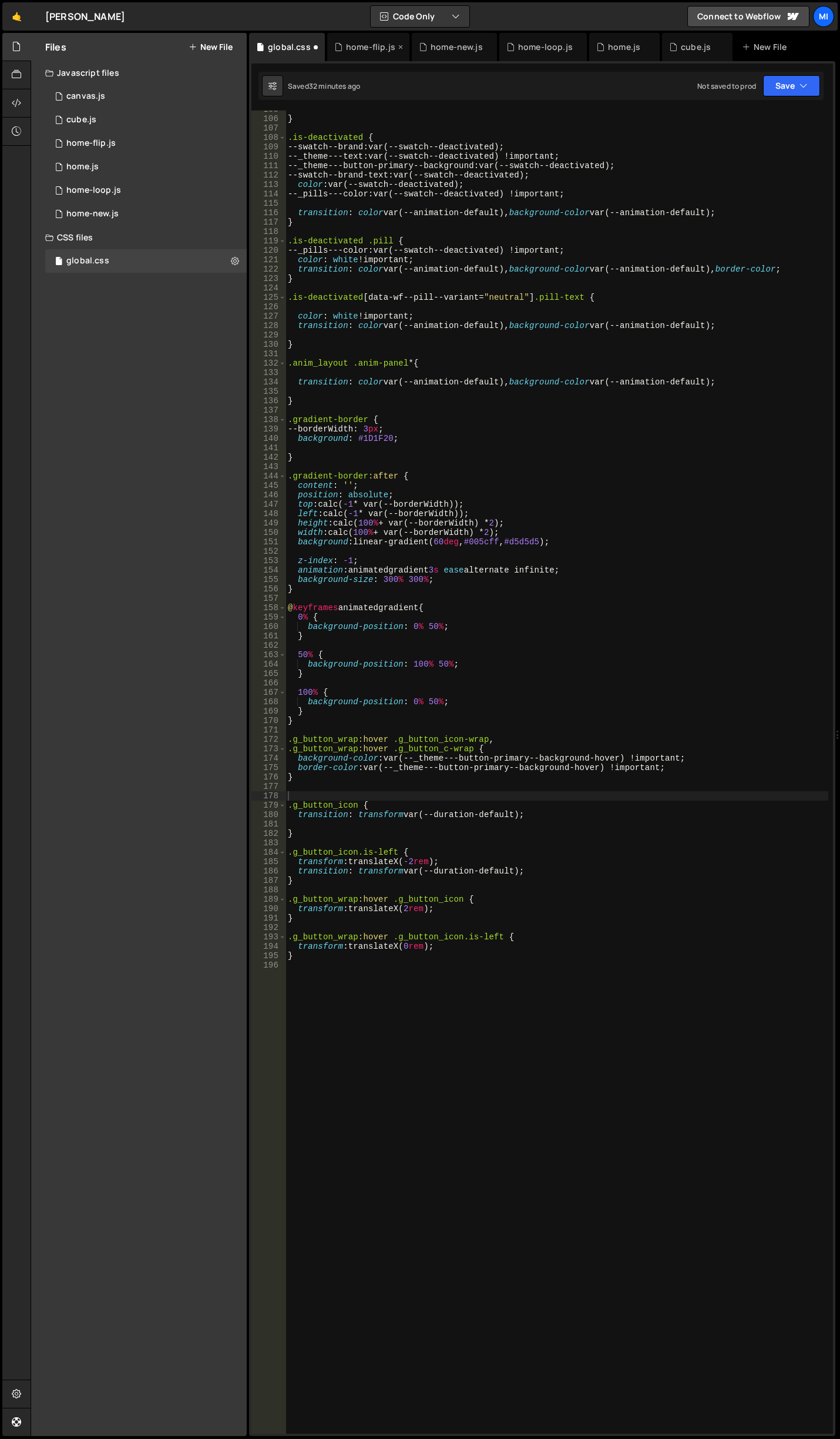
click at [342, 43] on div "home-flip.js" at bounding box center [365, 46] width 61 height 12
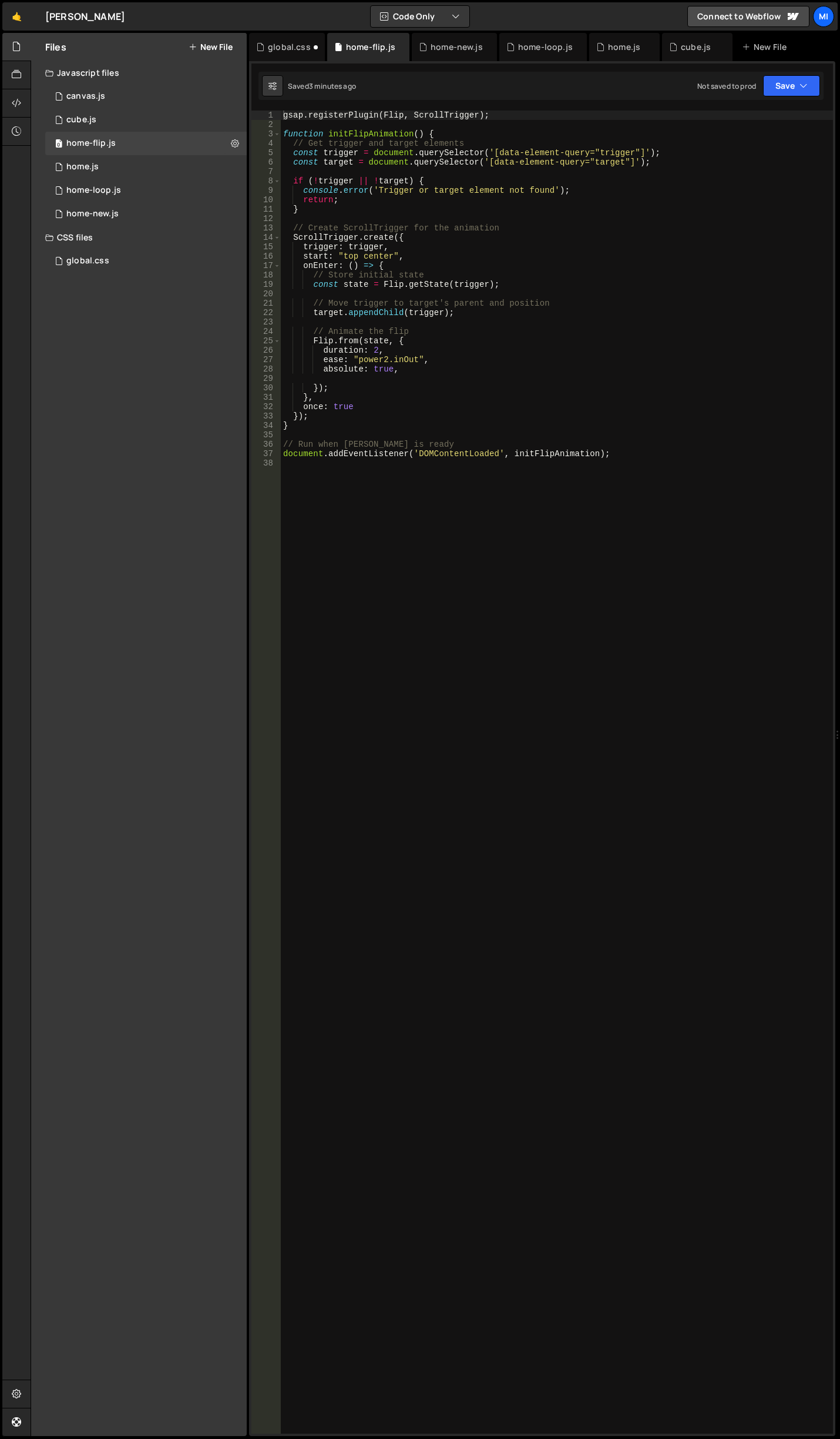
click at [552, 368] on div "gsap . registerPlugin ( Flip , ScrollTrigger ) ; function initFlipAnimation ( )…" at bounding box center [557, 781] width 552 height 1342
type textarea "document.addEventListener('DOMContentLoaded', initFlipAnimation);"
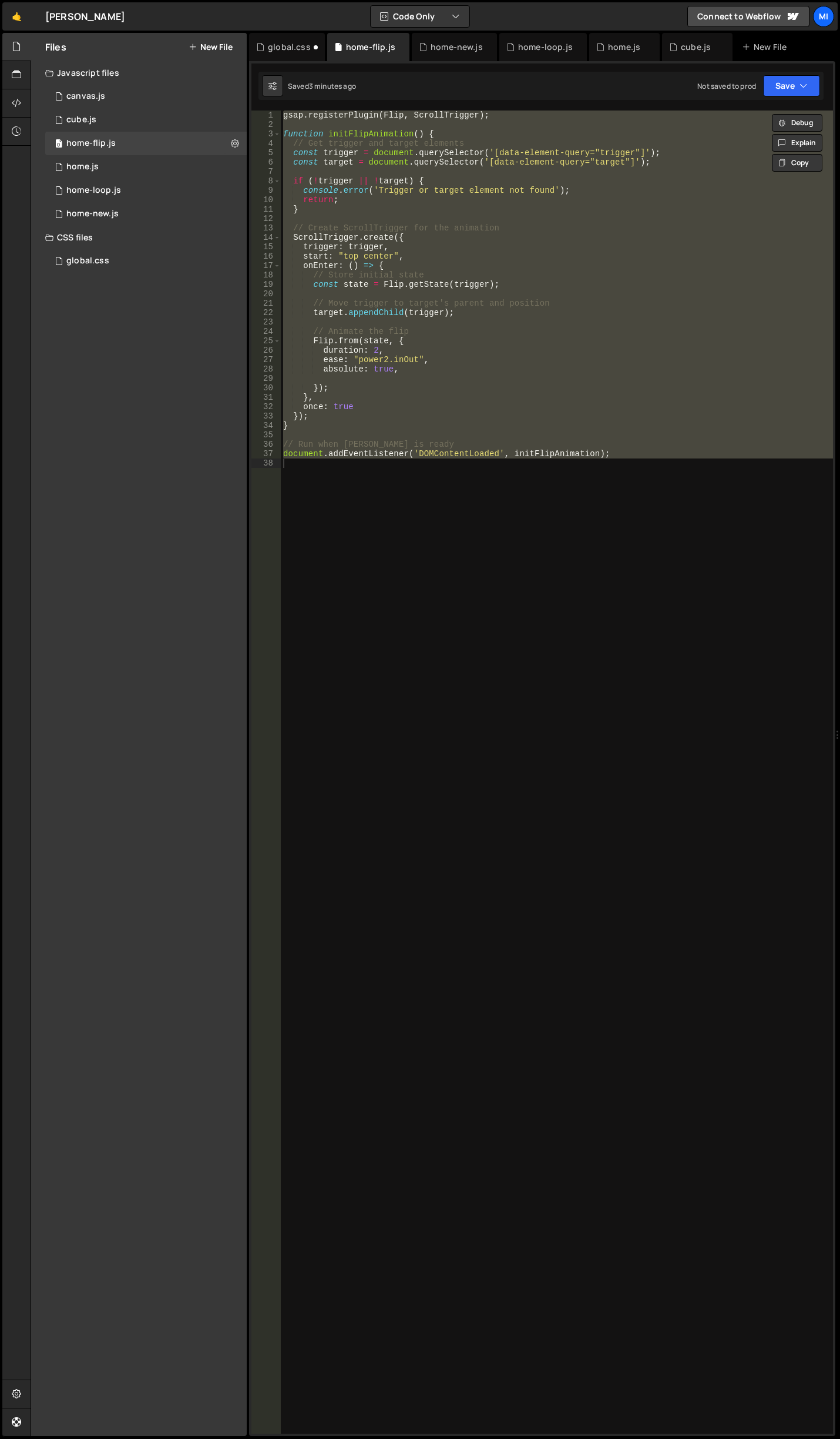
click at [631, 576] on div "gsap . registerPlugin ( Flip , ScrollTrigger ) ; function initFlipAnimation ( )…" at bounding box center [557, 772] width 552 height 1323
paste textarea
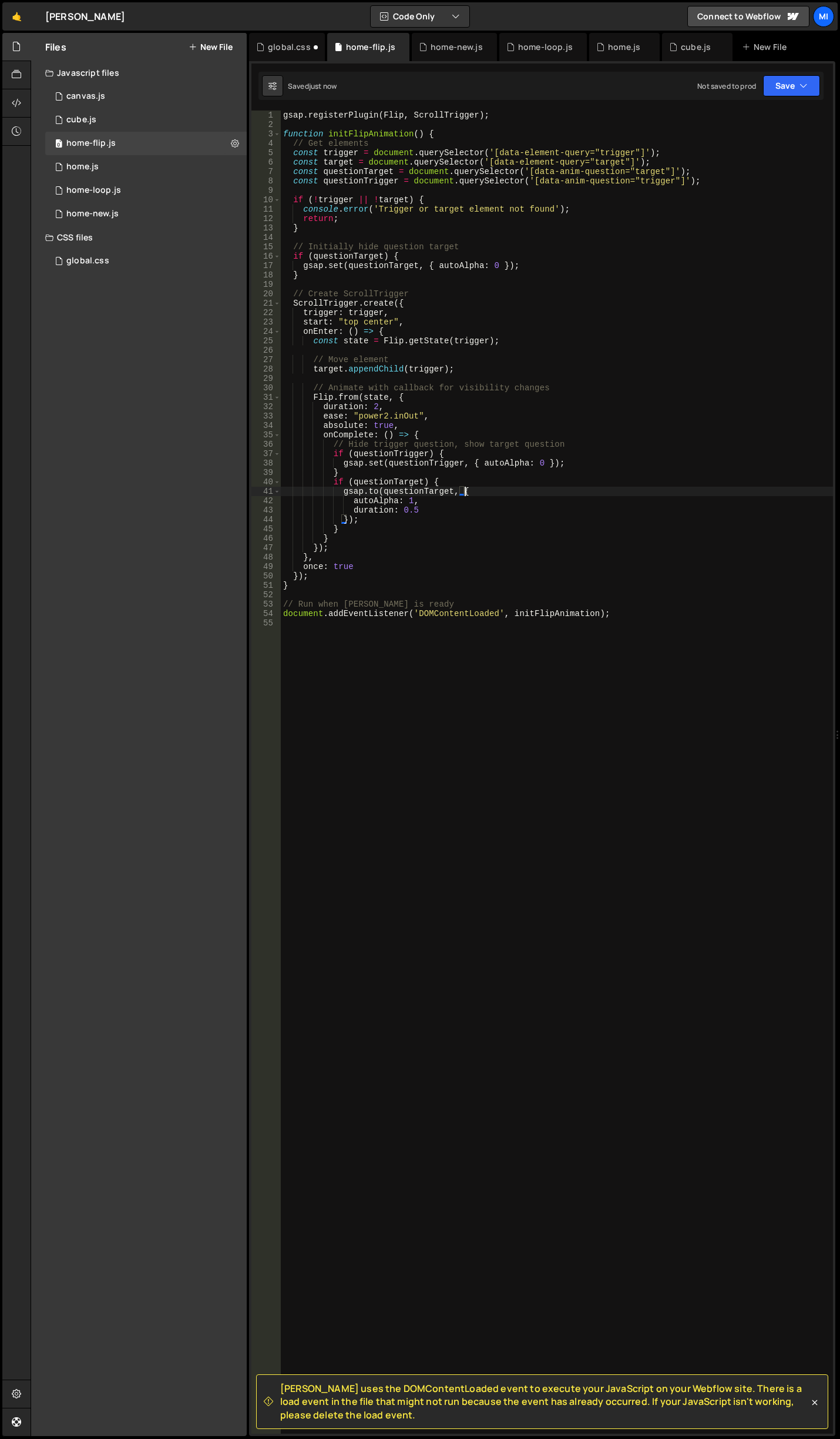
click at [671, 489] on div "gsap . registerPlugin ( Flip , ScrollTrigger ) ; function initFlipAnimation ( )…" at bounding box center [557, 781] width 552 height 1342
click at [555, 264] on div "gsap . registerPlugin ( Flip , ScrollTrigger ) ; function initFlipAnimation ( )…" at bounding box center [557, 781] width 552 height 1342
click at [510, 298] on div "gsap . registerPlugin ( Flip , ScrollTrigger ) ; function initFlipAnimation ( )…" at bounding box center [557, 781] width 552 height 1342
type textarea "ScrollTrigger.create({"
click at [503, 122] on div "gsap . registerPlugin ( Flip , ScrollTrigger ) ; function initFlipAnimation ( )…" at bounding box center [557, 781] width 552 height 1342
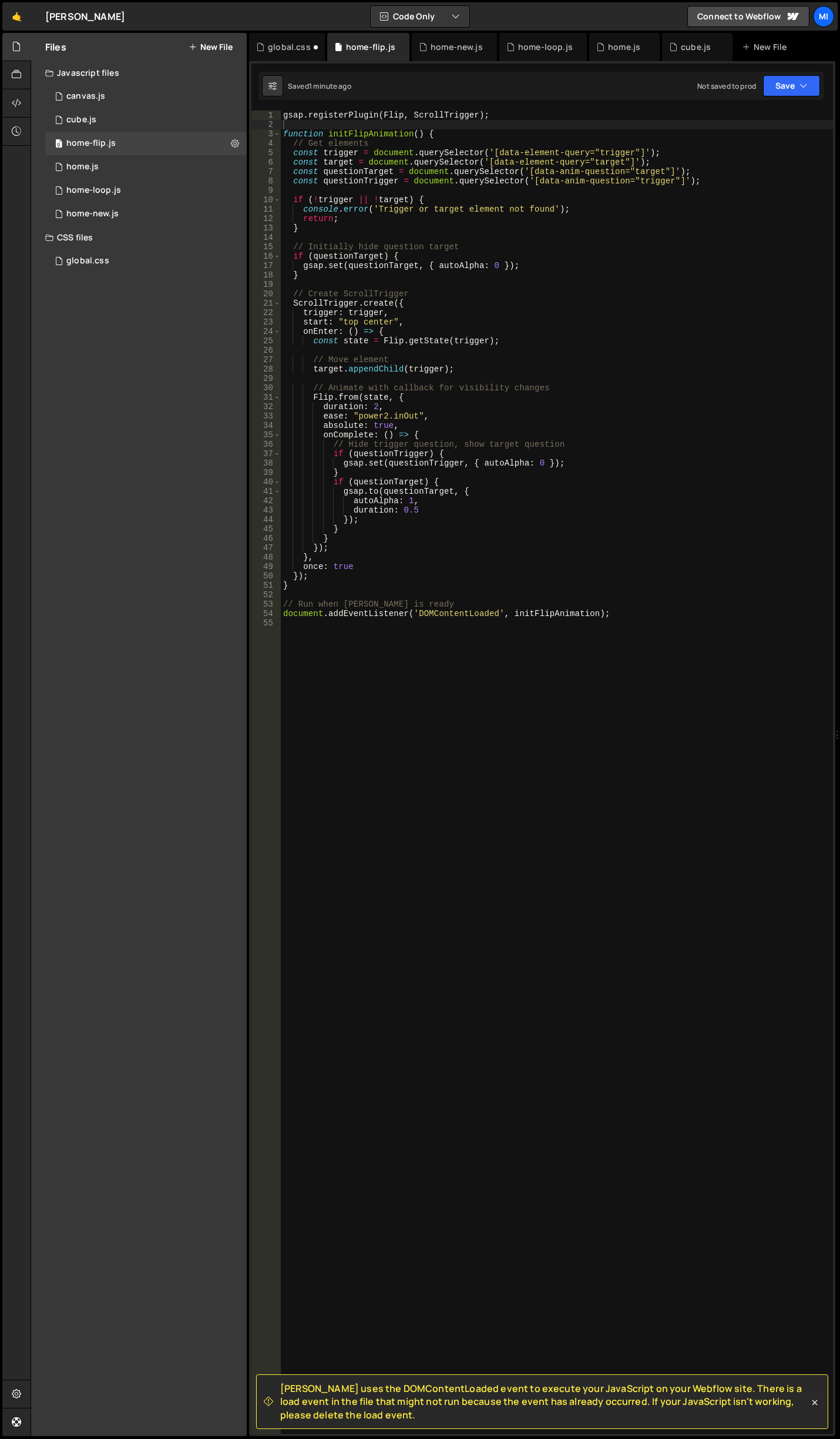
click at [471, 503] on div "gsap . registerPlugin ( Flip , ScrollTrigger ) ; function initFlipAnimation ( )…" at bounding box center [557, 781] width 552 height 1342
drag, startPoint x: 418, startPoint y: 513, endPoint x: 409, endPoint y: 513, distance: 9.0
click at [409, 513] on div "gsap . registerPlugin ( Flip , ScrollTrigger ) ; function initFlipAnimation ( )…" at bounding box center [557, 781] width 552 height 1342
click at [449, 530] on div "gsap . registerPlugin ( Flip , ScrollTrigger ) ; function initFlipAnimation ( )…" at bounding box center [557, 781] width 552 height 1342
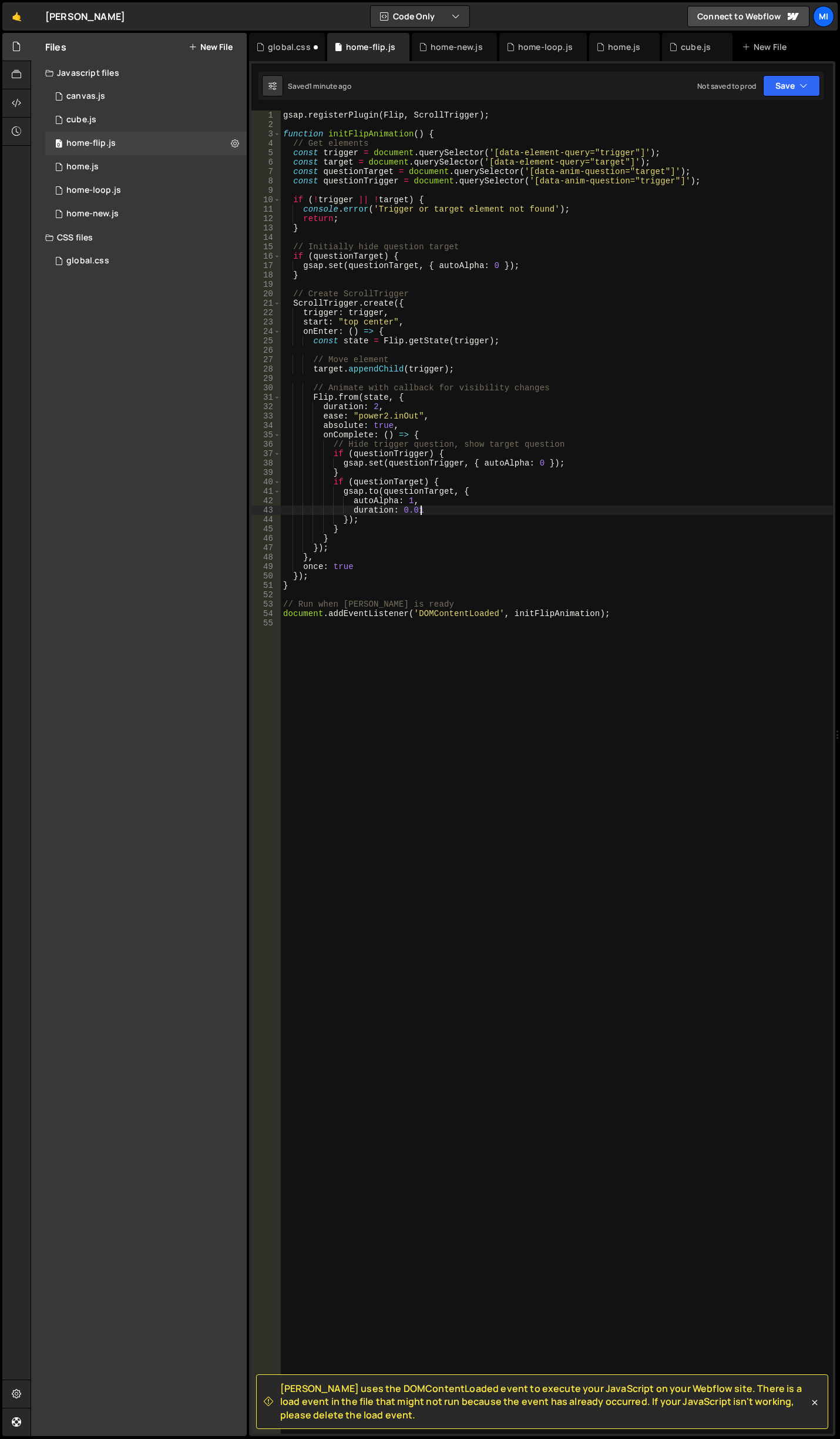
scroll to position [0, 3]
click at [524, 469] on div "gsap . registerPlugin ( Flip , ScrollTrigger ) ; function initFlipAnimation ( )…" at bounding box center [557, 781] width 552 height 1342
drag, startPoint x: 430, startPoint y: 513, endPoint x: 354, endPoint y: 506, distance: 76.3
click at [354, 506] on div "gsap . registerPlugin ( Flip , ScrollTrigger ) ; function initFlipAnimation ( )…" at bounding box center [557, 781] width 552 height 1342
type textarea "duration: 0.01"
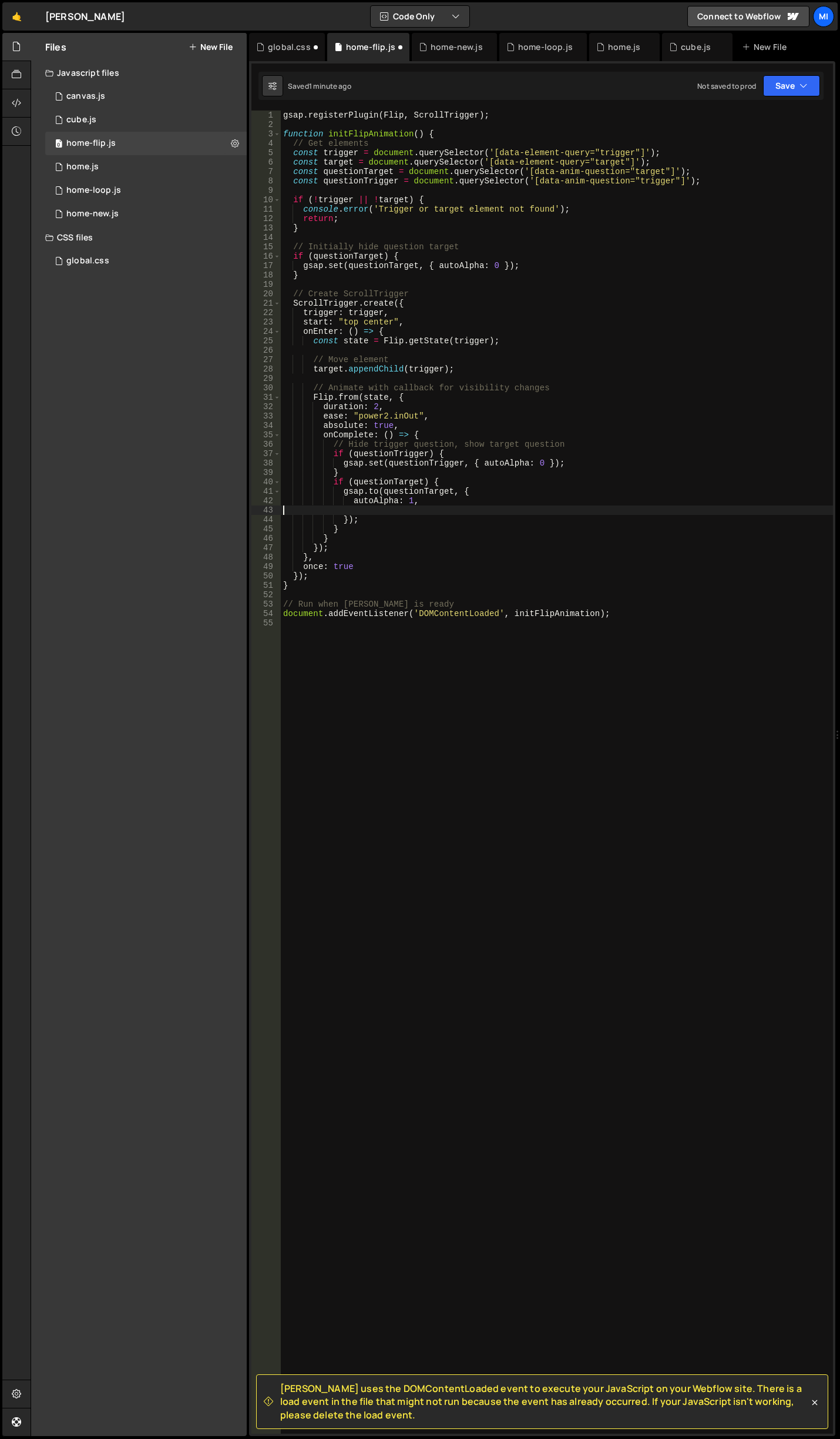
scroll to position [0, 0]
click at [442, 502] on div "gsap . registerPlugin ( Flip , ScrollTrigger ) ; function initFlipAnimation ( )…" at bounding box center [557, 781] width 552 height 1342
type textarea "autoAlpha: 1,"
click at [471, 514] on div "gsap . registerPlugin ( Flip , ScrollTrigger ) ; function initFlipAnimation ( )…" at bounding box center [557, 781] width 552 height 1342
click at [432, 505] on div "gsap . registerPlugin ( Flip , ScrollTrigger ) ; function initFlipAnimation ( )…" at bounding box center [557, 781] width 552 height 1342
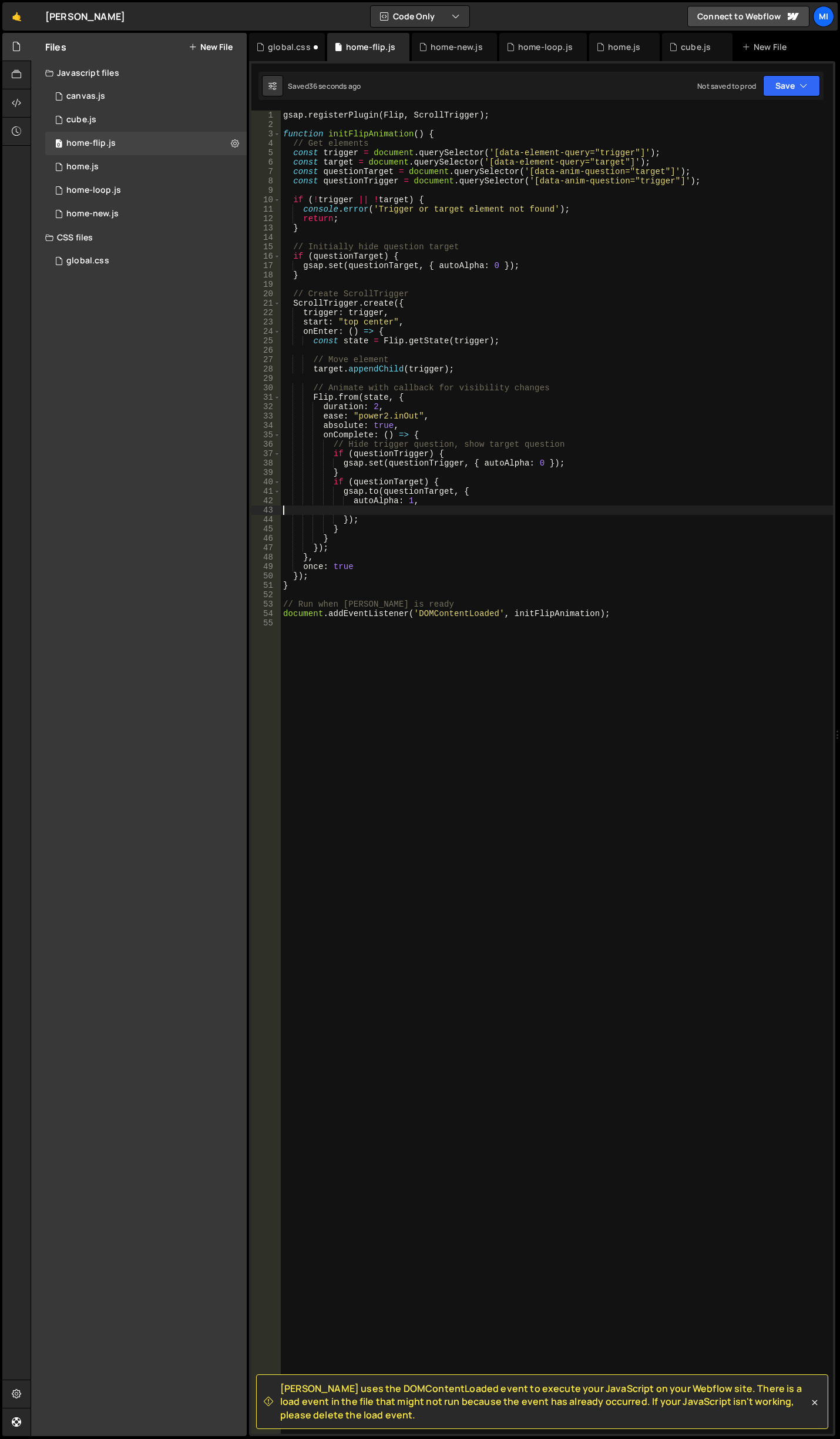
type textarea "autoAlpha: 1,"
click at [436, 513] on div "gsap . registerPlugin ( Flip , ScrollTrigger ) ; function initFlipAnimation ( )…" at bounding box center [557, 781] width 552 height 1342
click at [539, 463] on div "gsap . registerPlugin ( Flip , ScrollTrigger ) ; function initFlipAnimation ( )…" at bounding box center [557, 781] width 552 height 1342
type textarea "autoAlpha: 1,"
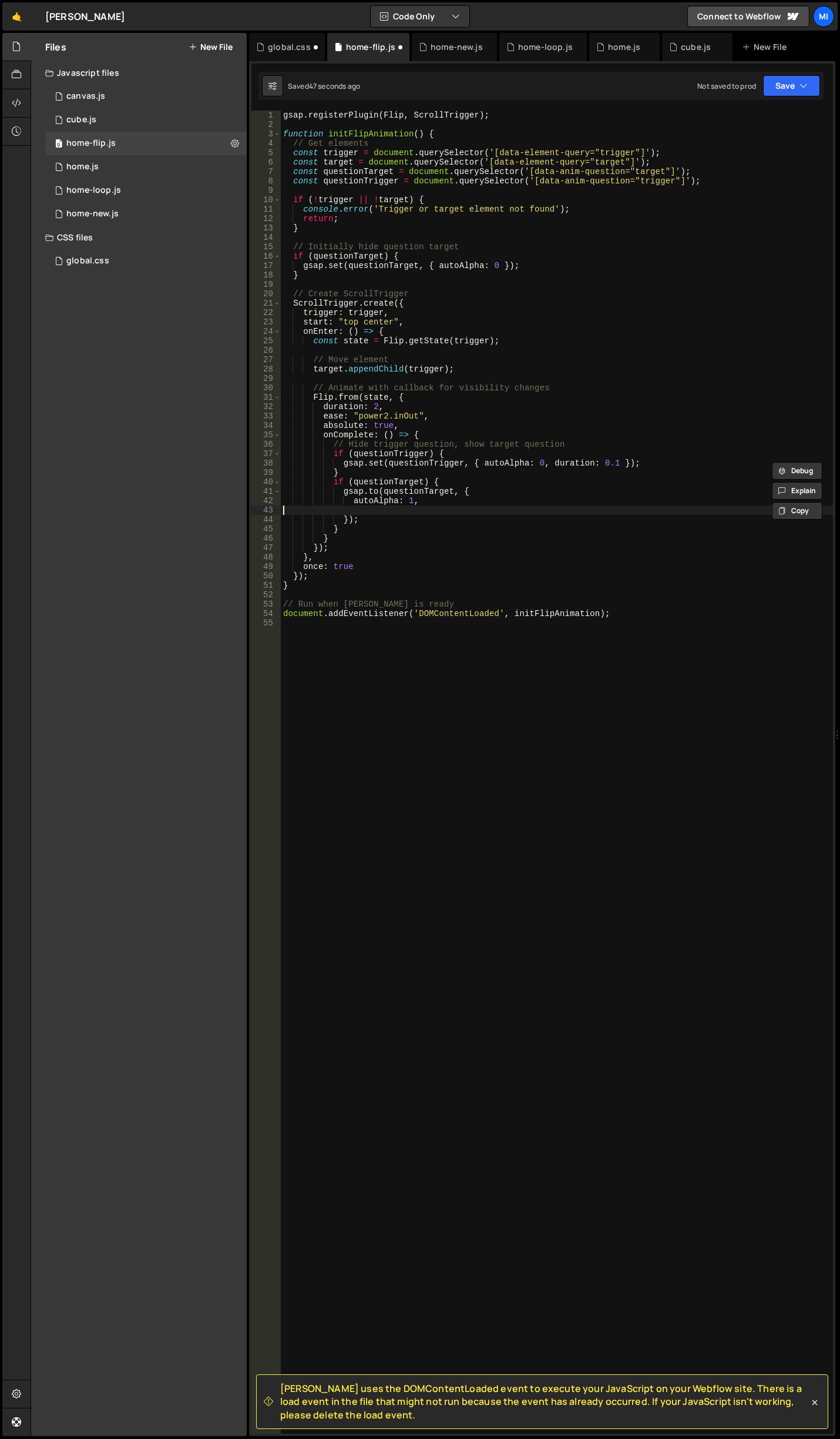
scroll to position [0, 0]
paste textarea "duration: 0.1"
click at [476, 532] on div "gsap . registerPlugin ( Flip , ScrollTrigger ) ; function initFlipAnimation ( )…" at bounding box center [557, 781] width 552 height 1342
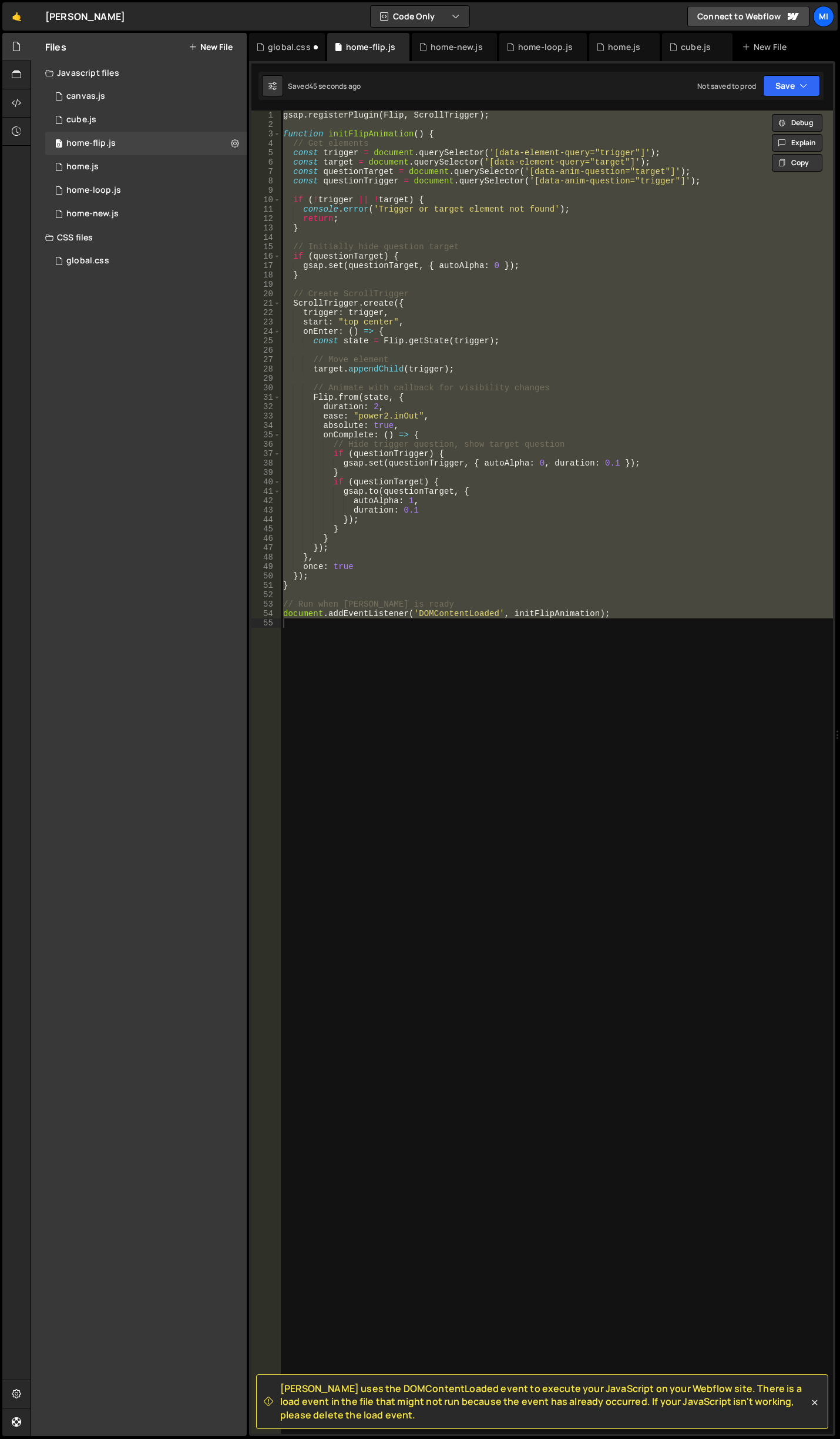
click at [409, 441] on div "gsap . registerPlugin ( Flip , ScrollTrigger ) ; function initFlipAnimation ( )…" at bounding box center [557, 772] width 552 height 1323
paste textarea
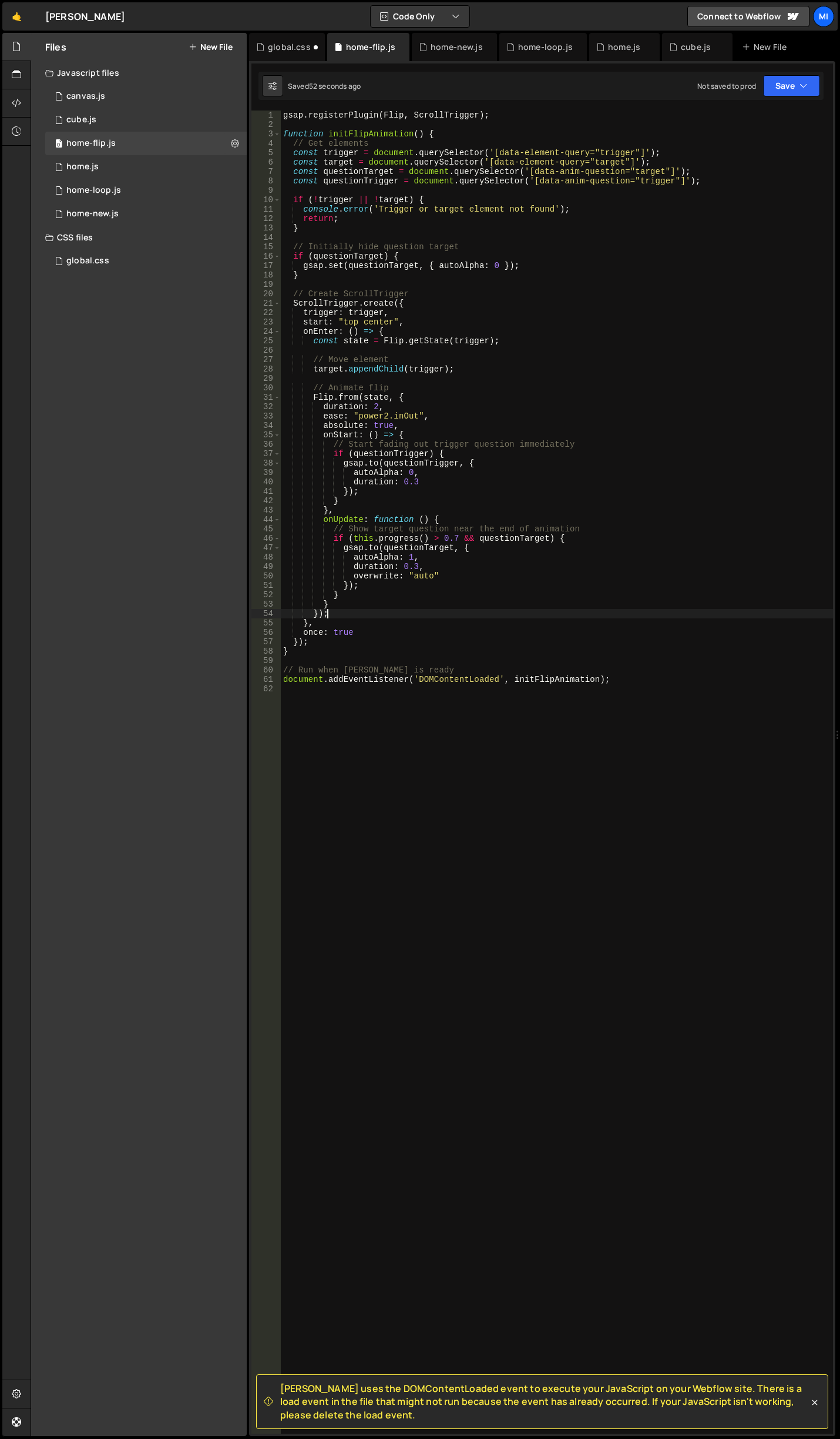
click at [328, 612] on div "gsap . registerPlugin ( Flip , ScrollTrigger ) ; function initFlipAnimation ( )…" at bounding box center [557, 781] width 552 height 1342
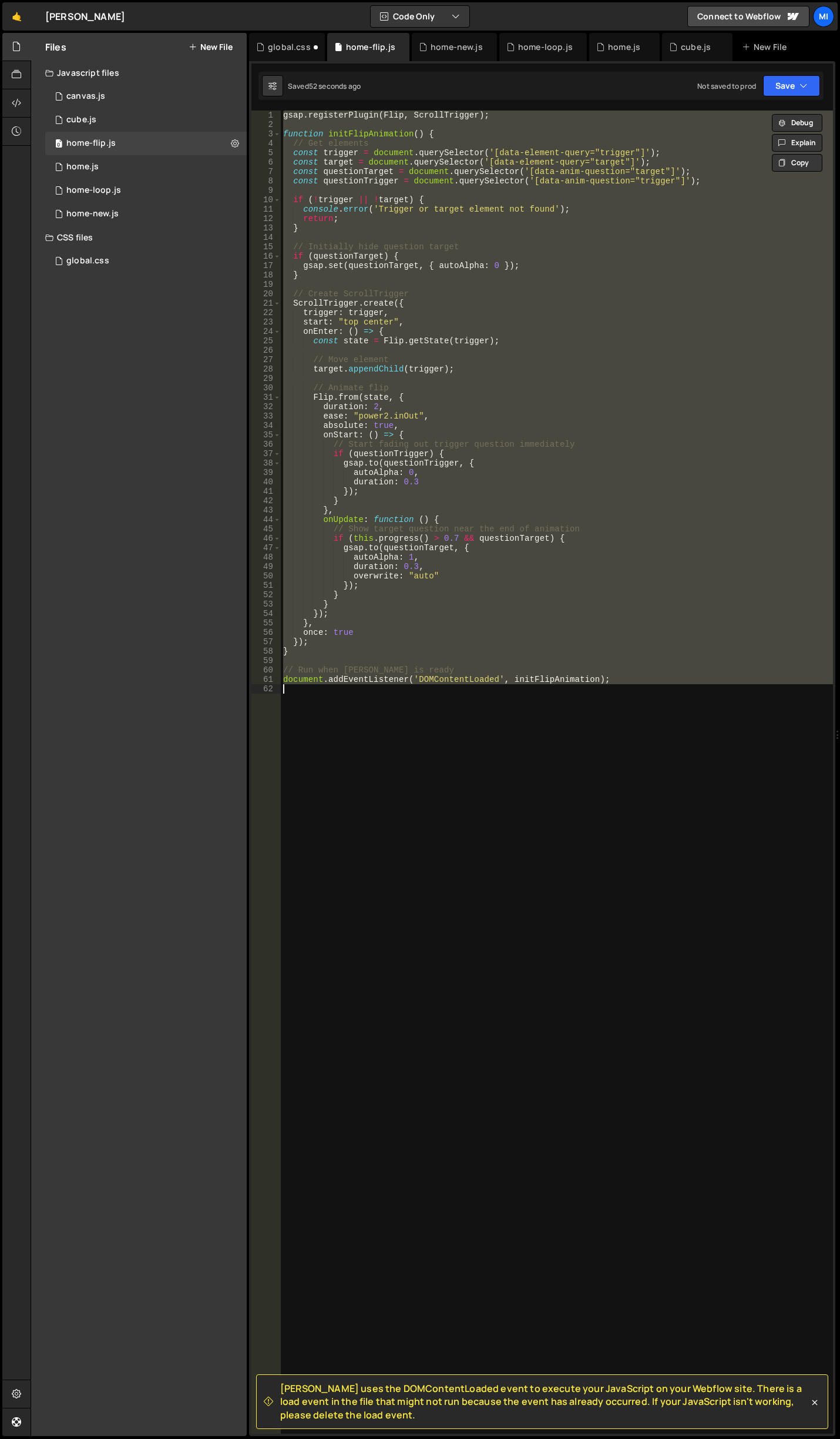
paste textarea
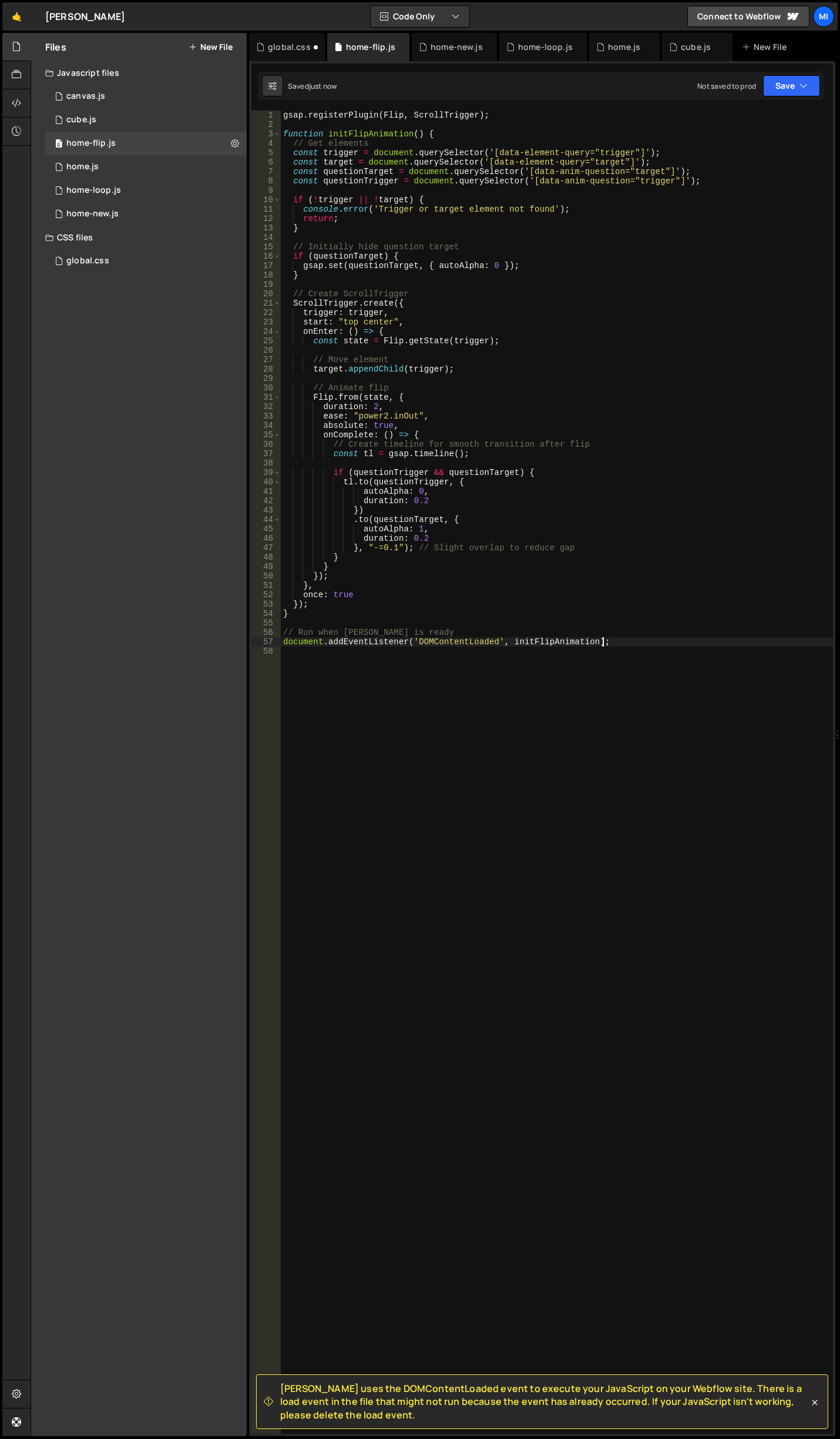
drag, startPoint x: 419, startPoint y: 562, endPoint x: 423, endPoint y: 554, distance: 8.9
click at [419, 562] on div "gsap . registerPlugin ( Flip , ScrollTrigger ) ; function initFlipAnimation ( )…" at bounding box center [557, 781] width 552 height 1342
click at [427, 536] on div "gsap . registerPlugin ( Flip , ScrollTrigger ) ; function initFlipAnimation ( )…" at bounding box center [557, 781] width 552 height 1342
click at [422, 498] on div "gsap . registerPlugin ( Flip , ScrollTrigger ) ; function initFlipAnimation ( )…" at bounding box center [557, 781] width 552 height 1342
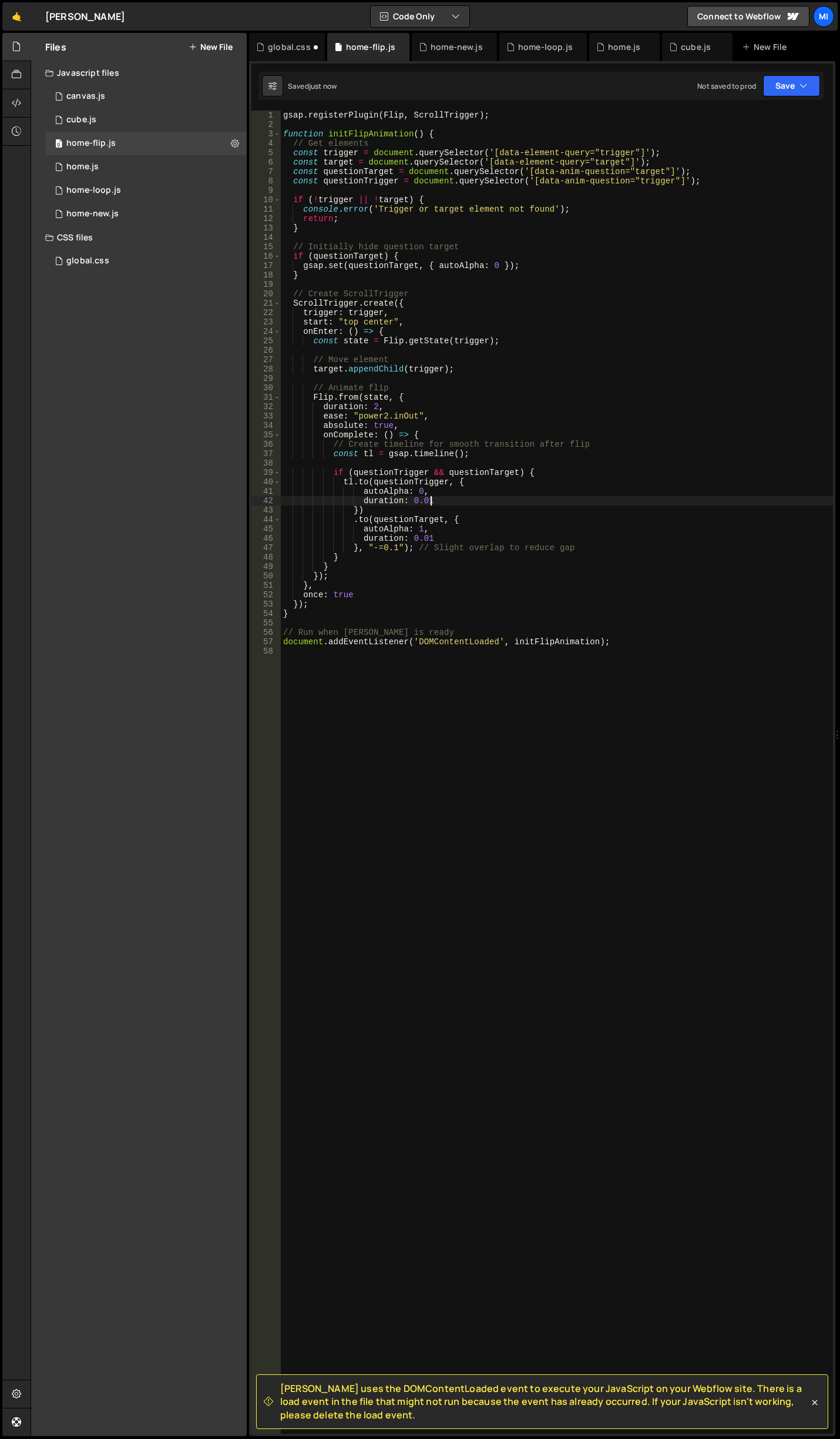
type textarea "duration: 0.01"
click at [287, 34] on div "global.css" at bounding box center [288, 46] width 76 height 28
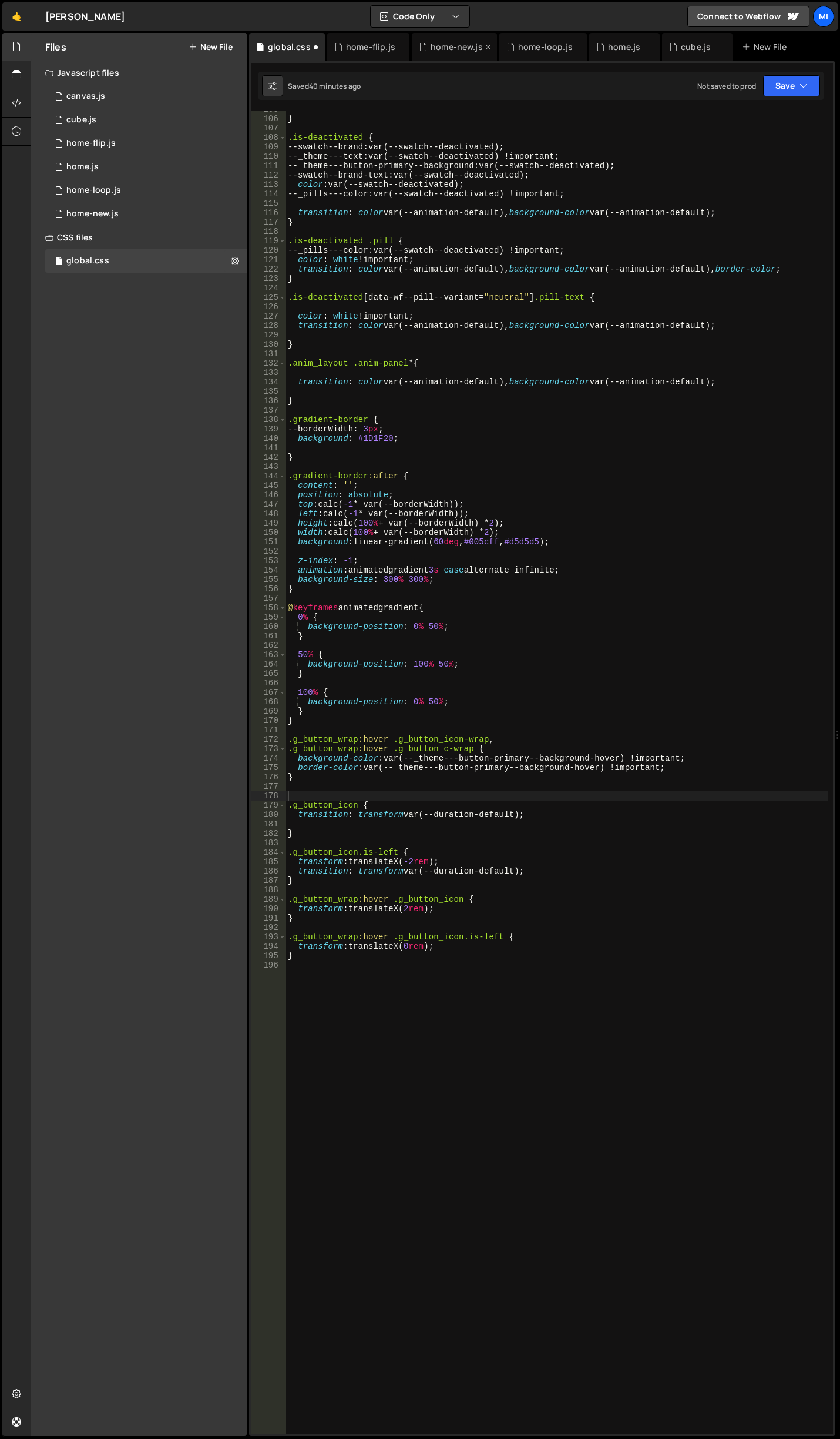
click at [457, 44] on div "home-new.js" at bounding box center [457, 46] width 52 height 12
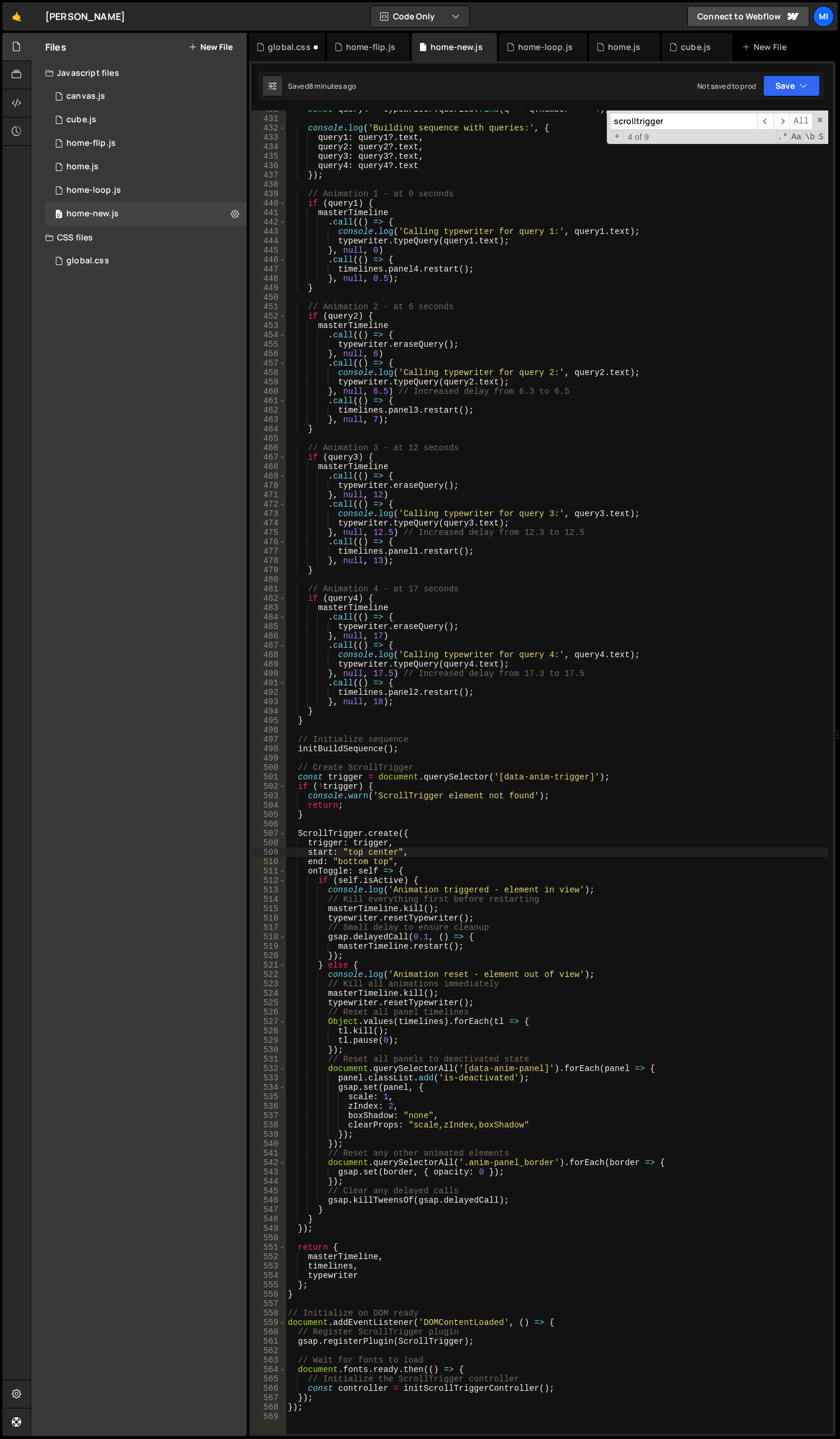
click at [382, 1012] on div "const query4 = typewriter . queries . find ( q => q . number === 4 ) ; console …" at bounding box center [557, 776] width 543 height 1342
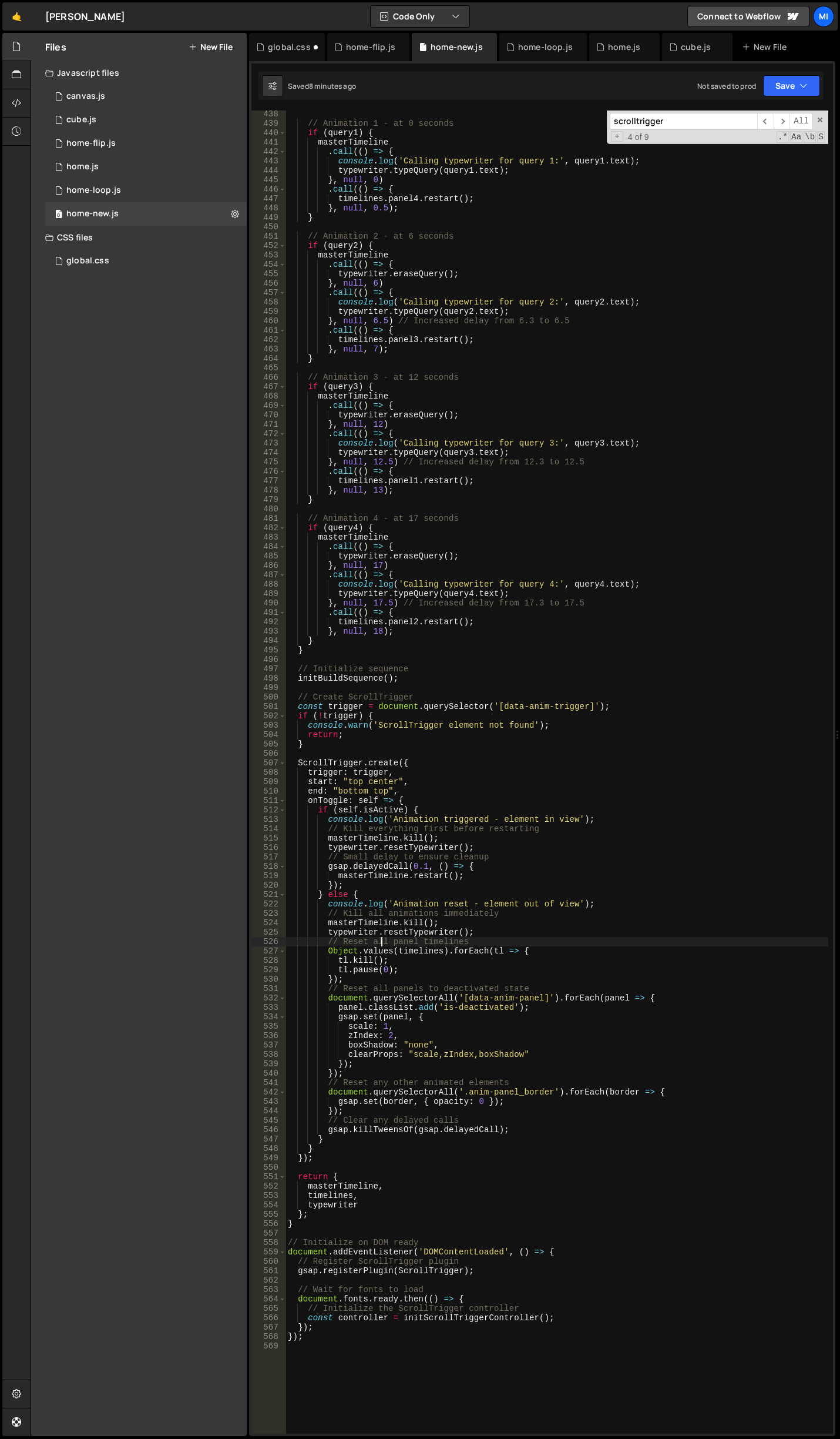
scroll to position [4218, 0]
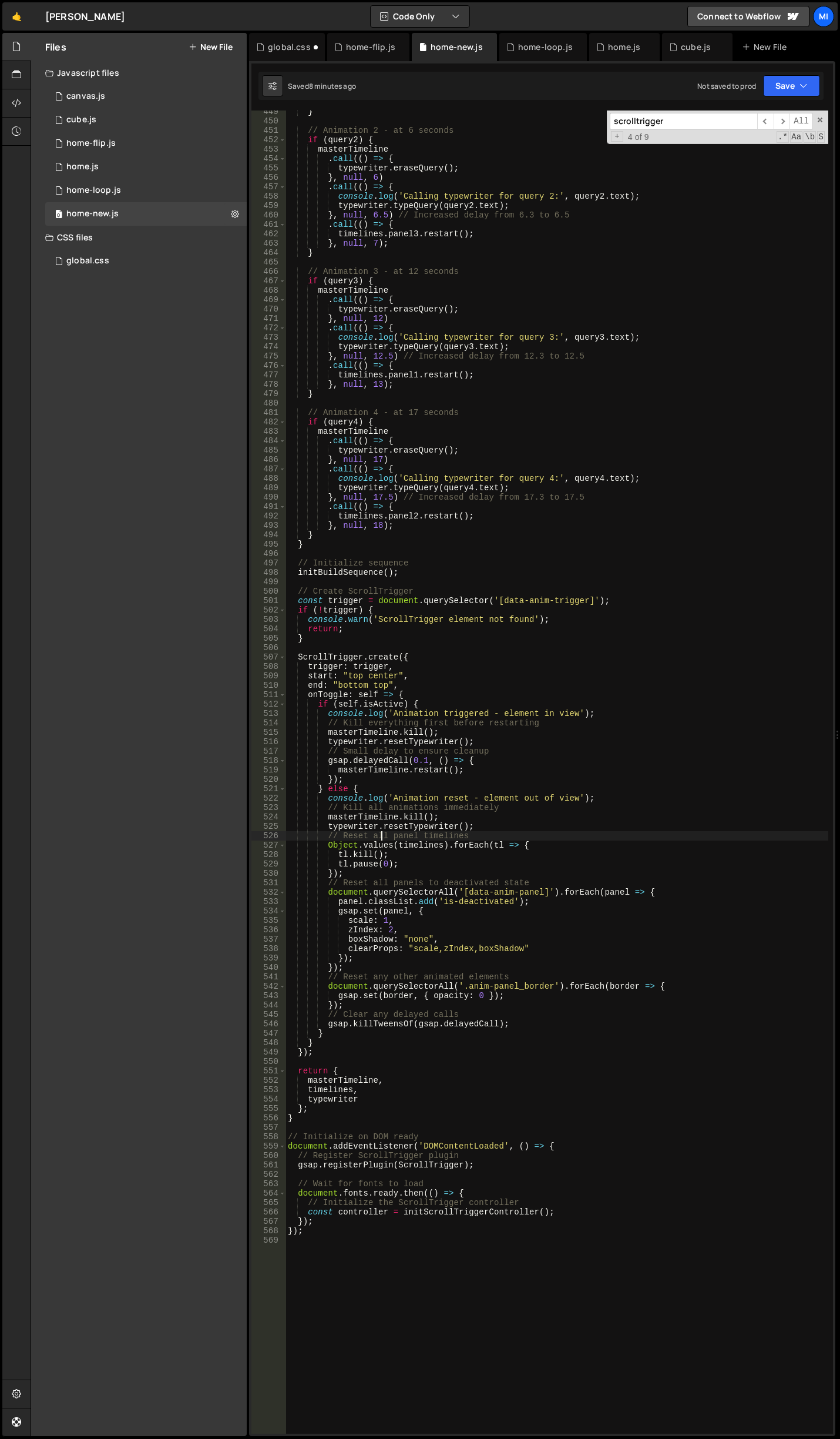
click at [457, 855] on div "} // Animation 2 - at 6 seconds if ( query2 ) { masterTimeline . call (( ) => {…" at bounding box center [557, 778] width 543 height 1342
click at [446, 834] on div "} // Animation 2 - at 6 seconds if ( query2 ) { masterTimeline . call (( ) => {…" at bounding box center [557, 778] width 543 height 1342
click at [439, 817] on div "} // Animation 2 - at 6 seconds if ( query2 ) { masterTimeline . call (( ) => {…" at bounding box center [557, 778] width 543 height 1342
type textarea "masterTimeline.kill();"
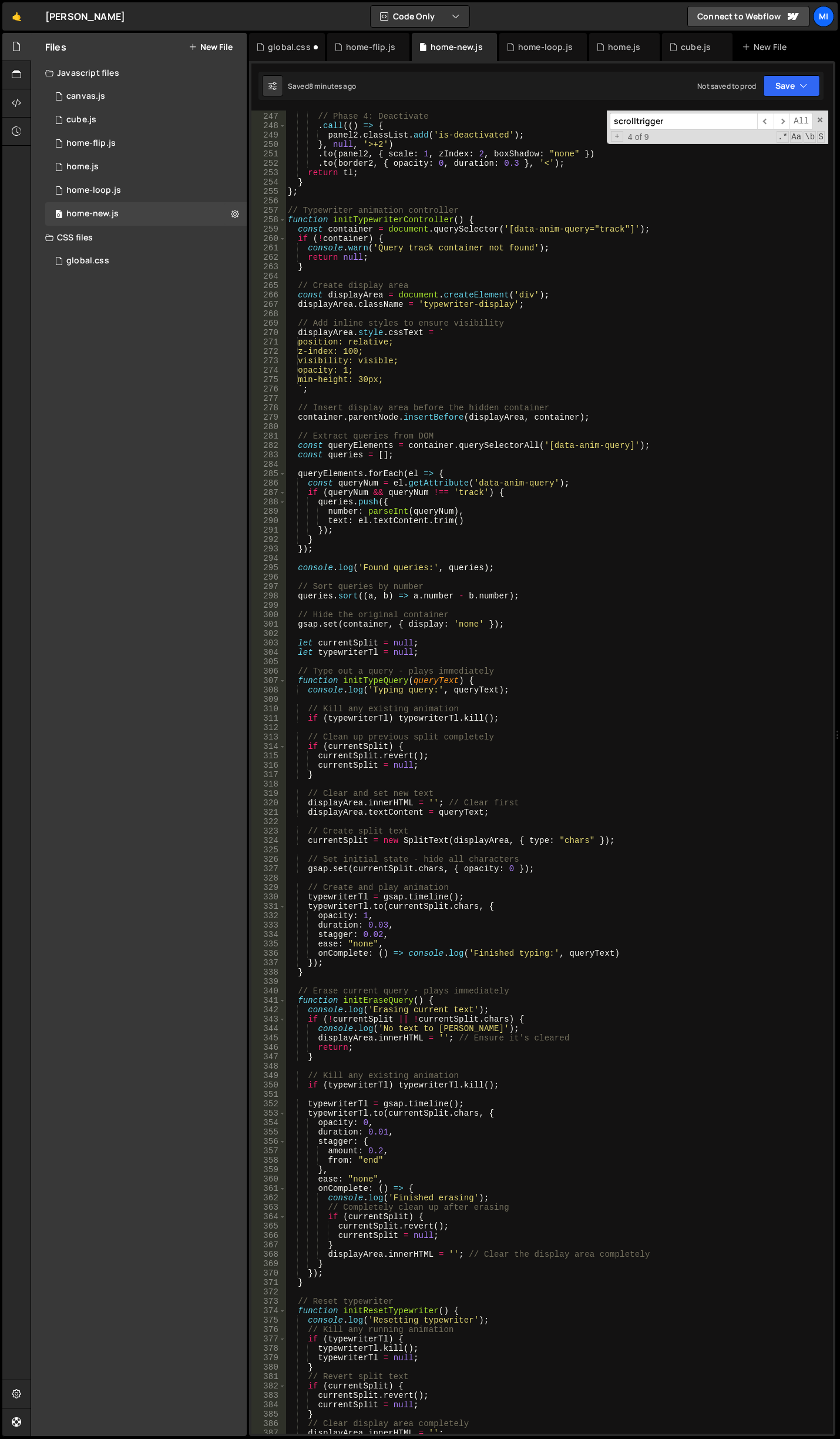
scroll to position [2278, 0]
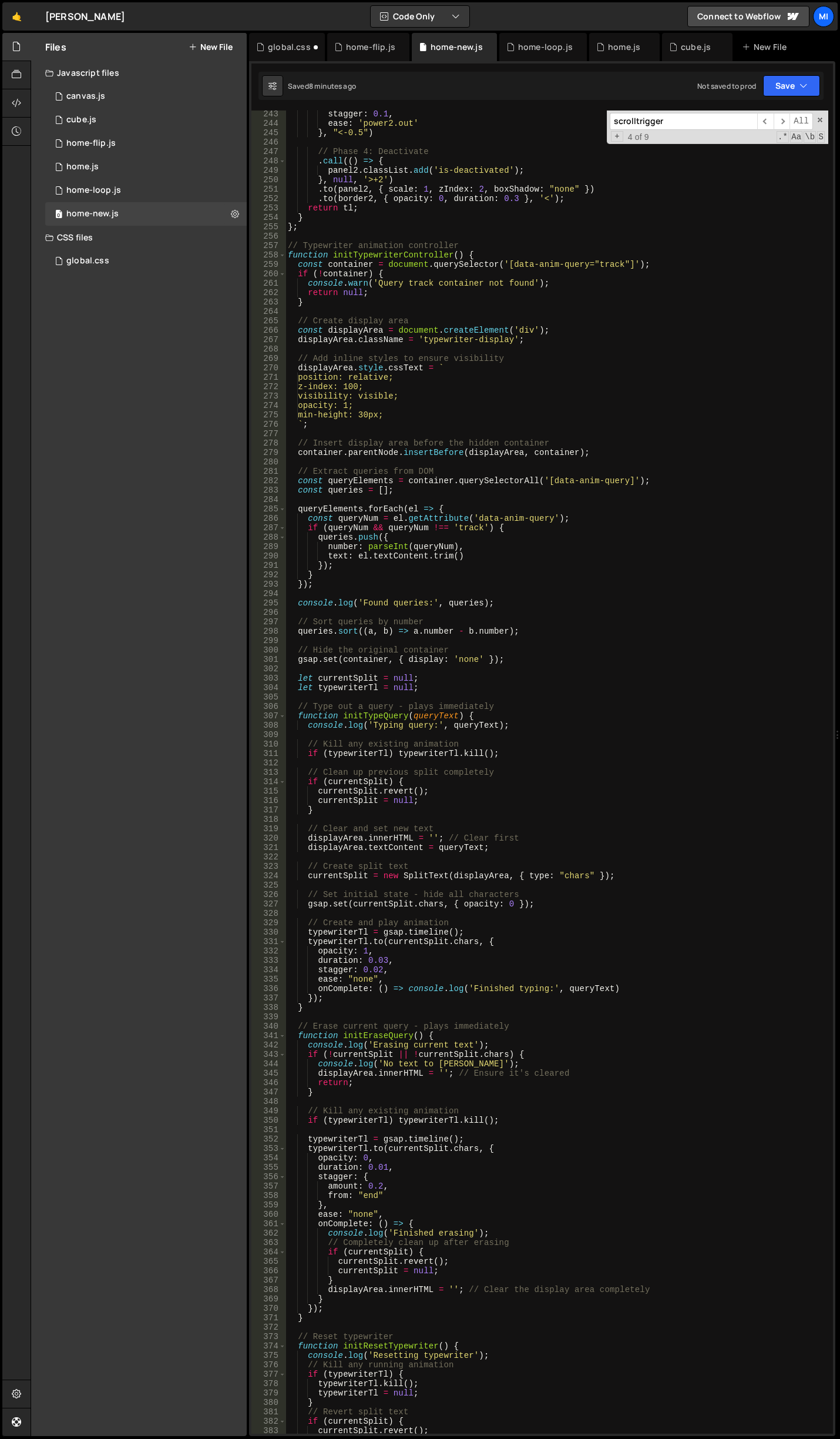
click at [698, 122] on input "scrolltrigger" at bounding box center [684, 121] width 147 height 17
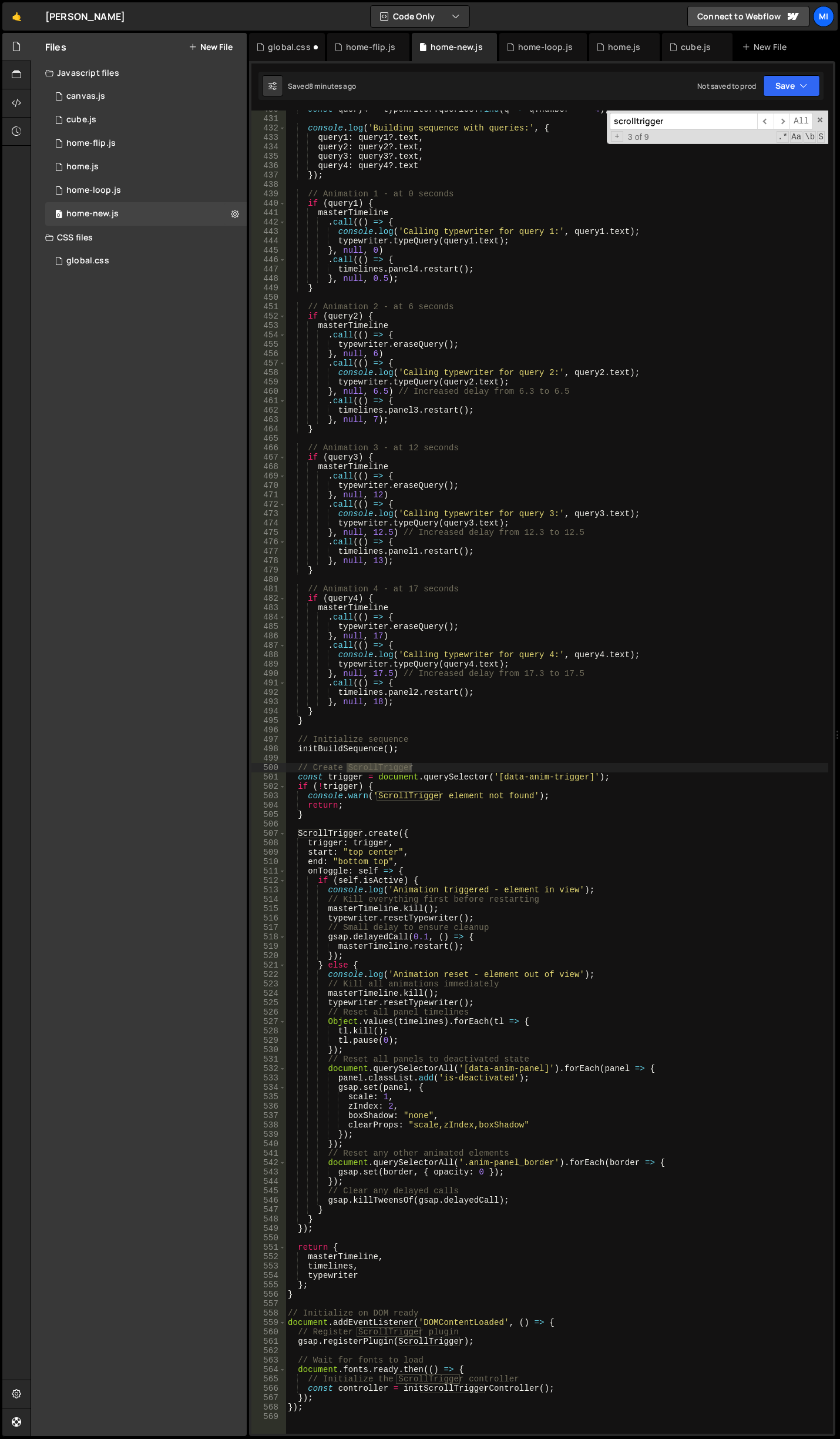
scroll to position [4042, 0]
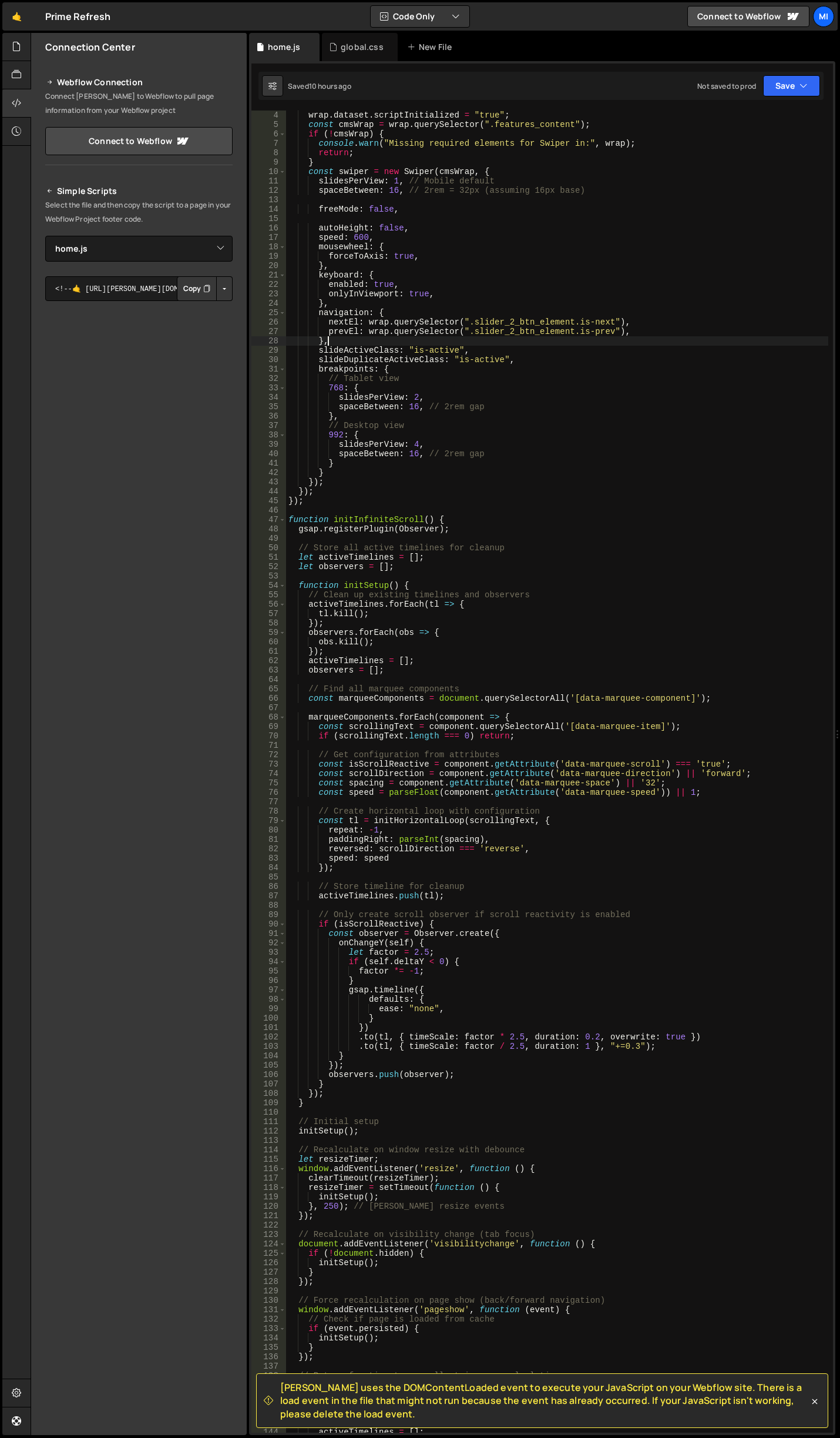
select select "46578"
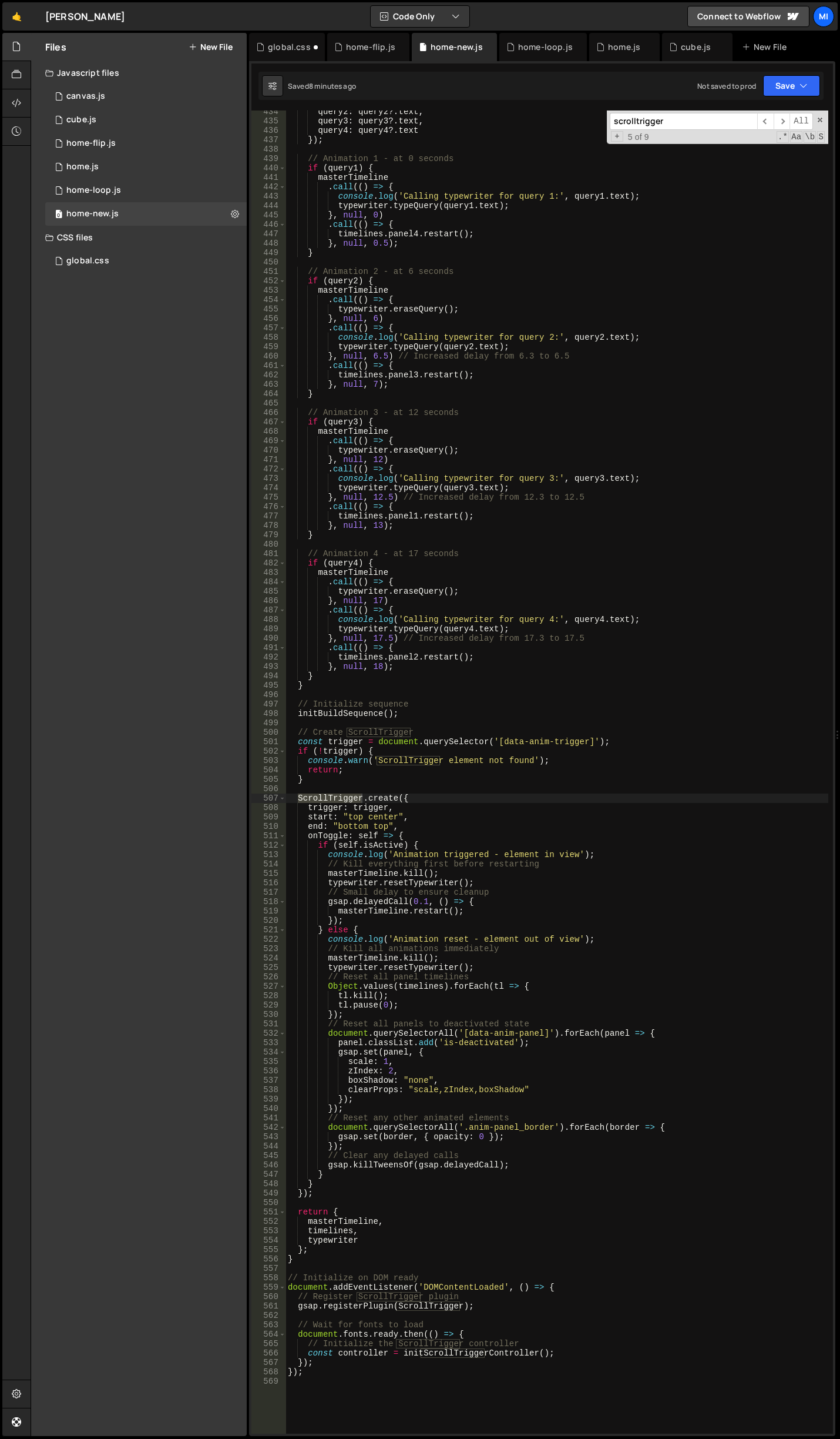
scroll to position [4077, 0]
click at [603, 965] on div "query2 : query2 ?. text , query3 : query3 ?. text , query4 : query4 ?. text }) …" at bounding box center [557, 778] width 543 height 1342
type textarea "});"
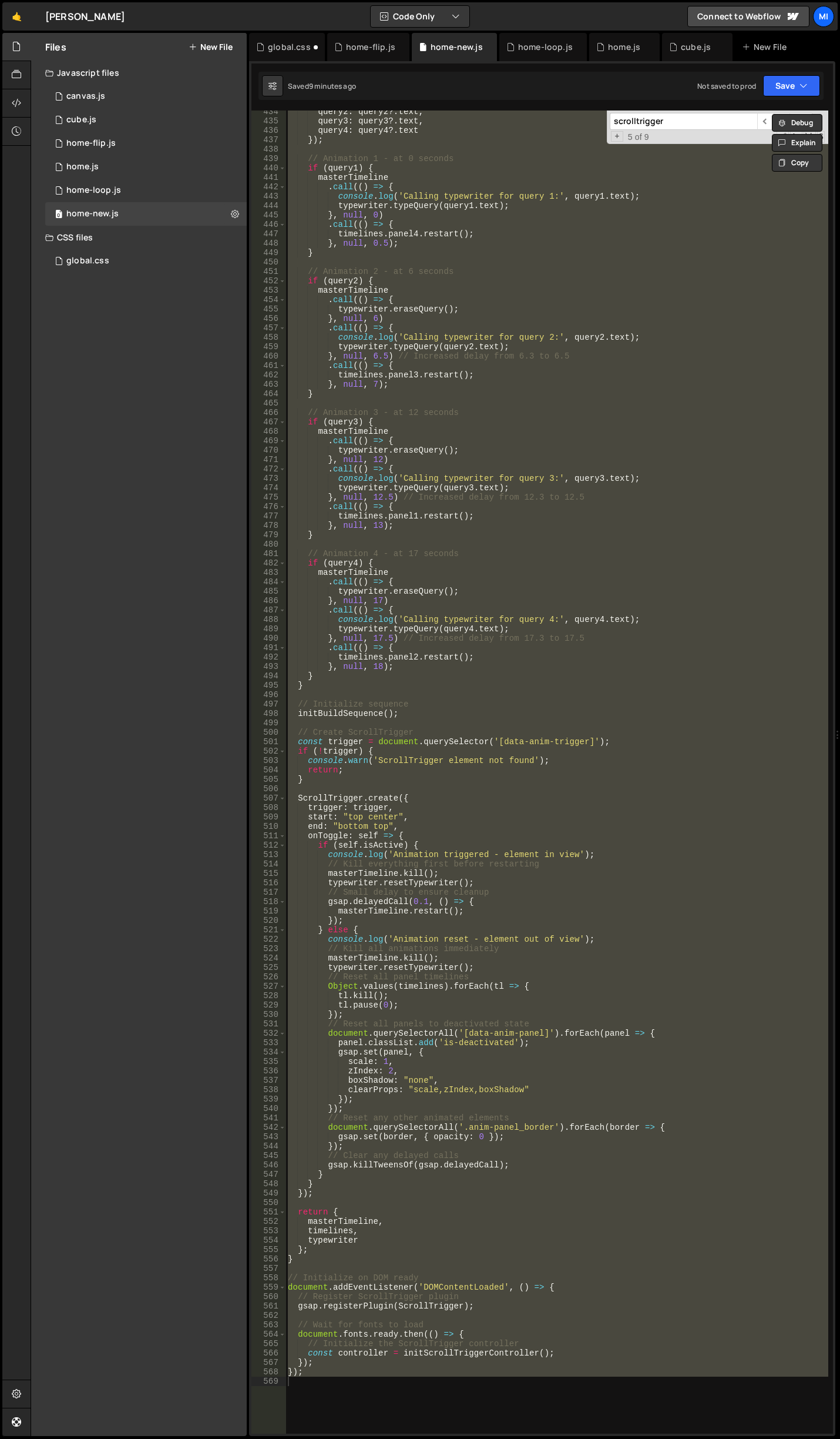
click at [698, 114] on input "scrolltrigger" at bounding box center [684, 121] width 147 height 17
paste input "console.log('Calling typewriter for query 1:', query1.text);"
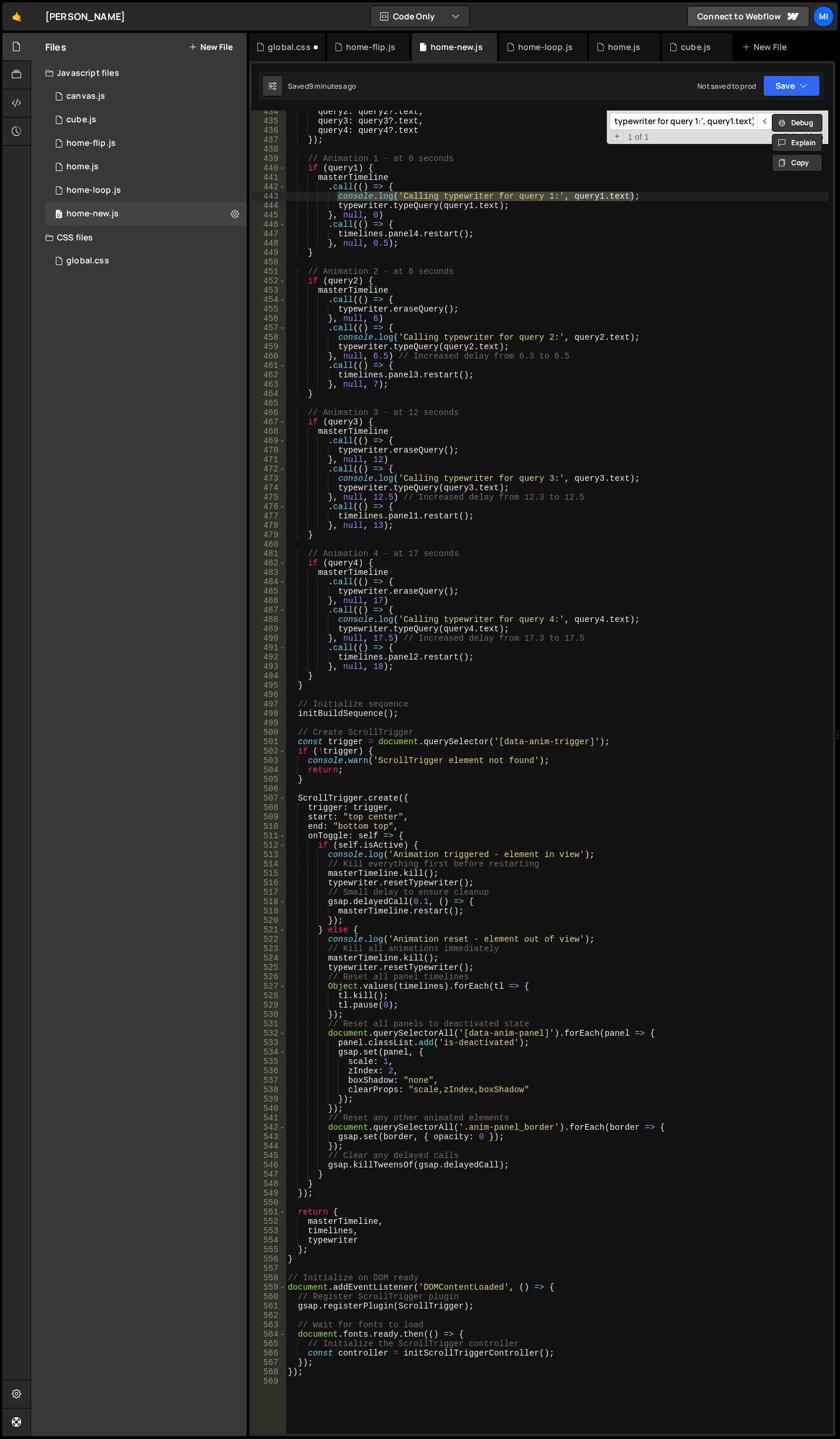
type input "console.log('Calling typewriter for query 1:', query1.text);"
click at [375, 211] on div "query2 : query2 ?. text , query3 : query3 ?. text , query4 : query4 ?. text }) …" at bounding box center [557, 778] width 543 height 1342
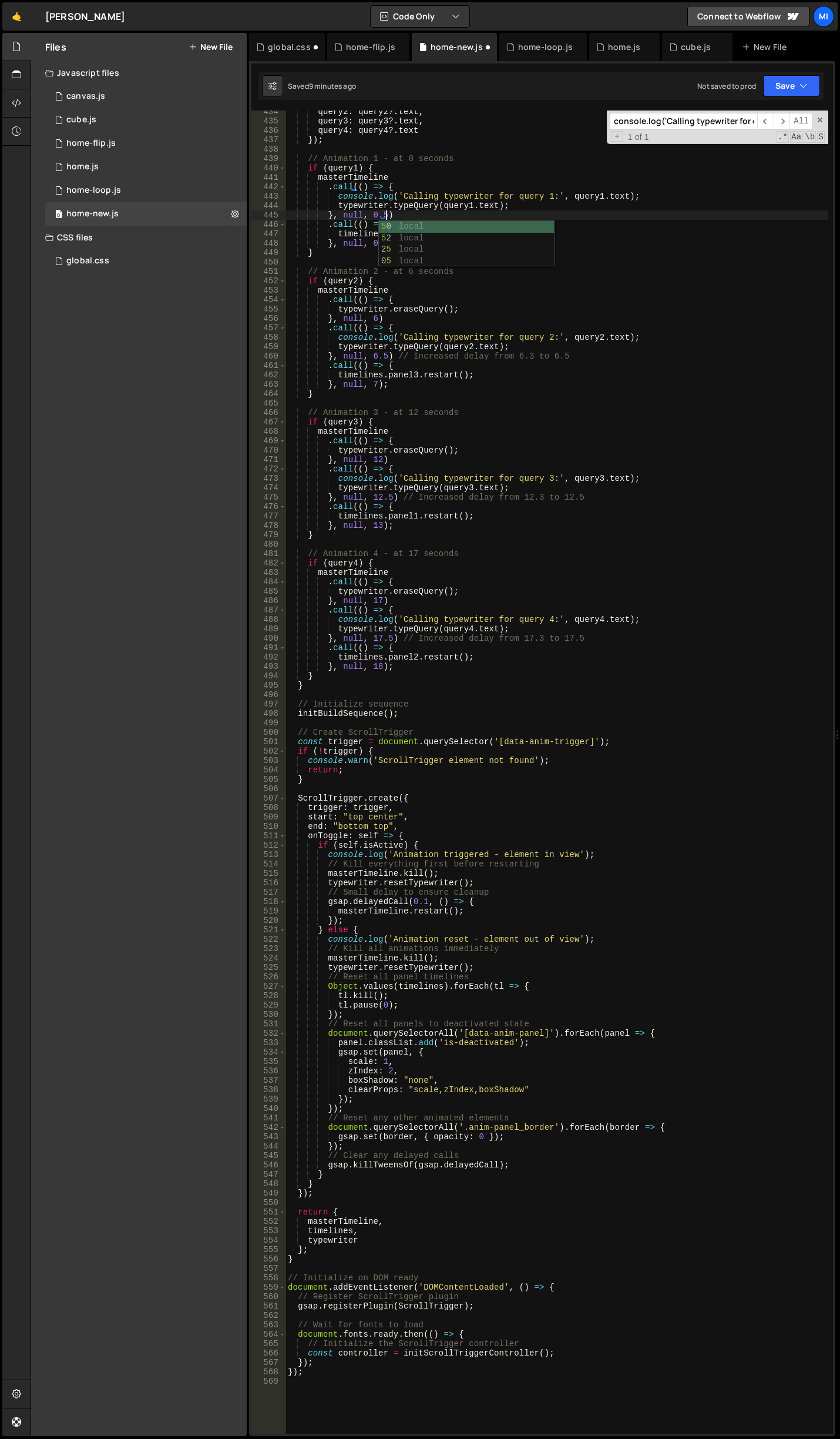
scroll to position [0, 6]
click at [401, 299] on div "query2 : query2 ?. text , query3 : query3 ?. text , query4 : query4 ?. text }) …" at bounding box center [557, 778] width 543 height 1342
drag, startPoint x: 375, startPoint y: 244, endPoint x: 387, endPoint y: 242, distance: 12.2
click at [387, 242] on div "query2 : query2 ?. text , query3 : query3 ?. text , query4 : query4 ?. text }) …" at bounding box center [557, 778] width 543 height 1342
click at [398, 313] on div "query2 : query2 ?. text , query3 : query3 ?. text , query4 : query4 ?. text }) …" at bounding box center [557, 778] width 543 height 1342
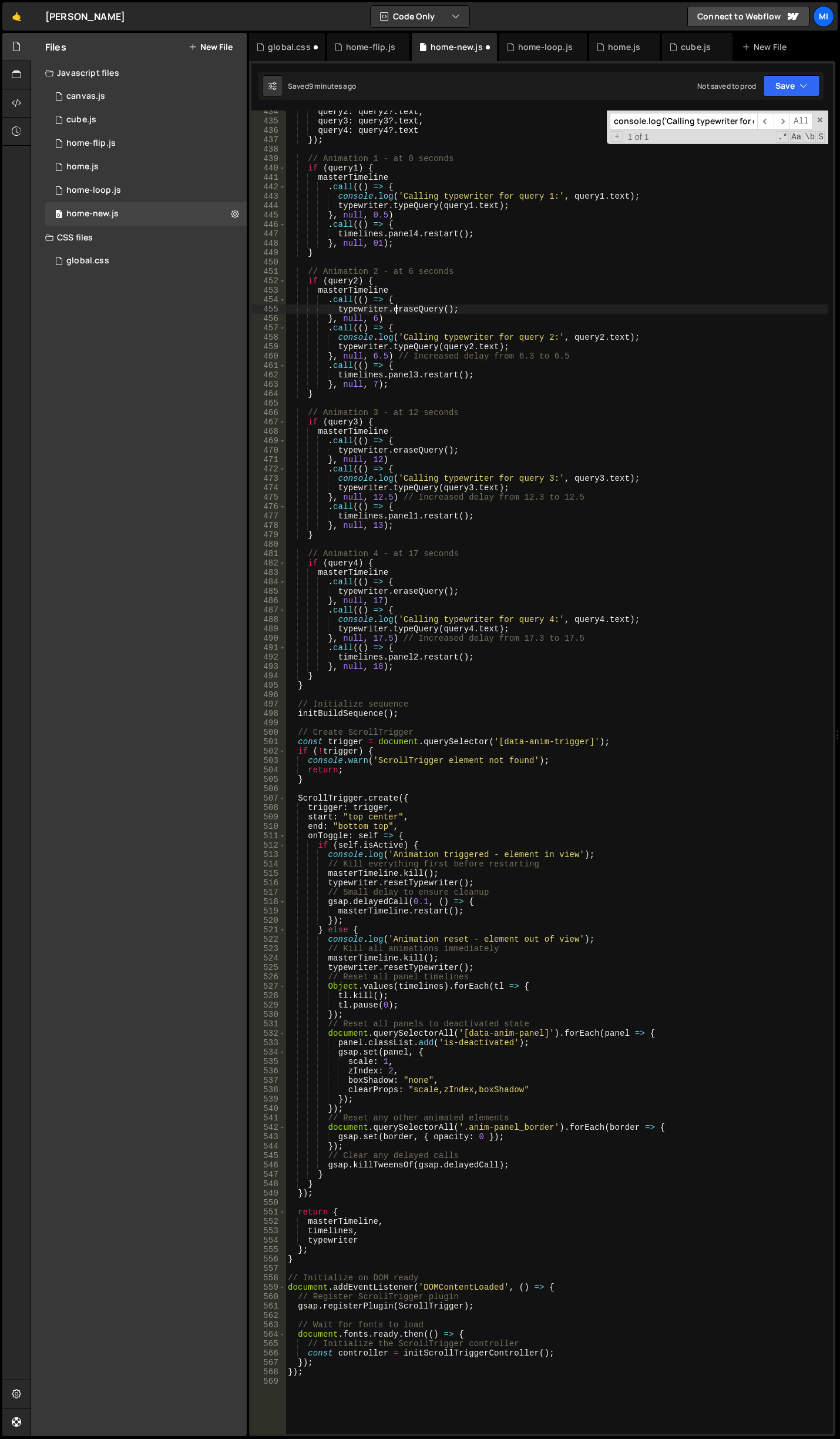
click at [374, 318] on div "query2 : query2 ?. text , query3 : query3 ?. text , query4 : query4 ?. text }) …" at bounding box center [557, 778] width 543 height 1342
click at [401, 254] on div "query2 : query2 ?. text , query3 : query3 ?. text , query4 : query4 ?. text }) …" at bounding box center [557, 778] width 543 height 1342
drag, startPoint x: 374, startPoint y: 356, endPoint x: 385, endPoint y: 356, distance: 11.0
click at [385, 356] on div "query2 : query2 ?. text , query3 : query3 ?. text , query4 : query4 ?. text }) …" at bounding box center [557, 778] width 543 height 1342
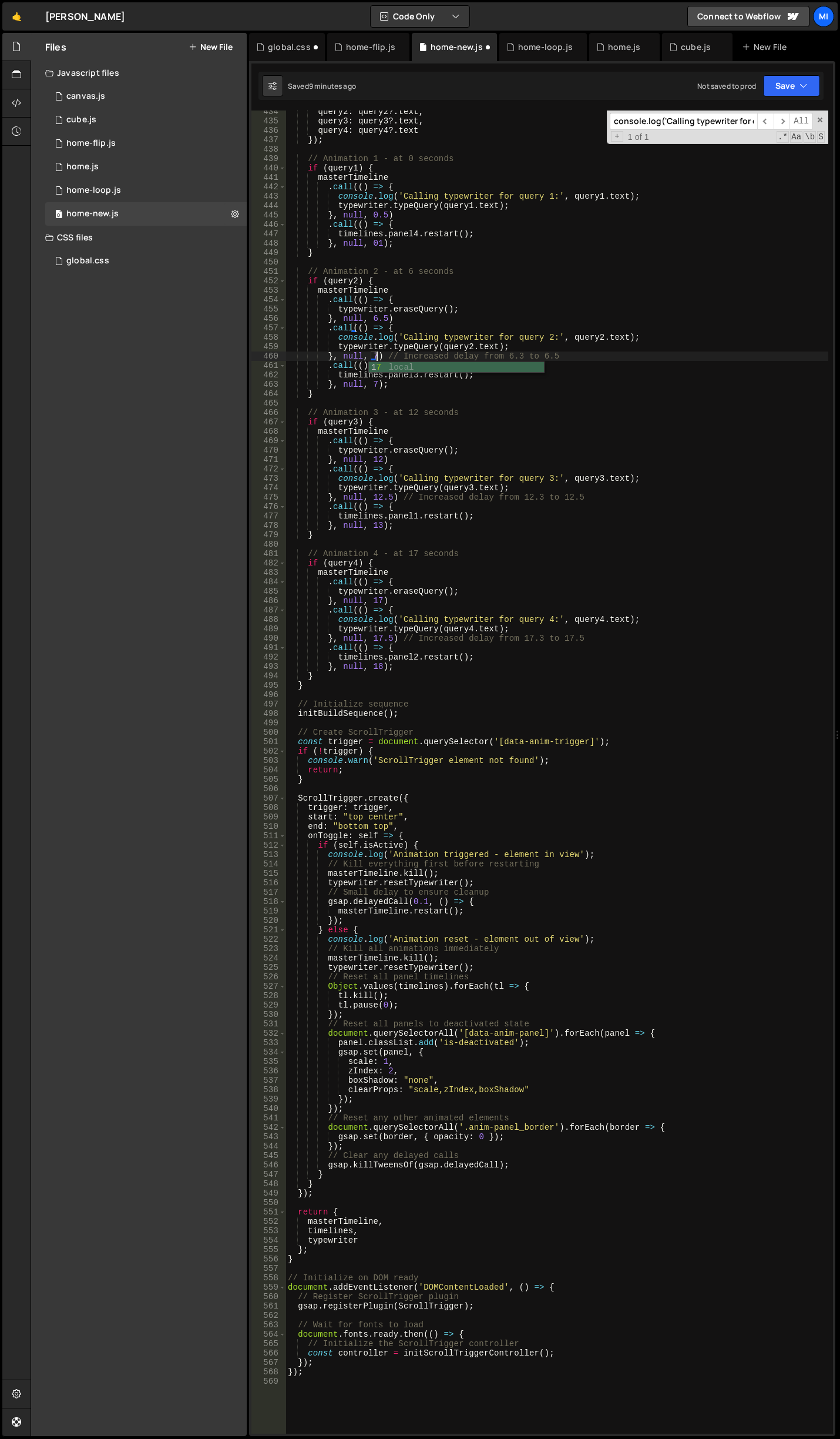
scroll to position [0, 6]
click at [382, 464] on div "query2 : query2 ?. text , query3 : query3 ?. text , query4 : query4 ?. text }) …" at bounding box center [557, 778] width 543 height 1342
click at [348, 436] on div "query2 : query2 ?. text , query3 : query3 ?. text , query4 : query4 ?. text }) …" at bounding box center [557, 778] width 543 height 1342
drag, startPoint x: 374, startPoint y: 497, endPoint x: 391, endPoint y: 497, distance: 17.0
click at [391, 497] on div "query2 : query2 ?. text , query3 : query3 ?. text , query4 : query4 ?. text }) …" at bounding box center [557, 778] width 543 height 1342
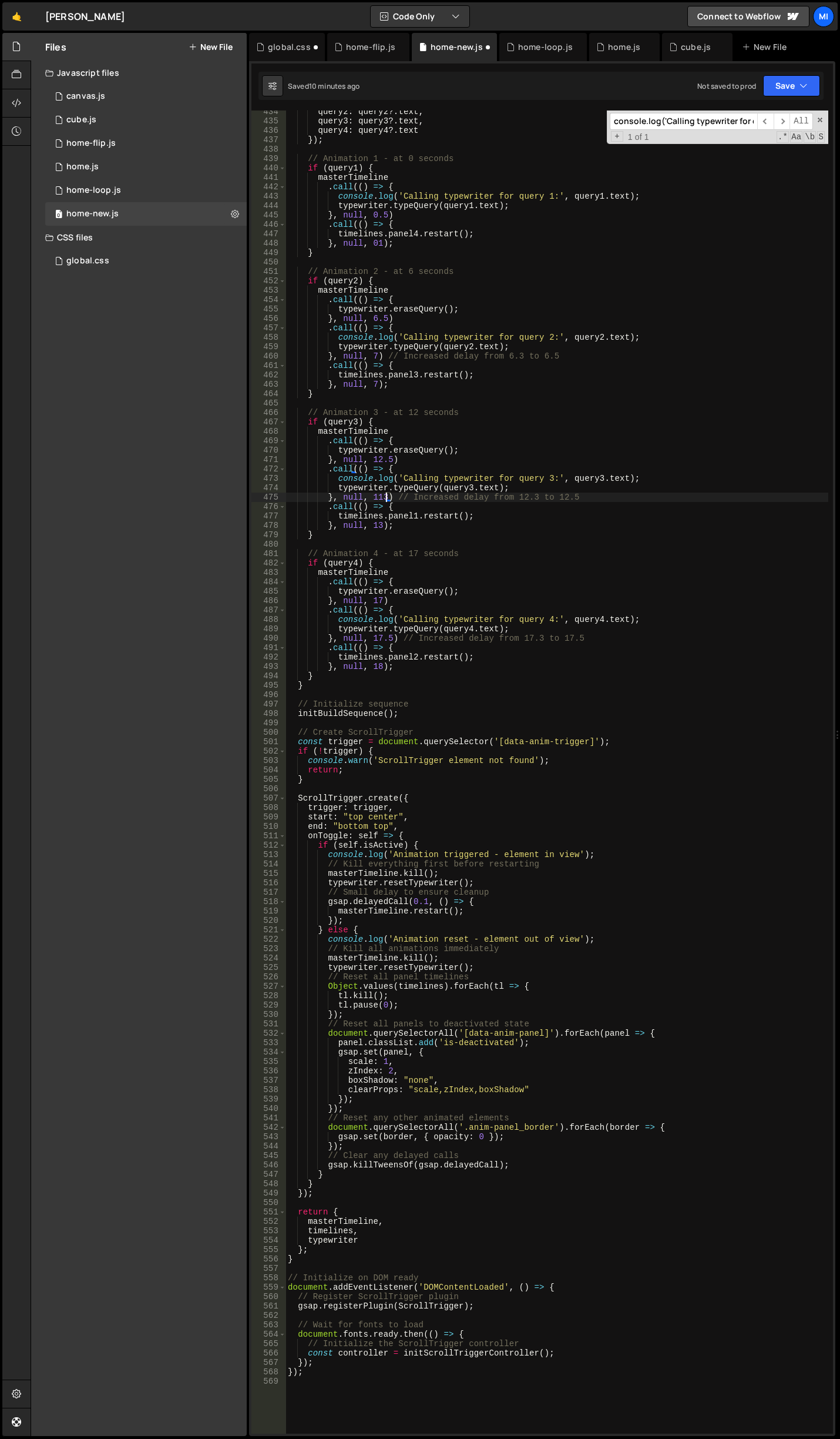
click at [382, 498] on div "query2 : query2 ?. text , query3 : query3 ?. text , query4 : query4 ?. text }) …" at bounding box center [557, 778] width 543 height 1342
click at [382, 524] on div "query2 : query2 ?. text , query3 : query3 ?. text , query4 : query4 ?. text }) …" at bounding box center [557, 778] width 543 height 1342
click at [382, 599] on div "query2 : query2 ?. text , query3 : query3 ?. text , query4 : query4 ?. text }) …" at bounding box center [557, 778] width 543 height 1342
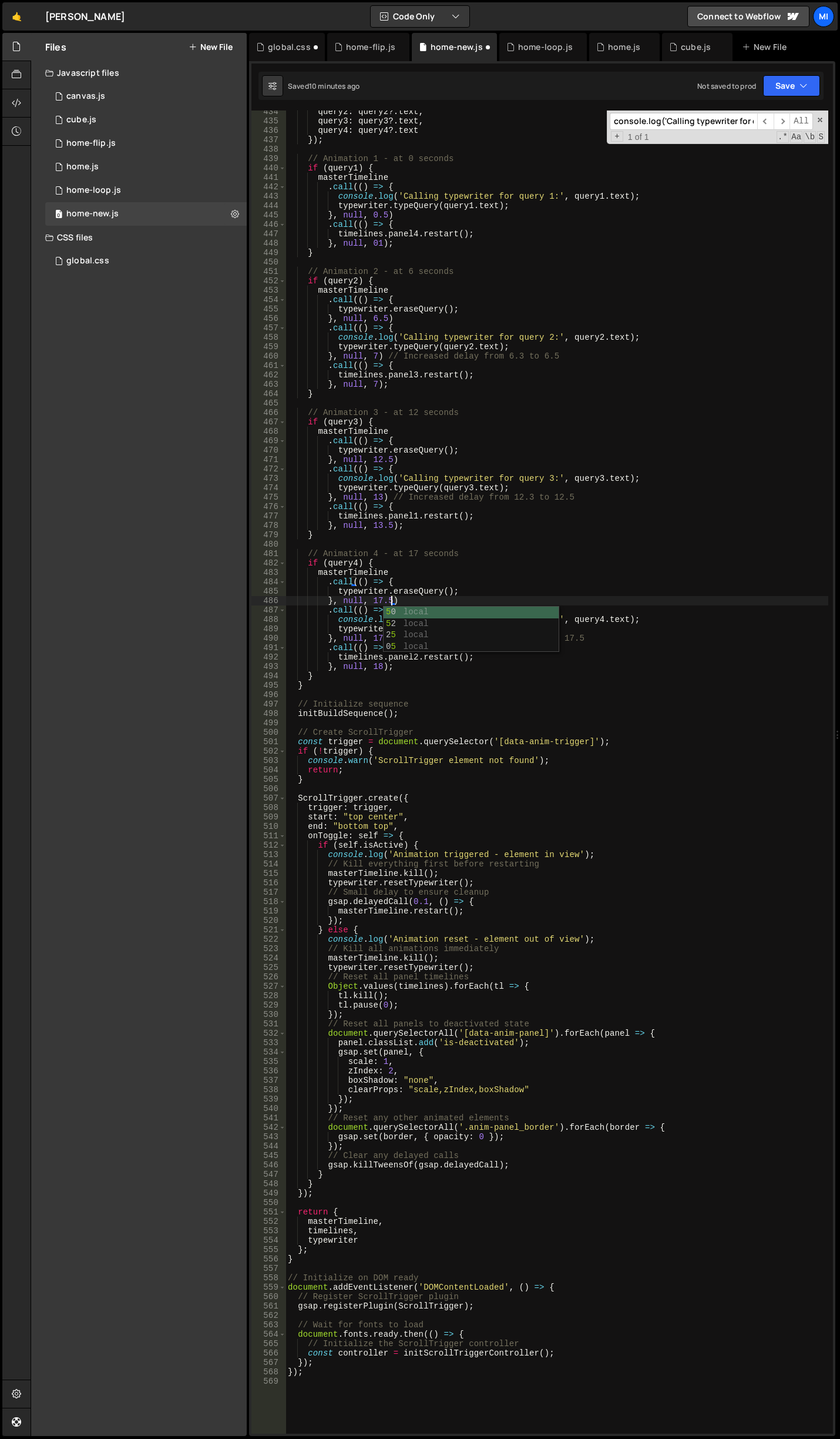
click at [580, 393] on div "query2 : query2 ?. text , query3 : query3 ?. text , query4 : query4 ?. text }) …" at bounding box center [557, 778] width 543 height 1342
drag, startPoint x: 371, startPoint y: 639, endPoint x: 390, endPoint y: 639, distance: 19.0
click at [390, 639] on div "query2 : query2 ?. text , query3 : query3 ?. text , query4 : query4 ?. text }) …" at bounding box center [557, 778] width 543 height 1342
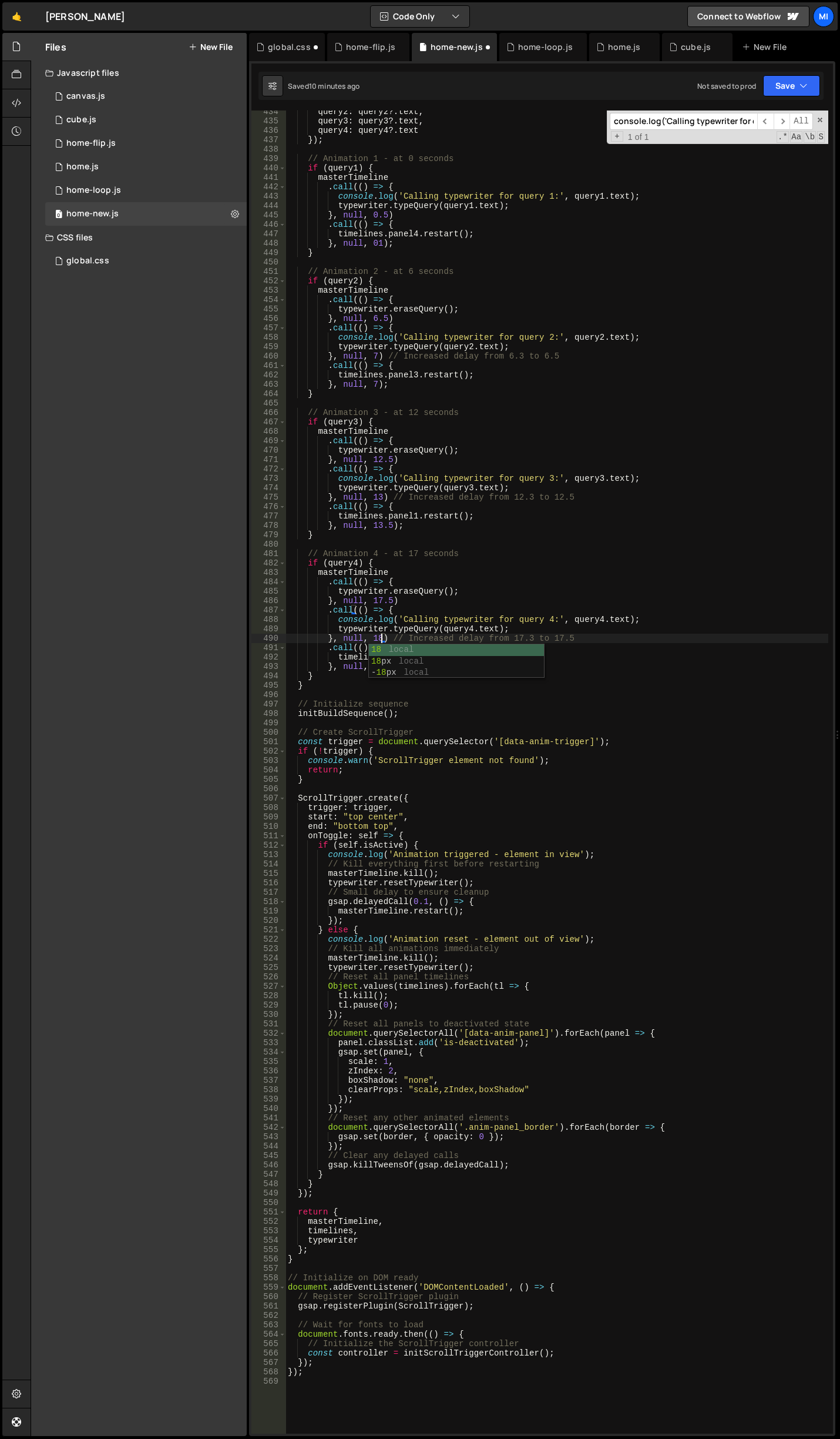
click at [404, 557] on div "query2 : query2 ?. text , query3 : query3 ?. text , query4 : query4 ?. text }) …" at bounding box center [557, 778] width 543 height 1342
click at [381, 668] on div "query2 : query2 ?. text , query3 : query3 ?. text , query4 : query4 ?. text }) …" at bounding box center [557, 778] width 543 height 1342
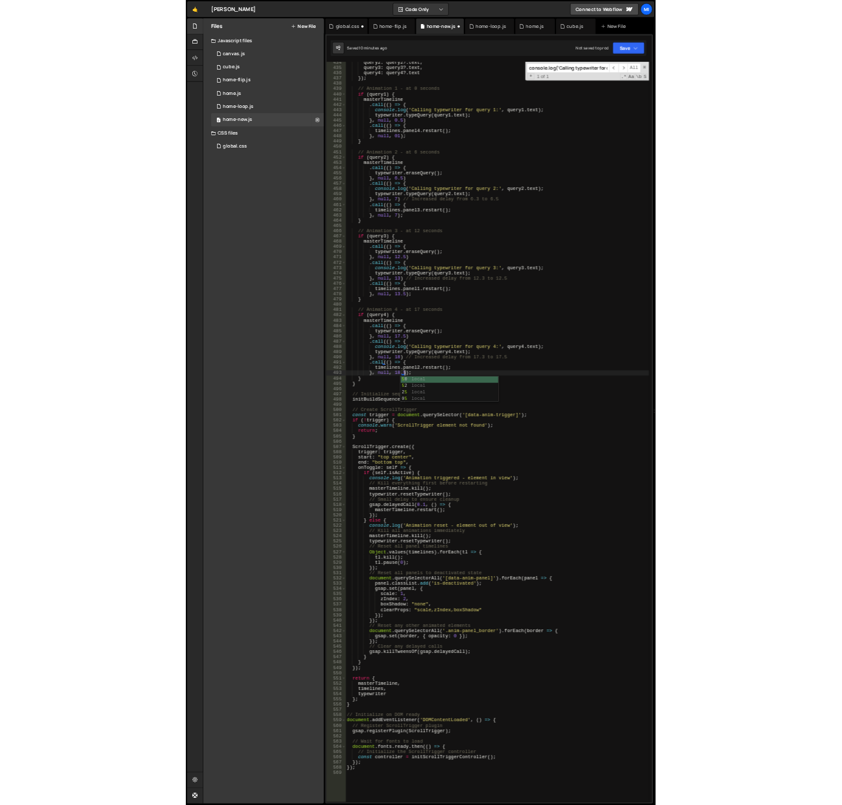
scroll to position [0, 8]
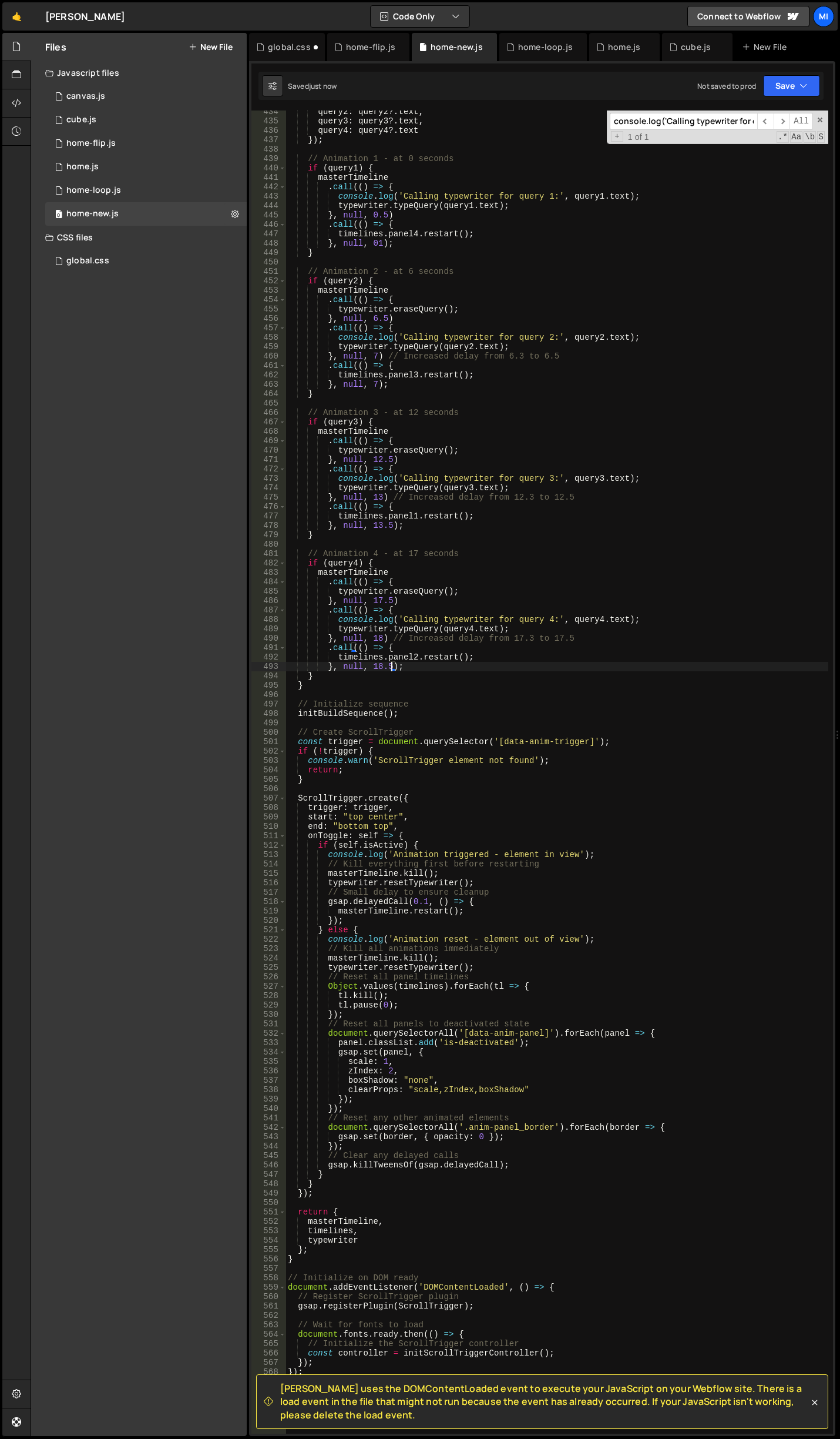
type textarea "}, null, 18.5);"
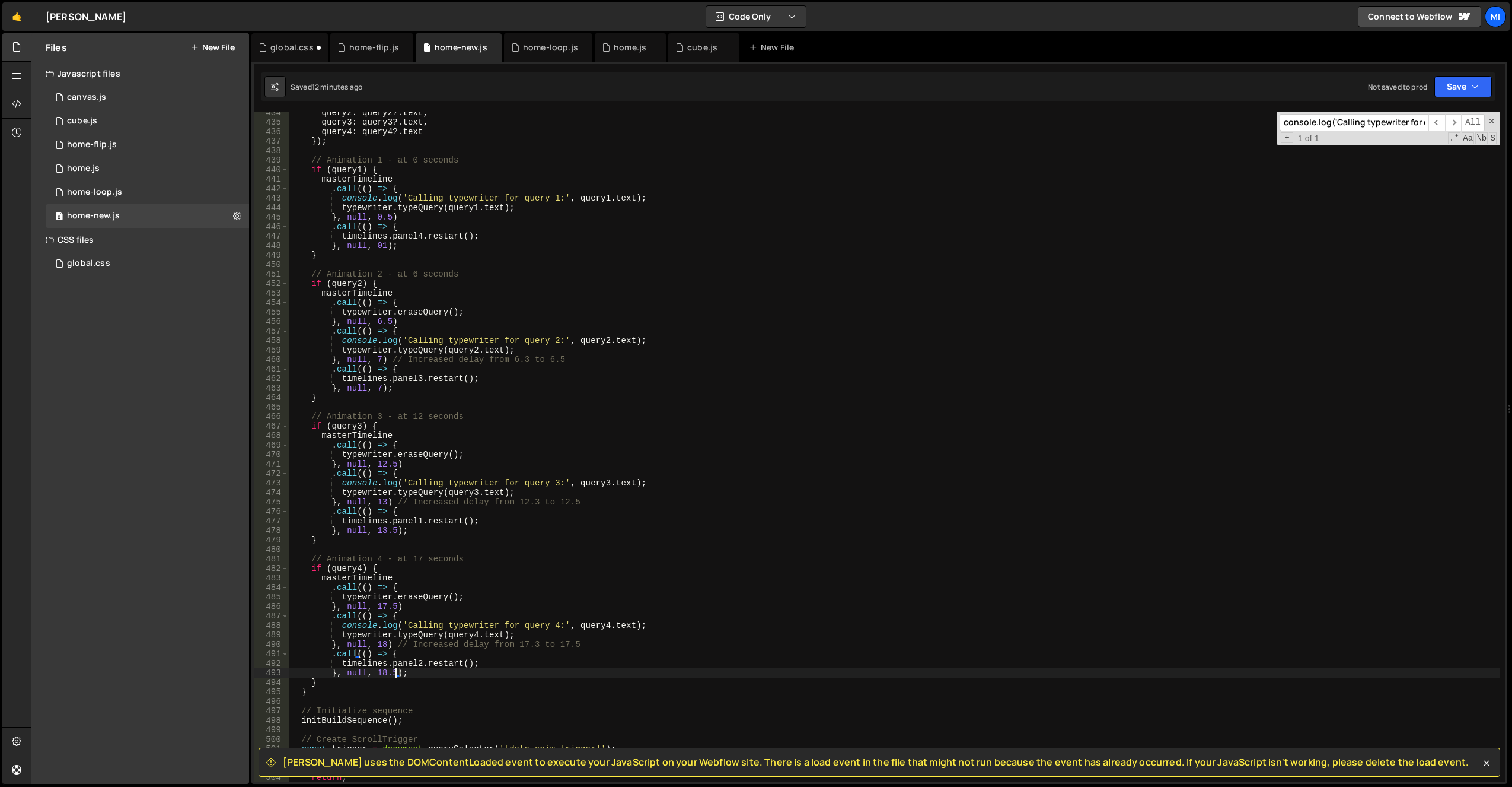
scroll to position [4116, 0]
